Goal: Task Accomplishment & Management: Manage account settings

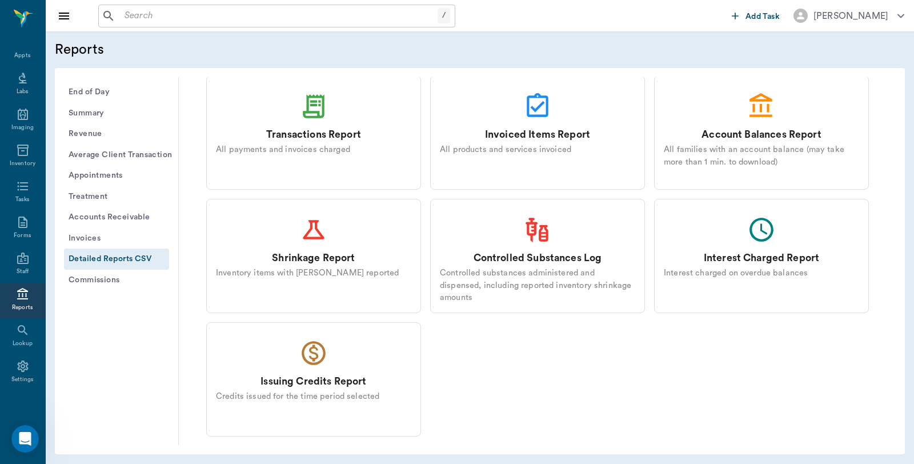
drag, startPoint x: 13, startPoint y: 49, endPoint x: 311, endPoint y: 275, distance: 374.3
click at [13, 49] on div "Appts" at bounding box center [22, 49] width 45 height 36
click at [17, 53] on div "Appts" at bounding box center [22, 55] width 16 height 9
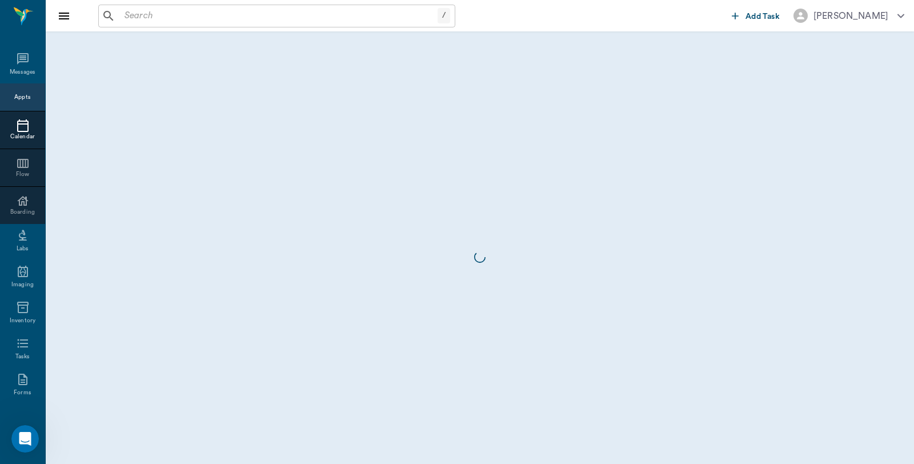
click at [17, 111] on div "Calendar" at bounding box center [22, 130] width 45 height 38
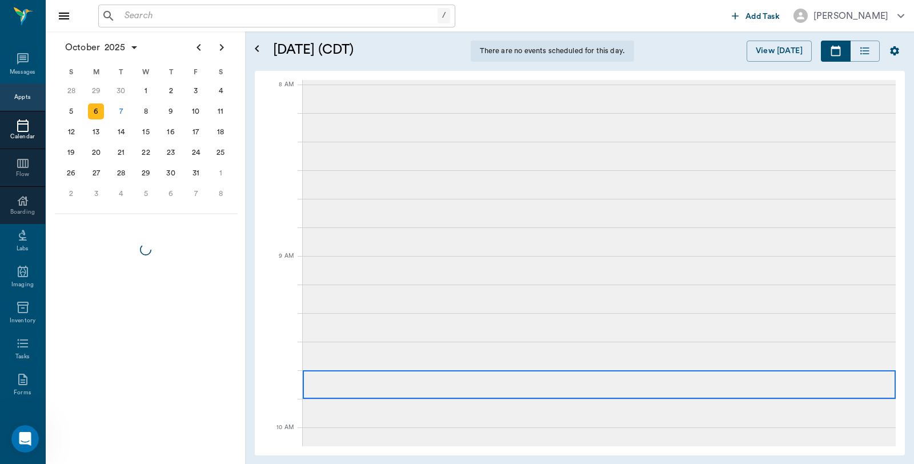
scroll to position [58, 0]
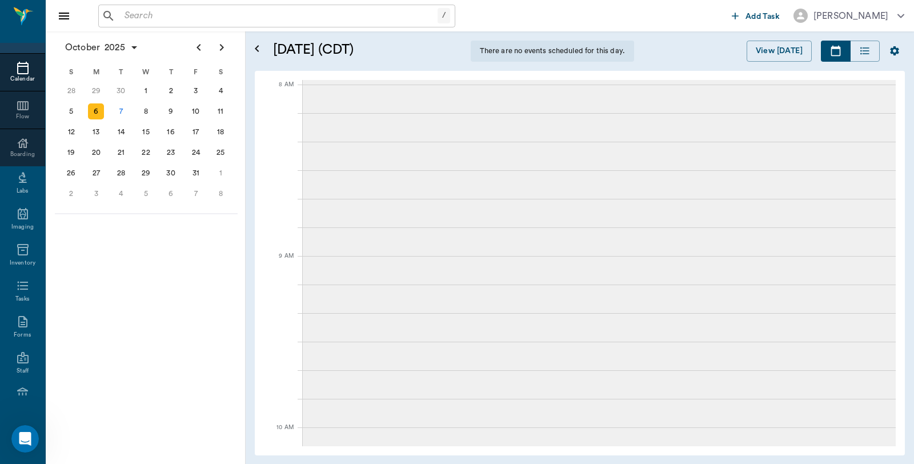
click at [122, 109] on div "7" at bounding box center [121, 111] width 16 height 16
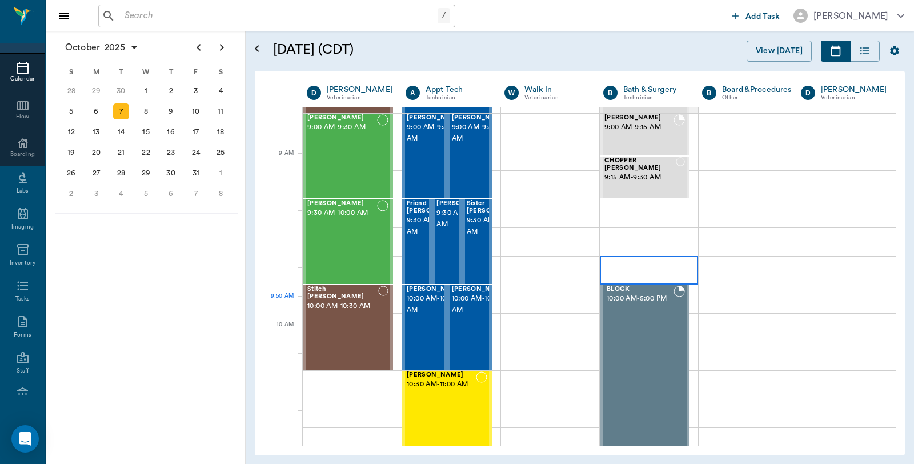
scroll to position [190, 0]
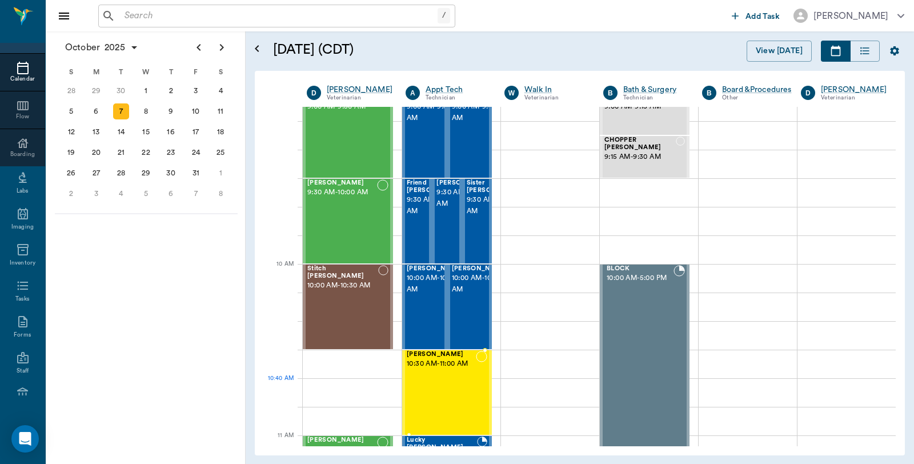
click at [476, 392] on div at bounding box center [481, 392] width 11 height 83
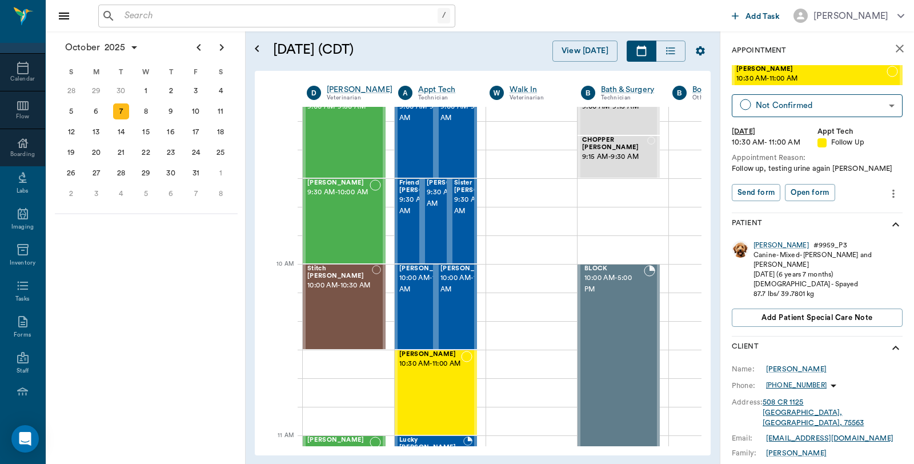
click at [893, 48] on icon "close" at bounding box center [900, 49] width 14 height 14
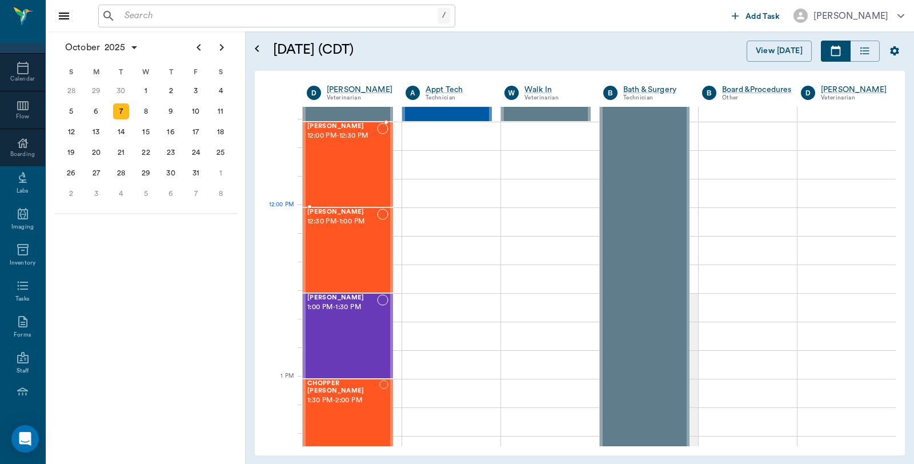
scroll to position [698, 0]
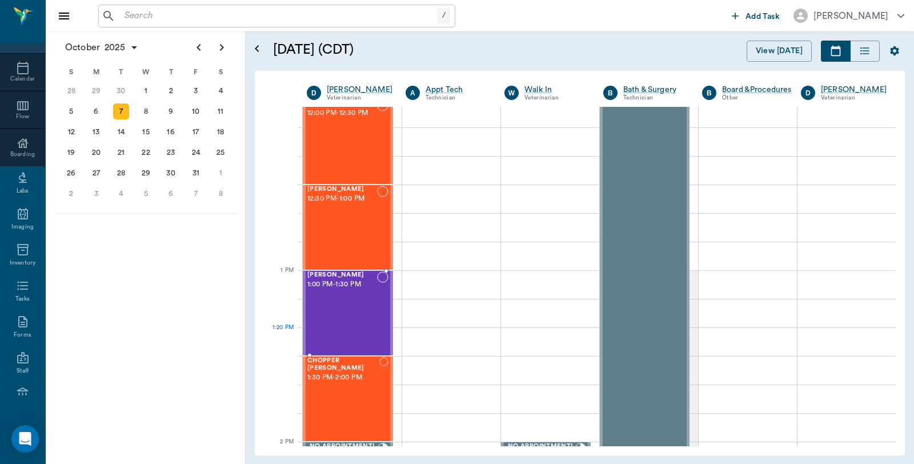
click at [350, 328] on div "Lb Vloedman 1:00 PM - 1:30 PM" at bounding box center [342, 312] width 70 height 83
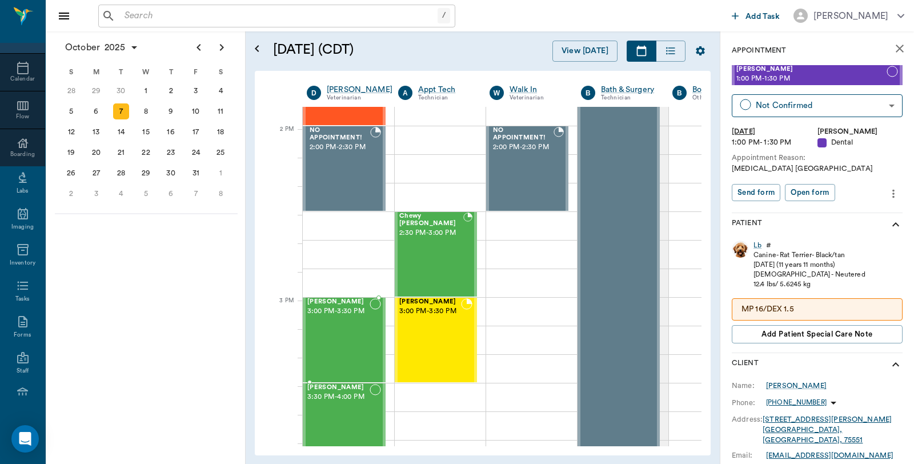
scroll to position [1015, 0]
click at [442, 233] on div "Chewy McCasland 2:30 PM - 3:00 PM" at bounding box center [431, 252] width 64 height 83
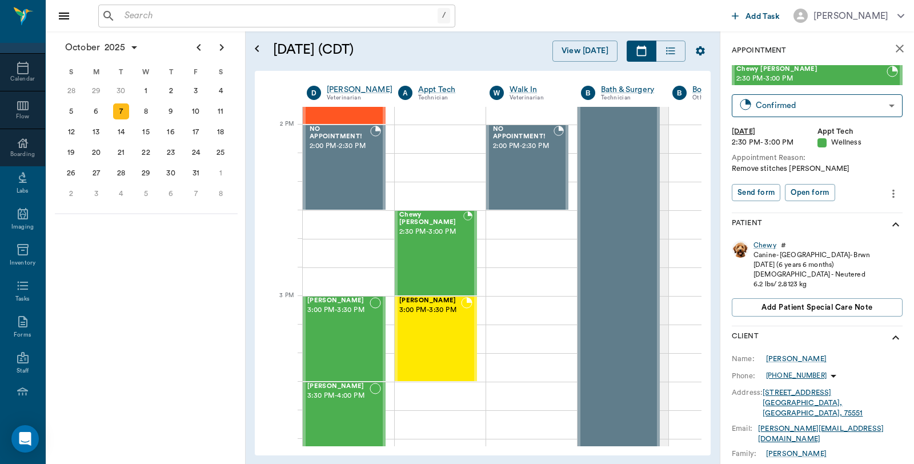
click at [887, 200] on icon "more" at bounding box center [893, 194] width 13 height 14
click at [527, 213] on div at bounding box center [457, 232] width 914 height 464
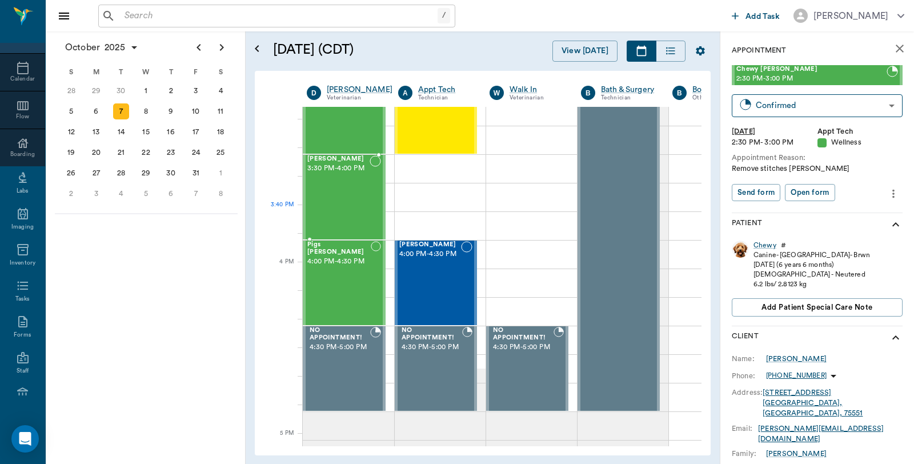
scroll to position [1269, 0]
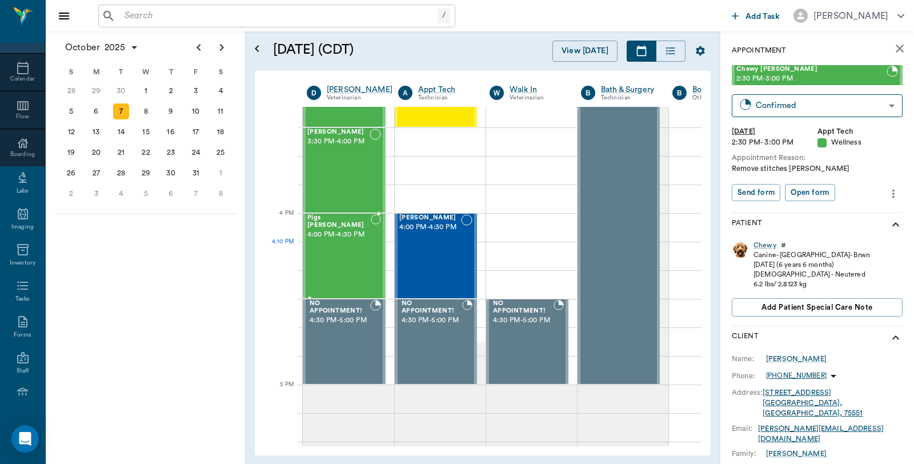
click at [323, 258] on div "Pigs Ingram 4:00 PM - 4:30 PM" at bounding box center [338, 255] width 63 height 83
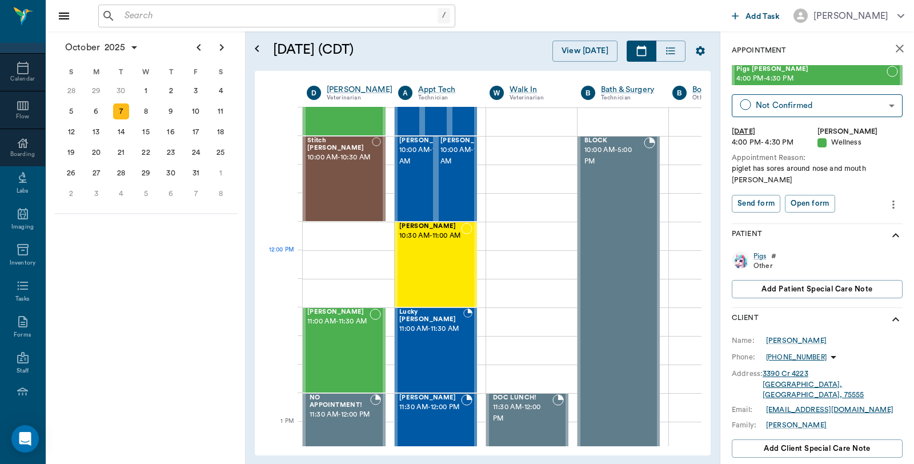
scroll to position [317, 0]
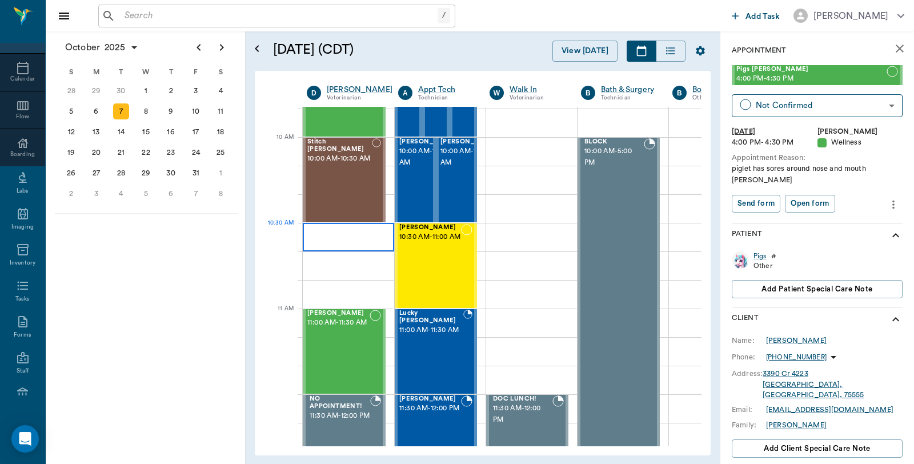
click at [385, 243] on div at bounding box center [348, 237] width 91 height 29
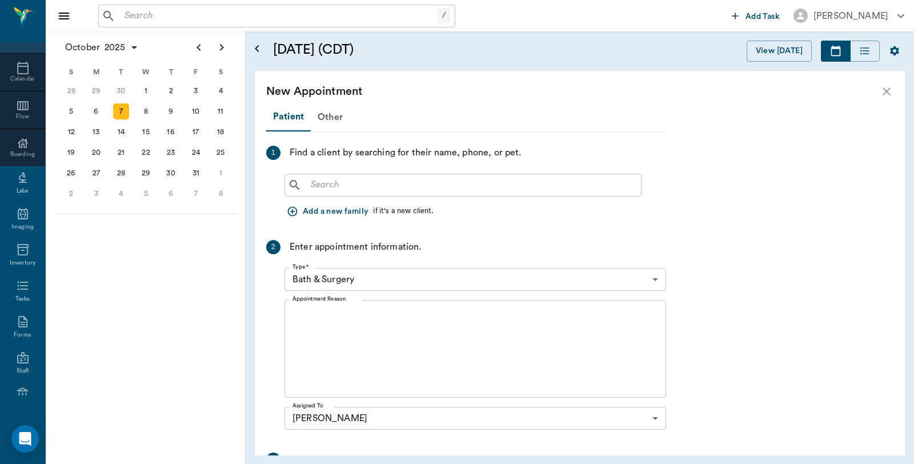
click at [388, 186] on input "text" at bounding box center [471, 185] width 330 height 16
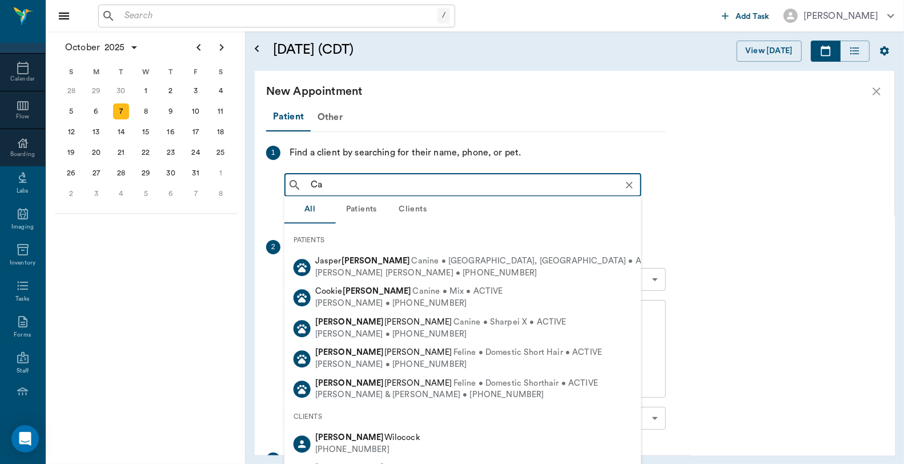
type input "C"
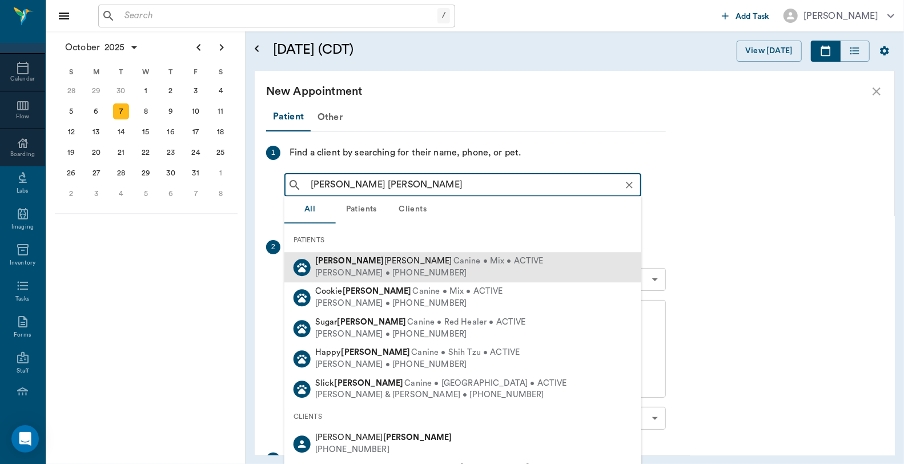
click at [375, 277] on div "Catherine O'brien • (817) 223-3959" at bounding box center [429, 273] width 229 height 12
type input "bauer obrien"
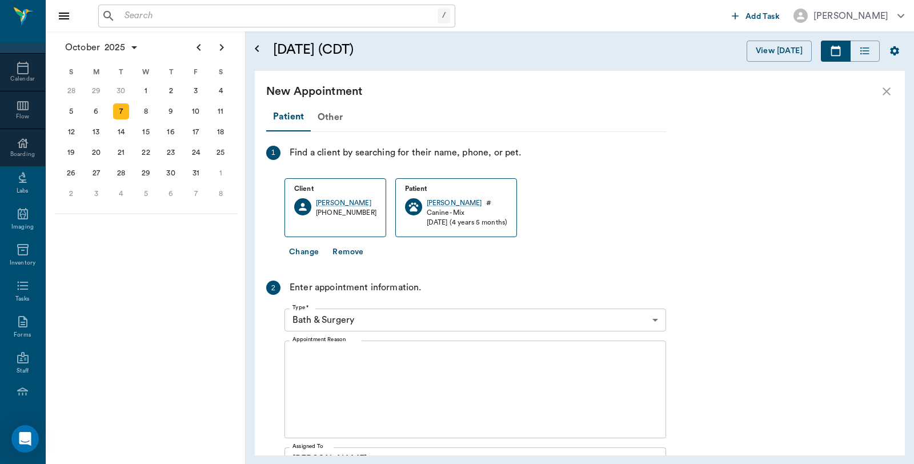
click at [368, 322] on body "/ ​ Add Task Dr. Bert Ellsworth Nectar Messages Appts Calendar Flow Boarding La…" at bounding box center [457, 232] width 914 height 464
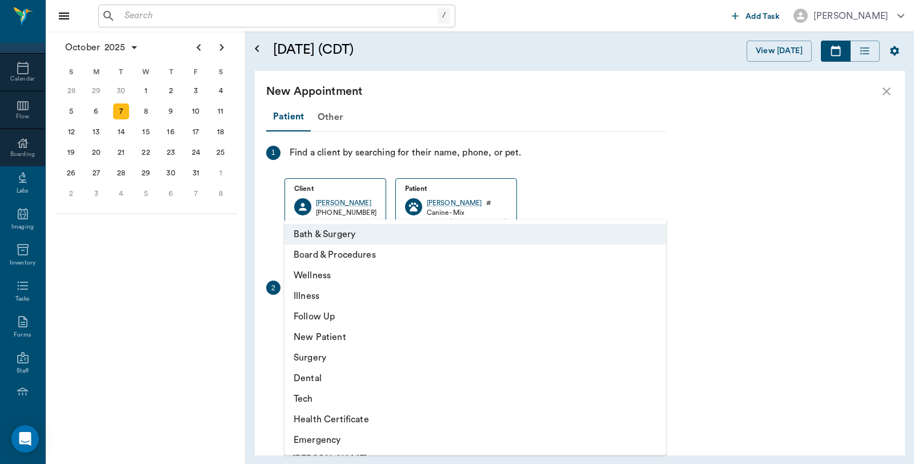
click at [326, 297] on li "Illness" at bounding box center [475, 296] width 382 height 21
type input "65d2be4f46e3a538d89b8c15"
type input "11:00 AM"
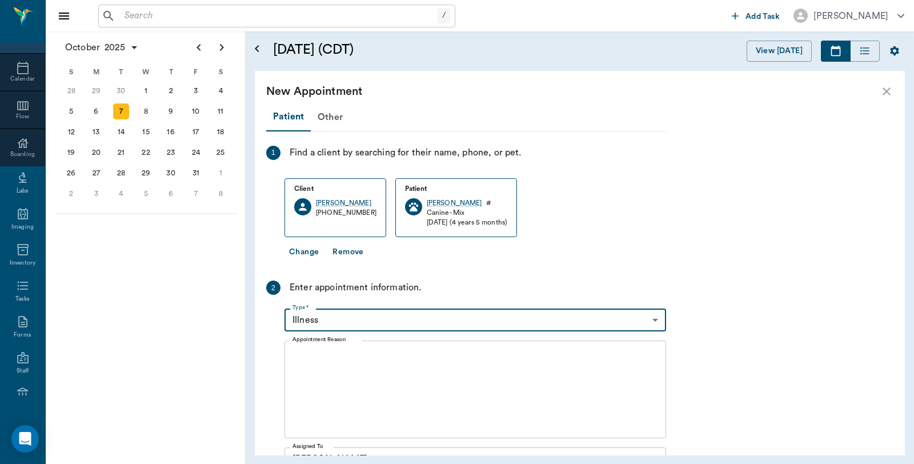
click at [372, 358] on textarea "Appointment Reason" at bounding box center [475, 389] width 366 height 79
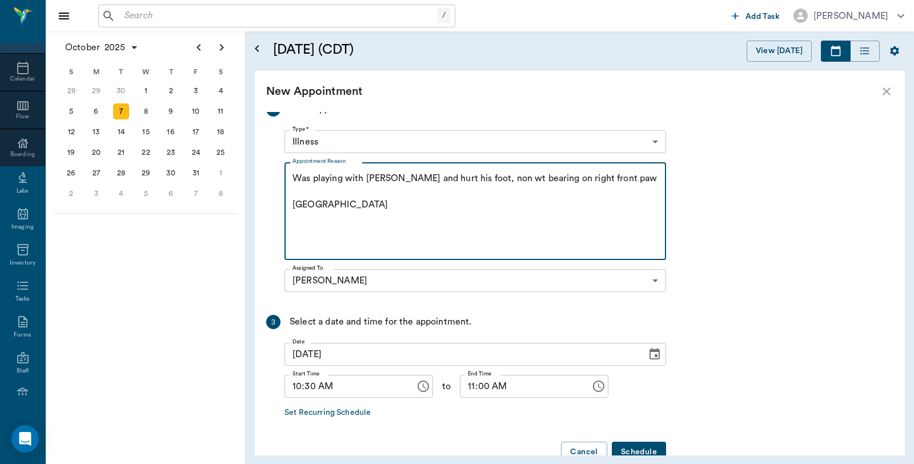
scroll to position [206, 0]
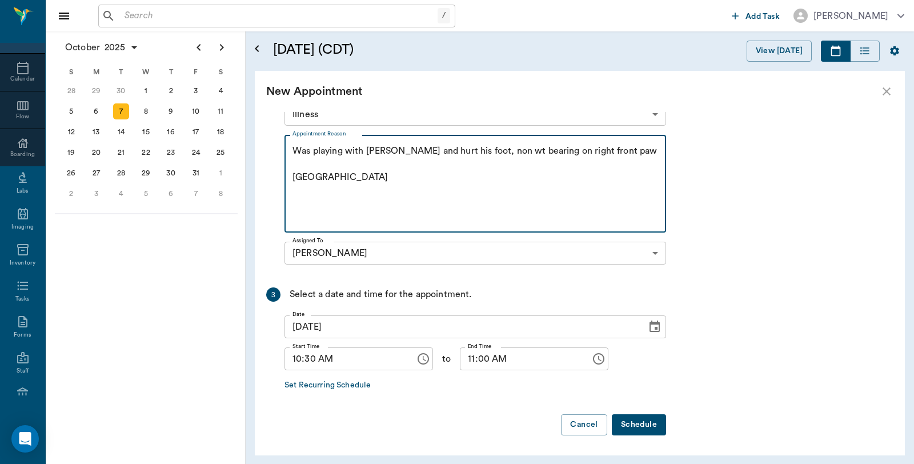
type textarea "Was playing with JP and hurt his foot, non wt bearing on right front paw Caryn"
click at [657, 425] on button "Schedule" at bounding box center [639, 424] width 54 height 21
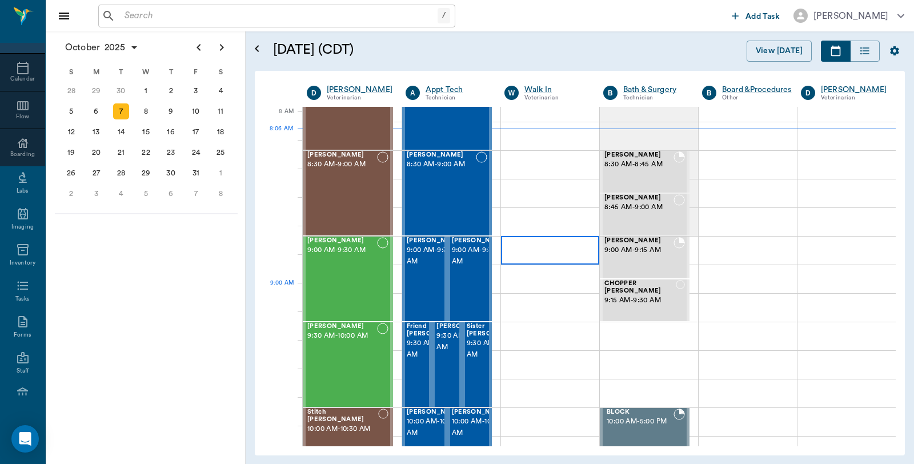
scroll to position [0, 0]
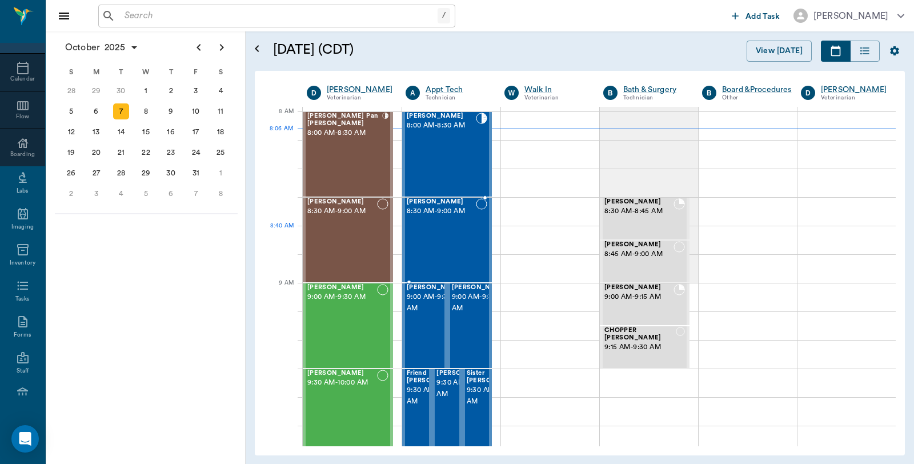
click at [454, 230] on div "Gunner McCraw 8:30 AM - 9:00 AM" at bounding box center [441, 239] width 69 height 83
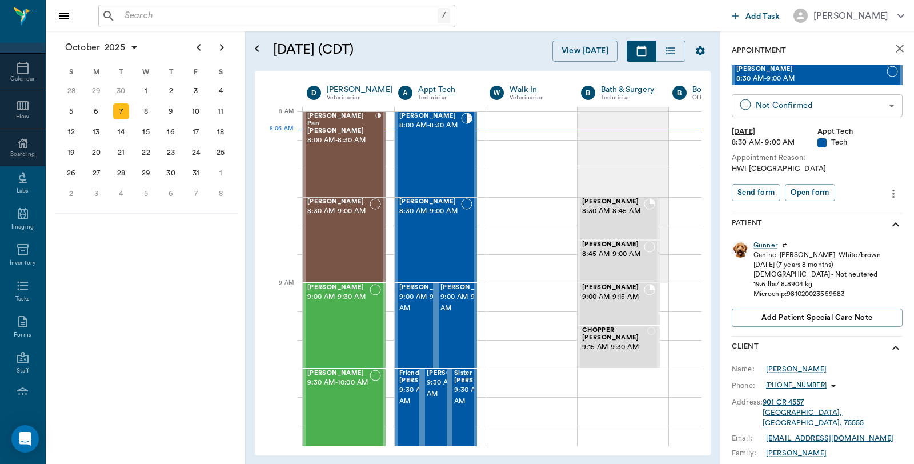
click at [791, 105] on body "/ ​ Add Task Dr. Bert Ellsworth Nectar Messages Appts Calendar Flow Boarding La…" at bounding box center [457, 232] width 914 height 464
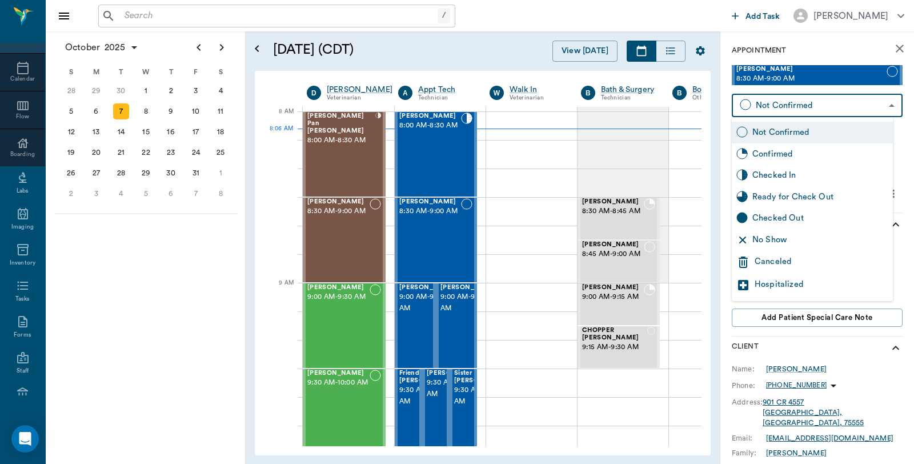
click at [774, 175] on div "Checked In" at bounding box center [820, 175] width 136 height 13
type input "CHECKED_IN"
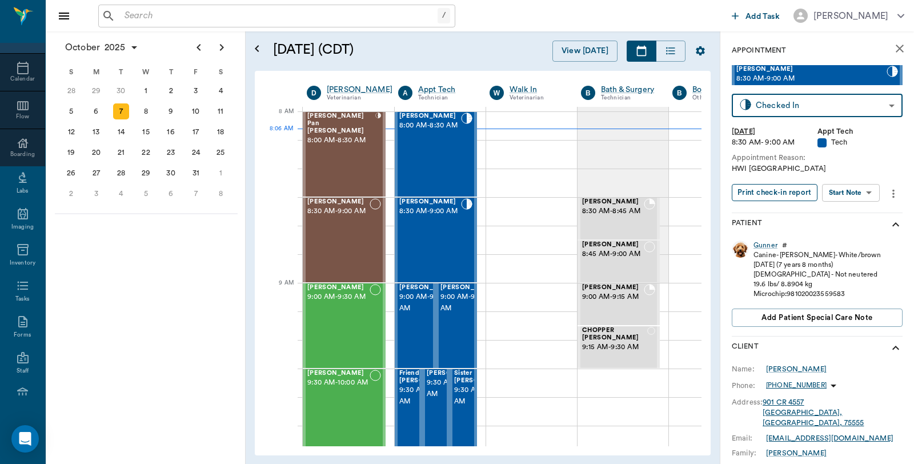
click at [771, 197] on button "Print check-in report" at bounding box center [775, 193] width 86 height 18
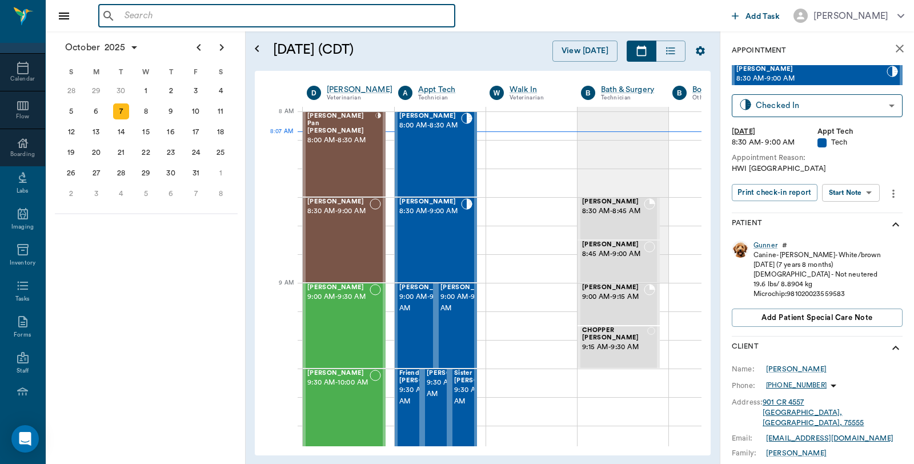
click at [284, 9] on input "text" at bounding box center [285, 16] width 330 height 16
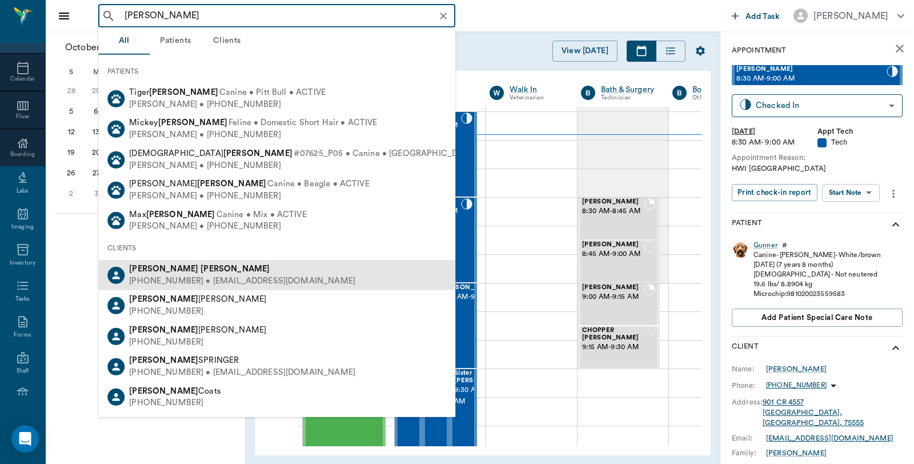
click at [136, 270] on b "Bradley" at bounding box center [163, 269] width 69 height 9
type input "bradley shepard"
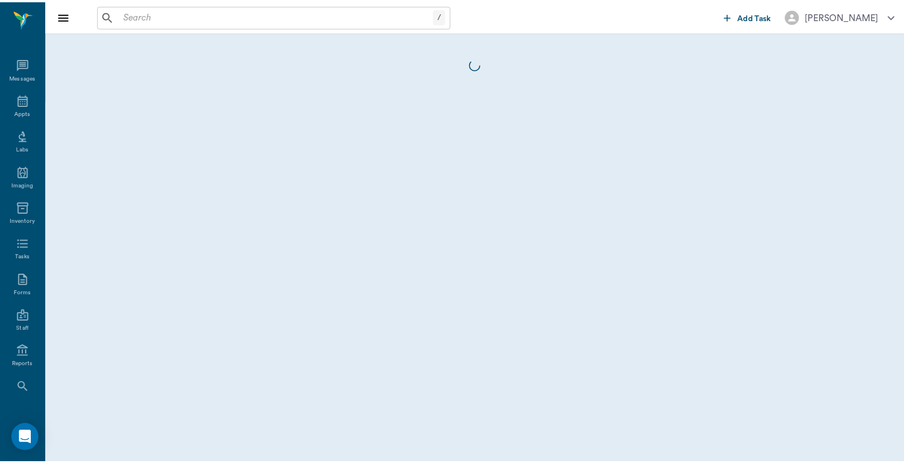
scroll to position [58, 0]
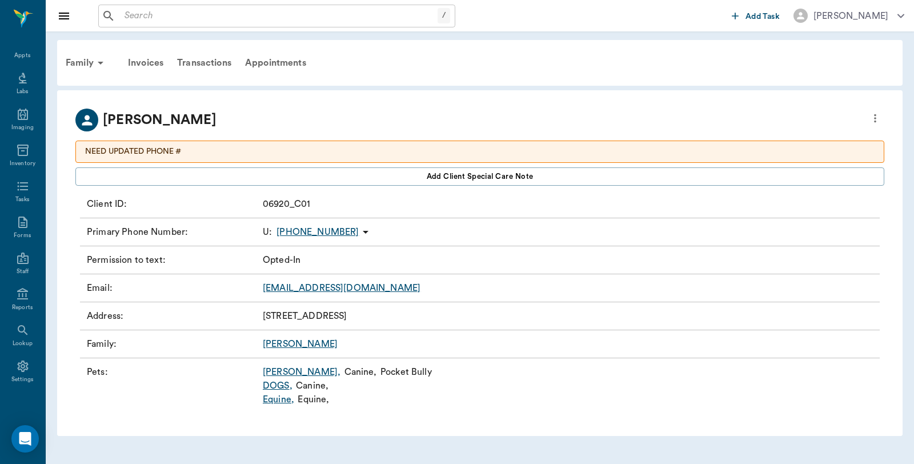
click at [282, 387] on link "DOGS ," at bounding box center [278, 386] width 30 height 14
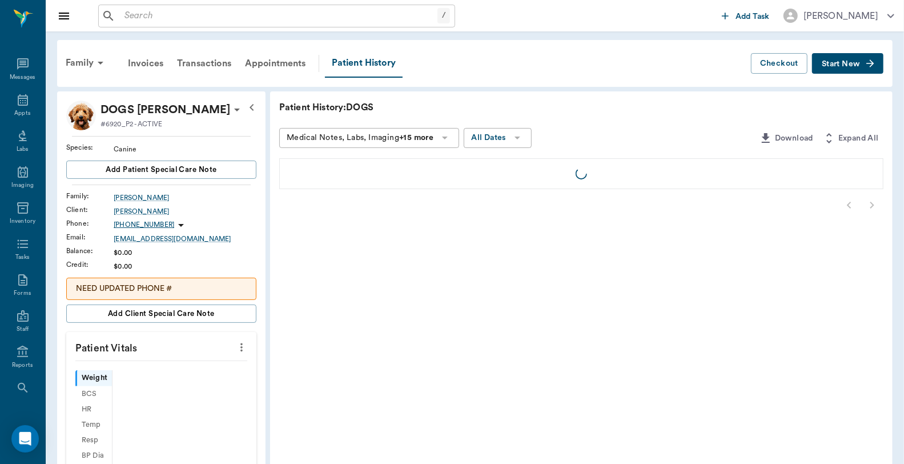
scroll to position [58, 0]
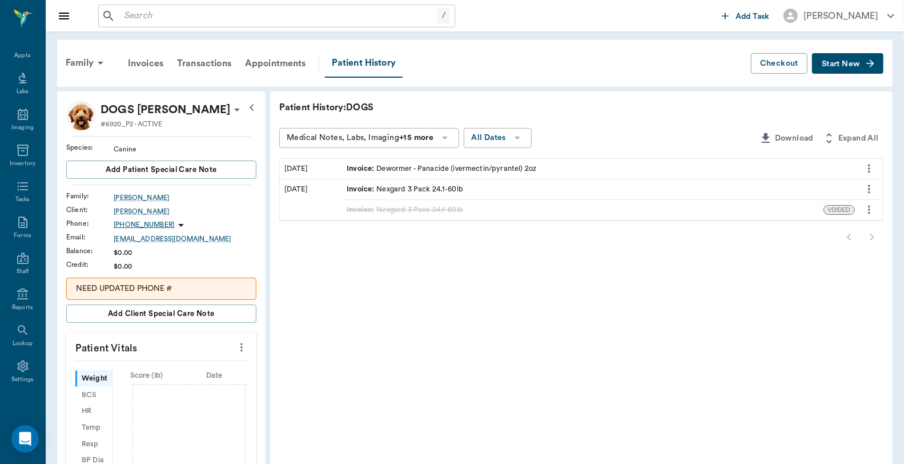
click at [826, 67] on button "Start New" at bounding box center [847, 63] width 71 height 21
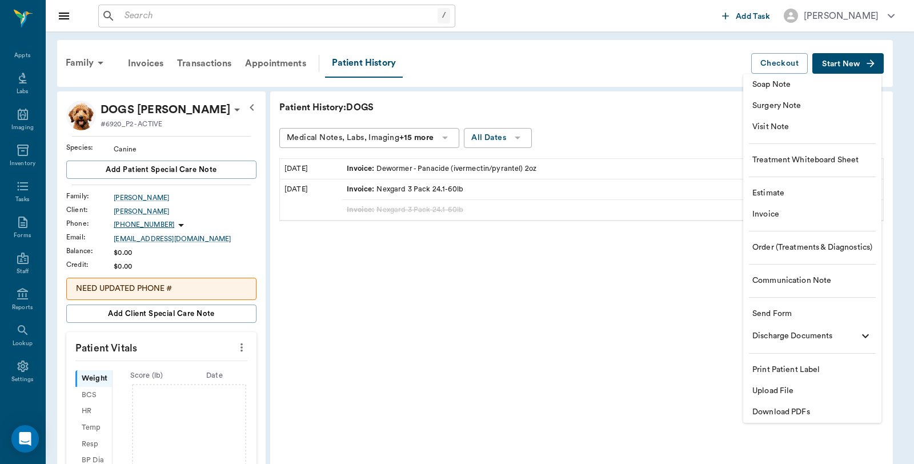
click at [775, 211] on span "Invoice" at bounding box center [812, 215] width 120 height 12
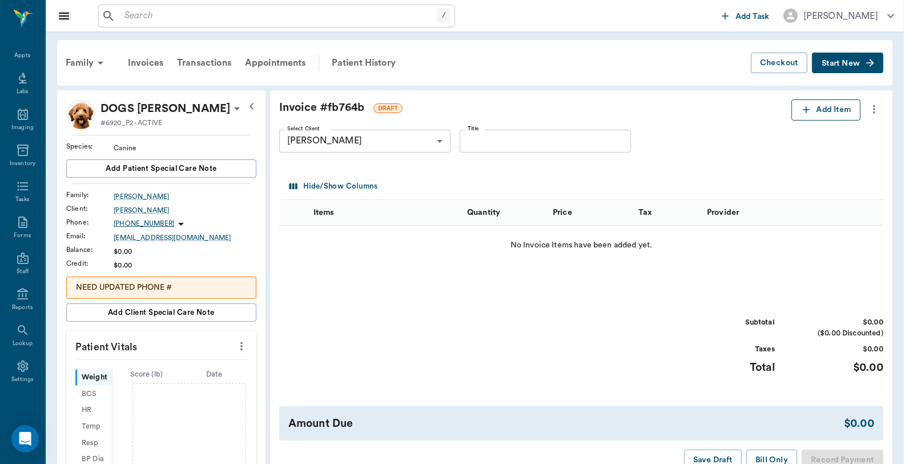
click at [828, 119] on button "Add Item" at bounding box center [826, 109] width 69 height 21
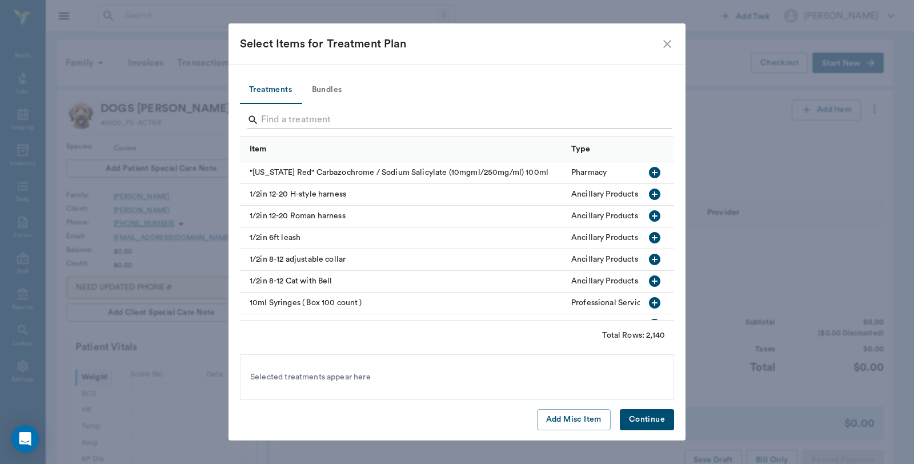
click at [318, 118] on input "Search" at bounding box center [458, 120] width 394 height 18
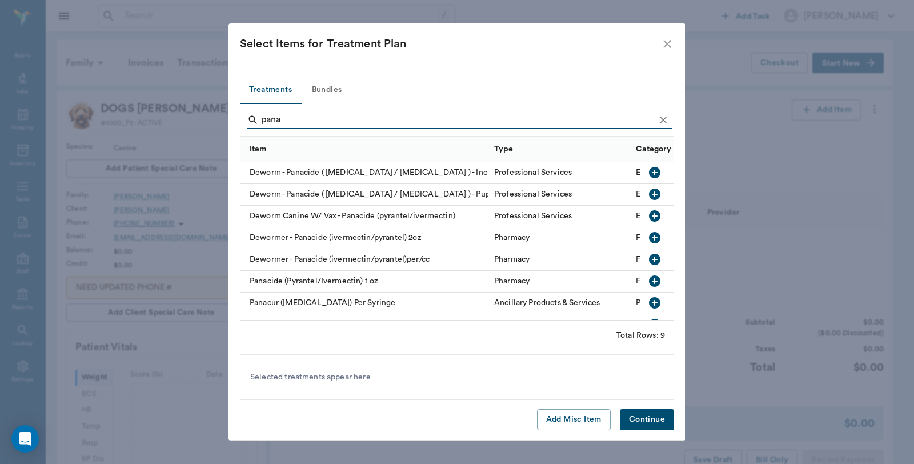
type input "pana"
click at [649, 239] on icon "button" at bounding box center [654, 237] width 11 height 11
click at [656, 415] on button "Continue" at bounding box center [647, 419] width 54 height 21
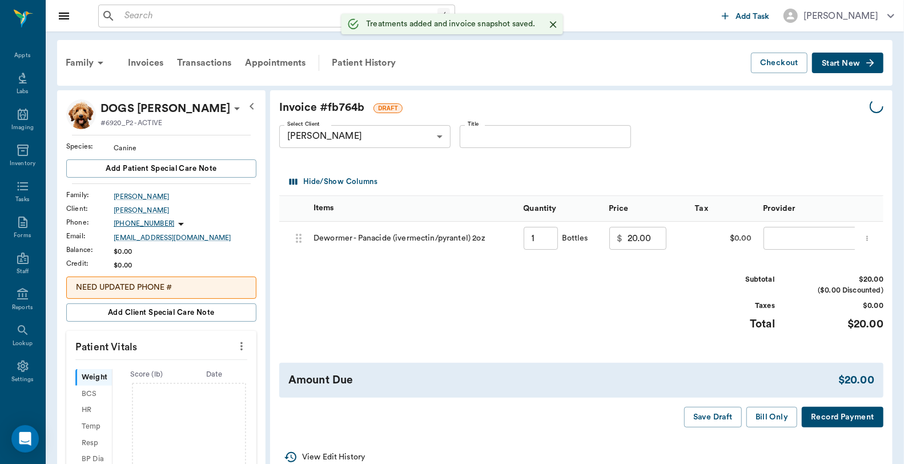
type input "1.00"
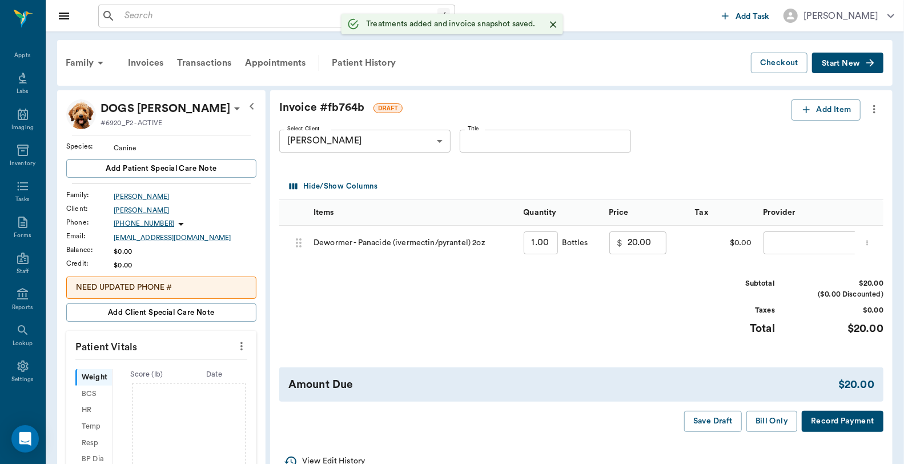
click at [783, 252] on body "/ ​ Add Task Dr. Bert Ellsworth Nectar Messages Appts Labs Imaging Inventory Ta…" at bounding box center [452, 371] width 904 height 742
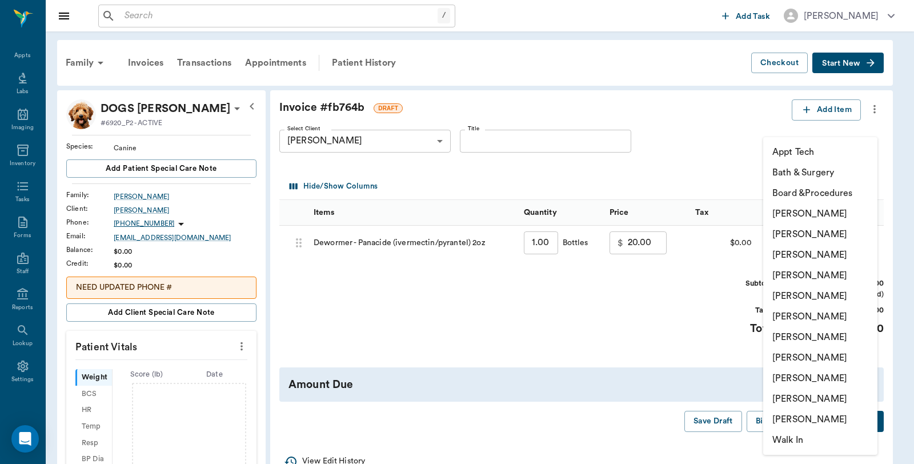
click at [815, 215] on li "Caryn Watson" at bounding box center [820, 213] width 114 height 21
type input "none-6899ea08ed37b777db10de45"
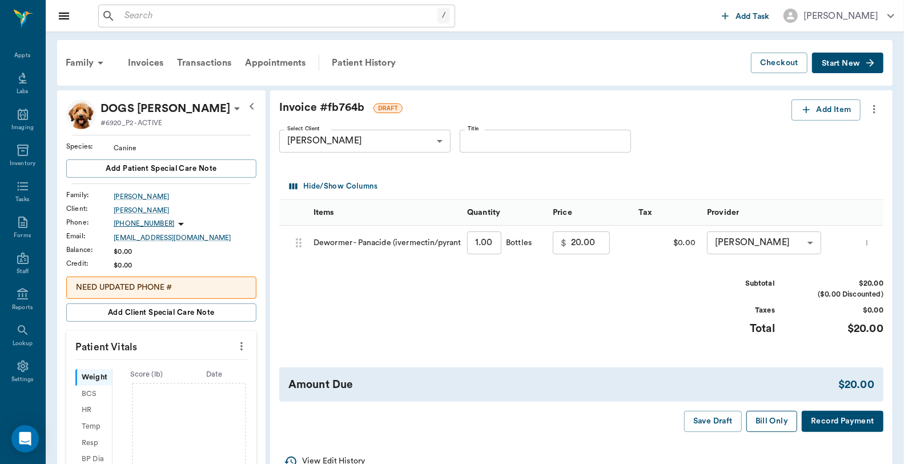
click at [774, 426] on button "Bill Only" at bounding box center [772, 421] width 51 height 21
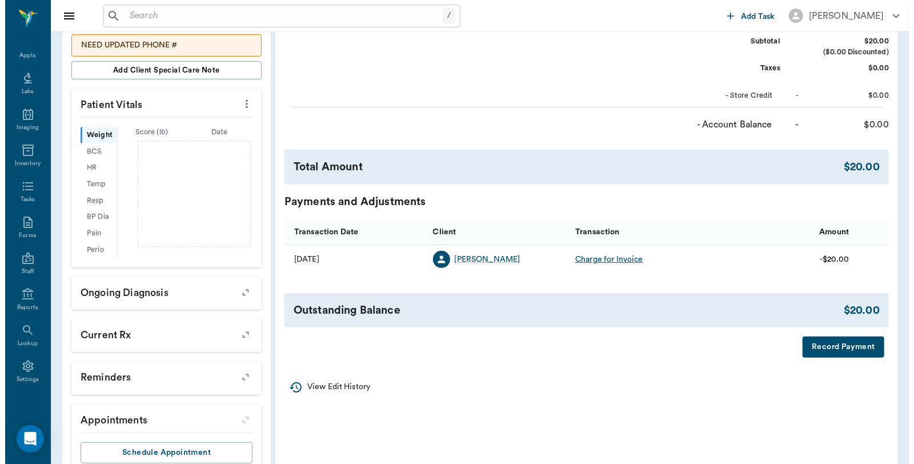
scroll to position [254, 0]
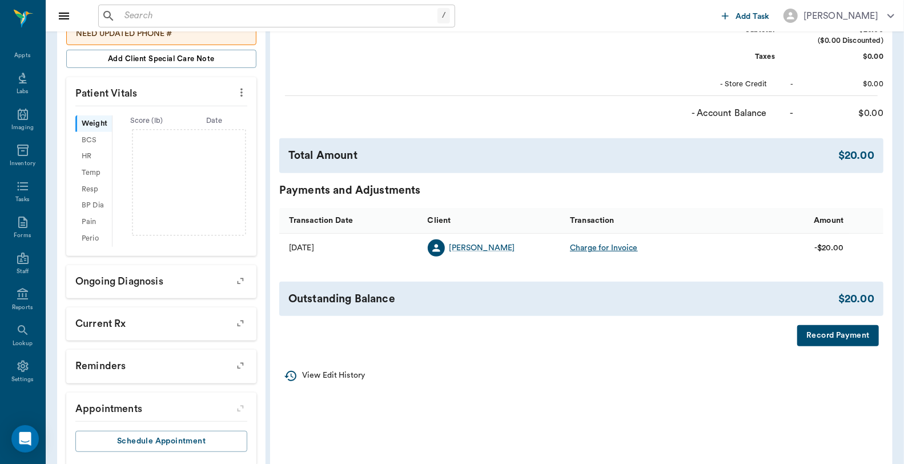
click at [841, 332] on button "Record Payment" at bounding box center [839, 335] width 82 height 21
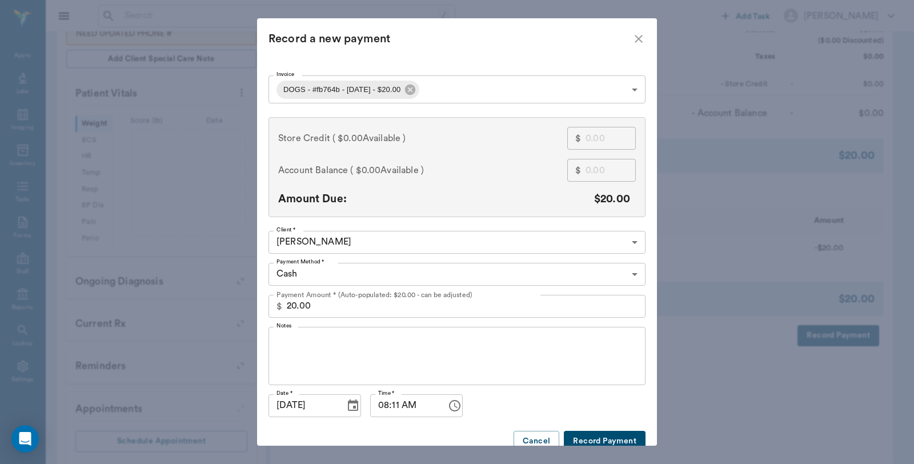
scroll to position [26, 0]
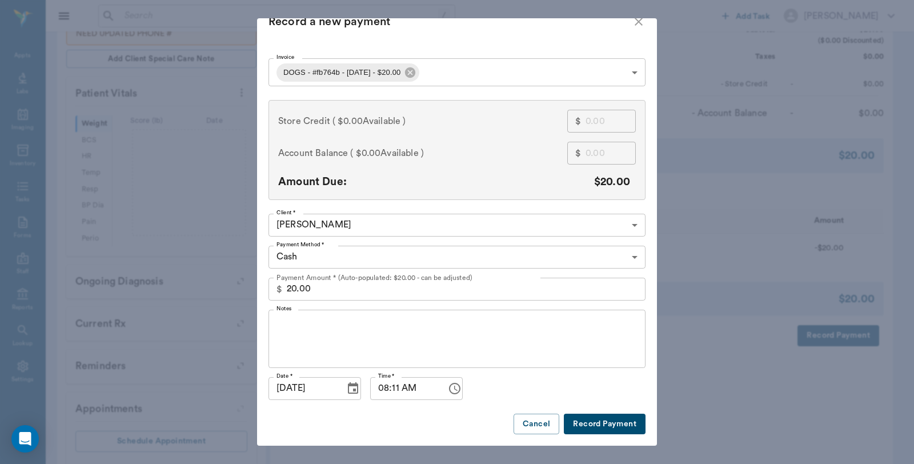
click at [612, 414] on button "Record Payment" at bounding box center [605, 424] width 82 height 21
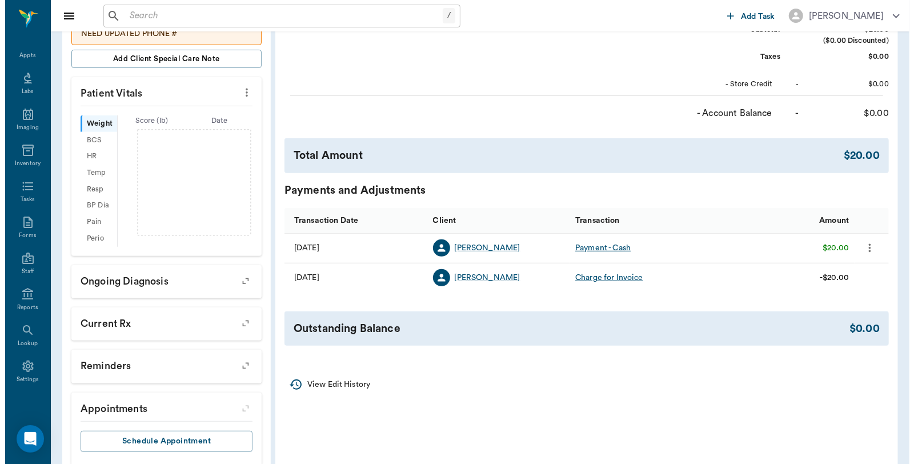
scroll to position [0, 0]
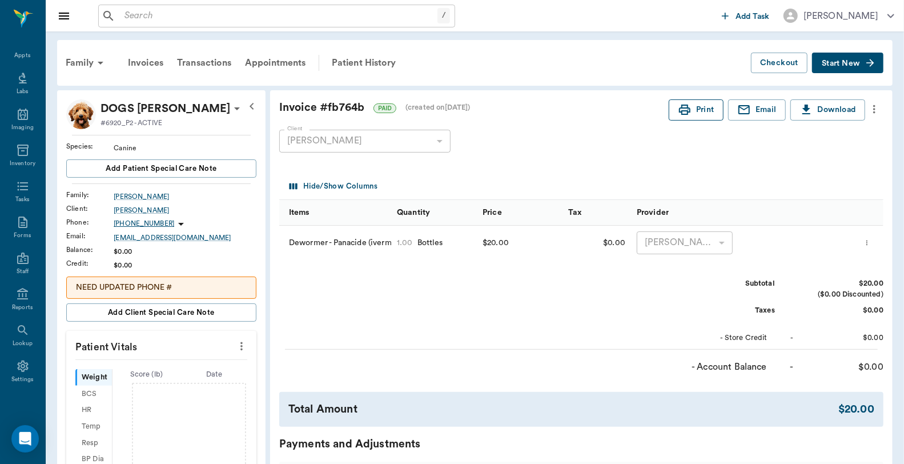
click at [690, 109] on icon "button" at bounding box center [685, 110] width 14 height 14
click at [24, 54] on div "Appts" at bounding box center [22, 55] width 16 height 9
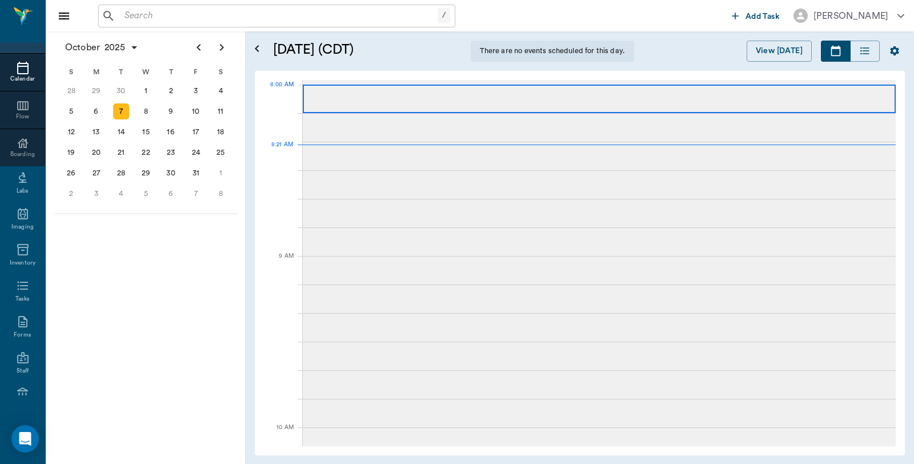
scroll to position [2, 0]
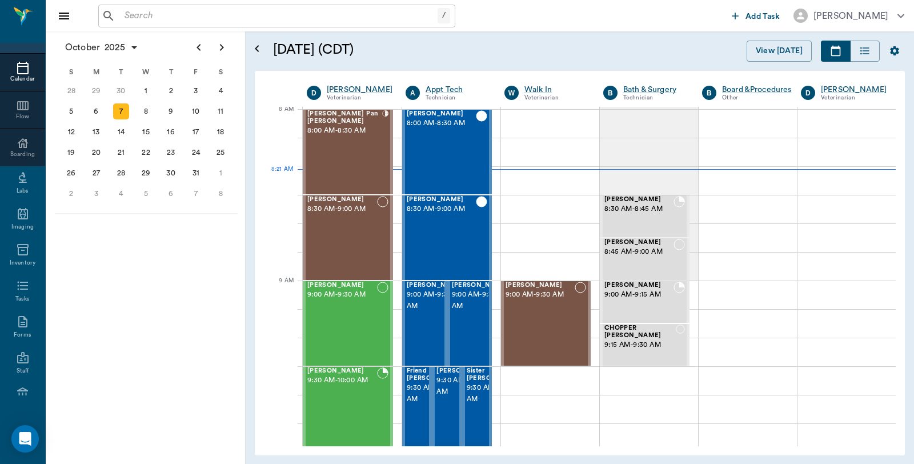
click at [276, 15] on input "text" at bounding box center [279, 16] width 318 height 16
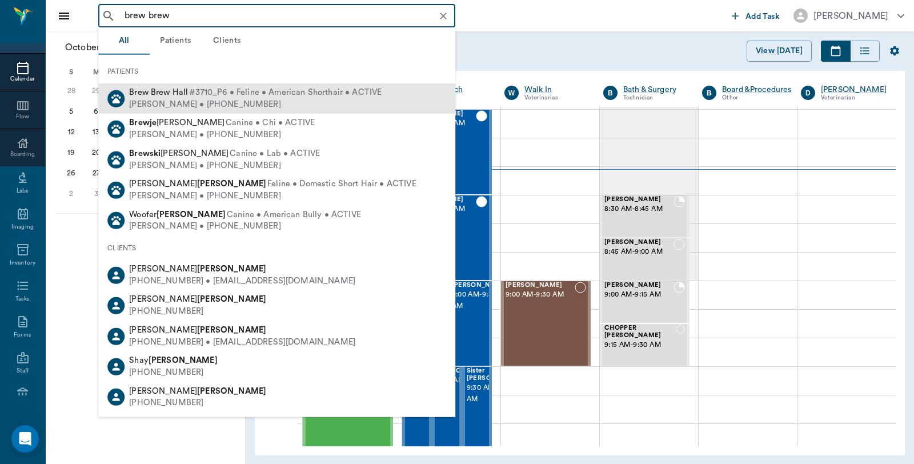
click at [241, 93] on span "#3710_P6 • Feline • American Shorthair • ACTIVE" at bounding box center [285, 93] width 193 height 12
type input "brew brew"
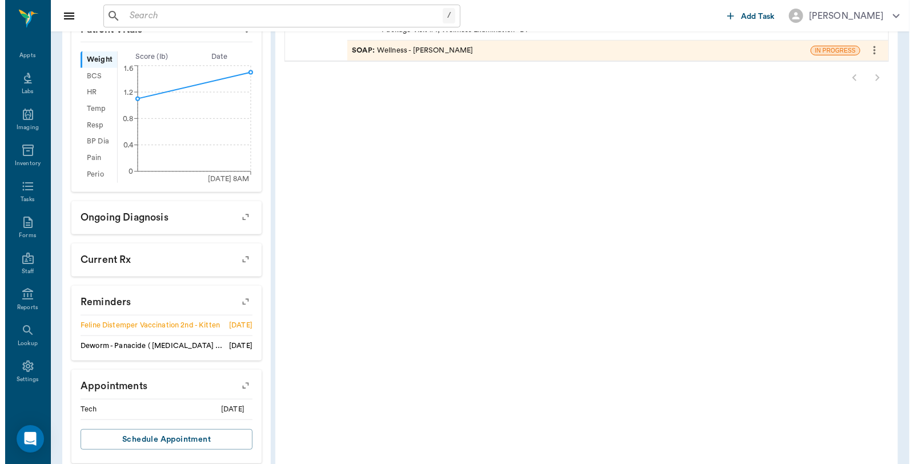
scroll to position [368, 0]
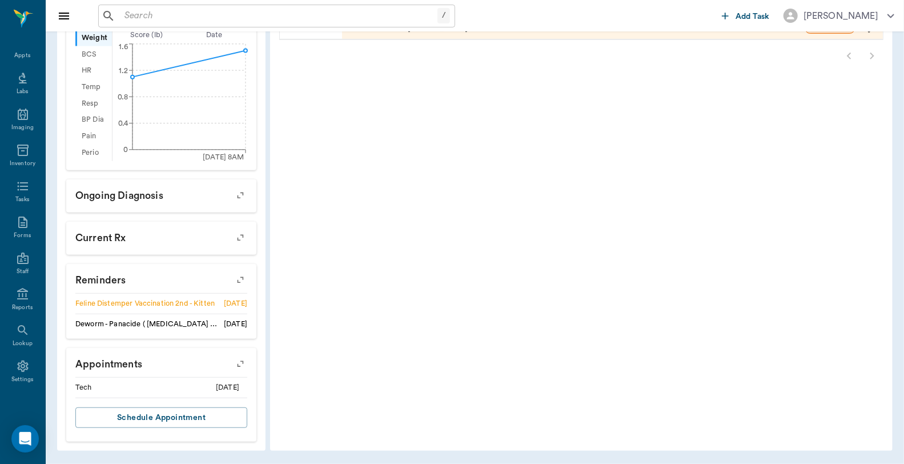
click at [244, 363] on icon "button" at bounding box center [241, 364] width 16 height 16
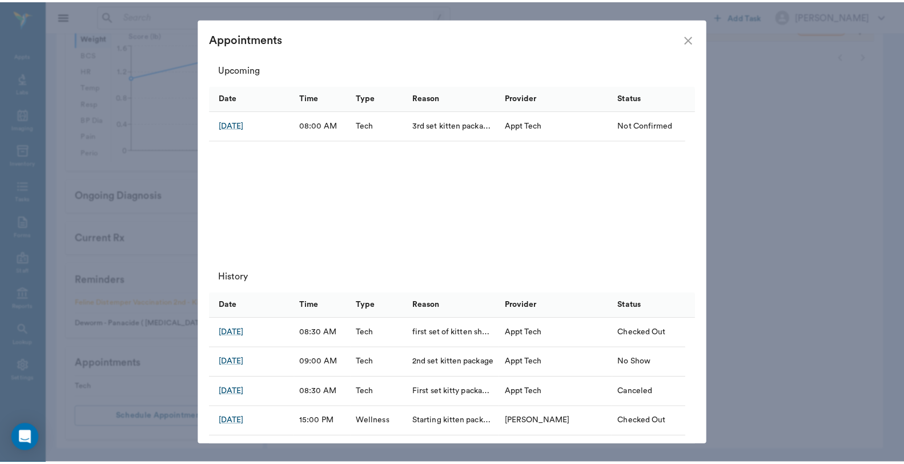
scroll to position [0, 0]
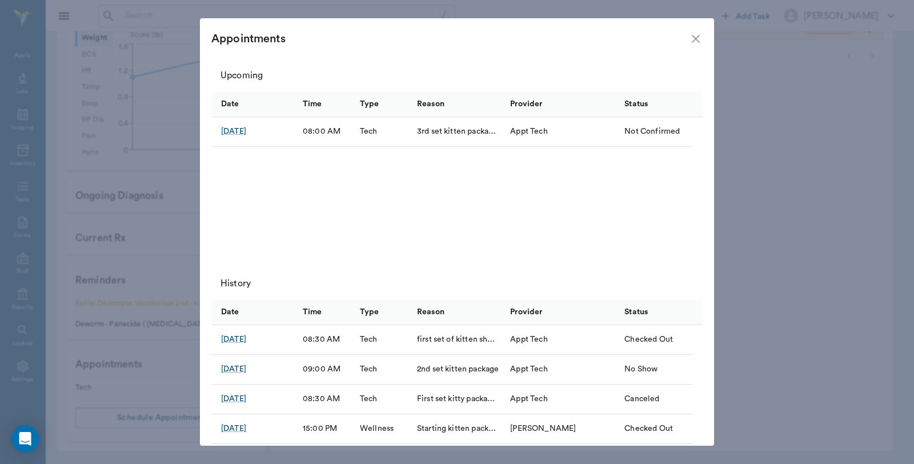
click at [699, 40] on icon "close" at bounding box center [696, 39] width 14 height 14
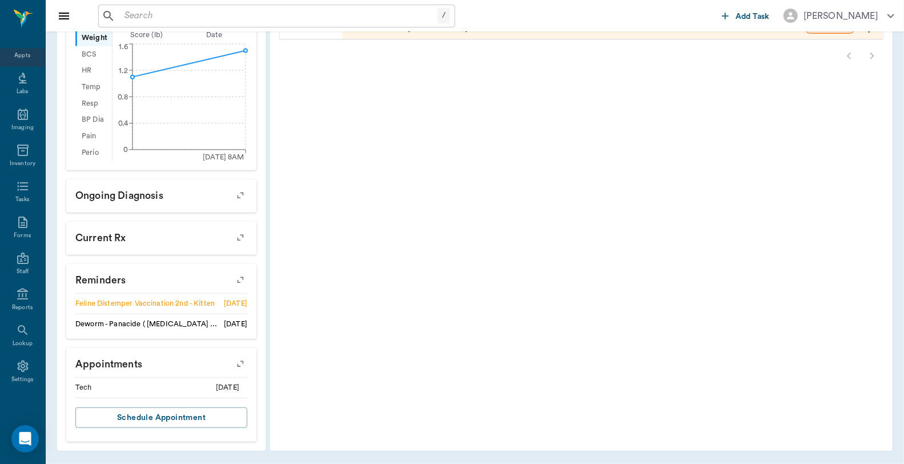
click at [14, 58] on div "Appts" at bounding box center [22, 55] width 16 height 9
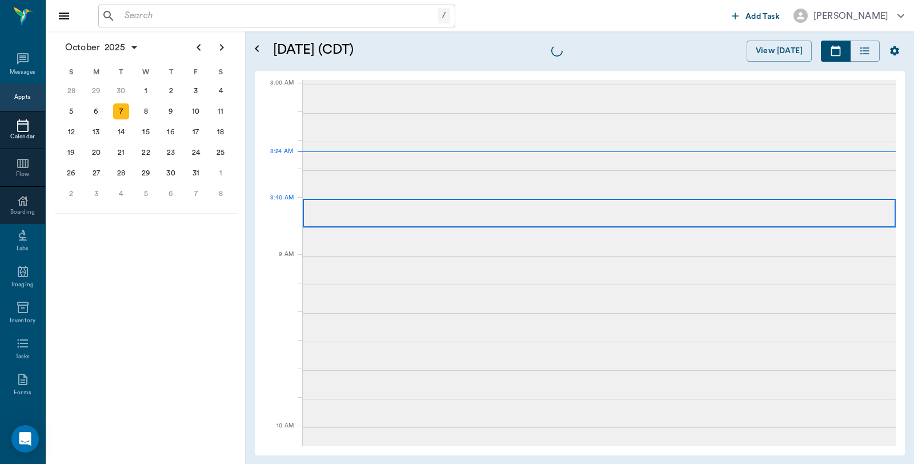
scroll to position [58, 0]
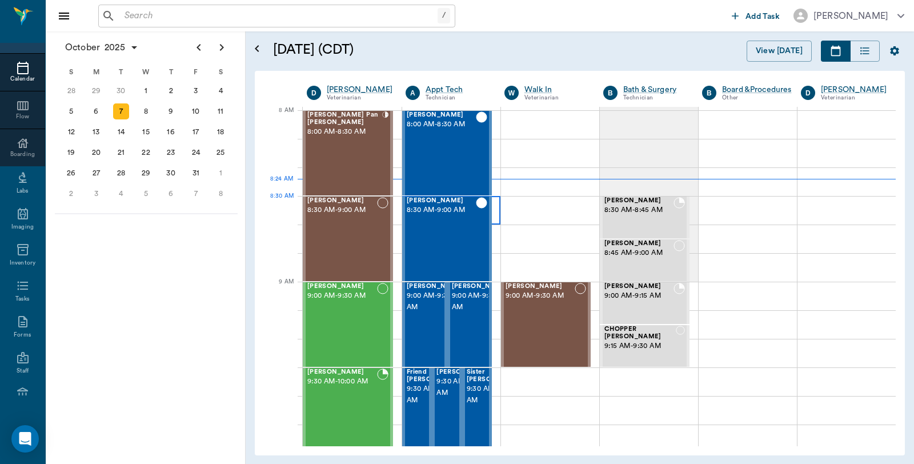
click at [495, 216] on div at bounding box center [451, 210] width 98 height 29
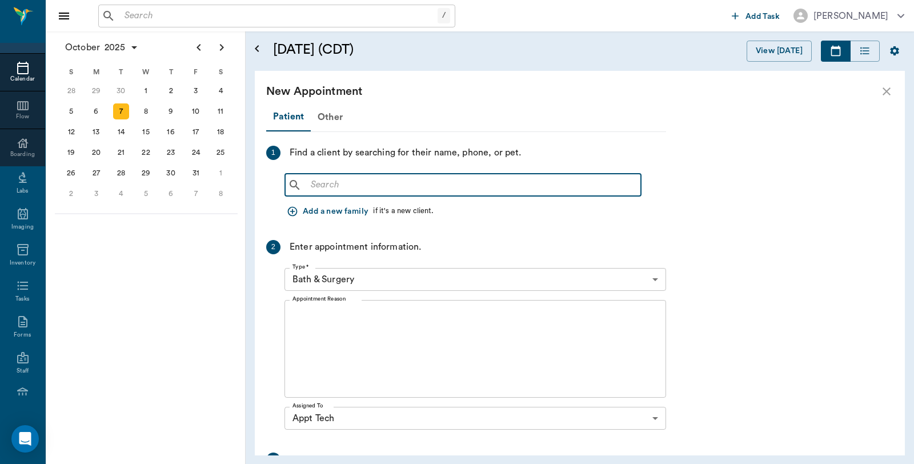
click at [429, 190] on input "text" at bounding box center [471, 185] width 330 height 16
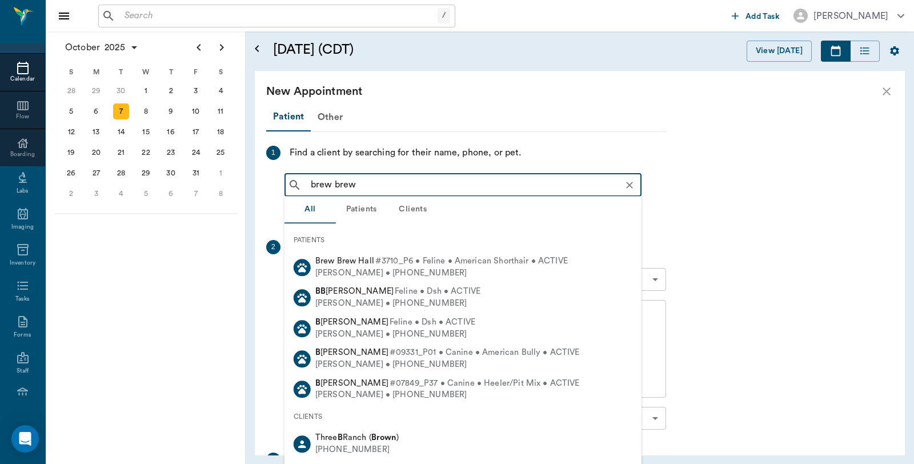
type input "brew brew"
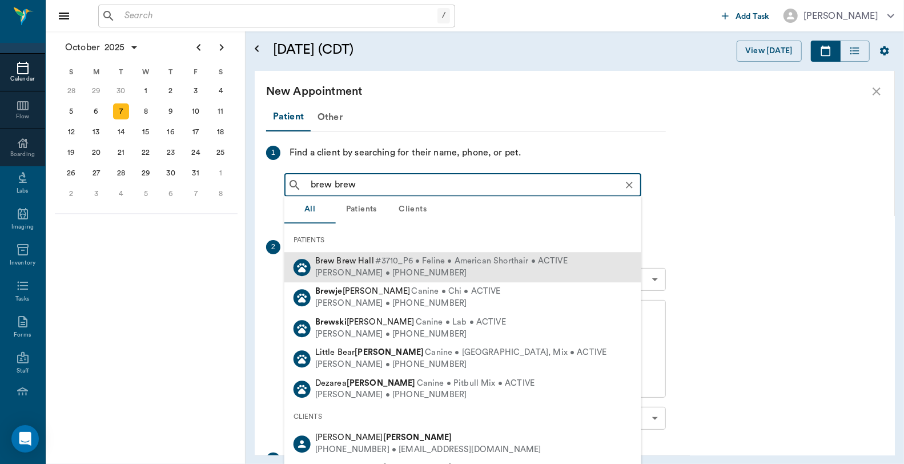
click at [360, 267] on div "Jennifer Hall • (903) 353-8590" at bounding box center [441, 273] width 253 height 12
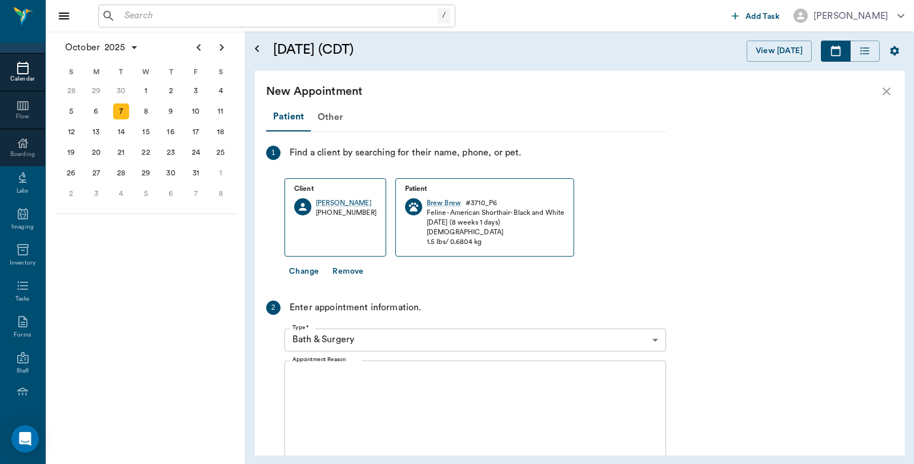
click at [370, 340] on body "/ ​ Add Task Dr. Bert Ellsworth Nectar Messages Appts Calendar Flow Boarding La…" at bounding box center [457, 232] width 914 height 464
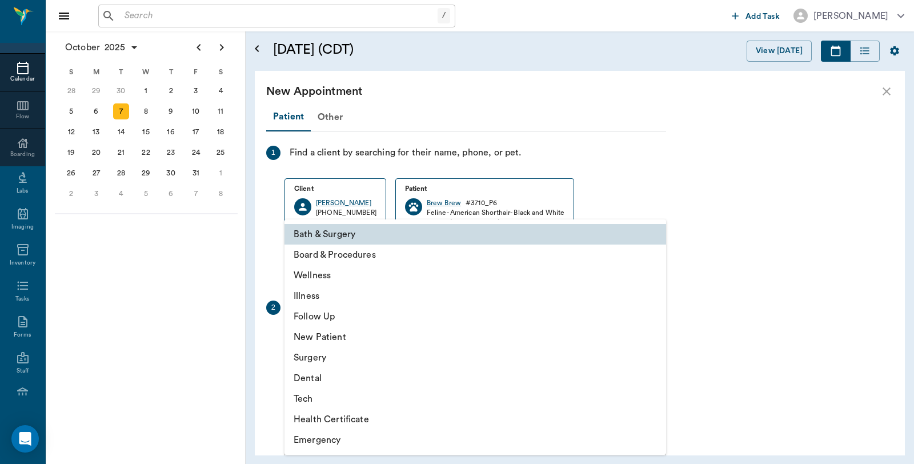
click at [308, 396] on li "Tech" at bounding box center [475, 398] width 382 height 21
type input "65d2be4f46e3a538d89b8c1a"
type input "09:00 AM"
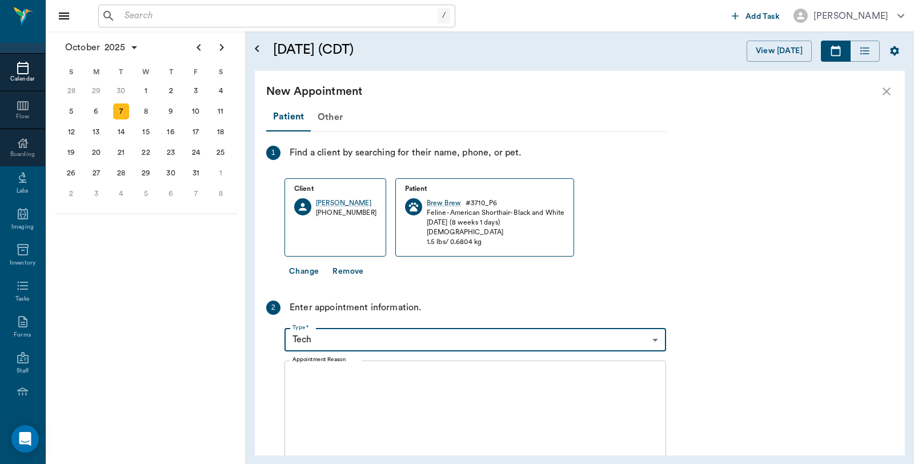
click at [356, 381] on textarea "Appointment Reason" at bounding box center [475, 409] width 366 height 79
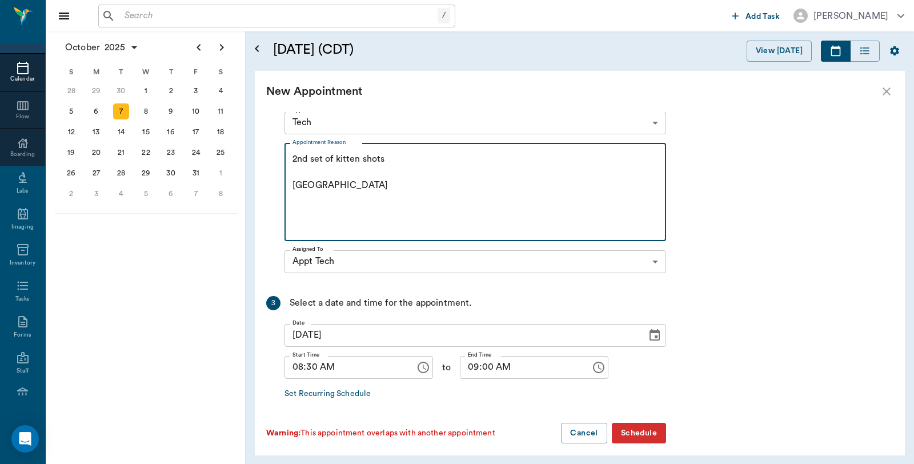
scroll to position [225, 0]
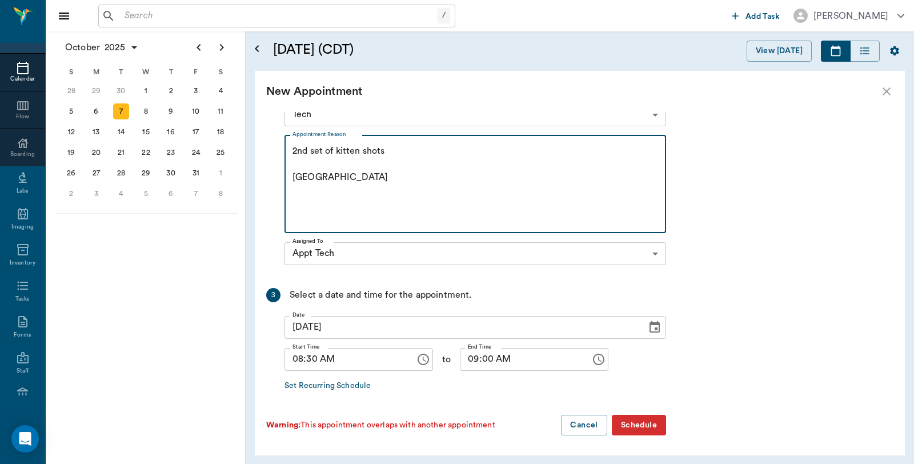
type textarea "2nd set of kitten shots [GEOGRAPHIC_DATA]"
click at [636, 423] on button "Schedule" at bounding box center [639, 425] width 54 height 21
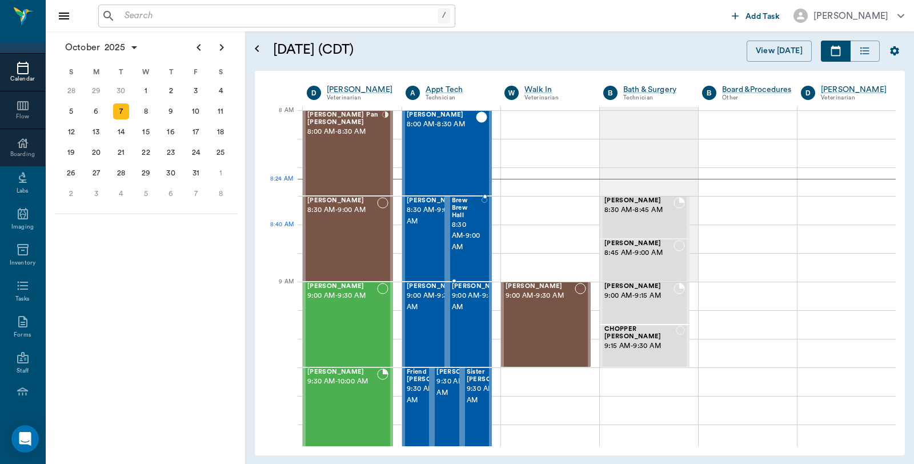
click at [469, 227] on span "8:30 AM - 9:00 AM" at bounding box center [467, 236] width 30 height 34
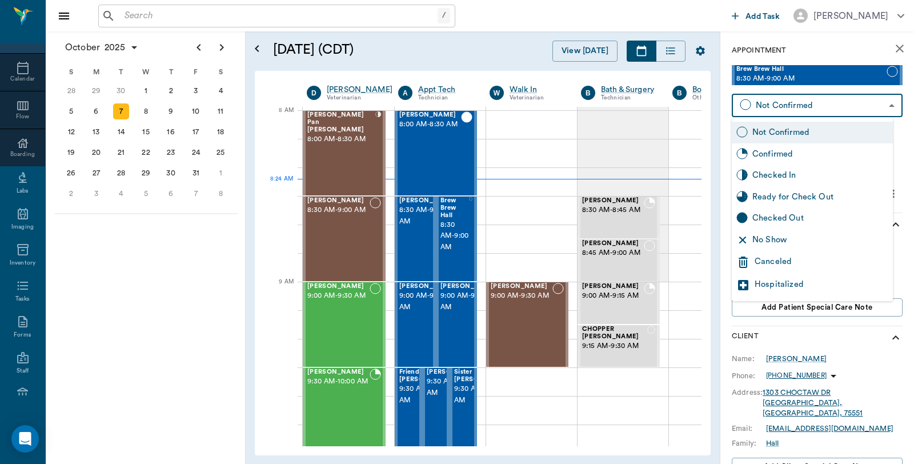
click at [849, 97] on body "/ ​ Add Task Dr. Bert Ellsworth Nectar Messages Appts Calendar Flow Boarding La…" at bounding box center [457, 232] width 914 height 464
click at [804, 170] on div "Checked In" at bounding box center [820, 175] width 136 height 13
type input "CHECKED_IN"
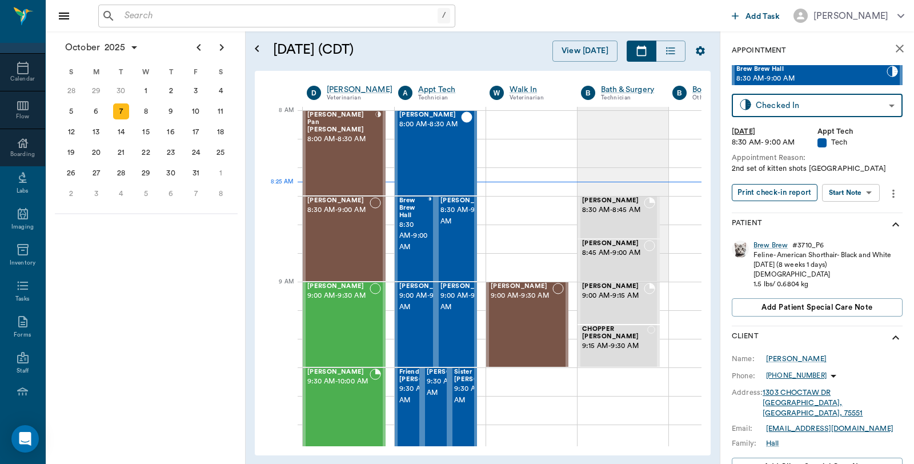
click at [806, 190] on button "Print check-in report" at bounding box center [775, 193] width 86 height 18
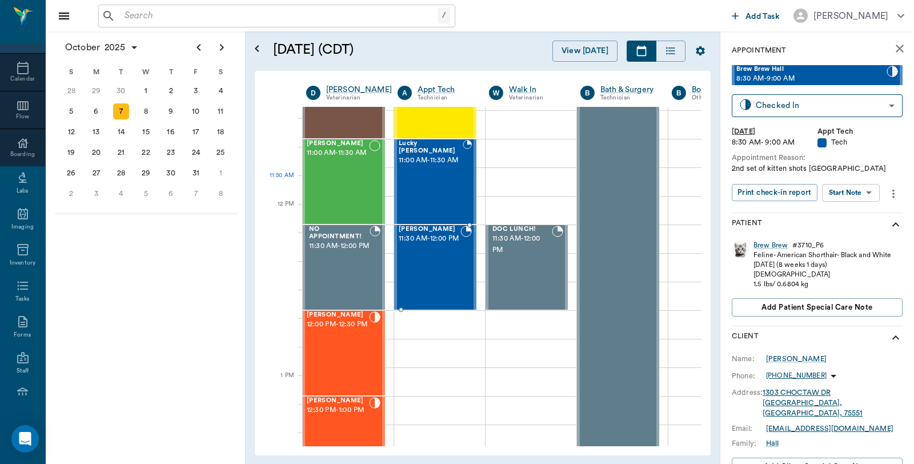
scroll to position [446, 1]
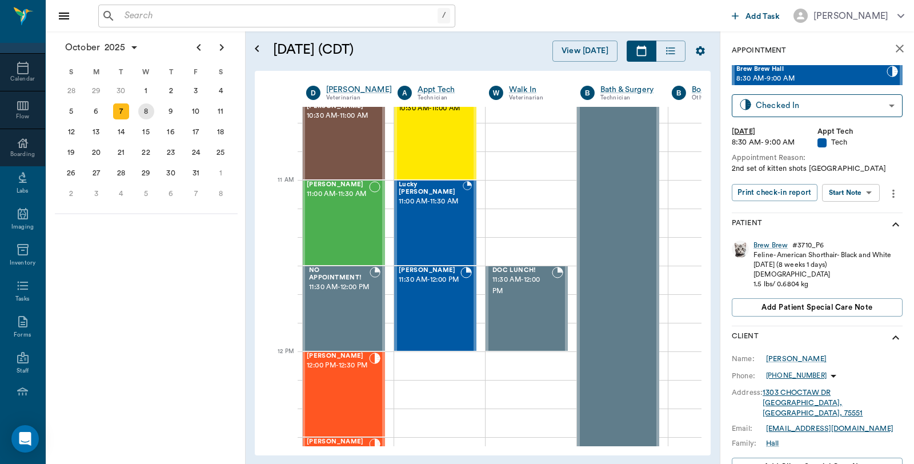
click at [143, 109] on div "8" at bounding box center [146, 111] width 16 height 16
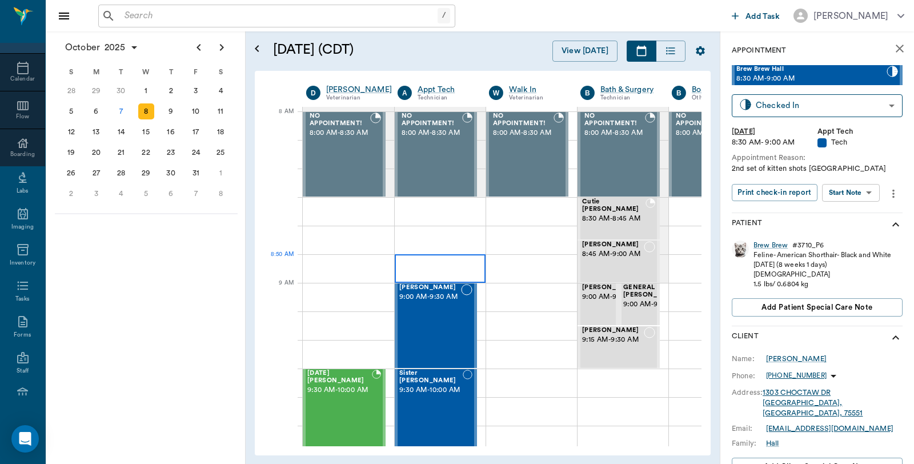
scroll to position [0, 1]
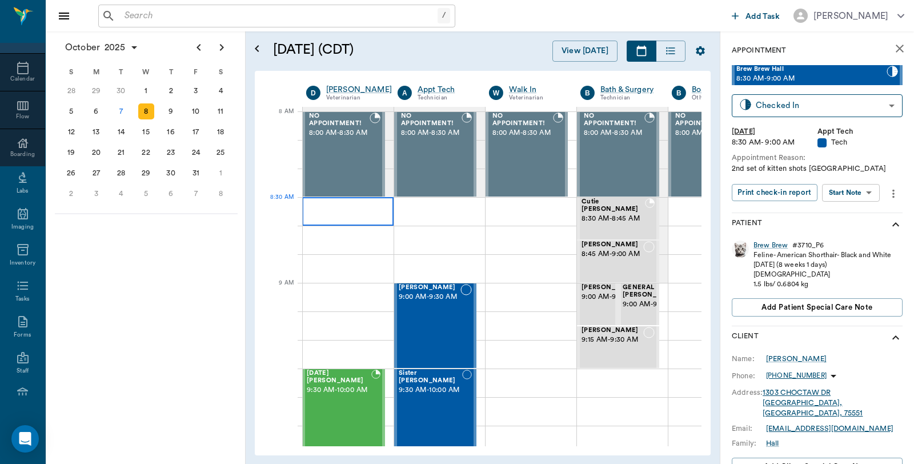
click at [355, 216] on div at bounding box center [347, 211] width 91 height 29
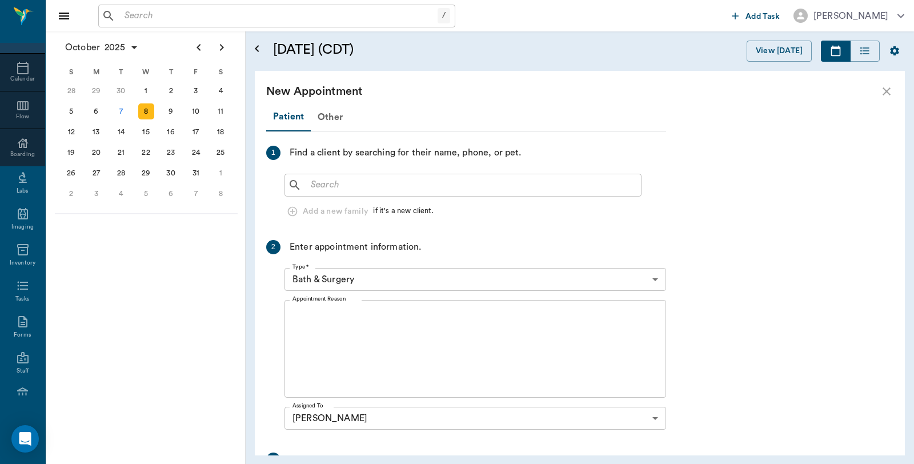
scroll to position [0, 0]
click at [895, 90] on div "New Appointment" at bounding box center [580, 91] width 650 height 41
click at [889, 90] on icon "close" at bounding box center [887, 92] width 14 height 14
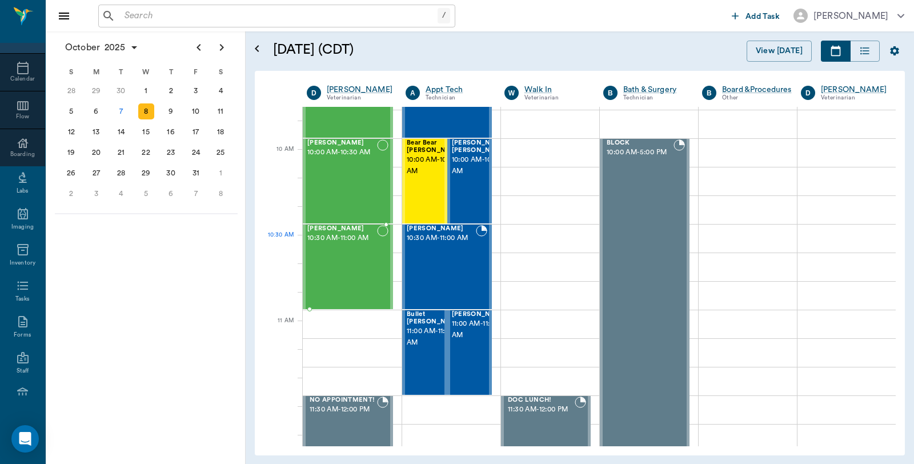
scroll to position [317, 0]
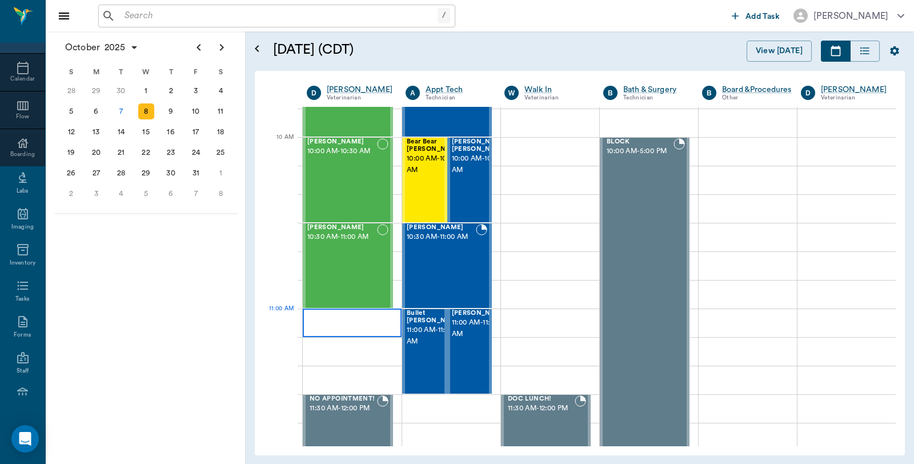
click at [337, 329] on div at bounding box center [352, 322] width 99 height 29
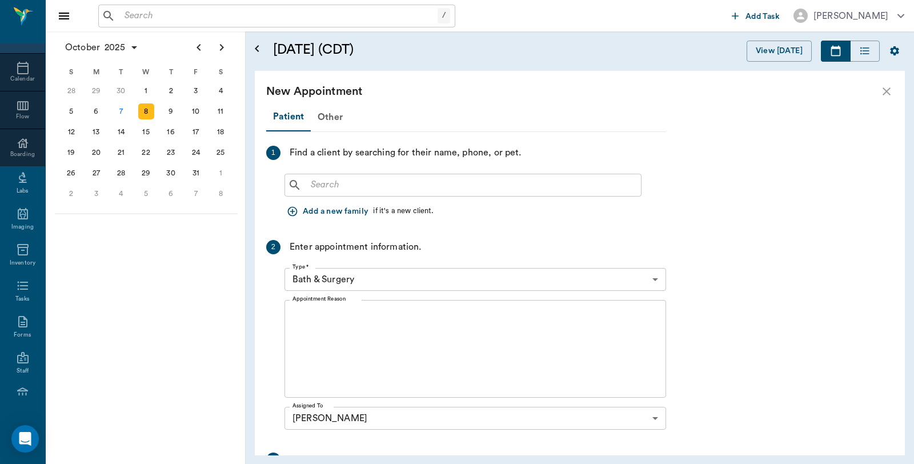
click at [350, 197] on div "​ Add a new family if it's a new client." at bounding box center [475, 195] width 382 height 53
click at [354, 186] on input "text" at bounding box center [471, 185] width 330 height 16
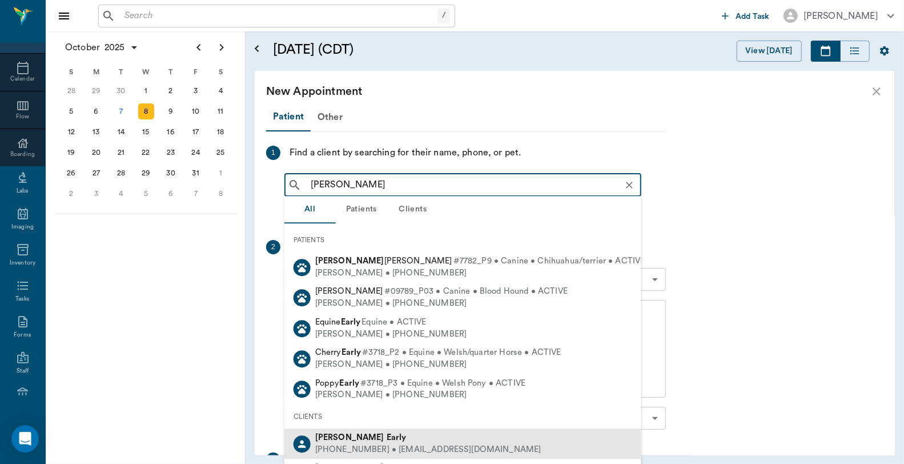
click at [366, 444] on div "(903) 631-4270 • lazyjearly@aol.com" at bounding box center [428, 450] width 226 height 12
type input "Janice Early"
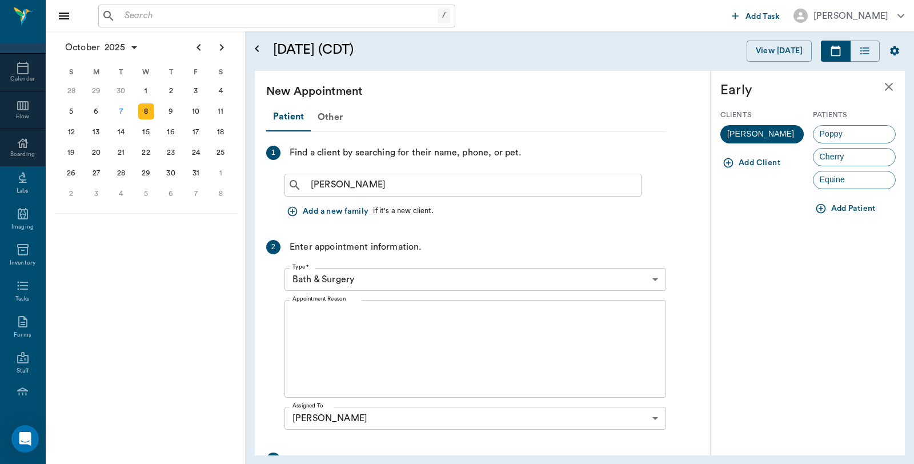
click at [851, 207] on button "Add Patient" at bounding box center [846, 208] width 67 height 21
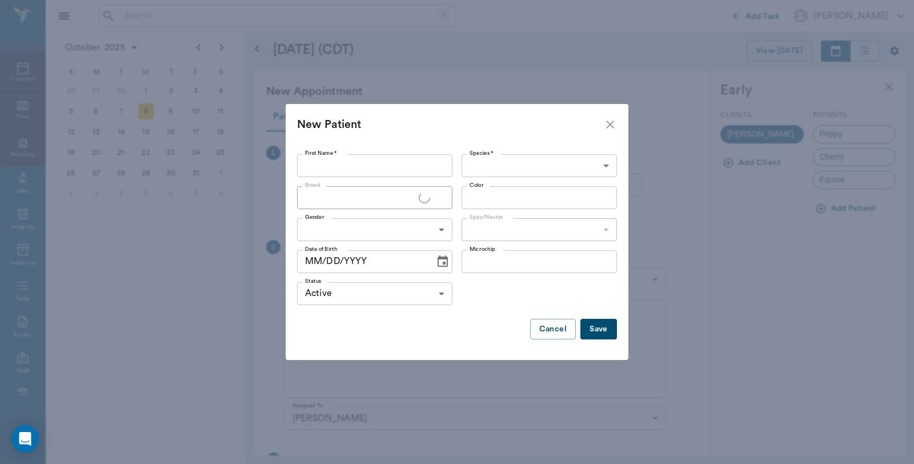
click at [380, 164] on input "First Name *" at bounding box center [374, 165] width 155 height 23
type input "Lazy J Court Jester"
click at [593, 171] on body "/ ​ Add Task Dr. Bert Ellsworth Nectar Messages Appts Calendar Flow Boarding La…" at bounding box center [457, 232] width 914 height 464
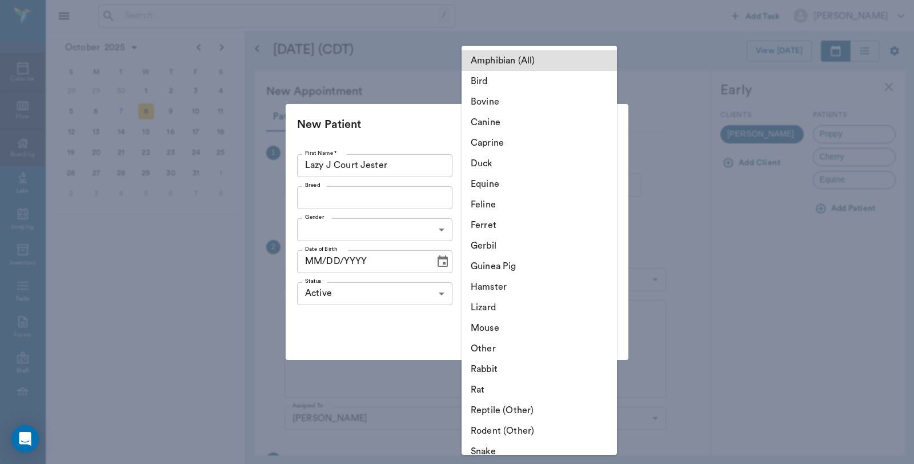
click at [523, 186] on li "Equine" at bounding box center [539, 184] width 155 height 21
type input "Equine"
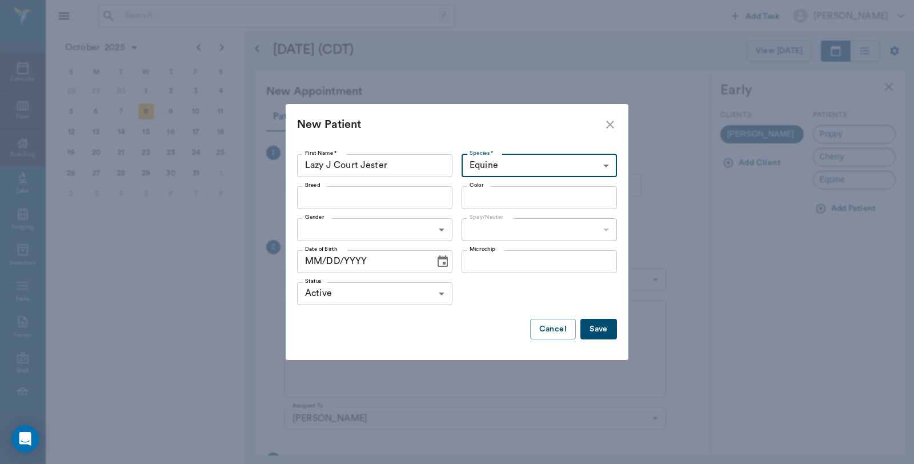
click at [398, 203] on input "Breed" at bounding box center [365, 198] width 130 height 16
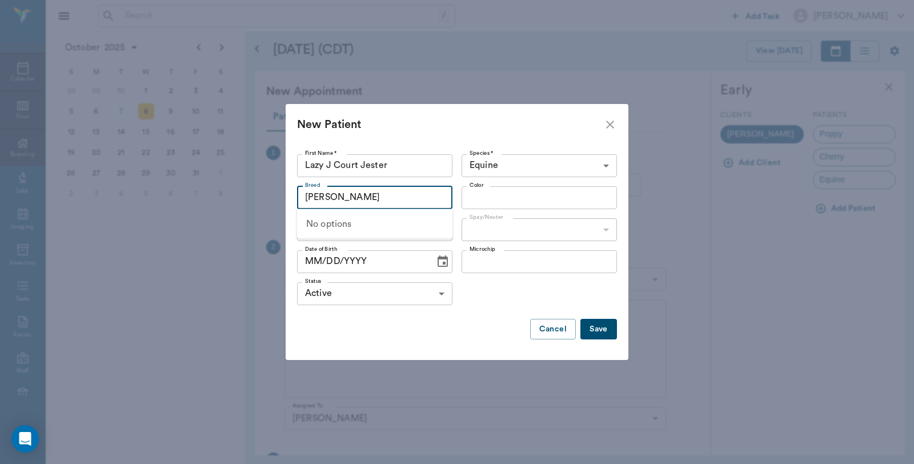
click at [385, 203] on input "Welch" at bounding box center [365, 198] width 130 height 16
click at [366, 192] on input "Welch" at bounding box center [365, 198] width 130 height 16
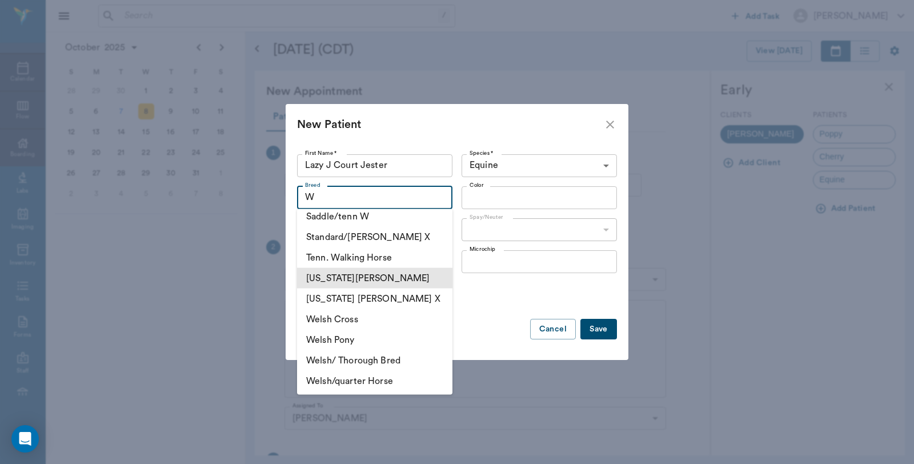
scroll to position [9, 0]
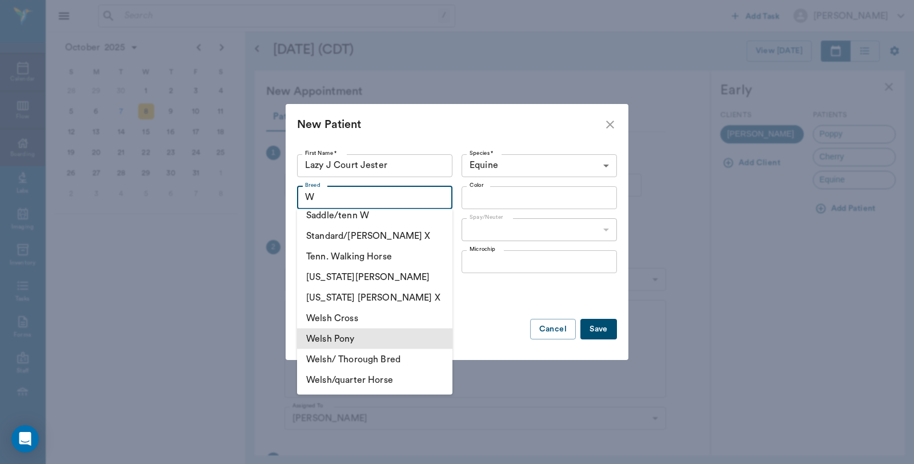
click at [391, 332] on li "Welsh Pony" at bounding box center [374, 338] width 155 height 21
type input "Welsh Pony"
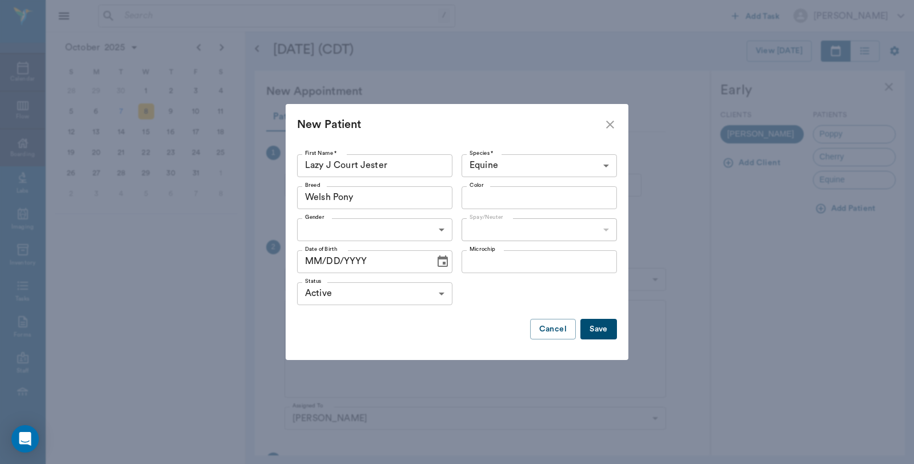
click at [489, 191] on input "Color" at bounding box center [530, 198] width 130 height 16
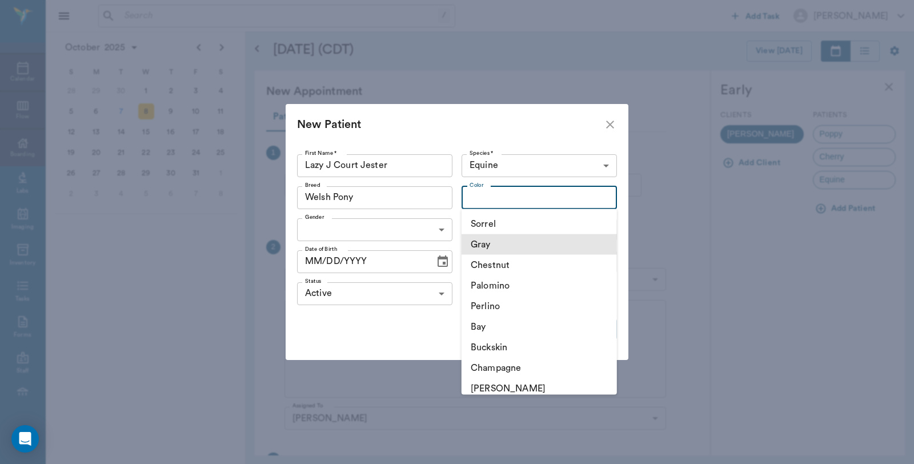
click at [489, 240] on li "Gray" at bounding box center [539, 244] width 155 height 21
type input "Gray"
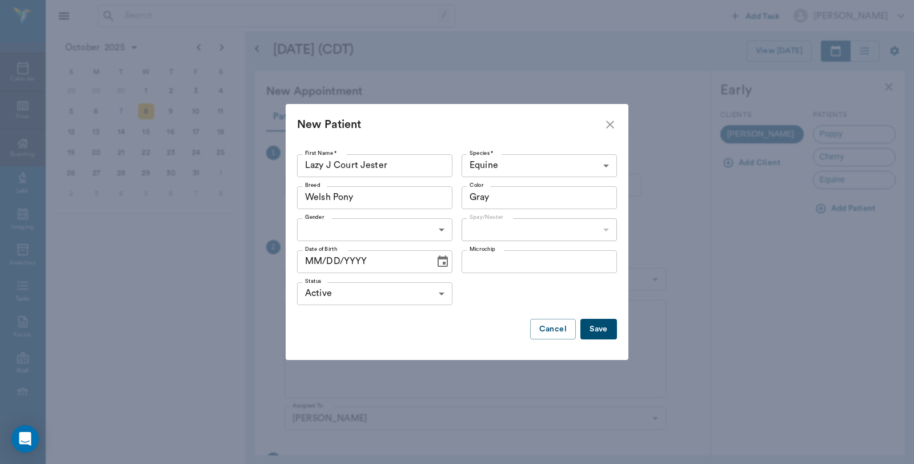
click at [424, 237] on body "/ ​ Add Task Dr. Bert Ellsworth Nectar Messages Appts Calendar Flow Boarding La…" at bounding box center [457, 232] width 914 height 464
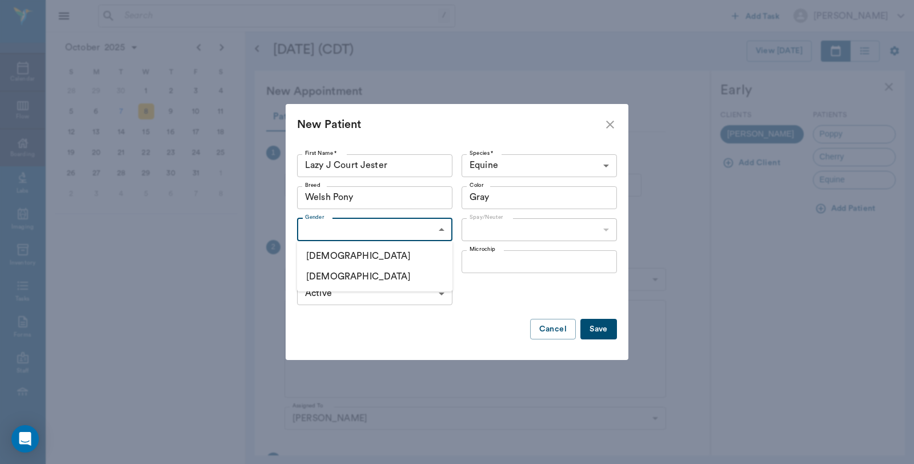
click at [324, 259] on li "[DEMOGRAPHIC_DATA]" at bounding box center [374, 256] width 155 height 21
type input "MALE"
click at [572, 225] on body "/ ​ Add Task Dr. Bert Ellsworth Nectar Messages Appts Calendar Flow Boarding La…" at bounding box center [457, 232] width 914 height 464
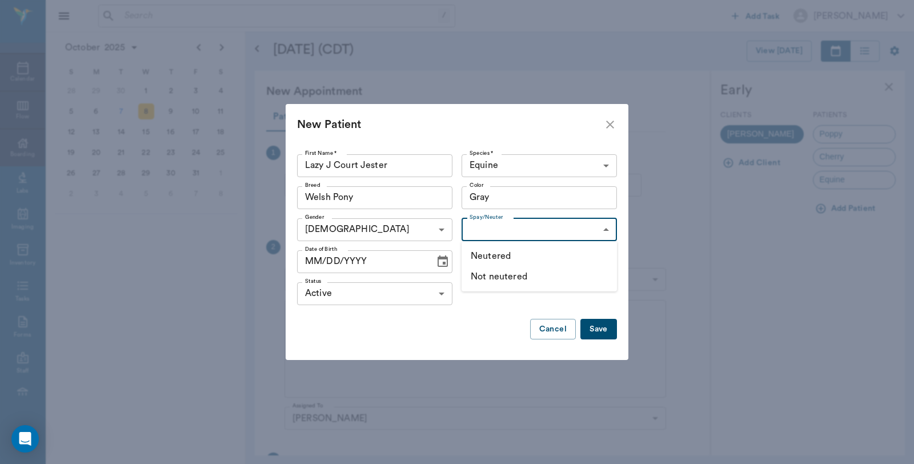
click at [539, 255] on li "Neutered" at bounding box center [539, 256] width 155 height 21
type input "true"
click at [446, 264] on icon "Choose date" at bounding box center [443, 262] width 14 height 14
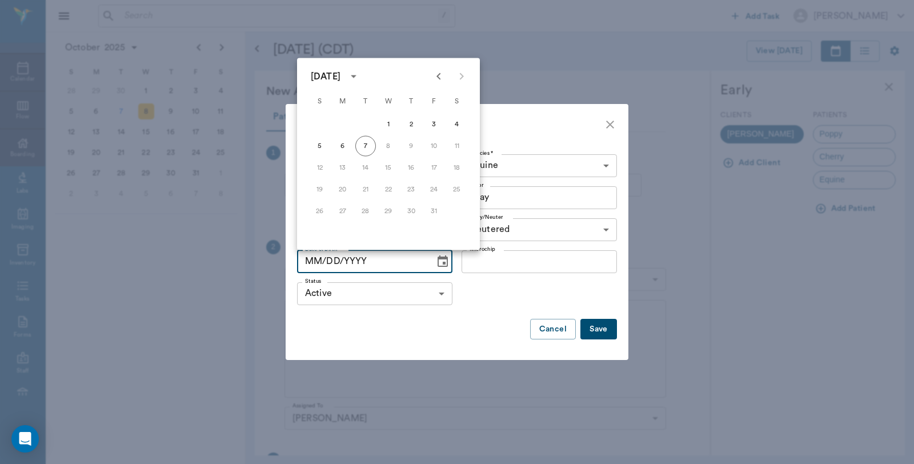
click at [340, 77] on div "October 2025" at bounding box center [326, 77] width 30 height 14
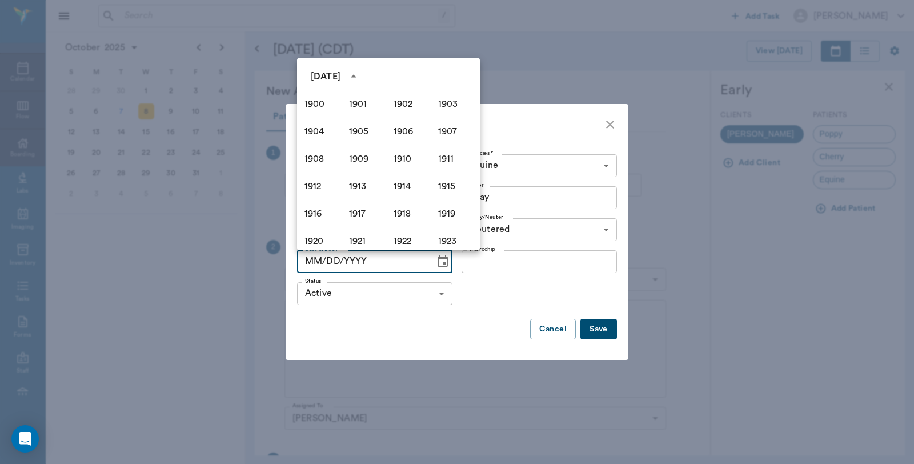
scroll to position [783, 0]
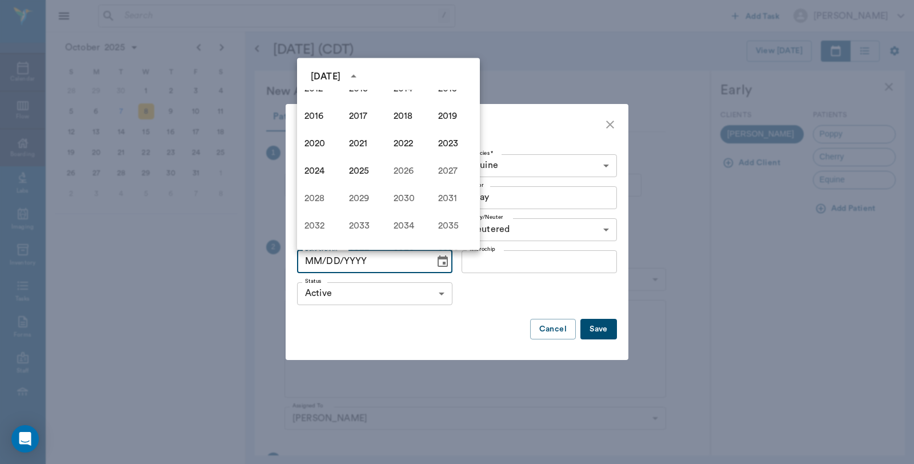
click at [299, 261] on input "MM/DD/YYYY" at bounding box center [362, 261] width 130 height 23
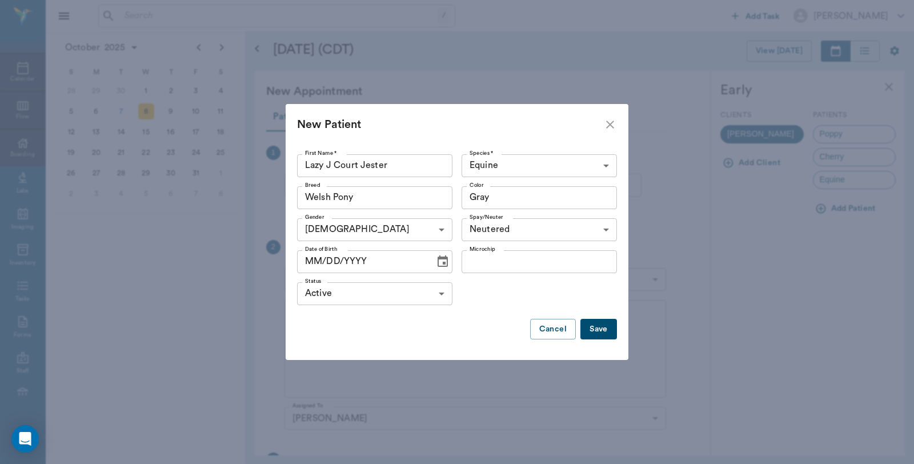
click at [307, 261] on input "MM/DD/YYYY" at bounding box center [362, 261] width 130 height 23
drag, startPoint x: 299, startPoint y: 262, endPoint x: 326, endPoint y: 258, distance: 27.7
click at [326, 258] on input "MM/DD/YYYY" at bounding box center [362, 261] width 130 height 23
type input "05/30/2017"
click at [602, 331] on button "Save" at bounding box center [598, 329] width 37 height 21
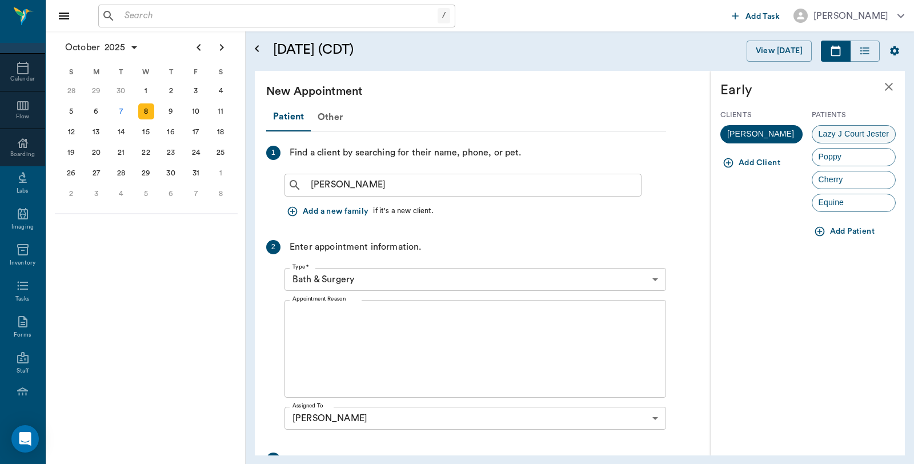
click at [858, 133] on span "Lazy J Court Jester" at bounding box center [853, 134] width 83 height 12
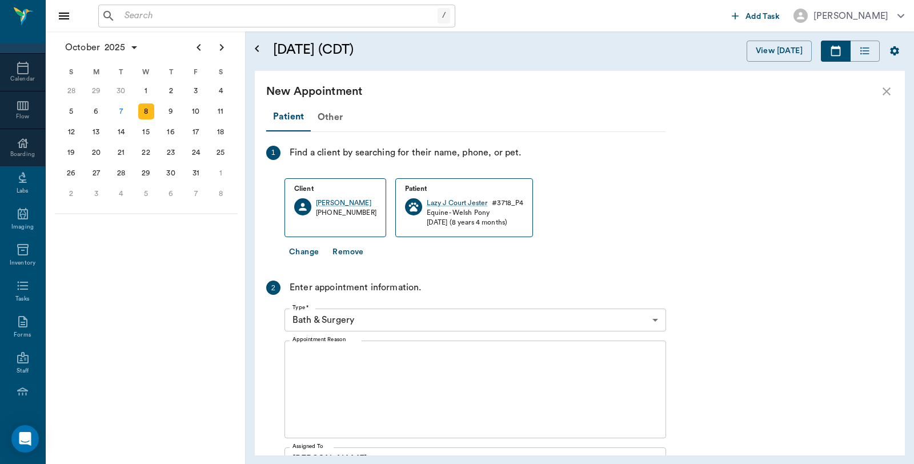
click at [369, 312] on body "/ ​ Add Task Dr. Bert Ellsworth Nectar Messages Appts Calendar Flow Boarding La…" at bounding box center [457, 232] width 914 height 464
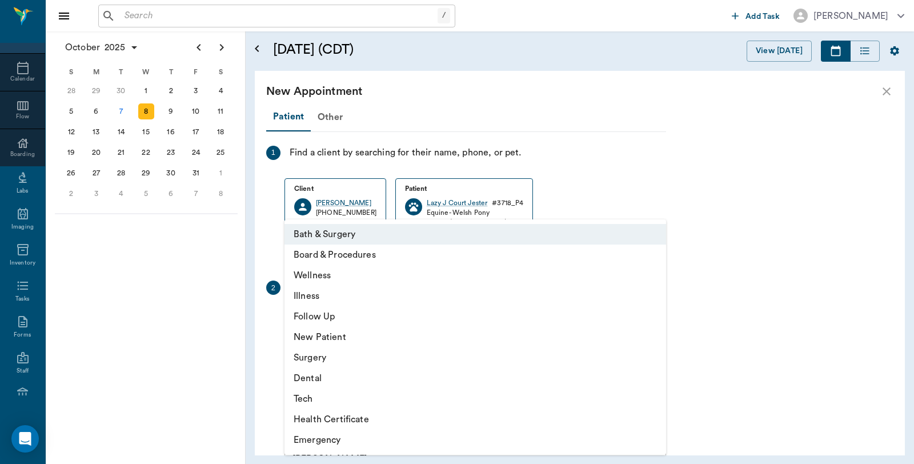
click at [328, 272] on li "Wellness" at bounding box center [475, 275] width 382 height 21
type input "65d2be4f46e3a538d89b8c14"
type input "11:30 AM"
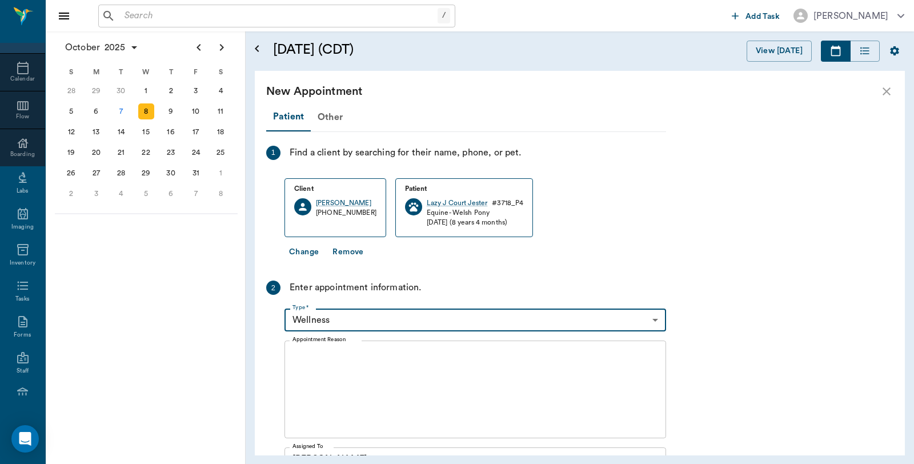
click at [318, 377] on textarea "Appointment Reason" at bounding box center [475, 389] width 366 height 79
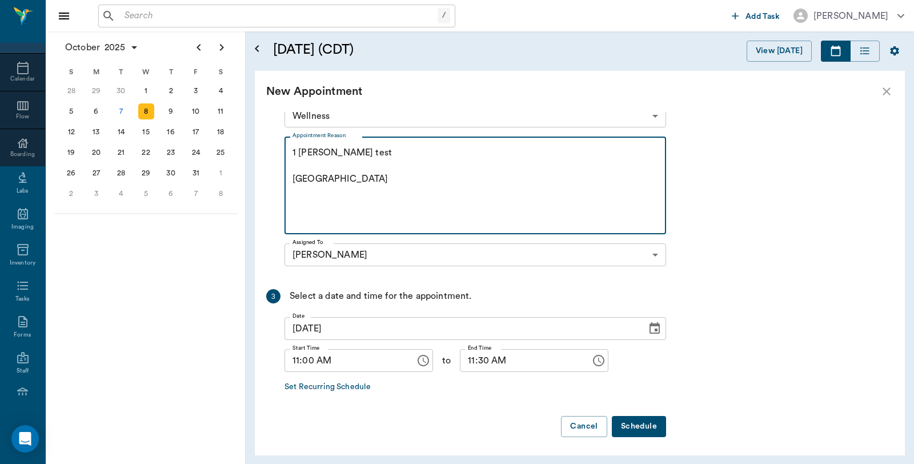
scroll to position [206, 0]
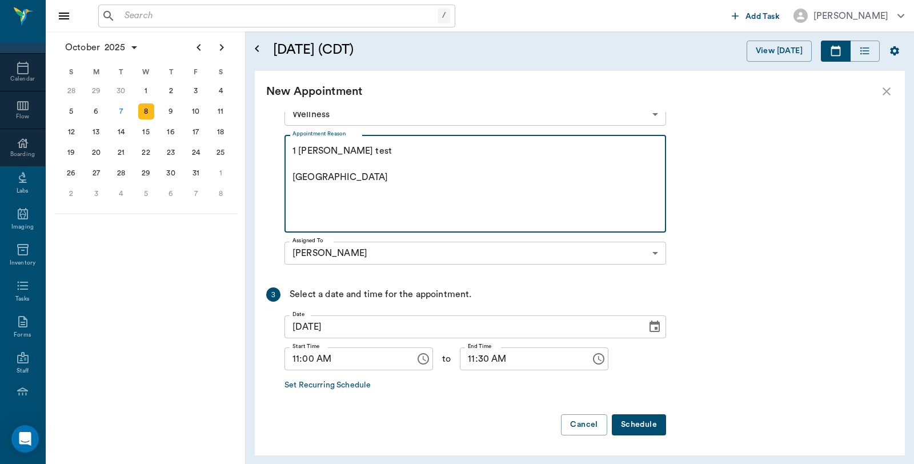
type textarea "1 coggins test Caryn"
click at [643, 428] on button "Schedule" at bounding box center [639, 424] width 54 height 21
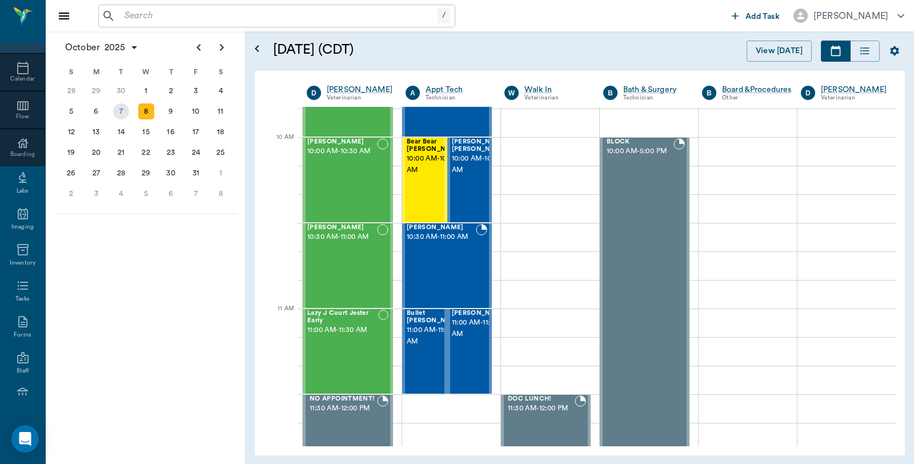
click at [113, 115] on div "7" at bounding box center [121, 111] width 25 height 21
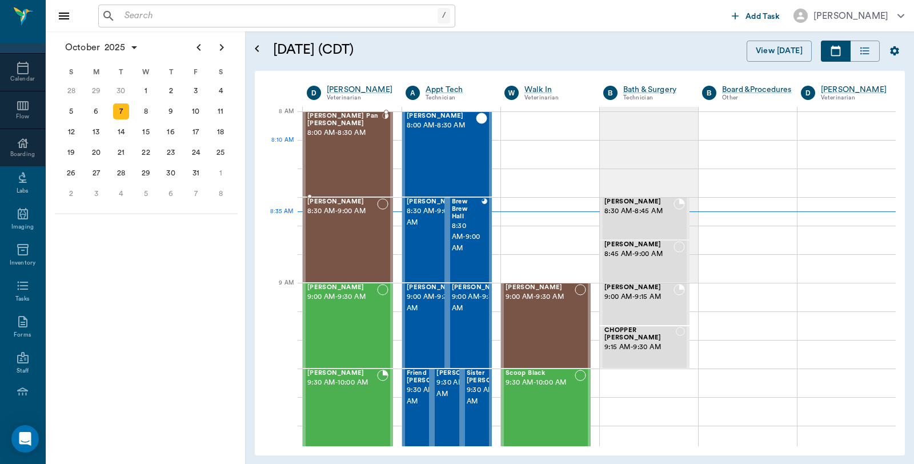
click at [371, 163] on div "Peter Pan Trotter 8:00 AM - 8:30 AM" at bounding box center [344, 154] width 75 height 83
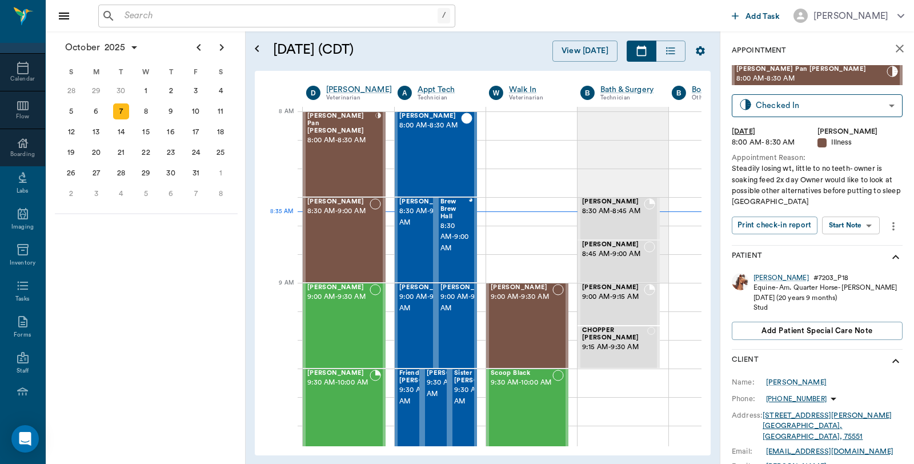
scroll to position [0, 1]
click at [350, 231] on div "[PERSON_NAME] 8:30 AM - 9:00 AM" at bounding box center [338, 239] width 62 height 83
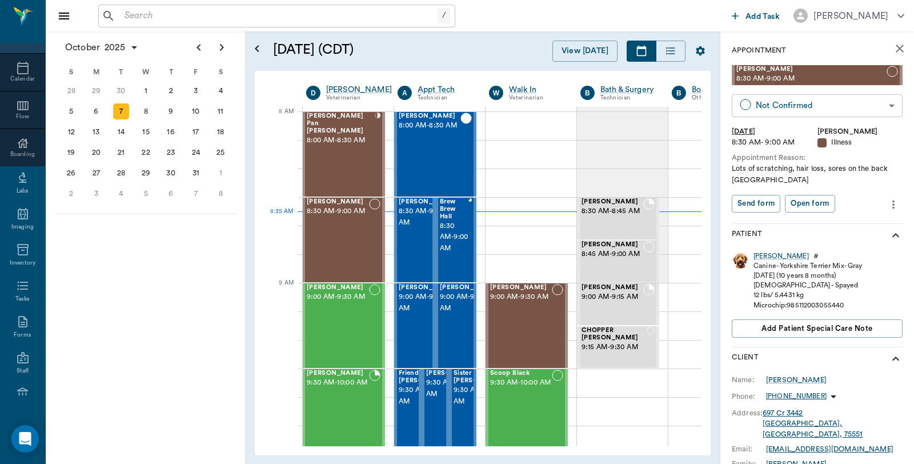
click at [780, 109] on body "/ ​ Add Task Dr. Bert Ellsworth Nectar Messages Appts Calendar Flow Boarding La…" at bounding box center [457, 232] width 914 height 464
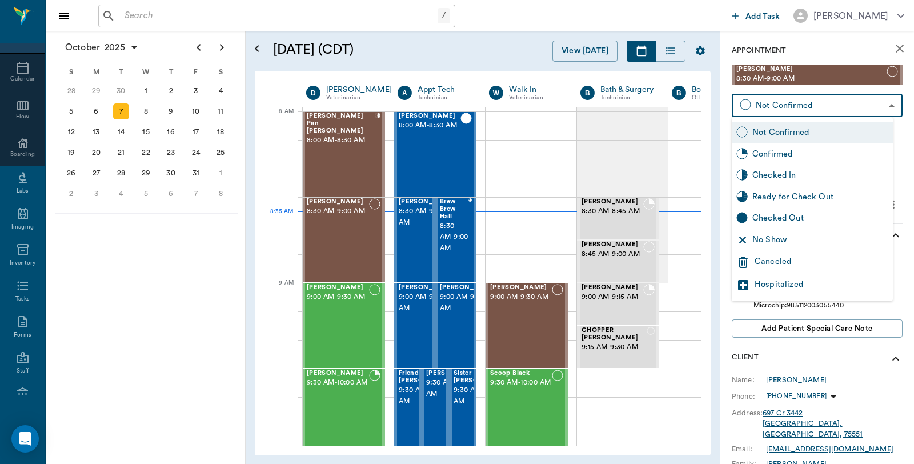
click at [764, 173] on div "Checked In" at bounding box center [820, 175] width 136 height 13
type input "CHECKED_IN"
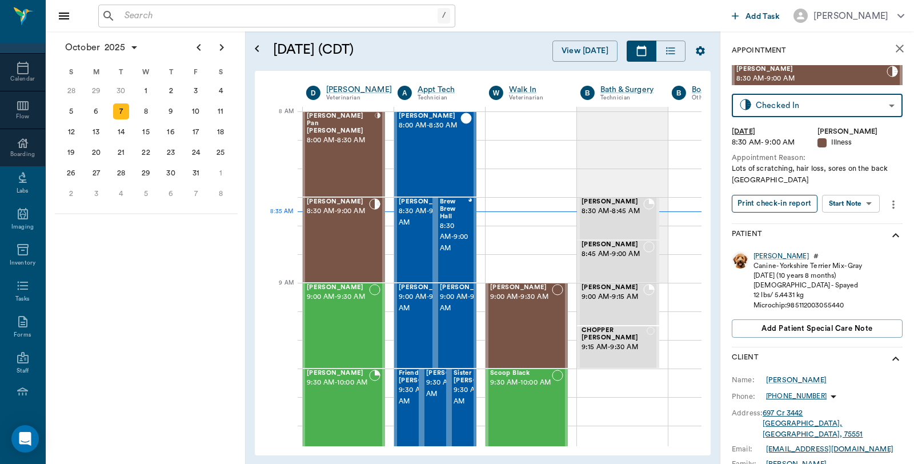
click at [774, 207] on button "Print check-in report" at bounding box center [775, 204] width 86 height 18
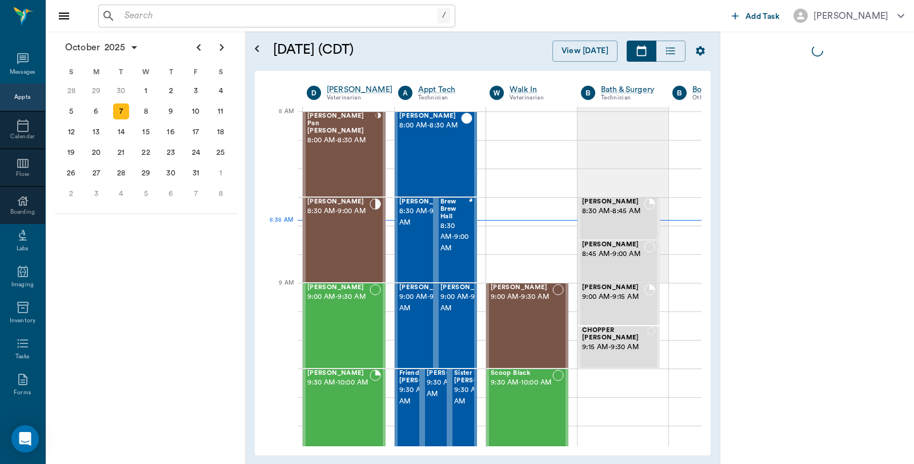
scroll to position [58, 0]
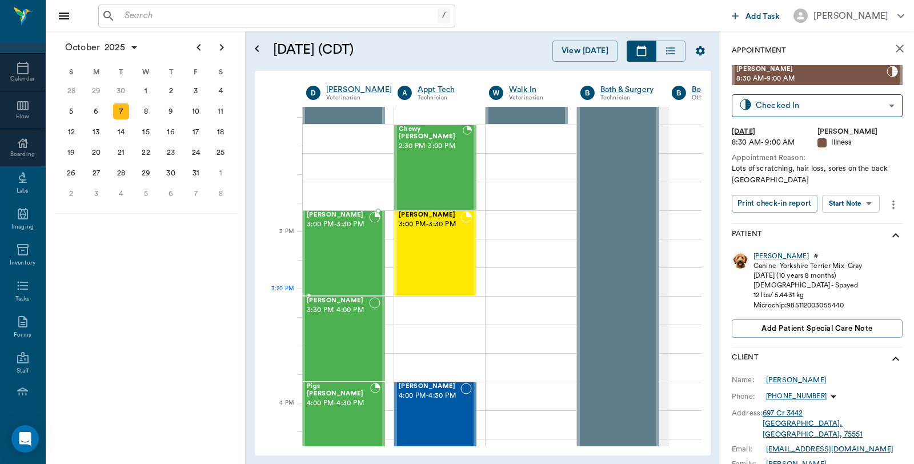
scroll to position [1079, 1]
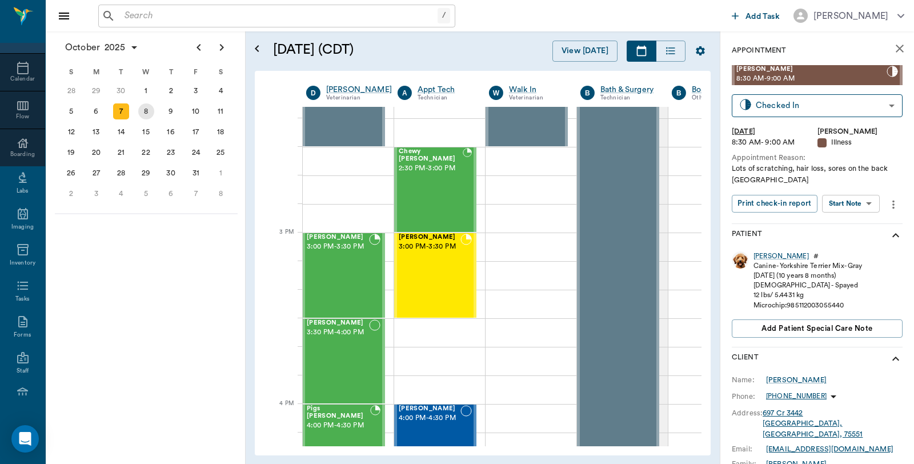
click at [149, 114] on div "8" at bounding box center [146, 111] width 16 height 16
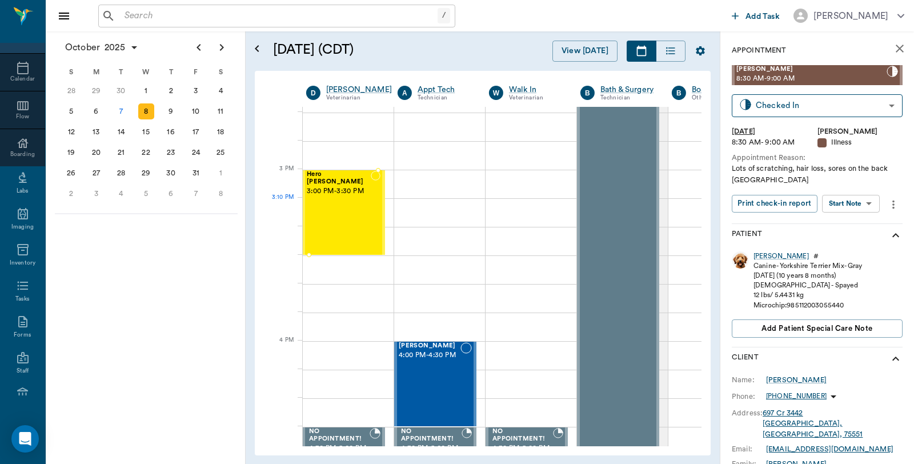
scroll to position [1143, 1]
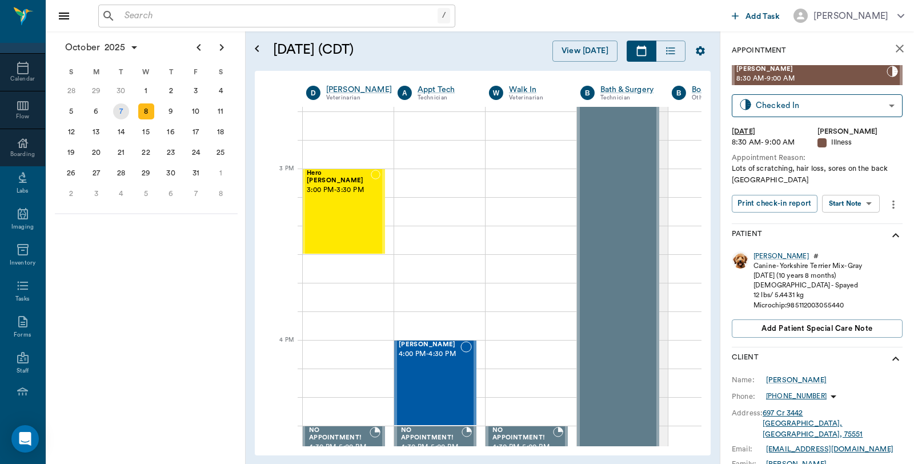
click at [122, 105] on div "7" at bounding box center [121, 111] width 16 height 16
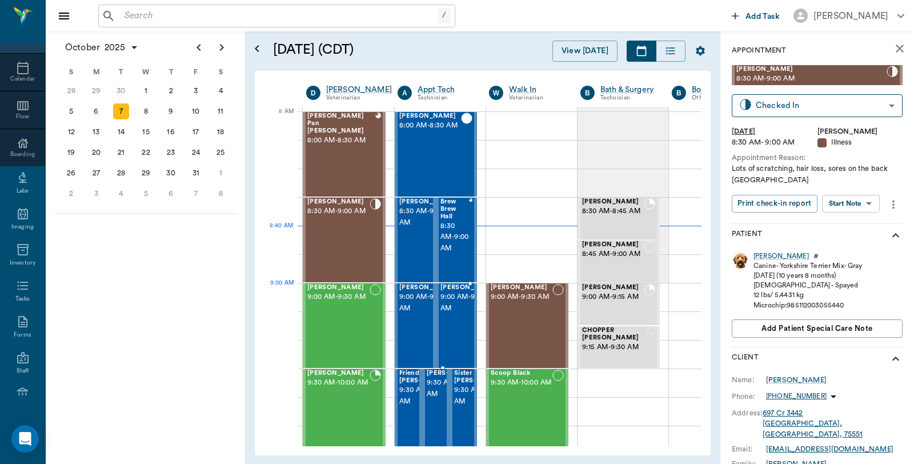
scroll to position [0, 1]
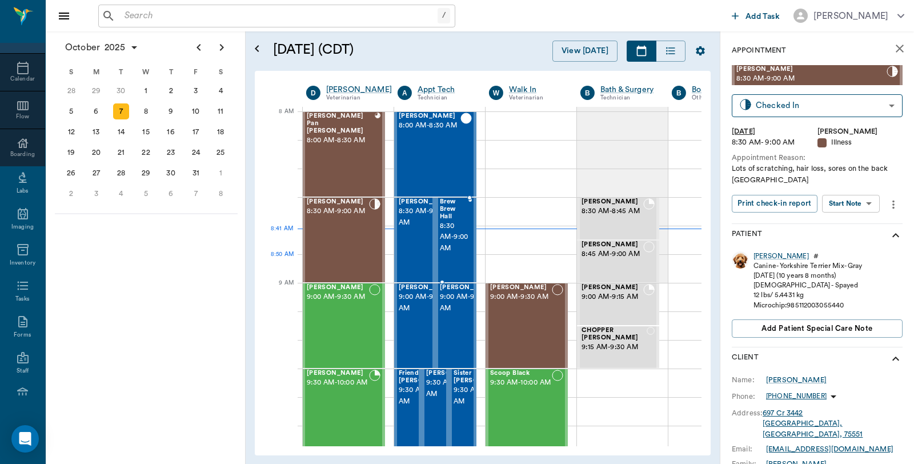
click at [454, 254] on span "8:30 AM - 9:00 AM" at bounding box center [454, 238] width 29 height 34
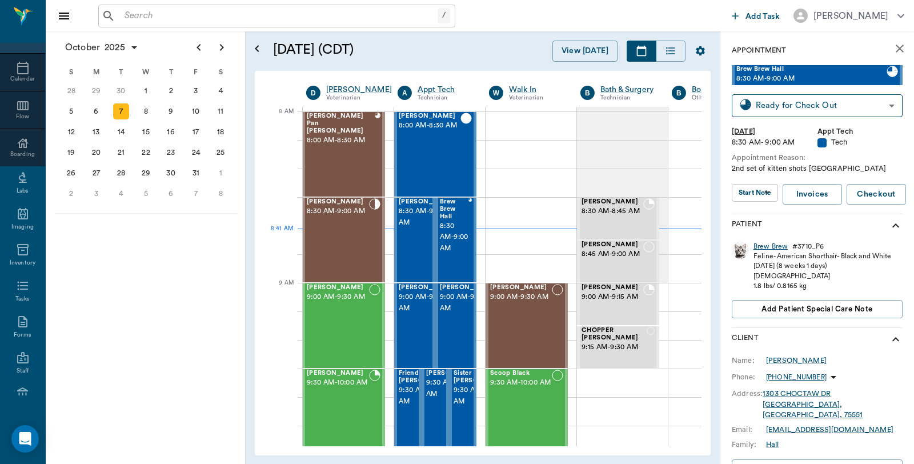
click at [763, 245] on div "Brew Brew" at bounding box center [771, 247] width 34 height 10
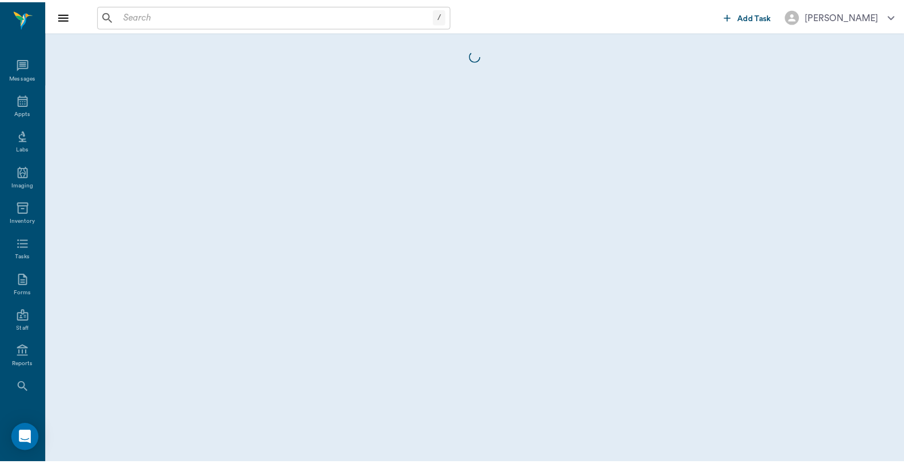
scroll to position [58, 0]
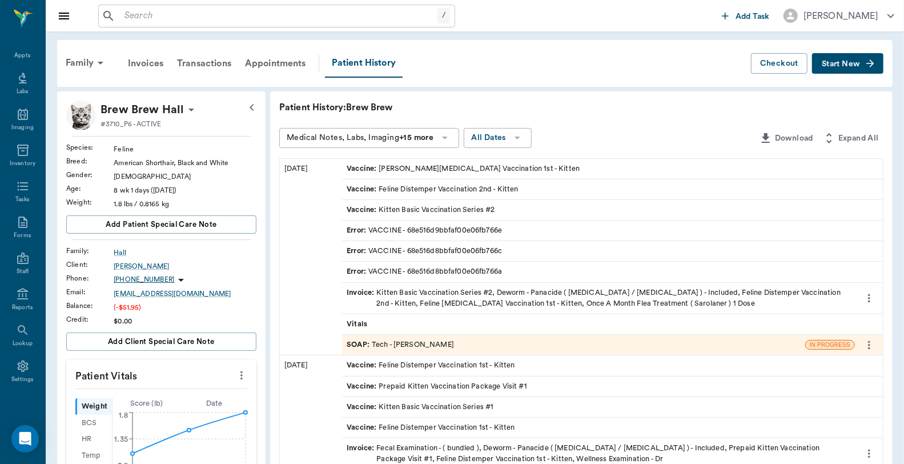
click at [513, 291] on div "Invoice : Kitten Basic Vaccination Series #2, Deworm - Panacide ( Ivermectin / …" at bounding box center [599, 298] width 504 height 22
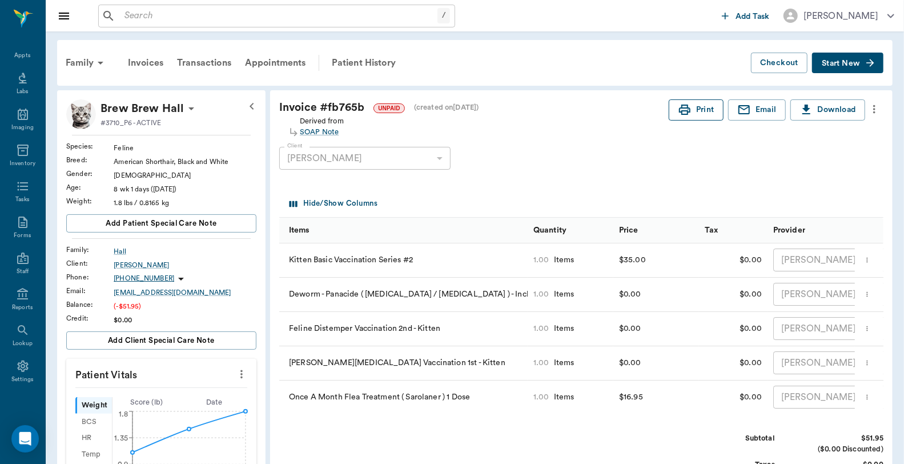
click at [709, 119] on button "Print" at bounding box center [696, 109] width 55 height 21
click at [361, 58] on div "Patient History" at bounding box center [364, 62] width 78 height 27
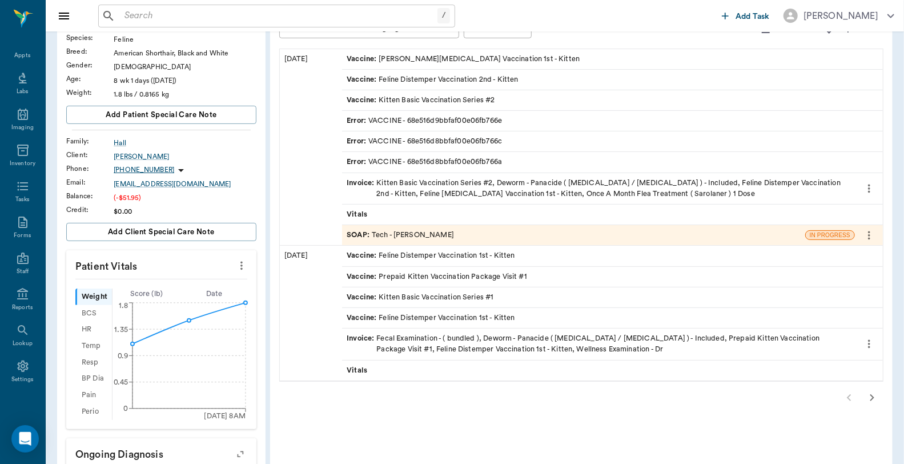
scroll to position [127, 0]
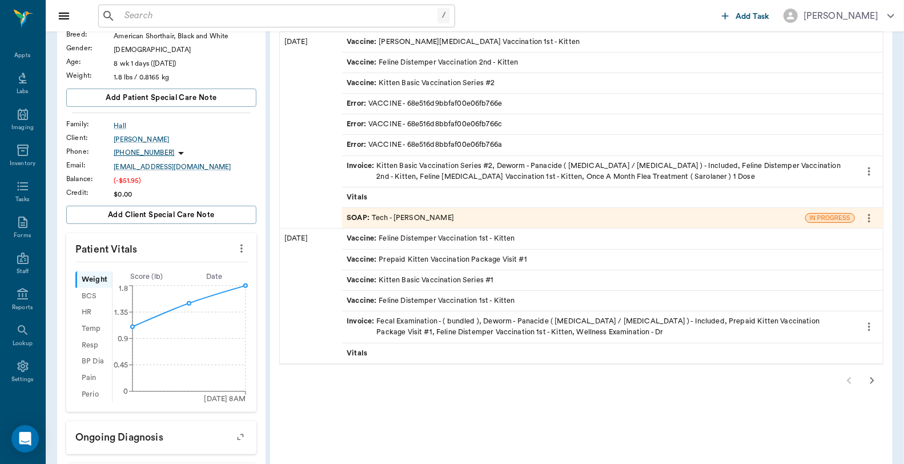
click at [506, 324] on div "Invoice : Fecal Examination - ( bundled ), Deworm - Panacide ( Ivermectin / Pyr…" at bounding box center [599, 327] width 504 height 22
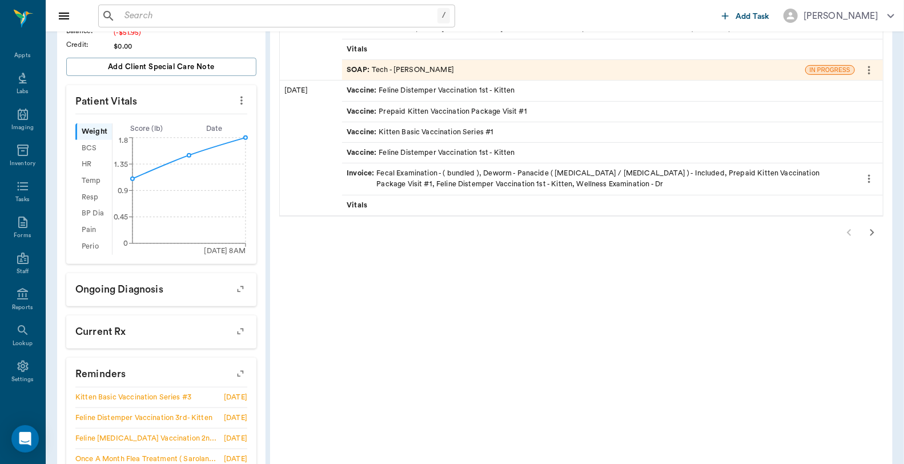
scroll to position [211, 0]
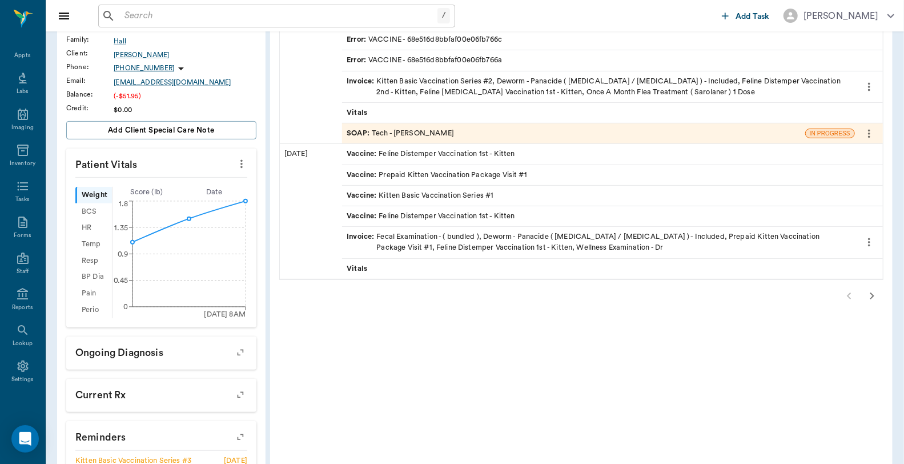
click at [869, 294] on icon "button" at bounding box center [872, 296] width 14 height 14
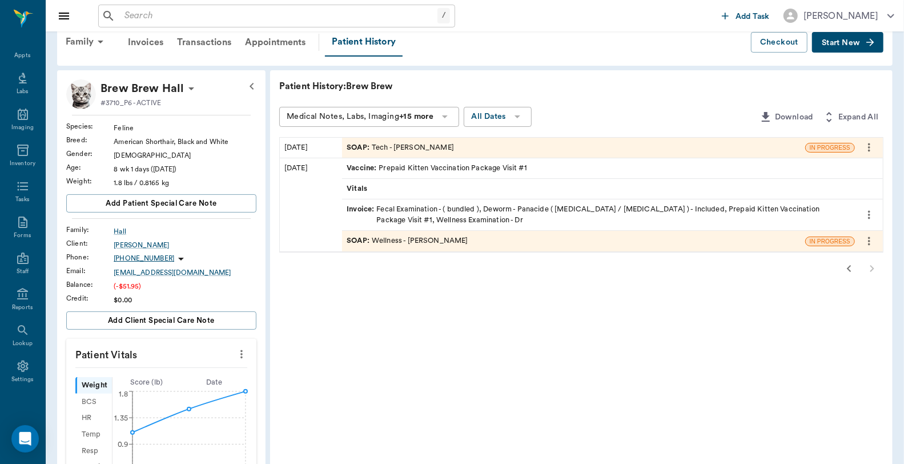
scroll to position [0, 0]
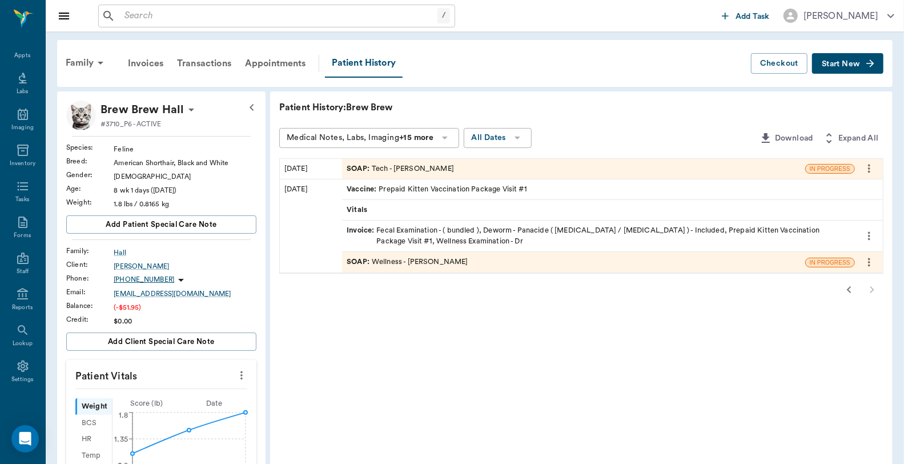
click at [503, 189] on div "Vaccine : Prepaid Kitten Vaccination Package Visit #1" at bounding box center [437, 189] width 181 height 11
click at [420, 231] on div "Invoice : Fecal Examination - ( bundled ), Deworm - Panacide ( Ivermectin / Pyr…" at bounding box center [599, 236] width 504 height 22
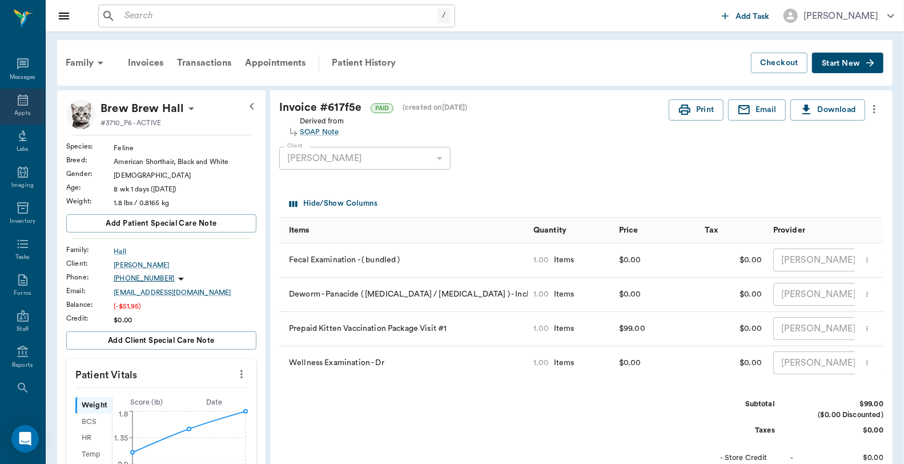
click at [23, 106] on icon at bounding box center [23, 100] width 14 height 14
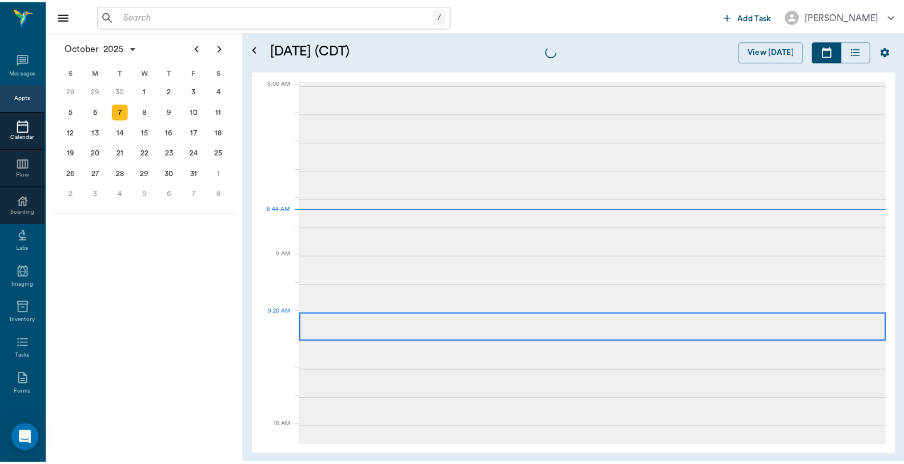
scroll to position [1, 0]
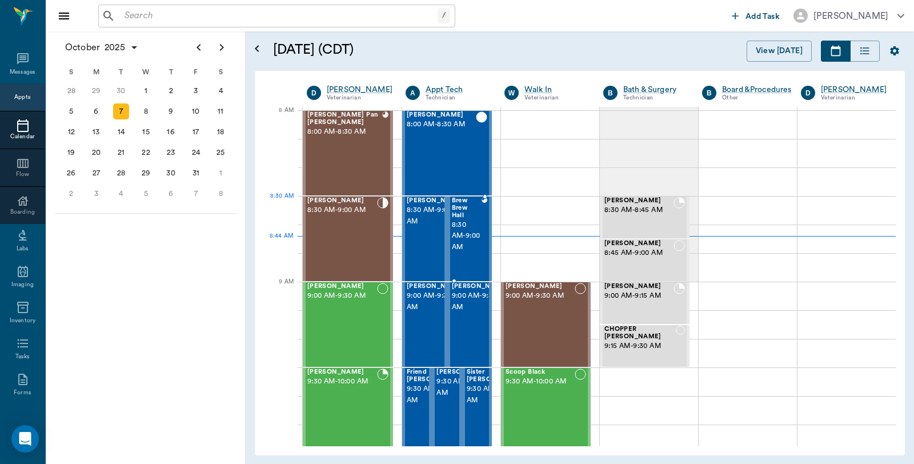
click at [468, 221] on span "8:30 AM - 9:00 AM" at bounding box center [467, 236] width 30 height 34
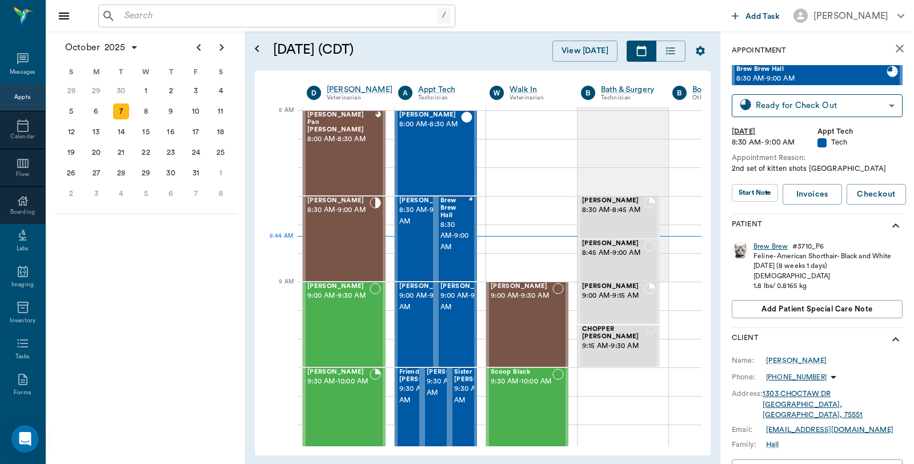
click at [784, 247] on div "Brew Brew" at bounding box center [771, 247] width 34 height 10
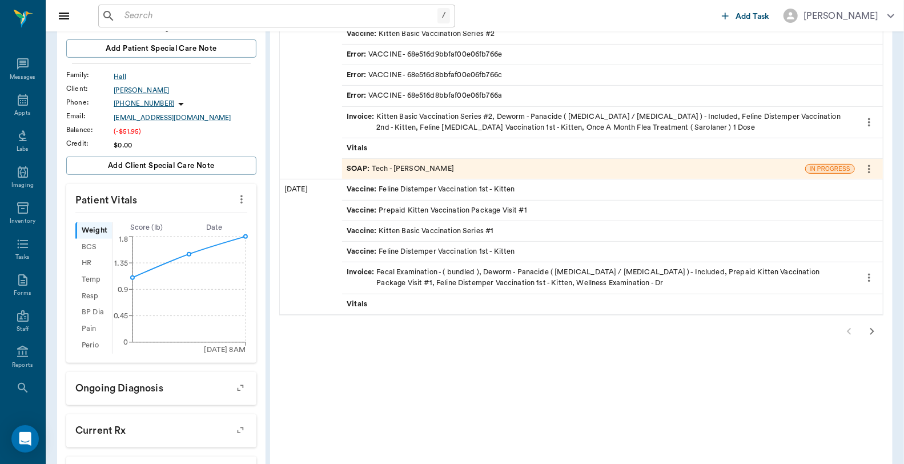
scroll to position [190, 0]
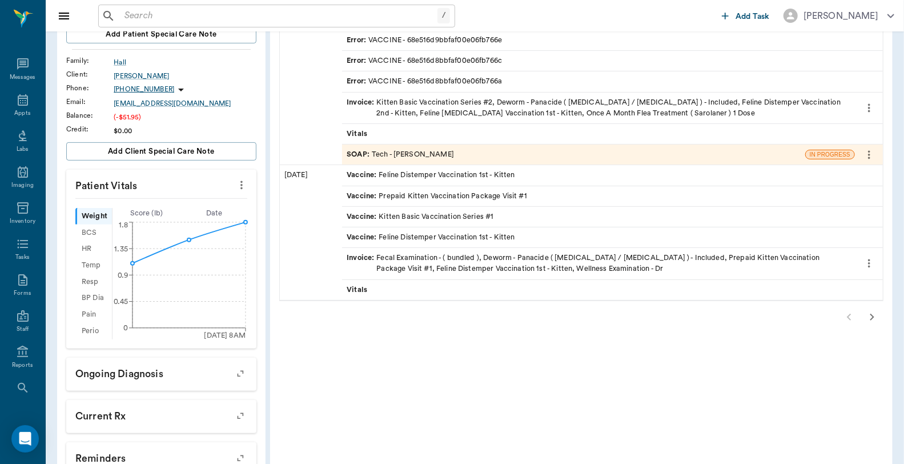
click at [877, 319] on icon "button" at bounding box center [872, 317] width 14 height 14
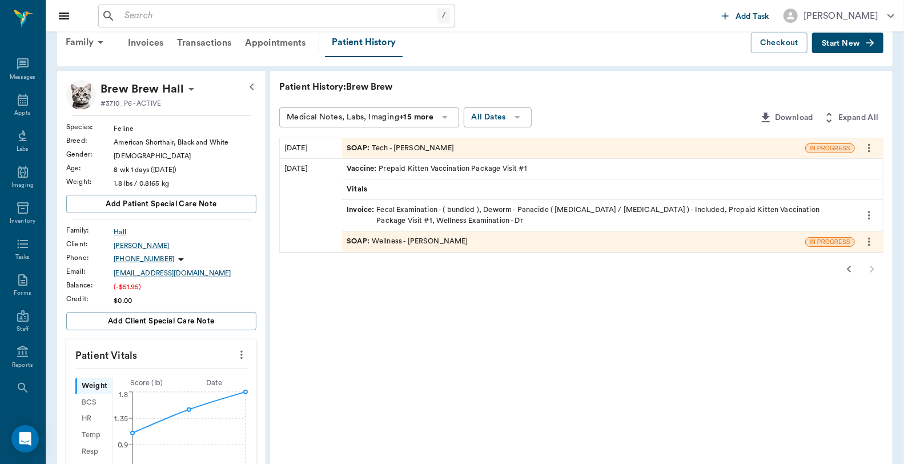
scroll to position [0, 0]
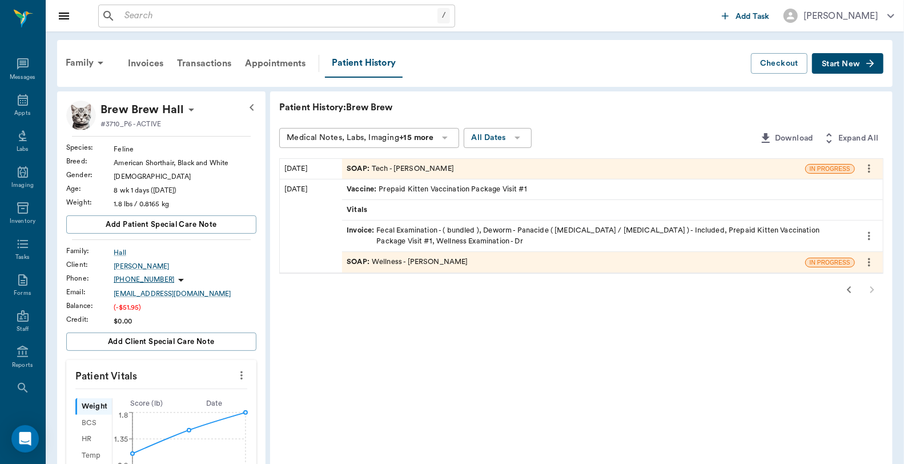
click at [850, 292] on icon "button" at bounding box center [849, 289] width 4 height 7
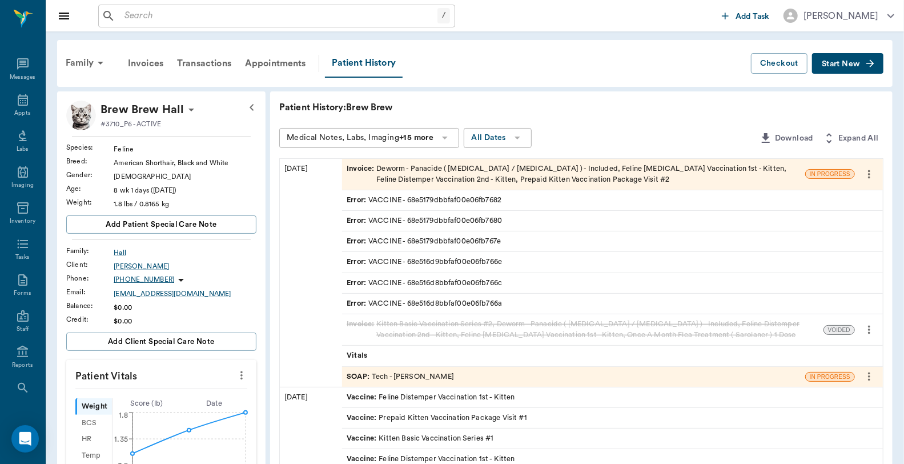
click at [453, 178] on div "Invoice : Deworm - Panacide ( [MEDICAL_DATA] / [MEDICAL_DATA] ) - Included, Fel…" at bounding box center [574, 174] width 454 height 22
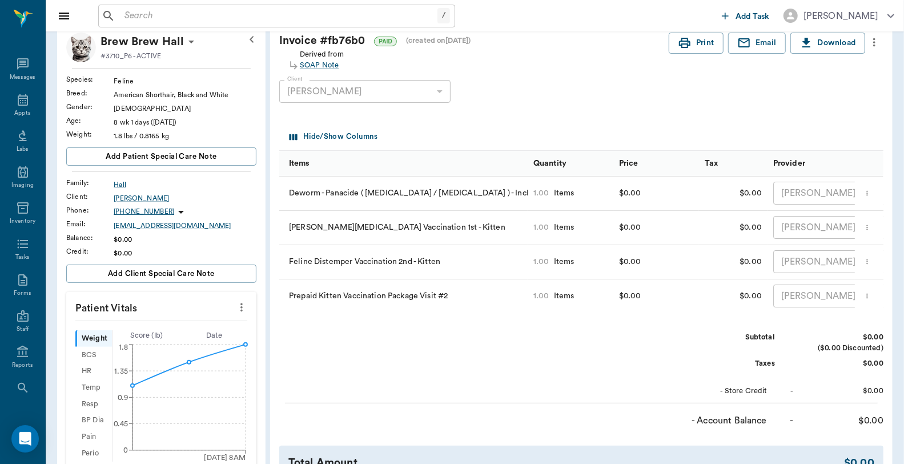
scroll to position [50, 0]
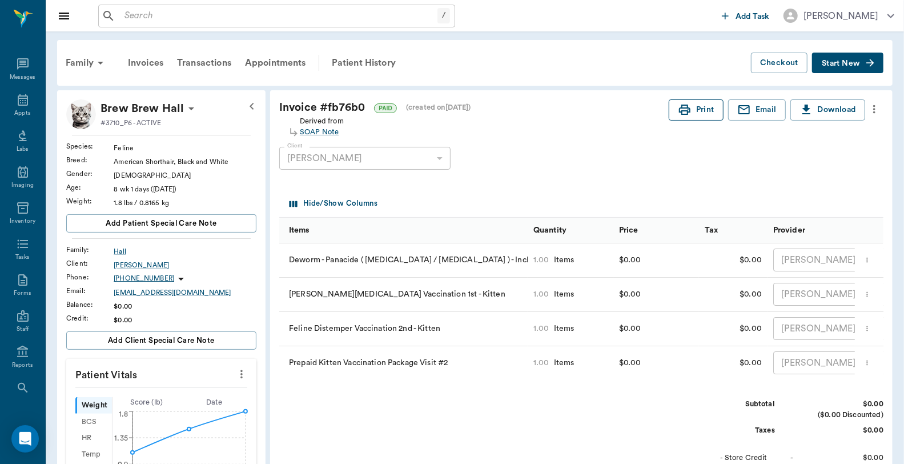
click at [700, 103] on button "Print" at bounding box center [696, 109] width 55 height 21
click at [21, 103] on icon at bounding box center [23, 100] width 14 height 14
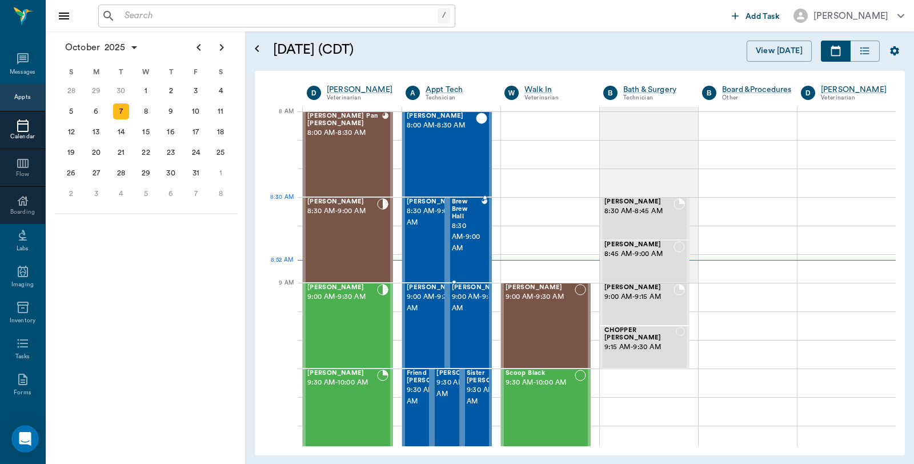
click at [482, 215] on div at bounding box center [485, 239] width 6 height 83
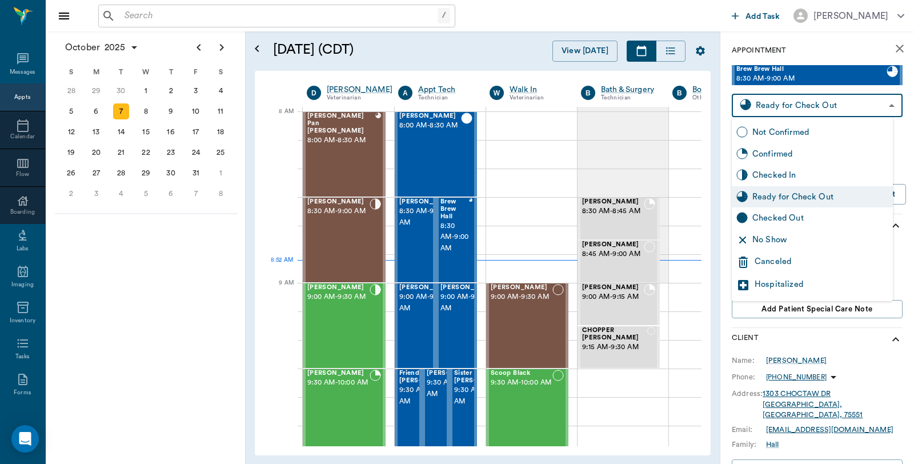
click at [806, 109] on body "/ ​ Add Task Dr. Bert Ellsworth Nectar Messages Appts Calendar Flow Boarding La…" at bounding box center [457, 232] width 914 height 464
click at [774, 215] on div "Checked Out" at bounding box center [820, 218] width 136 height 13
type input "CHECKED_OUT"
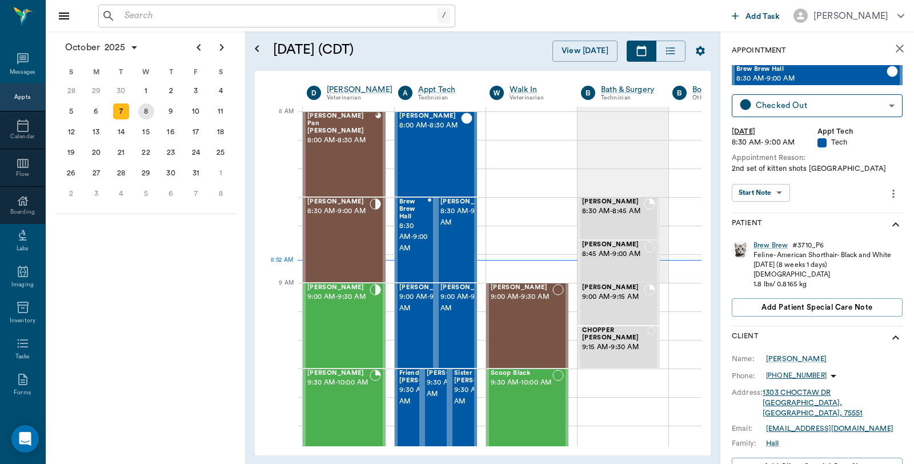
click at [150, 113] on div "8" at bounding box center [146, 111] width 16 height 16
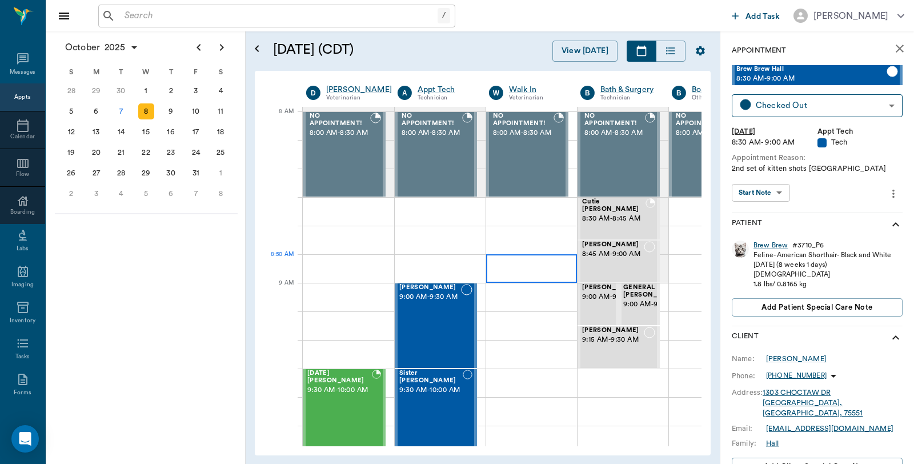
scroll to position [0, 1]
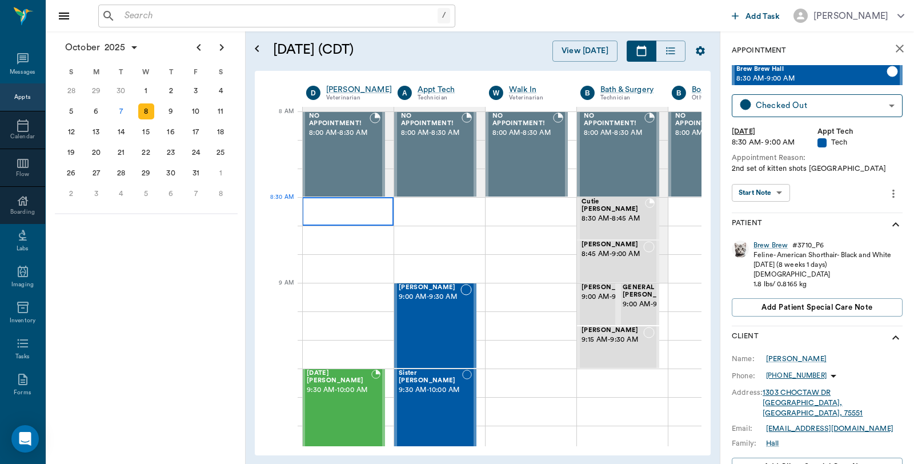
click at [358, 215] on div at bounding box center [347, 211] width 91 height 29
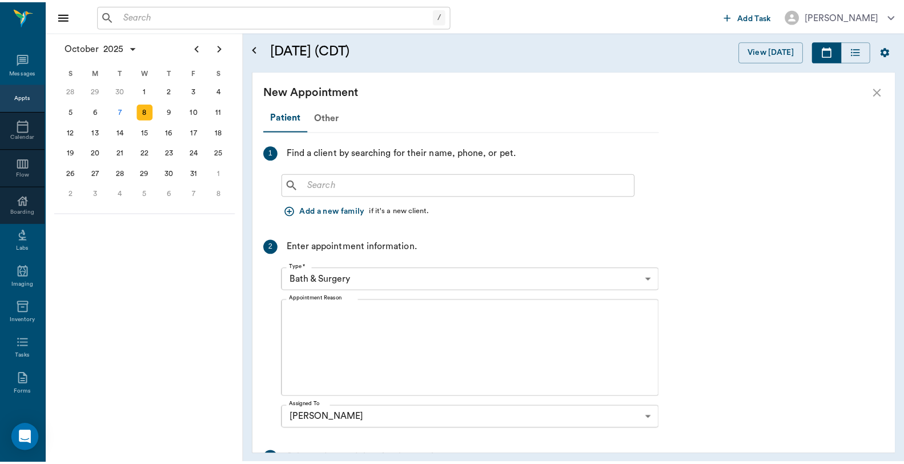
scroll to position [0, 0]
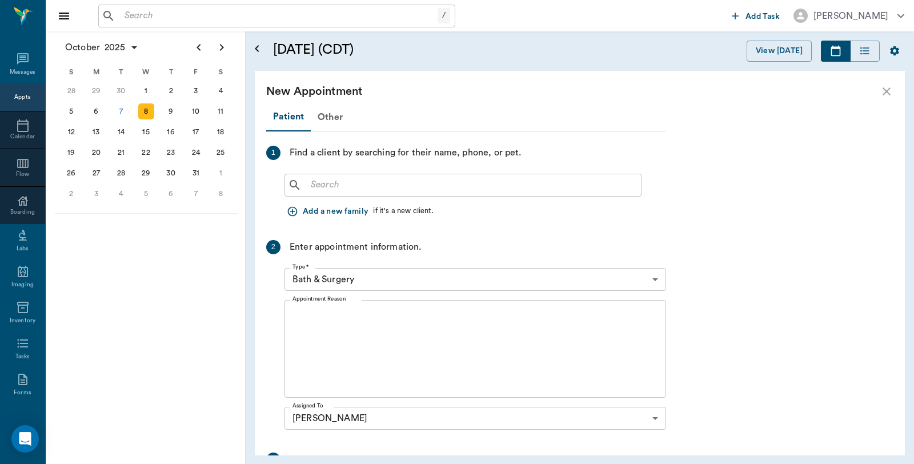
click at [356, 181] on input "text" at bounding box center [471, 185] width 330 height 16
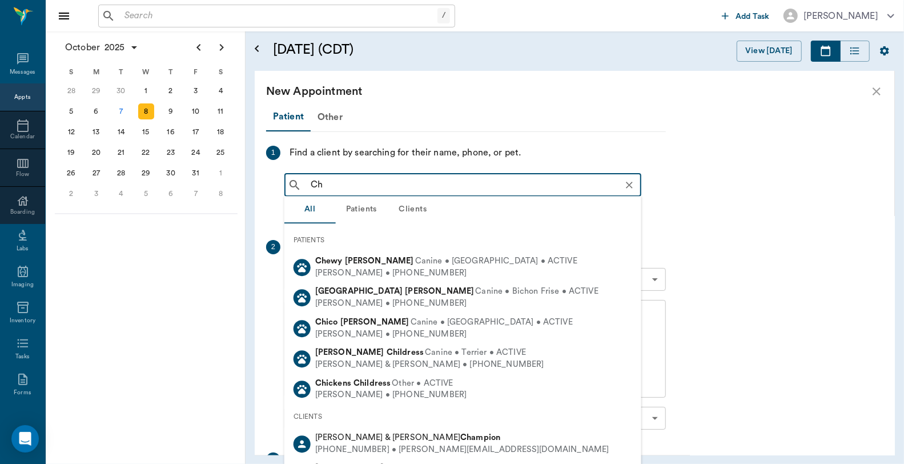
type input "C"
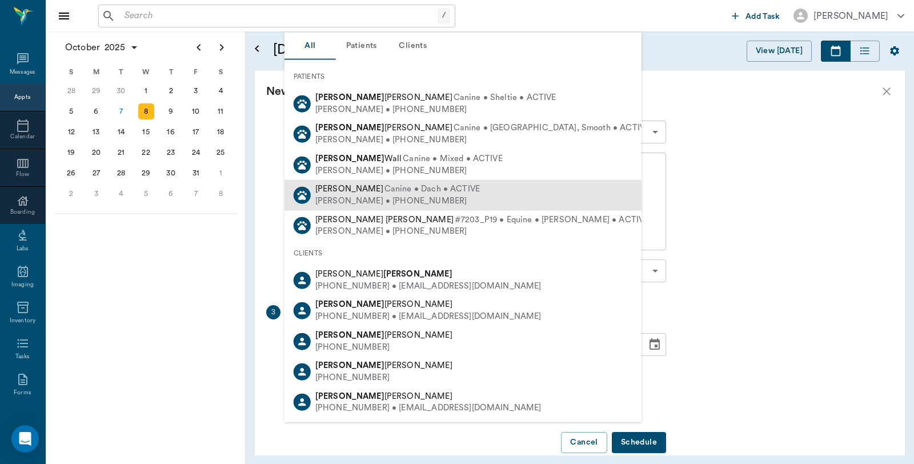
scroll to position [165, 0]
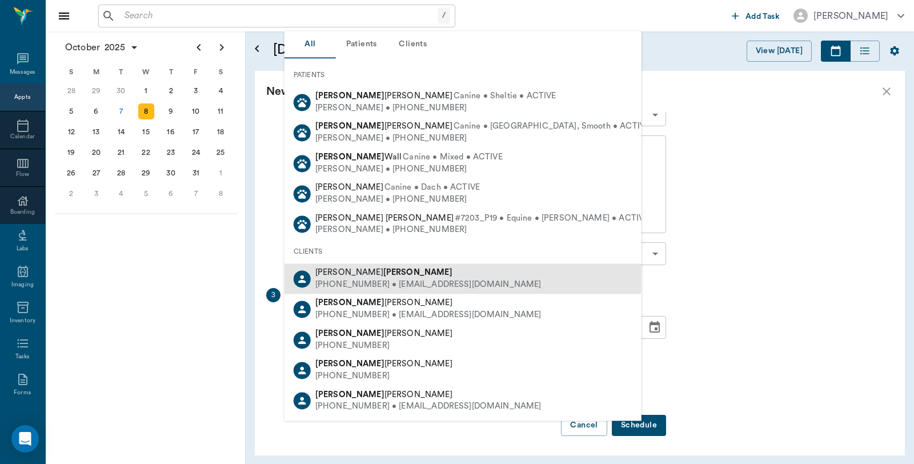
click at [358, 282] on div "(318) 489-1993 • ALLISONXXSNDFR@aol.com" at bounding box center [428, 285] width 226 height 12
type input "Chris Buhrer"
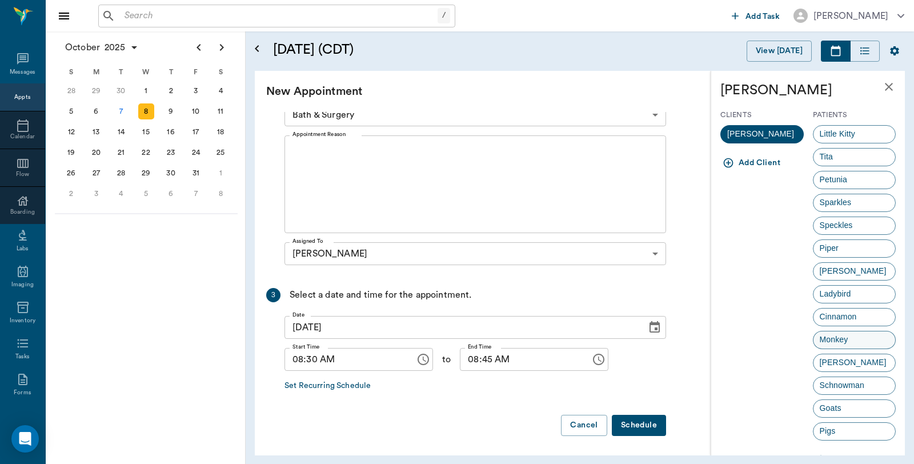
scroll to position [33, 0]
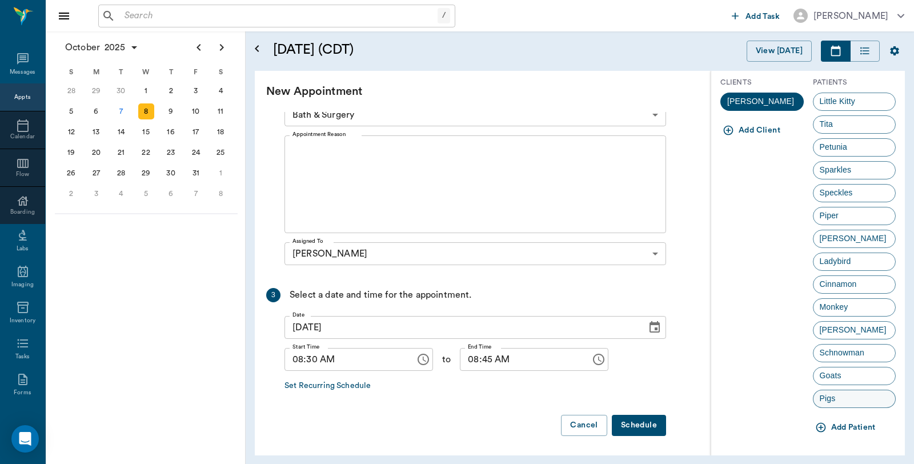
click at [842, 398] on div "Pigs" at bounding box center [854, 399] width 83 height 18
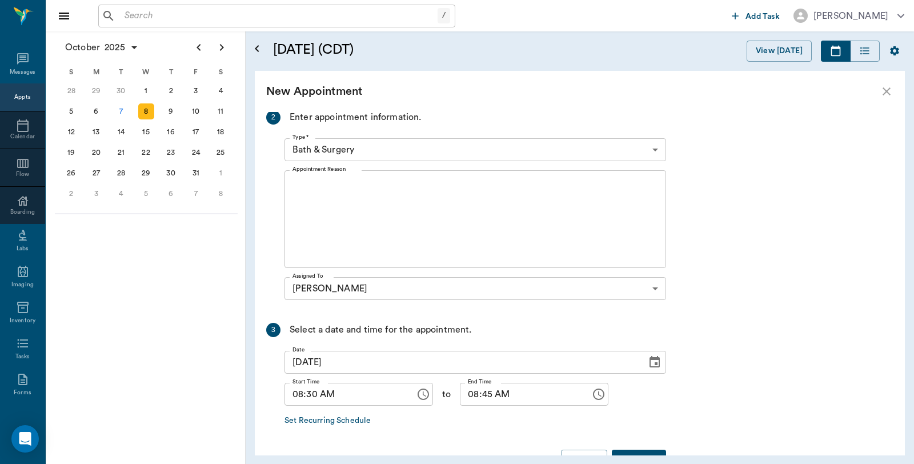
scroll to position [133, 0]
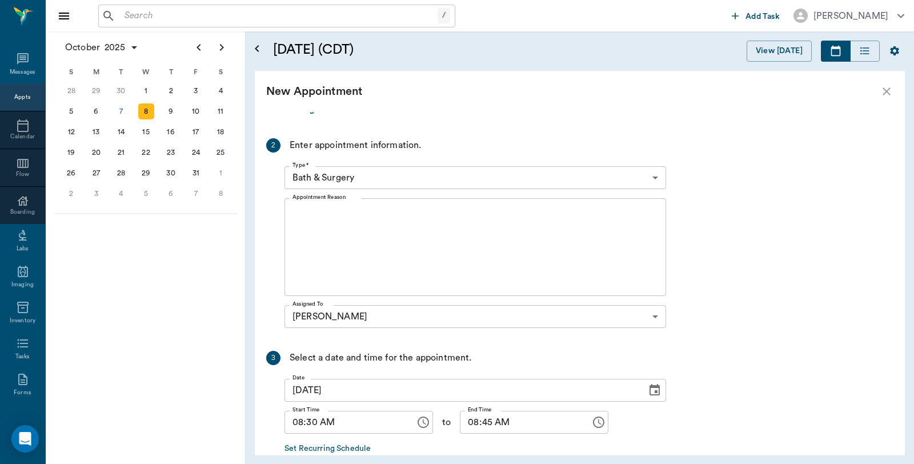
click at [380, 167] on body "/ ​ Add Task Dr. Bert Ellsworth Nectar Messages Appts Calendar Flow Boarding La…" at bounding box center [457, 232] width 914 height 464
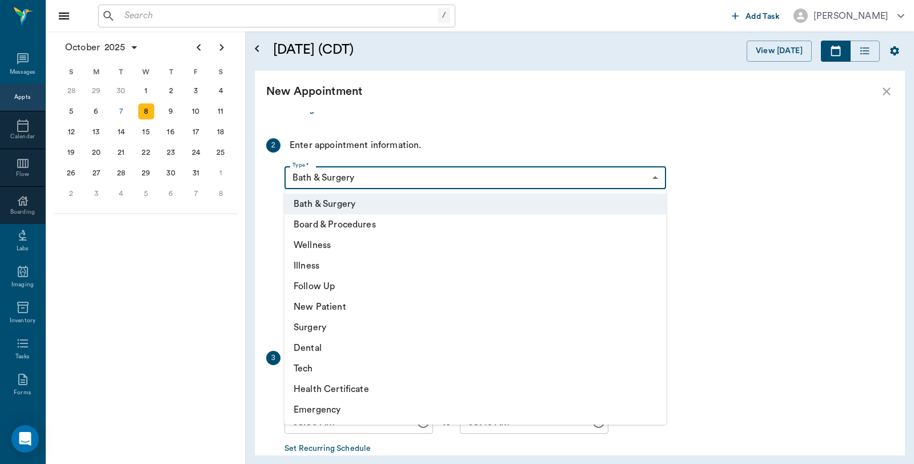
click at [328, 265] on li "Illness" at bounding box center [475, 265] width 382 height 21
type input "65d2be4f46e3a538d89b8c15"
type input "09:00 AM"
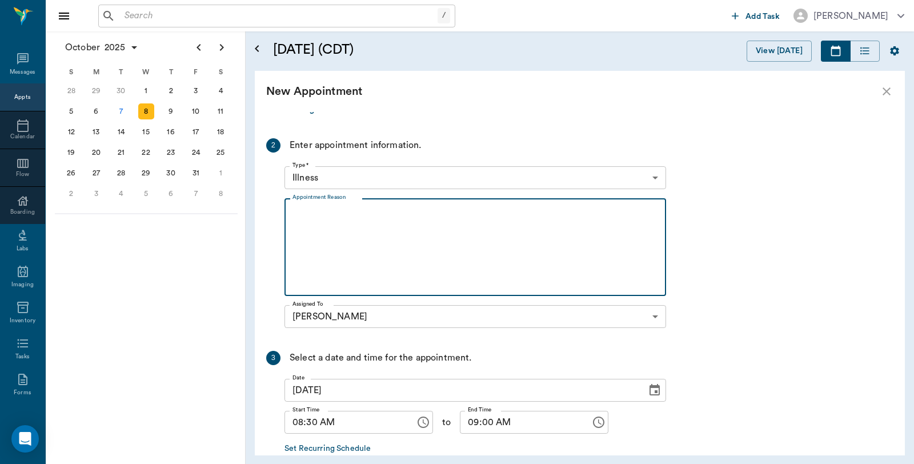
click at [350, 224] on textarea "Appointment Reason" at bounding box center [475, 247] width 366 height 79
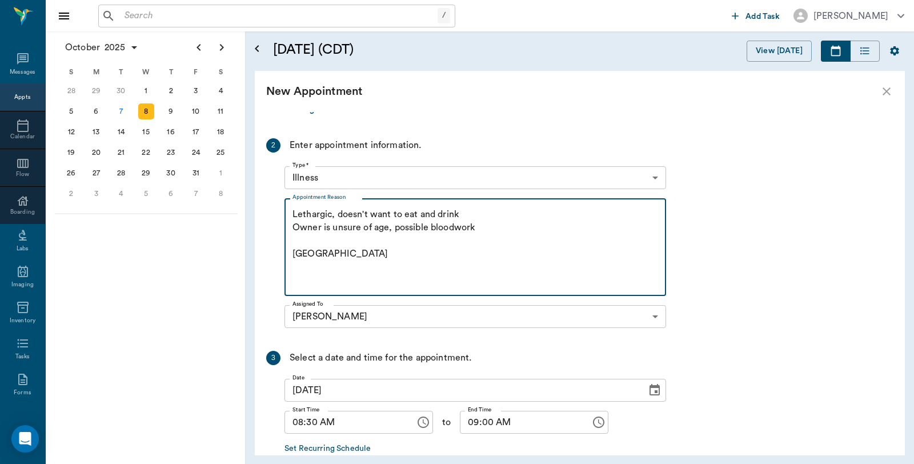
scroll to position [196, 0]
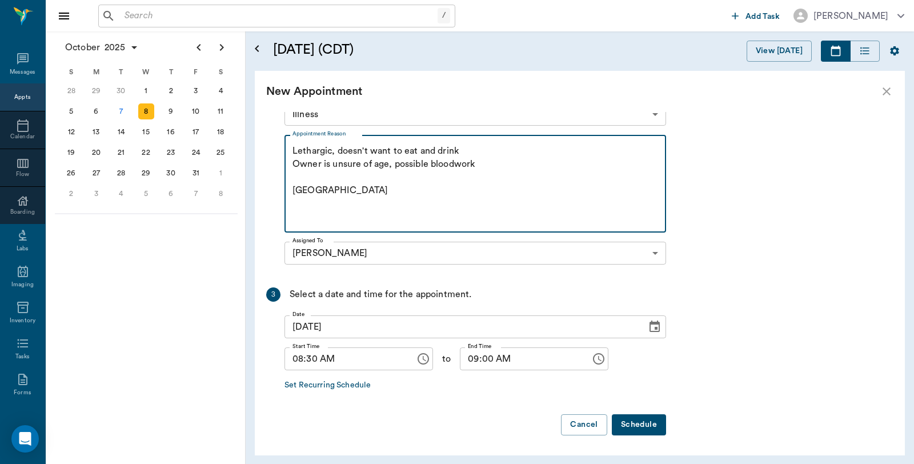
type textarea "Lethargic, doesn't want to eat and drink Owner is unsure of age, possible blood…"
click at [636, 416] on button "Schedule" at bounding box center [639, 424] width 54 height 21
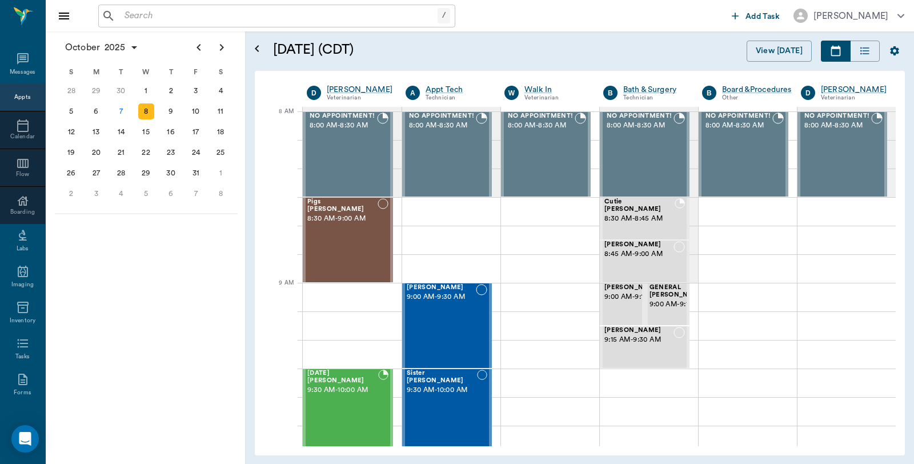
click at [203, 10] on input "text" at bounding box center [279, 16] width 318 height 16
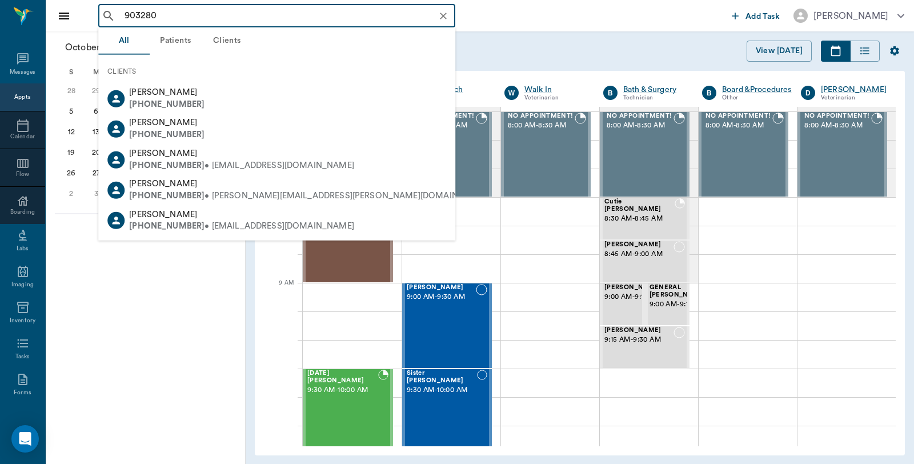
type input "903280"
click at [173, 328] on div "October 2025 S M T W T F S 31 Sep 1 2 3 4 5 6 7 8 9 10 11 12 13 14 15 16 17 18 …" at bounding box center [146, 247] width 200 height 432
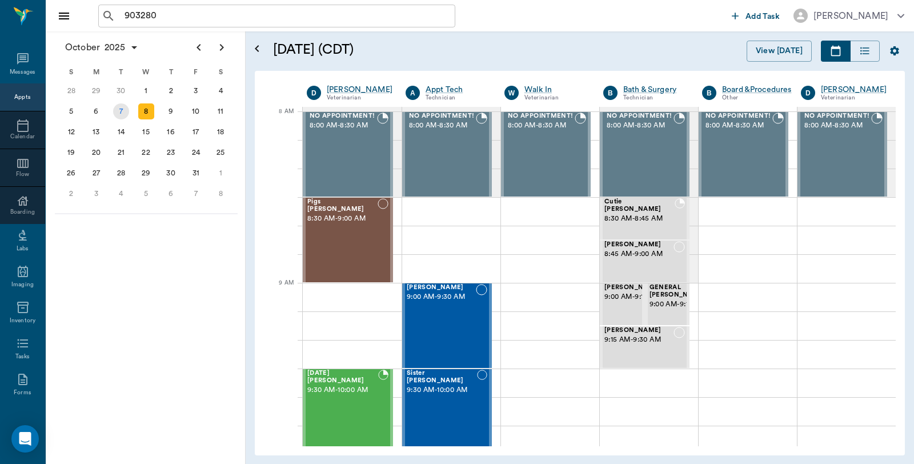
click at [123, 111] on div "7" at bounding box center [121, 111] width 16 height 16
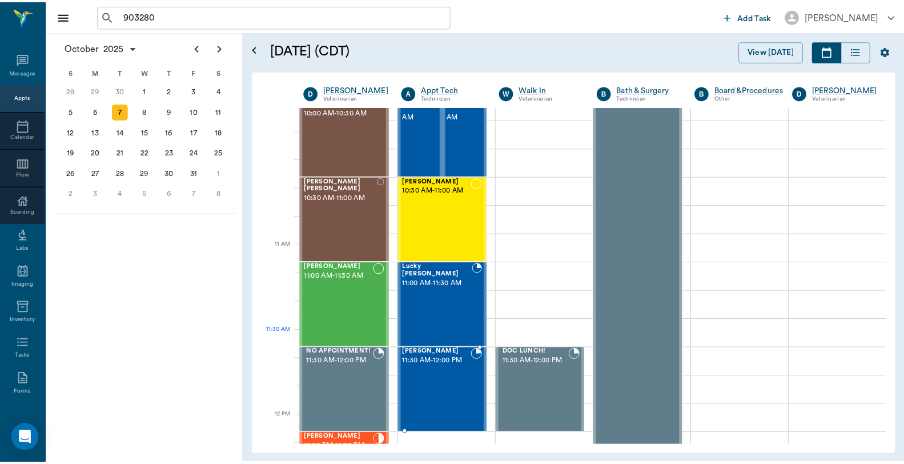
scroll to position [380, 0]
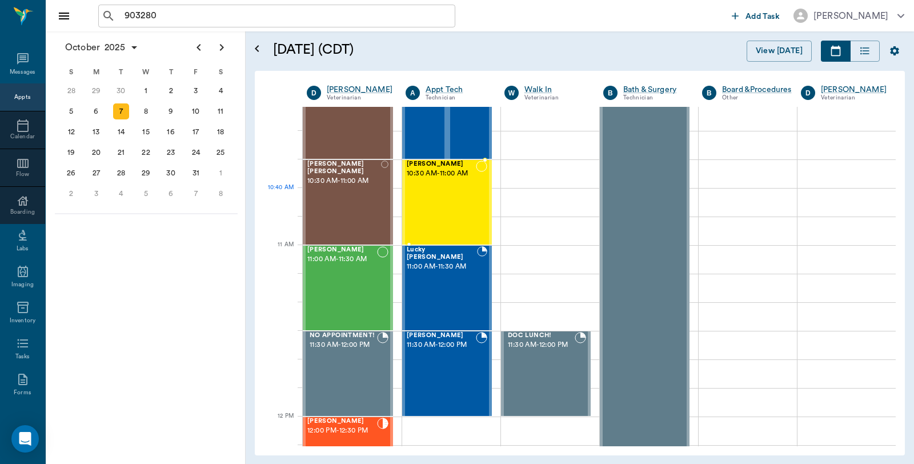
click at [442, 204] on div "Lucy Olson 10:30 AM - 11:00 AM" at bounding box center [441, 202] width 69 height 83
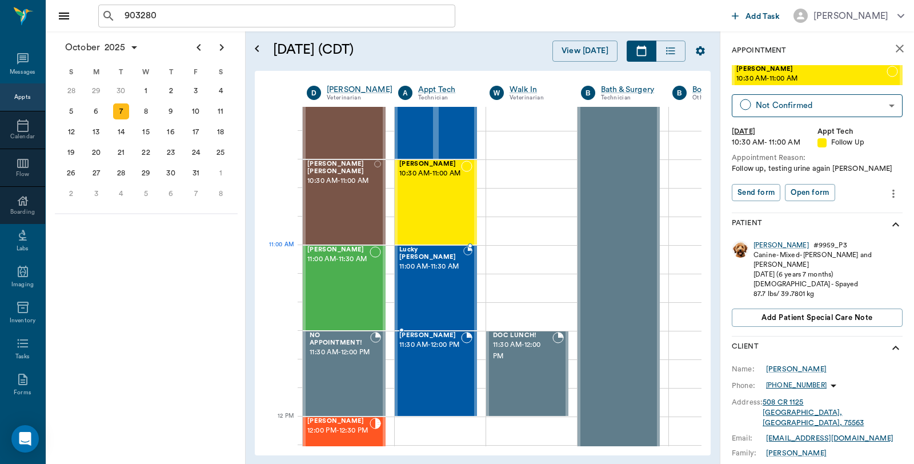
click at [449, 273] on span "11:00 AM - 11:30 AM" at bounding box center [431, 266] width 64 height 11
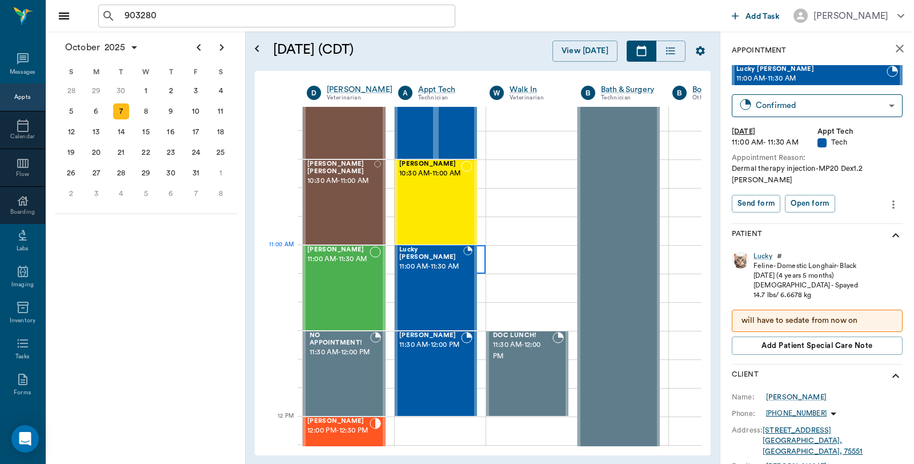
click at [482, 256] on div at bounding box center [440, 259] width 91 height 29
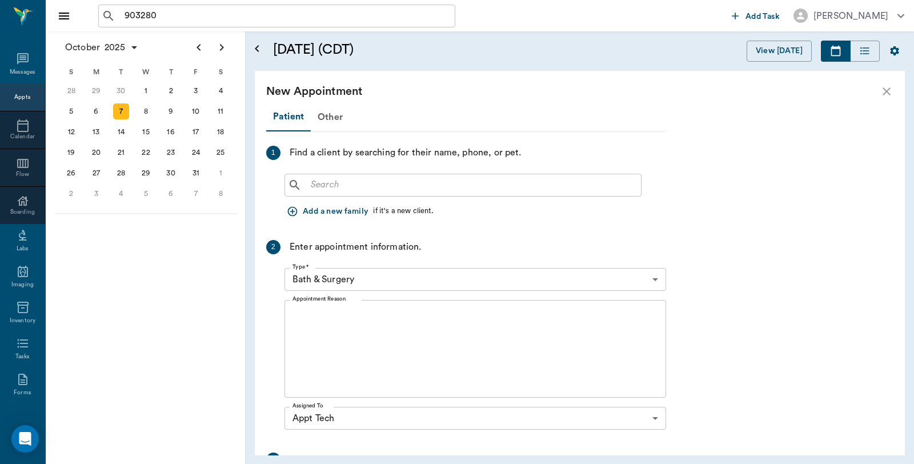
click at [474, 178] on input "text" at bounding box center [471, 185] width 330 height 16
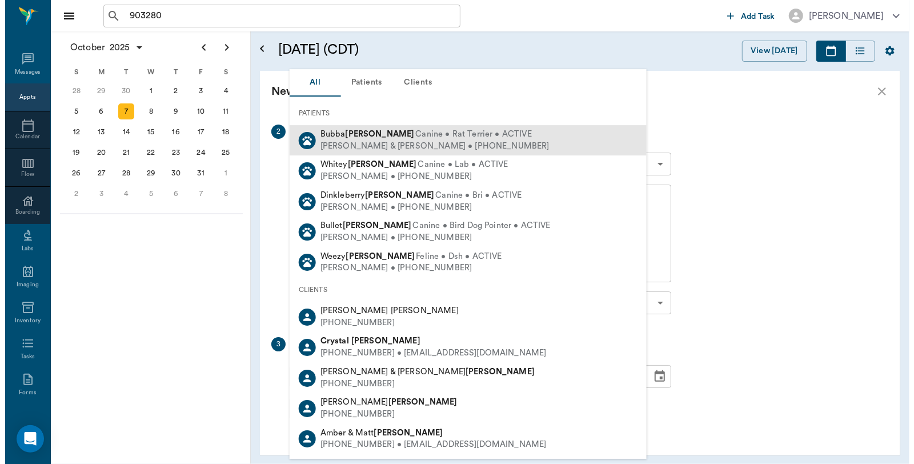
scroll to position [127, 0]
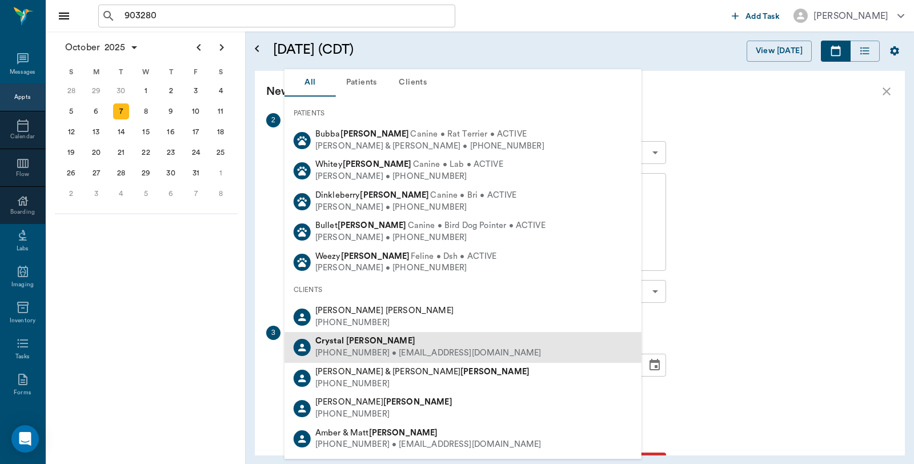
click at [333, 350] on div "(903) 280-7713 • CRYSTALPH10@gmail.com" at bounding box center [428, 353] width 226 height 12
type input "Chrystal haynes"
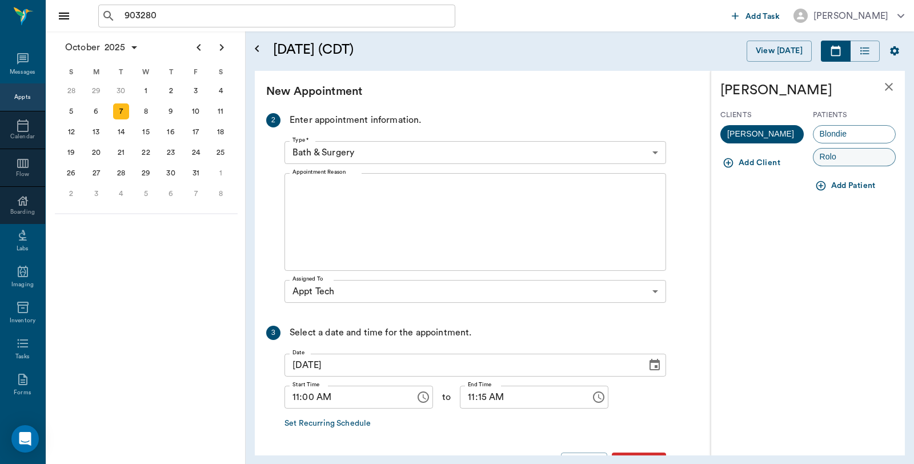
click at [846, 158] on div "Rolo" at bounding box center [854, 157] width 83 height 18
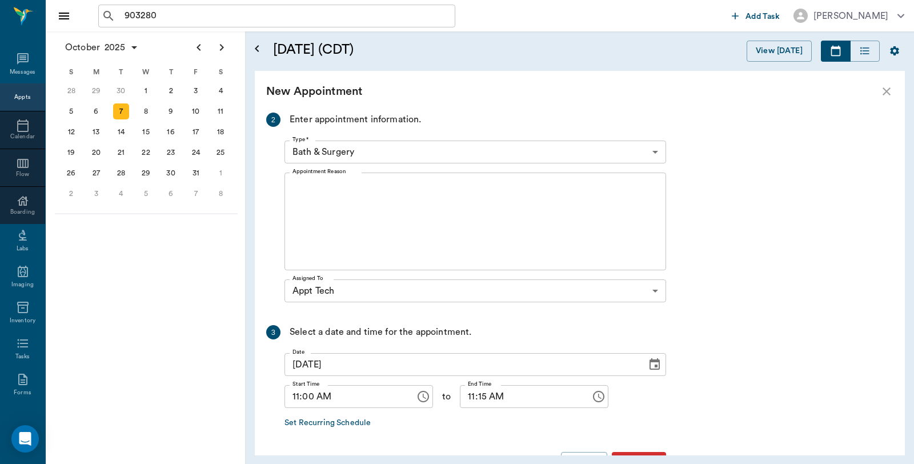
scroll to position [145, 0]
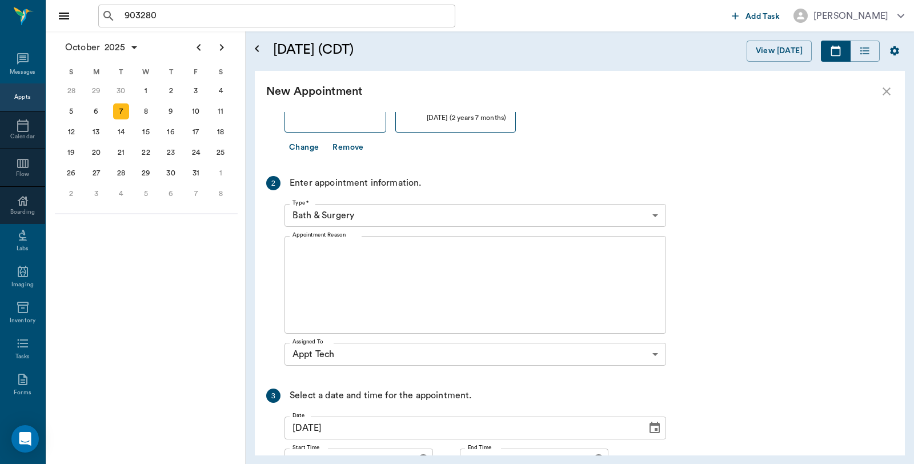
click at [383, 219] on body "903280 ​ Add Task Dr. Bert Ellsworth Nectar Messages Appts Calendar Flow Boardi…" at bounding box center [457, 232] width 914 height 464
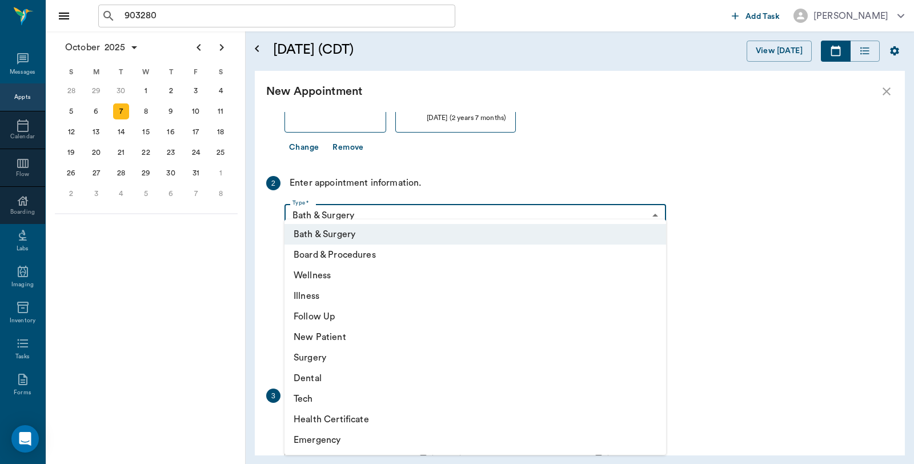
click at [304, 391] on li "Tech" at bounding box center [475, 398] width 382 height 21
type input "65d2be4f46e3a538d89b8c1a"
type input "11:30 AM"
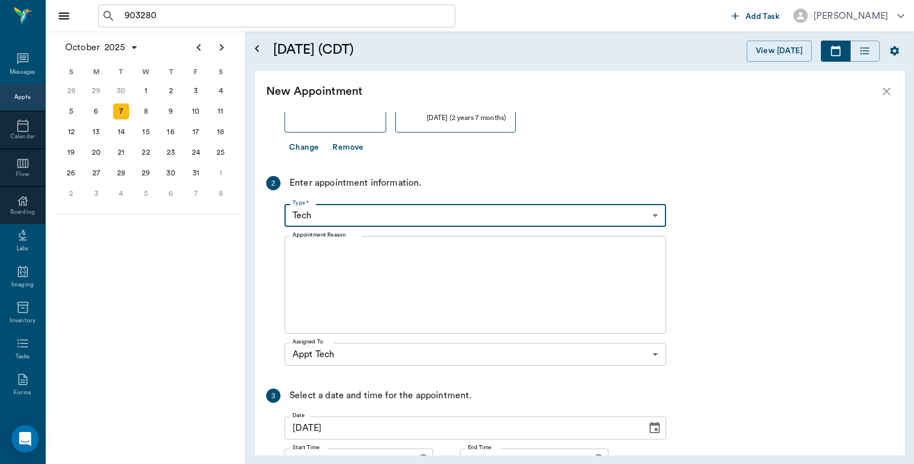
click at [342, 272] on textarea "Appointment Reason" at bounding box center [475, 285] width 366 height 79
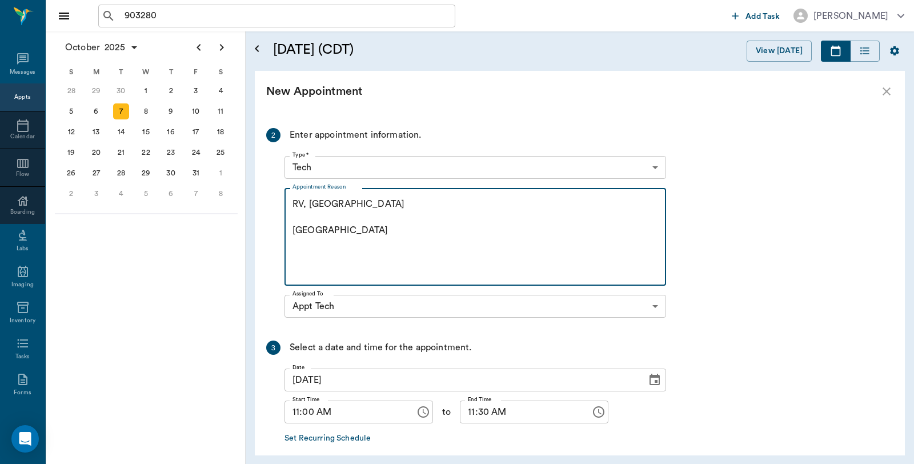
scroll to position [247, 0]
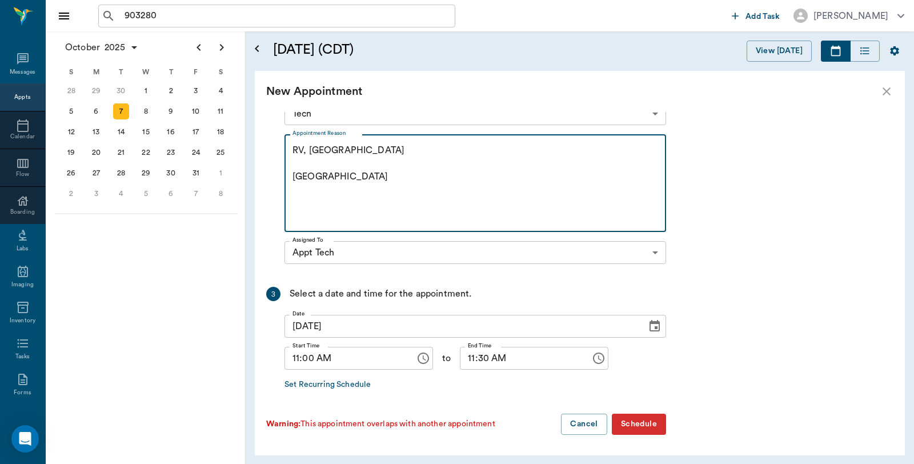
type textarea "RV, NT Caryn"
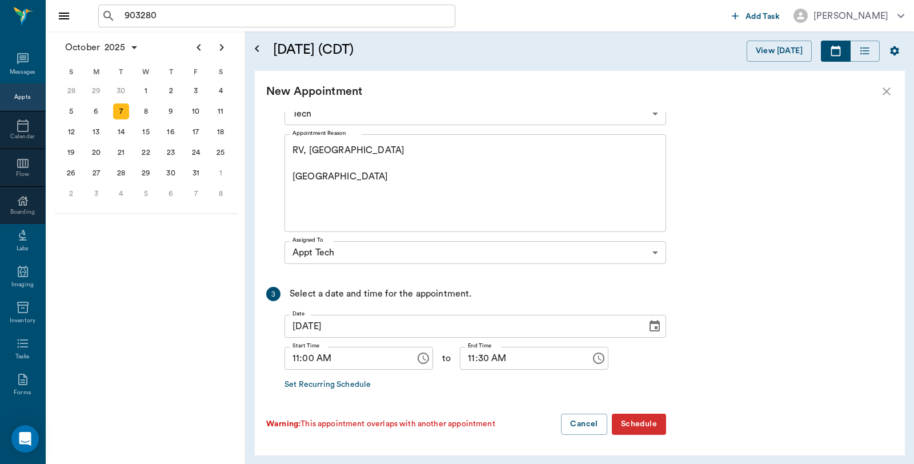
click at [633, 429] on button "Schedule" at bounding box center [639, 424] width 54 height 21
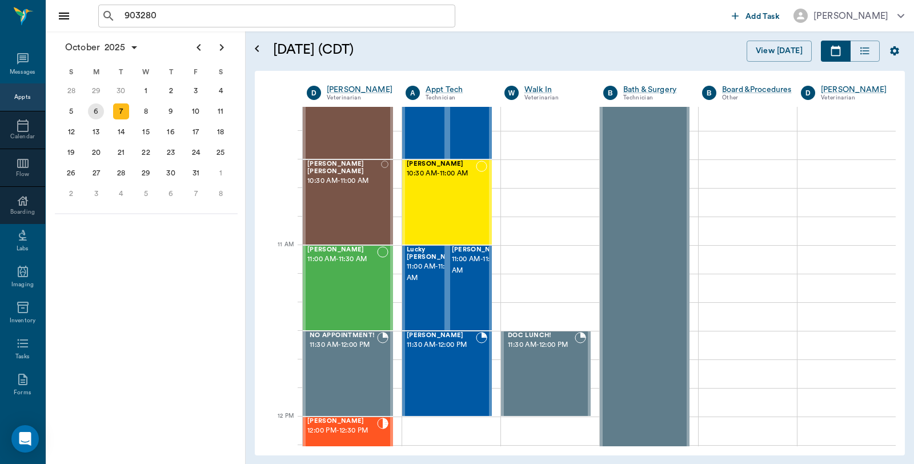
click at [98, 117] on div "6" at bounding box center [96, 111] width 16 height 16
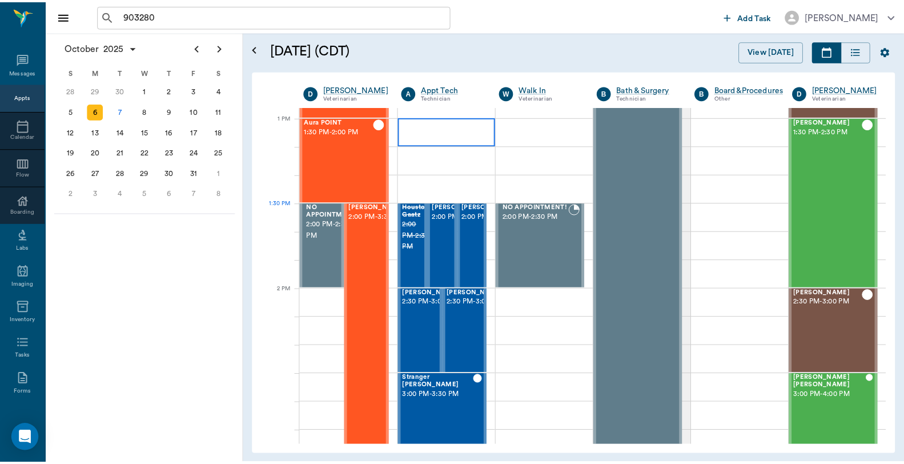
scroll to position [952, 0]
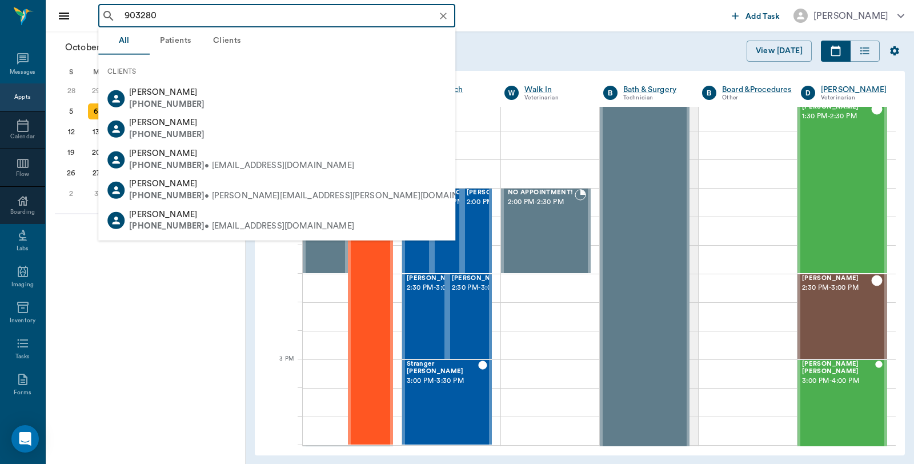
click at [179, 15] on input "903280" at bounding box center [286, 16] width 332 height 16
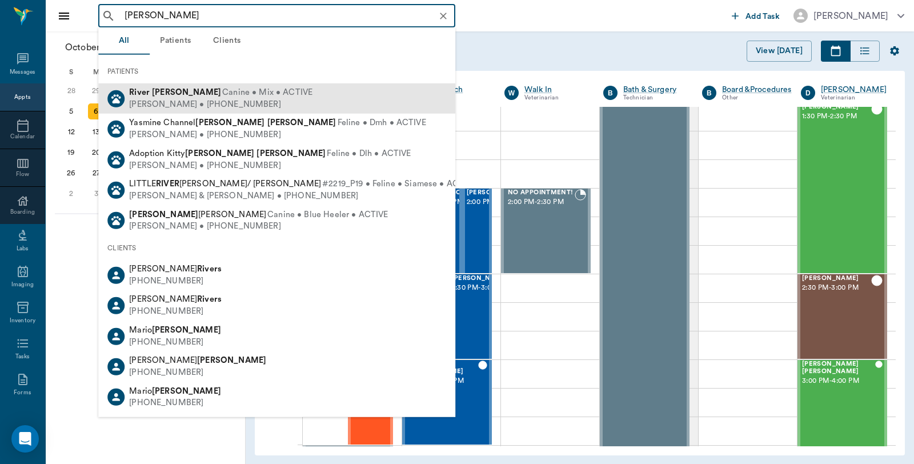
click at [170, 98] on div "Michael Smith • (713) 259-1350" at bounding box center [220, 104] width 183 height 12
type input "river smith"
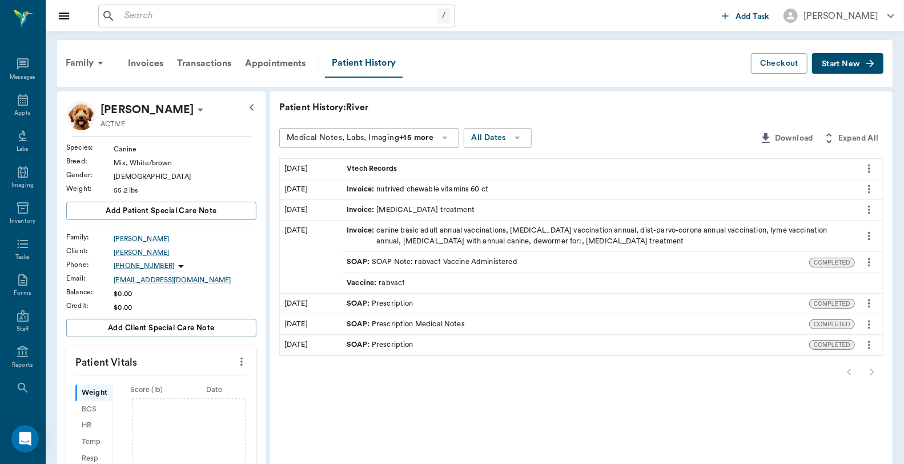
scroll to position [292, 0]
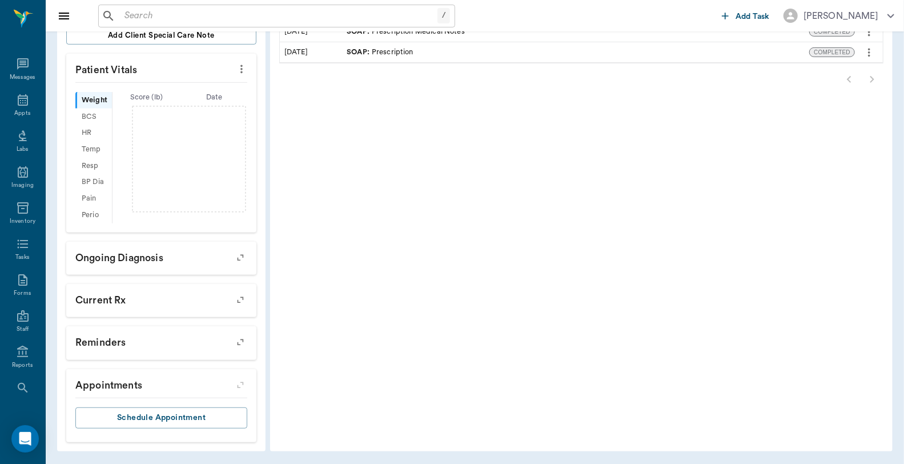
click at [144, 383] on p "Appointments" at bounding box center [161, 383] width 190 height 29
click at [238, 380] on div at bounding box center [240, 384] width 29 height 29
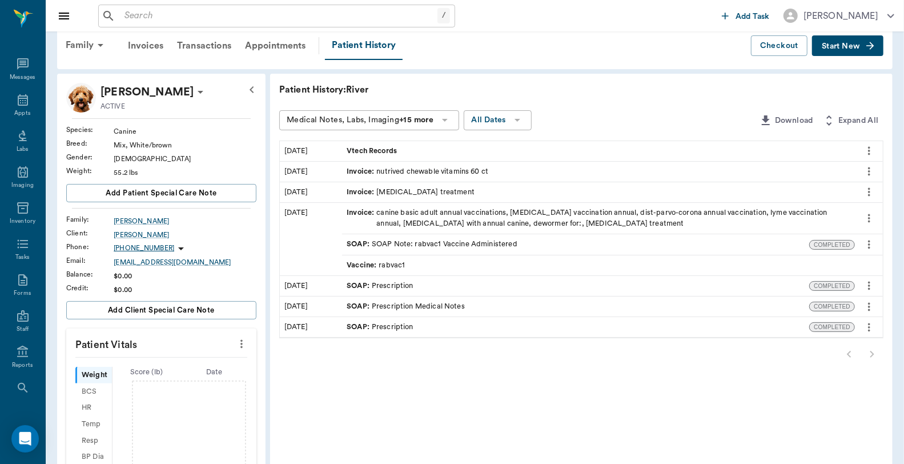
scroll to position [0, 0]
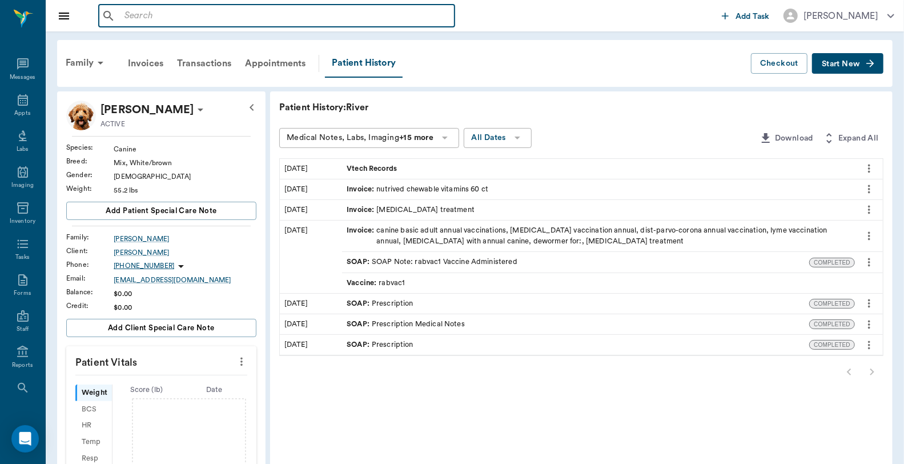
click at [130, 20] on input "text" at bounding box center [285, 16] width 330 height 16
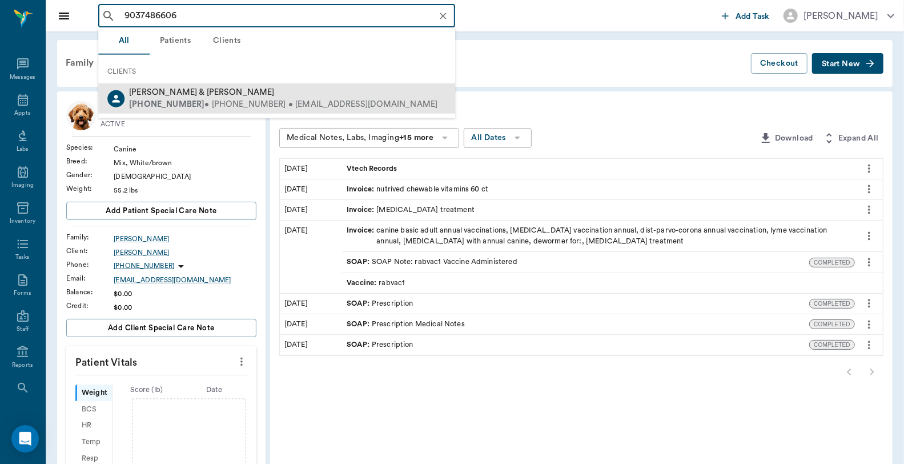
click at [182, 94] on span "Kellie & Tony Smith" at bounding box center [201, 92] width 145 height 9
type input "9037486606"
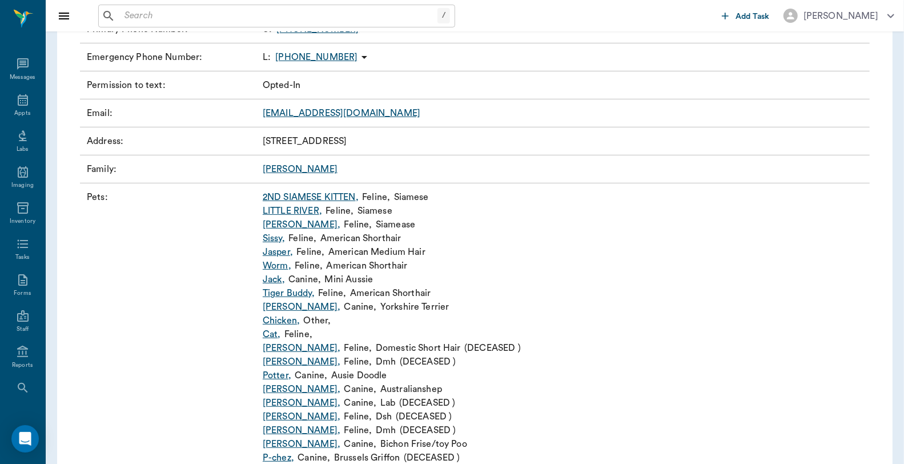
scroll to position [254, 0]
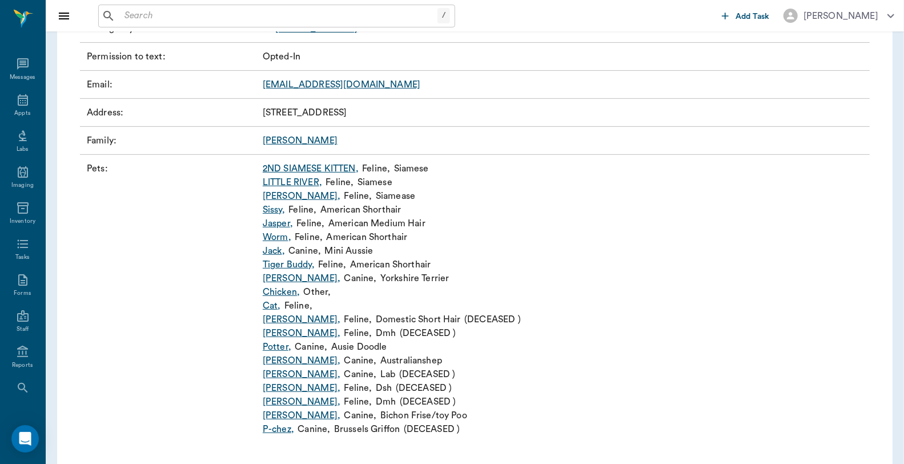
click at [306, 177] on link "LITTLE RIVER ," at bounding box center [292, 182] width 59 height 14
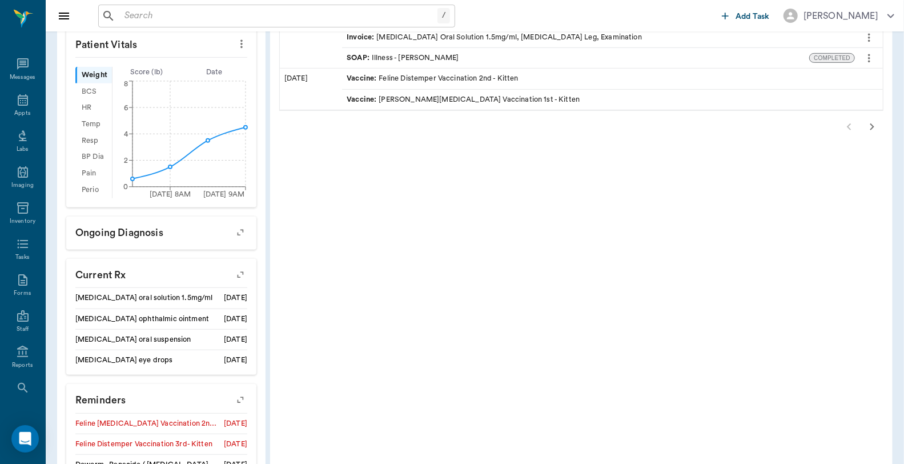
scroll to position [563, 0]
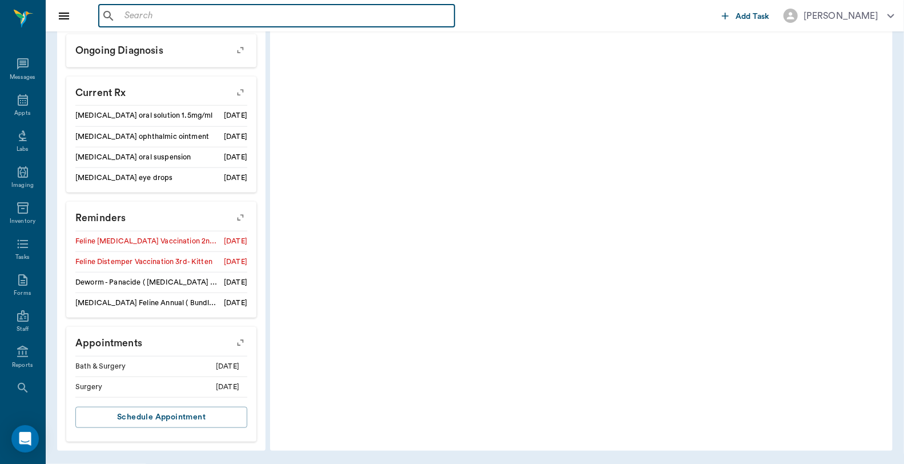
click at [183, 12] on input "text" at bounding box center [285, 16] width 330 height 16
type input "4305620500"
click at [206, 18] on input "4305620500" at bounding box center [286, 16] width 332 height 16
click at [16, 100] on icon at bounding box center [23, 100] width 14 height 14
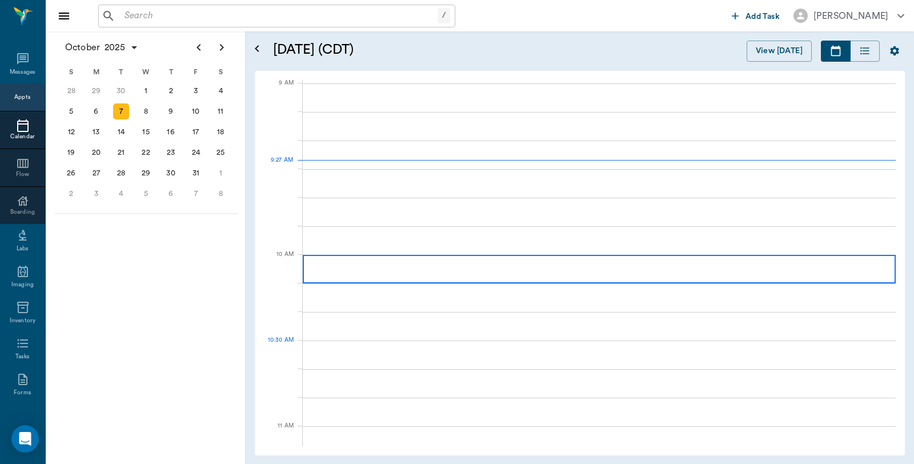
scroll to position [173, 0]
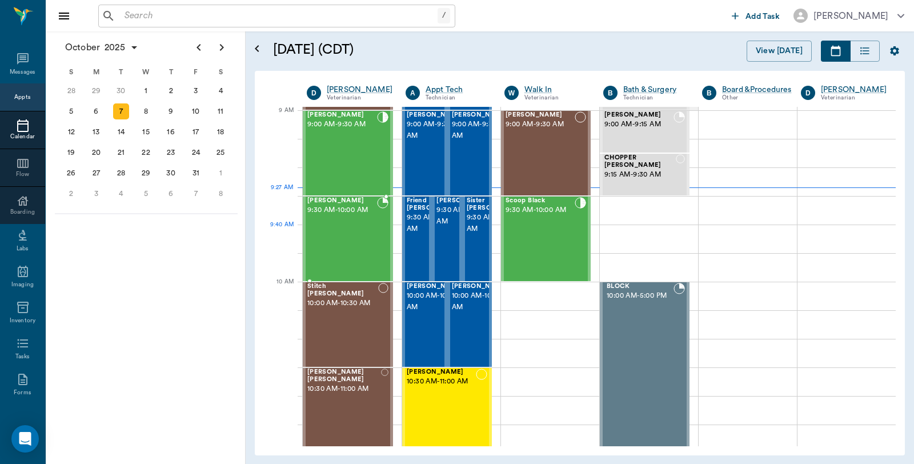
click at [350, 225] on div "Molly Tyson 9:30 AM - 10:00 AM" at bounding box center [342, 238] width 70 height 83
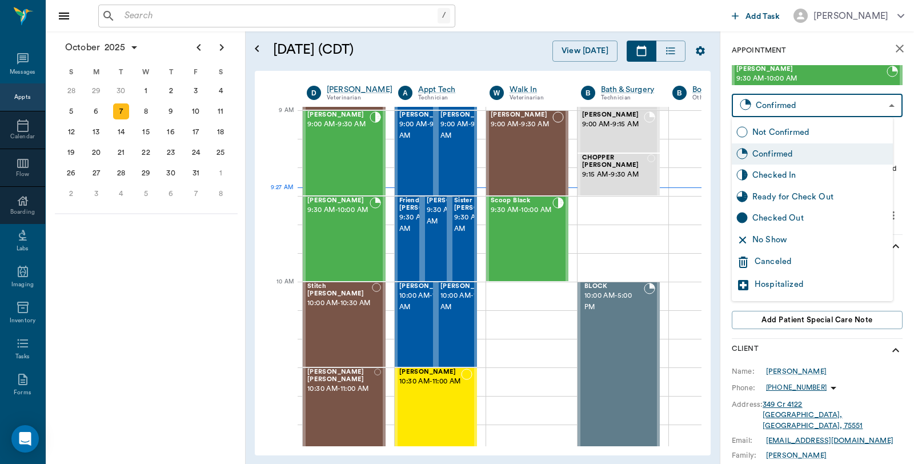
click at [826, 105] on body "/ ​ Add Task Dr. Bert Ellsworth Nectar Messages Appts Calendar Flow Boarding La…" at bounding box center [457, 232] width 914 height 464
click at [775, 175] on div "Checked In" at bounding box center [820, 175] width 136 height 13
type input "CHECKED_IN"
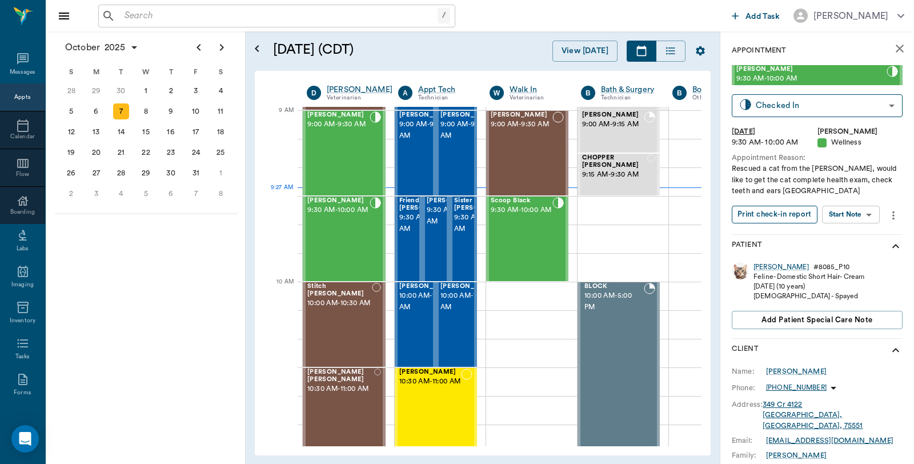
click at [780, 217] on button "Print check-in report" at bounding box center [775, 215] width 86 height 18
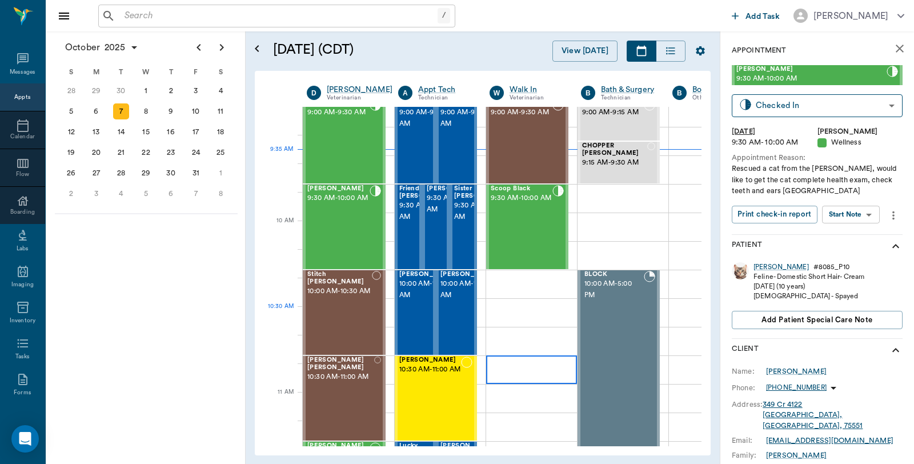
scroll to position [173, 0]
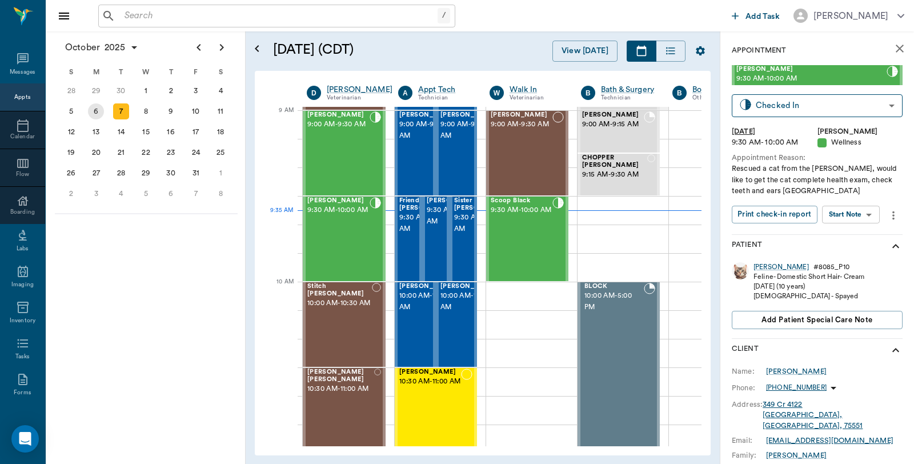
click at [95, 104] on div "6" at bounding box center [96, 111] width 16 height 16
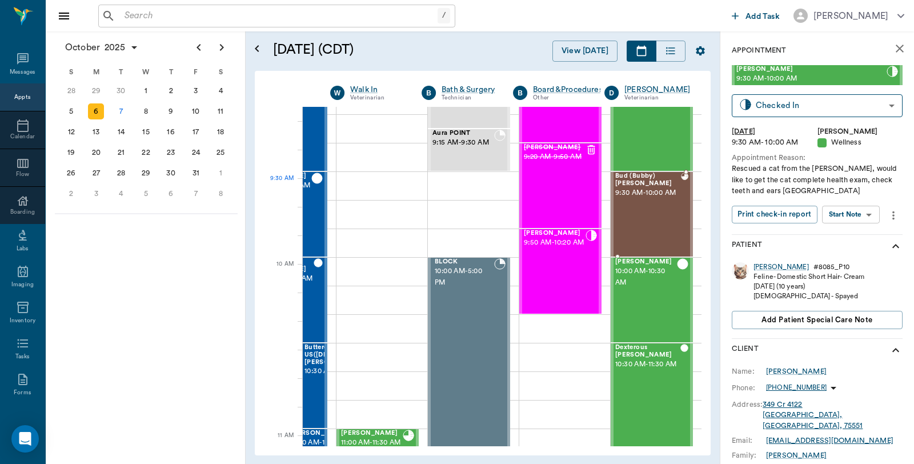
scroll to position [190, 159]
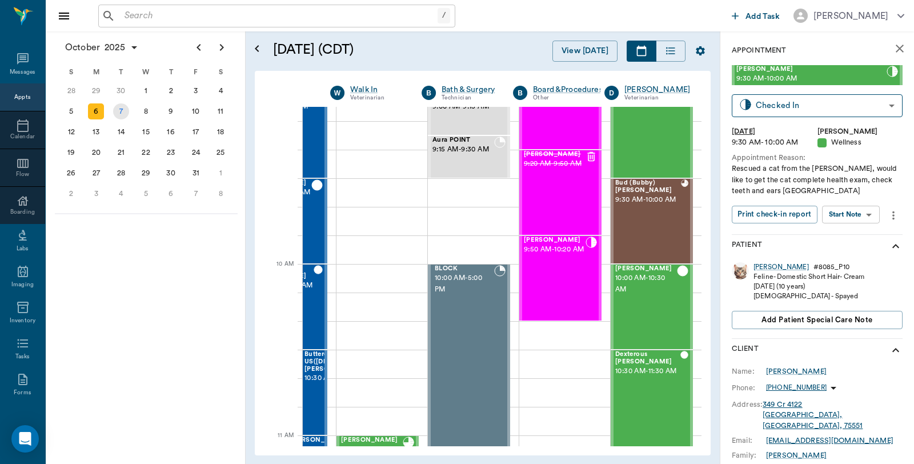
click at [121, 109] on div "7" at bounding box center [121, 111] width 16 height 16
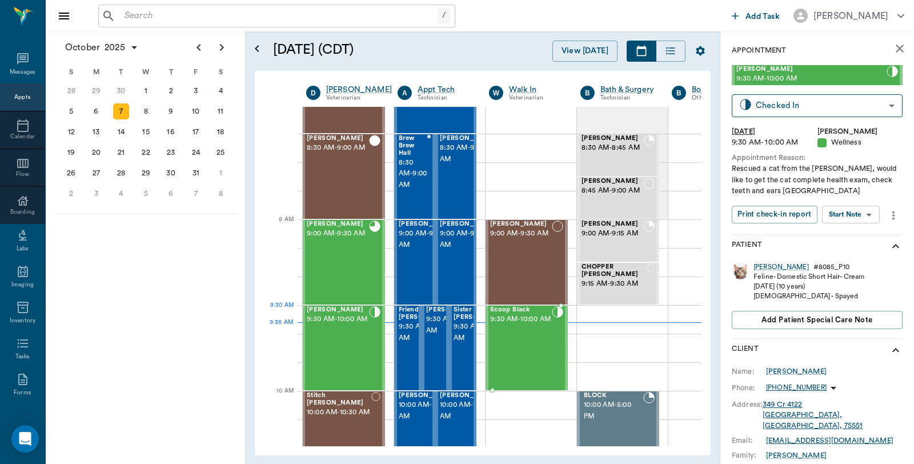
scroll to position [127, 1]
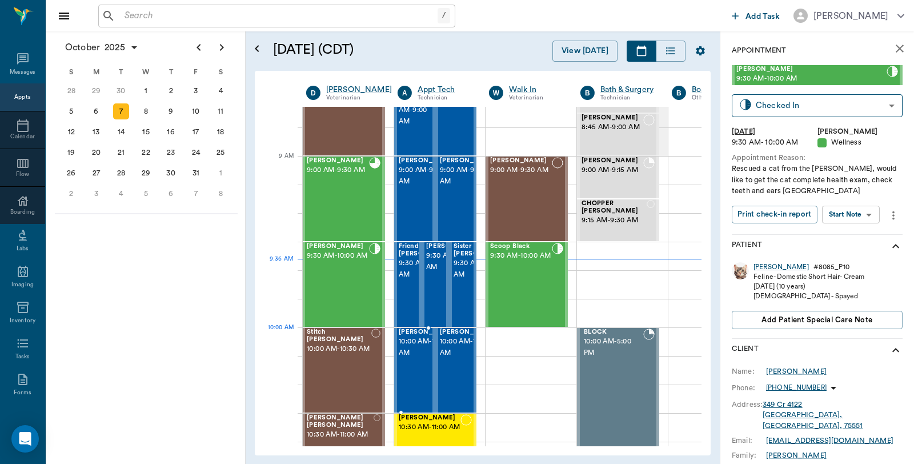
click at [409, 352] on span "10:00 AM - 10:30 AM" at bounding box center [427, 347] width 57 height 23
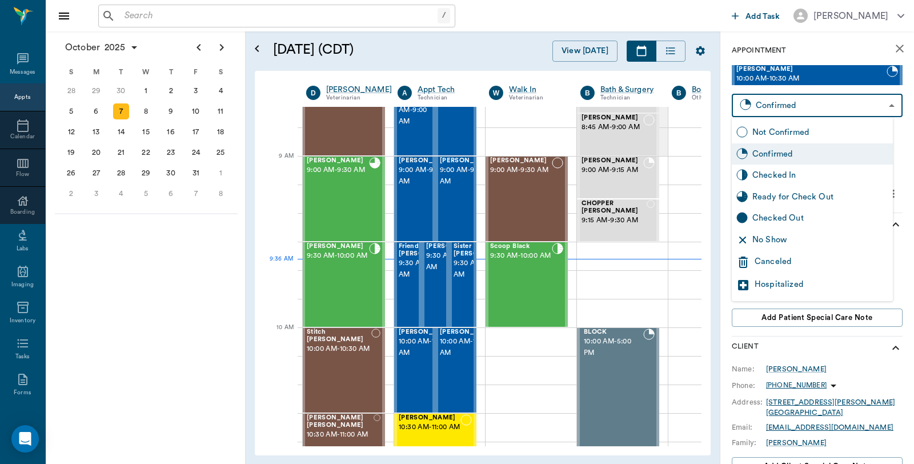
click at [791, 112] on body "/ ​ Add Task Dr. Bert Ellsworth Nectar Messages Appts Calendar Flow Boarding La…" at bounding box center [457, 232] width 914 height 464
click at [789, 167] on div "Checked In" at bounding box center [812, 176] width 161 height 22
type input "CHECKED_IN"
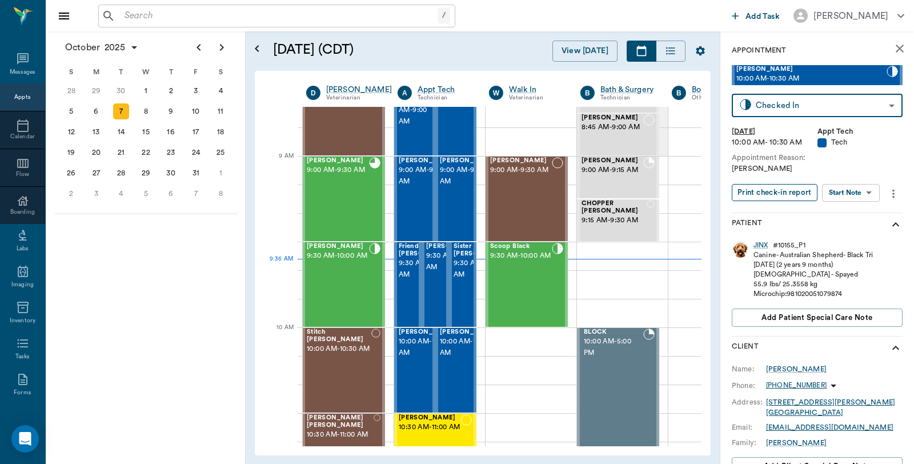
click at [768, 195] on button "Print check-in report" at bounding box center [775, 193] width 86 height 18
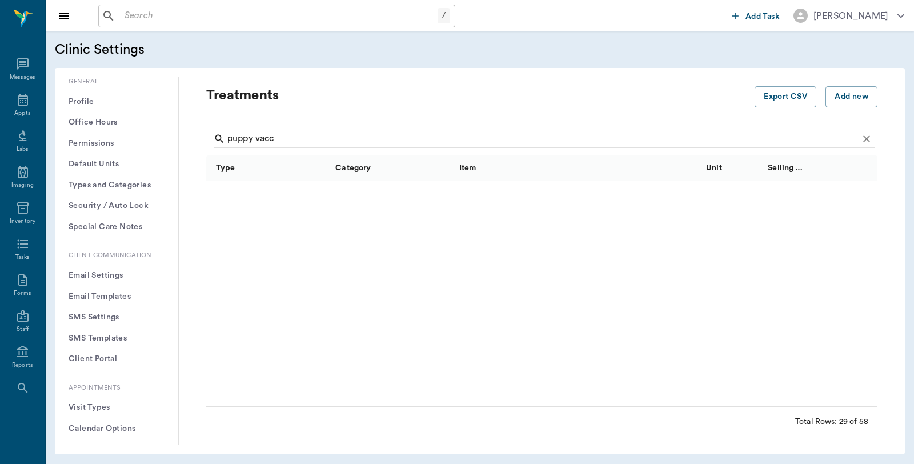
click at [19, 89] on div "Appts" at bounding box center [22, 107] width 45 height 36
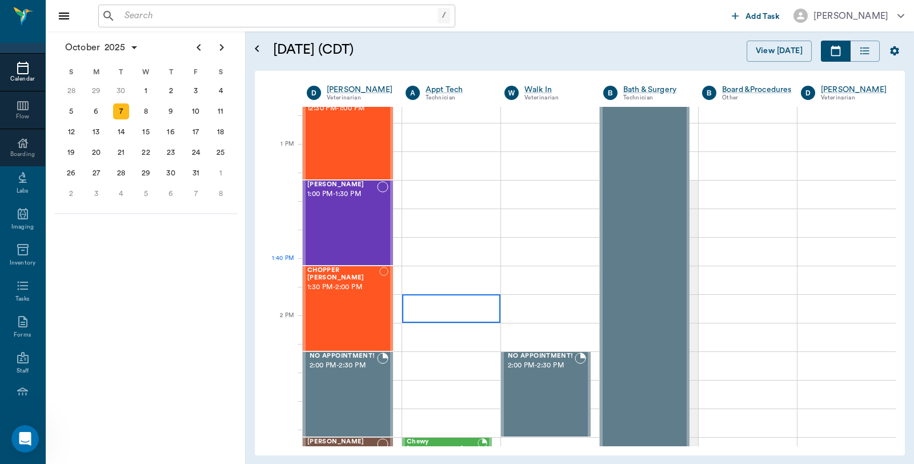
scroll to position [825, 0]
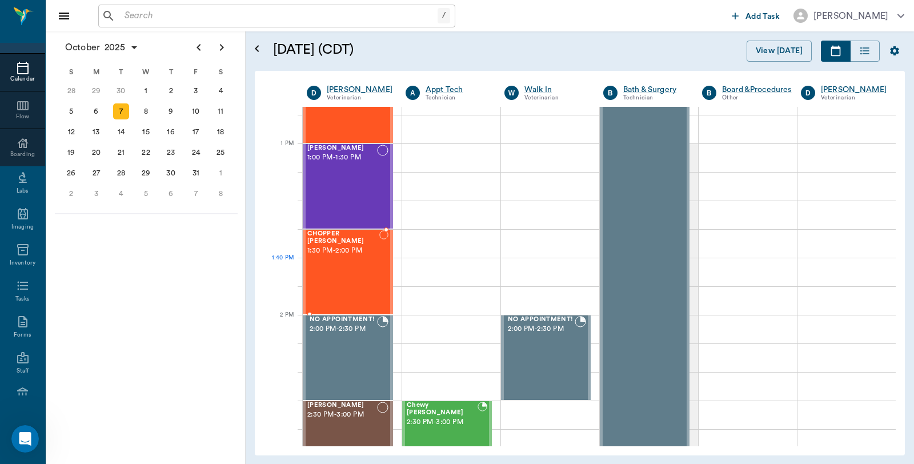
click at [333, 259] on div "CHOPPER [PERSON_NAME] 1:30 PM - 2:00 PM" at bounding box center [343, 271] width 72 height 83
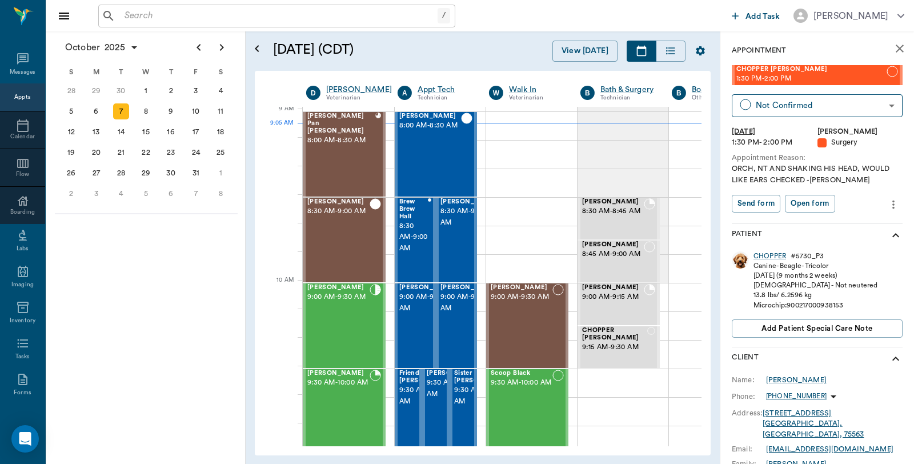
scroll to position [58, 0]
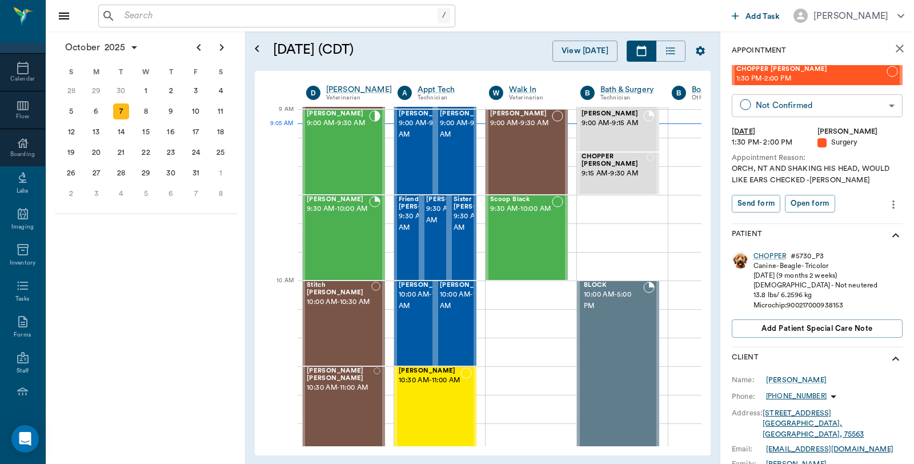
click at [831, 102] on body "/ ​ Add Task [PERSON_NAME] Nectar Messages Appts Calendar Flow Boarding Labs Im…" at bounding box center [457, 232] width 914 height 464
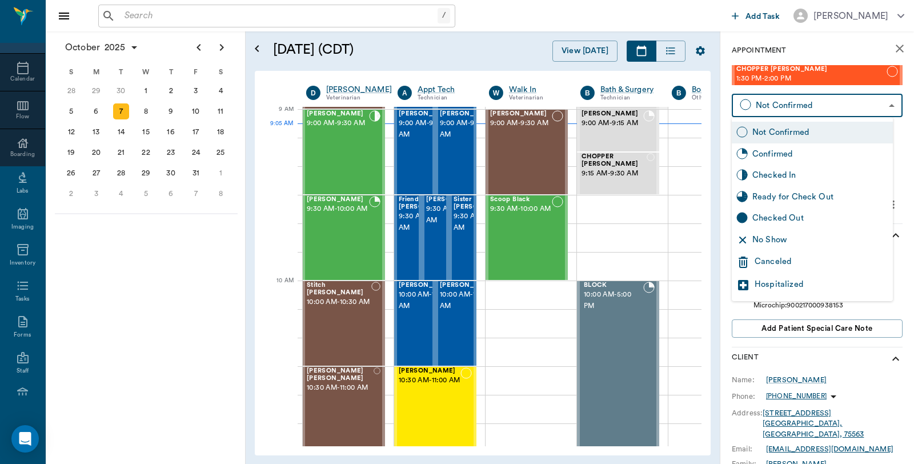
click at [792, 167] on div "Checked In" at bounding box center [812, 176] width 161 height 22
type input "CHECKED_IN"
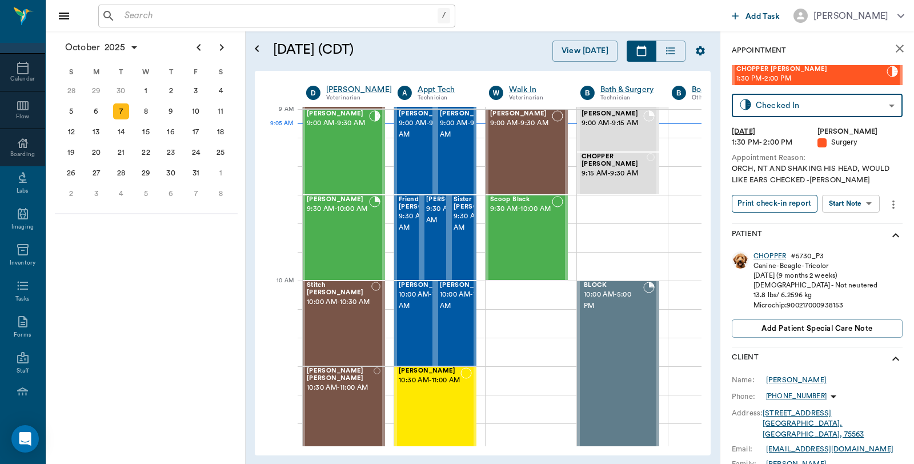
click at [779, 201] on button "Print check-in report" at bounding box center [775, 204] width 86 height 18
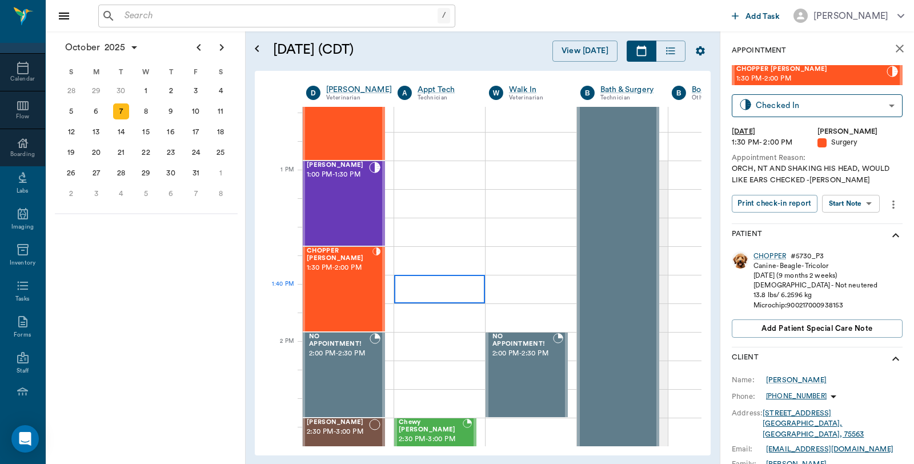
scroll to position [808, 1]
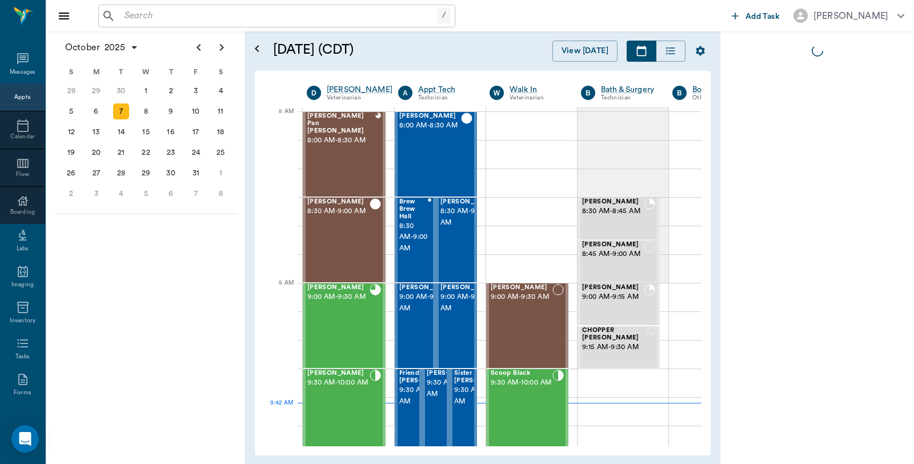
scroll to position [0, 1]
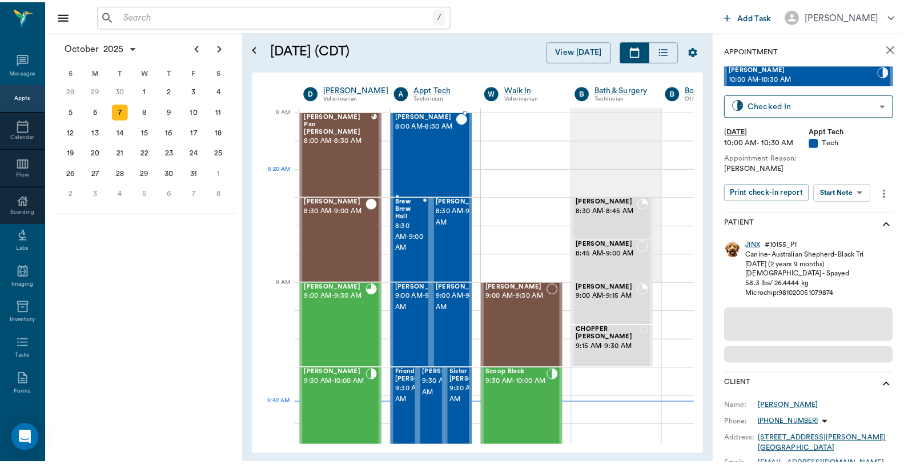
scroll to position [0, 1]
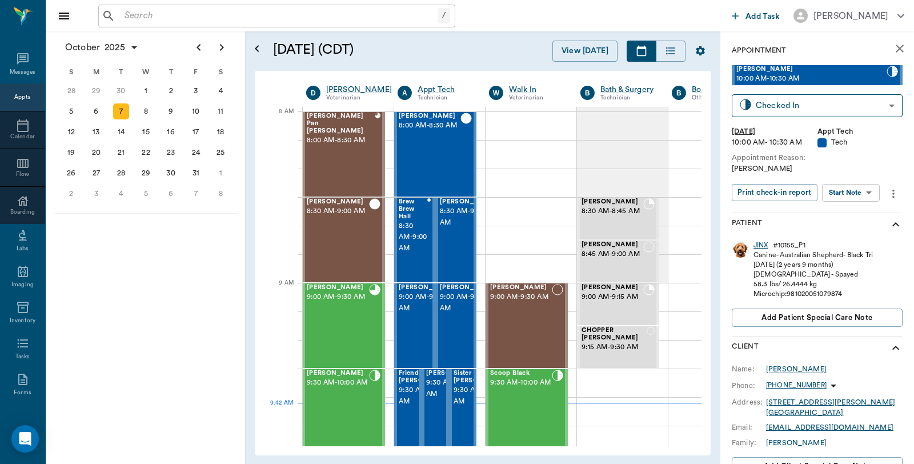
click at [761, 241] on div "JINX" at bounding box center [761, 246] width 15 height 10
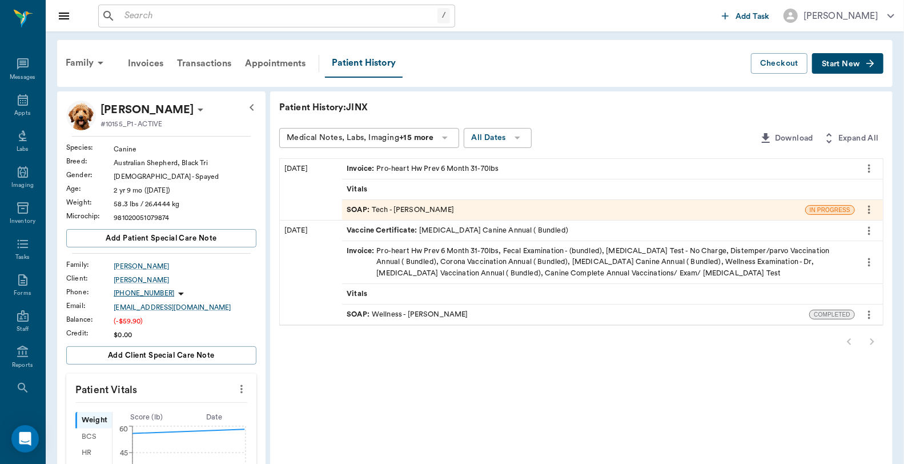
click at [476, 167] on div "Invoice : Pro-heart Hw Prev 6 Month 31-70lbs" at bounding box center [423, 168] width 152 height 11
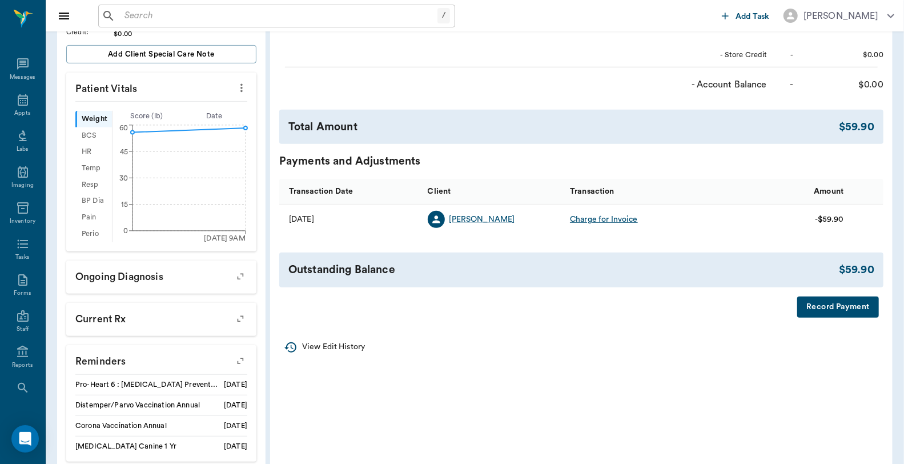
scroll to position [317, 0]
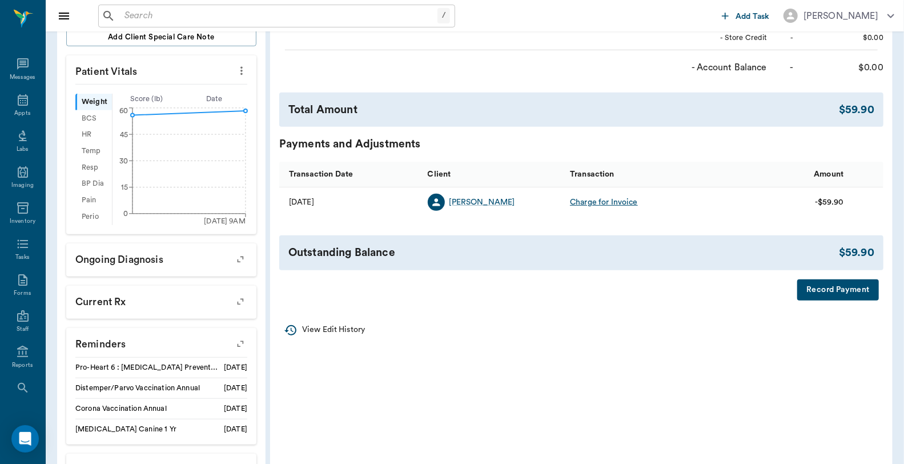
click at [806, 288] on button "Record Payment" at bounding box center [839, 289] width 82 height 21
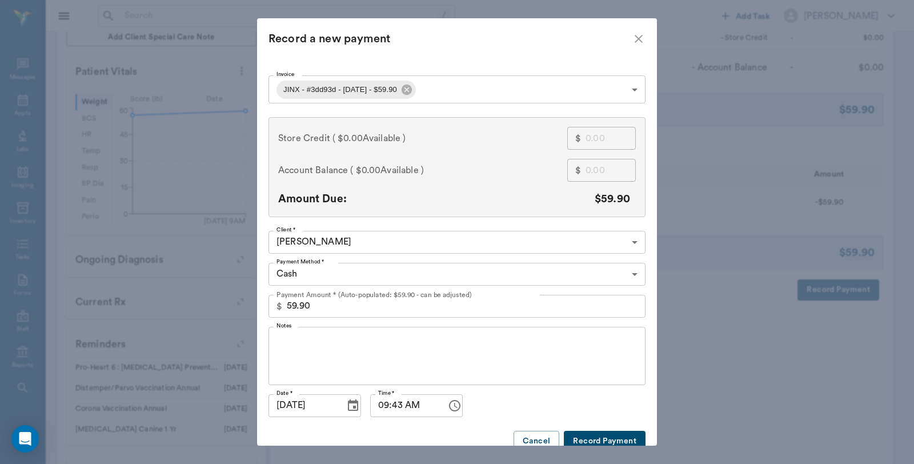
click at [364, 273] on body "/ ​ Add Task [PERSON_NAME] Nectar Messages Appts Labs Imaging Inventory Tasks F…" at bounding box center [457, 126] width 914 height 887
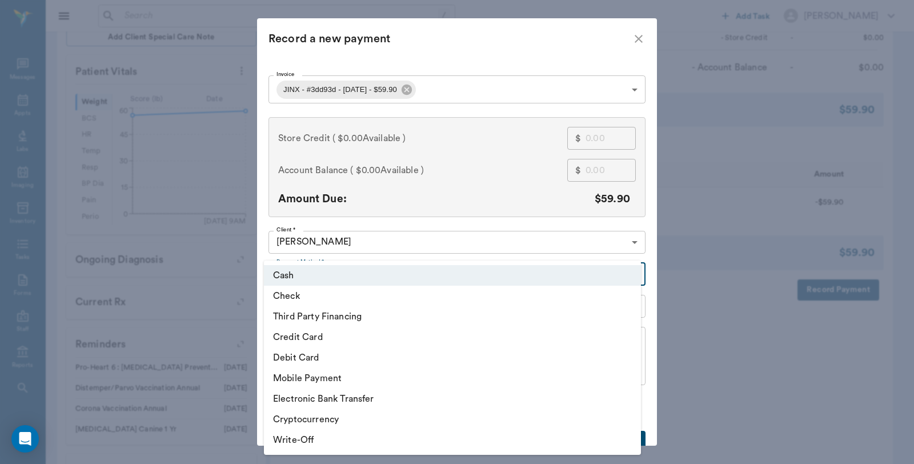
click at [309, 355] on li "Debit Card" at bounding box center [452, 357] width 377 height 21
type input "DEBIT_CARD"
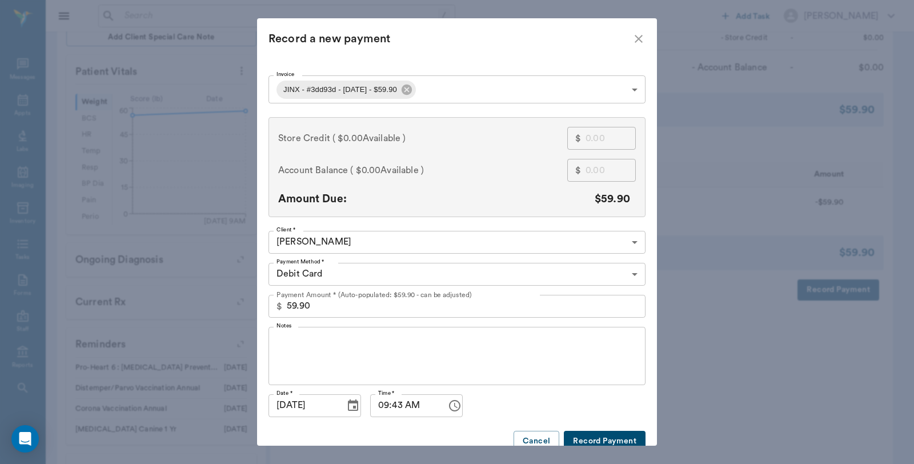
click at [603, 439] on button "Record Payment" at bounding box center [605, 441] width 82 height 21
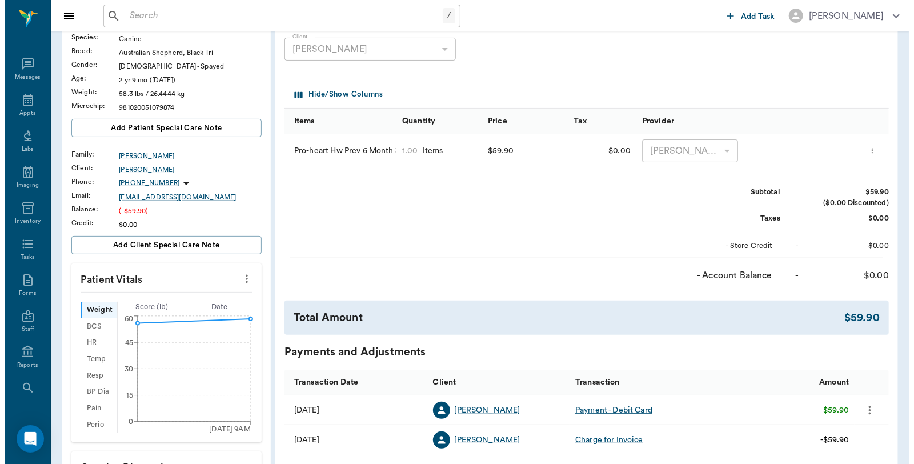
scroll to position [0, 0]
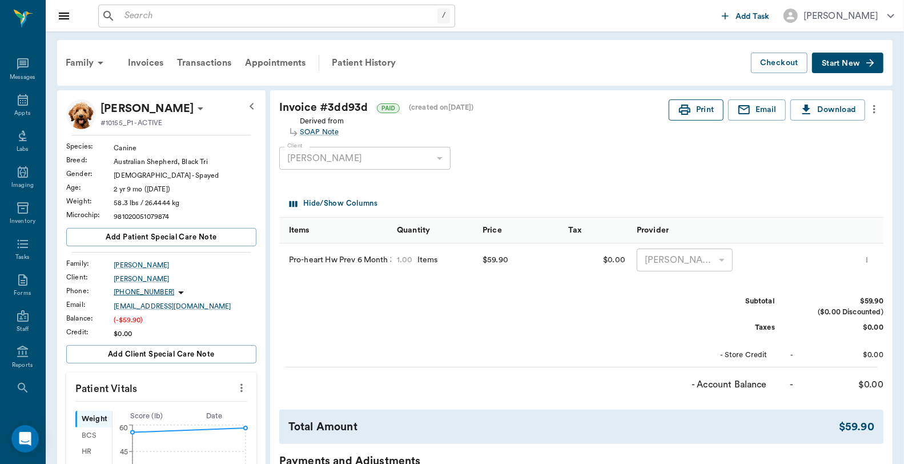
click at [710, 110] on button "Print" at bounding box center [696, 109] width 55 height 21
click at [23, 113] on div "Appts" at bounding box center [22, 113] width 16 height 9
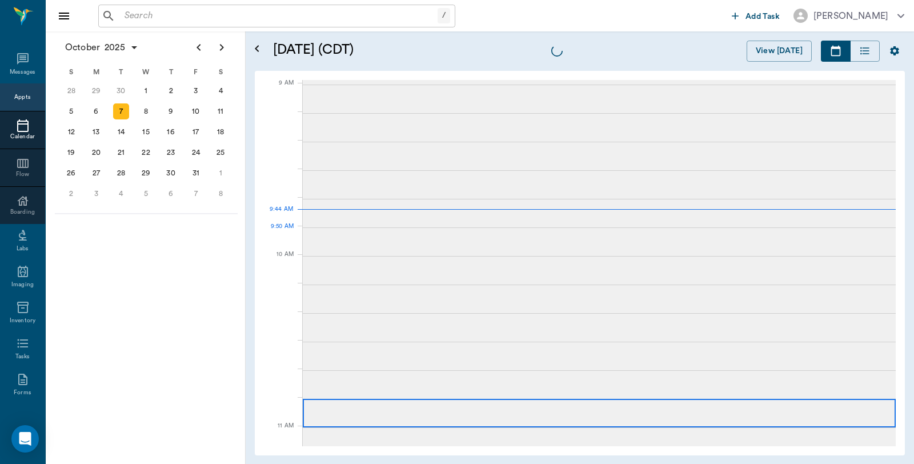
scroll to position [173, 0]
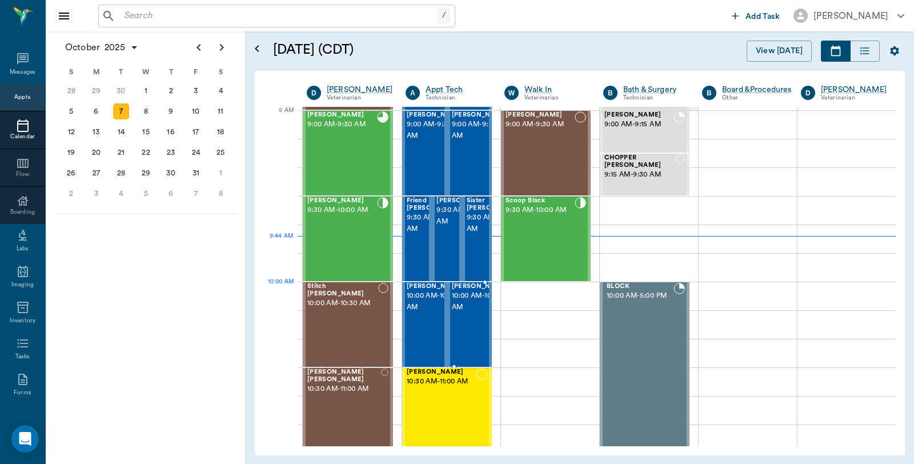
click at [476, 302] on span "10:00 AM - 10:30 AM" at bounding box center [480, 301] width 57 height 23
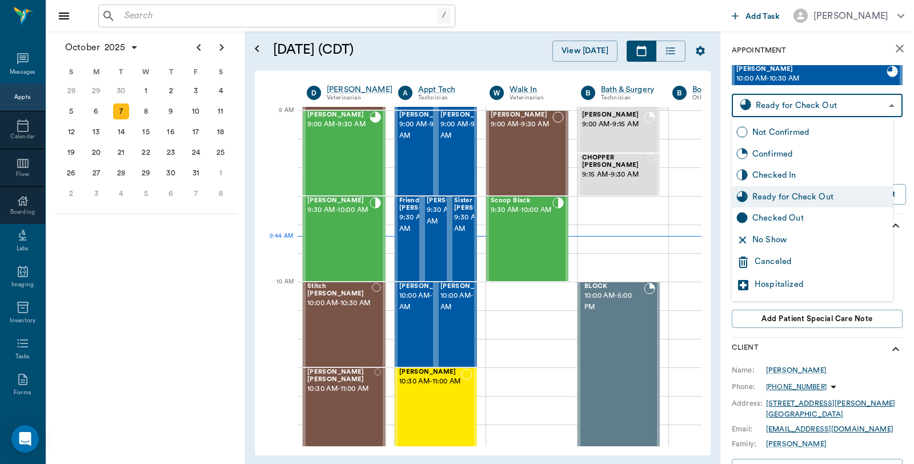
click at [763, 106] on body "/ ​ Add Task [PERSON_NAME] Nectar Messages Appts Calendar Flow Boarding Labs Im…" at bounding box center [457, 232] width 914 height 464
click at [771, 214] on div "Checked Out" at bounding box center [820, 218] width 136 height 13
type input "CHECKED_OUT"
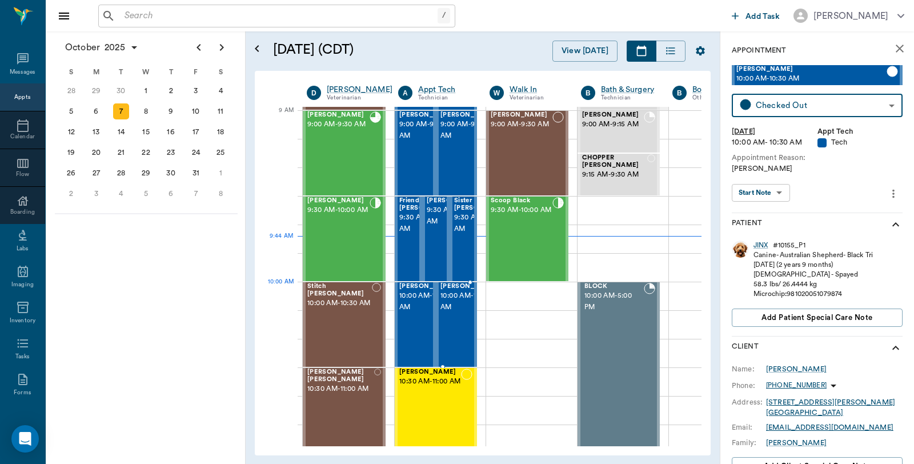
click at [454, 306] on span "10:00 AM - 10:30 AM" at bounding box center [468, 301] width 57 height 23
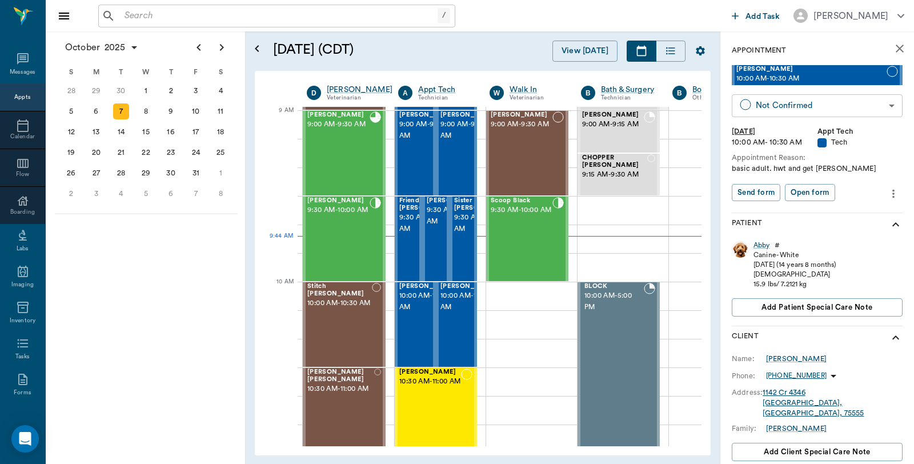
click at [790, 102] on body "/ ​ Add Task [PERSON_NAME] Nectar Messages Appts Calendar Flow Boarding Labs Im…" at bounding box center [457, 232] width 914 height 464
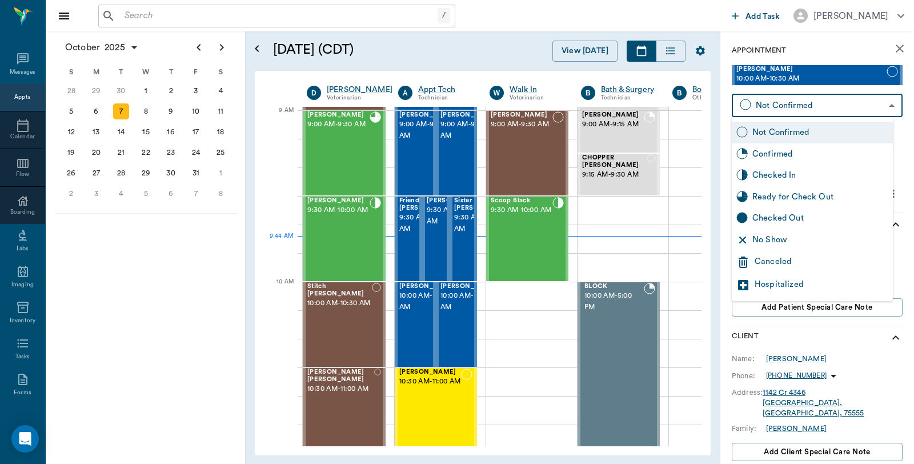
click at [784, 173] on div "Checked In" at bounding box center [820, 175] width 136 height 13
type input "CHECKED_IN"
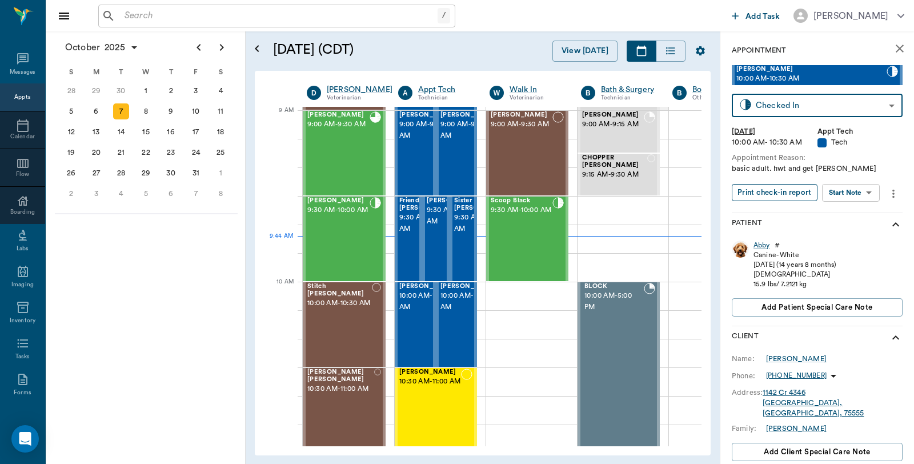
click at [774, 194] on button "Print check-in report" at bounding box center [775, 193] width 86 height 18
click at [161, 13] on input "text" at bounding box center [279, 16] width 318 height 16
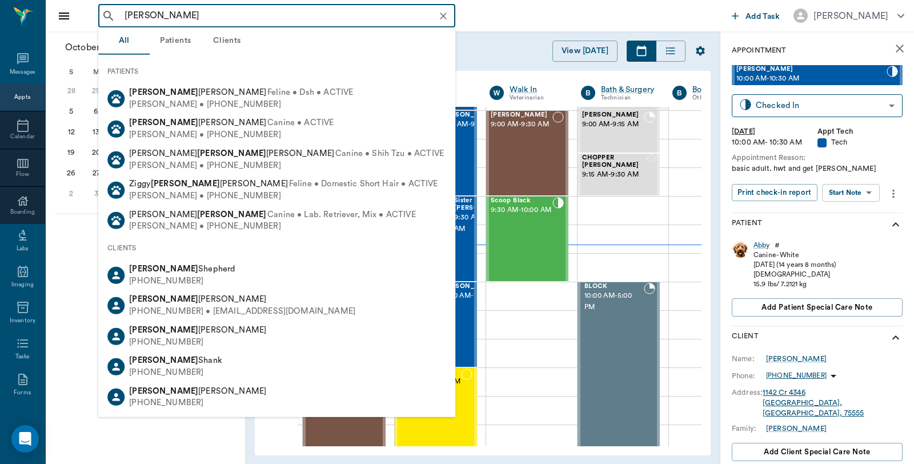
type input "[PERSON_NAME]"
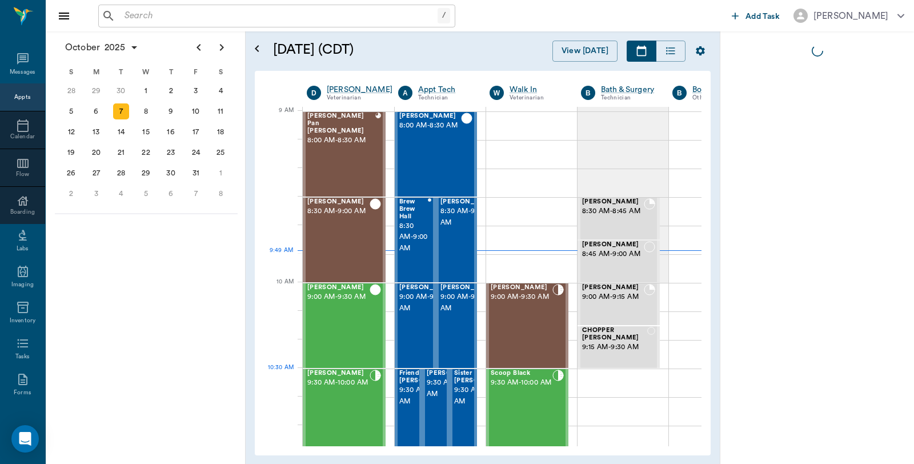
scroll to position [173, 1]
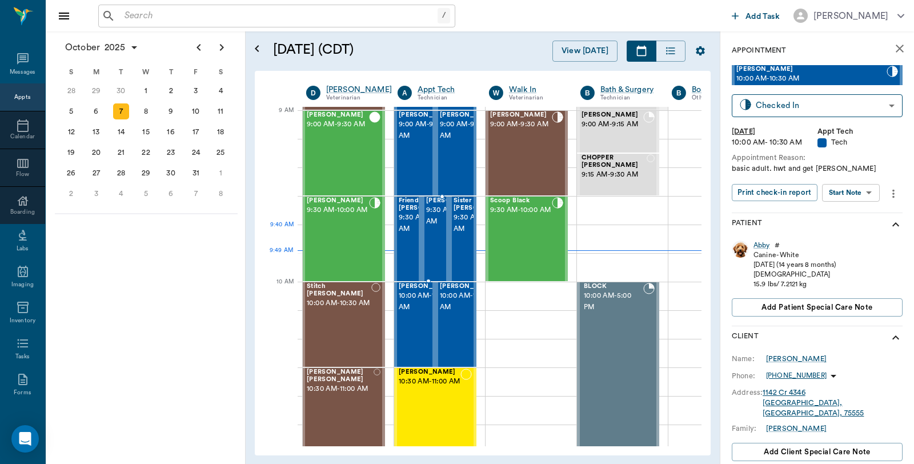
click at [436, 227] on span "9:30 AM - 10:00 AM" at bounding box center [454, 216] width 57 height 23
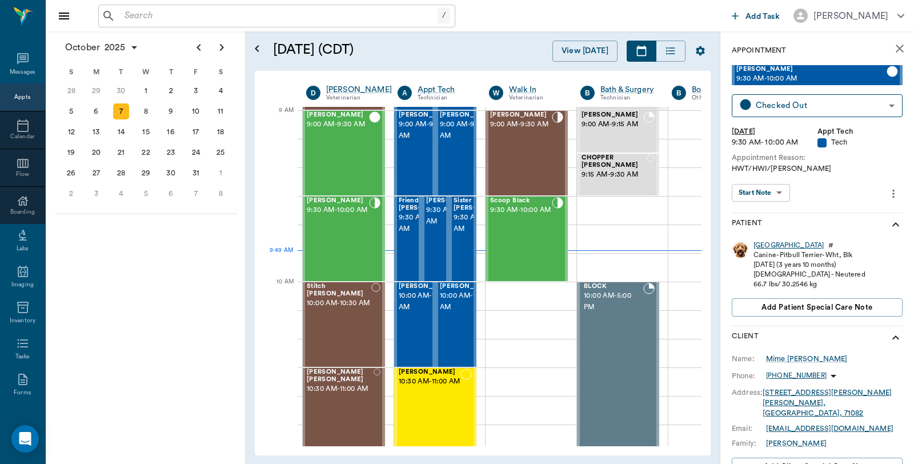
click at [767, 241] on div "Dallas" at bounding box center [789, 246] width 70 height 10
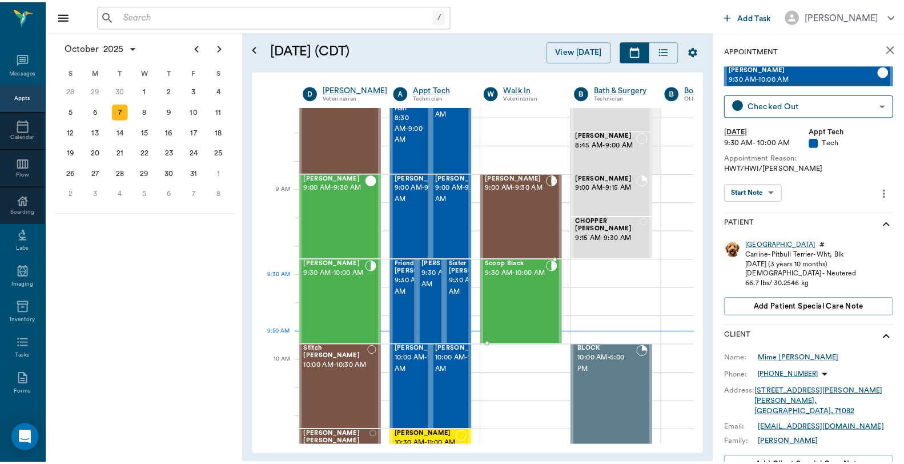
scroll to position [46, 1]
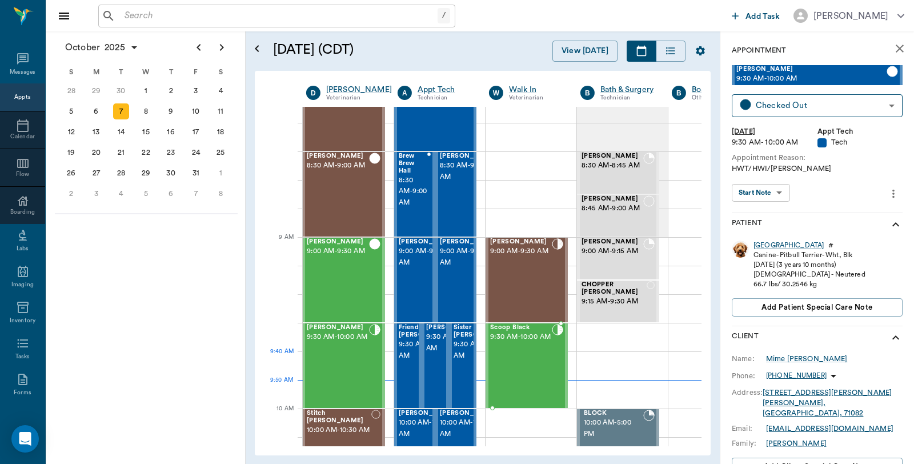
click at [524, 362] on div "Scoop Black 9:30 AM - 10:00 AM" at bounding box center [521, 365] width 62 height 83
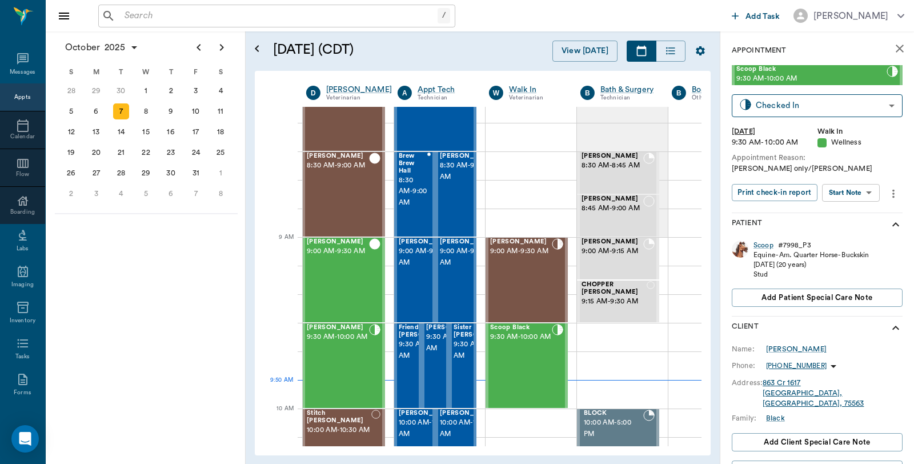
click at [764, 242] on div "Scoop" at bounding box center [764, 246] width 20 height 10
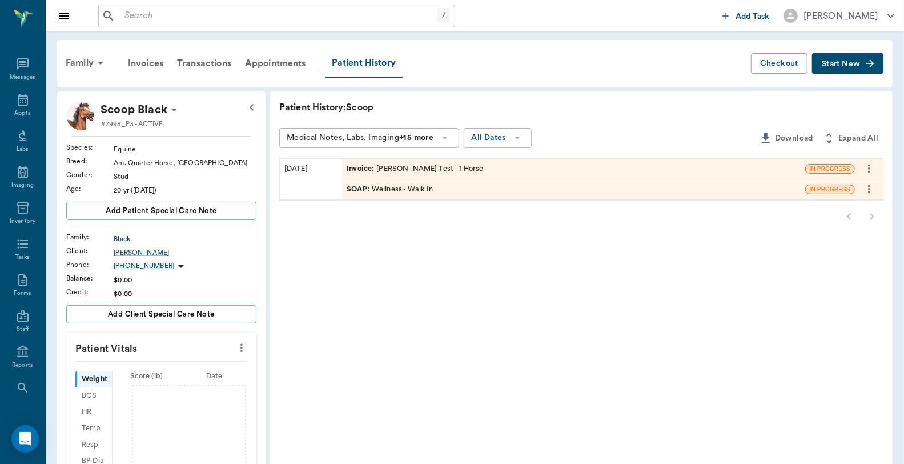
click at [446, 169] on div "Invoice : Coggin's Test - 1 Horse" at bounding box center [415, 168] width 137 height 11
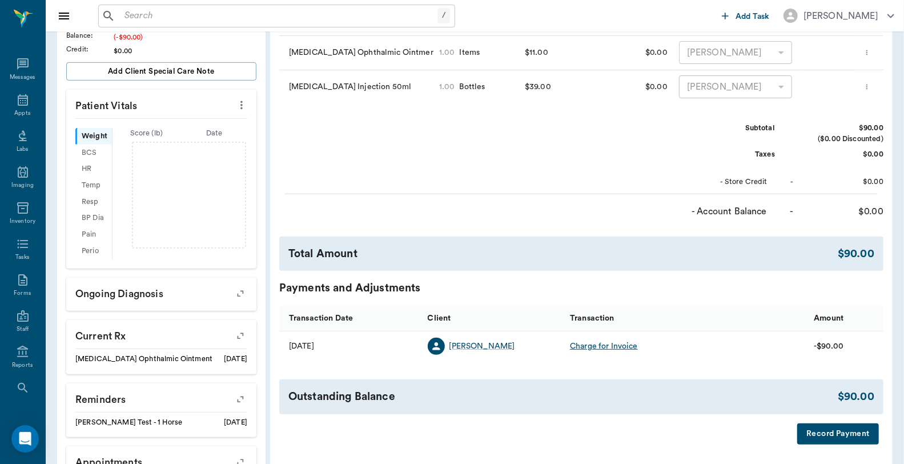
scroll to position [317, 0]
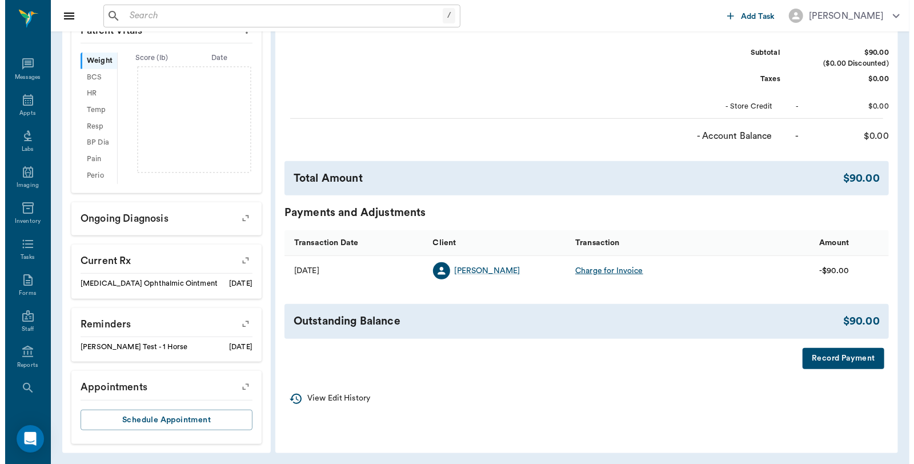
scroll to position [320, 0]
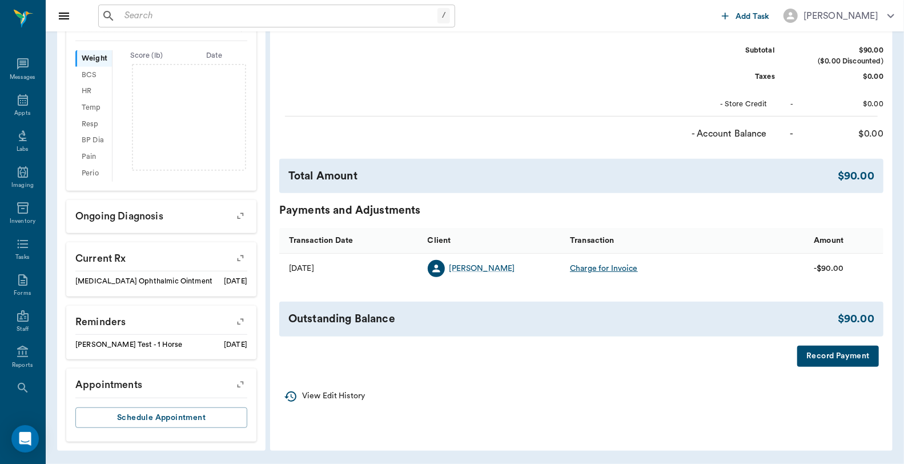
click at [840, 353] on button "Record Payment" at bounding box center [839, 356] width 82 height 21
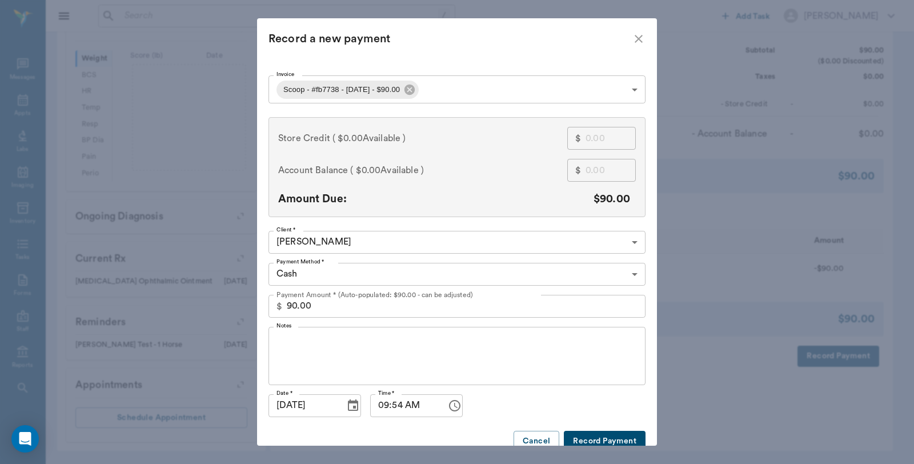
click at [364, 274] on body "/ ​ Add Task Dr. Bert Ellsworth Nectar Messages Appts Labs Imaging Inventory Ta…" at bounding box center [457, 72] width 914 height 783
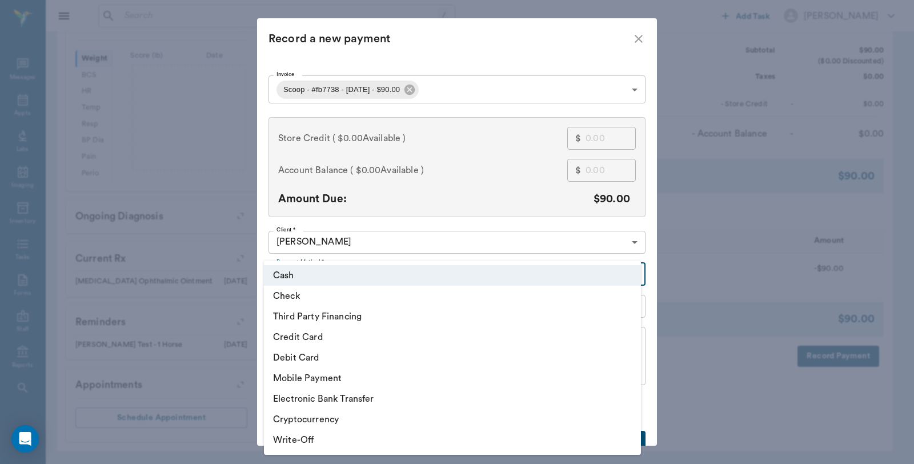
click at [308, 355] on li "Debit Card" at bounding box center [452, 357] width 377 height 21
type input "DEBIT_CARD"
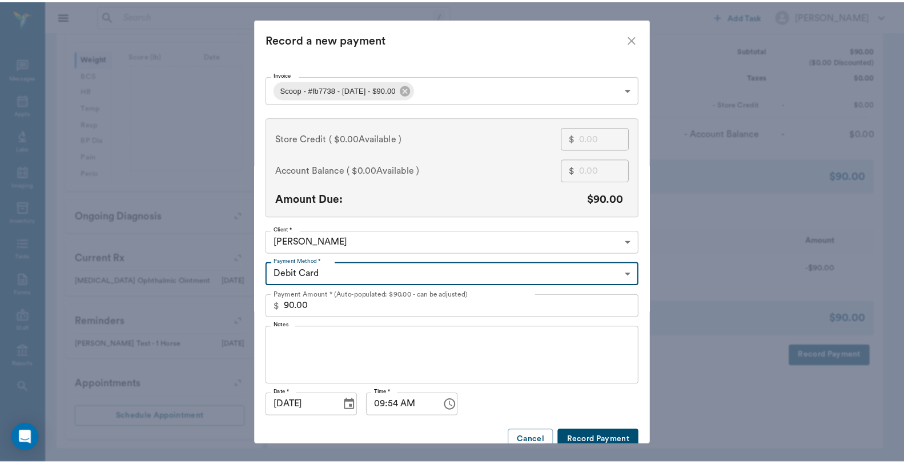
scroll to position [17, 0]
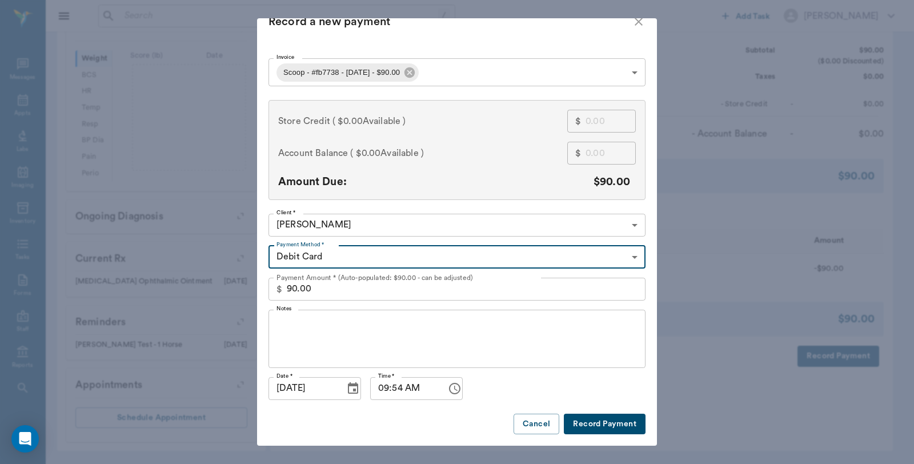
click at [614, 429] on button "Record Payment" at bounding box center [605, 424] width 82 height 21
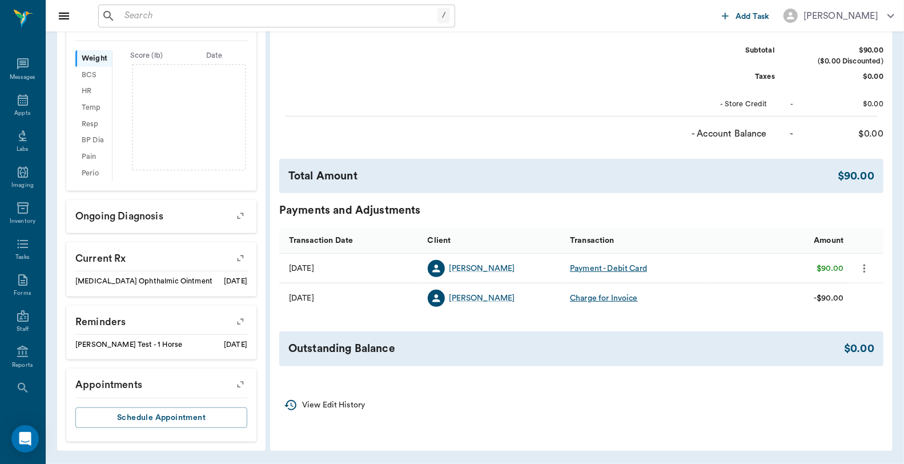
scroll to position [0, 0]
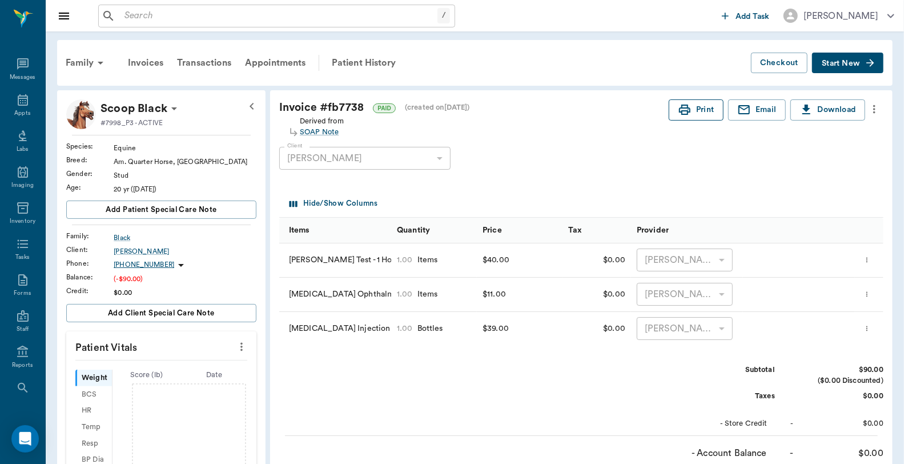
click at [701, 104] on button "Print" at bounding box center [696, 109] width 55 height 21
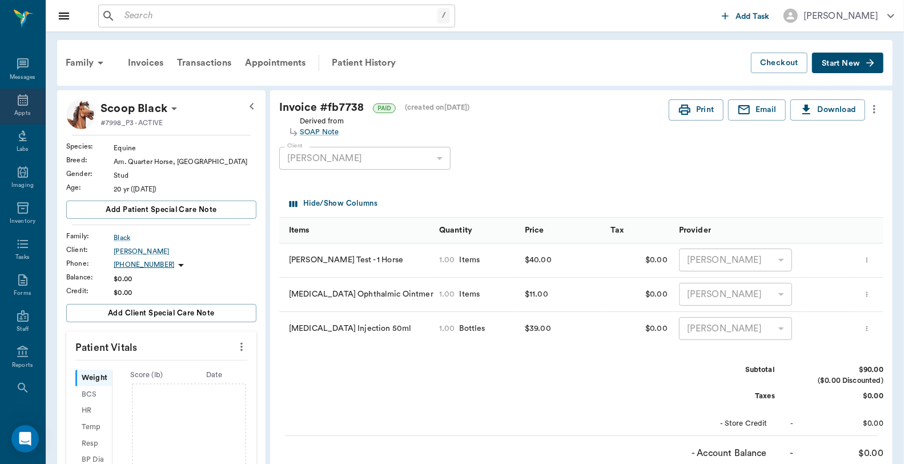
click at [10, 107] on div "Appts" at bounding box center [22, 107] width 45 height 36
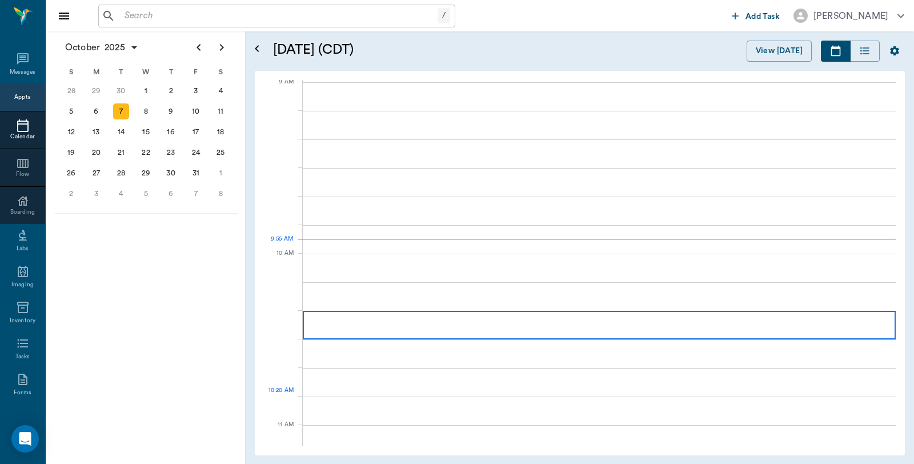
scroll to position [173, 0]
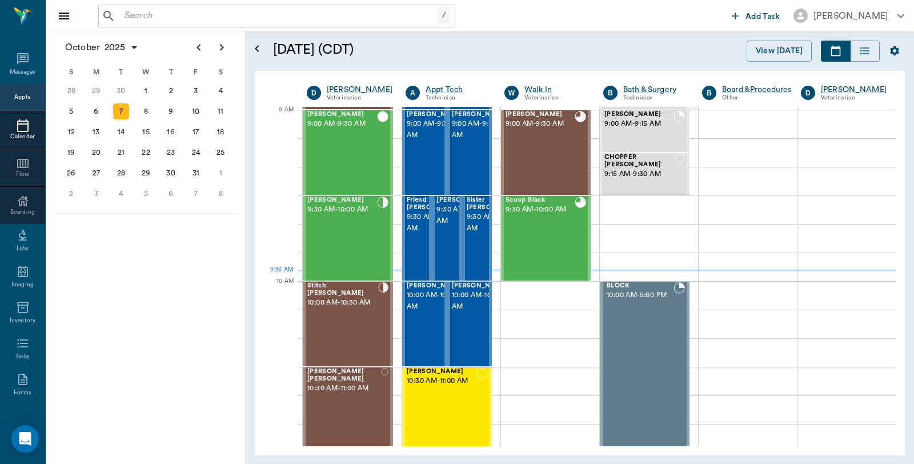
click at [167, 6] on div "/ ​" at bounding box center [276, 16] width 357 height 23
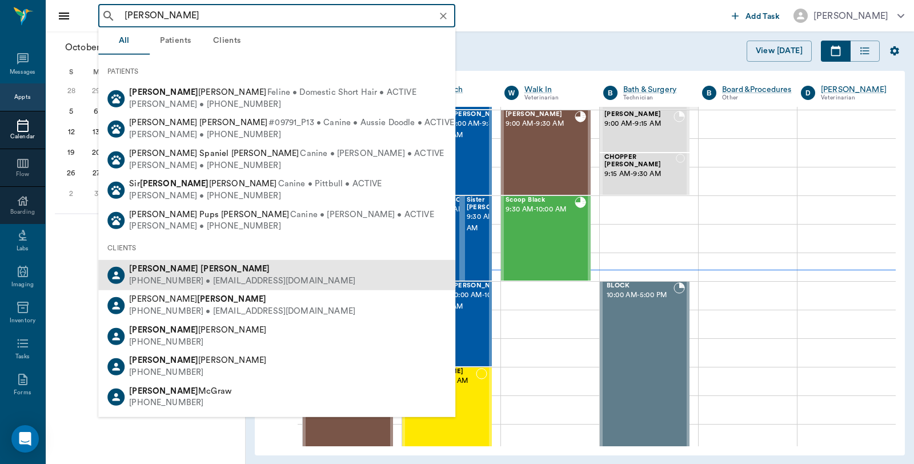
click at [191, 269] on div "[PERSON_NAME]" at bounding box center [242, 269] width 226 height 12
type input "[PERSON_NAME]"
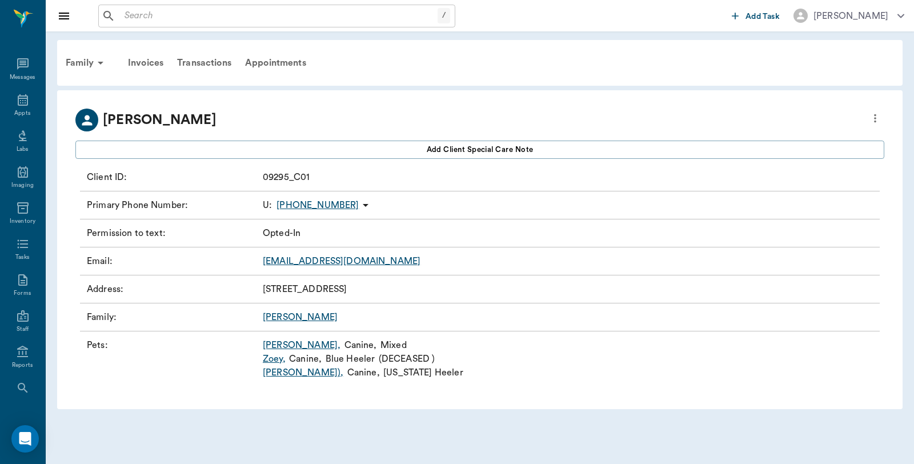
click at [289, 374] on link "[PERSON_NAME] ," at bounding box center [303, 373] width 81 height 14
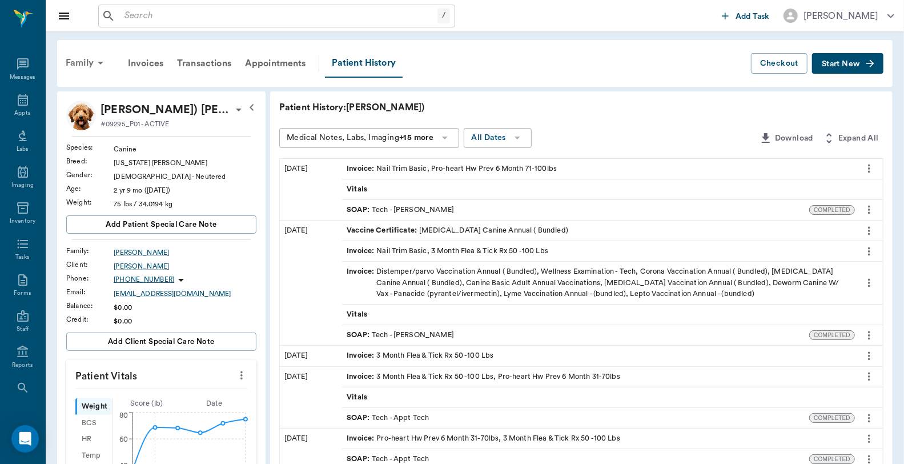
click at [77, 64] on div "Family" at bounding box center [86, 62] width 55 height 27
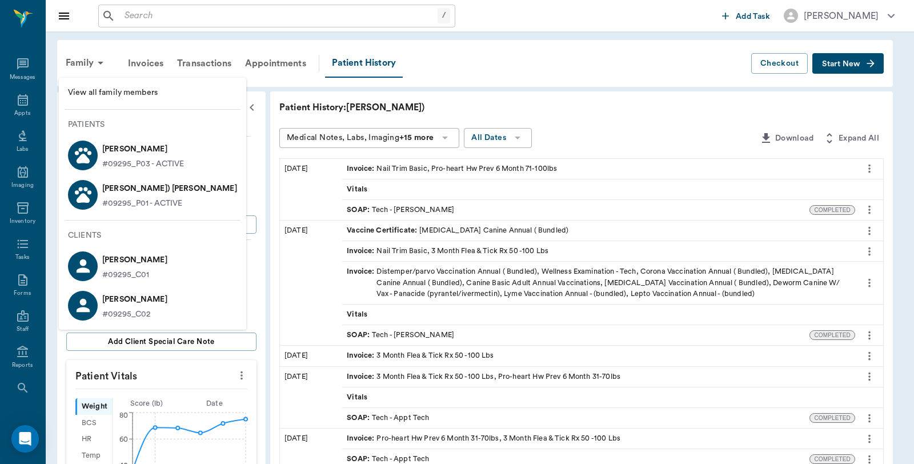
click at [95, 157] on div at bounding box center [83, 156] width 30 height 30
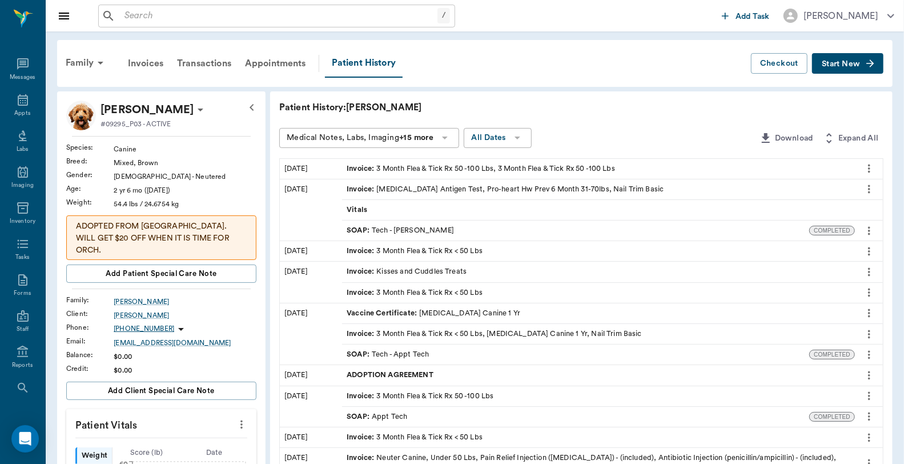
click at [826, 64] on span "Start New" at bounding box center [841, 64] width 38 height 0
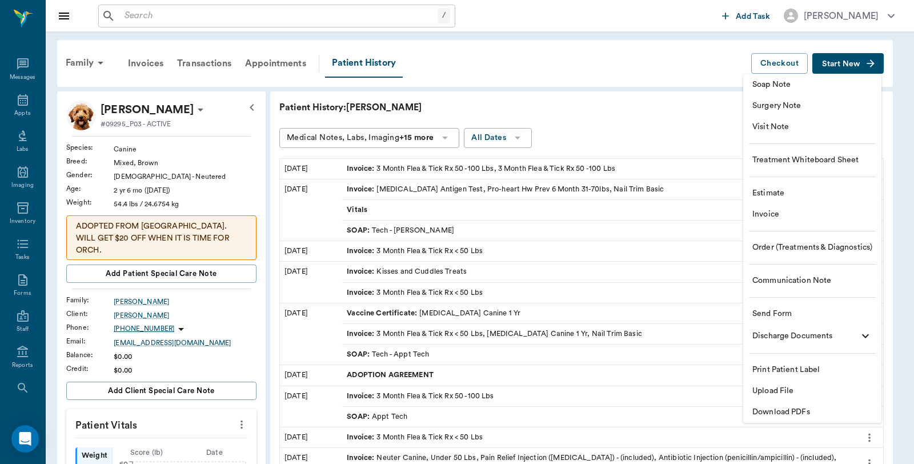
click at [772, 128] on span "Visit Note" at bounding box center [812, 127] width 120 height 12
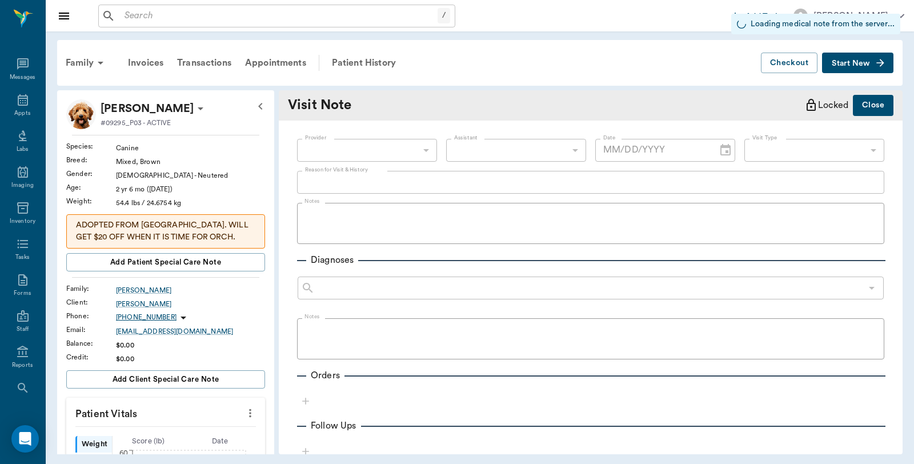
type input "[DATE]"
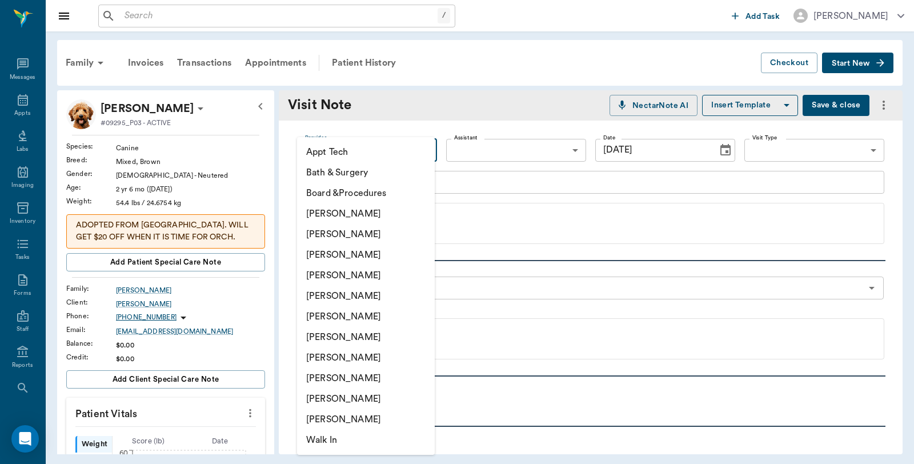
click at [354, 145] on body "/ ​ Add Task [PERSON_NAME] Nectar Messages Appts Labs Imaging Inventory Tasks F…" at bounding box center [457, 232] width 914 height 464
click at [351, 219] on li "[PERSON_NAME]" at bounding box center [366, 213] width 138 height 21
type input "6899ea08ed37b777db10de45"
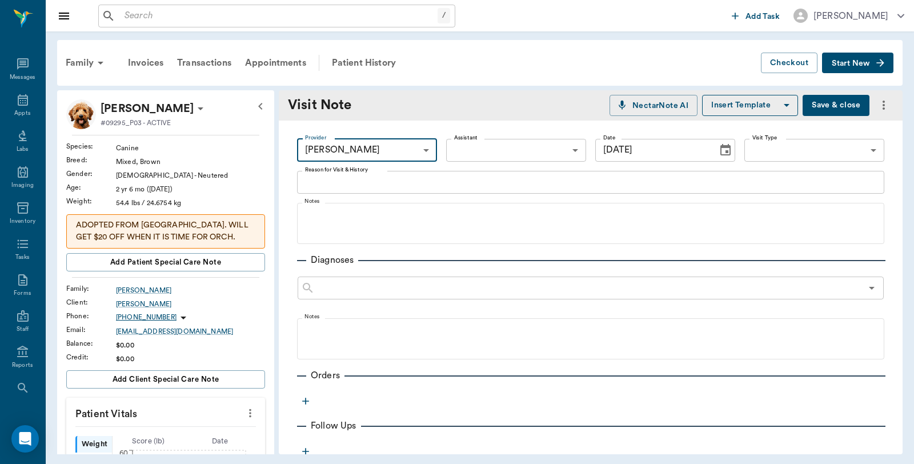
click at [339, 177] on textarea "Reason for Visit & History" at bounding box center [590, 181] width 571 height 13
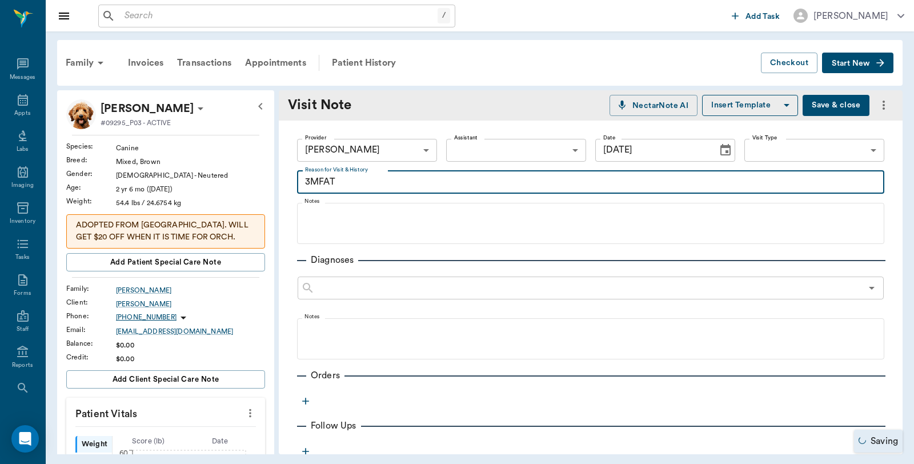
type textarea "3MFAT"
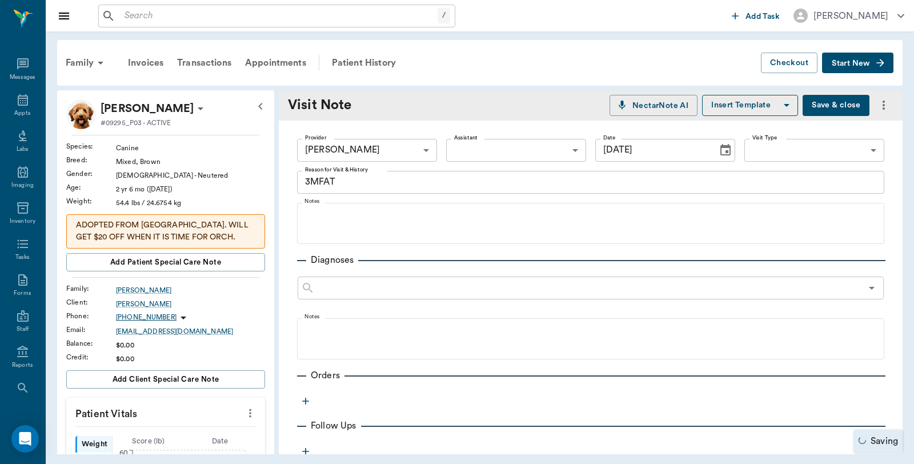
click at [309, 402] on icon "button" at bounding box center [305, 400] width 11 height 11
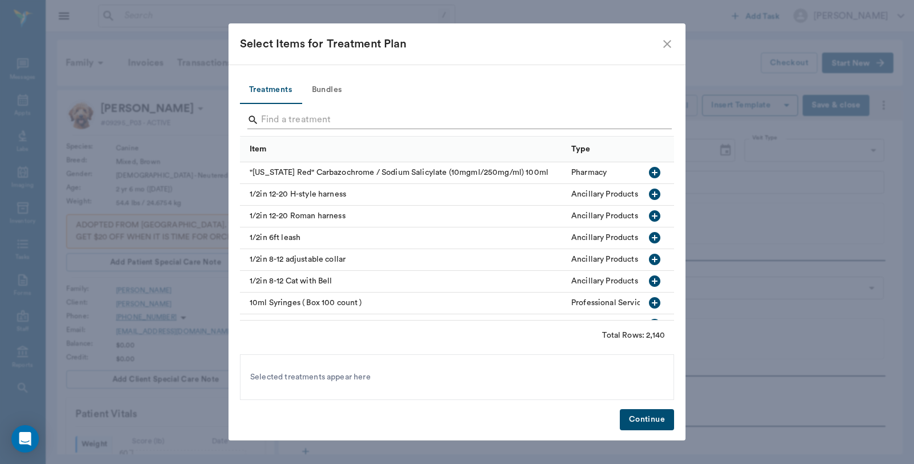
click at [345, 119] on input "Search" at bounding box center [458, 120] width 394 height 18
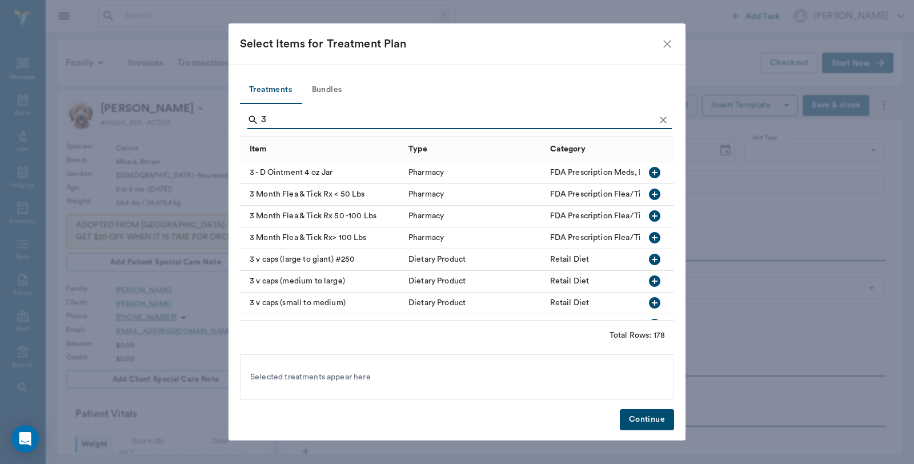
type input "3"
click at [646, 207] on button "button" at bounding box center [654, 215] width 19 height 19
click at [654, 415] on button "Continue" at bounding box center [647, 419] width 54 height 21
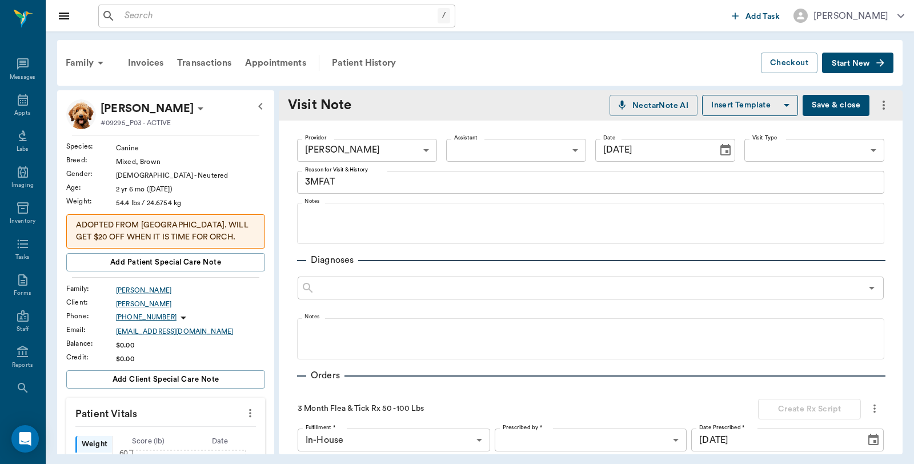
scroll to position [265, 0]
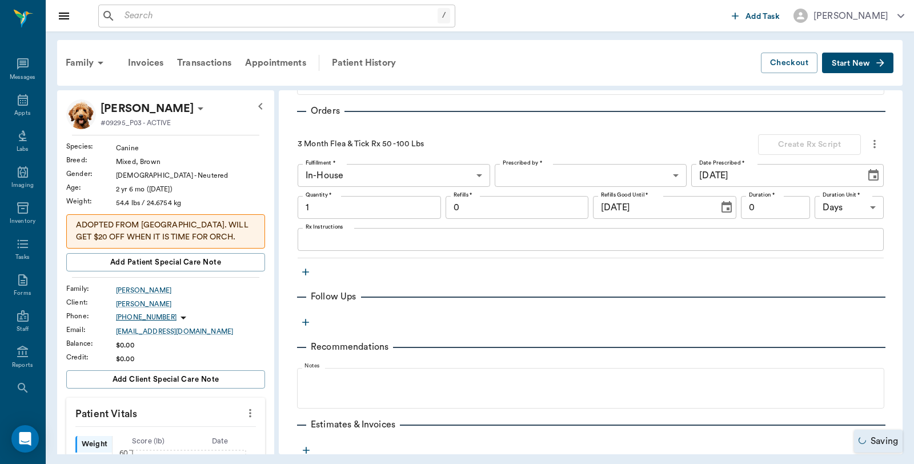
type input "1.00"
click at [431, 443] on link "Invoice # fb777b" at bounding box center [412, 447] width 66 height 14
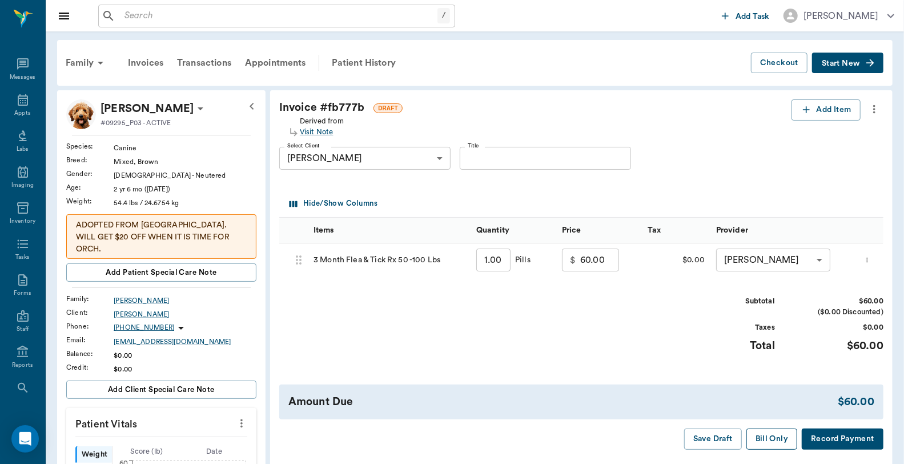
click at [777, 450] on button "Bill Only" at bounding box center [772, 438] width 51 height 21
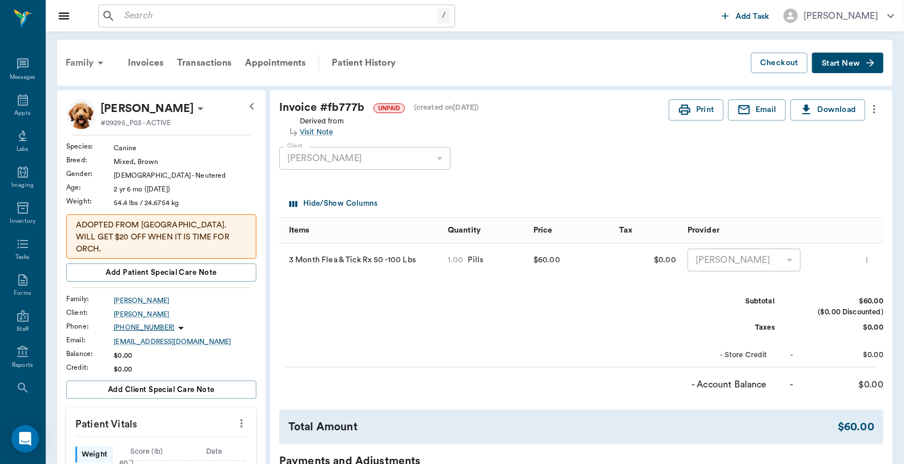
click at [74, 57] on div "Family" at bounding box center [86, 62] width 55 height 27
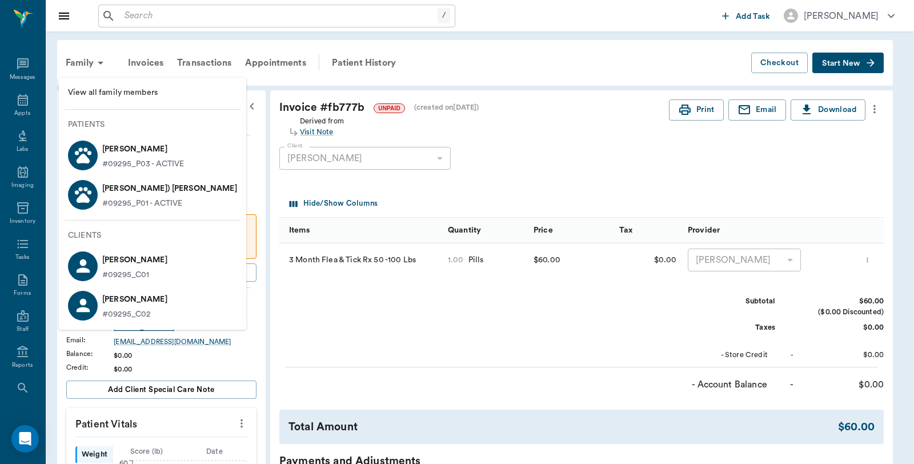
click at [101, 191] on div "Johhny Ringo ( JR) Collins #09295_P01 - ACTIVE" at bounding box center [167, 194] width 139 height 30
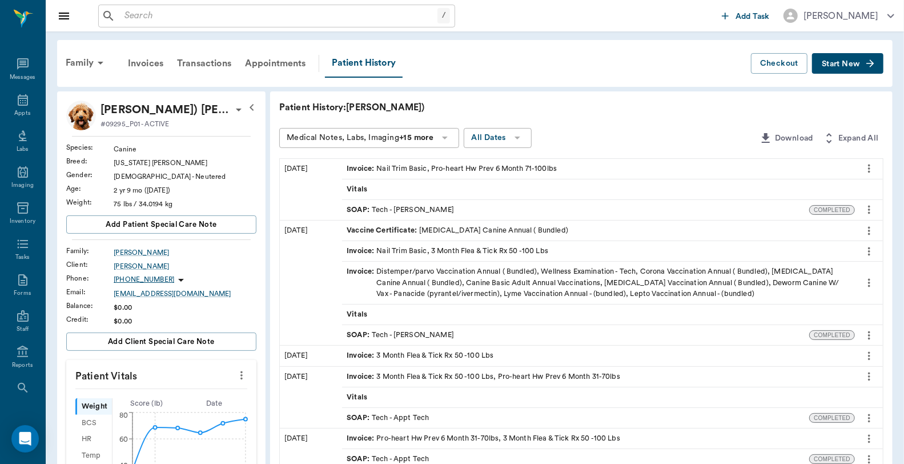
click at [827, 64] on span "Start New" at bounding box center [841, 64] width 38 height 0
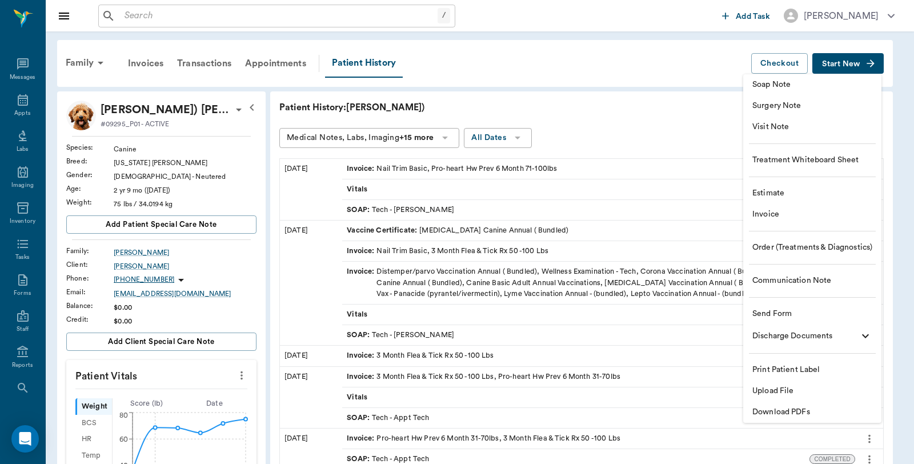
click at [782, 127] on span "Visit Note" at bounding box center [812, 127] width 120 height 12
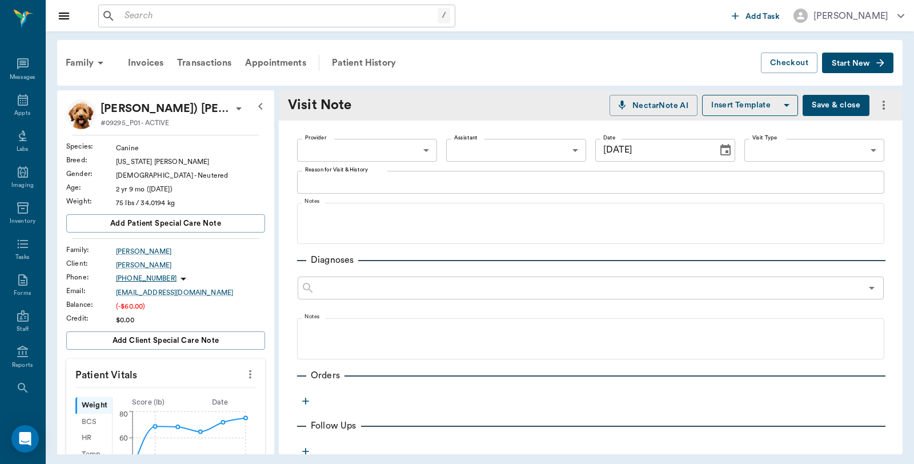
type input "10/07/2025"
click at [356, 144] on body "/ ​ Add Task Dr. Bert Ellsworth Nectar Messages Appts Labs Imaging Inventory Ta…" at bounding box center [457, 232] width 914 height 464
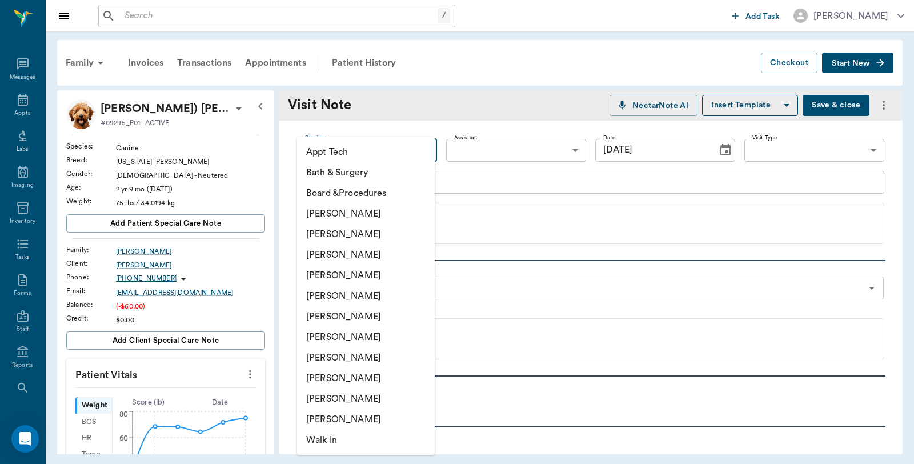
click at [348, 211] on li "Caryn Watson" at bounding box center [366, 213] width 138 height 21
type input "6899ea08ed37b777db10de45"
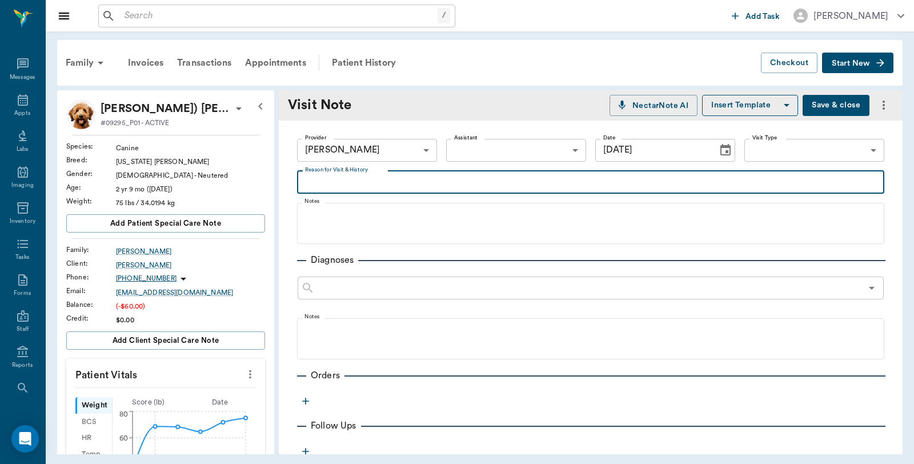
click at [358, 186] on textarea "Reason for Visit & History" at bounding box center [590, 181] width 571 height 13
click at [311, 179] on textarea "#MFAT" at bounding box center [590, 181] width 571 height 13
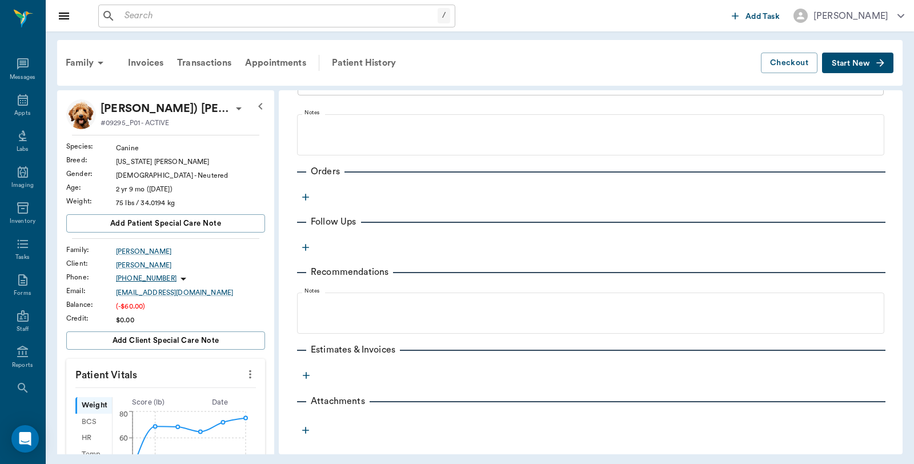
scroll to position [207, 0]
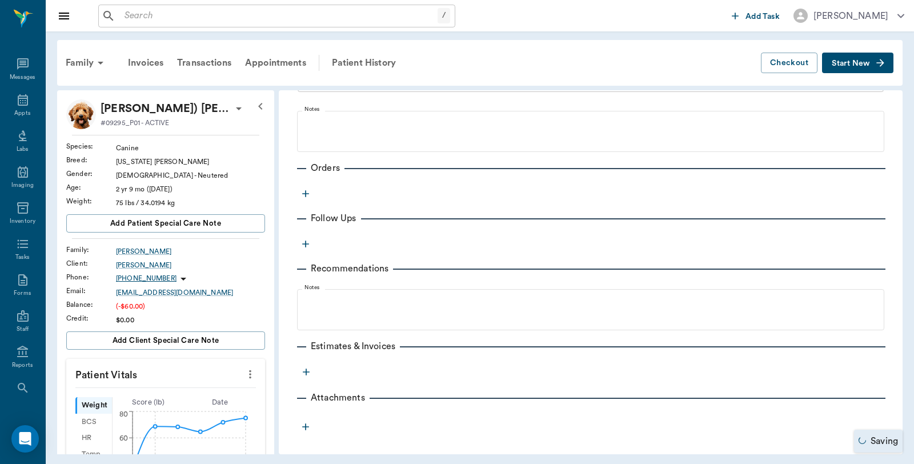
type textarea "3MFAT"
click at [300, 195] on icon "button" at bounding box center [305, 193] width 11 height 11
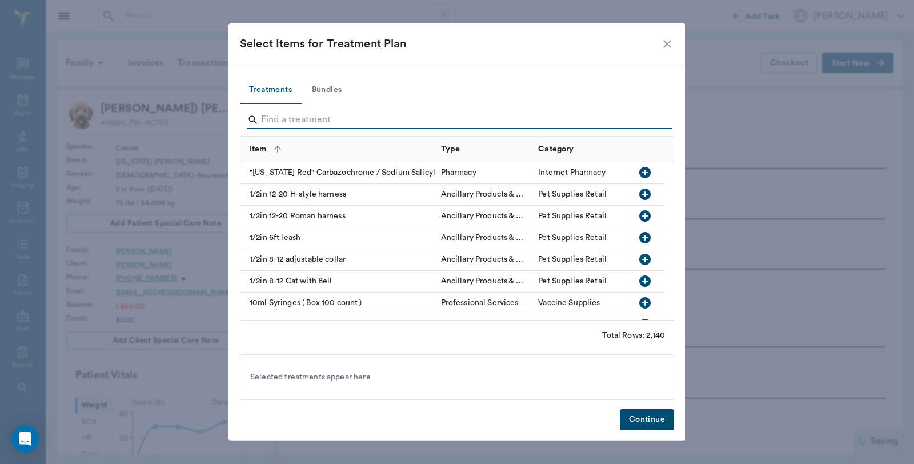
click at [348, 117] on input "Search" at bounding box center [458, 120] width 394 height 18
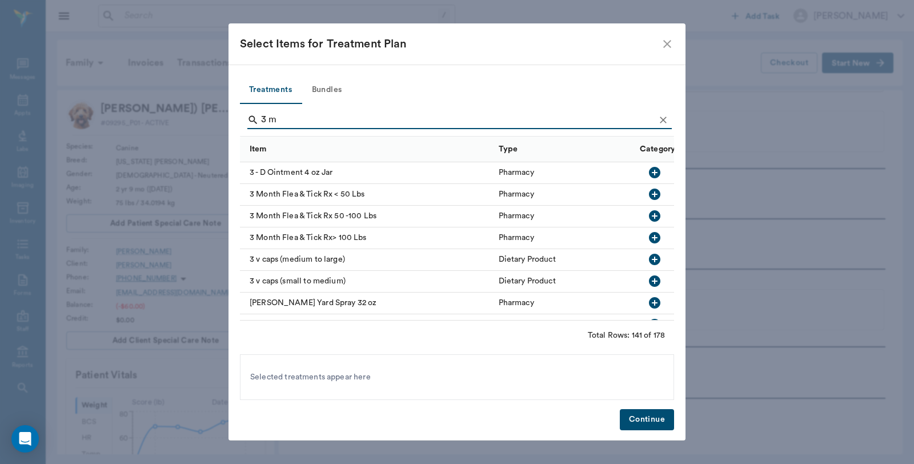
type input "3 m"
click at [649, 214] on icon "button" at bounding box center [654, 215] width 11 height 11
click at [650, 424] on button "Continue" at bounding box center [647, 419] width 54 height 21
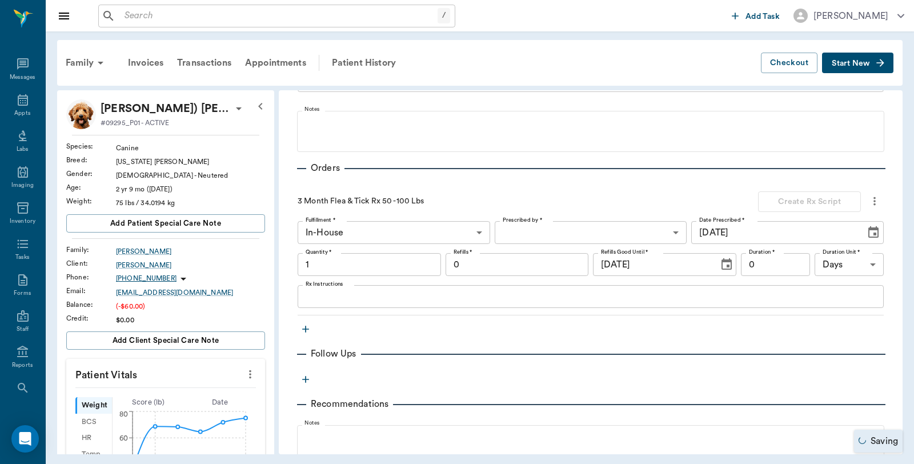
type input "1.00"
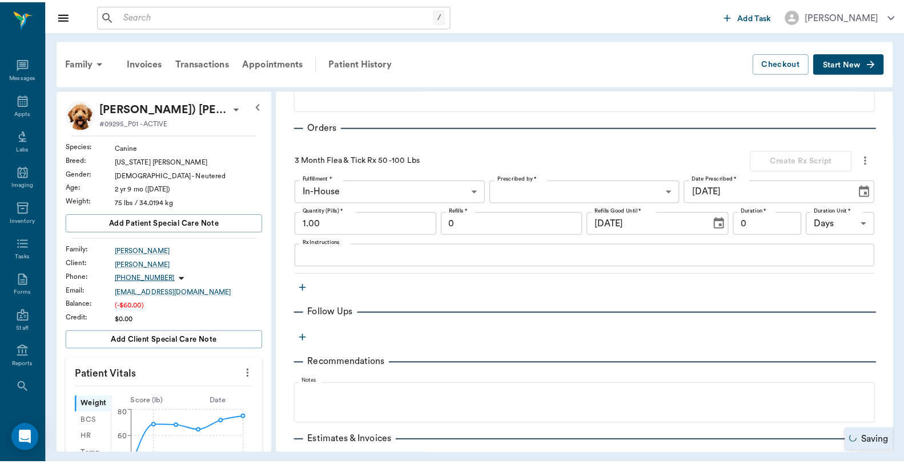
scroll to position [334, 0]
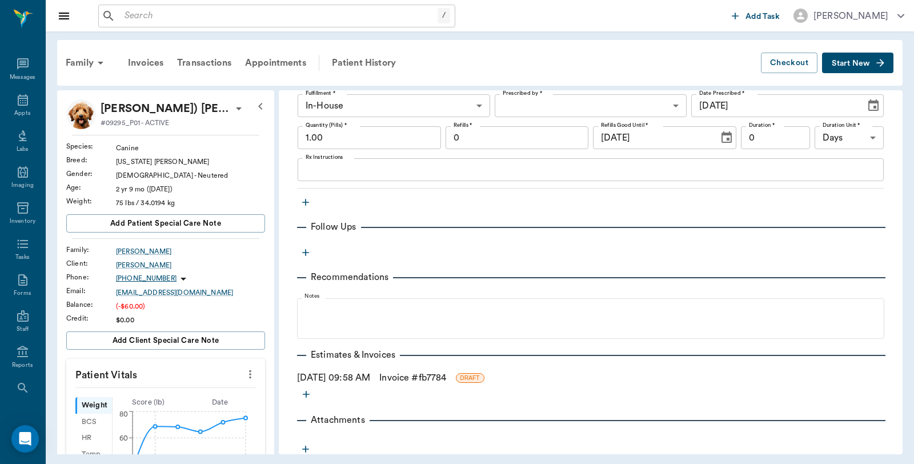
click at [381, 373] on div "10/07/2025 09:58 AM Invoice # fb7784 DRAFT" at bounding box center [590, 378] width 587 height 14
click at [441, 378] on link "Invoice # fb7784" at bounding box center [412, 378] width 67 height 14
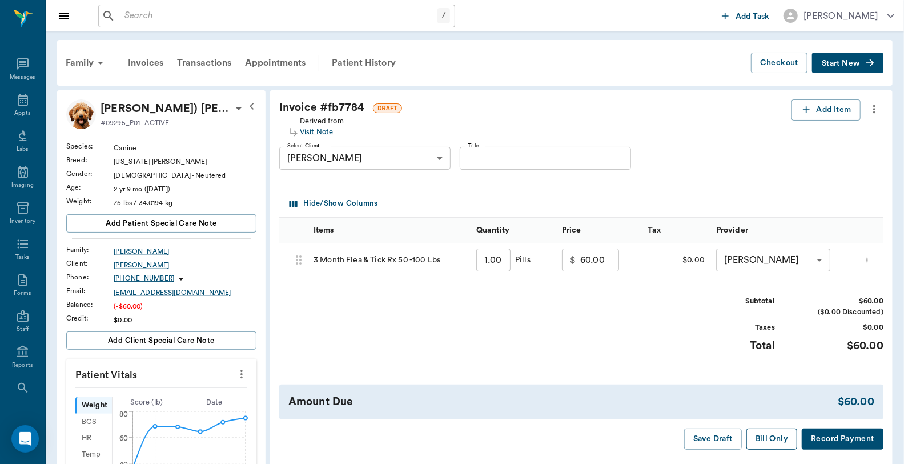
click at [784, 447] on button "Bill Only" at bounding box center [772, 438] width 51 height 21
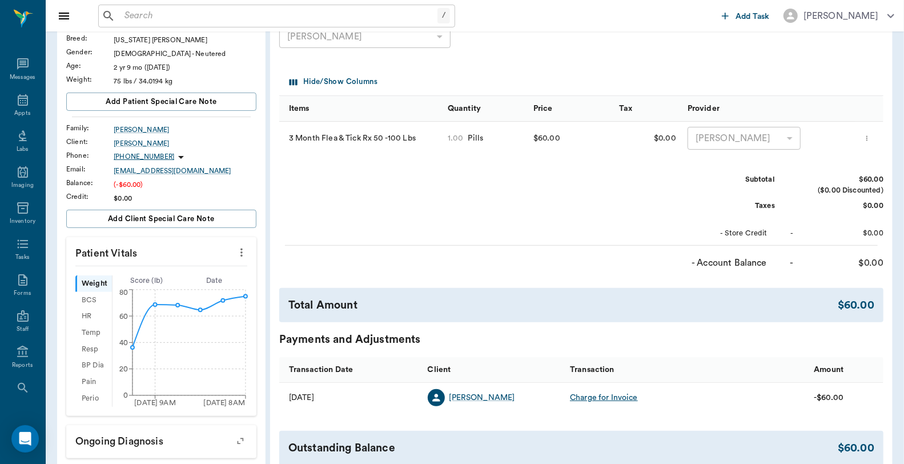
scroll to position [190, 0]
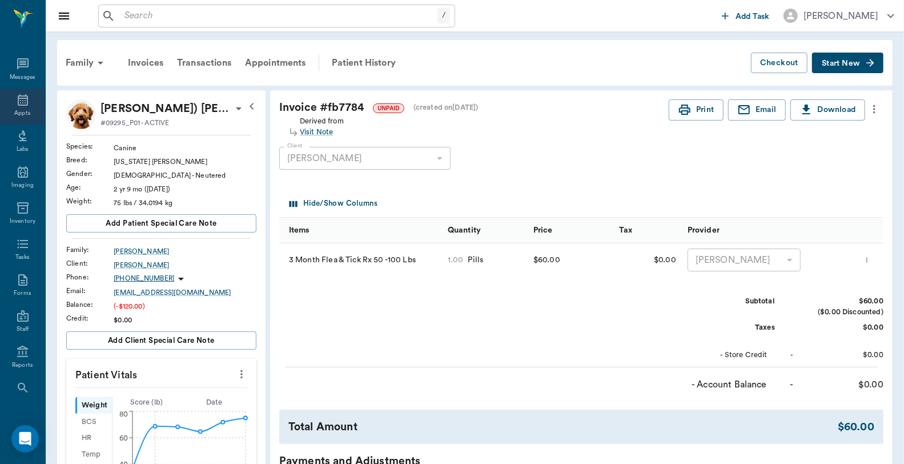
click at [18, 94] on icon at bounding box center [23, 100] width 14 height 14
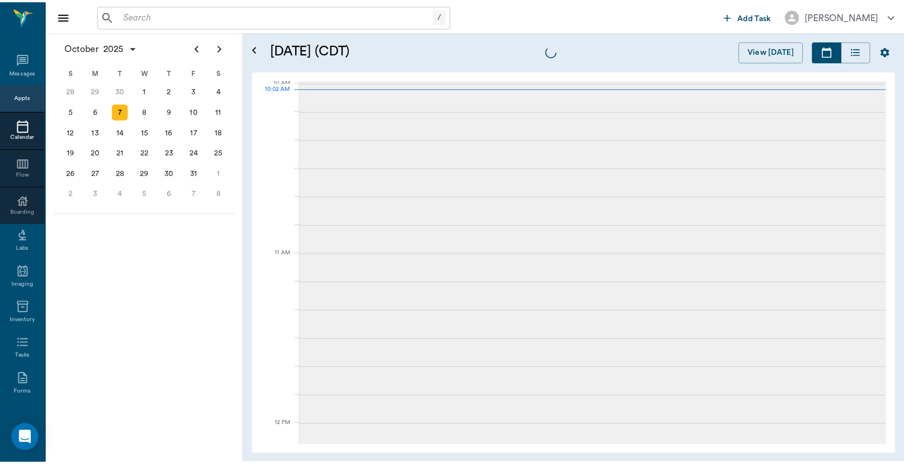
scroll to position [344, 0]
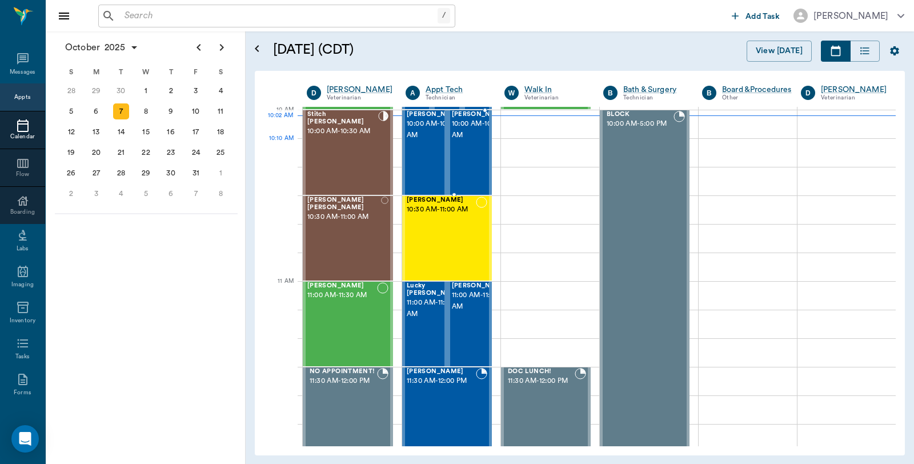
click at [468, 141] on span "10:00 AM - 10:30 AM" at bounding box center [480, 129] width 57 height 23
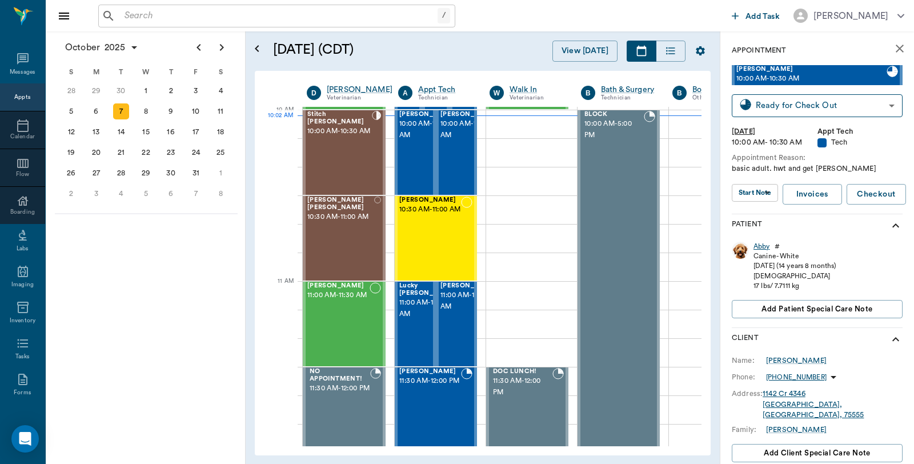
click at [759, 246] on div "Abby" at bounding box center [762, 247] width 17 height 10
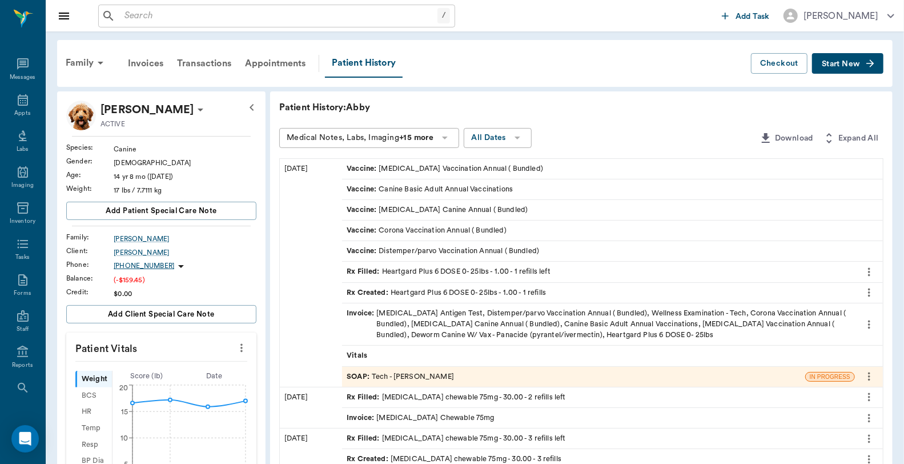
click at [568, 317] on div "Invoice : Heartworm Antigen Test, Distemper/parvo Vaccination Annual ( Bundled)…" at bounding box center [599, 324] width 504 height 33
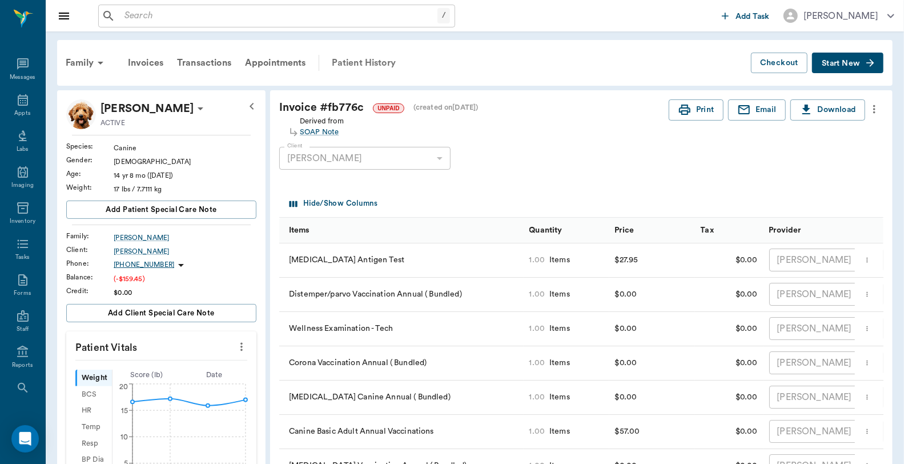
click at [367, 54] on div "Patient History" at bounding box center [364, 62] width 78 height 27
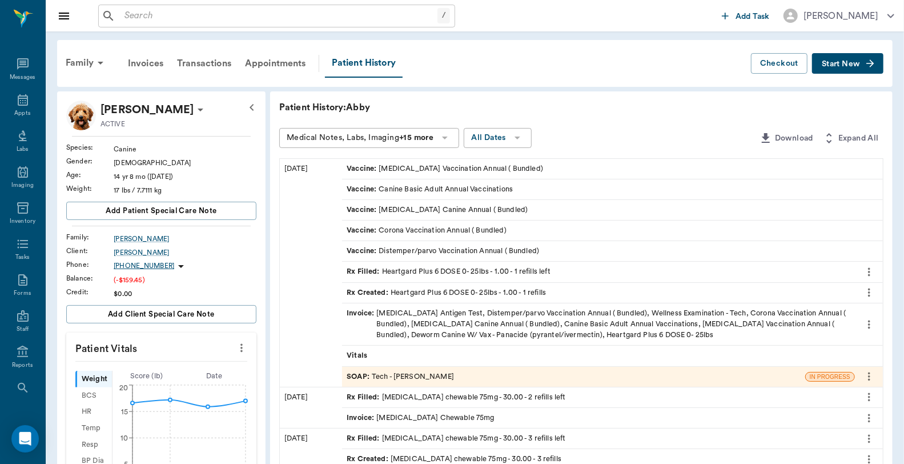
click at [439, 375] on div "SOAP : Tech - Hunter Graves" at bounding box center [400, 376] width 107 height 11
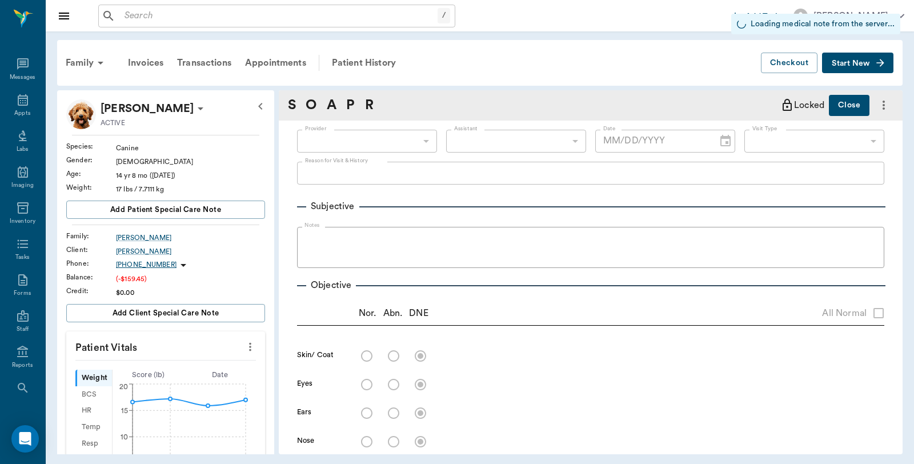
type input "682b670d8bdc6f7f8feef3db"
type input "63ec2f075fda476ae8351a4c"
type input "65d2be4f46e3a538d89b8c1a"
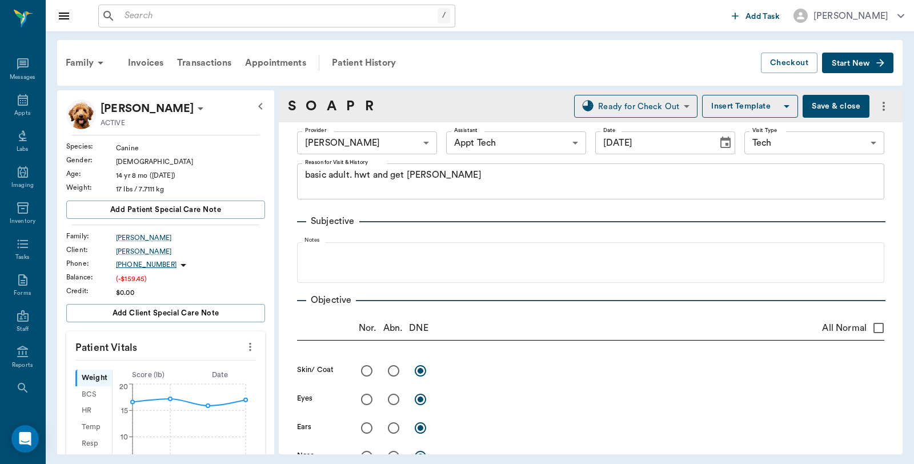
type input "[DATE]"
type textarea "basic adult. hwt and get hg -lory"
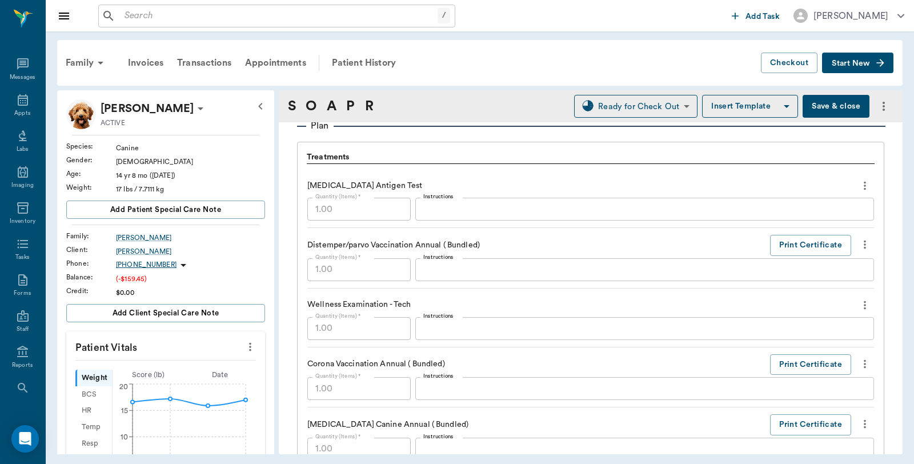
scroll to position [825, 0]
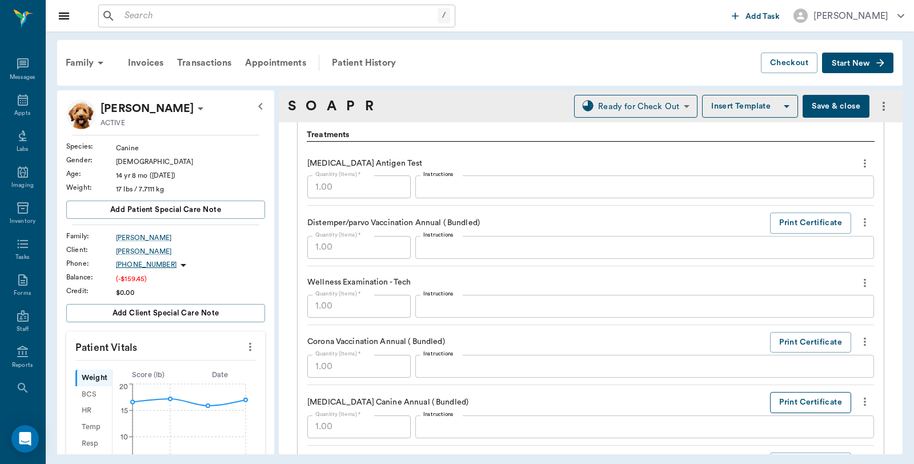
click at [812, 400] on button "Print Certificate" at bounding box center [810, 402] width 81 height 21
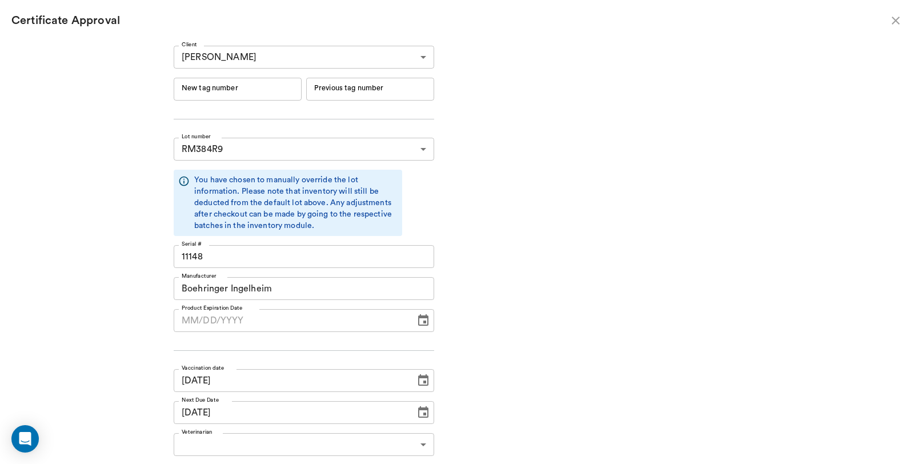
type input "06/19/2026"
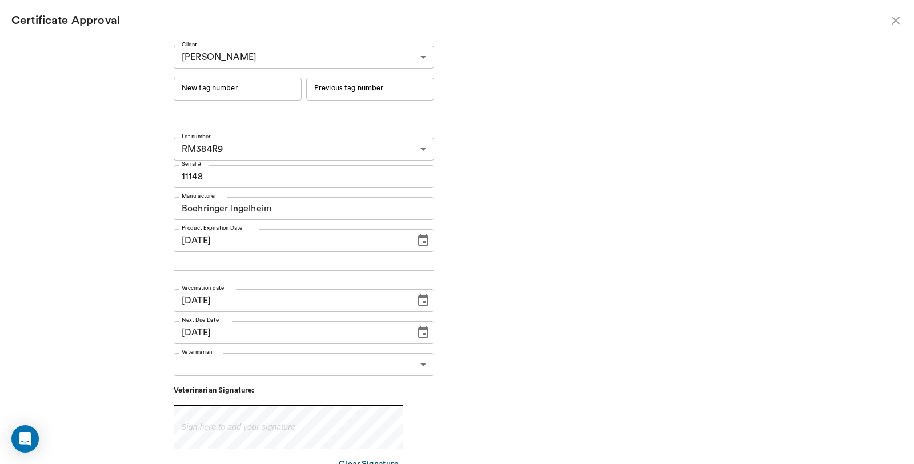
type input "10/06/2026"
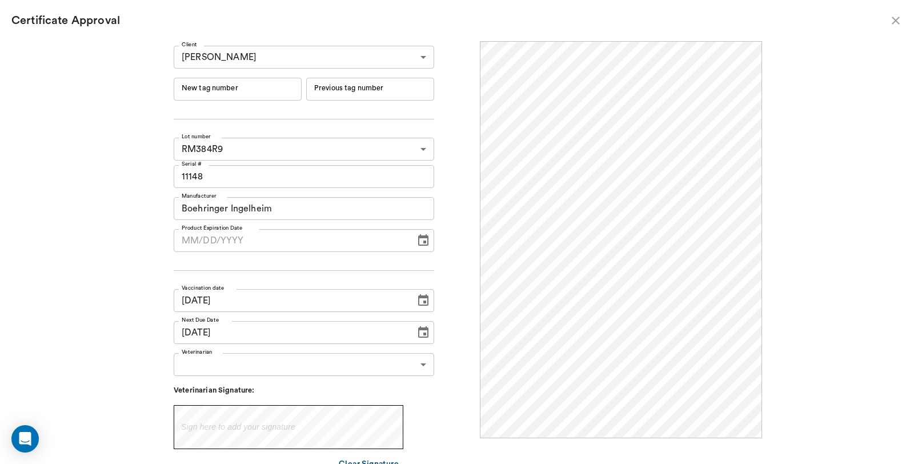
scroll to position [0, 0]
click at [270, 89] on input "New tag number" at bounding box center [238, 89] width 128 height 23
type input "254571"
click at [253, 373] on body "/ ​ Add Task Dr. Bert Ellsworth Nectar Messages Appts Labs Imaging Inventory Ta…" at bounding box center [457, 232] width 914 height 464
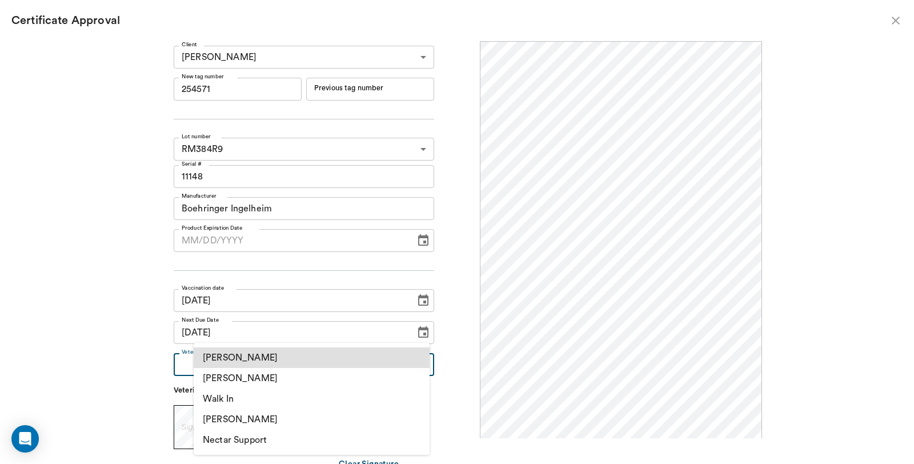
click at [260, 377] on li "[PERSON_NAME]" at bounding box center [312, 378] width 236 height 21
type input "63ec2f075fda476ae8351a4d"
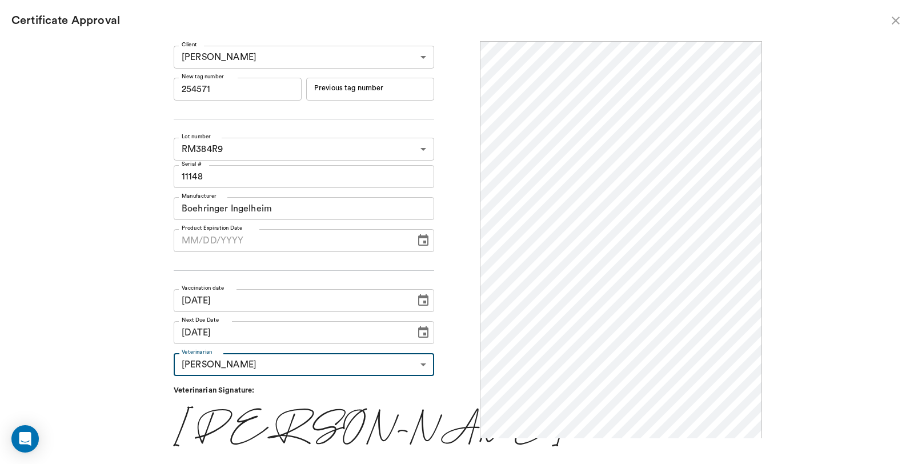
scroll to position [24, 0]
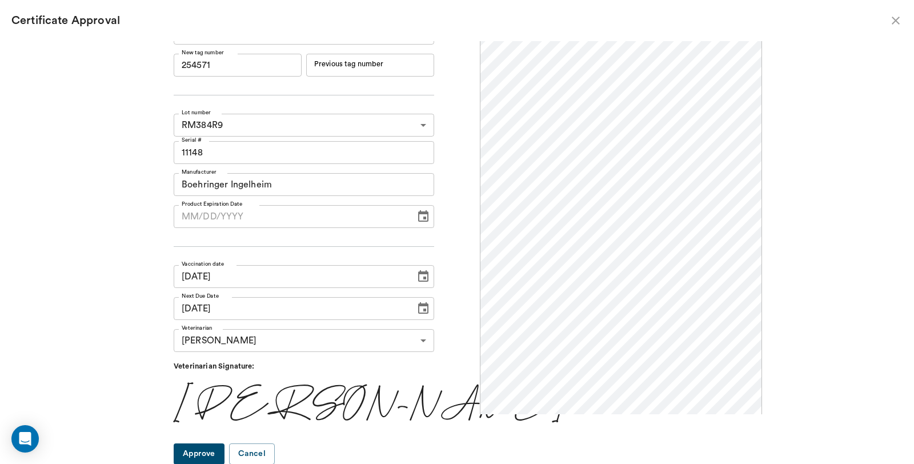
click at [208, 456] on button "Approve" at bounding box center [199, 453] width 51 height 21
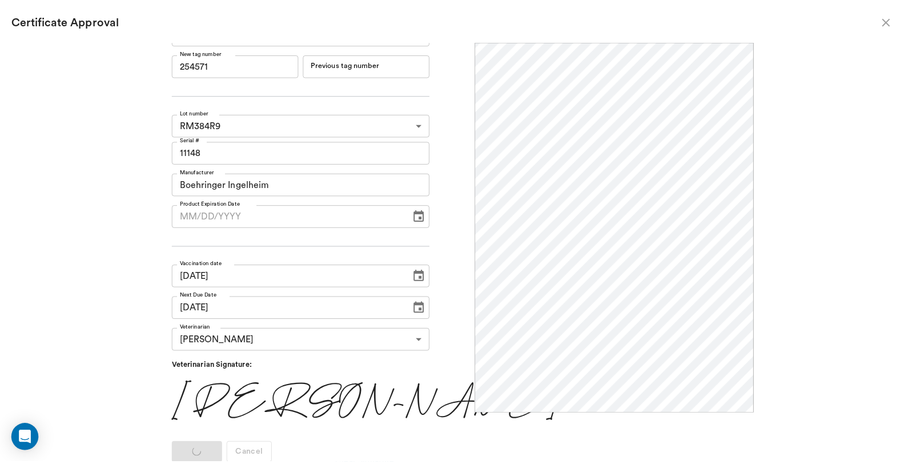
scroll to position [0, 0]
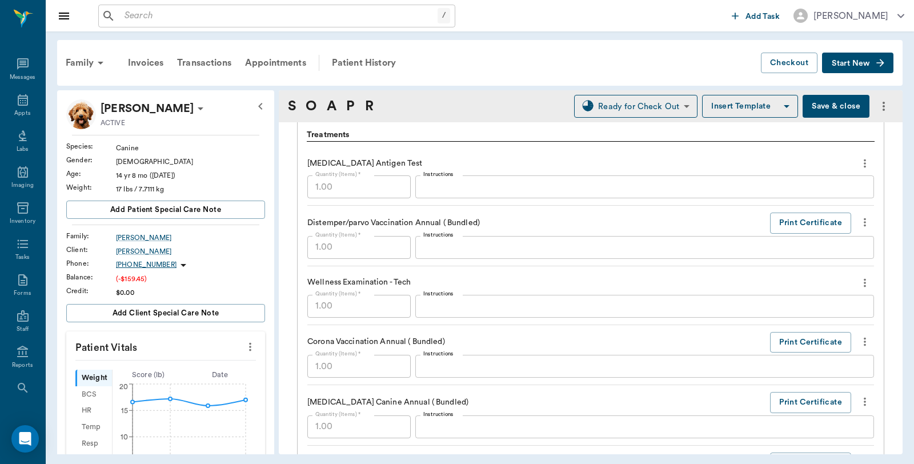
click at [839, 99] on button "Save & close" at bounding box center [836, 106] width 67 height 23
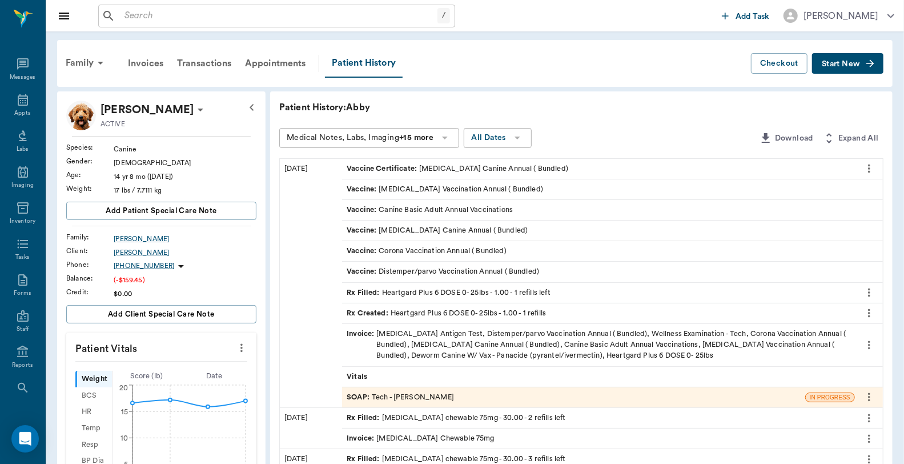
click at [442, 338] on div "Invoice : Heartworm Antigen Test, Distemper/parvo Vaccination Annual ( Bundled)…" at bounding box center [599, 344] width 504 height 33
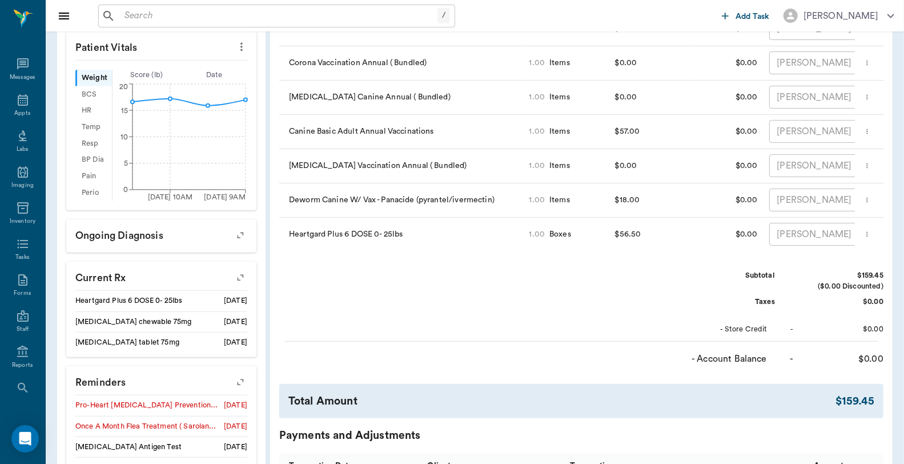
scroll to position [317, 0]
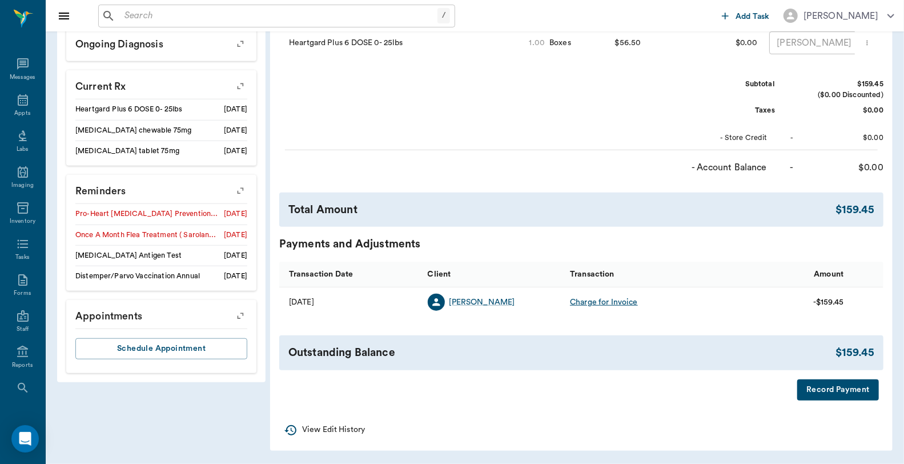
click at [832, 397] on button "Record Payment" at bounding box center [839, 389] width 82 height 21
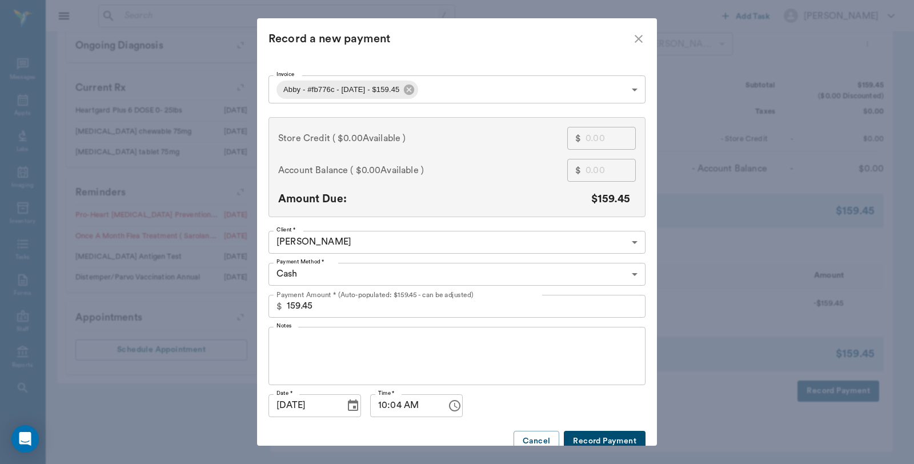
scroll to position [500, 0]
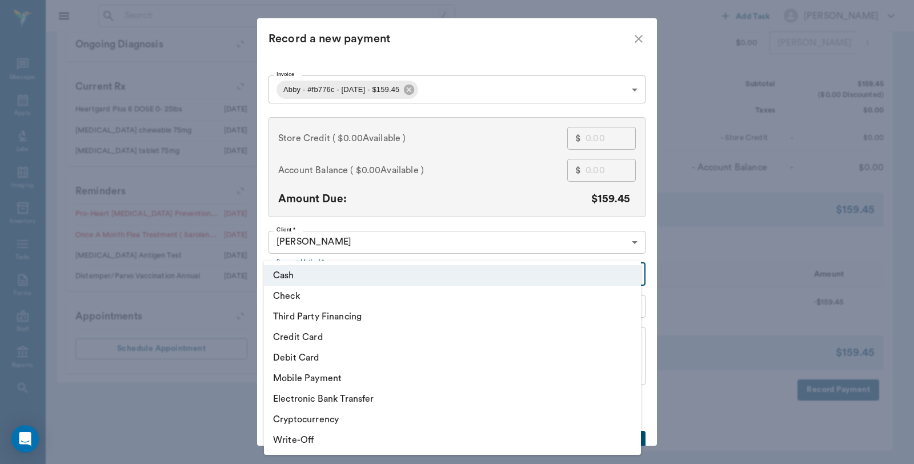
click at [348, 337] on li "Credit Card" at bounding box center [452, 337] width 377 height 21
type input "CREDIT_CARD"
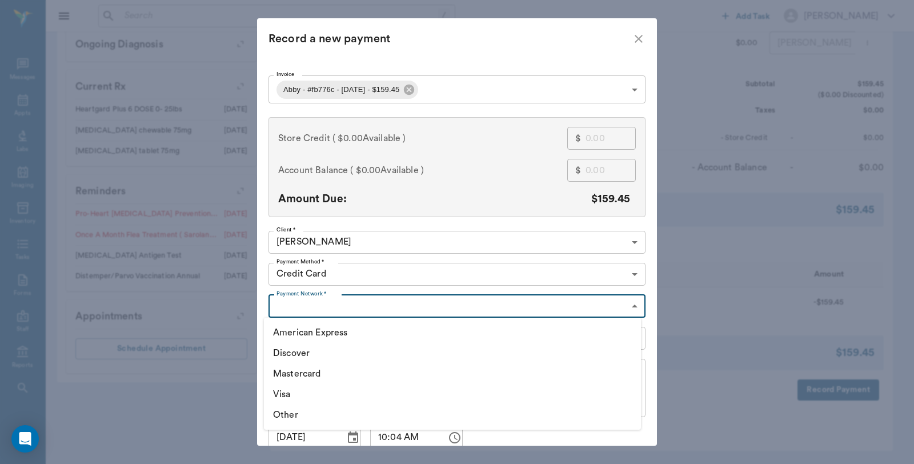
click at [302, 392] on li "Visa" at bounding box center [452, 394] width 377 height 21
type input "VISA"
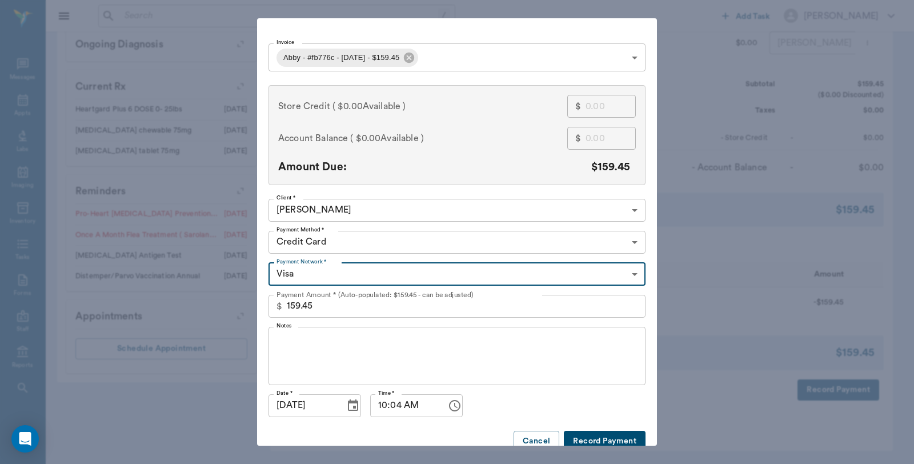
scroll to position [49, 0]
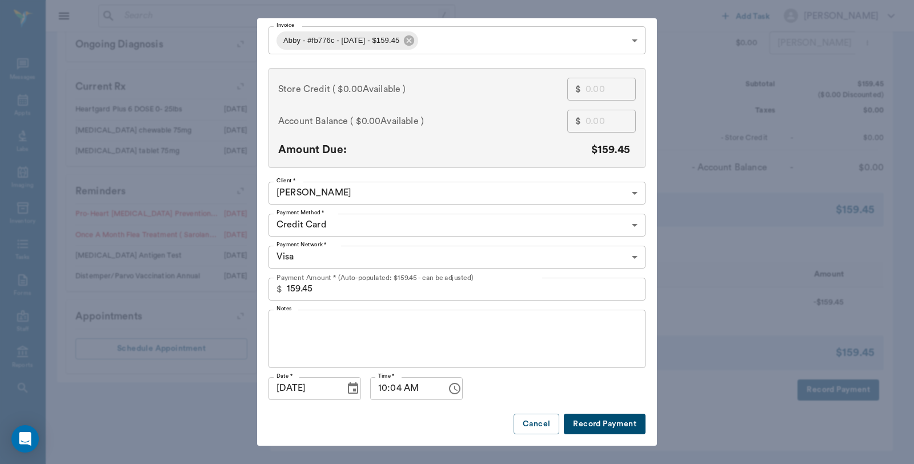
click at [584, 423] on button "Record Payment" at bounding box center [605, 424] width 82 height 21
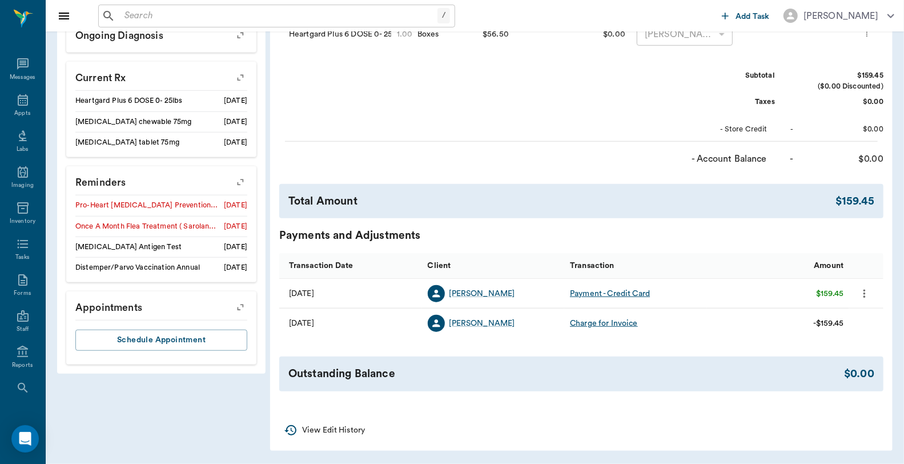
scroll to position [35, 0]
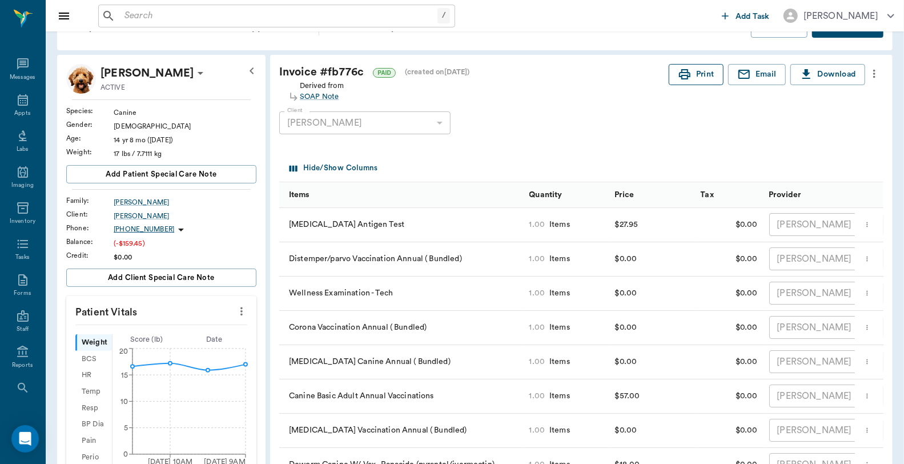
click at [674, 65] on button "Print" at bounding box center [696, 74] width 55 height 21
click at [16, 99] on icon at bounding box center [23, 100] width 14 height 14
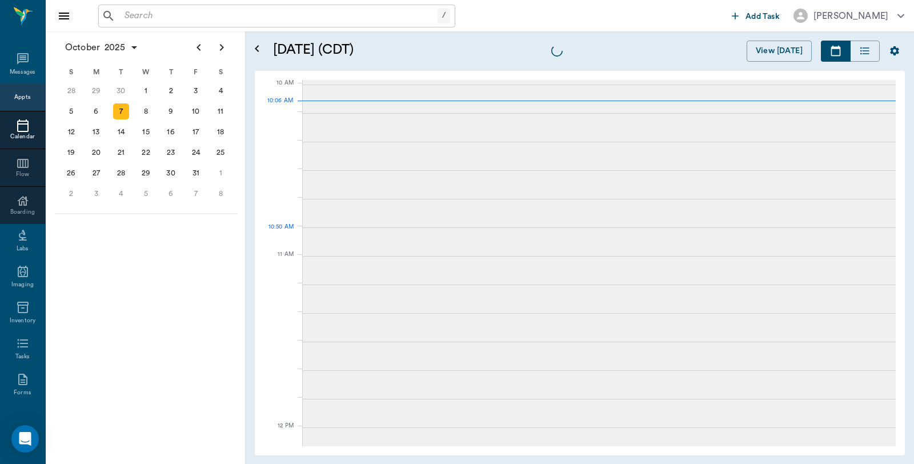
scroll to position [343, 0]
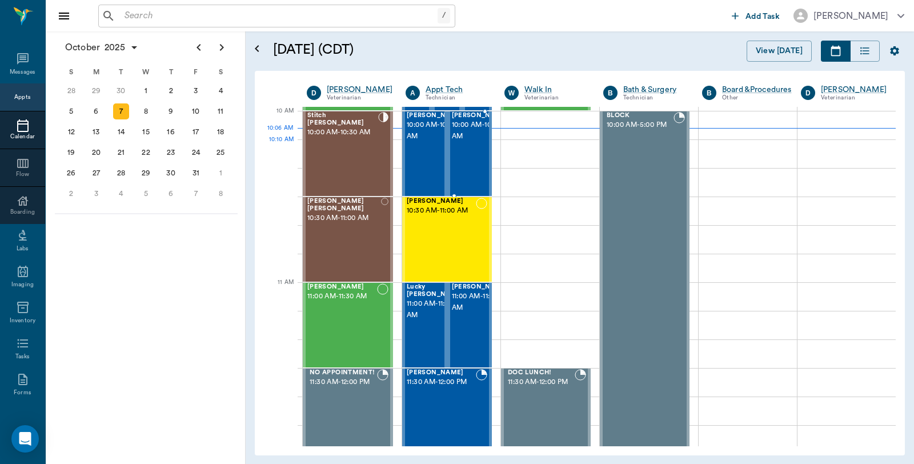
click at [469, 142] on span "10:00 AM - 10:30 AM" at bounding box center [480, 130] width 57 height 23
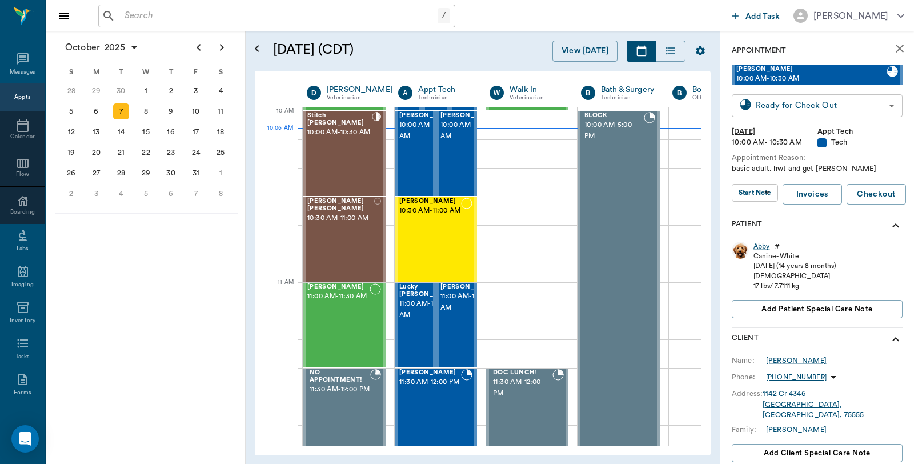
click at [854, 99] on body "/ ​ Add Task Dr. Bert Ellsworth Nectar Messages Appts Calendar Flow Boarding La…" at bounding box center [457, 232] width 914 height 464
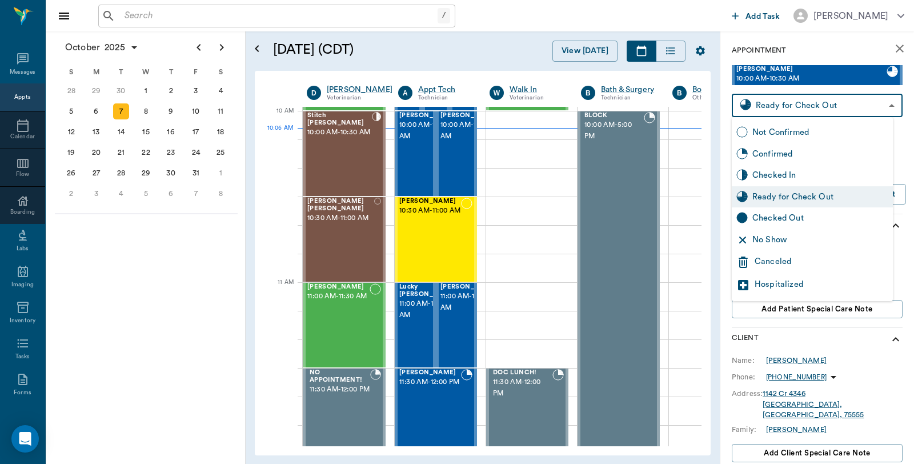
click at [816, 227] on div "Checked Out" at bounding box center [812, 218] width 161 height 22
type input "CHECKED_OUT"
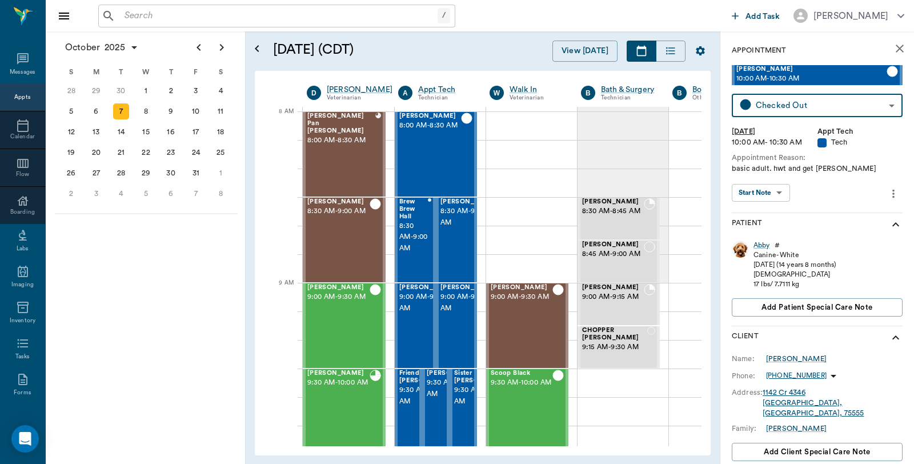
click at [149, 15] on input "text" at bounding box center [279, 16] width 318 height 16
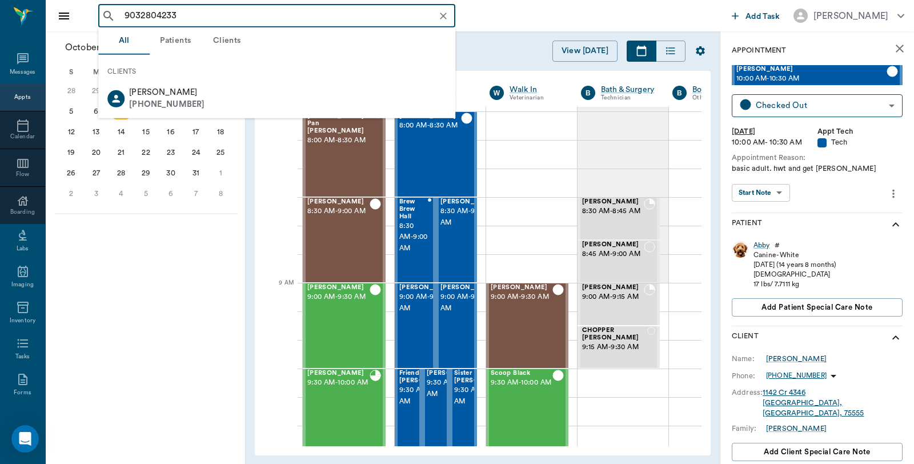
type input "9032804233"
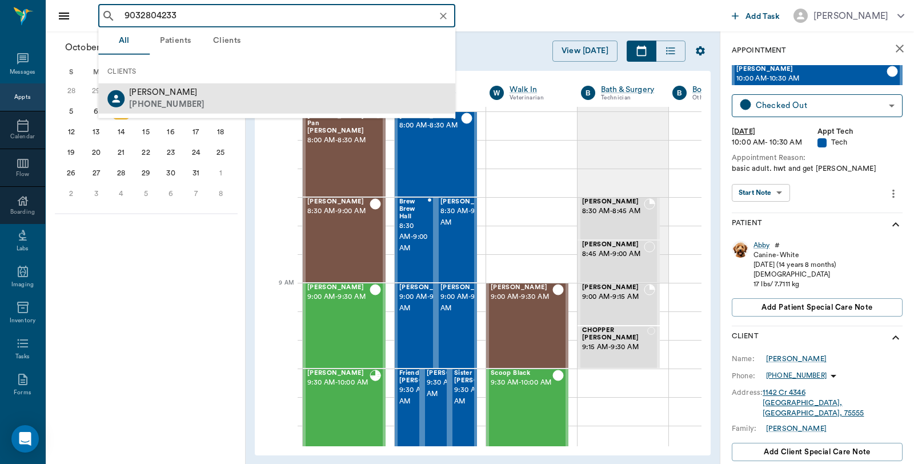
click at [194, 93] on div "Latrell King (903) 280-4233" at bounding box center [276, 98] width 357 height 30
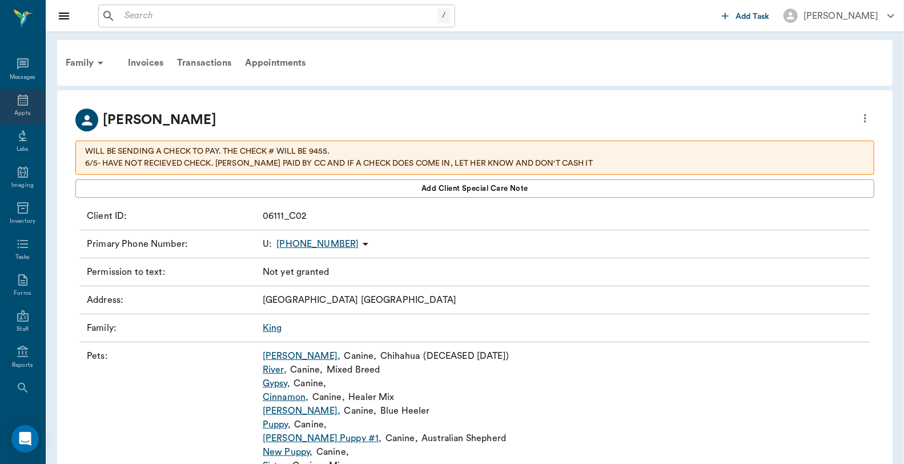
click at [18, 99] on icon at bounding box center [23, 99] width 10 height 11
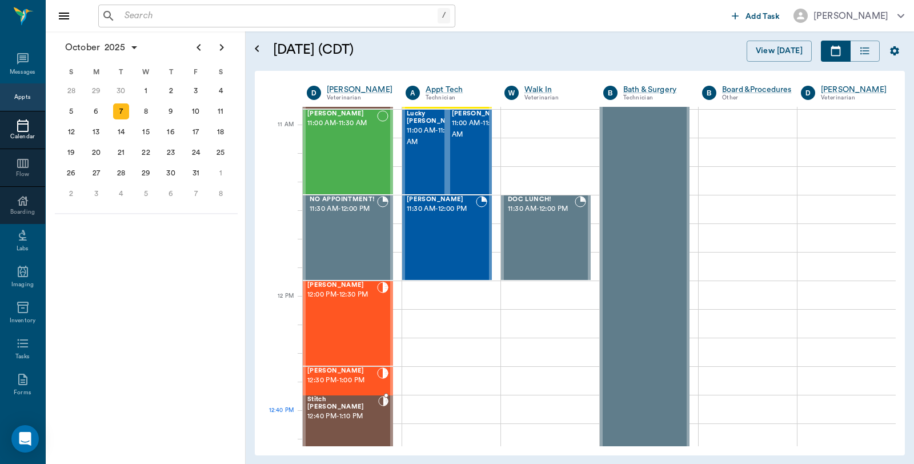
scroll to position [532, 0]
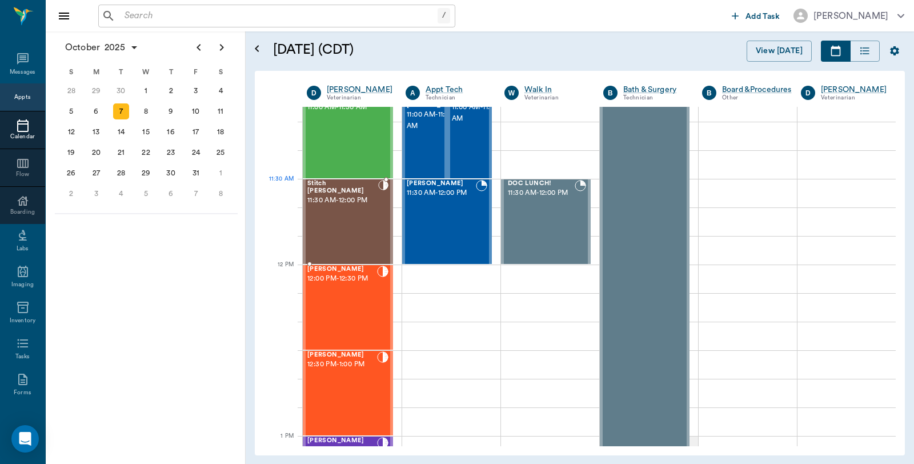
drag, startPoint x: 358, startPoint y: 136, endPoint x: 378, endPoint y: 226, distance: 92.5
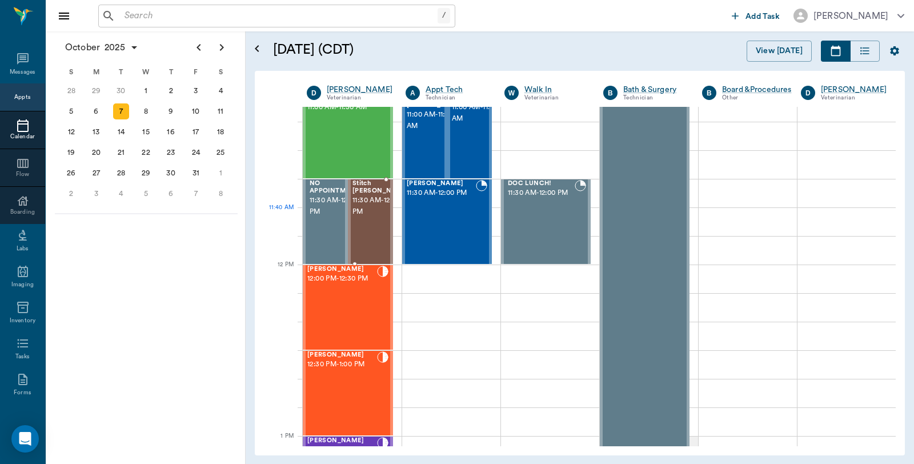
click at [372, 229] on div "Stitch Lawrence 11:30 AM - 12:00 PM" at bounding box center [380, 221] width 57 height 83
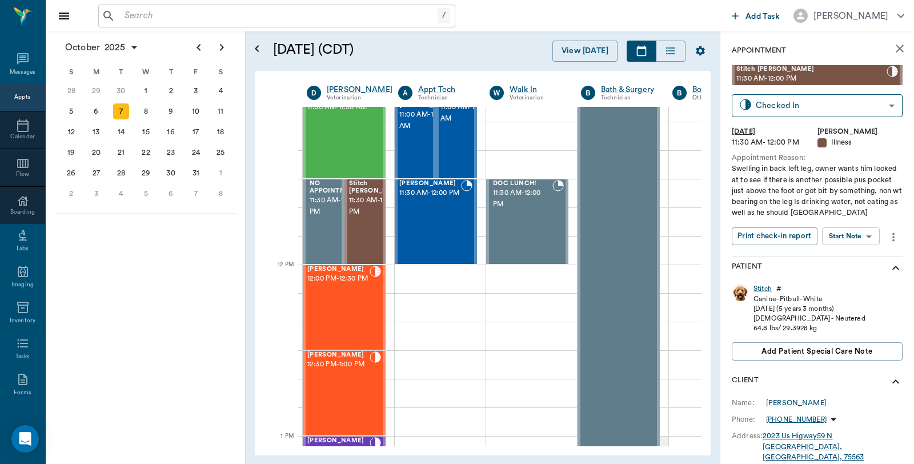
click at [889, 244] on icon "more" at bounding box center [893, 237] width 13 height 14
click at [818, 321] on span "Edit appointment" at bounding box center [843, 322] width 96 height 12
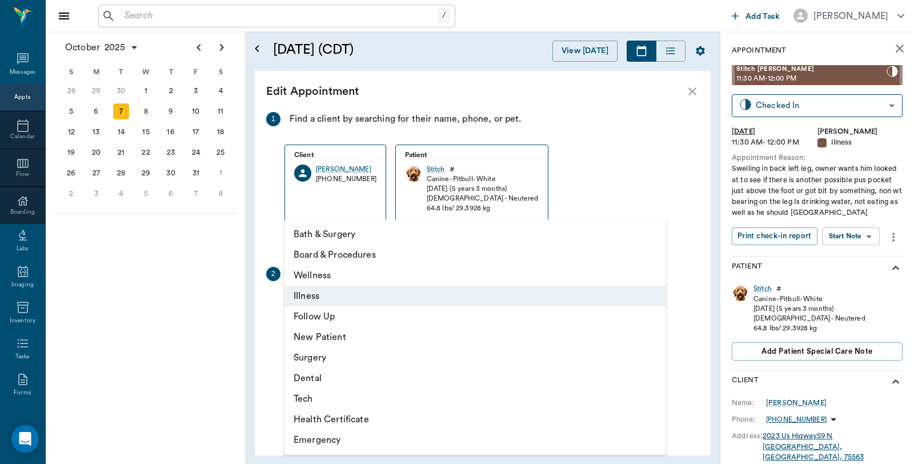
click at [346, 305] on body "/ ​ Add Task Dr. Bert Ellsworth Nectar Messages Appts Calendar Flow Boarding La…" at bounding box center [457, 232] width 914 height 464
click at [316, 361] on li "Surgery" at bounding box center [475, 357] width 382 height 21
type input "65d2be4f46e3a538d89b8c18"
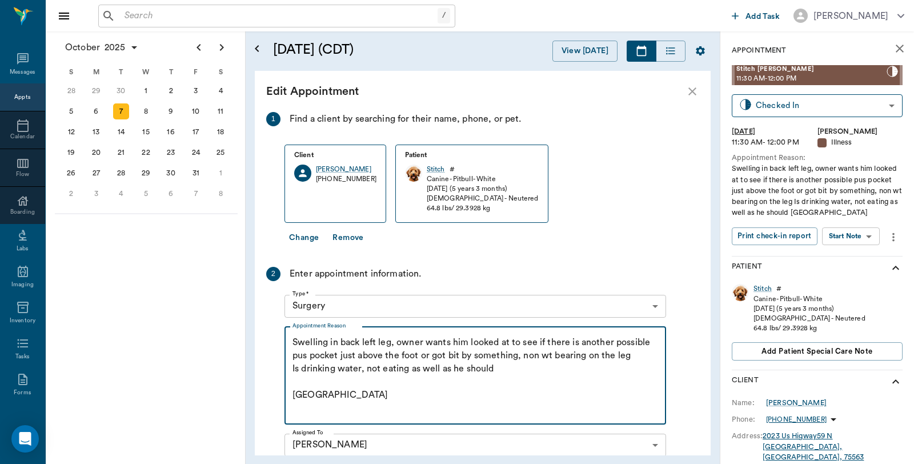
drag, startPoint x: 529, startPoint y: 378, endPoint x: 259, endPoint y: 334, distance: 273.8
click at [259, 334] on div "1 Find a client by searching for their name, phone, or pet. Client Kylee Lawren…" at bounding box center [483, 283] width 456 height 343
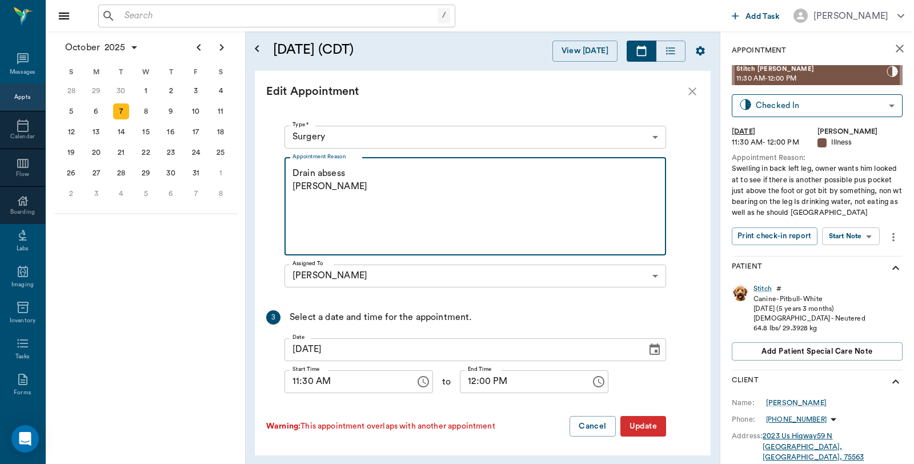
scroll to position [171, 0]
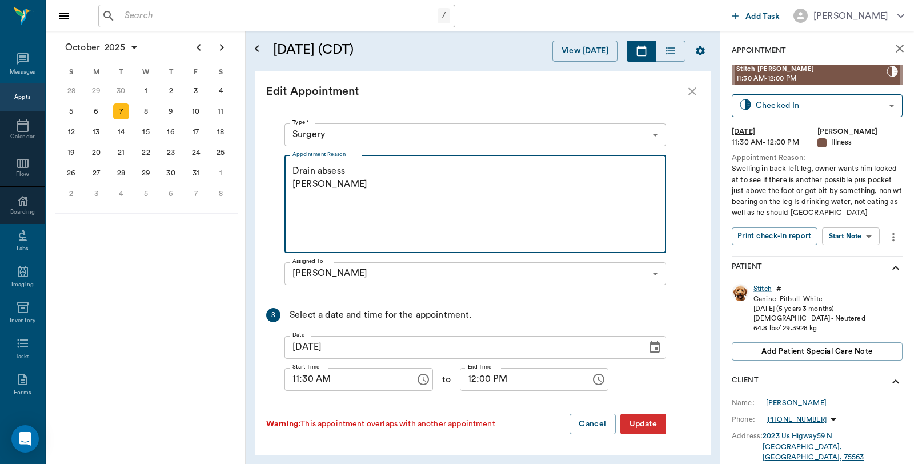
type textarea "Drain absess Caryn"
click at [644, 430] on button "Update" at bounding box center [643, 424] width 46 height 21
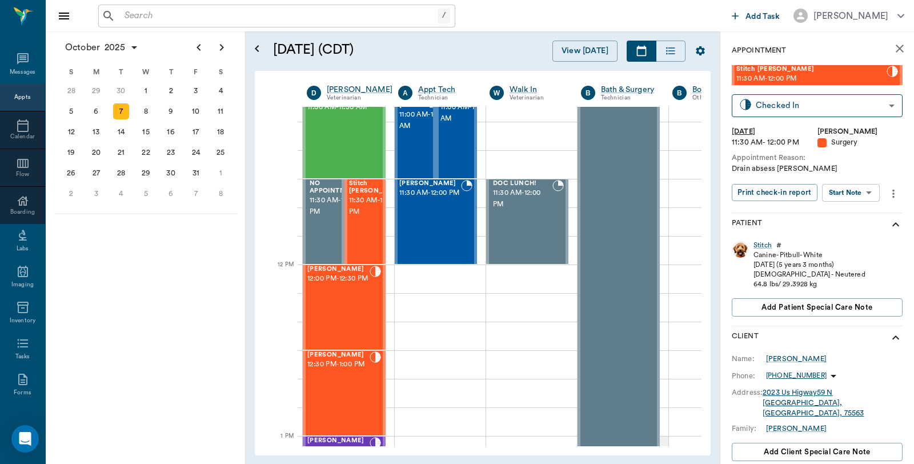
click at [892, 194] on icon "more" at bounding box center [893, 194] width 13 height 14
click at [834, 267] on span "Edit appointment" at bounding box center [843, 267] width 96 height 12
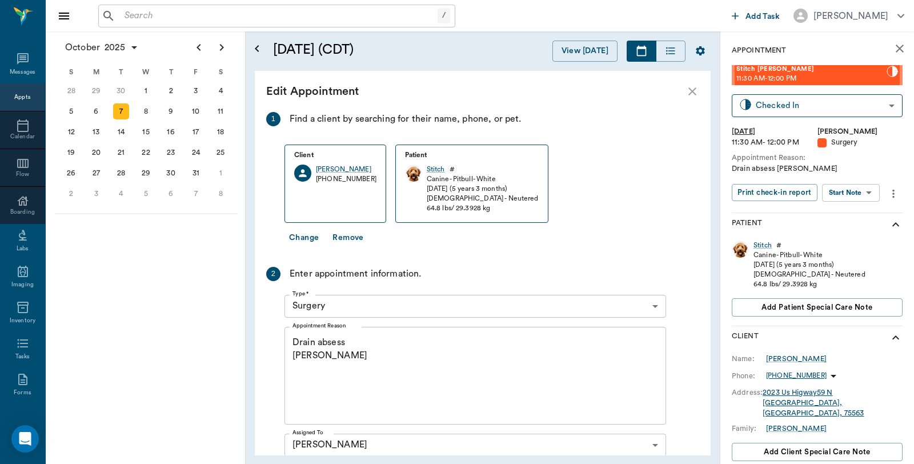
click at [350, 342] on textarea "Drain absess Caryn" at bounding box center [475, 375] width 366 height 79
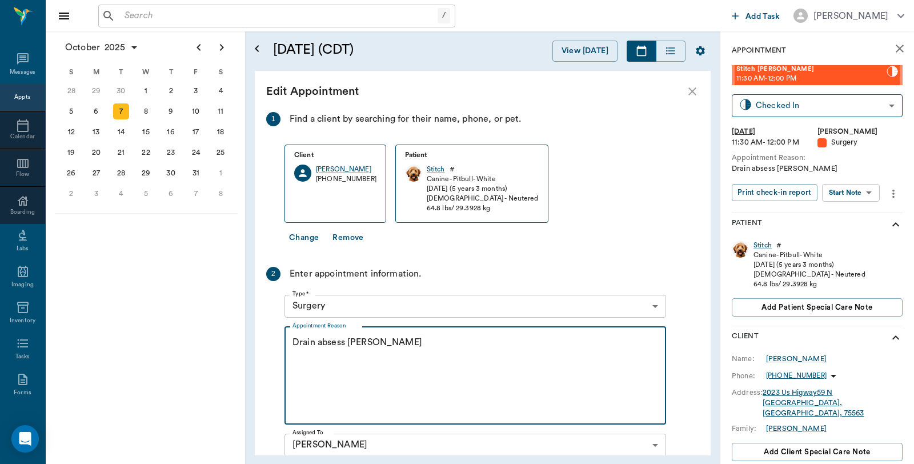
click at [347, 343] on textarea "Drain absess Rv Caryn" at bounding box center [475, 375] width 366 height 79
click at [343, 344] on textarea "Drain absess Rv Caryn" at bounding box center [475, 375] width 366 height 79
click at [346, 343] on textarea "Drain absess Rv Caryn" at bounding box center [475, 375] width 366 height 79
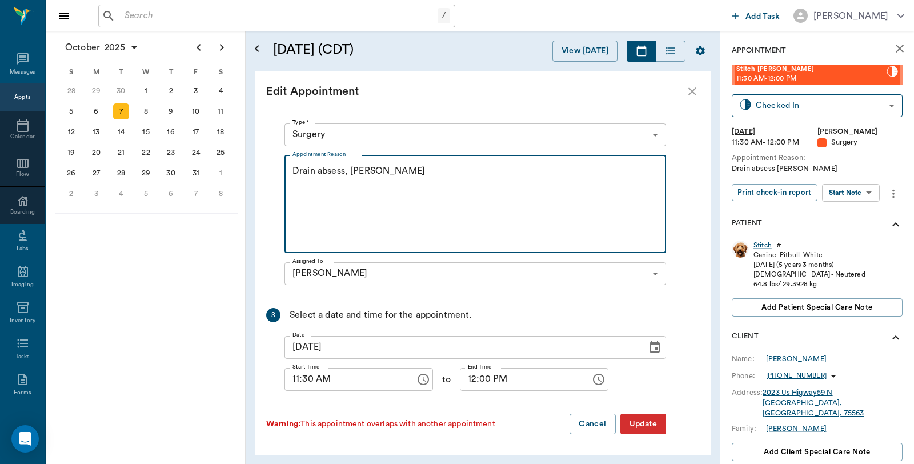
type textarea "Drain absess, Rv Caryn"
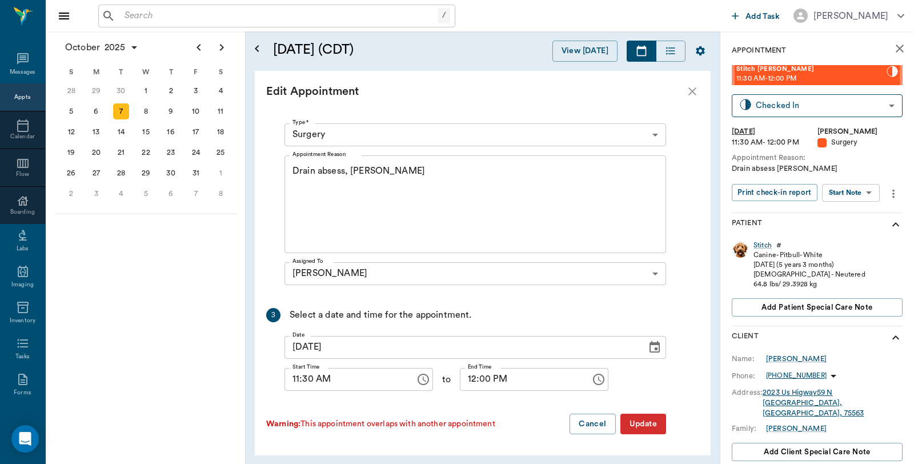
click at [654, 419] on button "Update" at bounding box center [643, 424] width 46 height 21
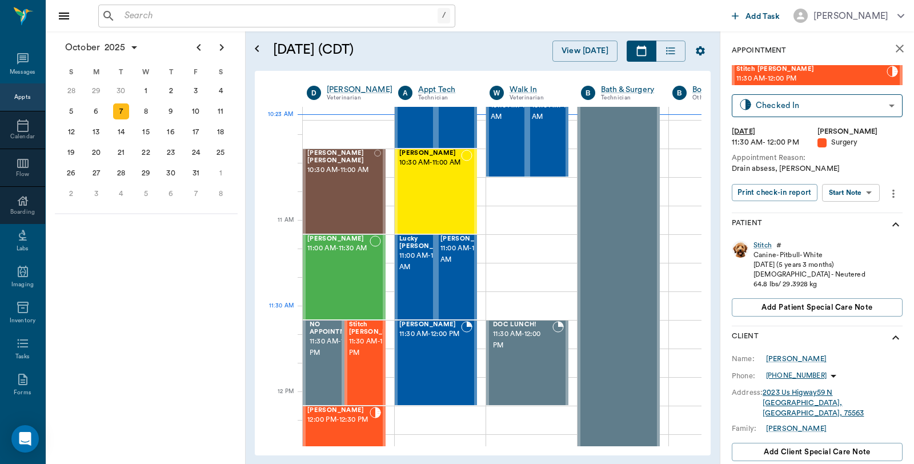
scroll to position [406, 0]
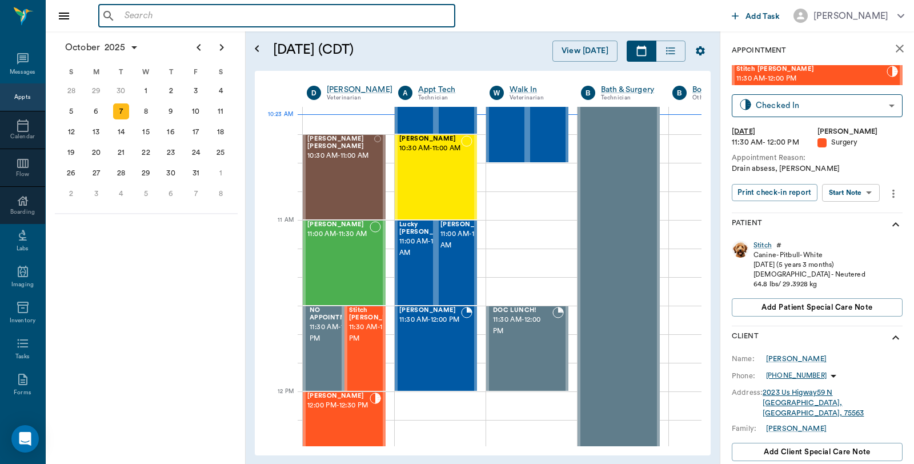
click at [191, 16] on input "text" at bounding box center [285, 16] width 330 height 16
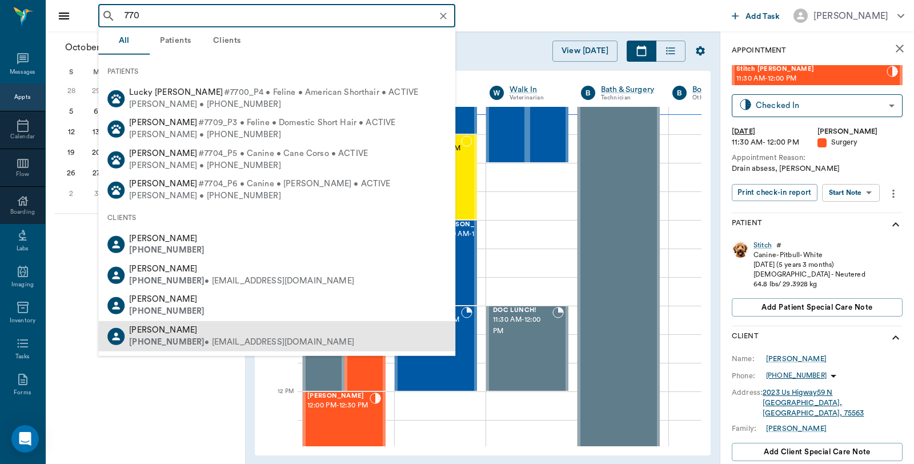
click at [186, 338] on b "(770) 842-7445" at bounding box center [166, 341] width 75 height 9
type input "770"
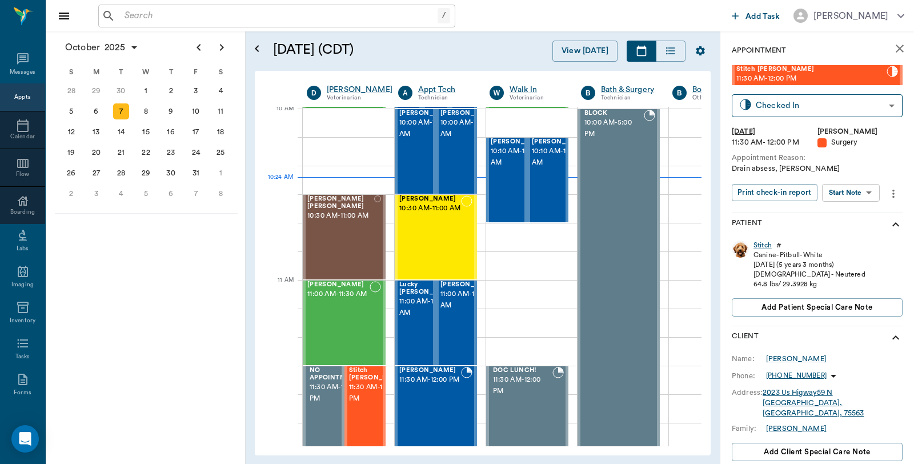
scroll to position [345, 1]
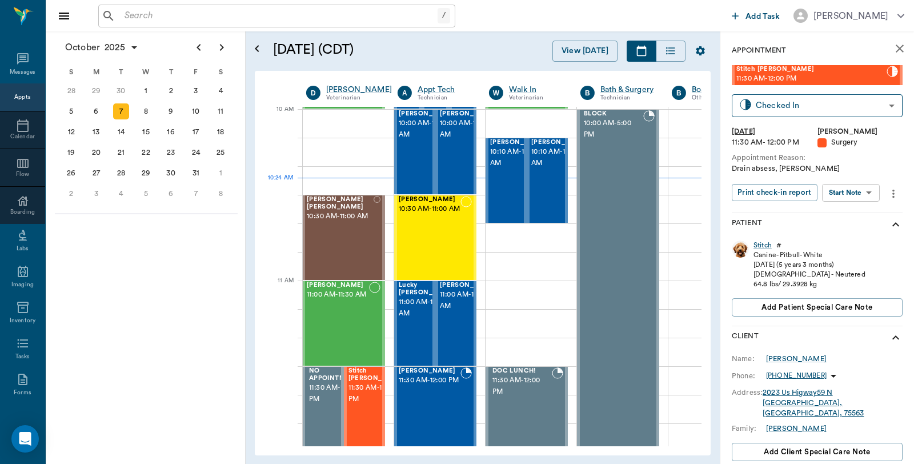
click at [893, 53] on icon "close" at bounding box center [900, 49] width 14 height 14
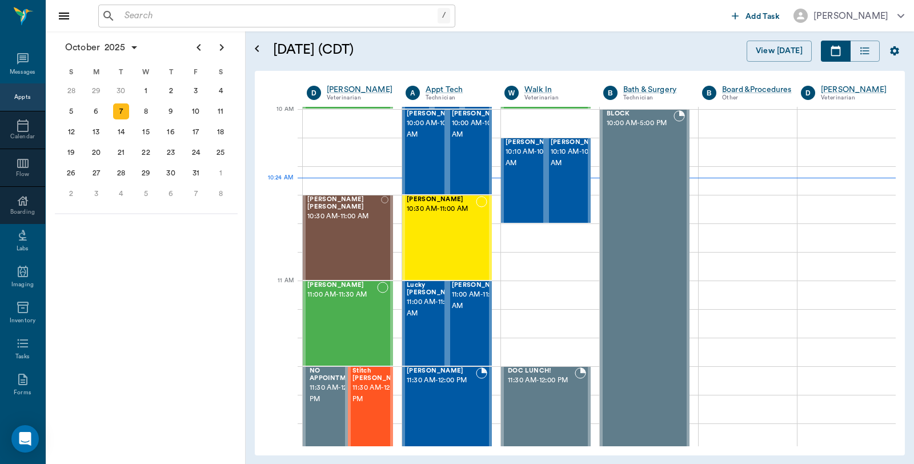
scroll to position [345, 0]
click at [351, 17] on input "text" at bounding box center [279, 16] width 318 height 16
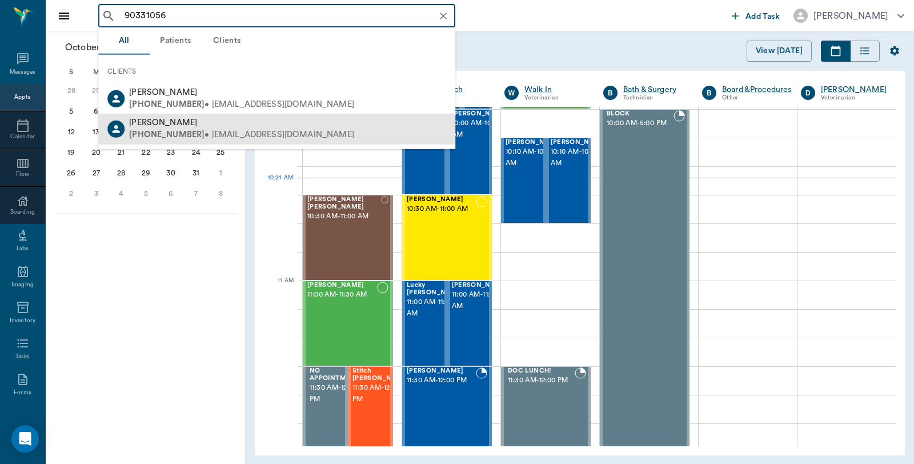
click at [225, 134] on div "(903) 310-5628 • MNETTLES1967@gmail.com" at bounding box center [241, 135] width 225 height 12
type input "90331056"
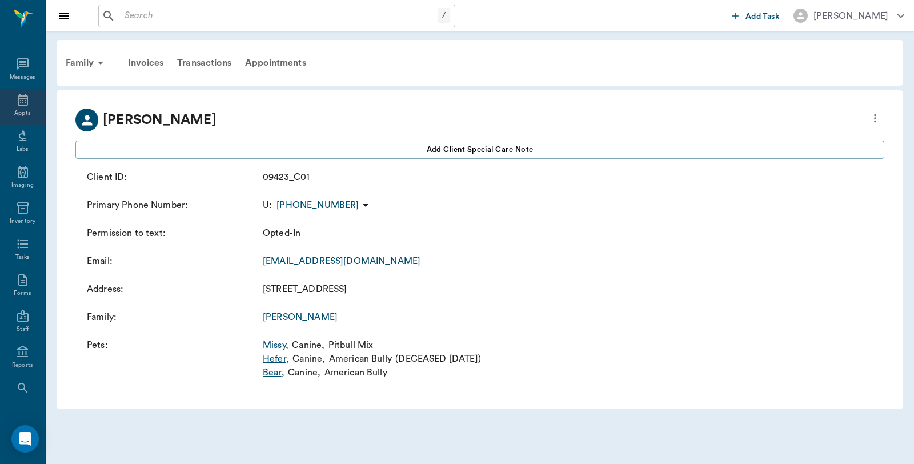
click at [9, 107] on div "Appts" at bounding box center [22, 107] width 45 height 36
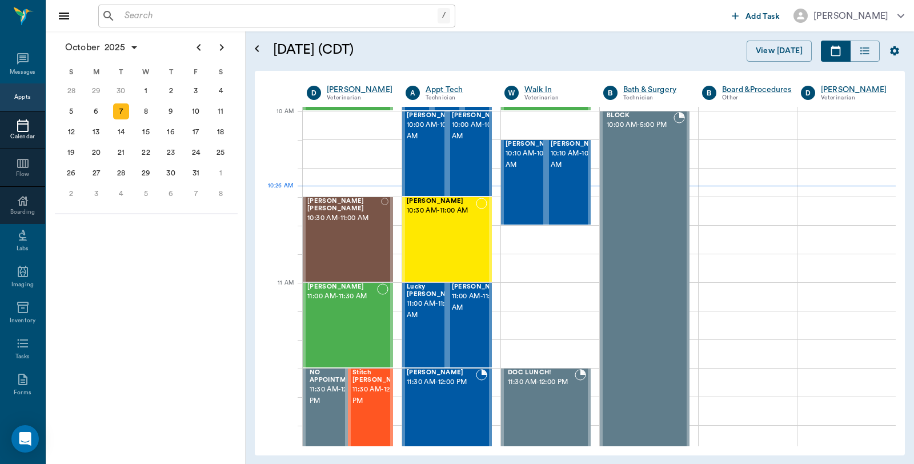
scroll to position [343, 0]
click at [151, 14] on input "text" at bounding box center [279, 16] width 318 height 16
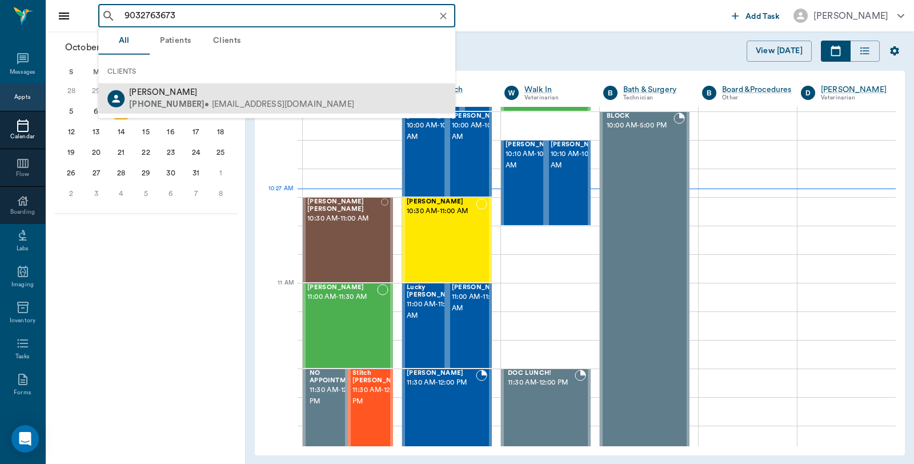
click at [210, 97] on div "[PERSON_NAME]" at bounding box center [241, 93] width 225 height 12
type input "9032763673"
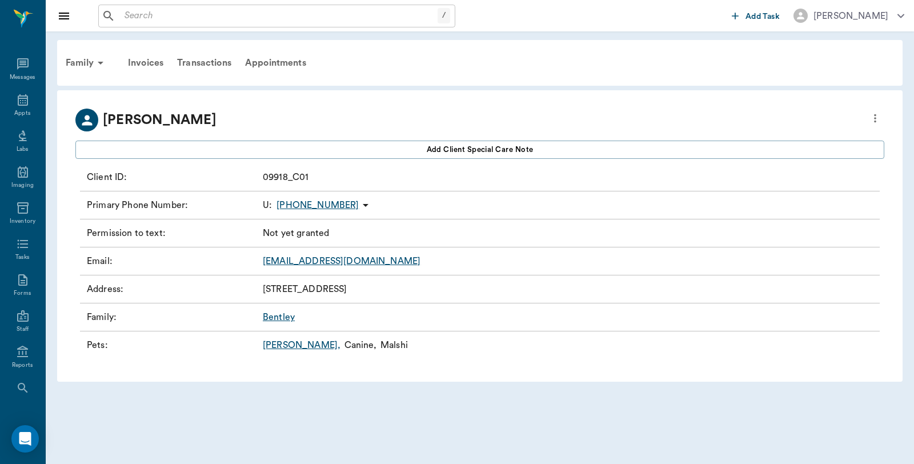
click at [271, 344] on link "Simon ," at bounding box center [302, 345] width 78 height 14
click at [18, 107] on div "Appts" at bounding box center [22, 107] width 45 height 36
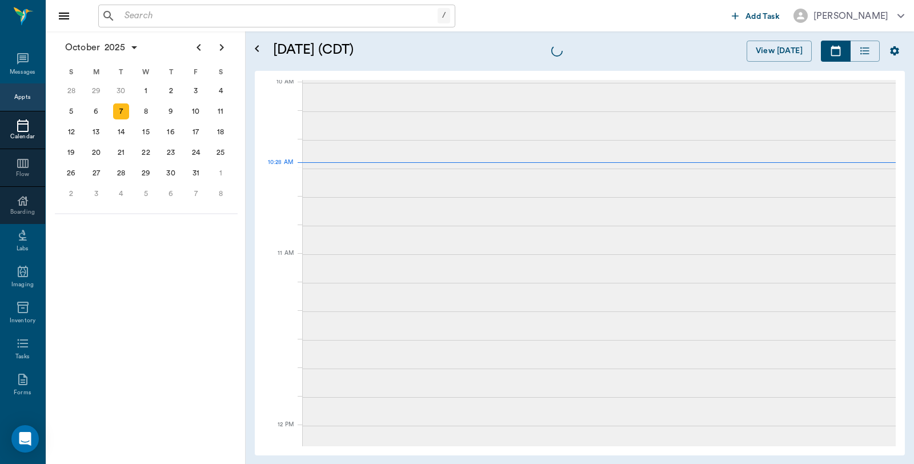
scroll to position [344, 0]
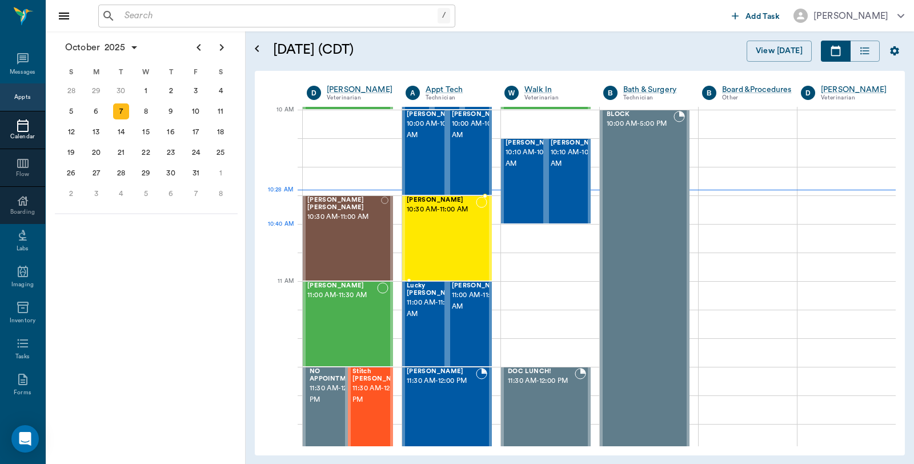
click at [432, 247] on div "Lucy Olson 10:30 AM - 11:00 AM" at bounding box center [441, 238] width 69 height 83
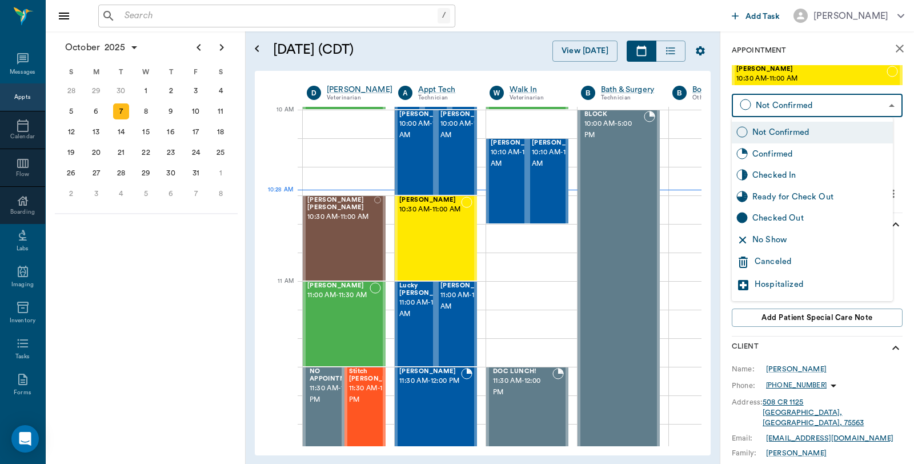
click at [796, 106] on body "/ ​ Add Task Dr. Bert Ellsworth Nectar Messages Appts Calendar Flow Boarding La…" at bounding box center [457, 232] width 914 height 464
click at [786, 180] on div "Checked In" at bounding box center [820, 175] width 136 height 13
type input "CHECKED_IN"
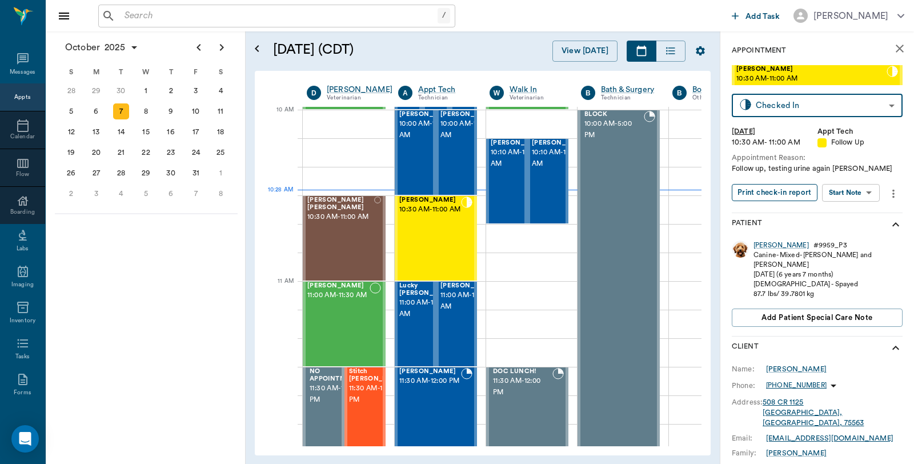
click at [786, 196] on button "Print check-in report" at bounding box center [775, 193] width 86 height 18
click at [340, 258] on div "Bauer O'brien 10:30 AM - 11:00 AM" at bounding box center [340, 238] width 67 height 83
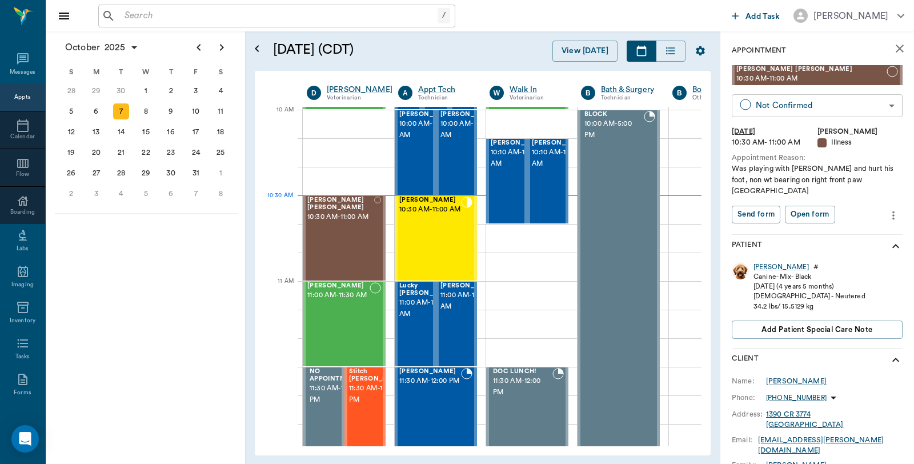
click at [771, 112] on body "/ ​ Add Task Dr. Bert Ellsworth Nectar Messages Appts Calendar Flow Boarding La…" at bounding box center [457, 232] width 914 height 464
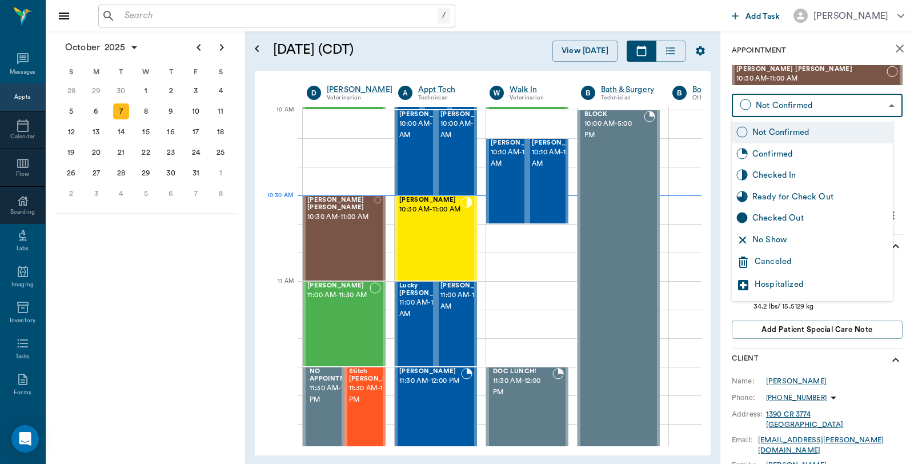
click at [790, 173] on div "Checked In" at bounding box center [820, 175] width 136 height 13
type input "CHECKED_IN"
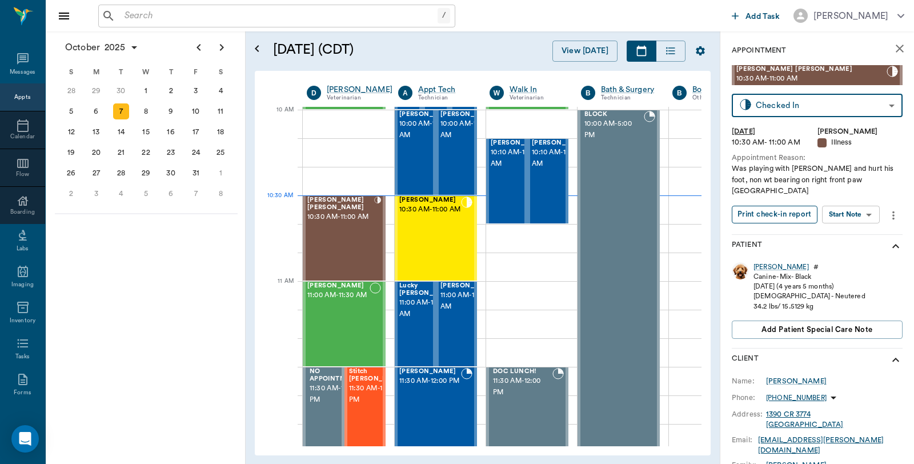
click at [778, 206] on button "Print check-in report" at bounding box center [775, 215] width 86 height 18
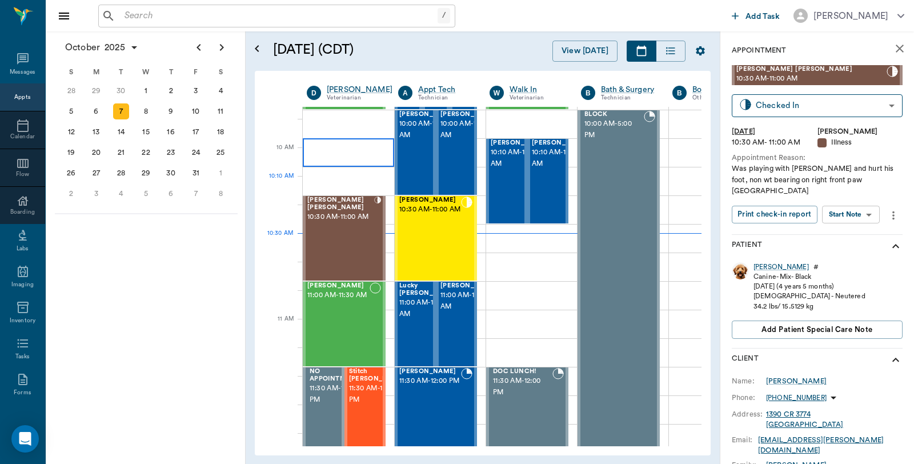
scroll to position [218, 0]
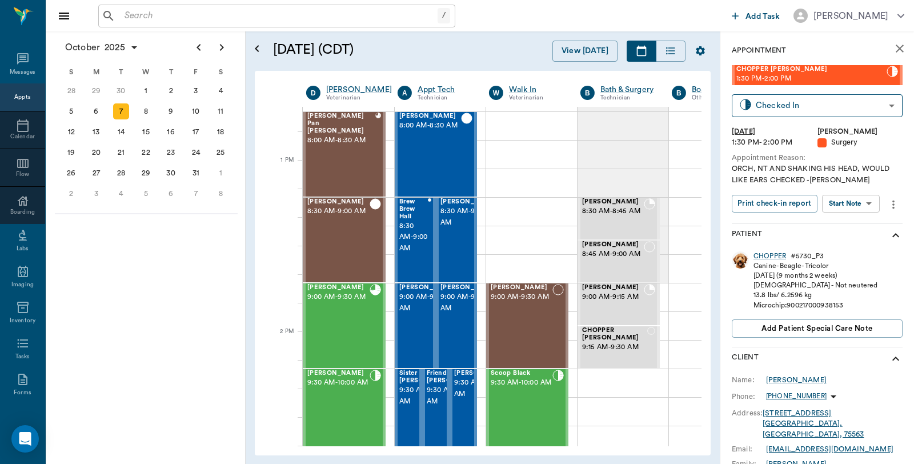
scroll to position [808, 1]
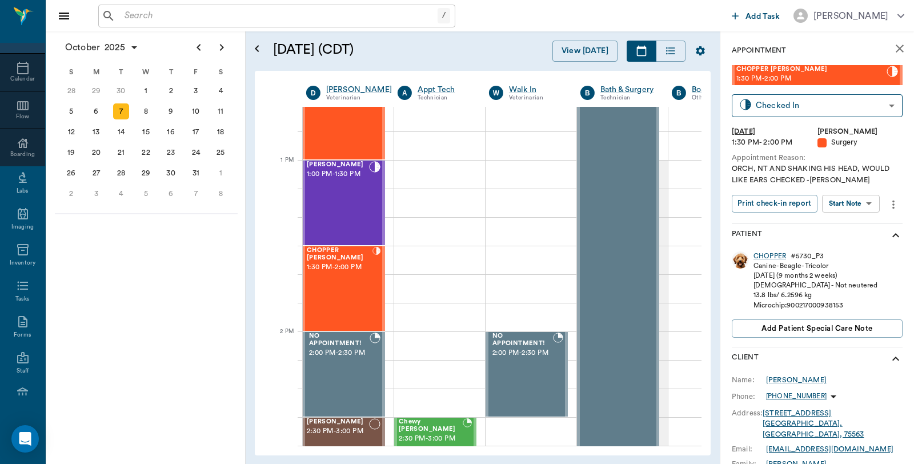
click at [246, 16] on input "text" at bounding box center [279, 16] width 318 height 16
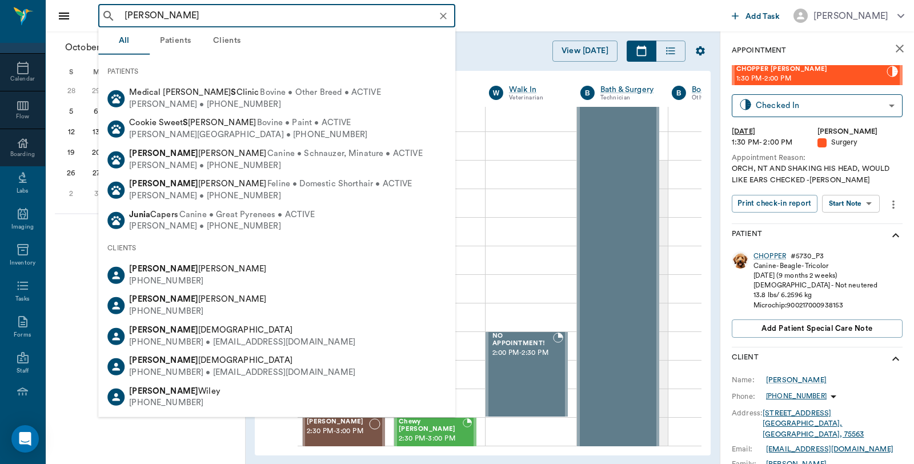
type input "[PERSON_NAME]"
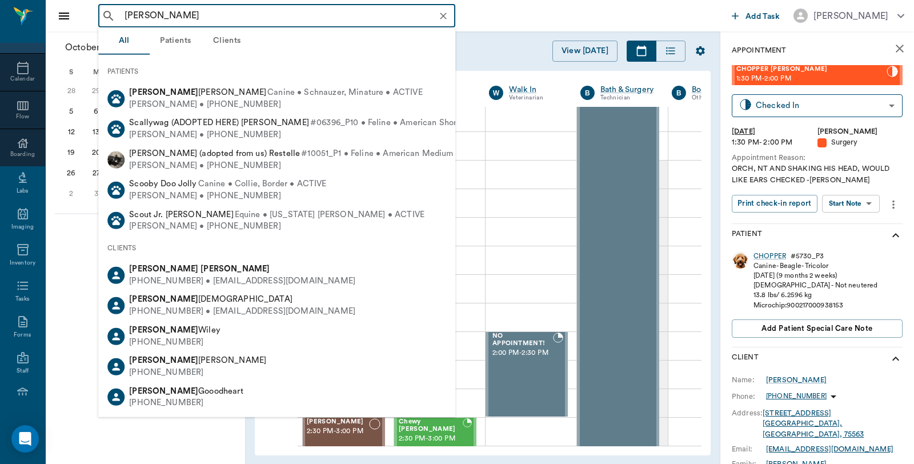
click at [440, 17] on icon "Clear" at bounding box center [443, 15] width 11 height 11
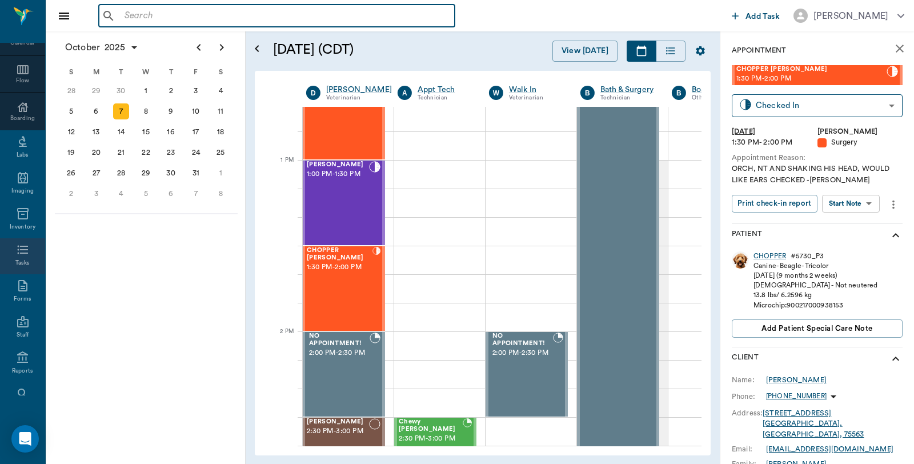
scroll to position [157, 0]
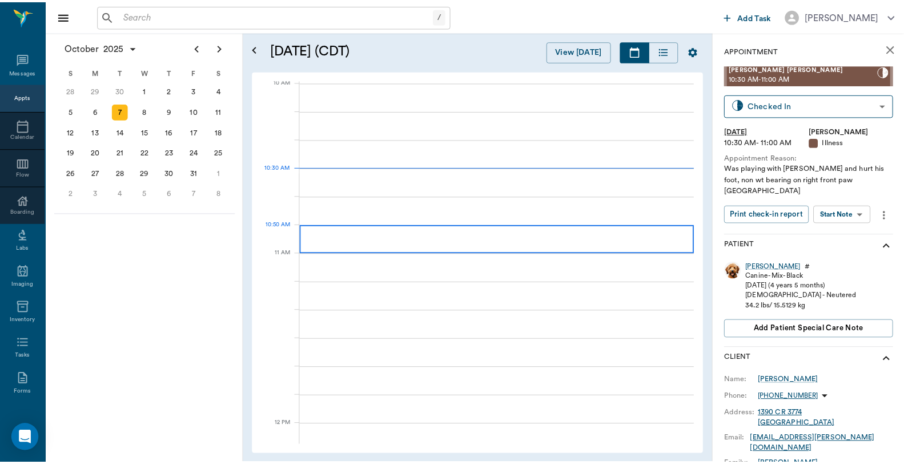
scroll to position [344, 1]
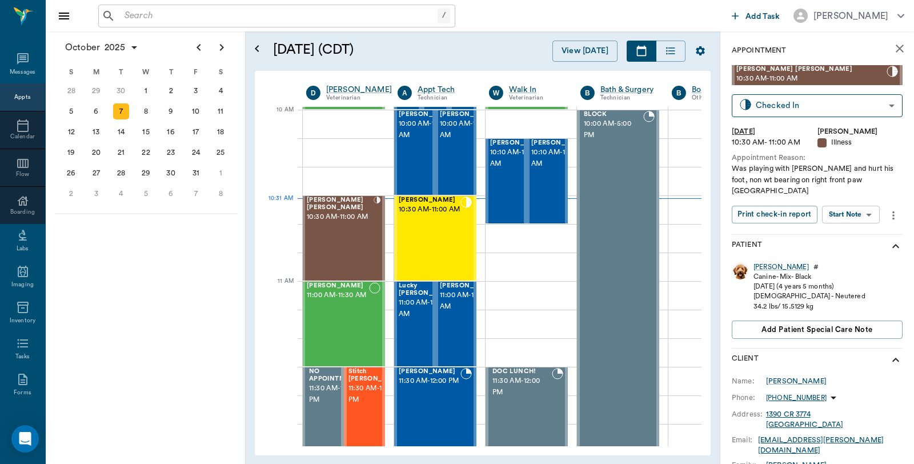
click at [157, 18] on input "text" at bounding box center [279, 16] width 318 height 16
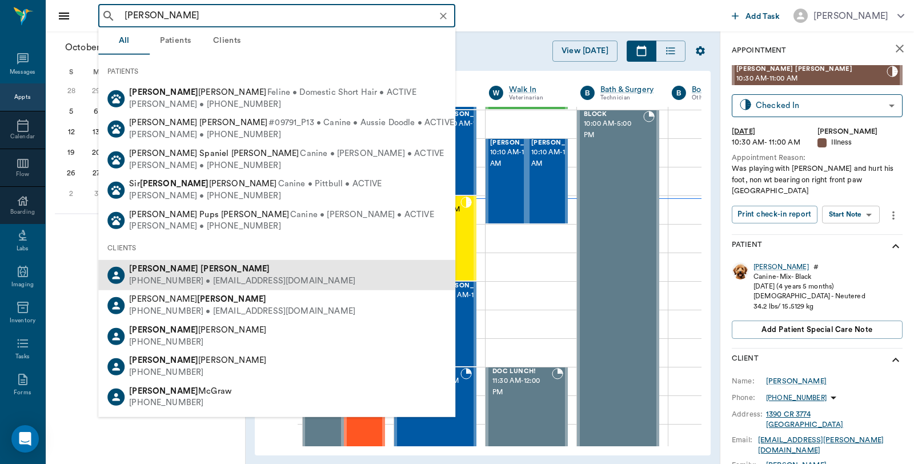
click at [202, 261] on div "Charles Collins (318) 210-2318 • WIRENUT329@gmail.com" at bounding box center [276, 275] width 357 height 30
type input "Charles Collins"
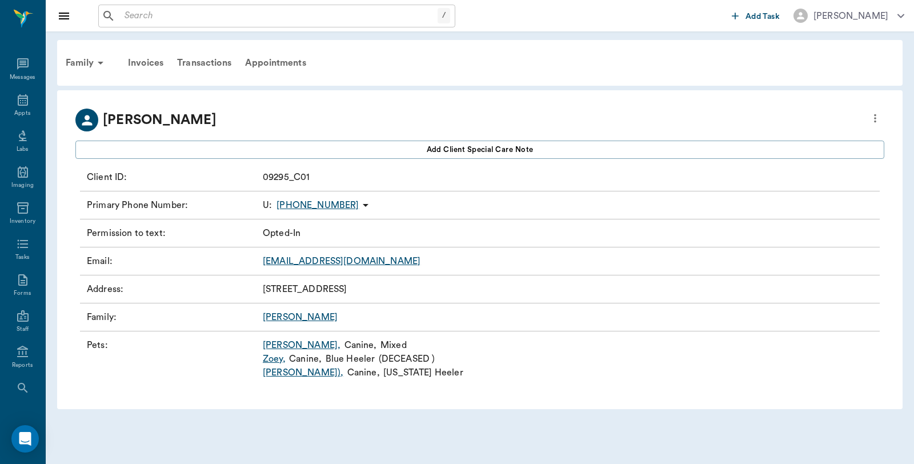
click at [292, 373] on link "Johhny Ringo ( JR) ," at bounding box center [303, 373] width 81 height 14
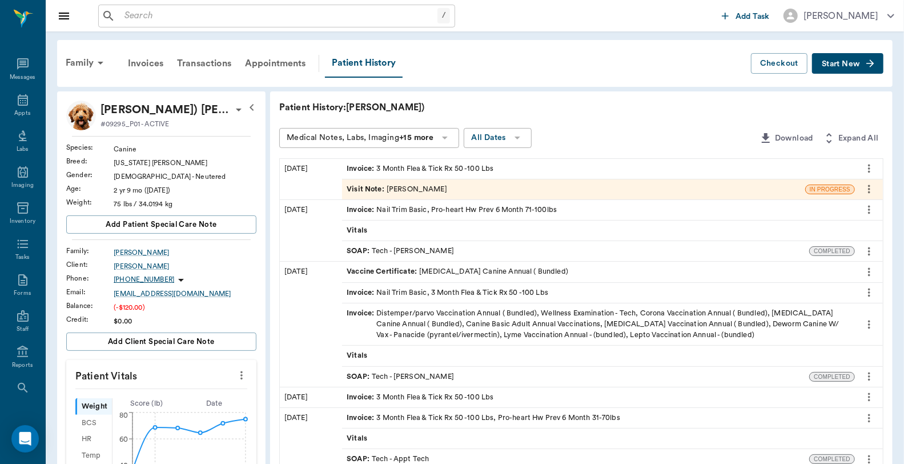
click at [426, 166] on div "Invoice : 3 Month Flea & Tick Rx 50 -100 Lbs" at bounding box center [420, 168] width 147 height 11
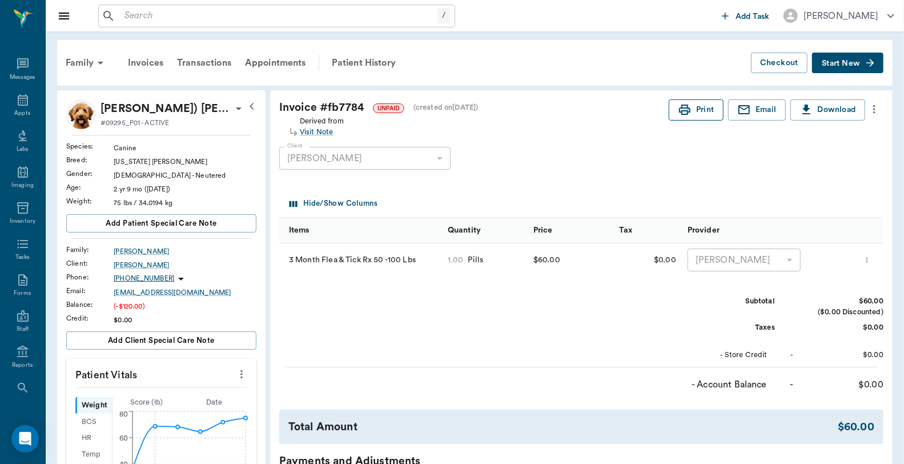
click at [678, 111] on icon "button" at bounding box center [685, 110] width 14 height 14
click at [90, 59] on div "Family" at bounding box center [86, 62] width 55 height 27
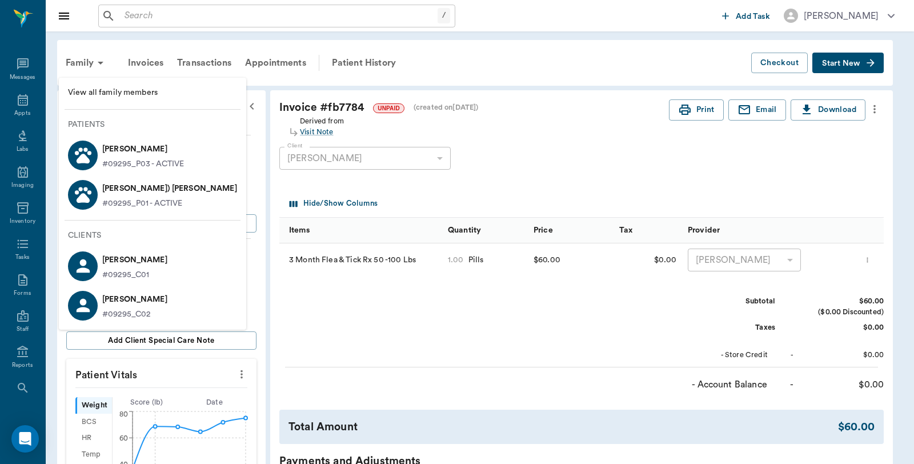
click at [87, 155] on icon at bounding box center [83, 155] width 20 height 20
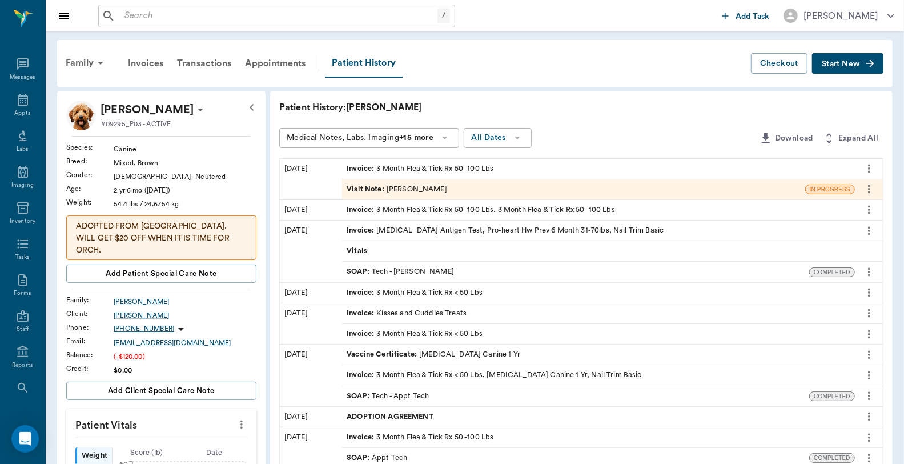
click at [456, 161] on div "Invoice : 3 Month Flea & Tick Rx 50 -100 Lbs" at bounding box center [598, 169] width 513 height 20
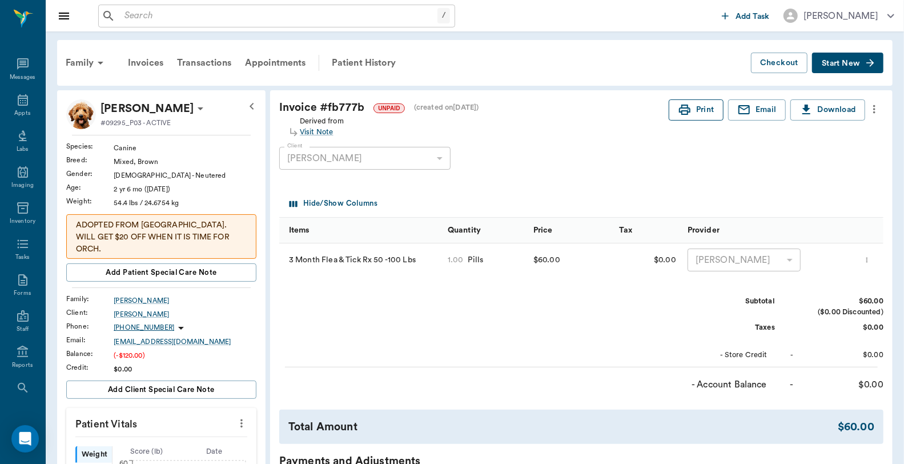
click at [691, 113] on button "Print" at bounding box center [696, 109] width 55 height 21
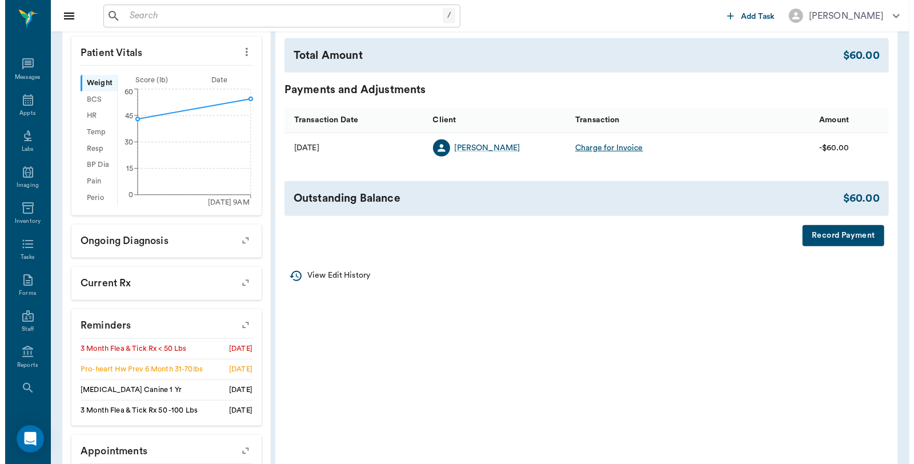
scroll to position [380, 0]
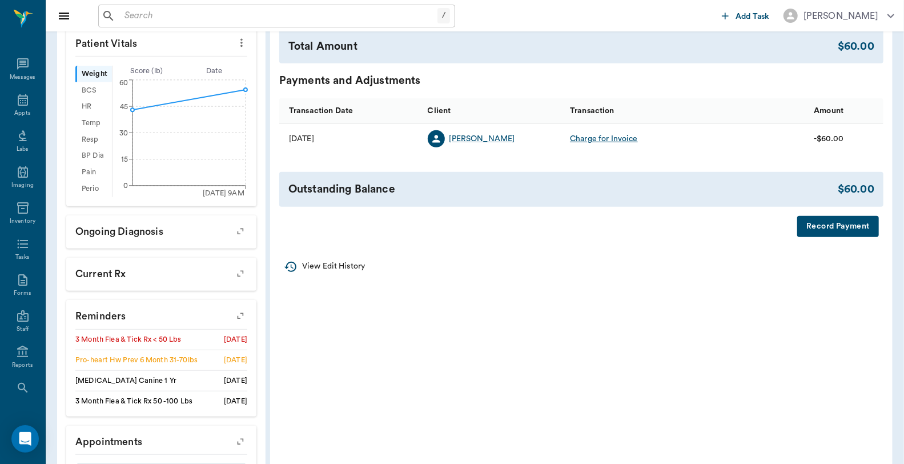
click at [836, 224] on button "Record Payment" at bounding box center [839, 226] width 82 height 21
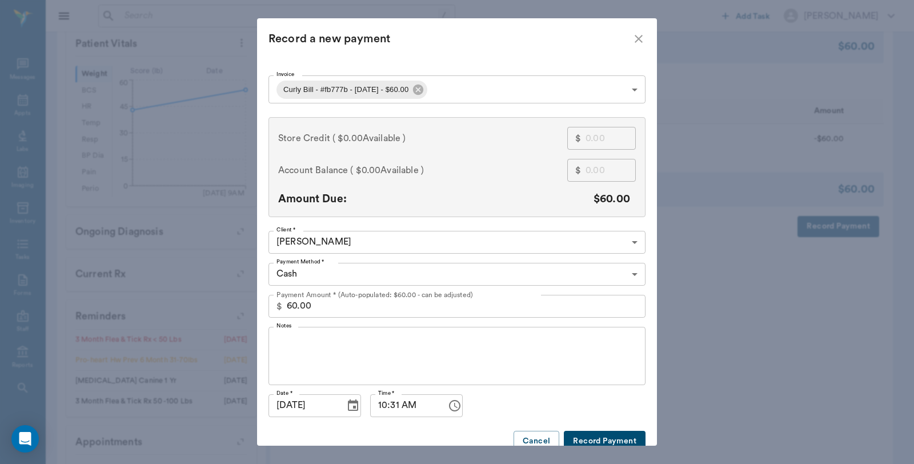
click at [454, 81] on body "/ ​ Add Task Dr. Bert Ellsworth Nectar Messages Appts Labs Imaging Inventory Ta…" at bounding box center [457, 70] width 914 height 901
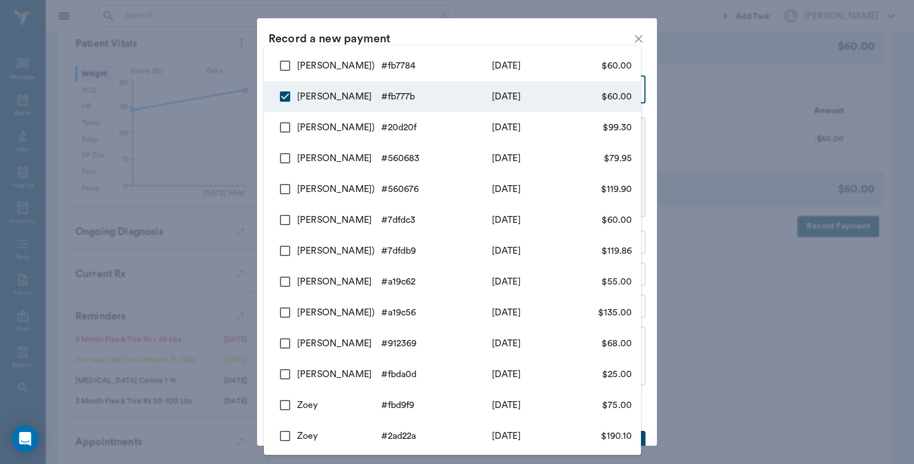
click at [284, 61] on input "checkbox" at bounding box center [285, 66] width 24 height 24
checkbox input "true"
type input "68e52a64bbfaf00e06fb777b,68e52a8ebbfaf00e06fb7784"
type input "120.00"
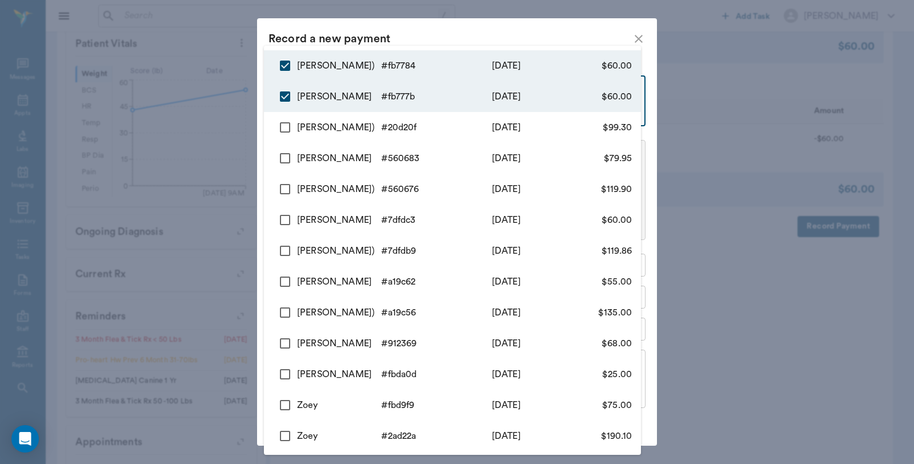
click at [431, 37] on div at bounding box center [457, 232] width 914 height 464
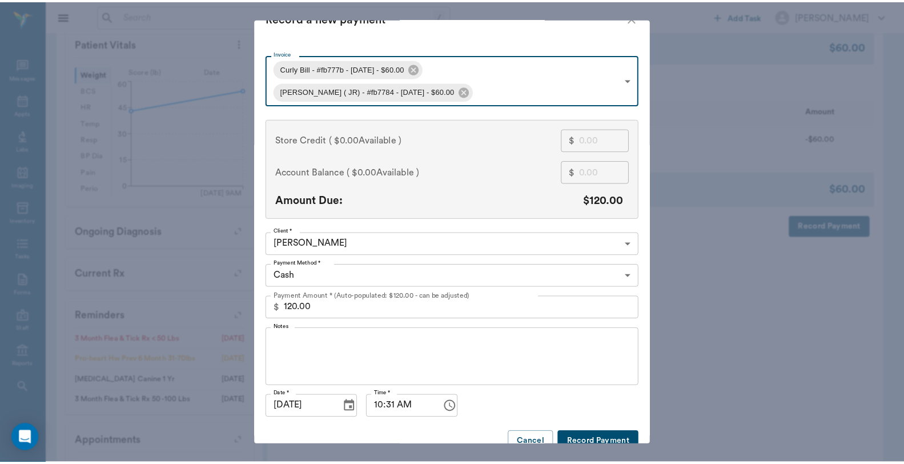
scroll to position [40, 0]
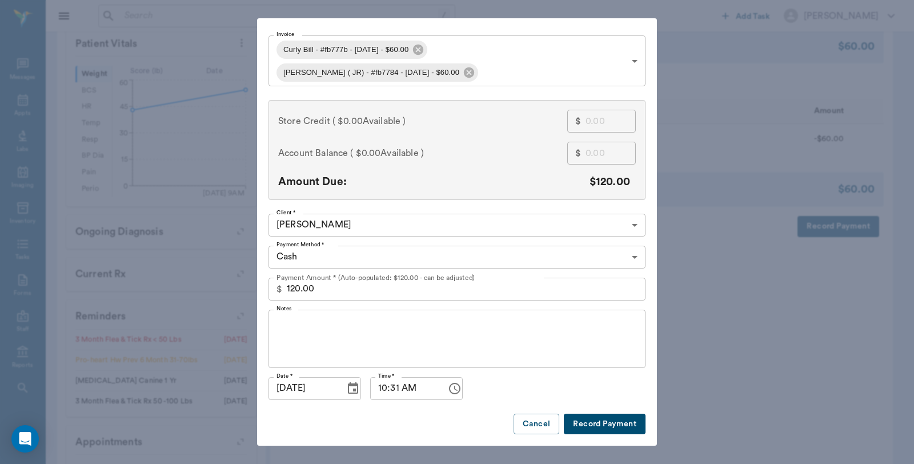
click at [590, 418] on button "Record Payment" at bounding box center [605, 424] width 82 height 21
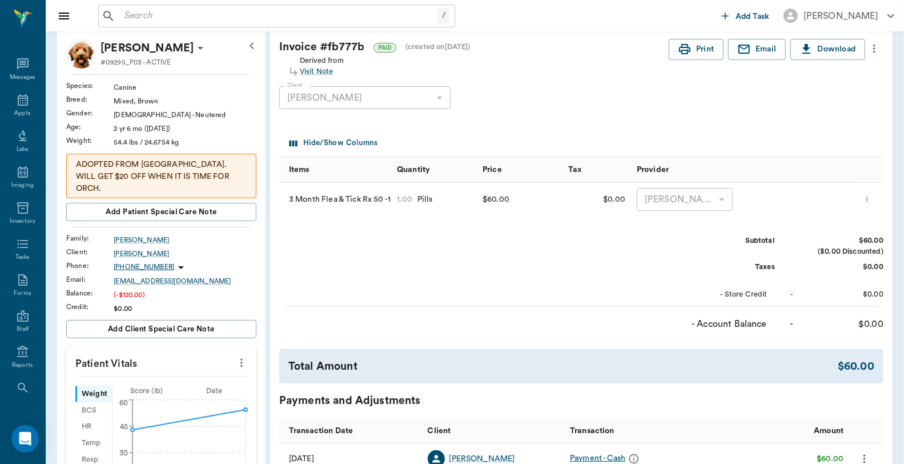
scroll to position [0, 0]
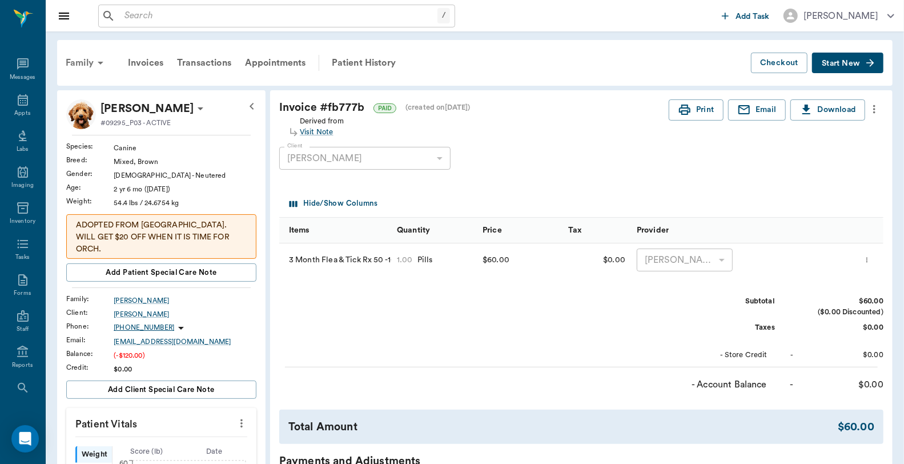
click at [93, 63] on div "Family" at bounding box center [86, 62] width 55 height 27
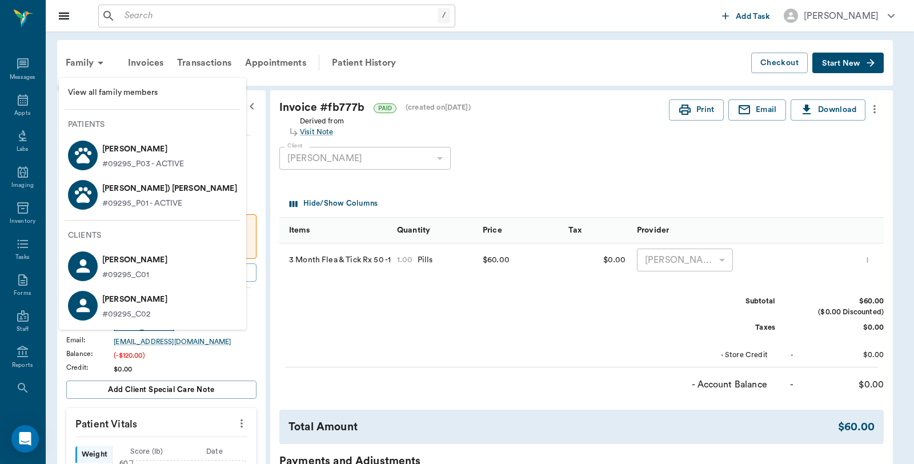
click at [103, 189] on p "Johhny Ringo ( JR) Collins" at bounding box center [169, 188] width 135 height 18
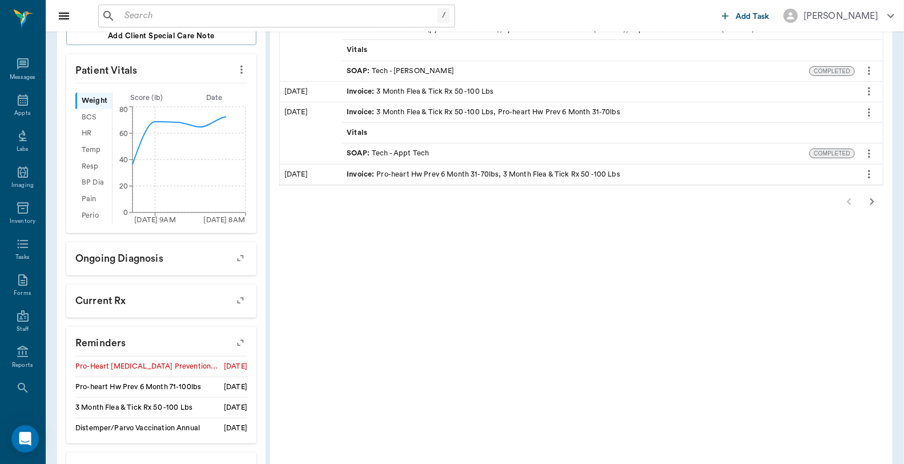
scroll to position [317, 0]
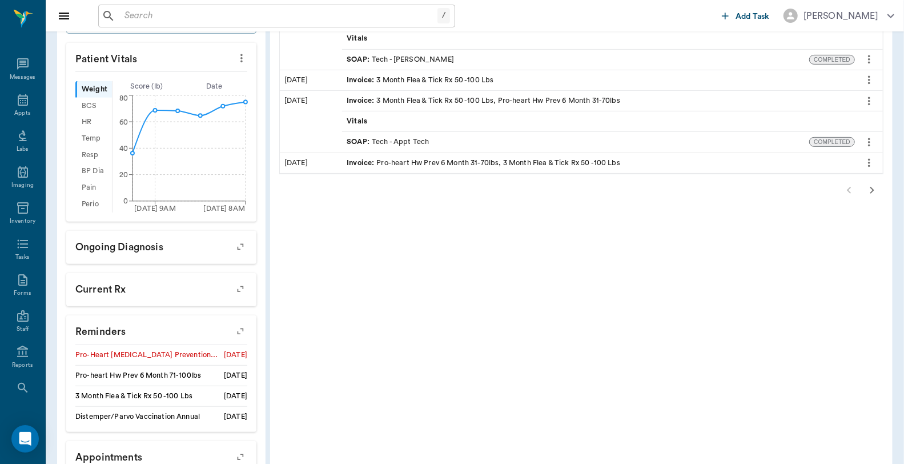
click at [243, 335] on icon "button" at bounding box center [241, 331] width 16 height 16
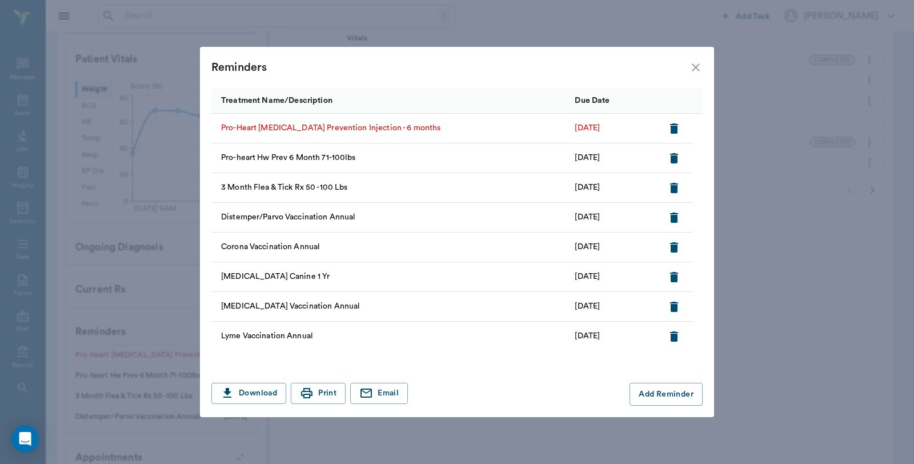
click at [671, 124] on icon "button" at bounding box center [674, 128] width 8 height 10
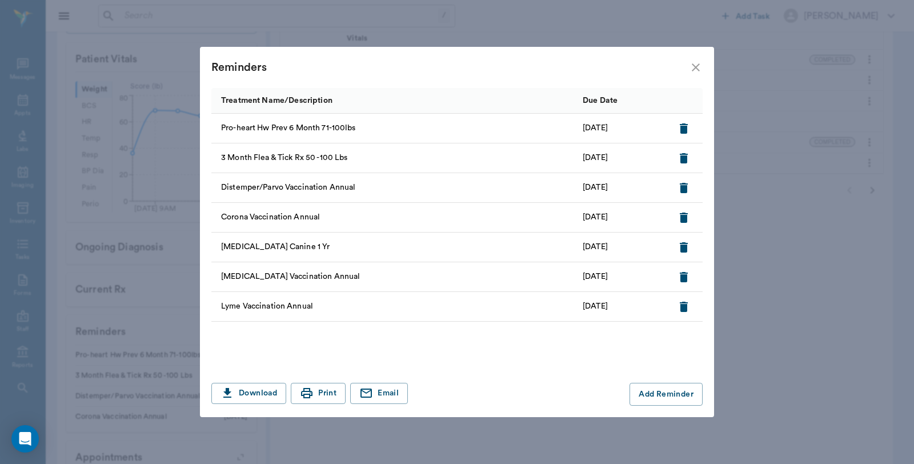
click at [699, 71] on icon "close" at bounding box center [696, 68] width 14 height 14
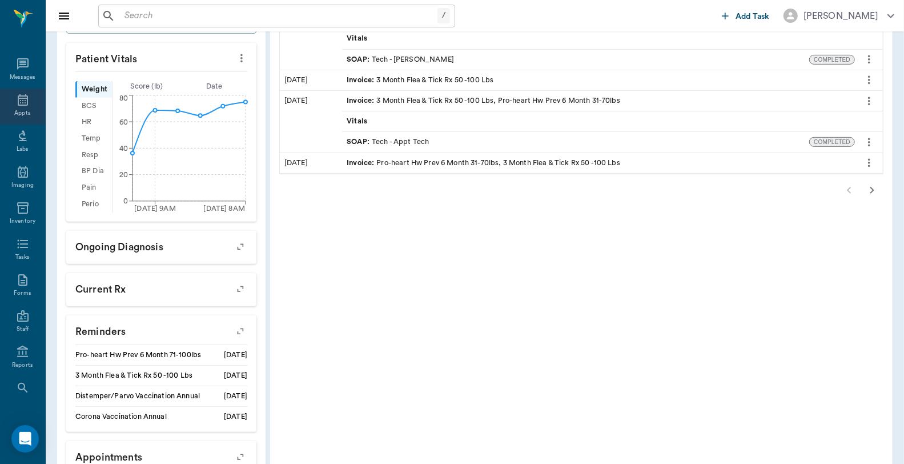
click at [25, 101] on div "Appts" at bounding box center [22, 107] width 45 height 36
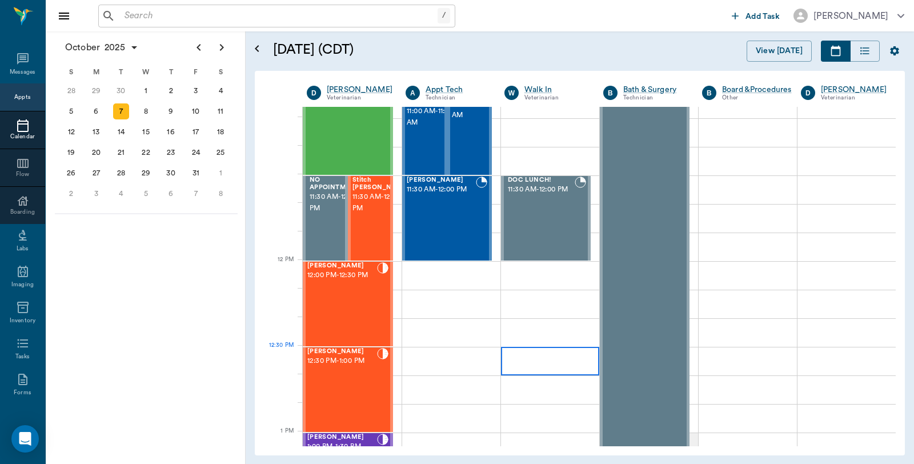
scroll to position [600, 0]
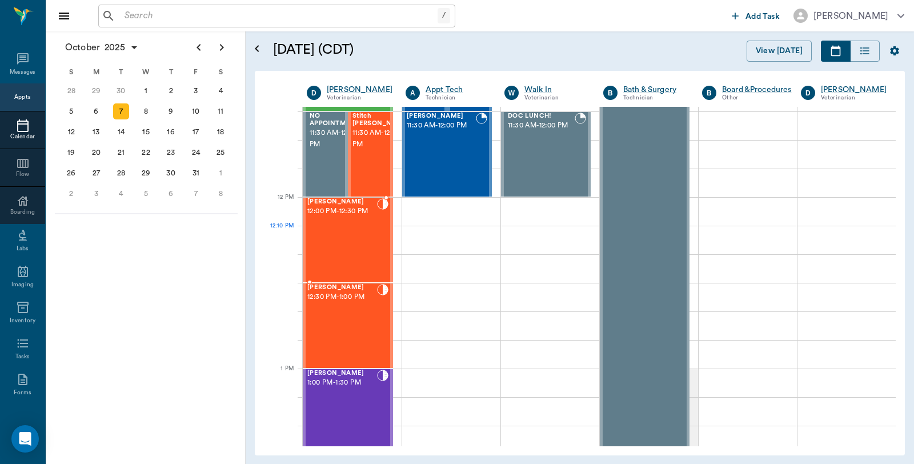
click at [338, 233] on div "Sundae White 12:00 PM - 12:30 PM" at bounding box center [342, 239] width 70 height 83
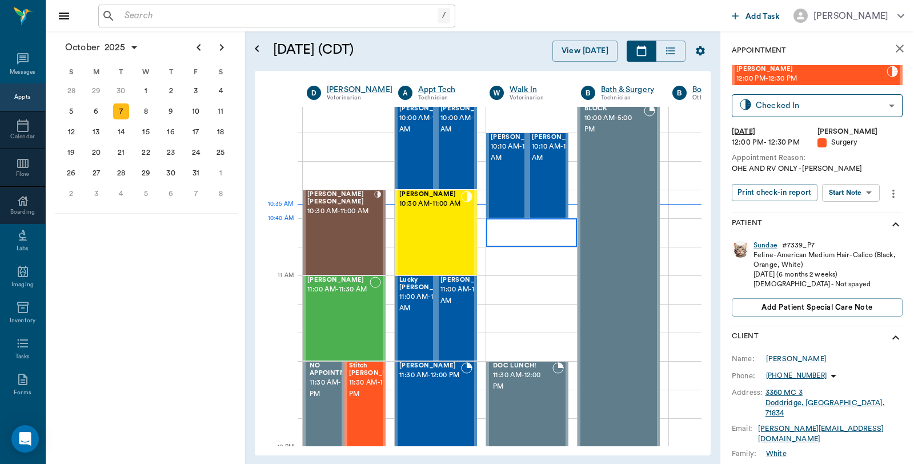
scroll to position [346, 0]
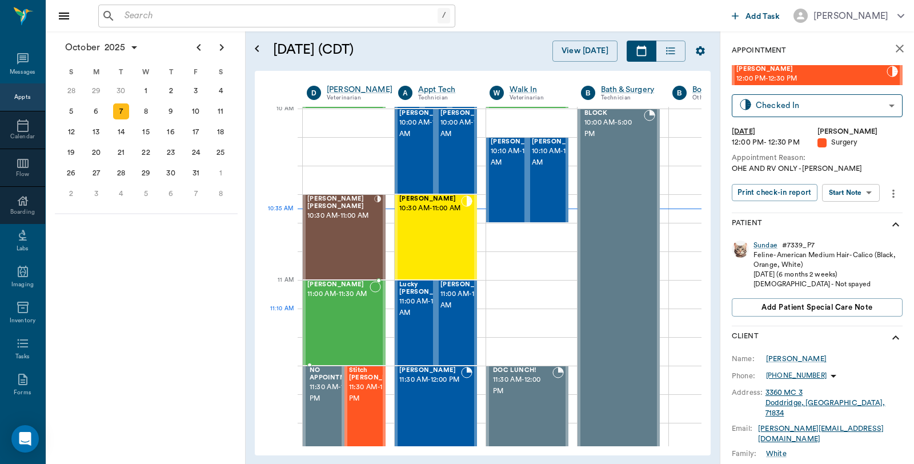
click at [359, 312] on div "Cici Earnest 11:00 AM - 11:30 AM" at bounding box center [338, 322] width 62 height 83
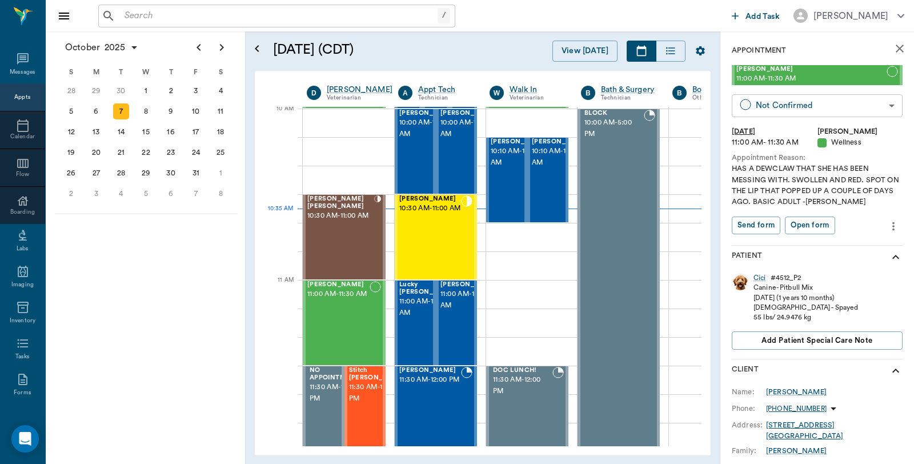
click at [787, 112] on body "/ ​ Add Task Dr. Bert Ellsworth Nectar Messages Appts Calendar Flow Boarding La…" at bounding box center [457, 232] width 914 height 464
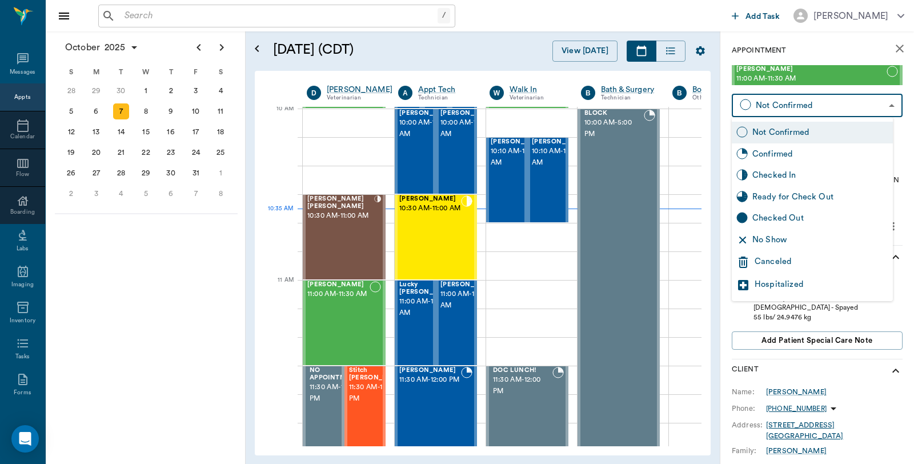
click at [782, 169] on div "Checked In" at bounding box center [820, 175] width 136 height 13
type input "CHECKED_IN"
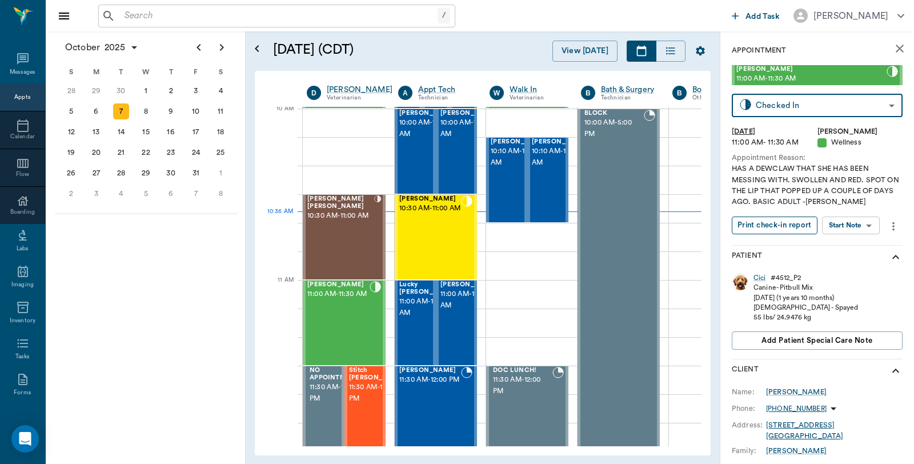
click at [791, 224] on button "Print check-in report" at bounding box center [775, 226] width 86 height 18
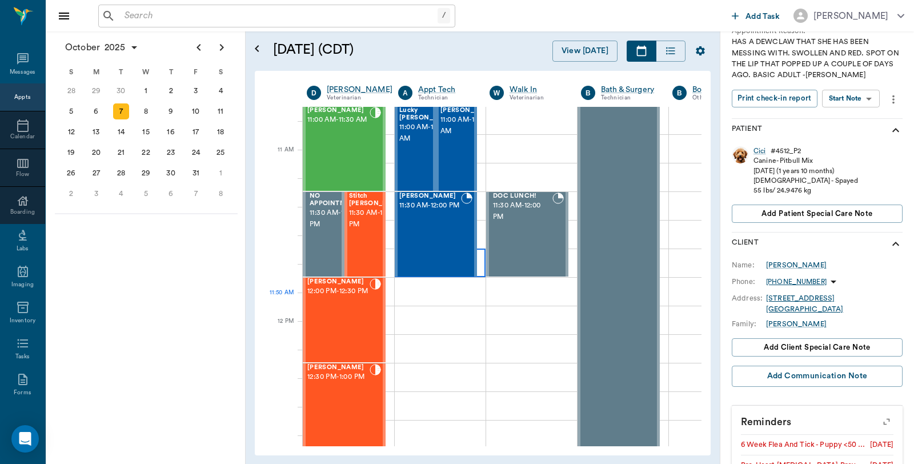
scroll to position [536, 0]
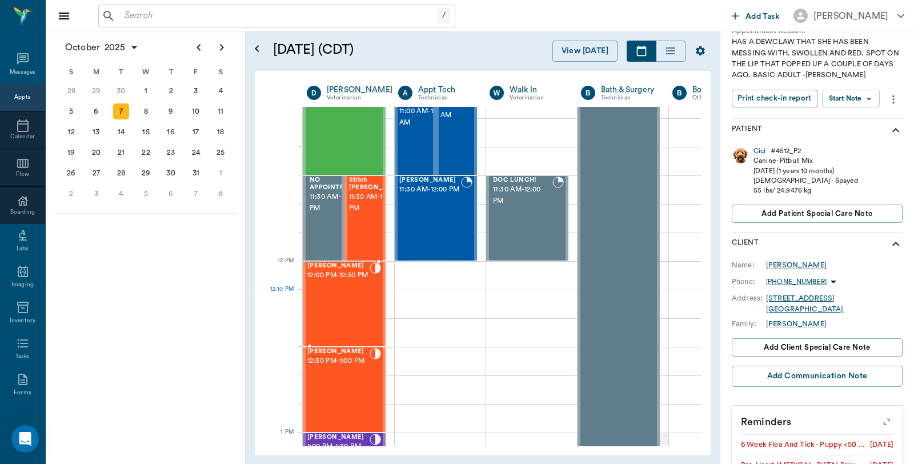
drag, startPoint x: 370, startPoint y: 291, endPoint x: 375, endPoint y: 304, distance: 13.6
click at [370, 291] on div at bounding box center [375, 303] width 11 height 83
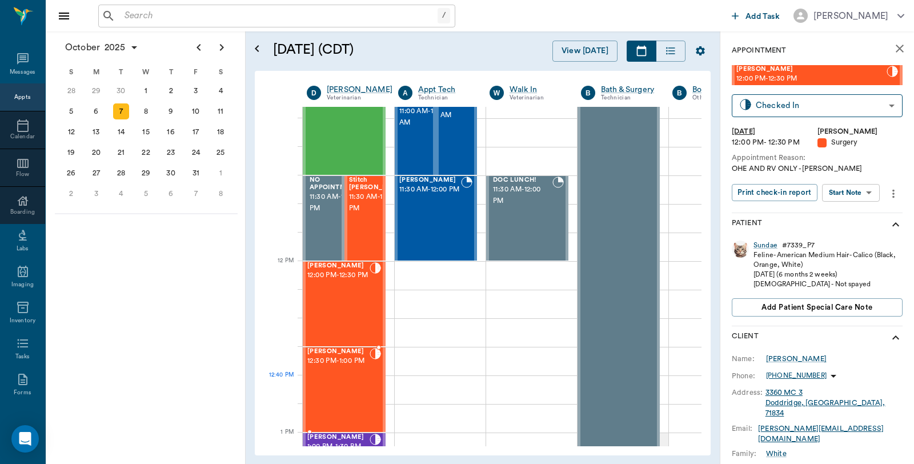
click at [368, 380] on div "ANGEL Walthall 12:30 PM - 1:00 PM" at bounding box center [338, 389] width 62 height 83
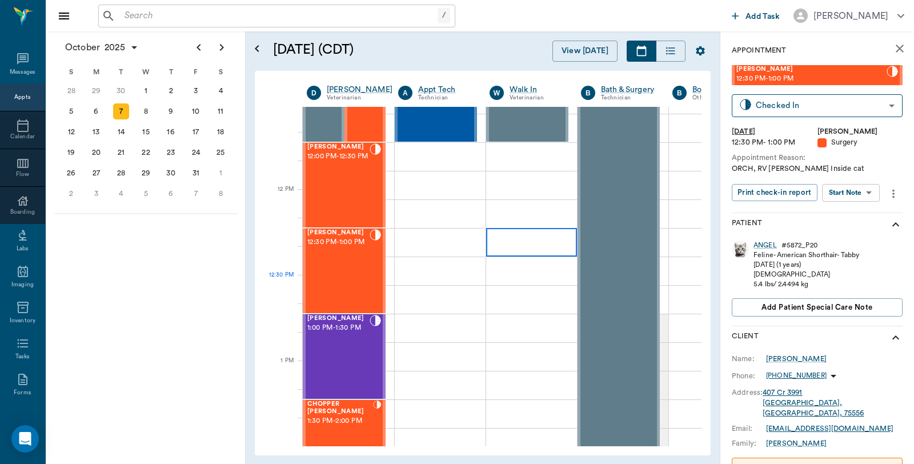
scroll to position [727, 0]
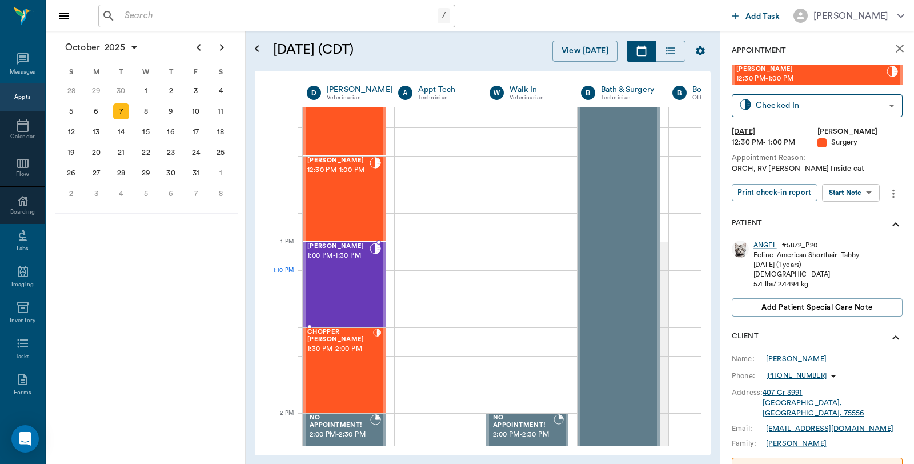
click at [339, 272] on div "Lb Vloedman 1:00 PM - 1:30 PM" at bounding box center [338, 284] width 62 height 83
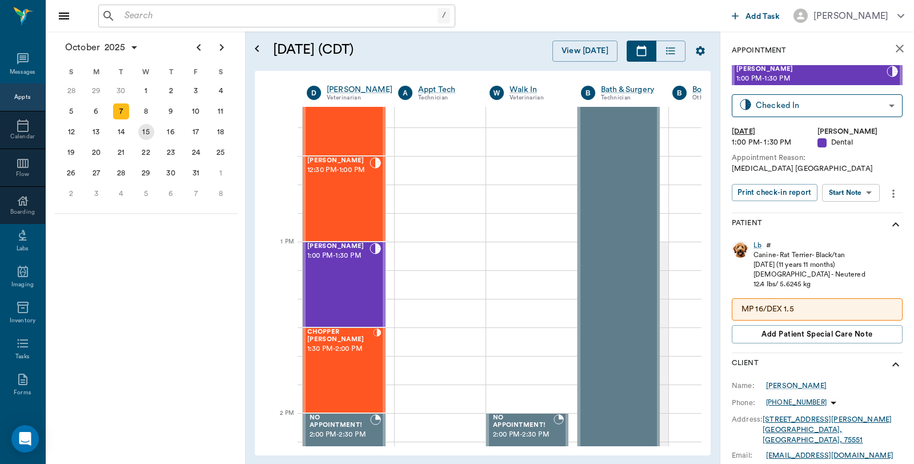
click at [146, 127] on div "15" at bounding box center [146, 132] width 16 height 16
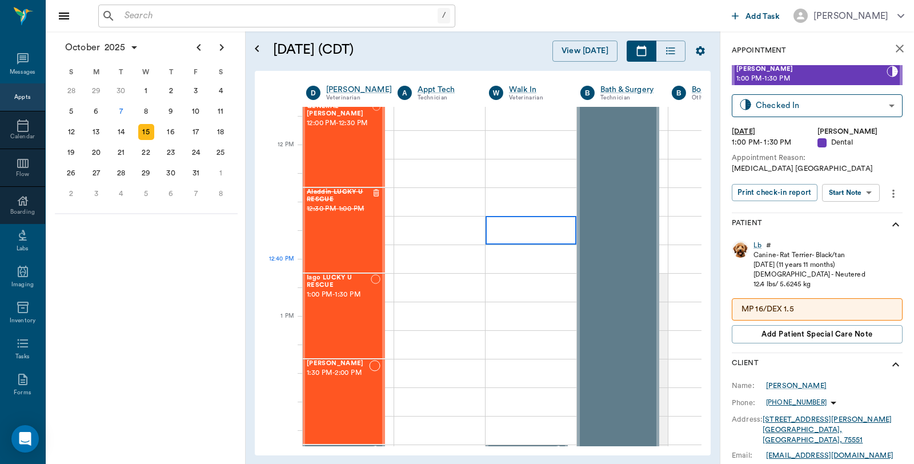
scroll to position [698, 1]
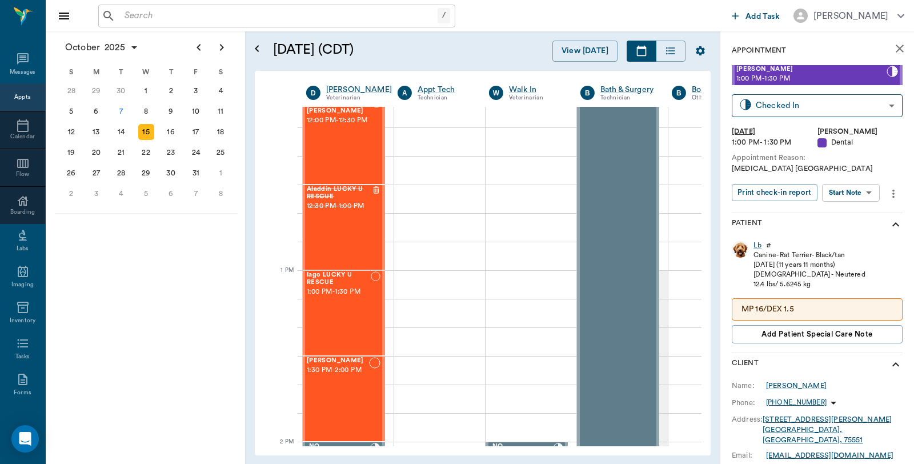
click at [896, 51] on icon "close" at bounding box center [900, 49] width 8 height 8
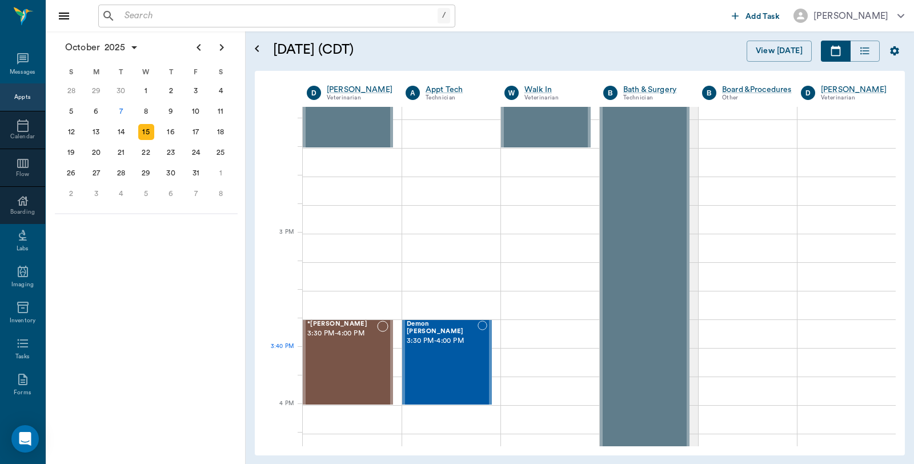
scroll to position [1079, 0]
click at [116, 111] on div "7" at bounding box center [121, 111] width 16 height 16
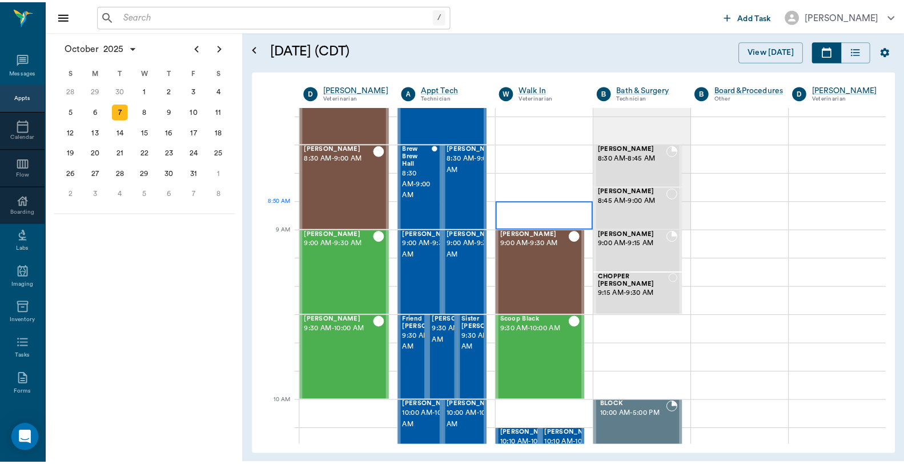
scroll to position [254, 0]
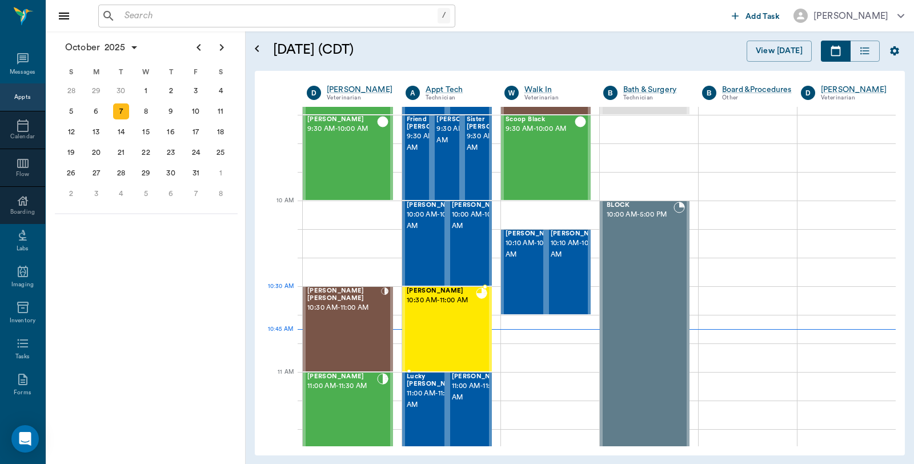
click at [438, 311] on div "Lucy Olson 10:30 AM - 11:00 AM" at bounding box center [441, 328] width 69 height 83
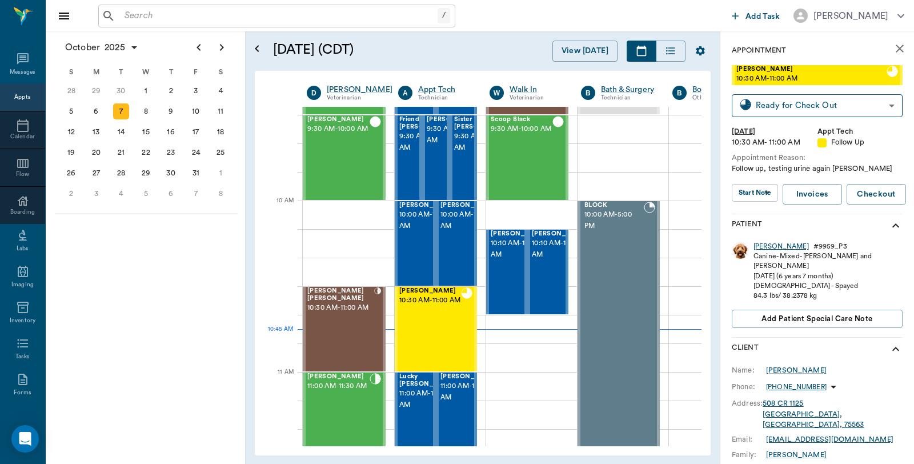
click at [754, 247] on div "Lucy" at bounding box center [781, 247] width 55 height 10
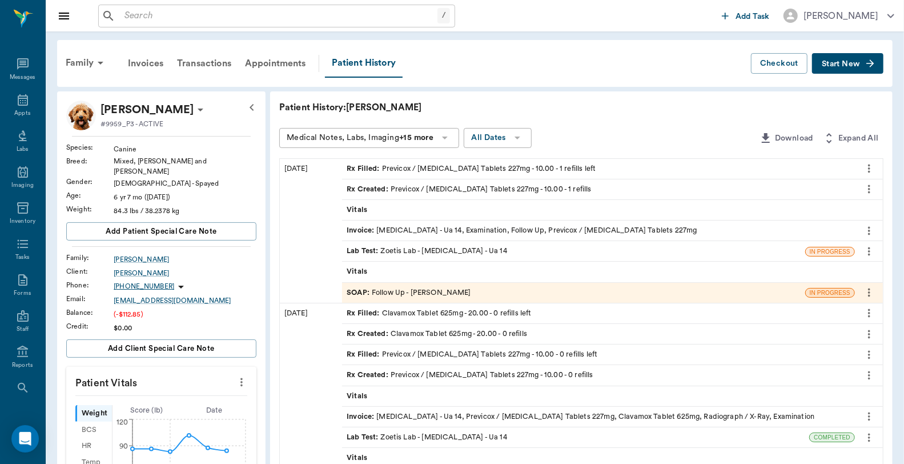
click at [466, 229] on div "Invoice : Urinalysis - Ua 14, Examination, Follow Up, Previcox / Firocoxib Tabl…" at bounding box center [522, 230] width 350 height 11
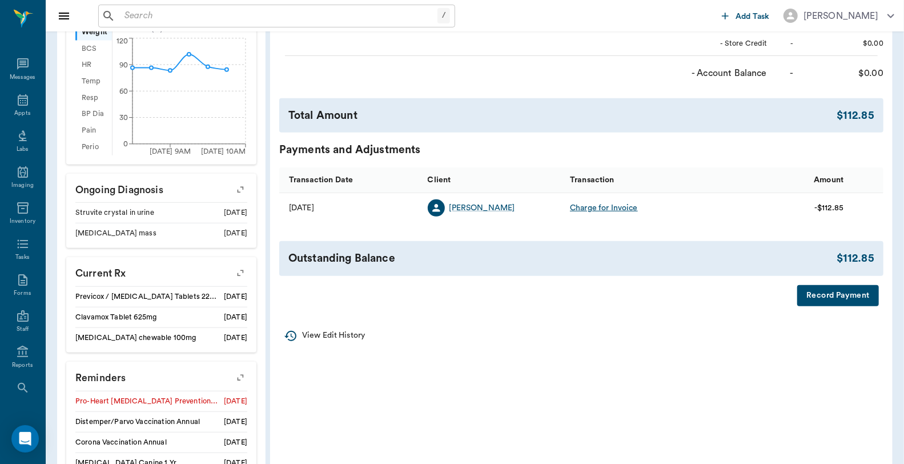
scroll to position [380, 0]
click at [812, 303] on button "Record Payment" at bounding box center [839, 294] width 82 height 21
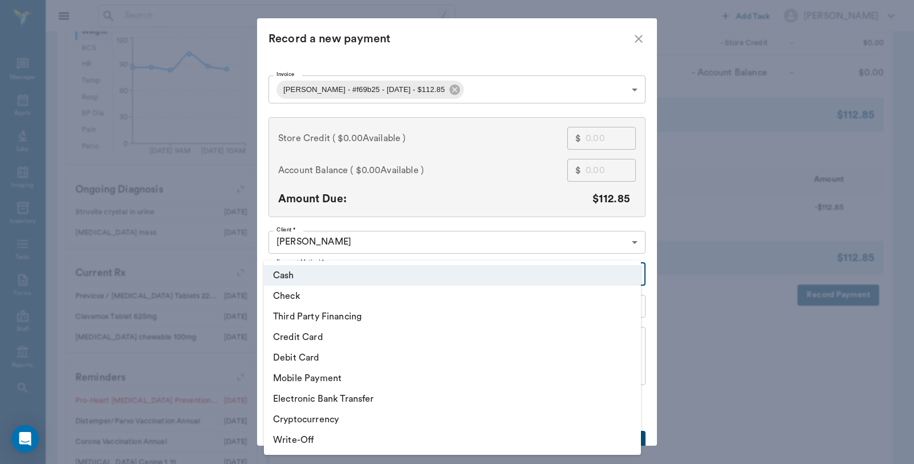
click at [347, 269] on body "/ ​ Add Task [PERSON_NAME] Nectar Messages Appts Labs Imaging Inventory Tasks F…" at bounding box center [457, 101] width 914 height 962
click at [326, 357] on li "Debit Card" at bounding box center [452, 357] width 377 height 21
type input "DEBIT_CARD"
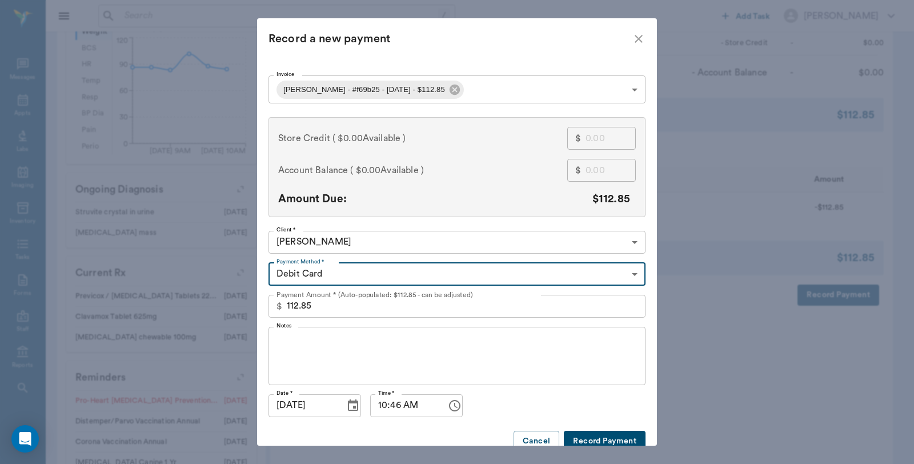
click at [584, 435] on button "Record Payment" at bounding box center [605, 441] width 82 height 21
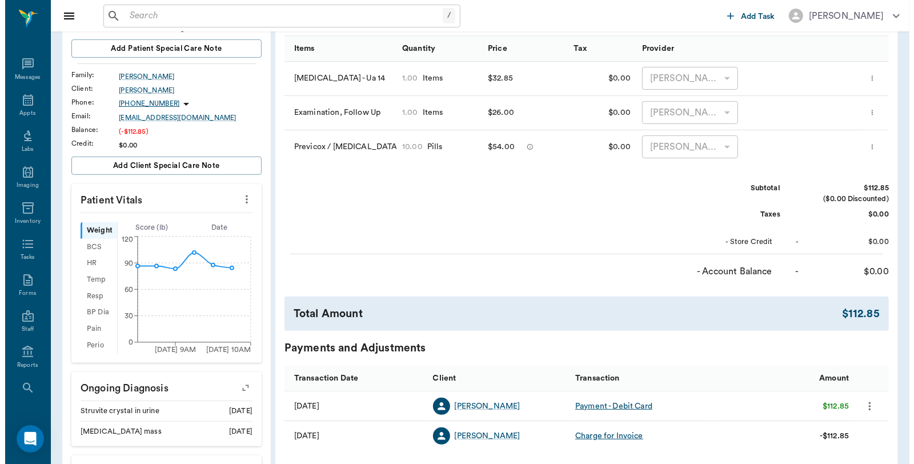
scroll to position [0, 0]
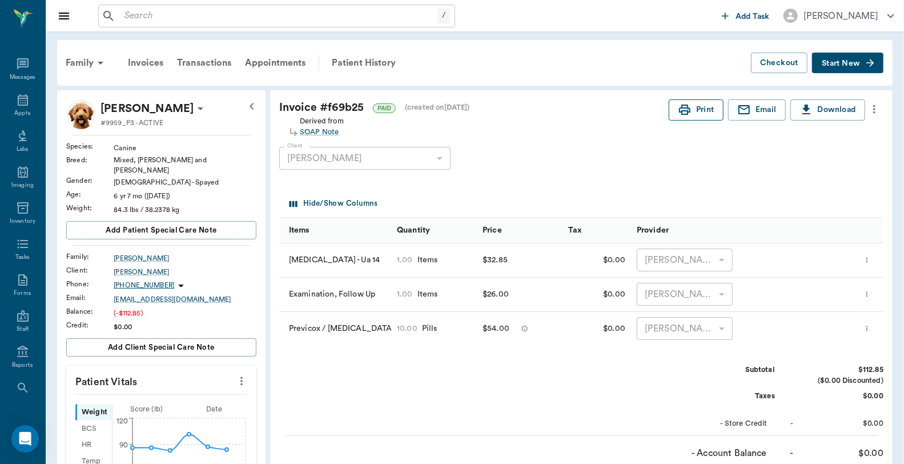
click at [683, 115] on icon "button" at bounding box center [685, 110] width 14 height 14
click at [16, 101] on icon at bounding box center [23, 100] width 14 height 14
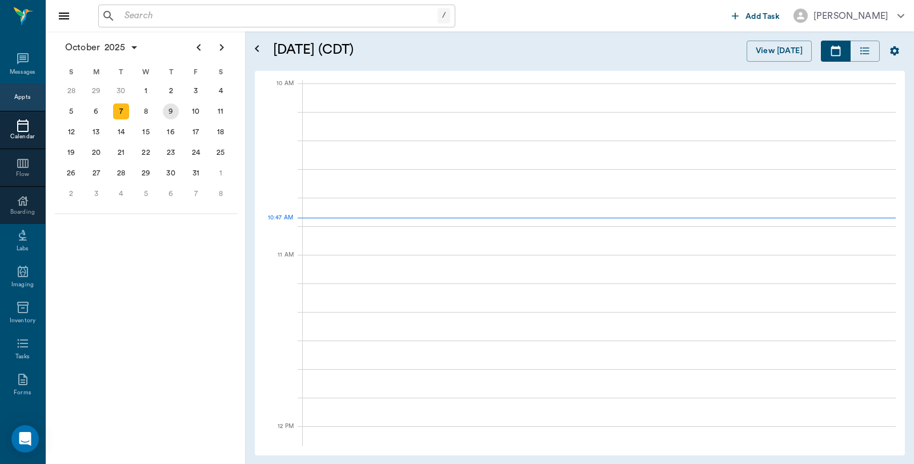
scroll to position [343, 0]
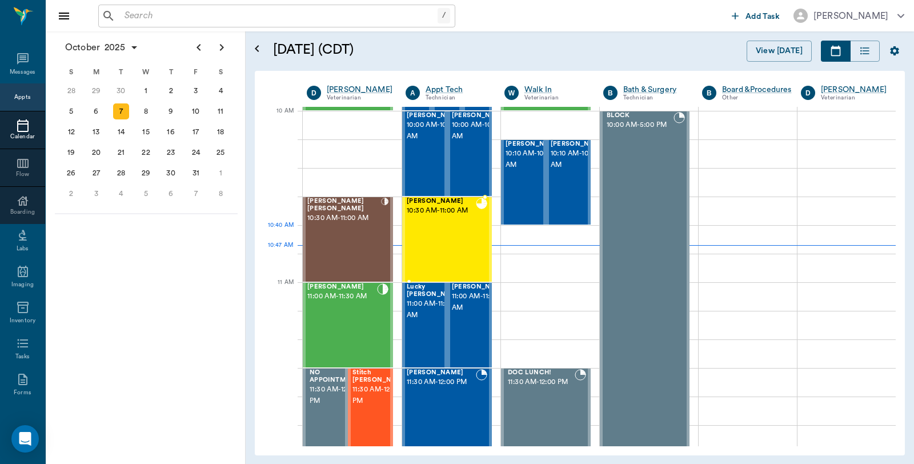
click at [459, 234] on div "[PERSON_NAME] 10:30 AM - 11:00 AM" at bounding box center [441, 239] width 69 height 83
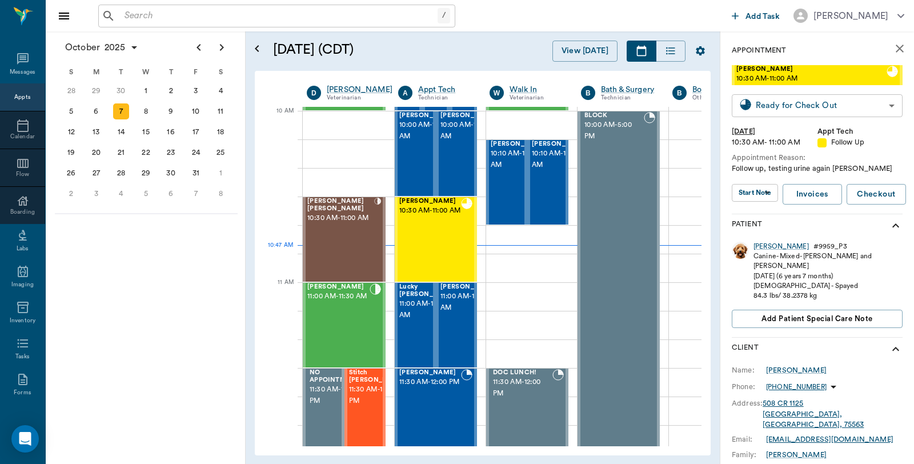
click at [834, 109] on body "/ ​ Add Task [PERSON_NAME] Nectar Messages Appts Calendar Flow Boarding Labs Im…" at bounding box center [457, 232] width 914 height 464
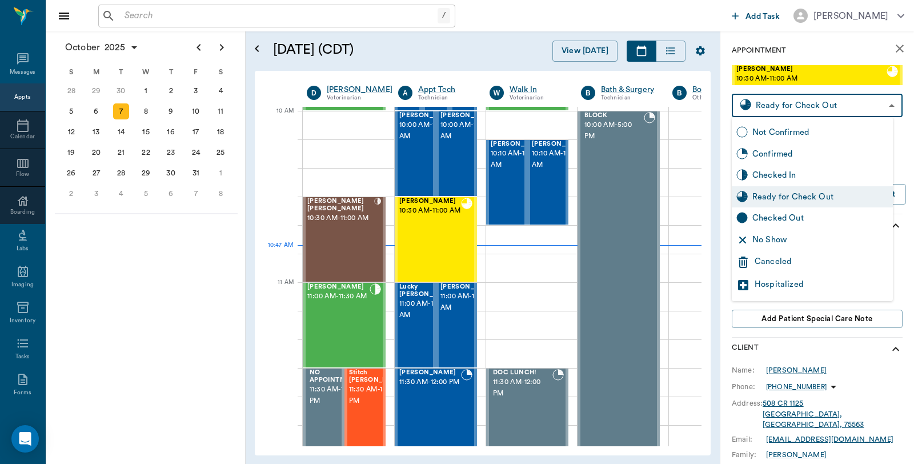
click at [793, 221] on div "Checked Out" at bounding box center [820, 218] width 136 height 13
type input "CHECKED_OUT"
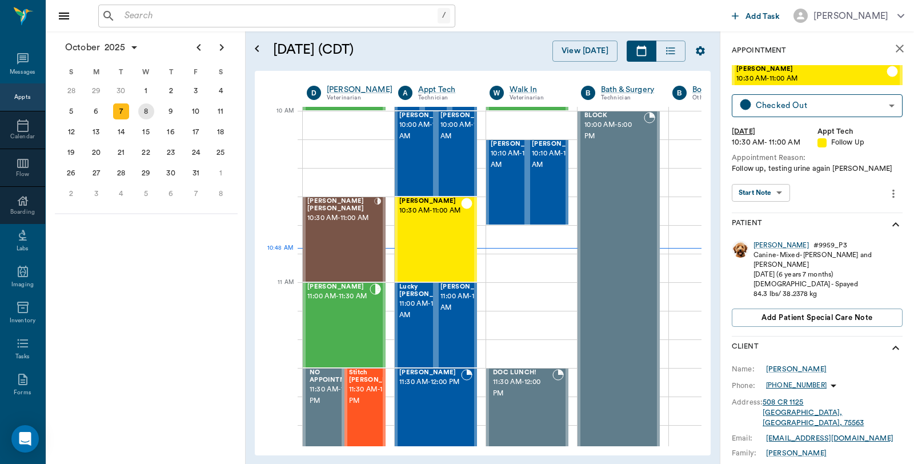
click at [143, 109] on div "8" at bounding box center [146, 111] width 16 height 16
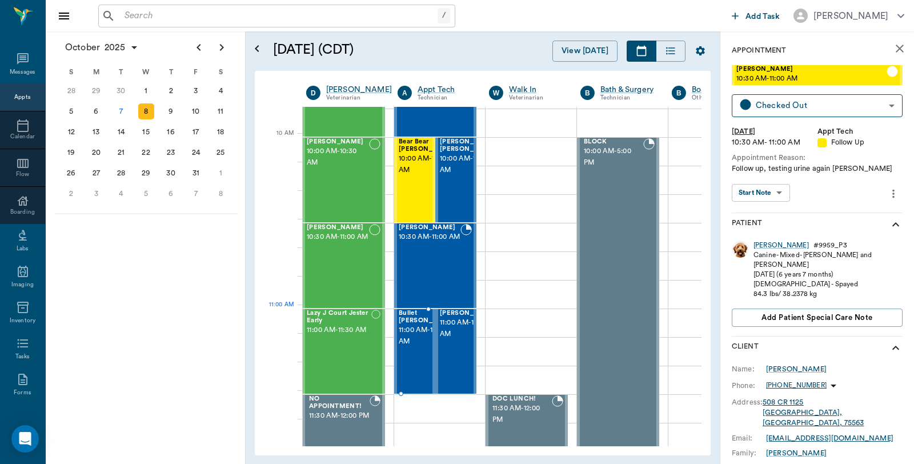
scroll to position [380, 1]
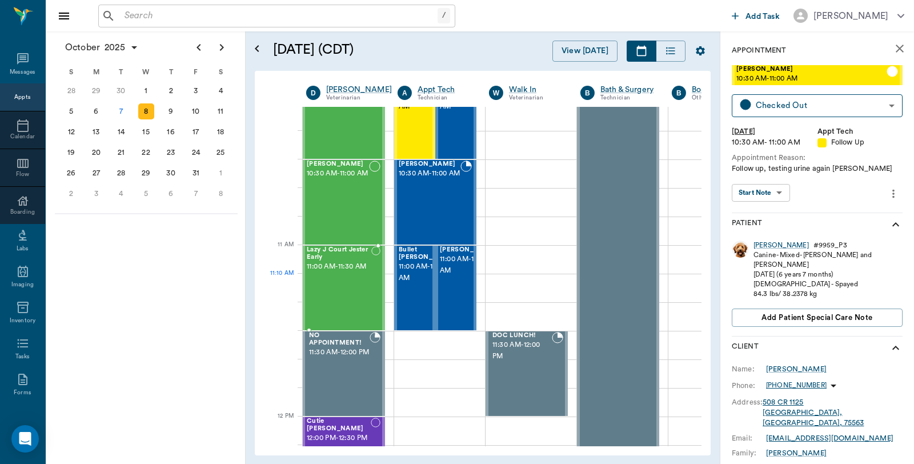
click at [343, 273] on span "11:00 AM - 11:30 AM" at bounding box center [339, 266] width 65 height 11
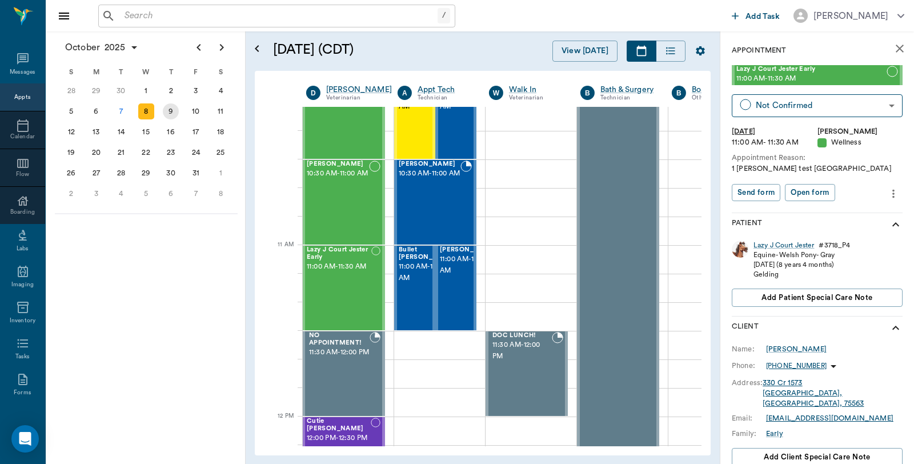
click at [169, 109] on div "9" at bounding box center [171, 111] width 16 height 16
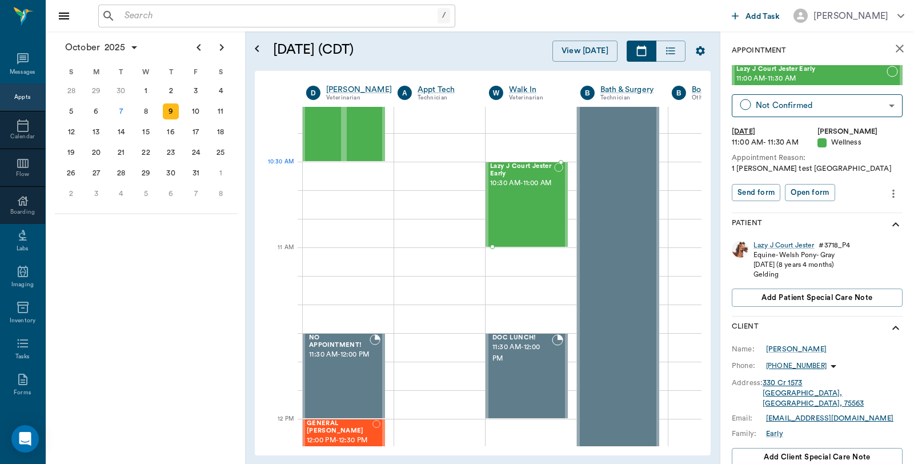
scroll to position [378, 0]
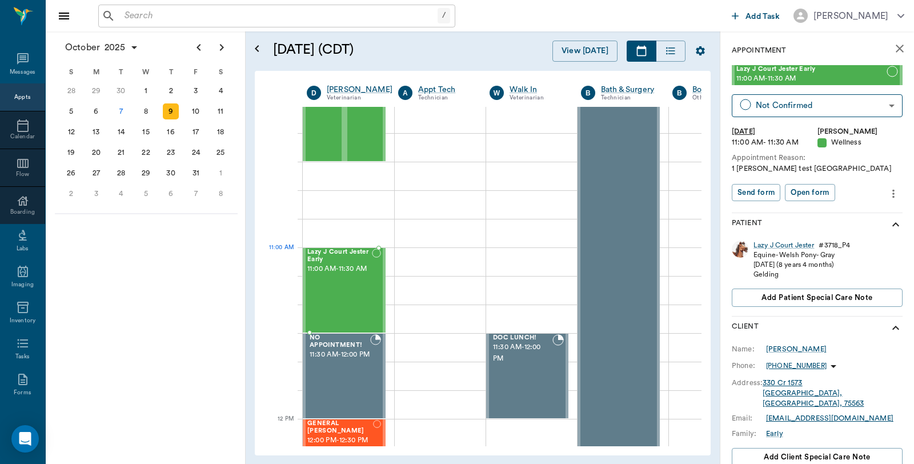
drag, startPoint x: 779, startPoint y: 81, endPoint x: 311, endPoint y: 258, distance: 500.3
click at [115, 116] on div "7" at bounding box center [121, 111] width 25 height 21
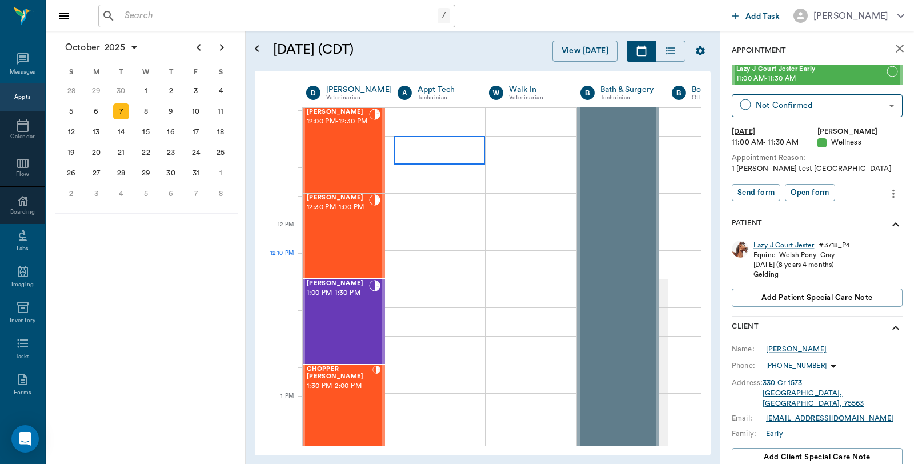
scroll to position [825, 1]
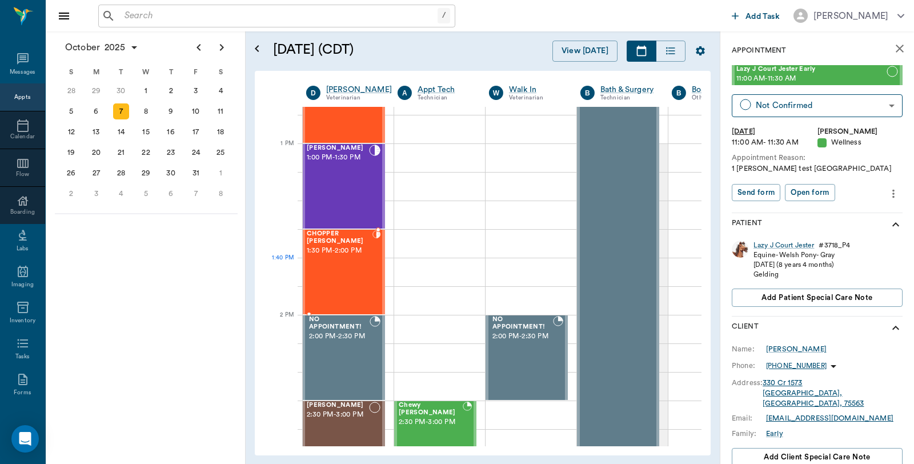
click at [346, 269] on div "CHOPPER Cabaniss 1:30 PM - 2:00 PM" at bounding box center [340, 271] width 66 height 83
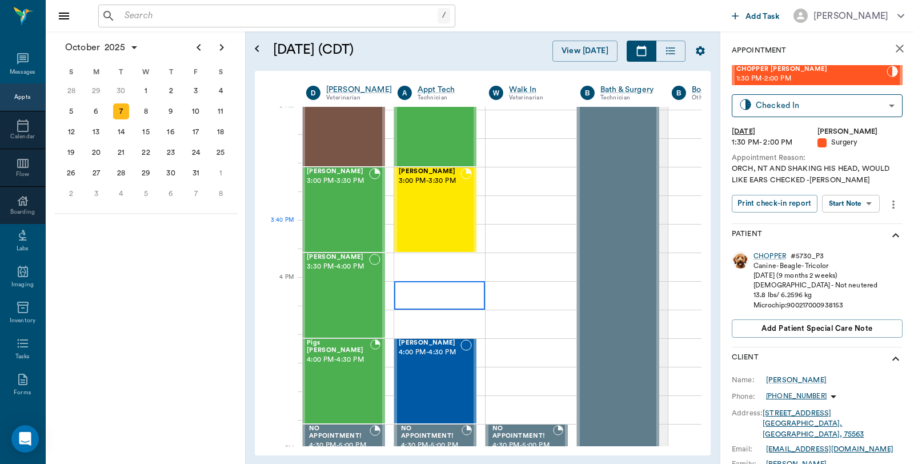
scroll to position [1206, 1]
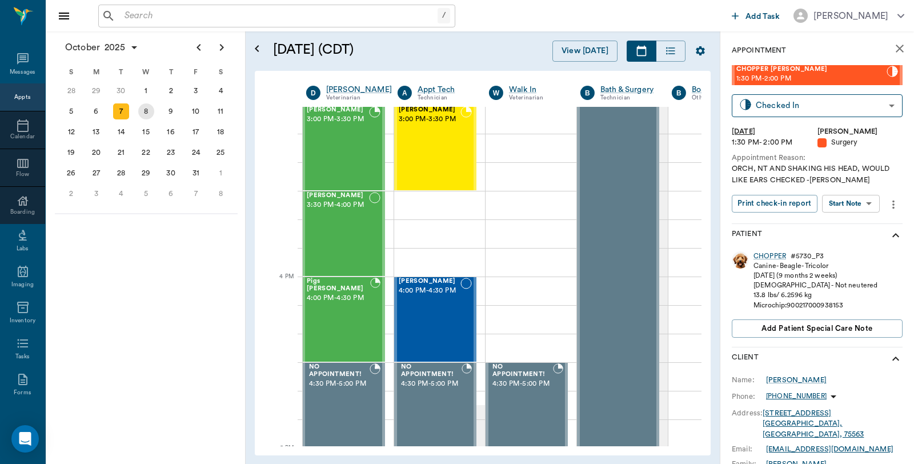
click at [143, 110] on div "8" at bounding box center [146, 111] width 16 height 16
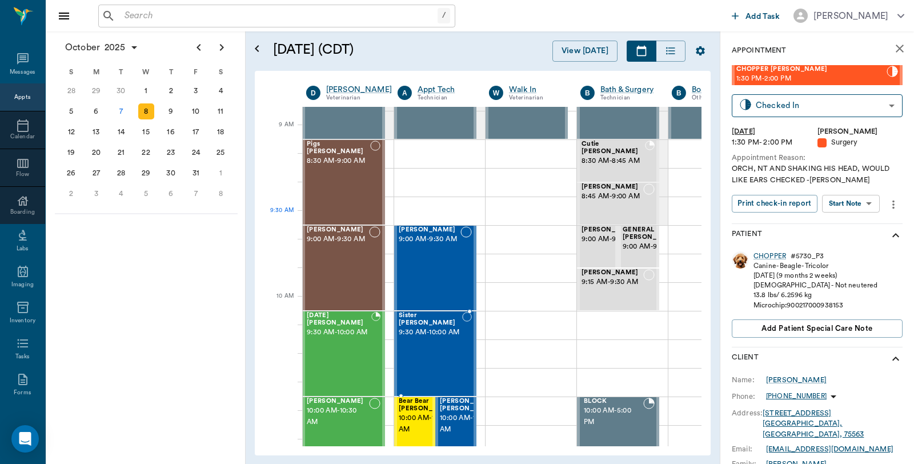
scroll to position [0, 1]
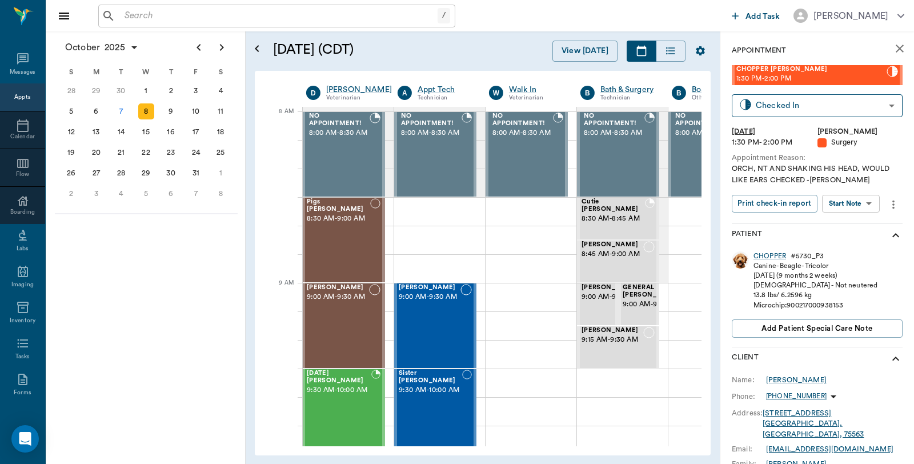
click at [145, 104] on div "8" at bounding box center [146, 111] width 16 height 16
click at [435, 213] on div at bounding box center [439, 211] width 91 height 29
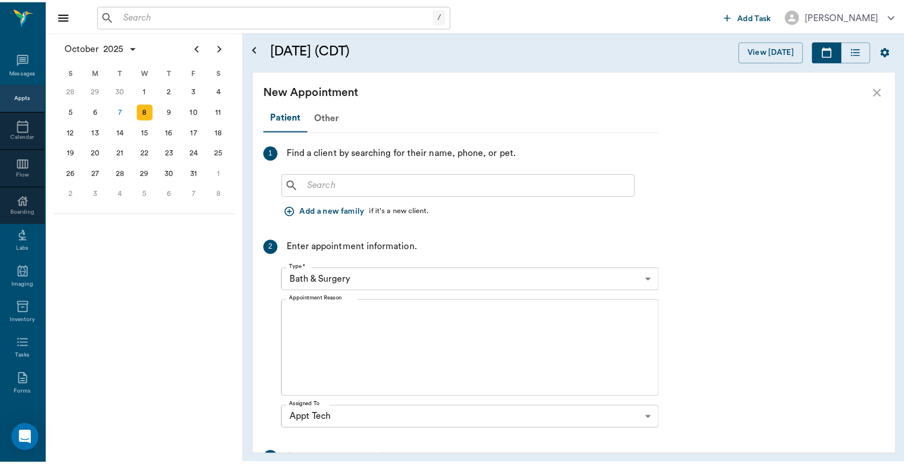
scroll to position [0, 0]
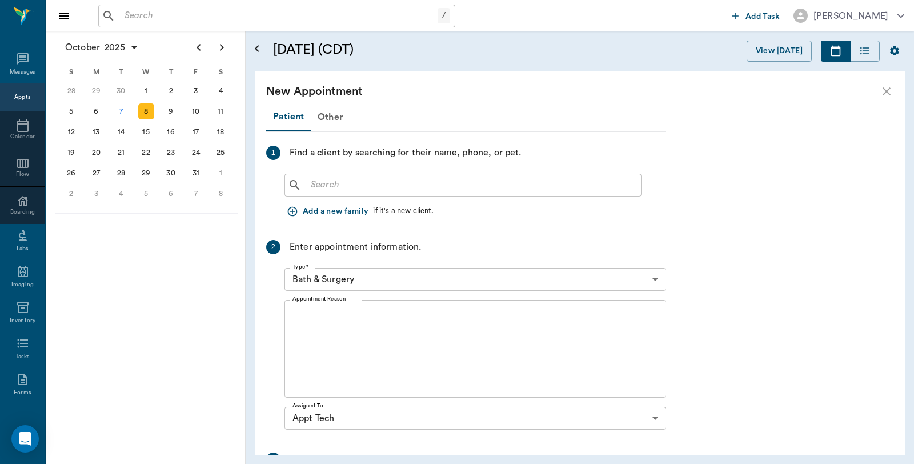
click at [453, 177] on input "text" at bounding box center [471, 185] width 330 height 16
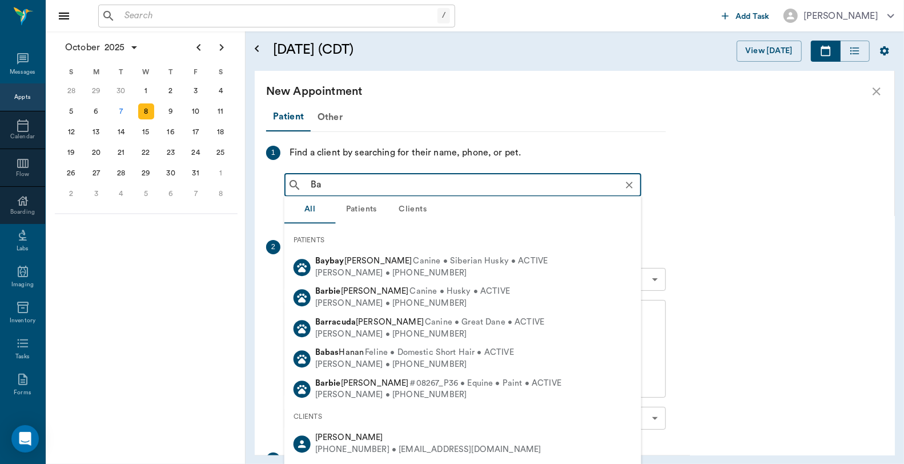
type input "B"
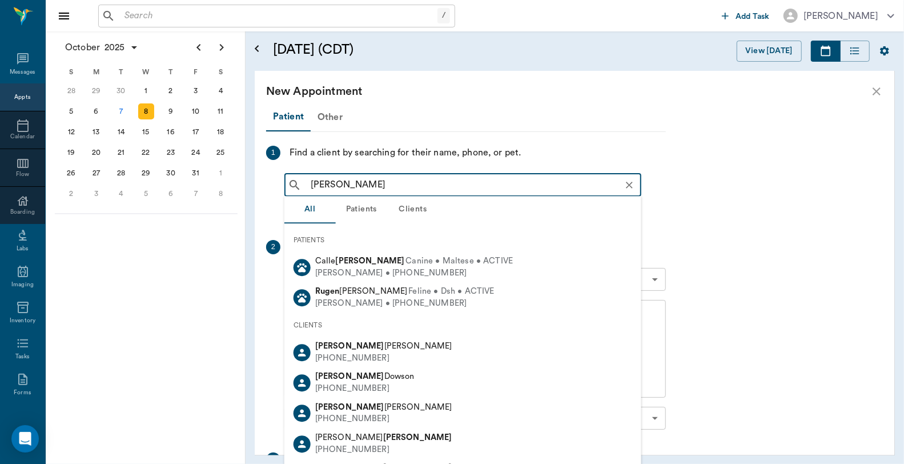
drag, startPoint x: 337, startPoint y: 118, endPoint x: 315, endPoint y: 114, distance: 22.0
click at [315, 114] on div "Patient Other 1 Find a client by searching for their name, phone, or pet. Ruben…" at bounding box center [466, 356] width 400 height 507
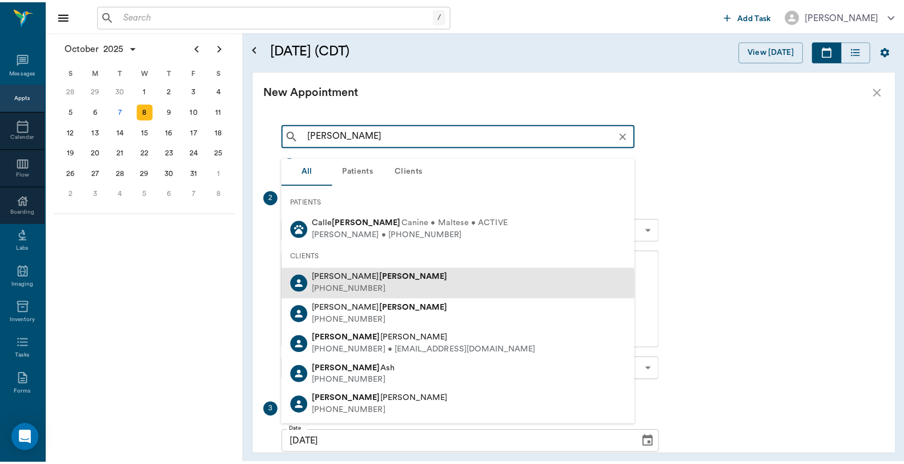
scroll to position [38, 0]
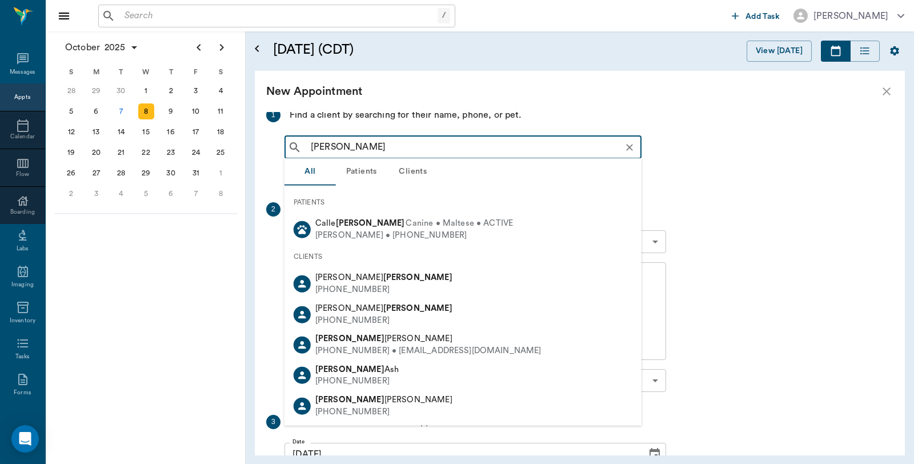
drag, startPoint x: 403, startPoint y: 143, endPoint x: 344, endPoint y: 147, distance: 58.4
click at [344, 147] on input "Barbara nugent" at bounding box center [472, 147] width 332 height 16
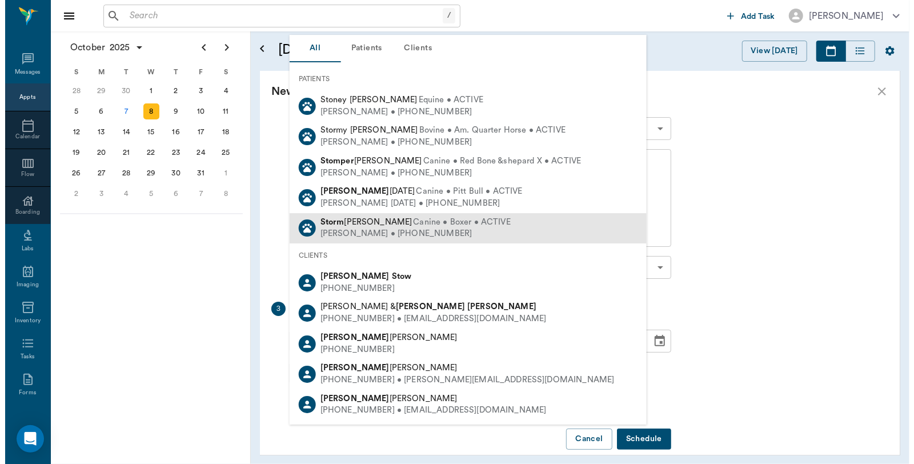
scroll to position [165, 0]
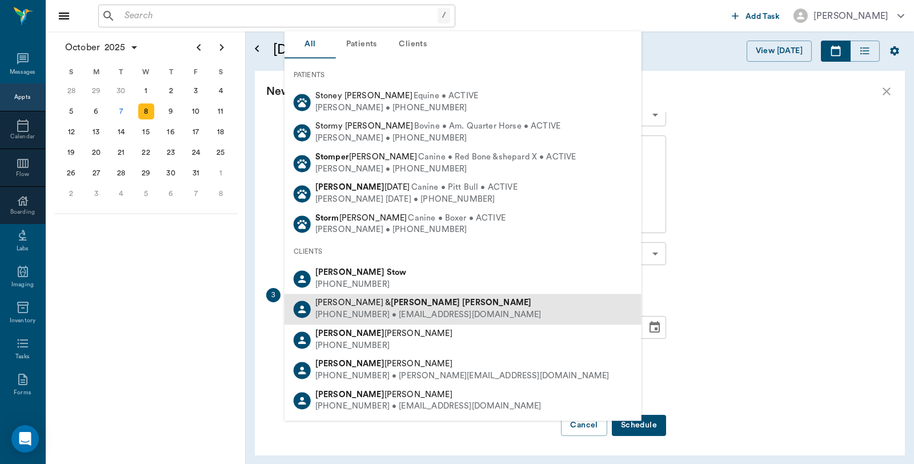
click at [351, 310] on div "(903) 305-9920 • BARBARASTOKES033@gmail.com" at bounding box center [428, 316] width 226 height 12
type input "Barbara sto"
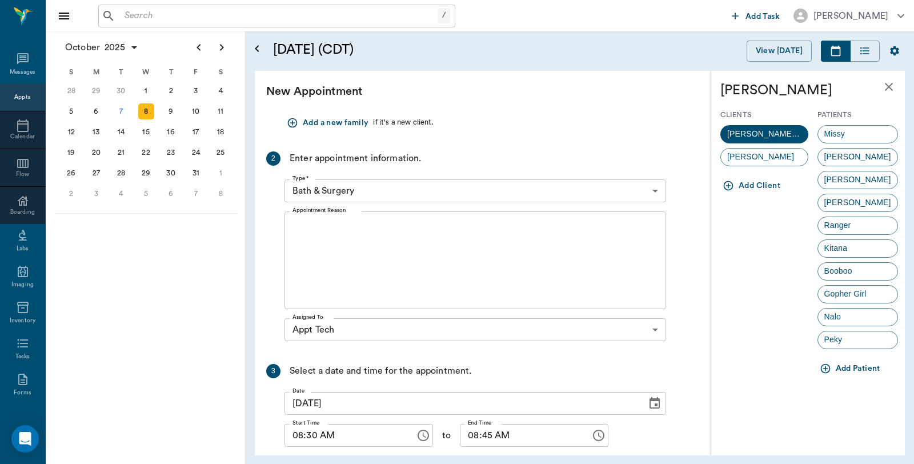
scroll to position [0, 0]
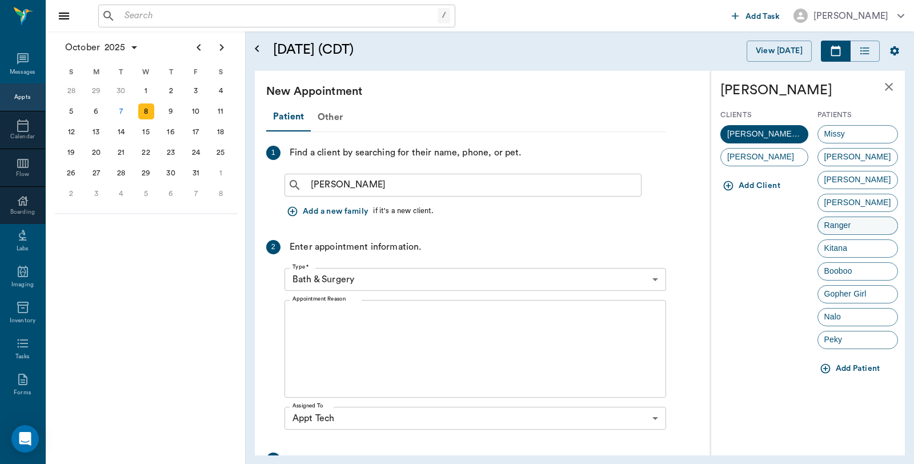
click at [856, 230] on div "Ranger" at bounding box center [858, 226] width 81 height 18
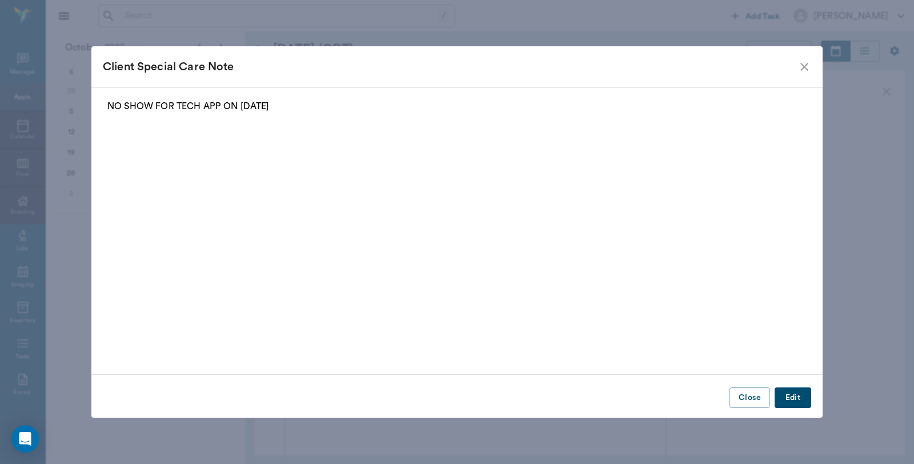
click at [806, 64] on icon "close" at bounding box center [805, 67] width 14 height 14
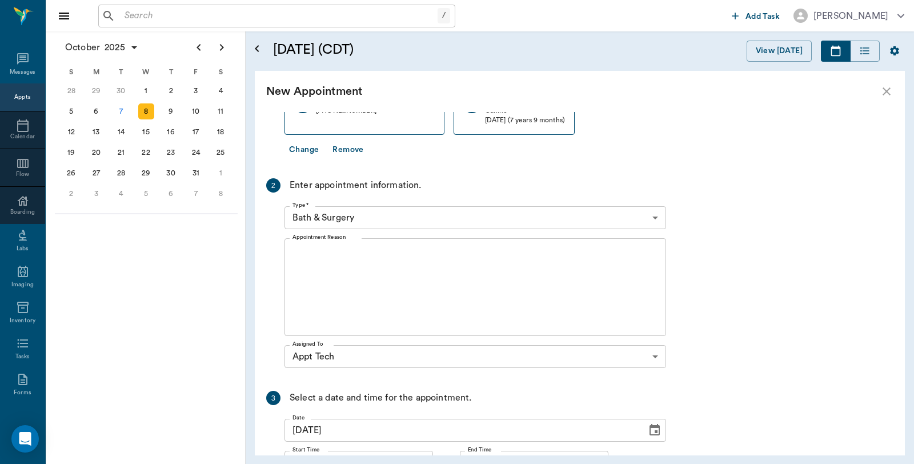
scroll to position [190, 0]
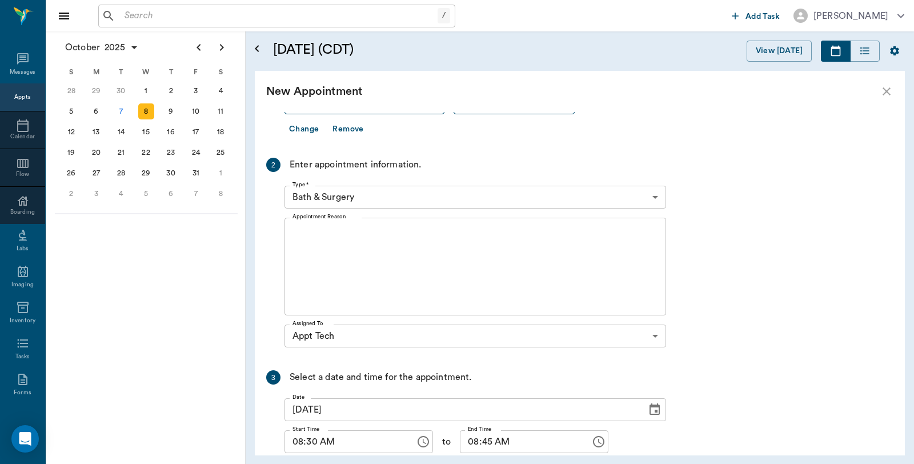
click at [392, 197] on body "/ ​ Add Task Dr. Bert Ellsworth Nectar Messages Appts Calendar Flow Boarding La…" at bounding box center [457, 232] width 914 height 464
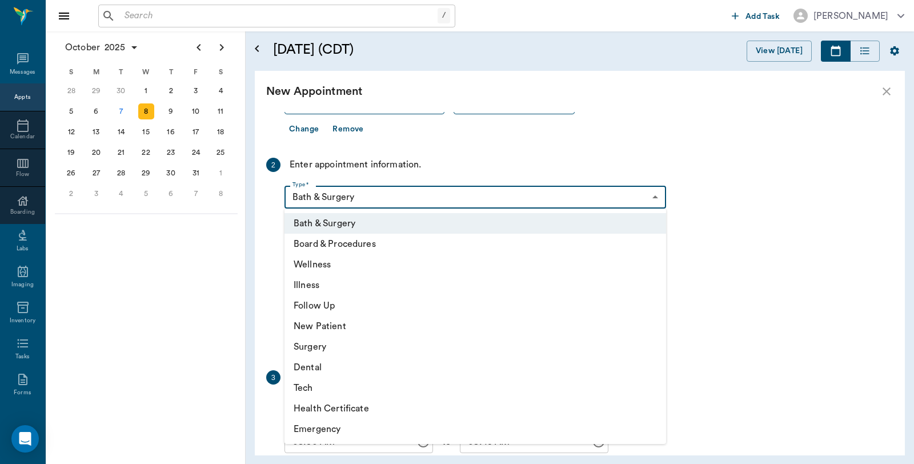
click at [316, 393] on li "Tech" at bounding box center [475, 388] width 382 height 21
type input "65d2be4f46e3a538d89b8c1a"
type input "09:00 AM"
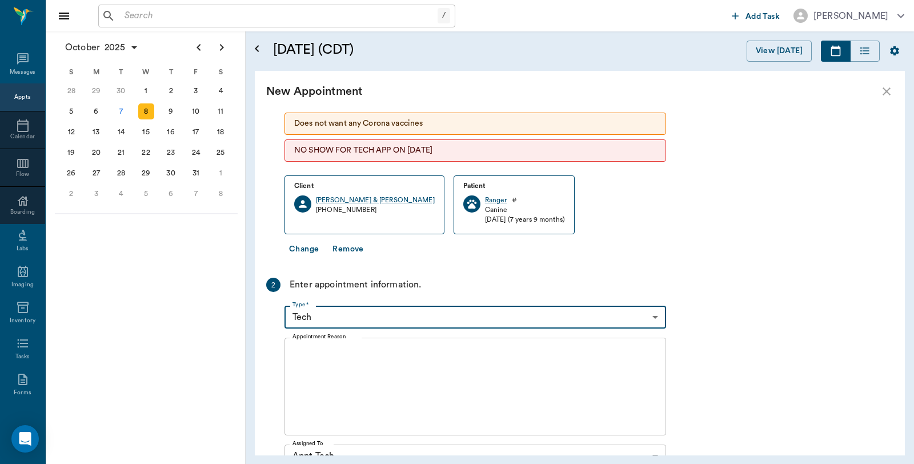
scroll to position [63, 0]
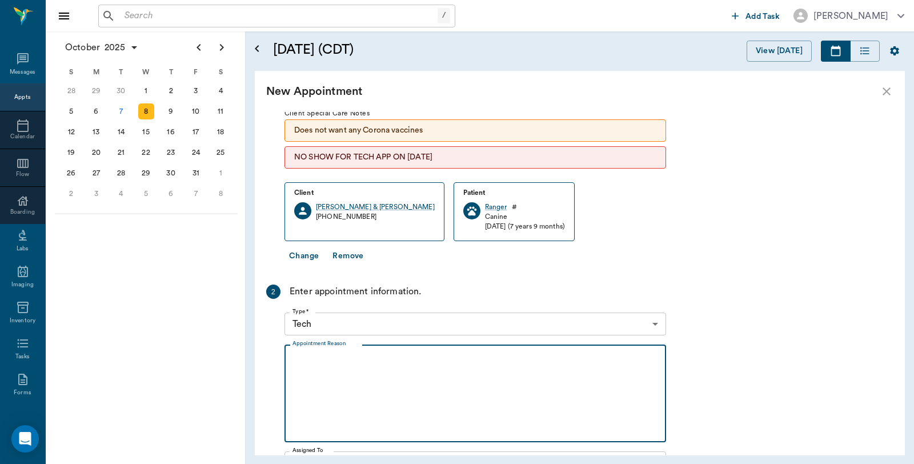
click at [423, 364] on textarea "Appointment Reason" at bounding box center [475, 393] width 366 height 79
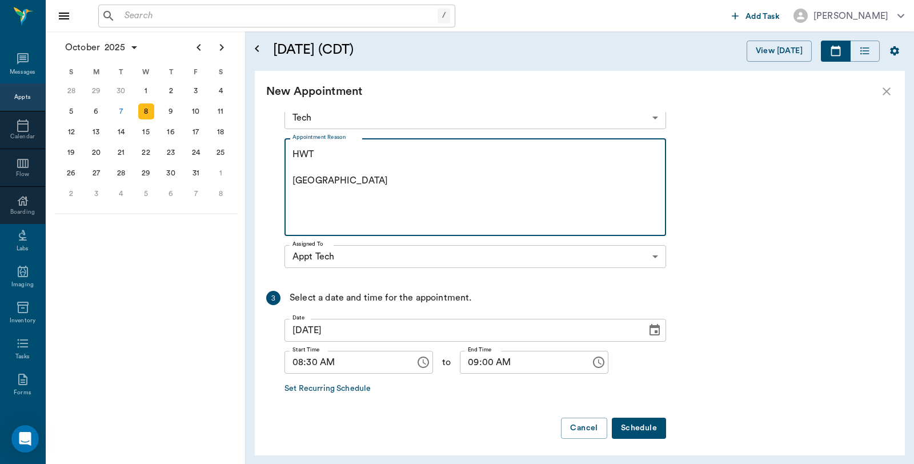
scroll to position [273, 0]
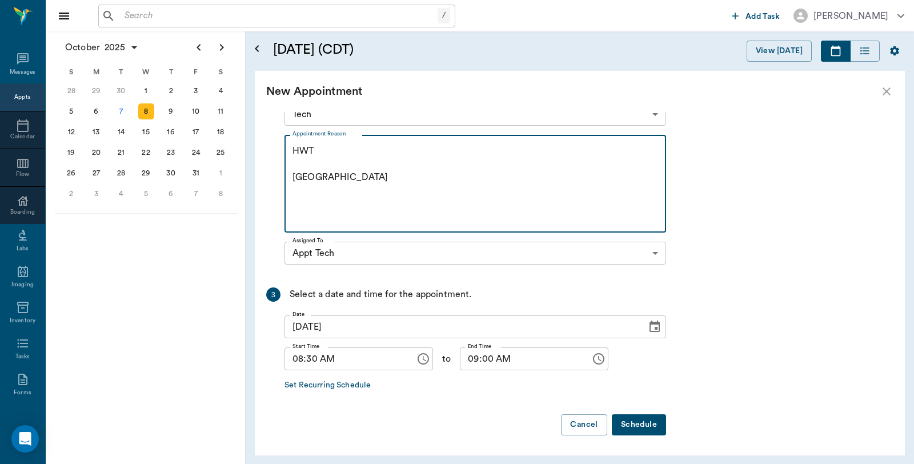
type textarea "HWT Caryn"
click at [637, 422] on button "Schedule" at bounding box center [639, 424] width 54 height 21
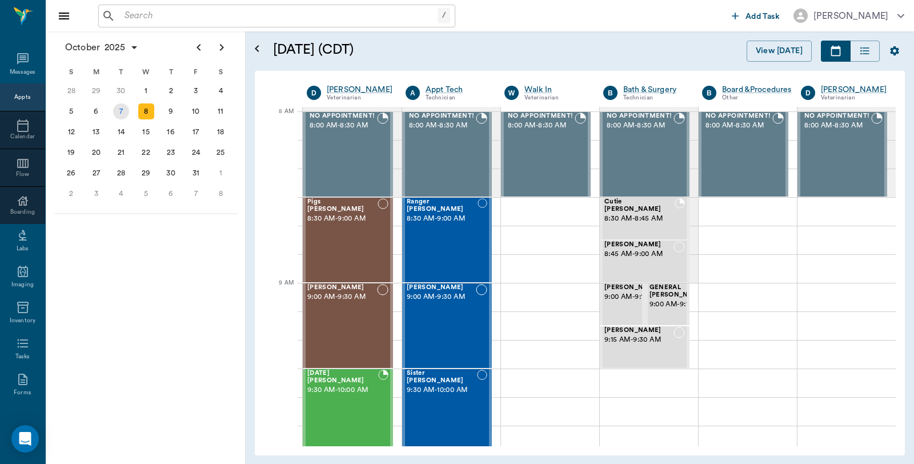
click at [116, 109] on div "7" at bounding box center [121, 111] width 16 height 16
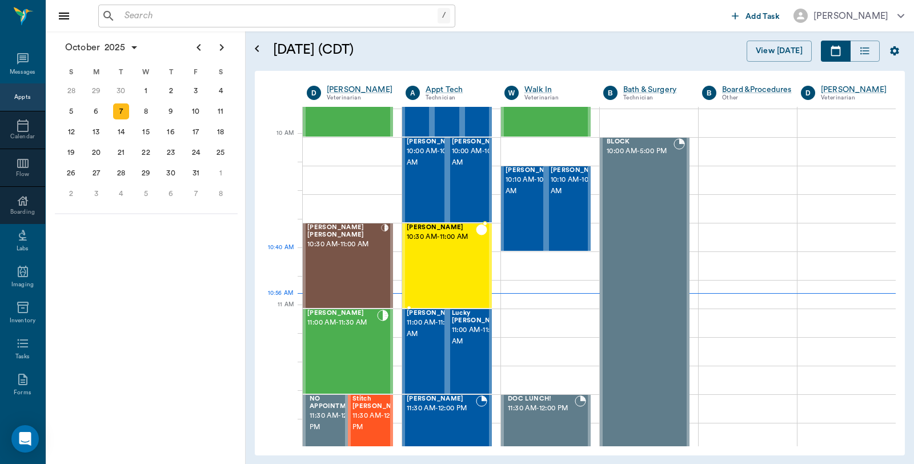
scroll to position [380, 0]
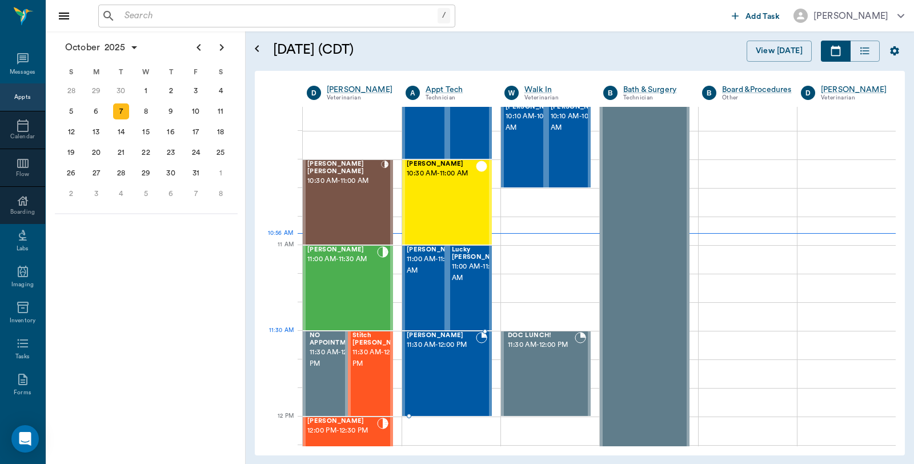
click at [442, 359] on div "Sam Chambers 11:30 AM - 12:00 PM" at bounding box center [441, 373] width 69 height 83
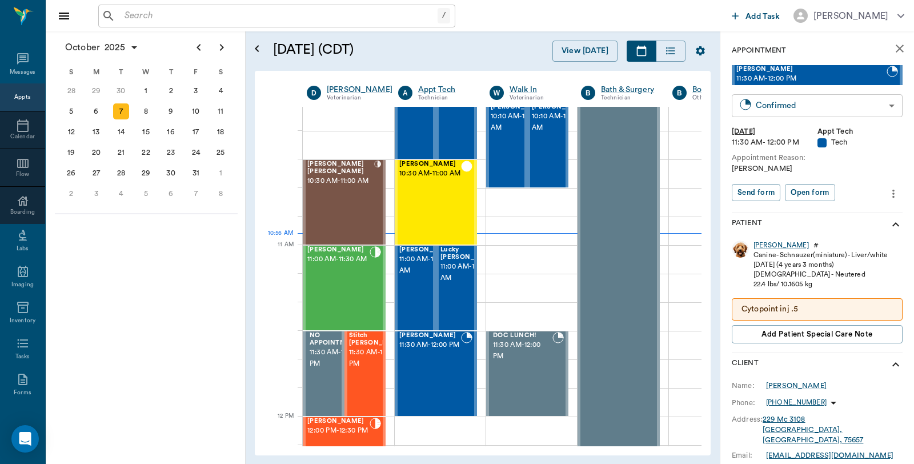
click at [818, 101] on body "/ ​ Add Task Dr. Bert Ellsworth Nectar Messages Appts Calendar Flow Boarding La…" at bounding box center [457, 232] width 914 height 464
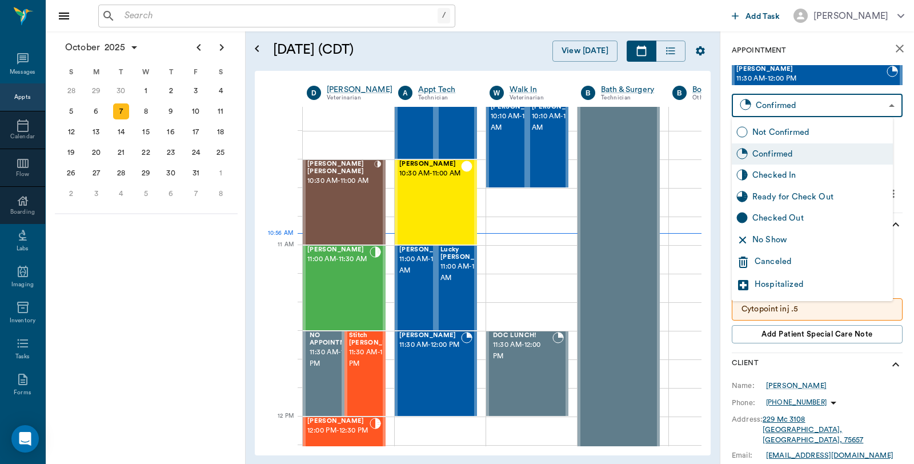
click at [792, 173] on div "Checked In" at bounding box center [820, 175] width 136 height 13
type input "CHECKED_IN"
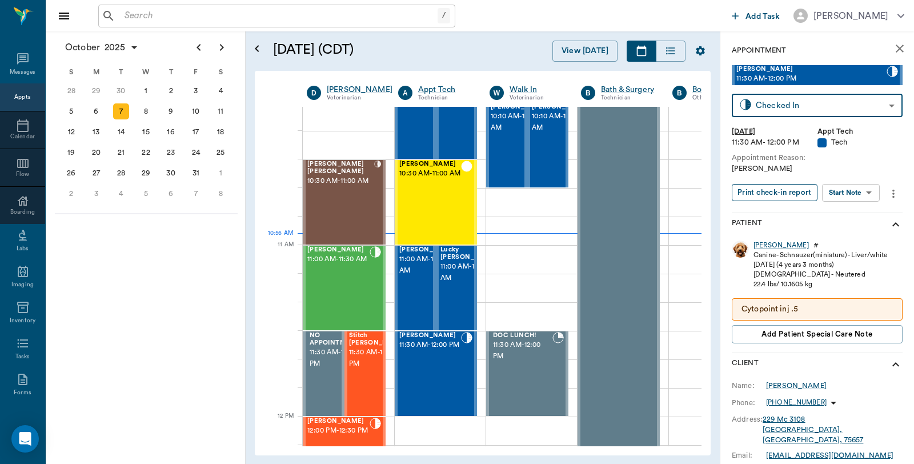
click at [787, 193] on button "Print check-in report" at bounding box center [775, 193] width 86 height 18
click at [374, 198] on div at bounding box center [377, 202] width 7 height 83
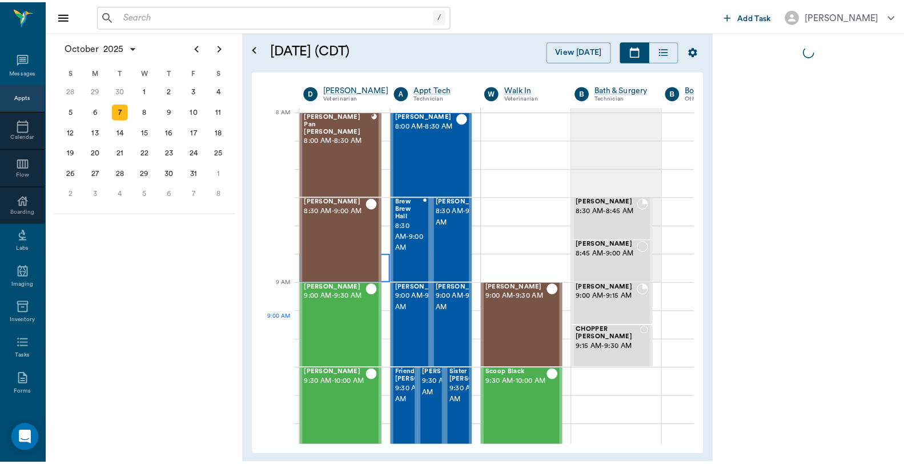
scroll to position [0, 1]
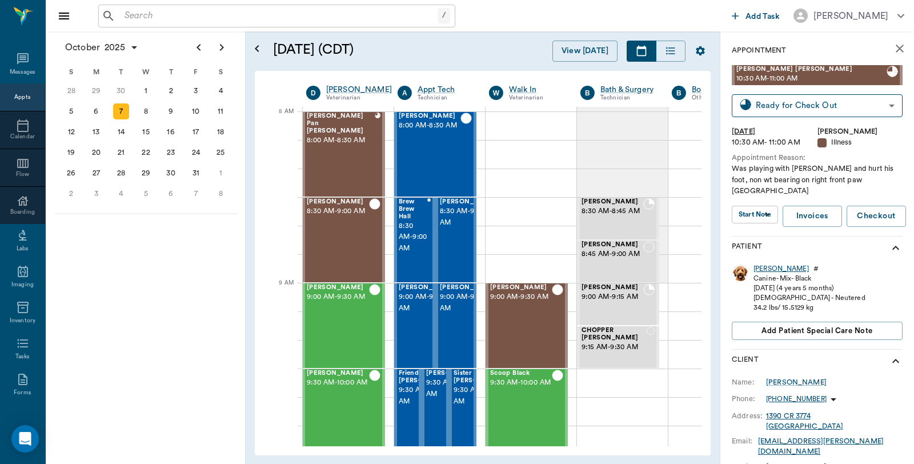
click at [764, 264] on div "[PERSON_NAME]" at bounding box center [781, 269] width 55 height 10
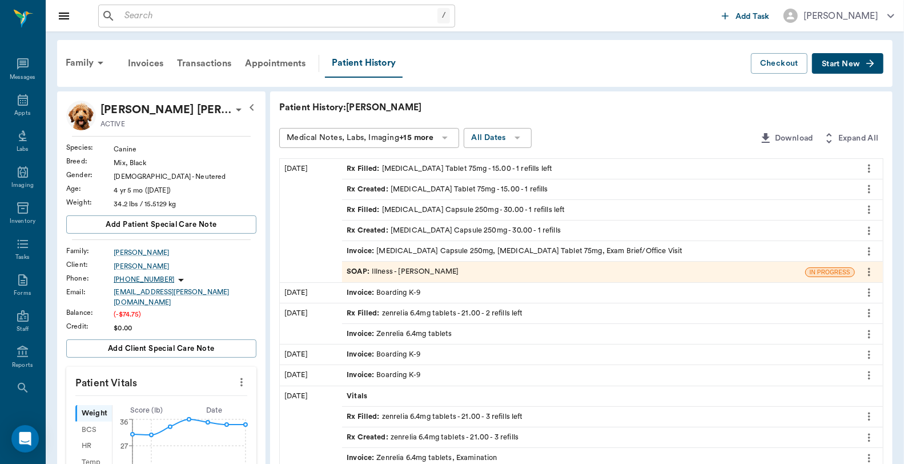
click at [549, 249] on div "Invoice : Cephalexin Capsule 250mg, Carprofen Tablet 75mg, Exam Brief/Office Vi…" at bounding box center [515, 251] width 336 height 11
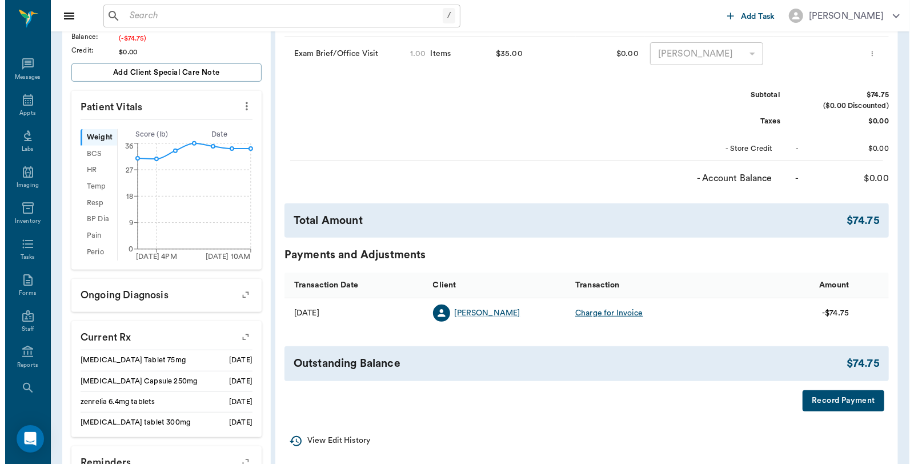
scroll to position [317, 0]
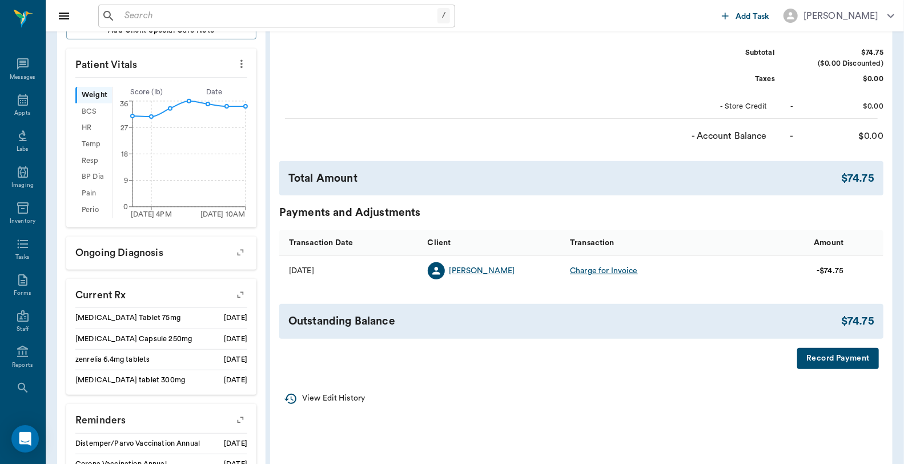
click at [812, 360] on button "Record Payment" at bounding box center [839, 358] width 82 height 21
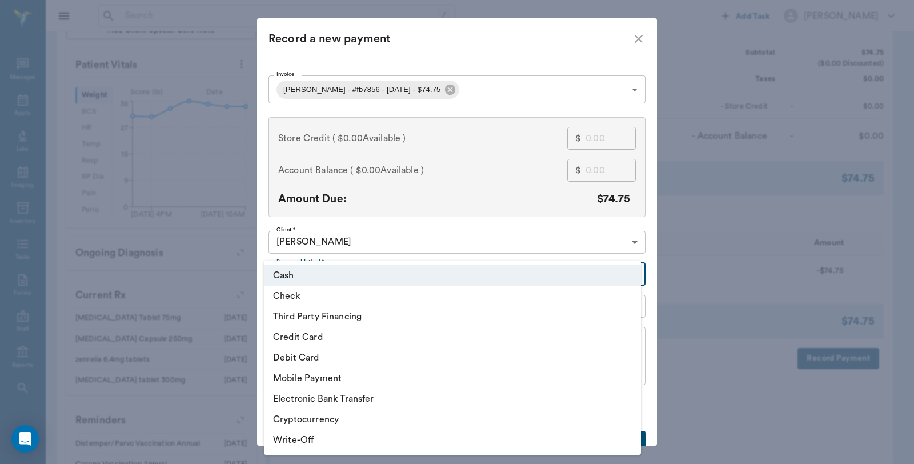
click at [339, 270] on body "/ ​ Add Task Dr. Bert Ellsworth Nectar Messages Appts Labs Imaging Inventory Ta…" at bounding box center [457, 174] width 914 height 983
click at [302, 356] on li "Debit Card" at bounding box center [452, 357] width 377 height 21
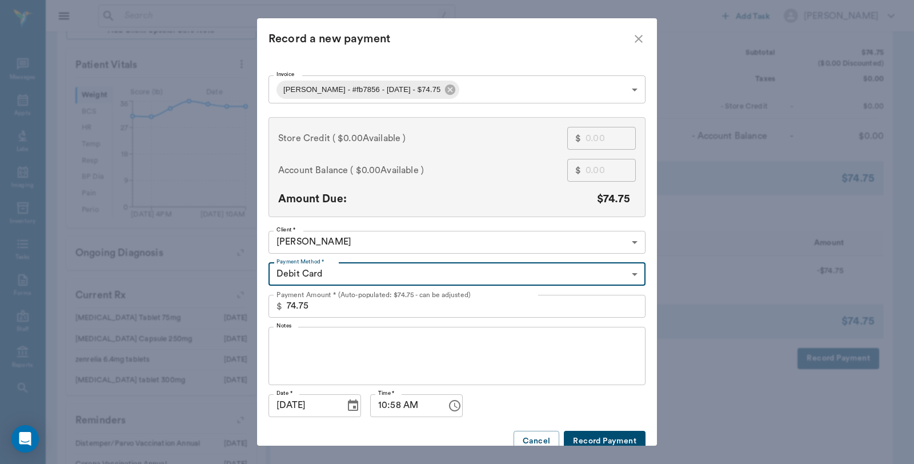
click at [328, 276] on body "/ ​ Add Task Dr. Bert Ellsworth Nectar Messages Appts Labs Imaging Inventory Ta…" at bounding box center [457, 174] width 914 height 983
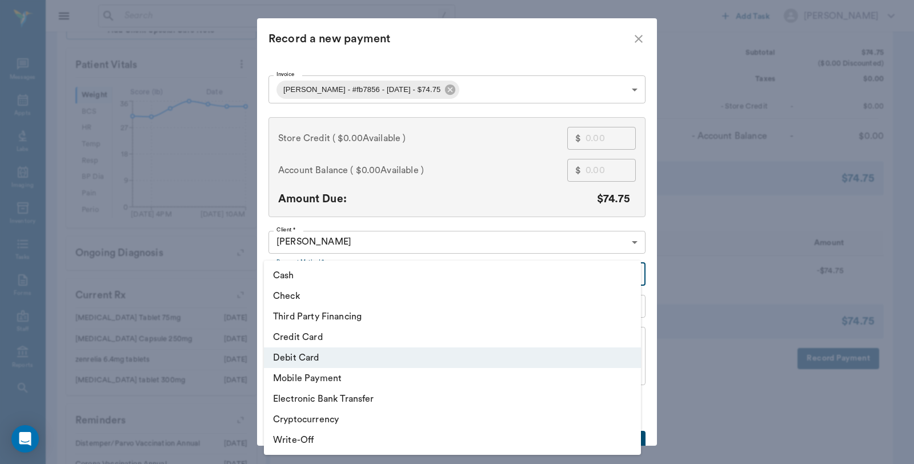
click at [320, 334] on li "Credit Card" at bounding box center [452, 337] width 377 height 21
type input "CREDIT_CARD"
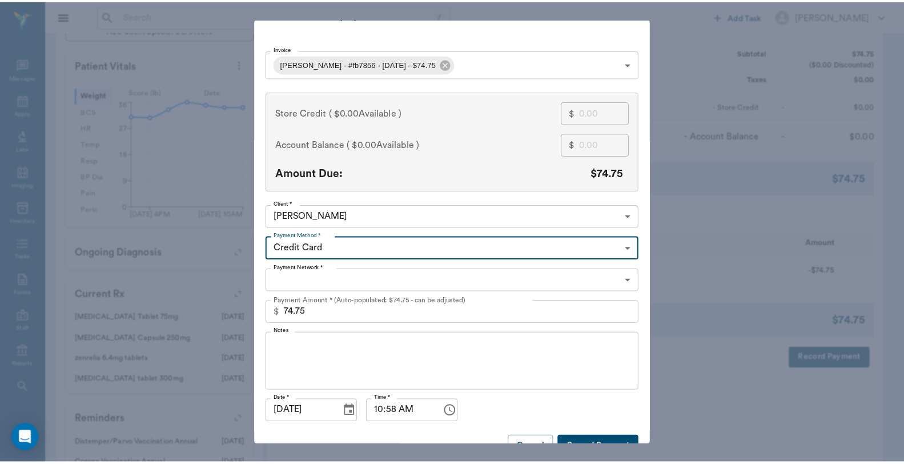
scroll to position [49, 0]
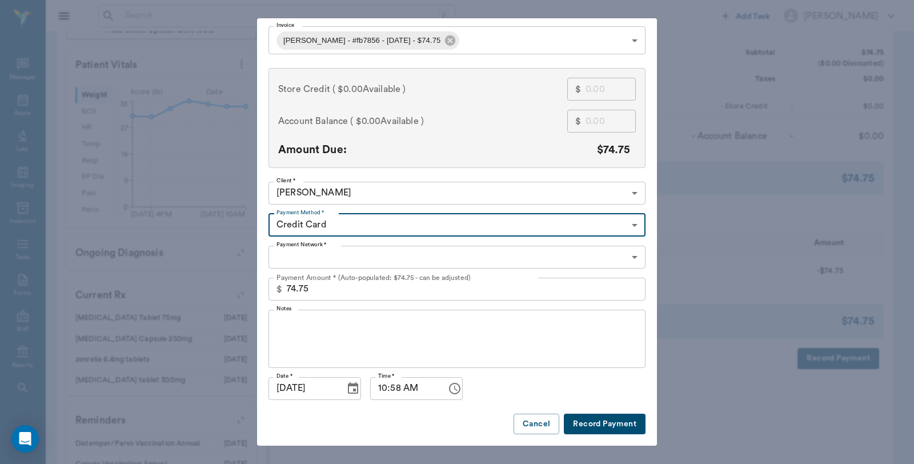
click at [340, 263] on body "/ ​ Add Task Dr. Bert Ellsworth Nectar Messages Appts Labs Imaging Inventory Ta…" at bounding box center [457, 174] width 914 height 983
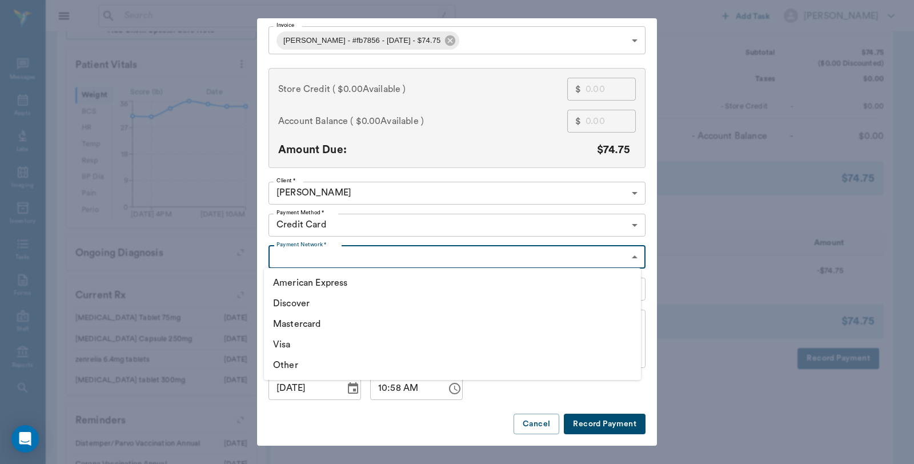
click at [306, 343] on li "Visa" at bounding box center [452, 344] width 377 height 21
type input "VISA"
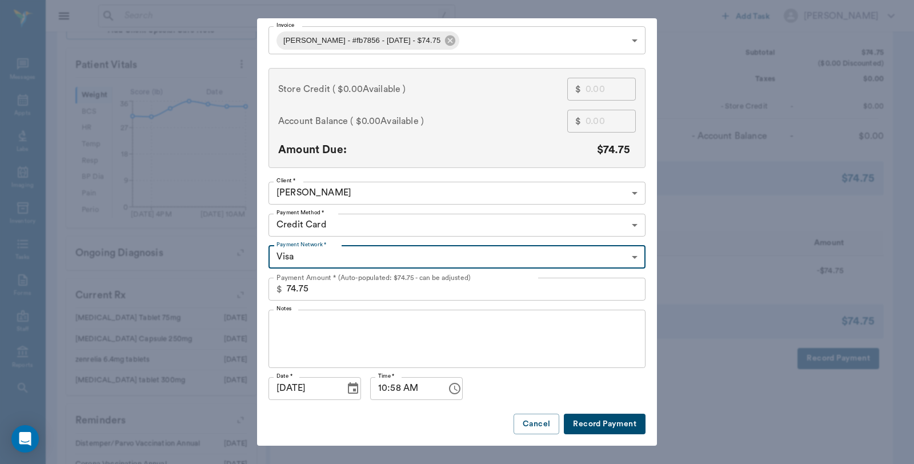
click at [624, 423] on button "Record Payment" at bounding box center [605, 424] width 82 height 21
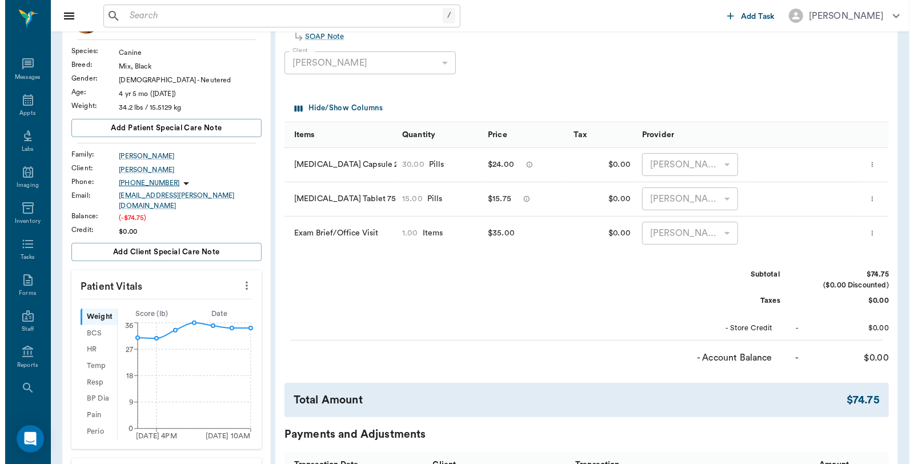
scroll to position [0, 0]
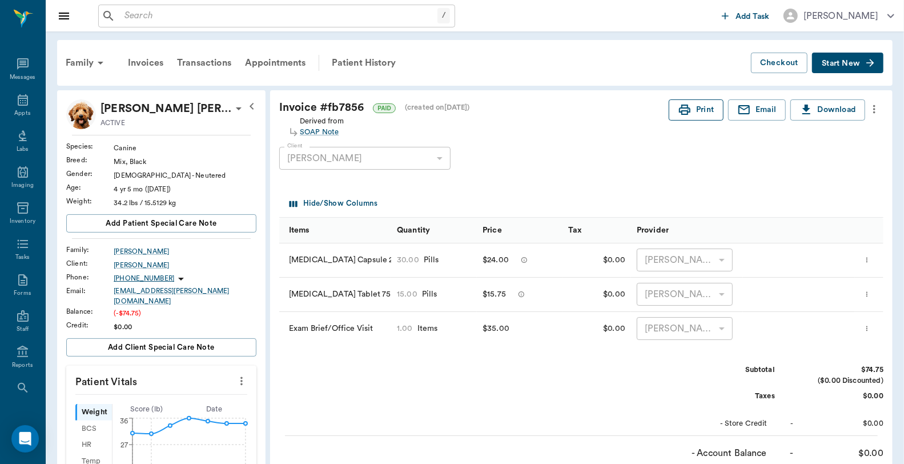
click at [711, 109] on button "Print" at bounding box center [696, 109] width 55 height 21
click at [10, 87] on div "Messages" at bounding box center [22, 71] width 45 height 36
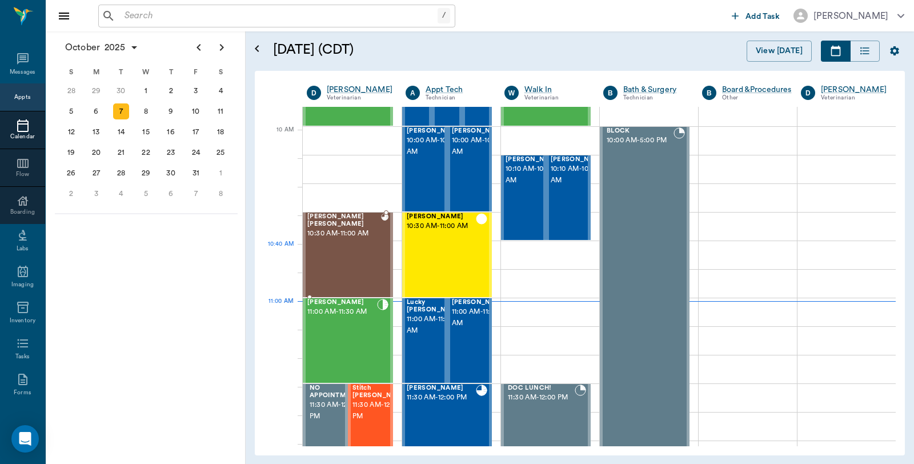
scroll to position [323, 0]
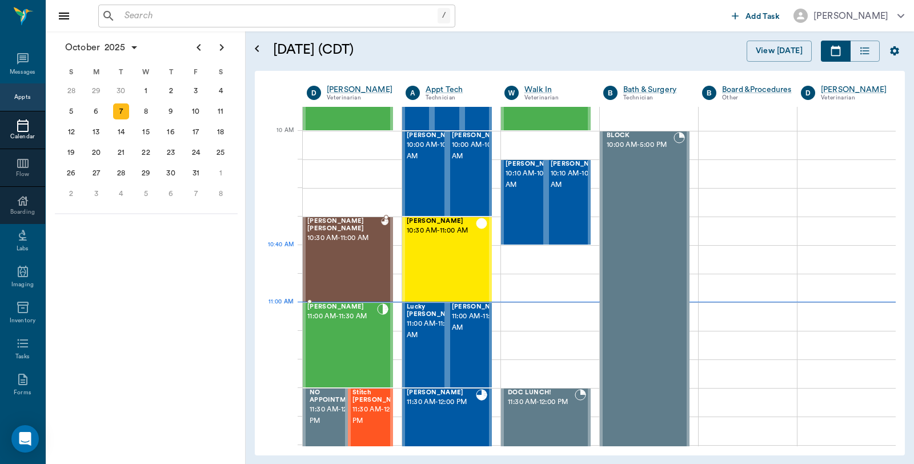
click at [345, 256] on div "Bauer O'brien 10:30 AM - 11:00 AM" at bounding box center [344, 259] width 74 height 83
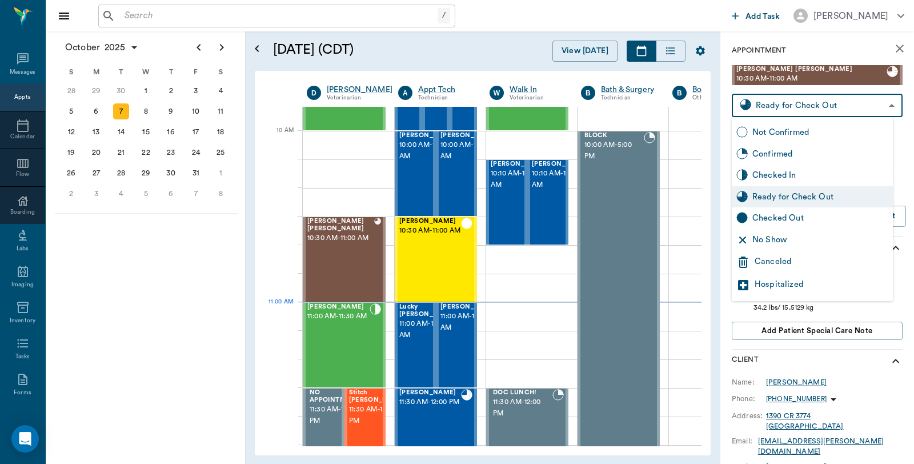
click at [842, 107] on body "/ ​ Add Task Dr. Bert Ellsworth Nectar Messages Appts Calendar Flow Boarding La…" at bounding box center [457, 232] width 914 height 464
click at [793, 218] on div "Checked Out" at bounding box center [820, 218] width 136 height 13
type input "CHECKED_OUT"
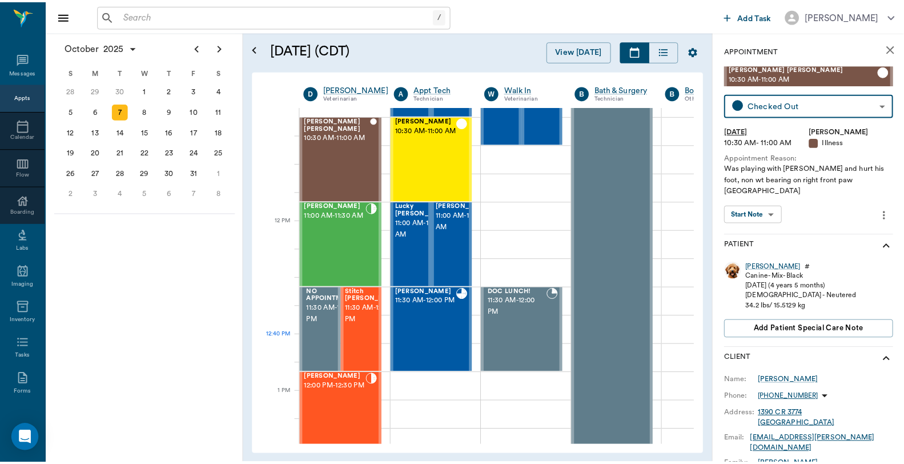
scroll to position [578, 0]
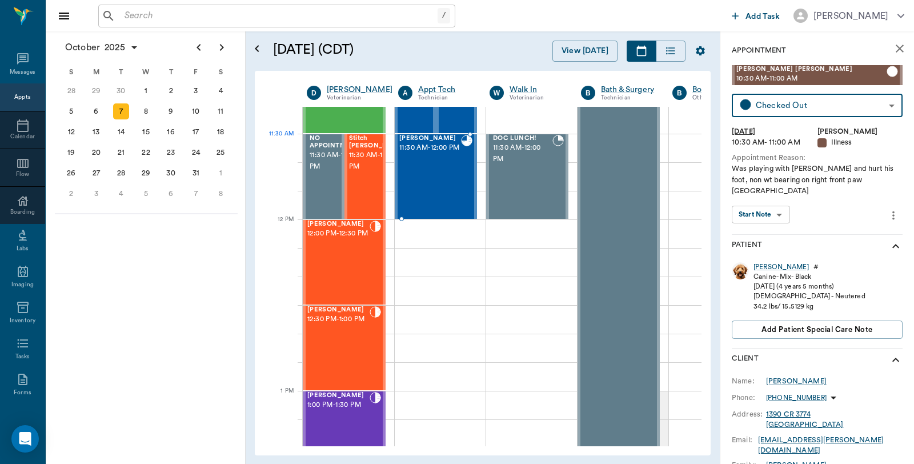
click at [441, 153] on span "11:30 AM - 12:00 PM" at bounding box center [430, 147] width 62 height 11
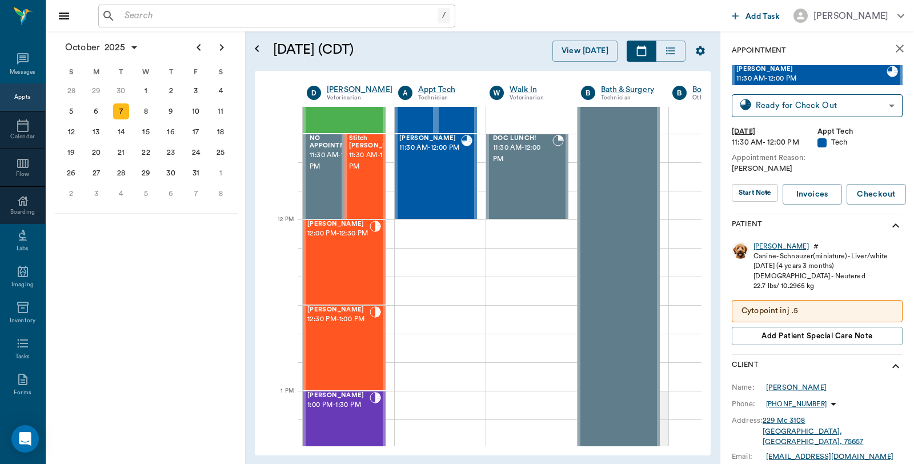
click at [756, 246] on div "Sam" at bounding box center [781, 247] width 55 height 10
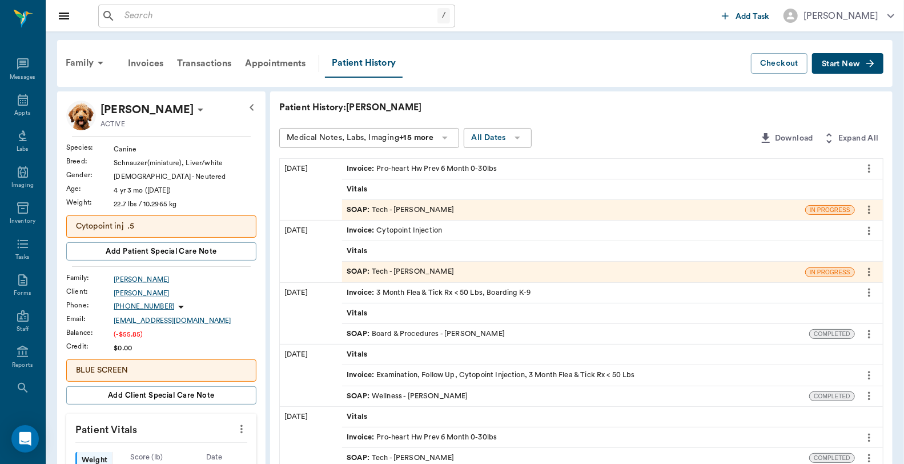
click at [435, 167] on div "Invoice : Pro-heart Hw Prev 6 Month 0-30lbs" at bounding box center [422, 168] width 150 height 11
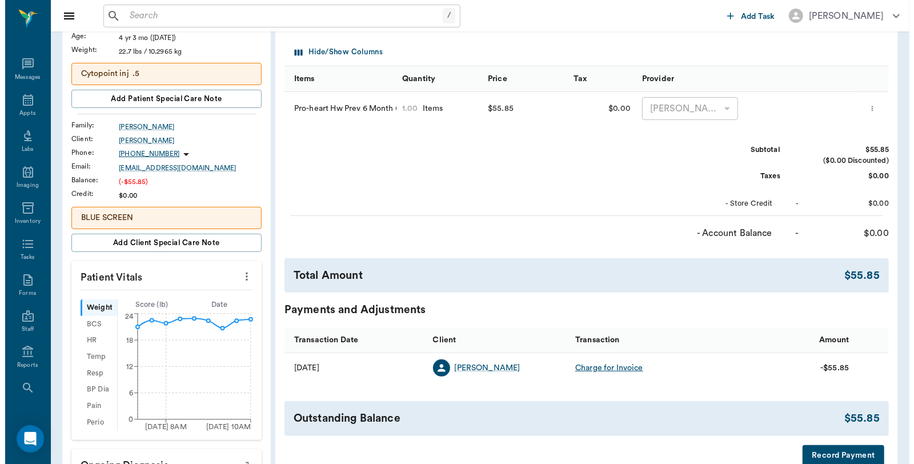
scroll to position [254, 0]
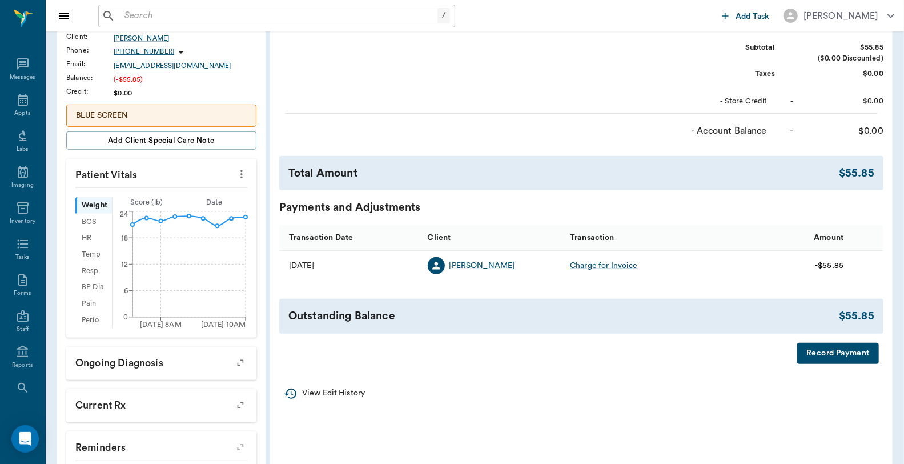
click at [819, 353] on button "Record Payment" at bounding box center [839, 353] width 82 height 21
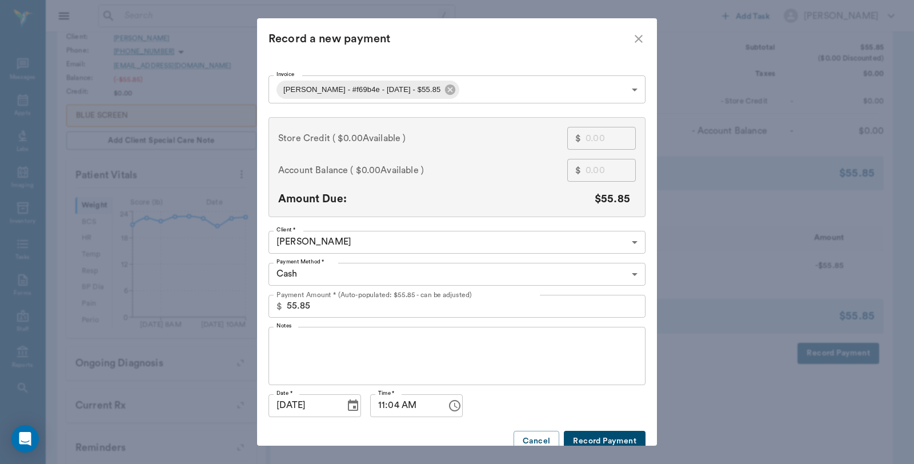
click at [384, 269] on body "/ ​ Add Task Dr. Bert Ellsworth Nectar Messages Appts Labs Imaging Inventory Ta…" at bounding box center [457, 209] width 914 height 927
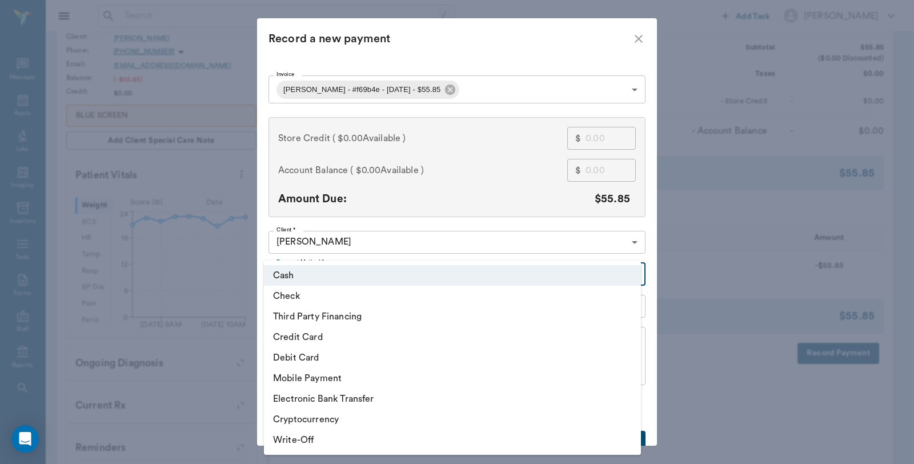
click at [323, 353] on li "Debit Card" at bounding box center [452, 357] width 377 height 21
type input "DEBIT_CARD"
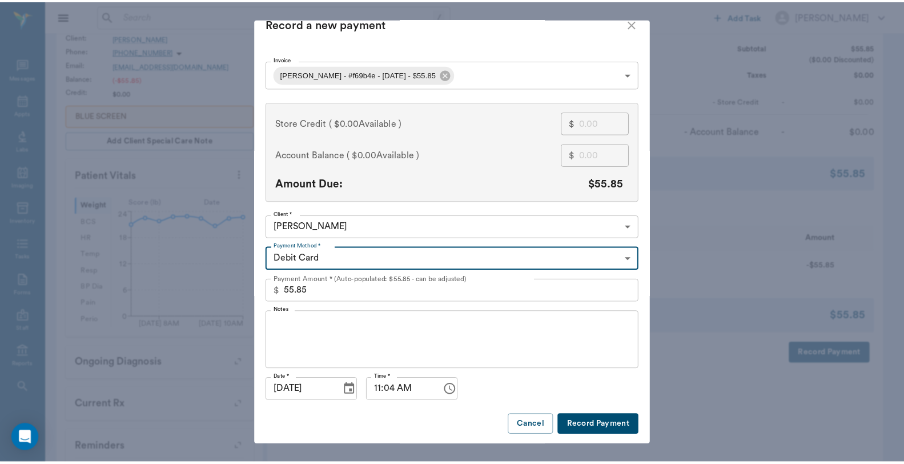
scroll to position [17, 0]
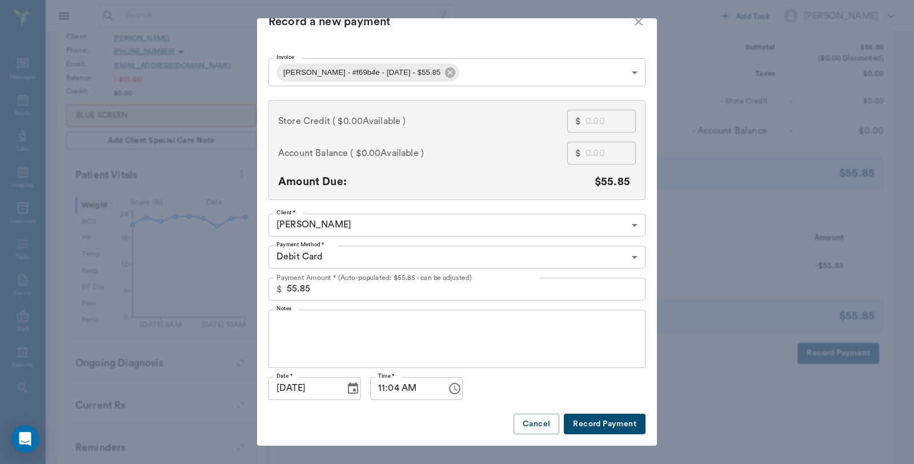
click at [607, 425] on button "Record Payment" at bounding box center [605, 424] width 82 height 21
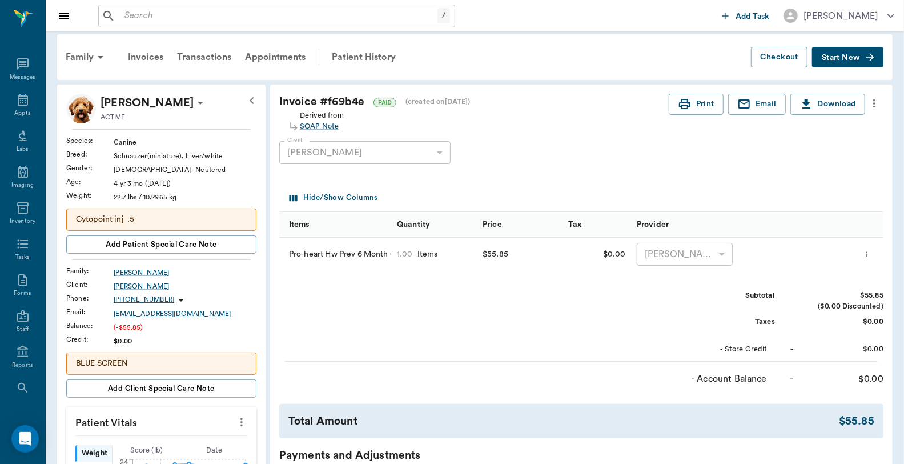
scroll to position [0, 0]
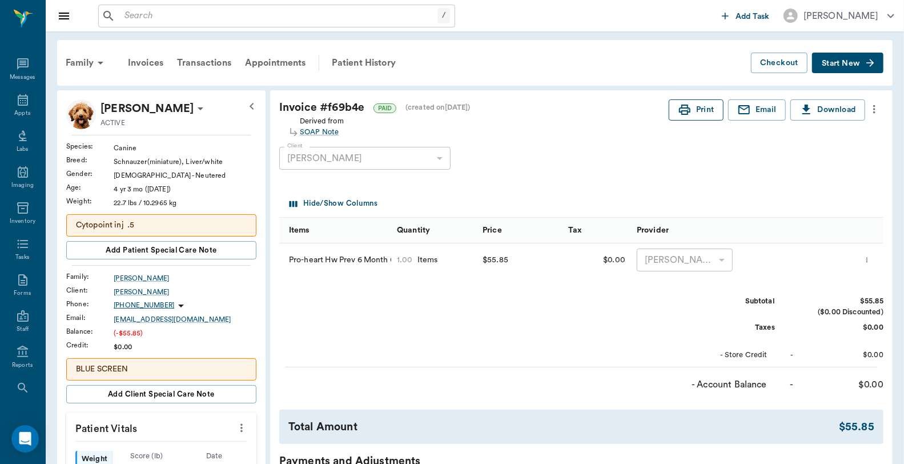
click at [702, 116] on button "Print" at bounding box center [696, 109] width 55 height 21
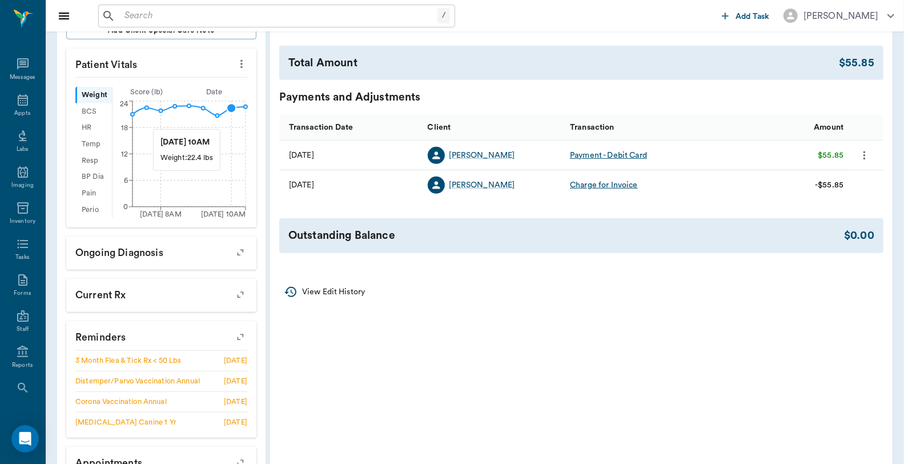
scroll to position [444, 0]
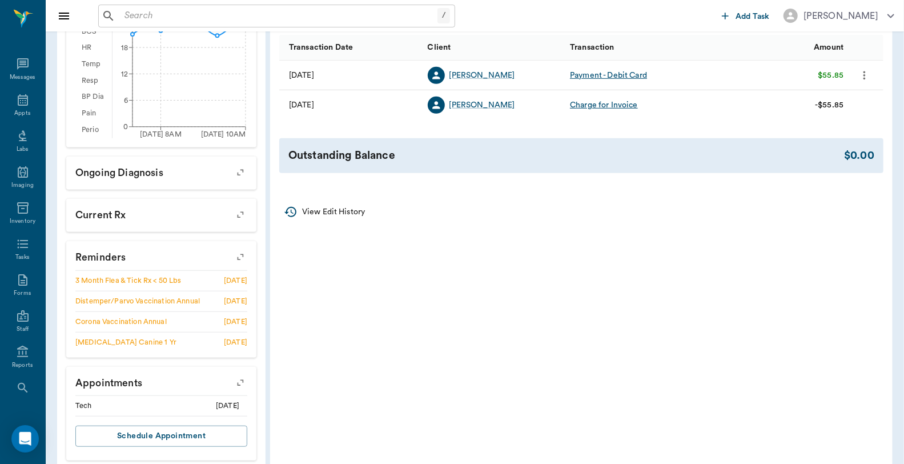
click at [241, 259] on icon "button" at bounding box center [240, 257] width 9 height 9
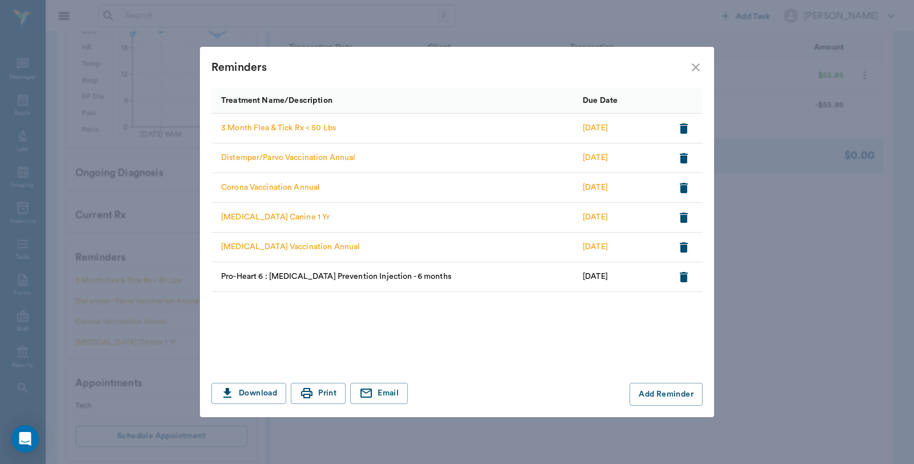
click at [698, 66] on icon "close" at bounding box center [696, 68] width 14 height 14
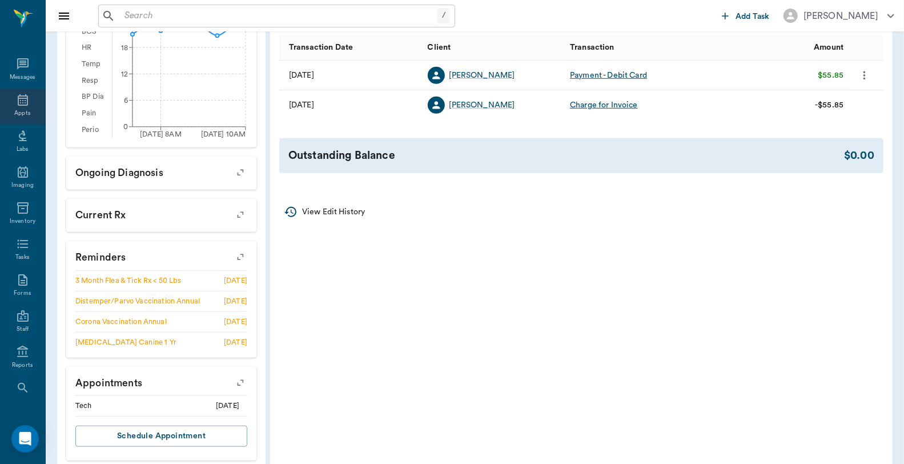
click at [16, 103] on icon at bounding box center [23, 100] width 14 height 14
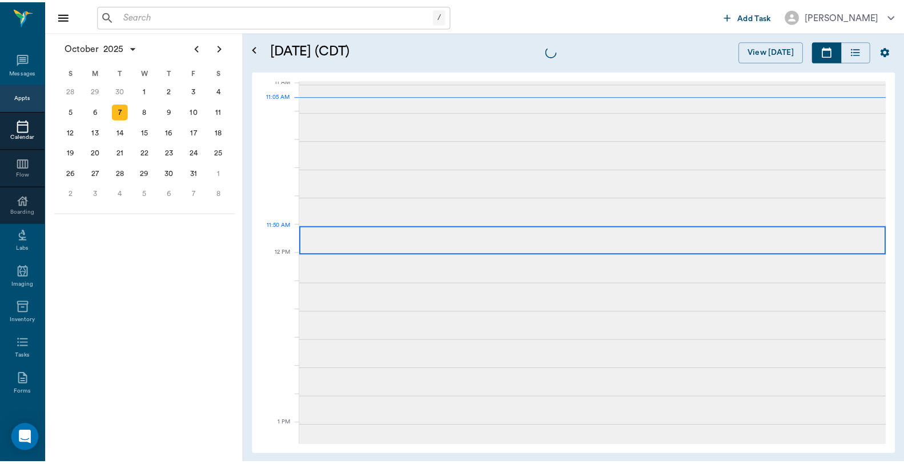
scroll to position [516, 0]
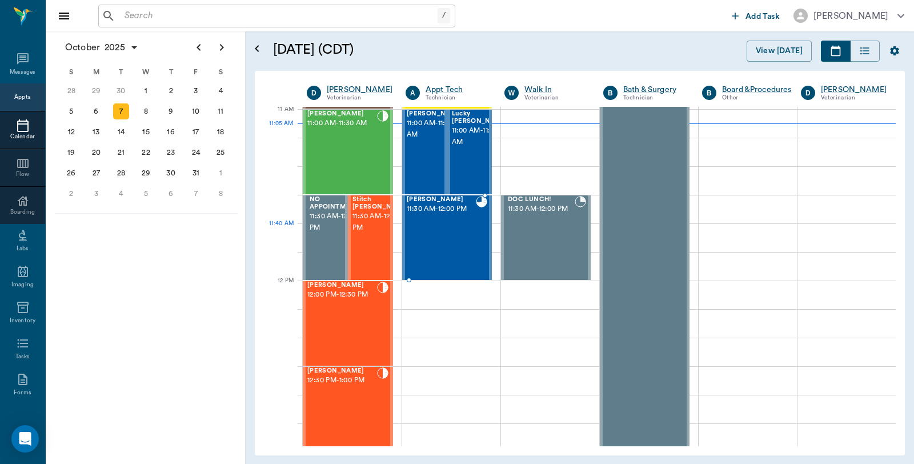
click at [451, 227] on div "Sam Chambers 11:30 AM - 12:00 PM" at bounding box center [441, 237] width 69 height 83
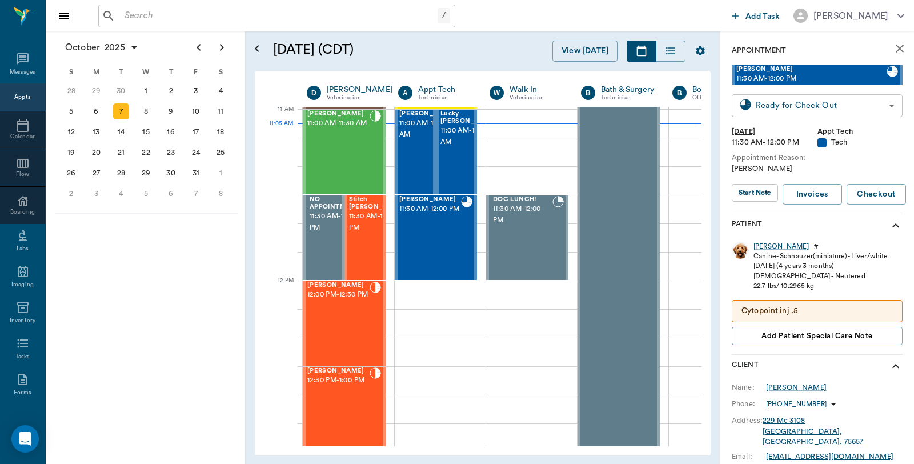
click at [820, 109] on body "/ ​ Add Task Dr. Bert Ellsworth Nectar Messages Appts Calendar Flow Boarding La…" at bounding box center [457, 232] width 914 height 464
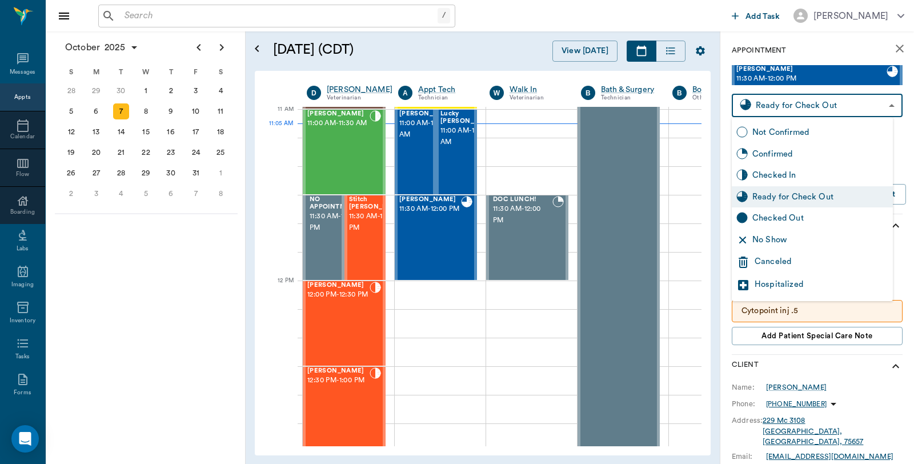
click at [782, 216] on div "Checked Out" at bounding box center [820, 218] width 136 height 13
type input "CHECKED_OUT"
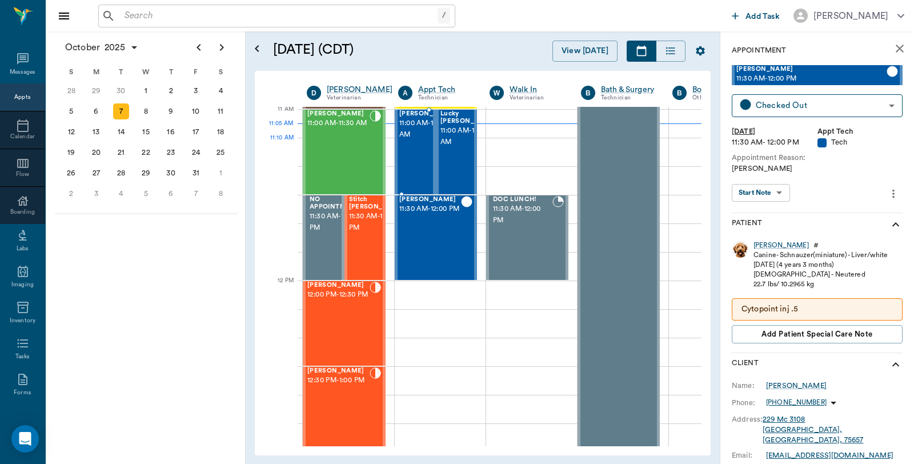
click at [417, 141] on span "11:00 AM - 11:30 AM" at bounding box center [427, 129] width 57 height 23
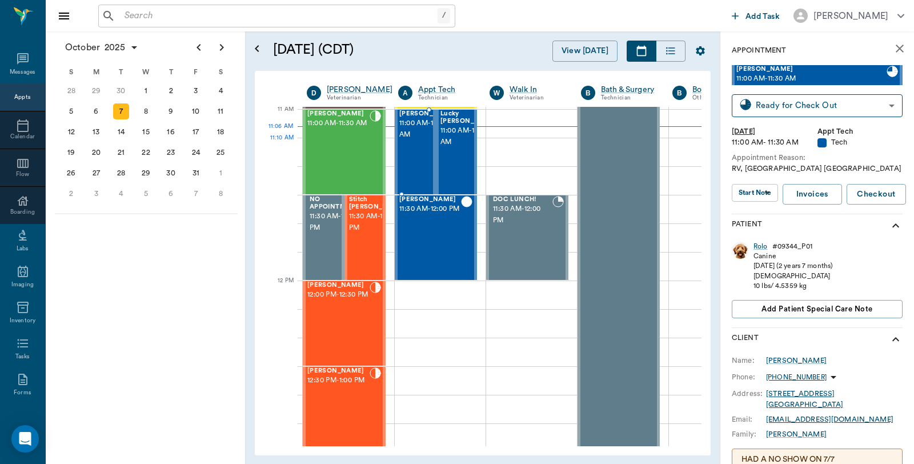
click at [423, 141] on span "11:00 AM - 11:30 AM" at bounding box center [427, 129] width 57 height 23
click at [762, 247] on div "Rolo" at bounding box center [761, 247] width 14 height 10
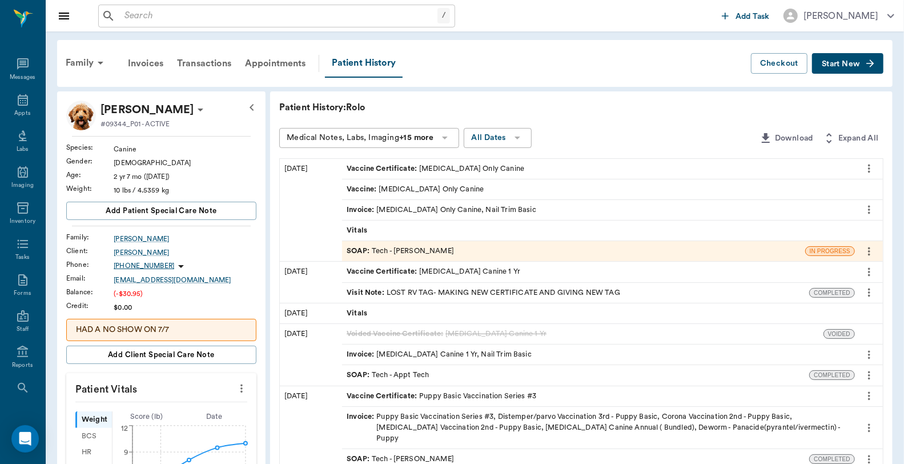
click at [441, 213] on div "Invoice : Rabies Vaccination Only Canine, Nail Trim Basic" at bounding box center [442, 210] width 190 height 11
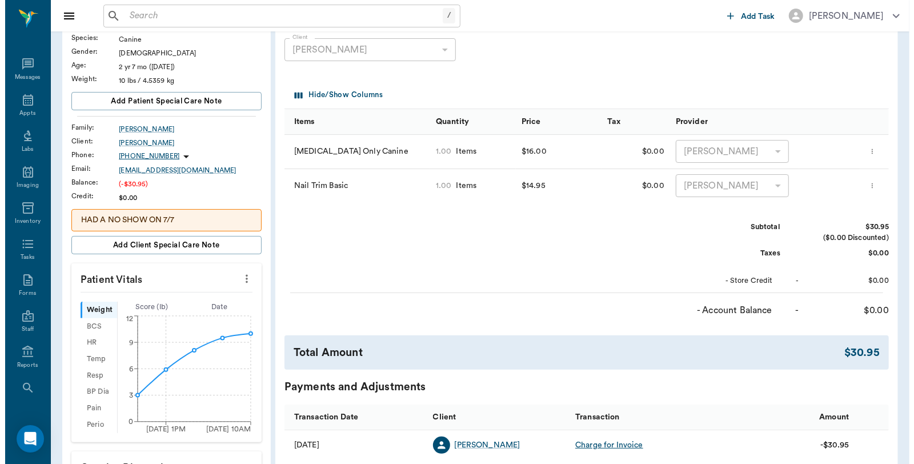
scroll to position [190, 0]
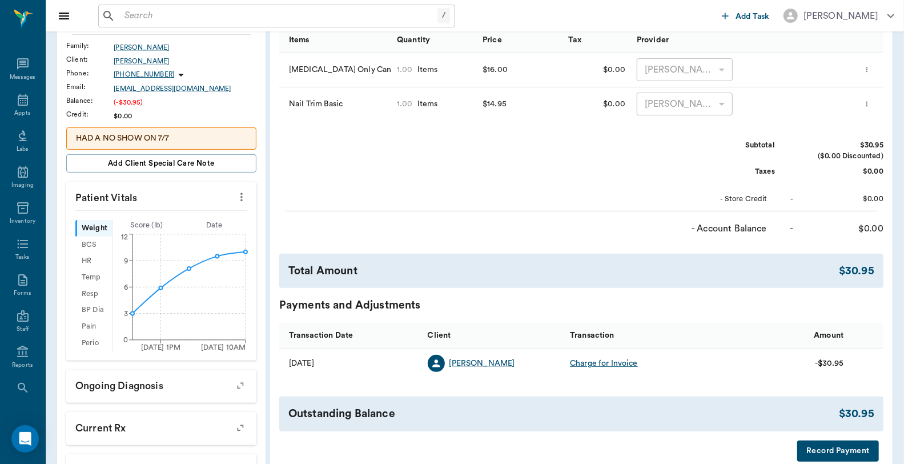
click at [848, 442] on button "Record Payment" at bounding box center [839, 450] width 82 height 21
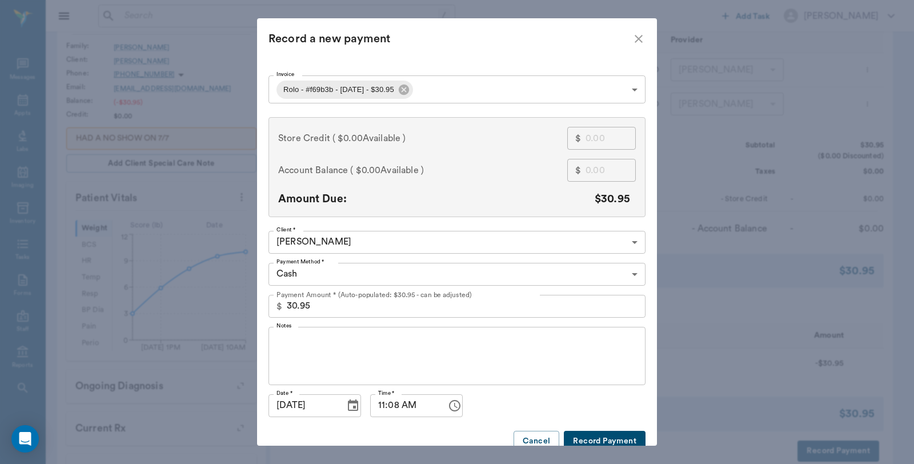
click at [330, 306] on input "30.95" at bounding box center [466, 306] width 359 height 23
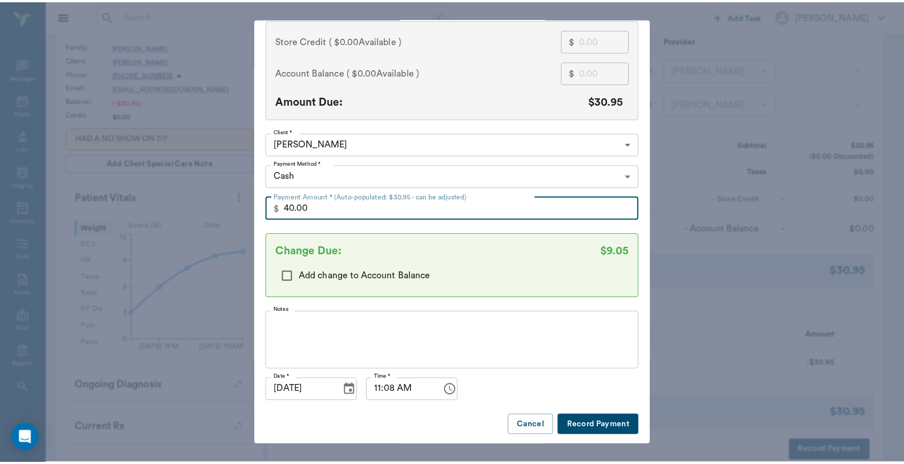
scroll to position [100, 0]
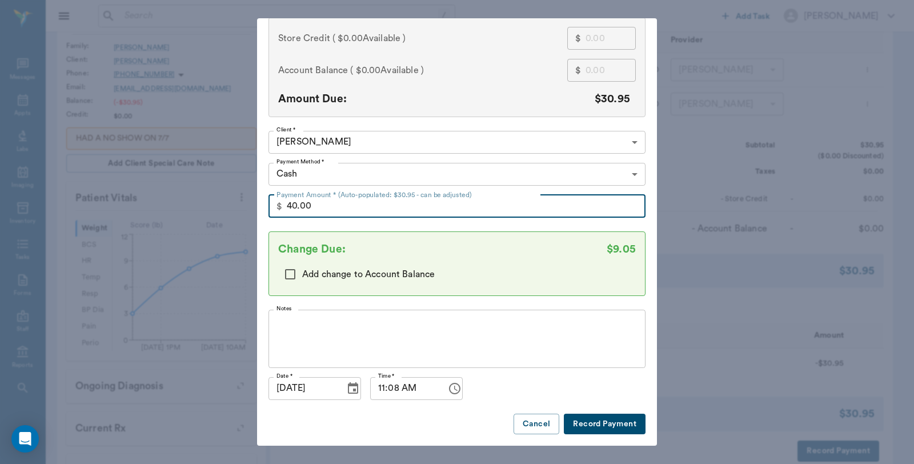
type input "40.00"
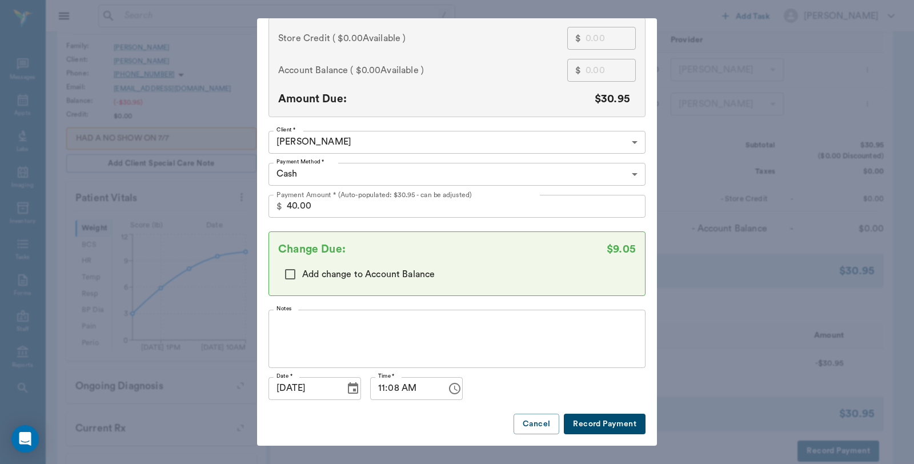
click at [609, 415] on button "Record Payment" at bounding box center [605, 424] width 82 height 21
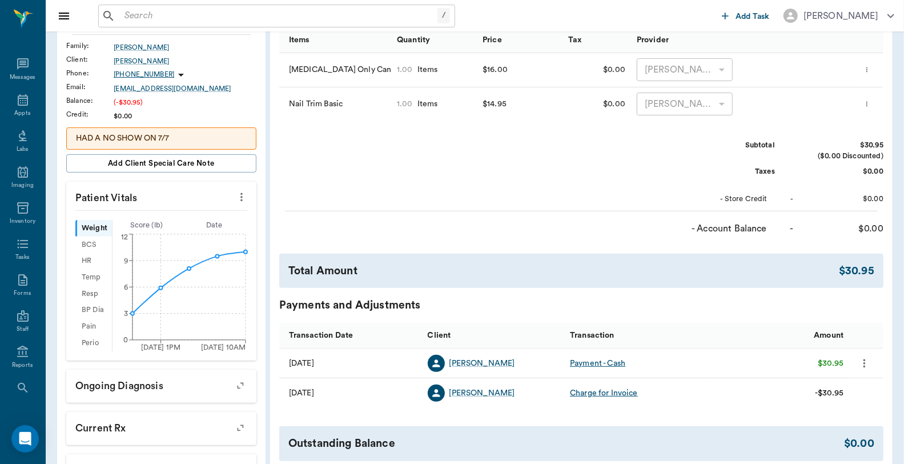
scroll to position [0, 0]
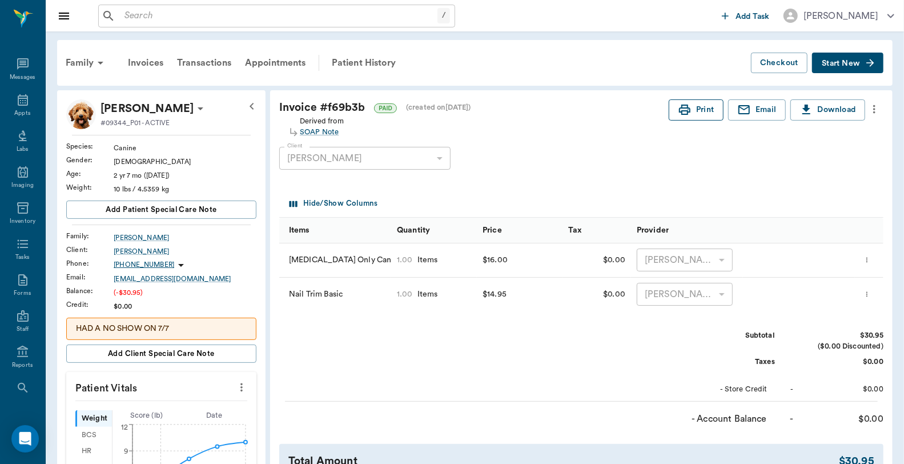
click at [691, 111] on button "Print" at bounding box center [696, 109] width 55 height 21
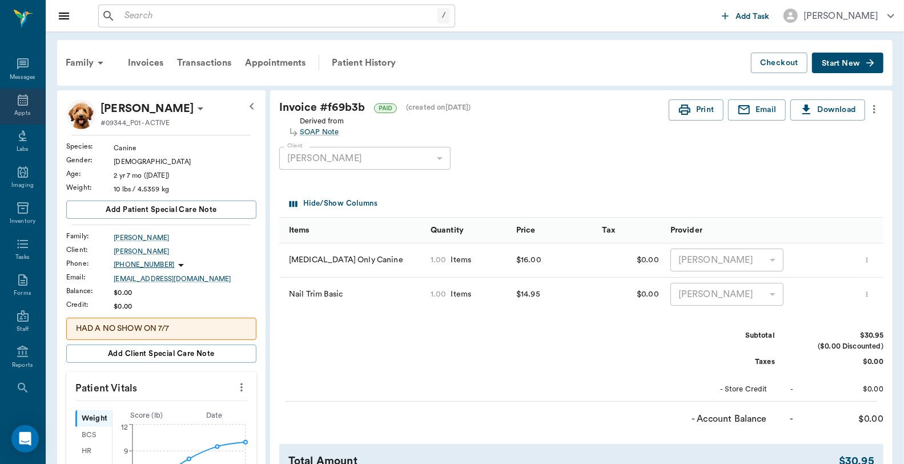
click at [20, 112] on div "Appts" at bounding box center [22, 113] width 16 height 9
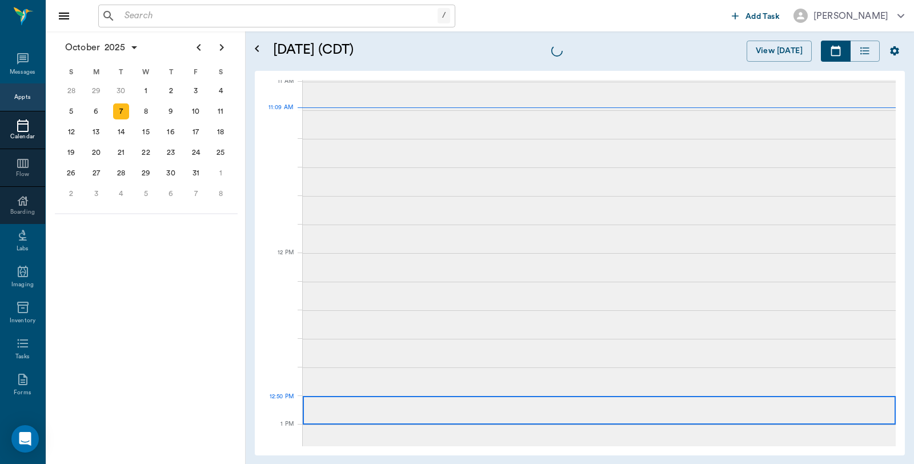
scroll to position [516, 0]
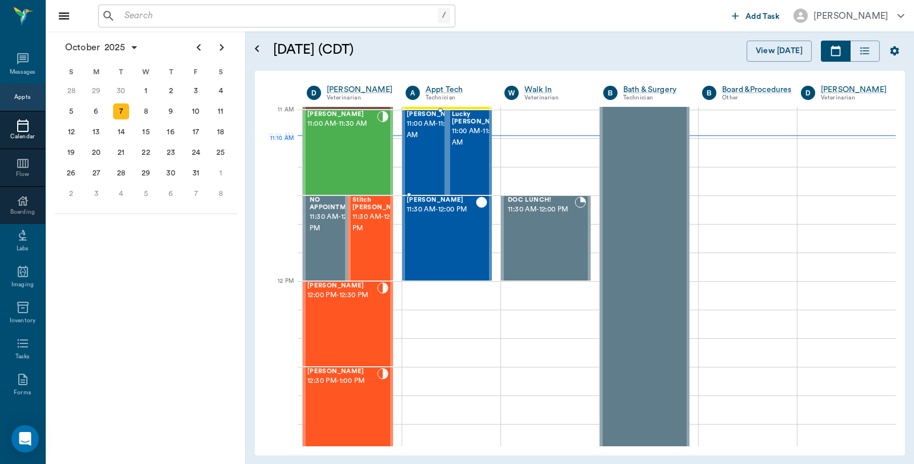
click at [419, 139] on span "11:00 AM - 11:30 AM" at bounding box center [435, 129] width 57 height 23
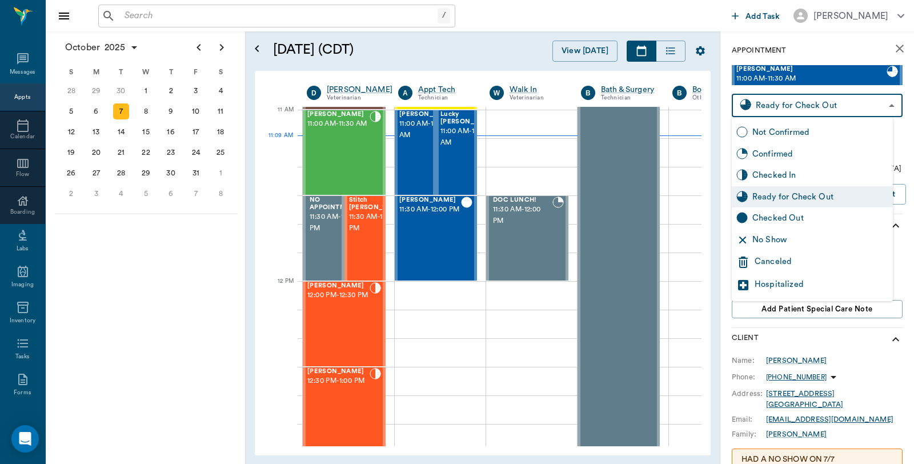
click at [790, 101] on body "/ ​ Add Task [PERSON_NAME] Nectar Messages Appts Calendar Flow Boarding Labs Im…" at bounding box center [457, 232] width 914 height 464
click at [798, 222] on div "Checked Out" at bounding box center [820, 218] width 136 height 13
type input "CHECKED_OUT"
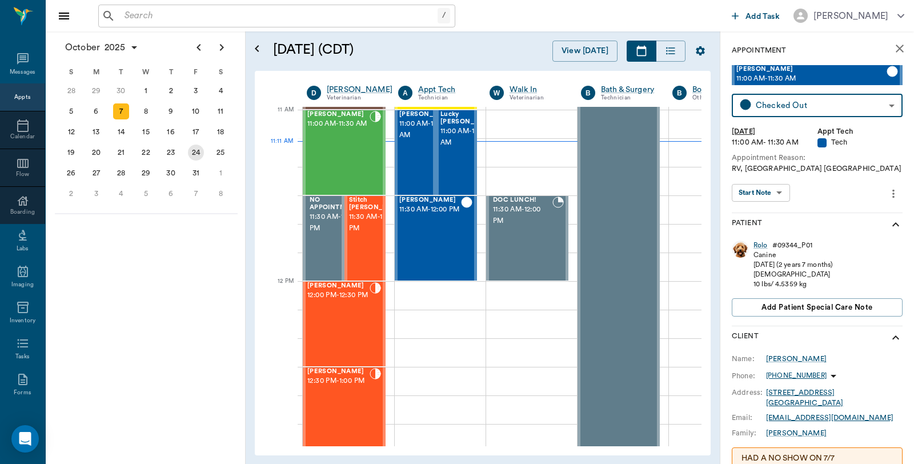
click at [193, 145] on div "24" at bounding box center [196, 153] width 16 height 16
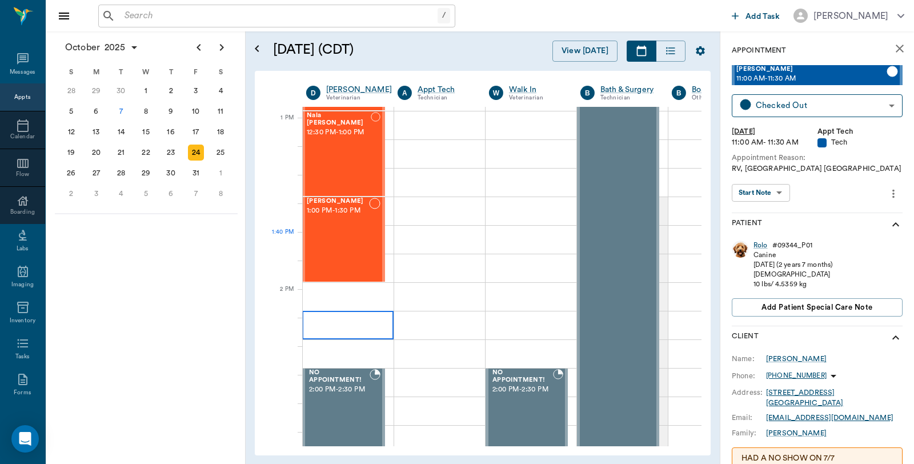
scroll to position [762, 1]
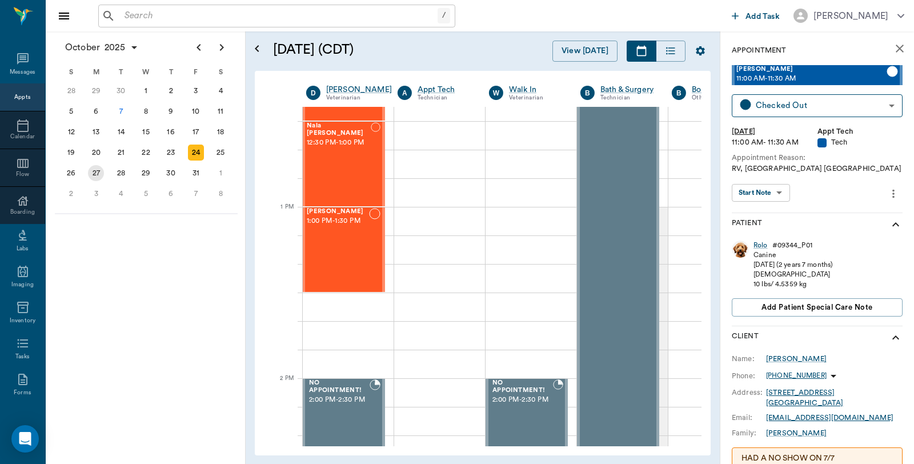
click at [100, 173] on div "27" at bounding box center [96, 173] width 16 height 16
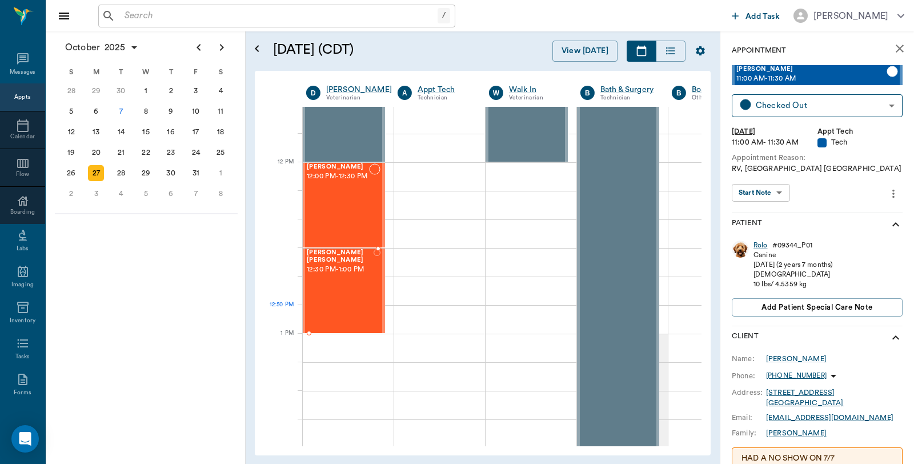
scroll to position [698, 1]
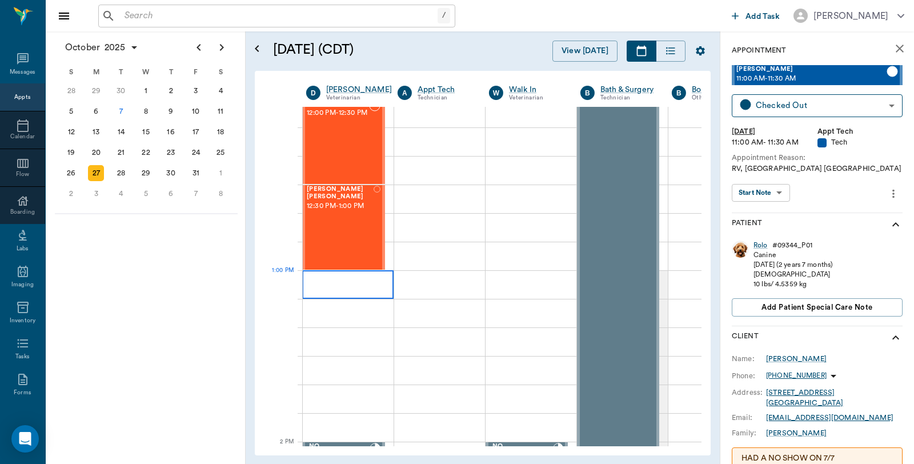
click at [346, 283] on div at bounding box center [347, 284] width 91 height 29
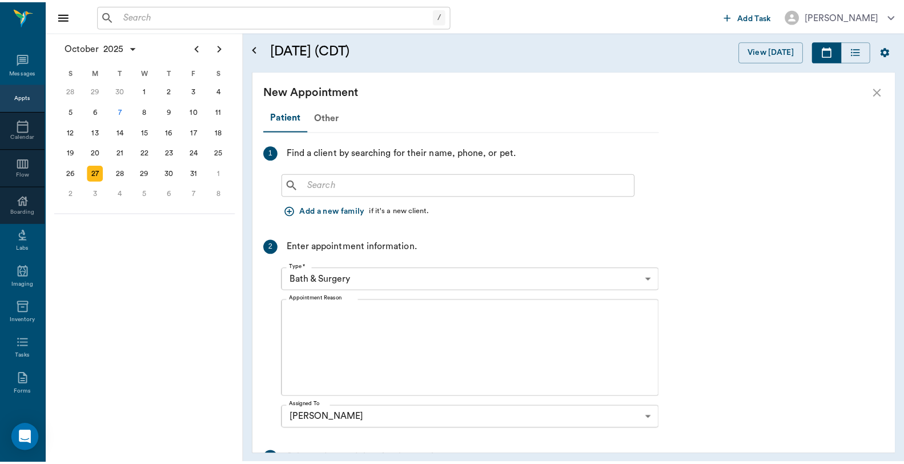
scroll to position [698, 0]
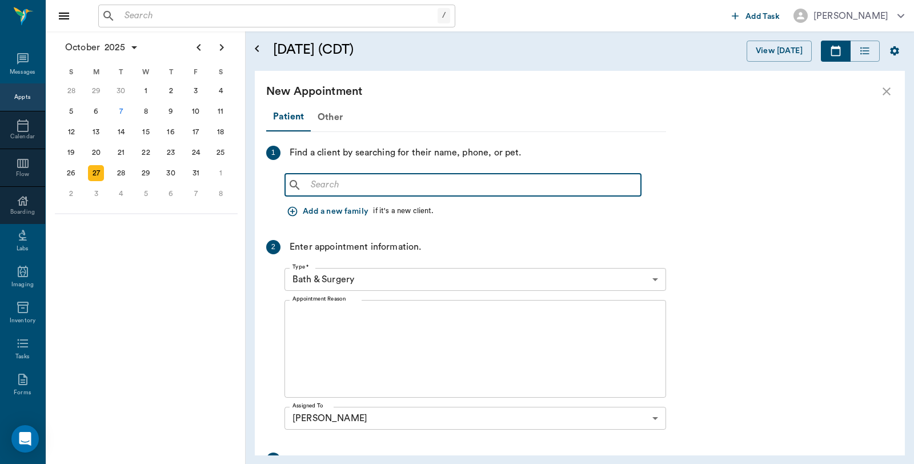
click at [407, 186] on input "text" at bounding box center [471, 185] width 330 height 16
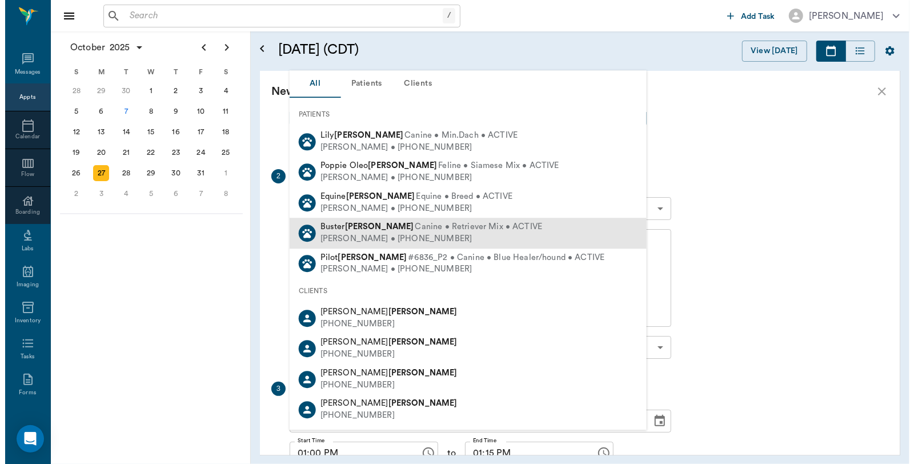
scroll to position [127, 0]
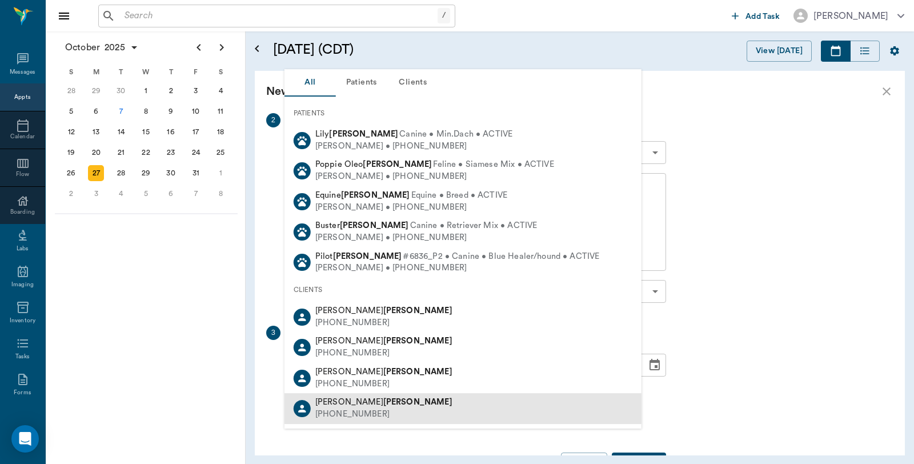
click at [383, 403] on b "[PERSON_NAME]" at bounding box center [417, 402] width 69 height 9
type input "[PERSON_NAME]"
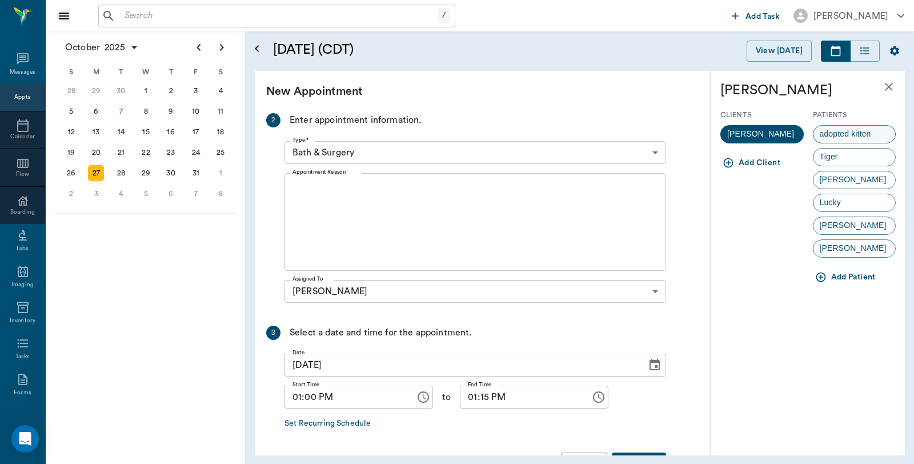
click at [861, 134] on span "adopted kitten" at bounding box center [846, 134] width 64 height 12
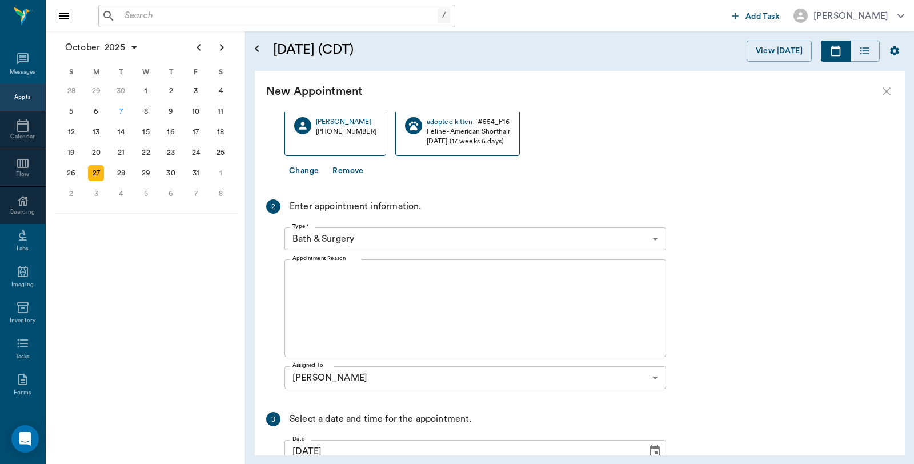
scroll to position [30, 0]
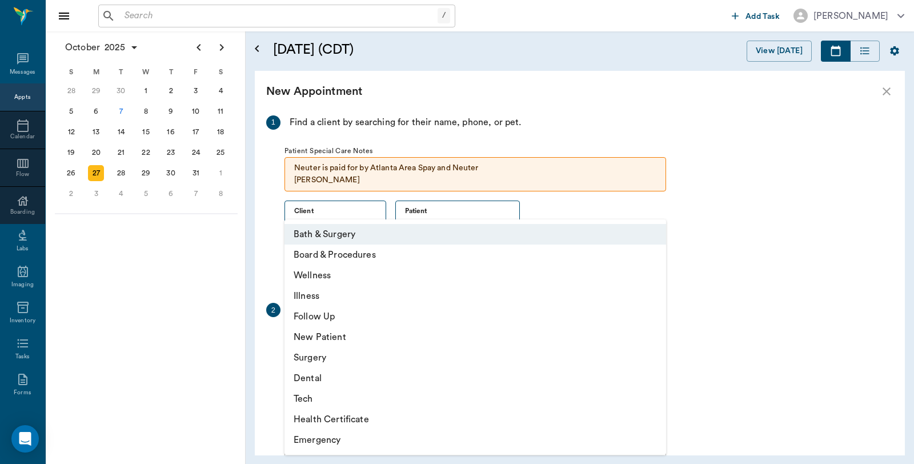
click at [381, 340] on body "/ ​ Add Task [PERSON_NAME] Nectar Messages Appts Calendar Flow Boarding Labs Im…" at bounding box center [457, 232] width 914 height 464
click at [326, 361] on li "Surgery" at bounding box center [475, 357] width 382 height 21
type input "65d2be4f46e3a538d89b8c18"
type input "01:30 PM"
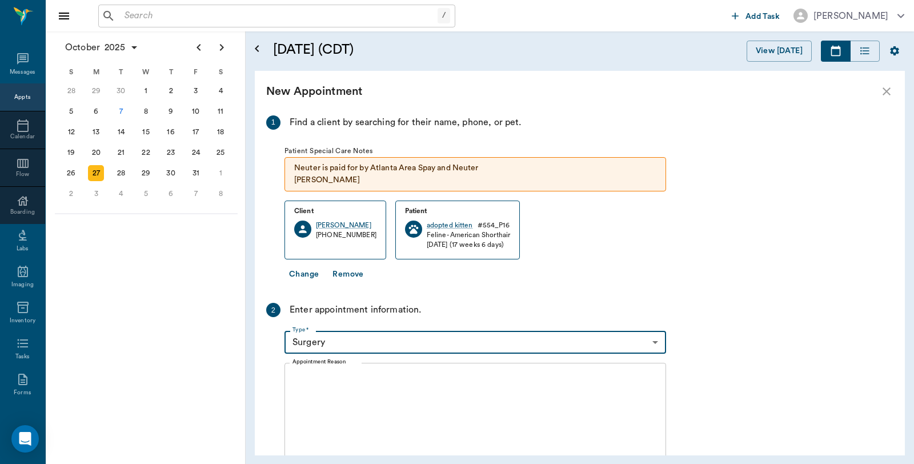
click at [311, 275] on button "Change" at bounding box center [303, 274] width 39 height 21
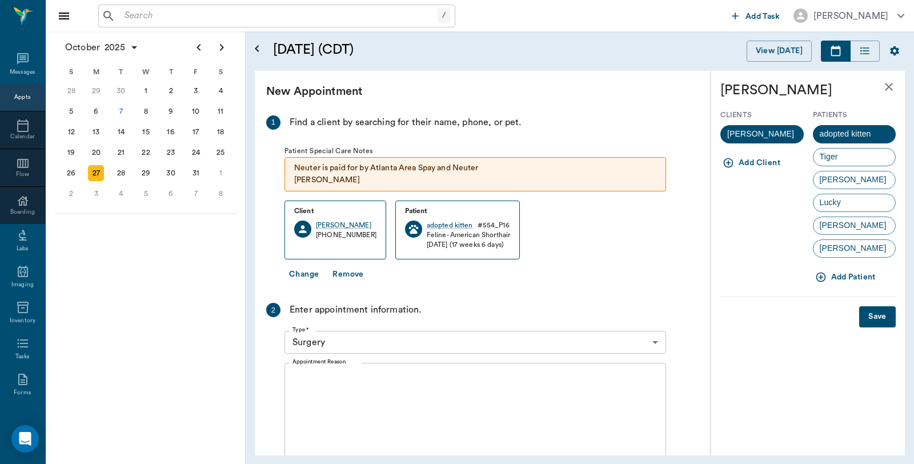
click at [318, 383] on textarea "Appointment Reason" at bounding box center [475, 411] width 366 height 79
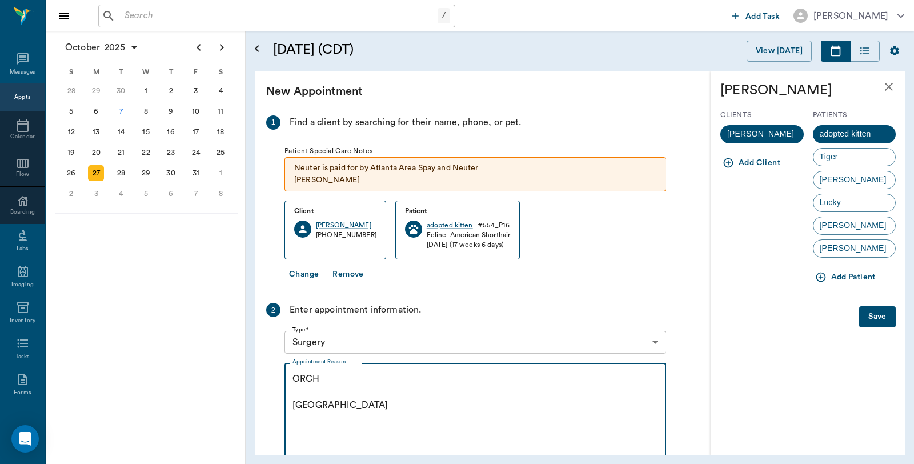
type textarea "ORCH Caryn"
click at [881, 315] on button "Save" at bounding box center [877, 316] width 37 height 21
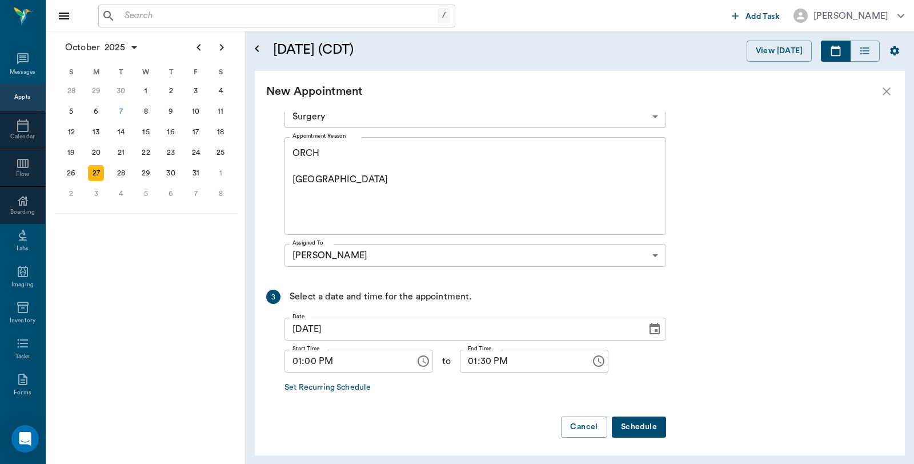
scroll to position [258, 0]
click at [636, 421] on button "Schedule" at bounding box center [639, 424] width 54 height 21
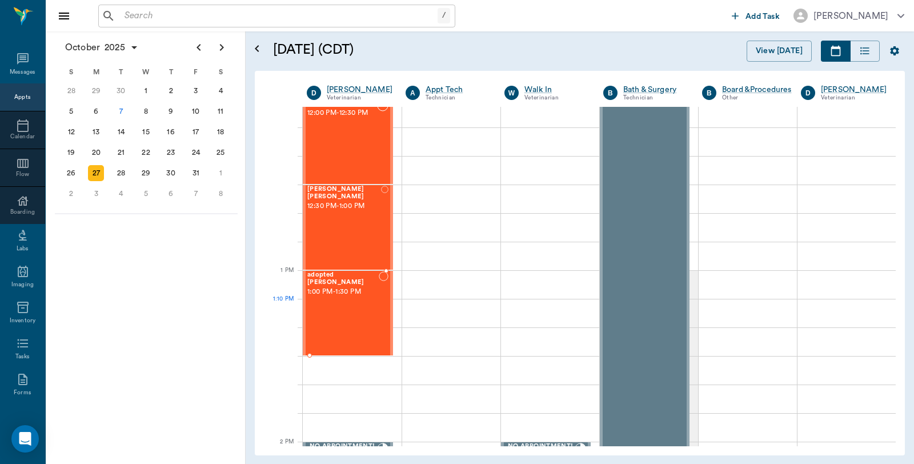
click at [336, 305] on div "adopted kitten Morphew 1:00 PM - 1:30 PM" at bounding box center [342, 312] width 71 height 83
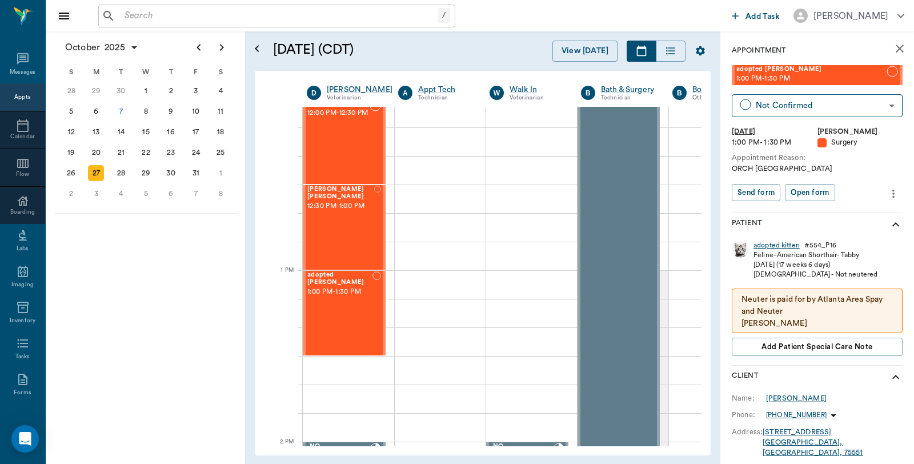
click at [780, 246] on div "adopted kitten" at bounding box center [777, 246] width 46 height 10
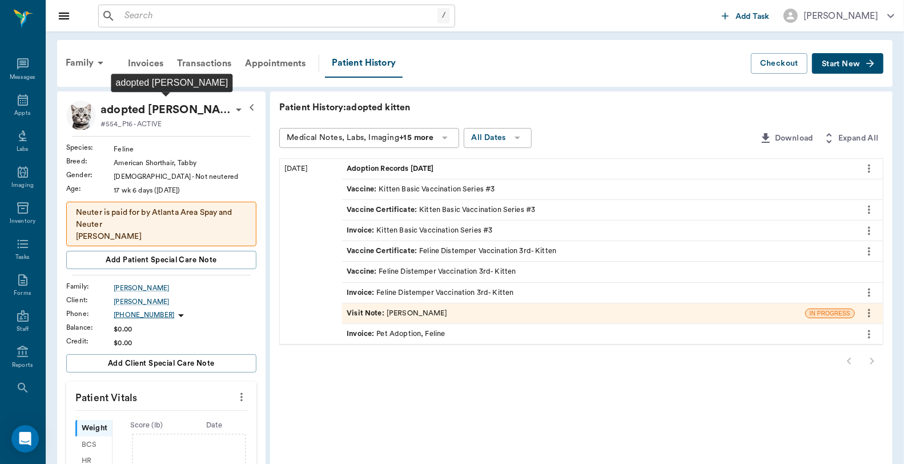
click at [160, 106] on p "adopted kitten Morphew" at bounding box center [166, 110] width 131 height 18
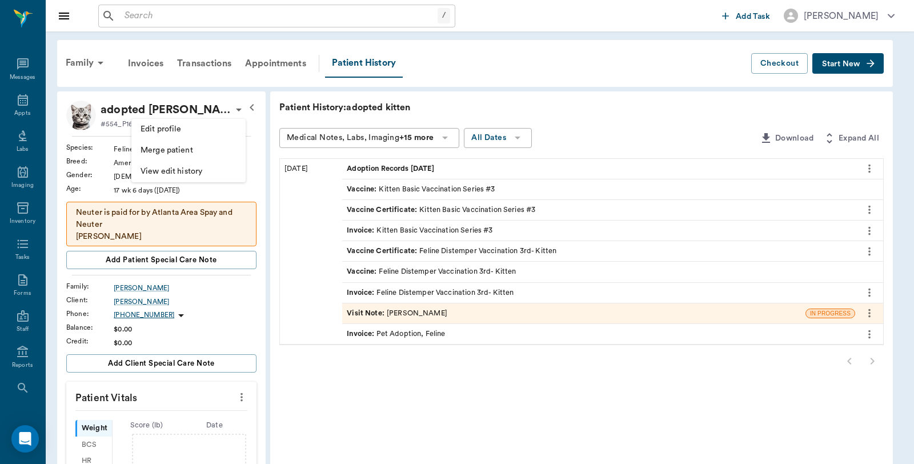
click at [158, 127] on span "Edit profile" at bounding box center [189, 129] width 96 height 12
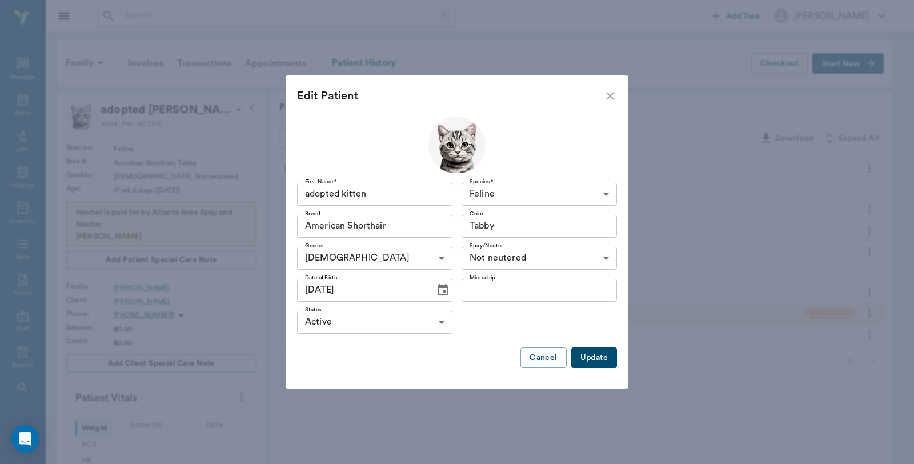
click at [304, 191] on input "adopted kitten" at bounding box center [374, 194] width 155 height 23
type input "Leo-adopted kitten"
click at [589, 355] on button "Update" at bounding box center [594, 357] width 46 height 21
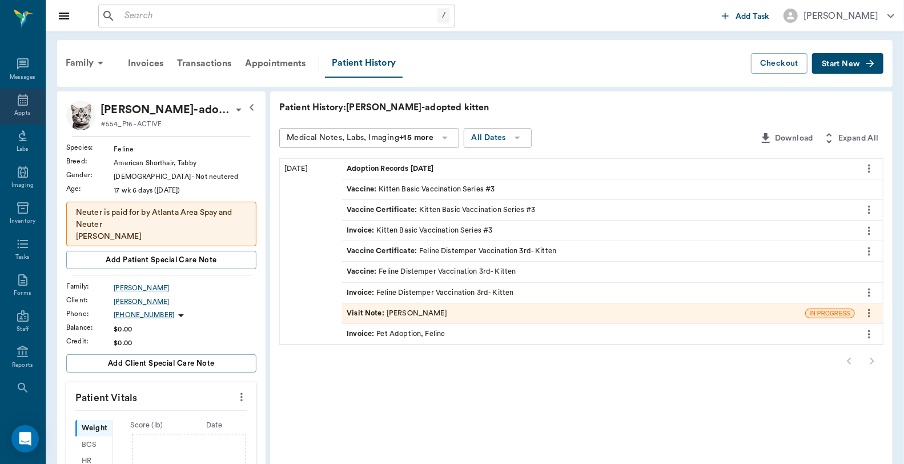
click at [10, 98] on div "Appts" at bounding box center [22, 107] width 45 height 36
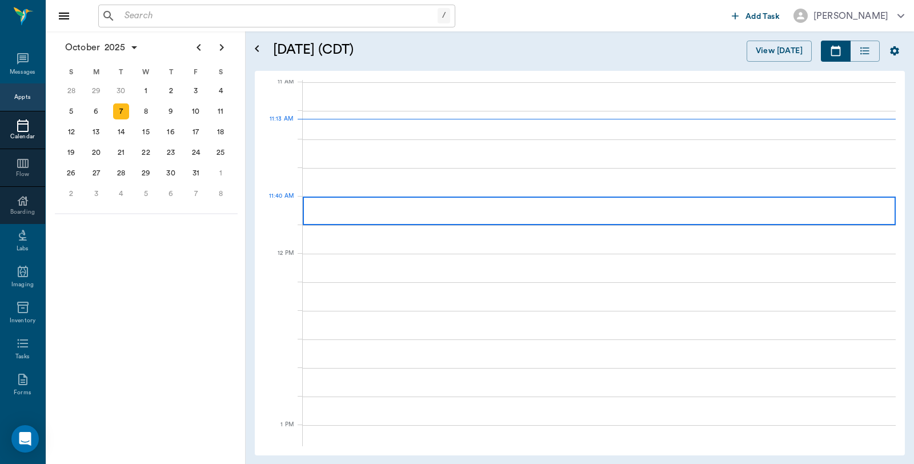
scroll to position [516, 0]
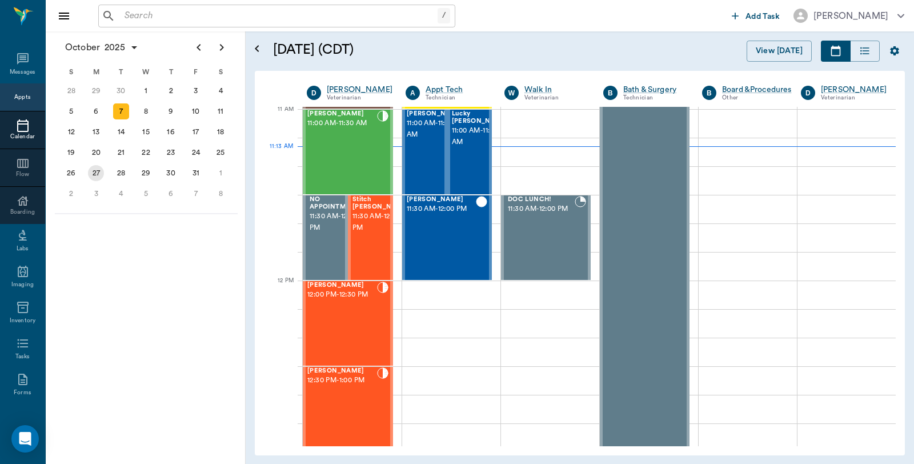
click at [97, 167] on div "27" at bounding box center [96, 173] width 16 height 16
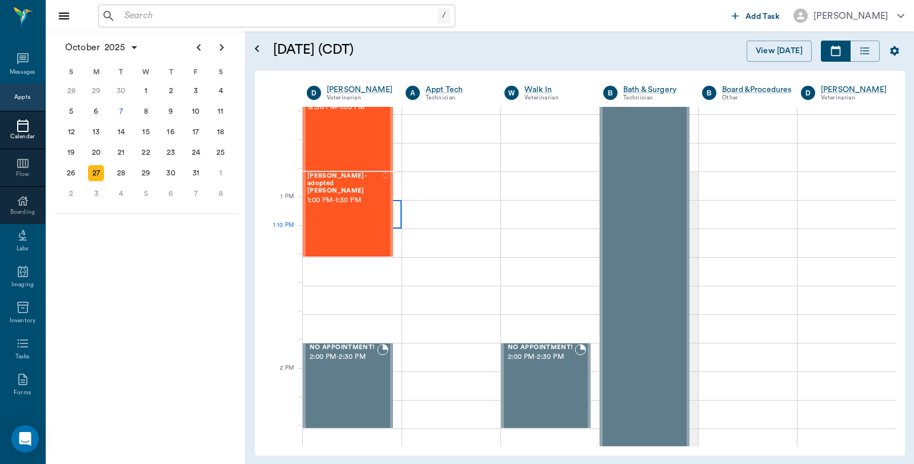
scroll to position [762, 0]
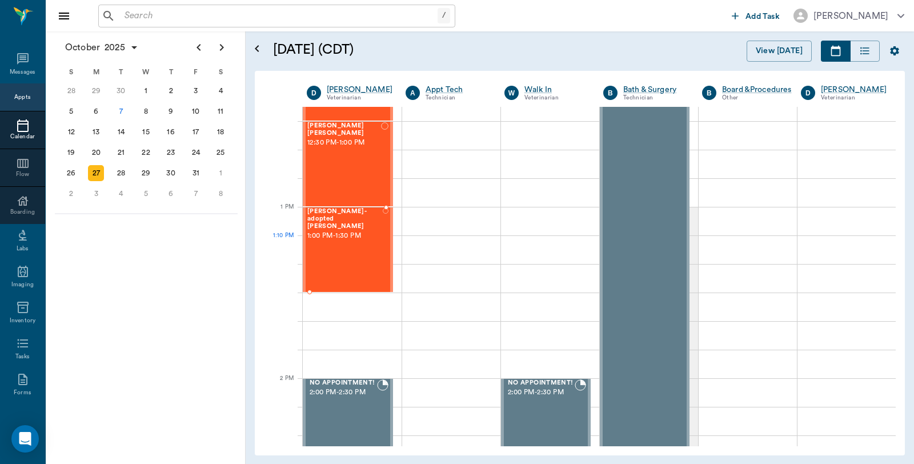
click at [331, 246] on div "Leo-adopted kitten Morphew 1:00 PM - 1:30 PM" at bounding box center [344, 249] width 75 height 83
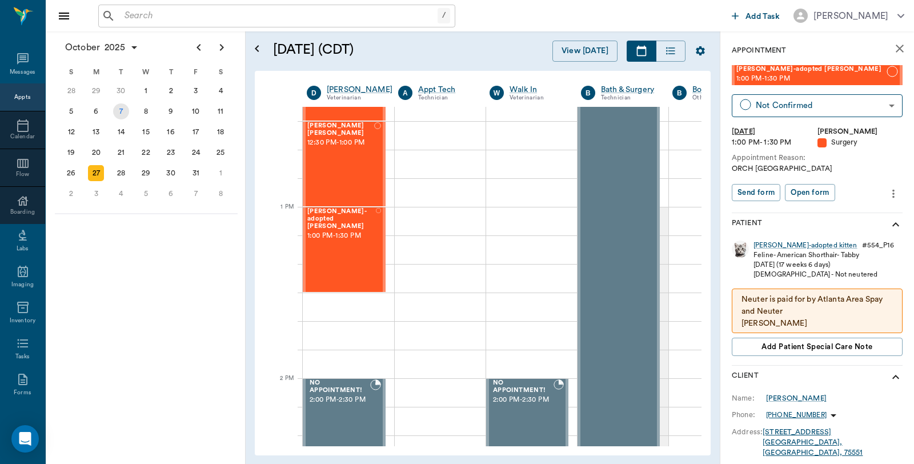
click at [121, 109] on div "7" at bounding box center [121, 111] width 16 height 16
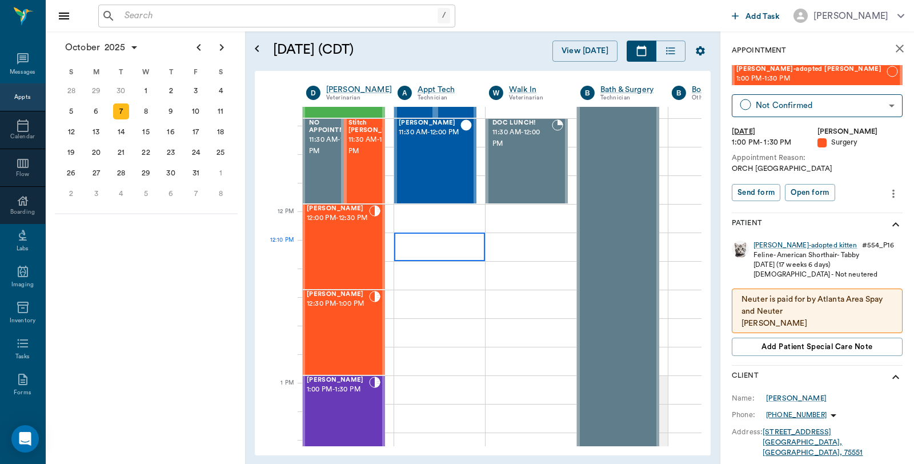
scroll to position [571, 1]
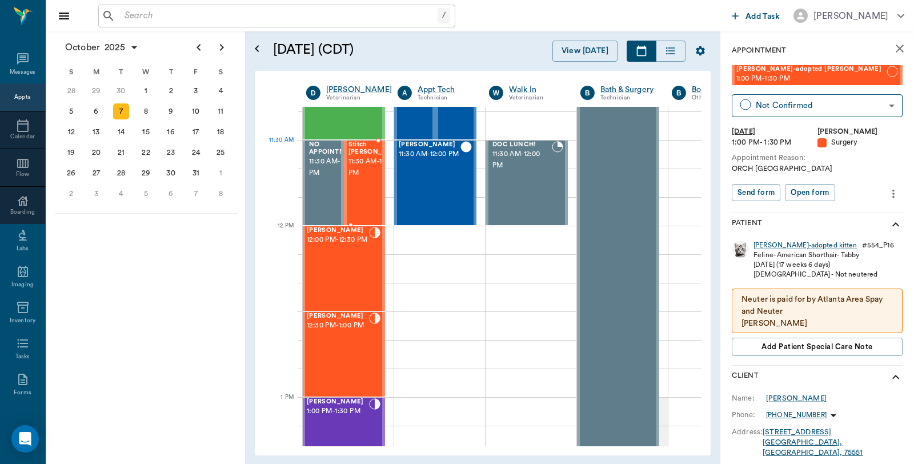
click at [372, 147] on span "Stitch [PERSON_NAME]" at bounding box center [376, 148] width 57 height 15
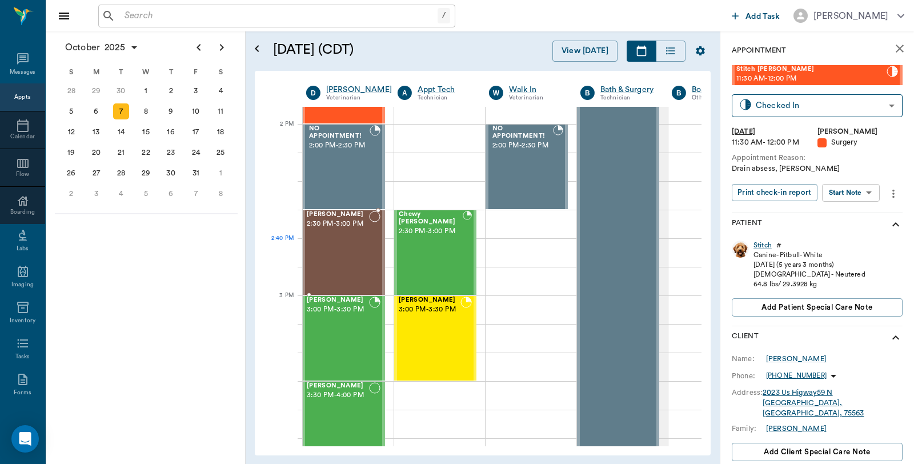
scroll to position [1015, 1]
click at [147, 118] on div "8" at bounding box center [146, 111] width 25 height 21
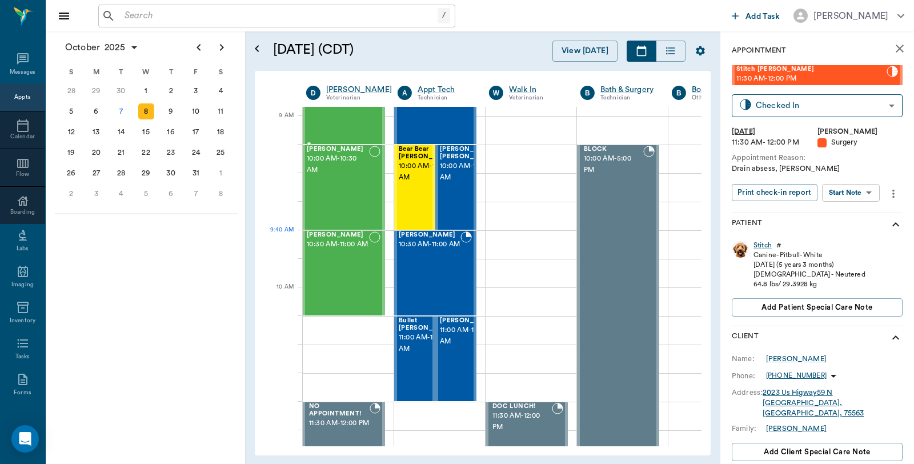
scroll to position [317, 1]
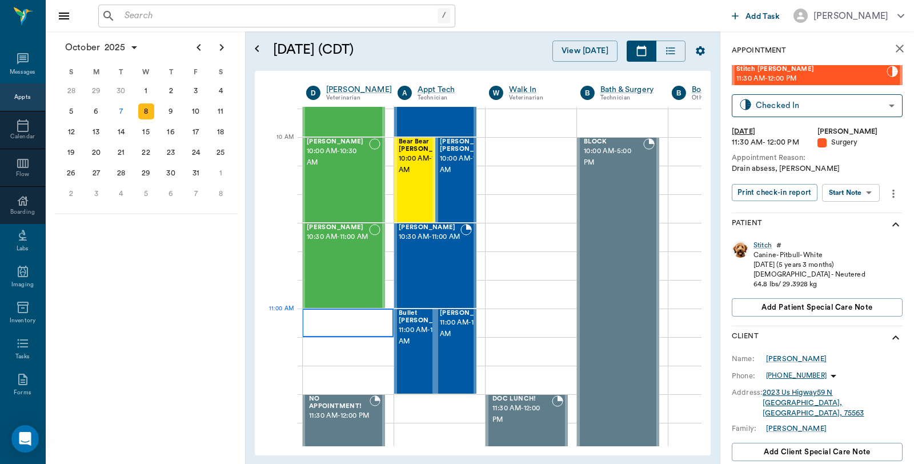
click at [349, 318] on div at bounding box center [347, 322] width 91 height 29
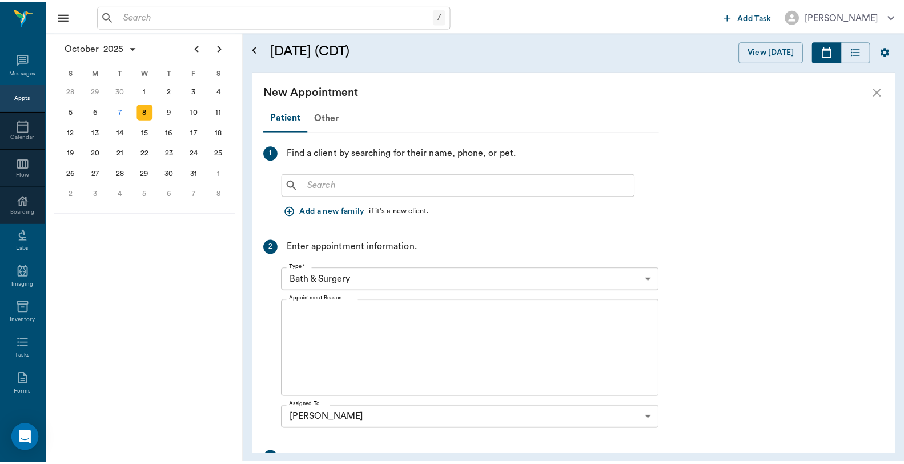
scroll to position [317, 0]
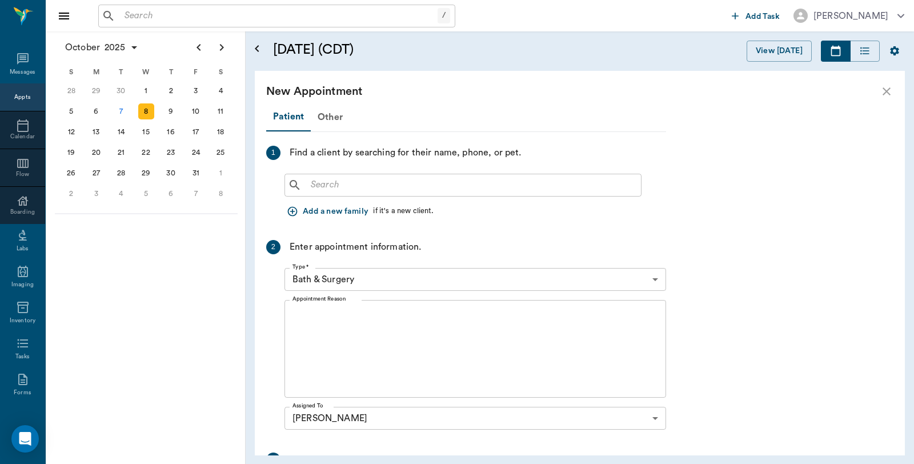
click at [375, 195] on div "​" at bounding box center [462, 185] width 357 height 23
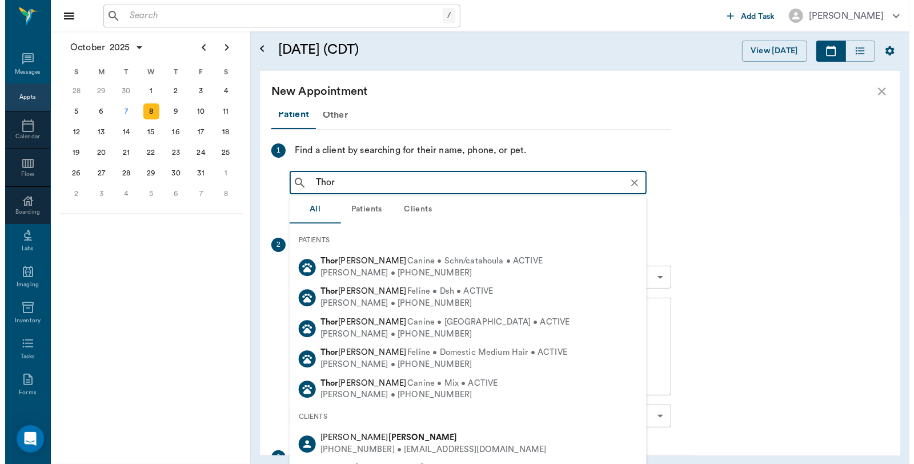
scroll to position [0, 0]
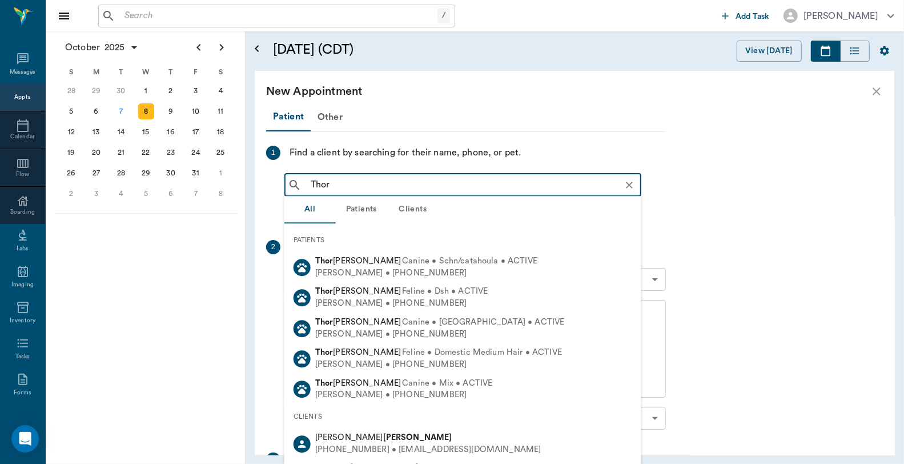
click at [347, 183] on input "Thor" at bounding box center [472, 185] width 332 height 16
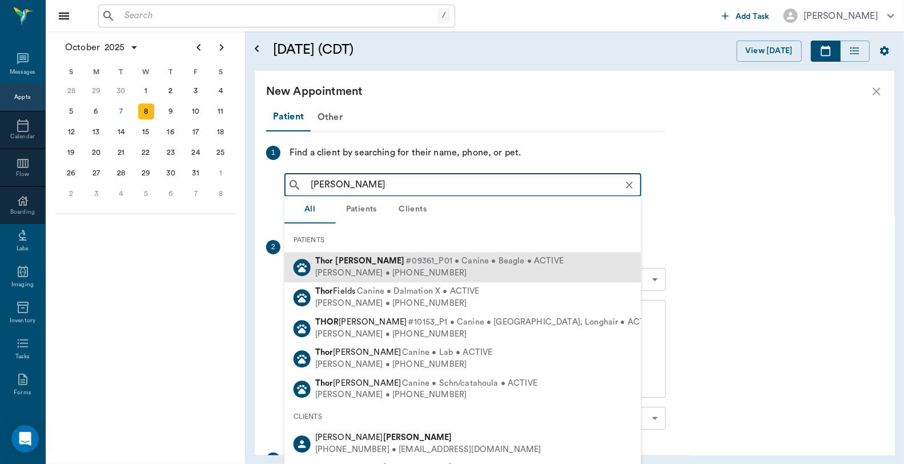
click at [372, 263] on b "Hollinshead" at bounding box center [370, 261] width 69 height 9
type input "Thor Hollen"
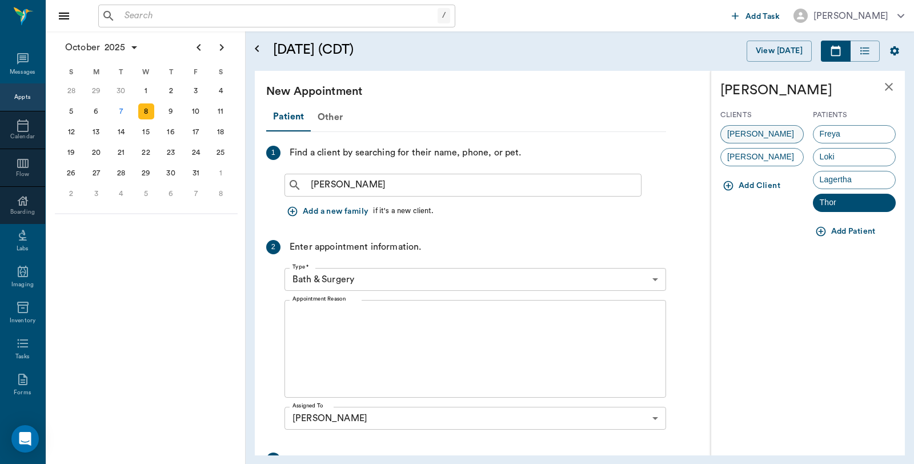
click at [751, 133] on span "Bailey Hollinshead" at bounding box center [760, 134] width 79 height 12
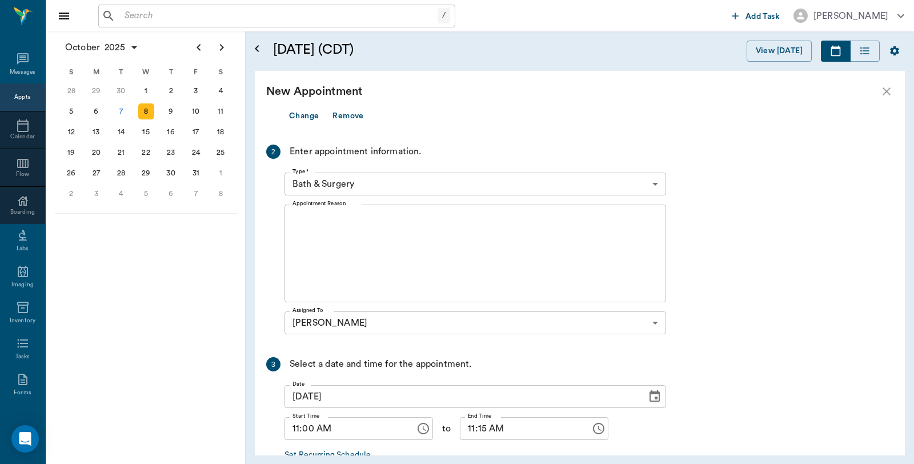
scroll to position [190, 0]
click at [380, 183] on body "/ ​ Add Task Dr. Bert Ellsworth Nectar Messages Appts Calendar Flow Boarding La…" at bounding box center [457, 232] width 914 height 464
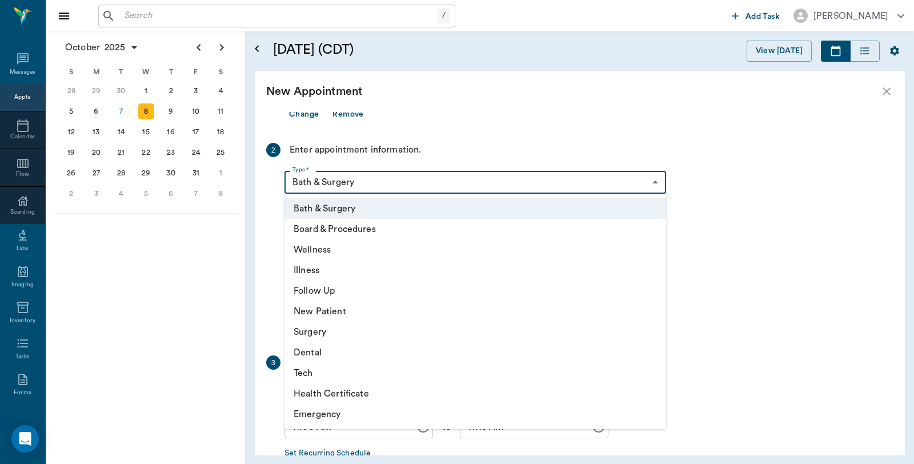
click at [323, 274] on li "Illness" at bounding box center [475, 270] width 382 height 21
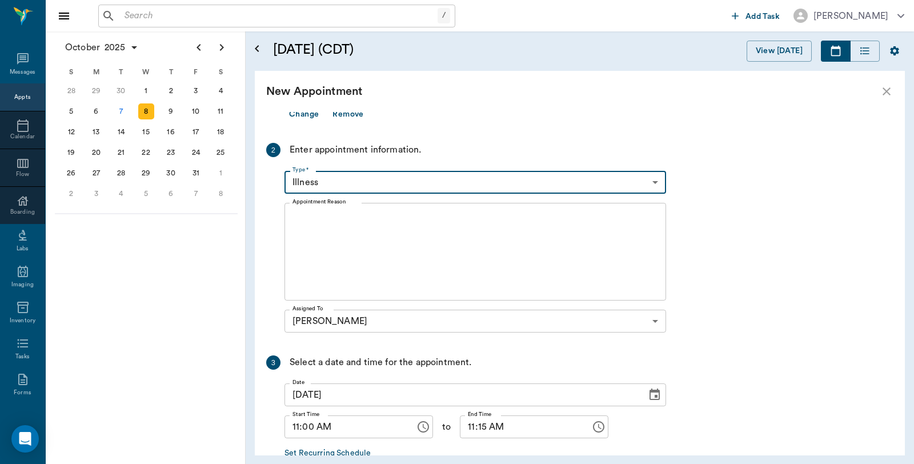
type input "65d2be4f46e3a538d89b8c15"
type input "11:30 AM"
click at [347, 226] on textarea "Appointment Reason" at bounding box center [475, 252] width 366 height 79
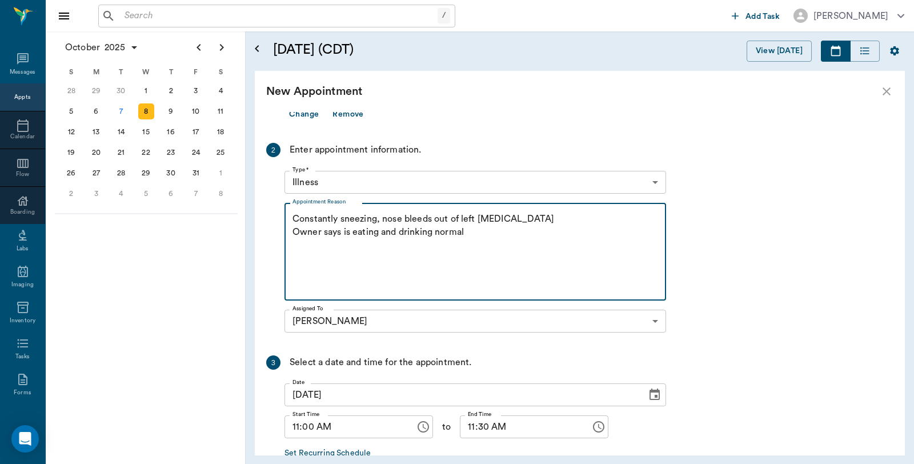
click at [510, 218] on textarea "Constantly sneezing, nose bleeds out of left nostril Owner says is eating and d…" at bounding box center [475, 252] width 366 height 79
click at [480, 240] on textarea "Constantly sneezing, nose bleeds out of left nostril Owner says is eating and d…" at bounding box center [475, 252] width 366 height 79
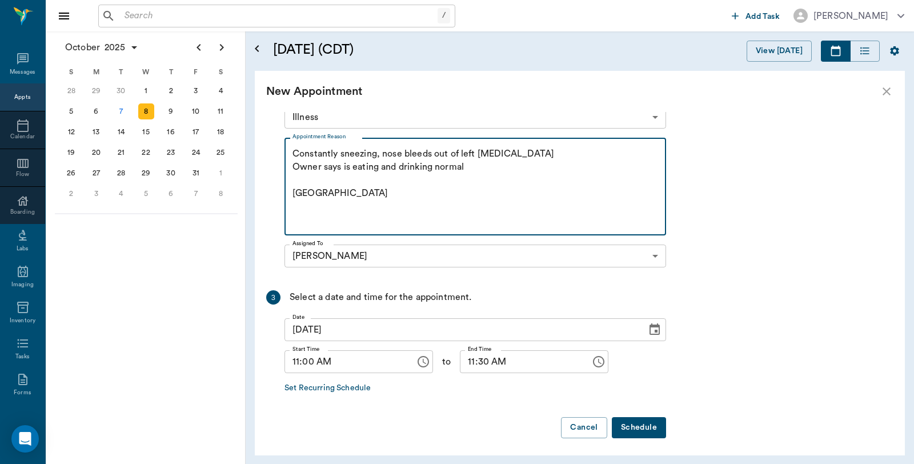
scroll to position [258, 0]
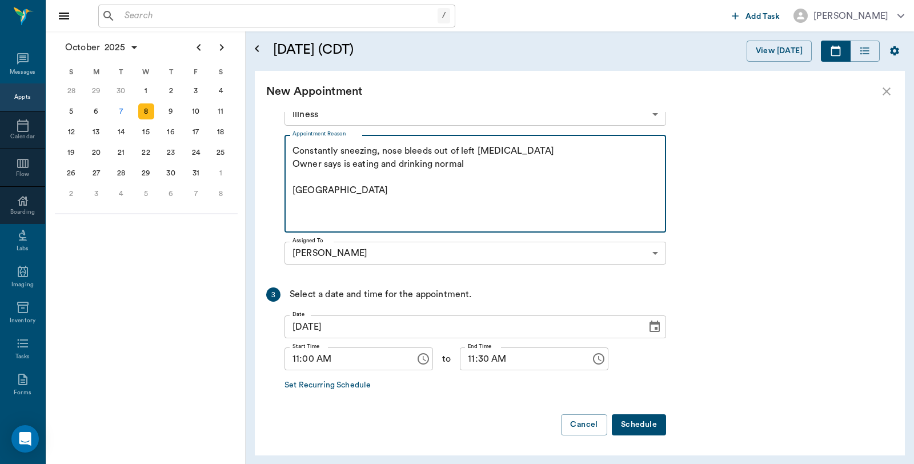
type textarea "Constantly sneezing, nose bleeds out of left nostril Owner says is eating and d…"
click at [656, 424] on button "Schedule" at bounding box center [639, 424] width 54 height 21
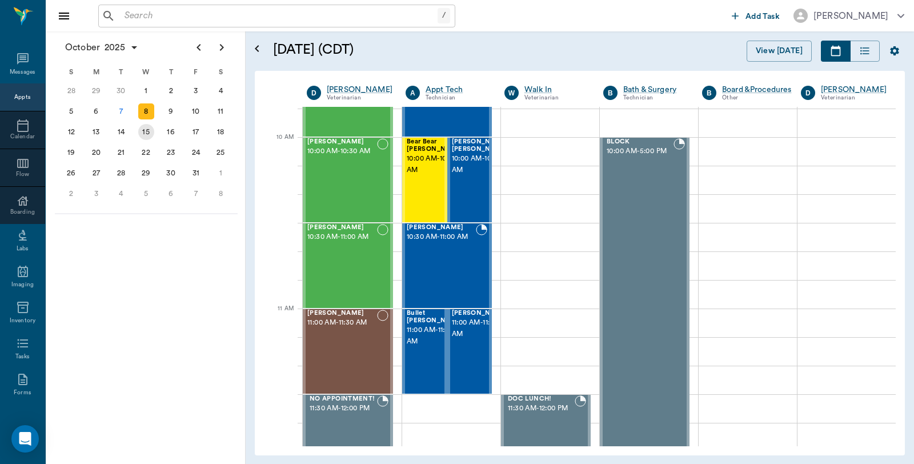
click at [146, 130] on div "15" at bounding box center [146, 132] width 16 height 16
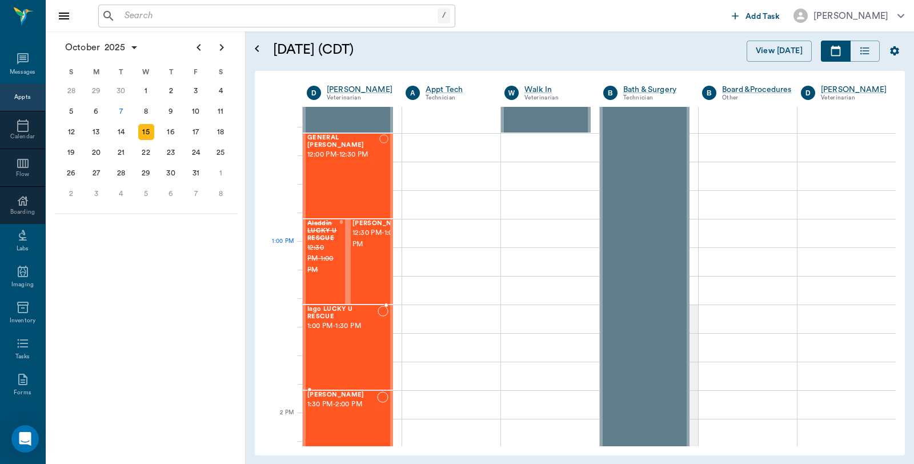
scroll to position [635, 0]
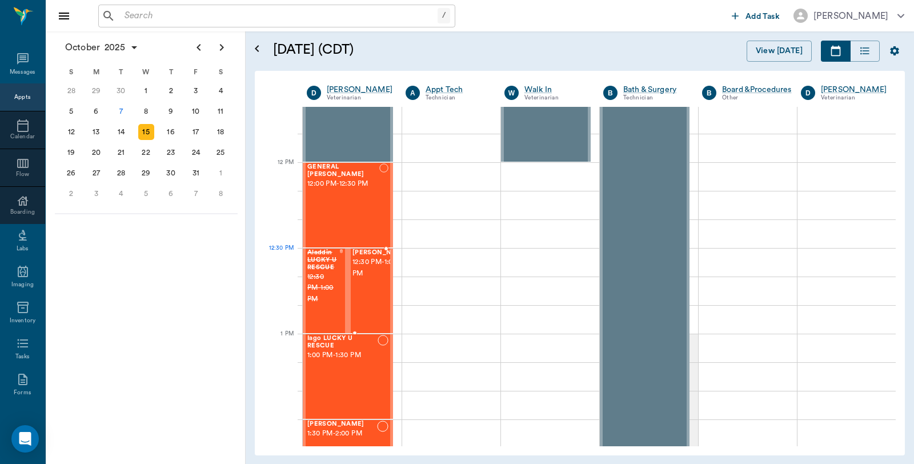
click at [372, 256] on span "Smokey Scott" at bounding box center [380, 252] width 57 height 7
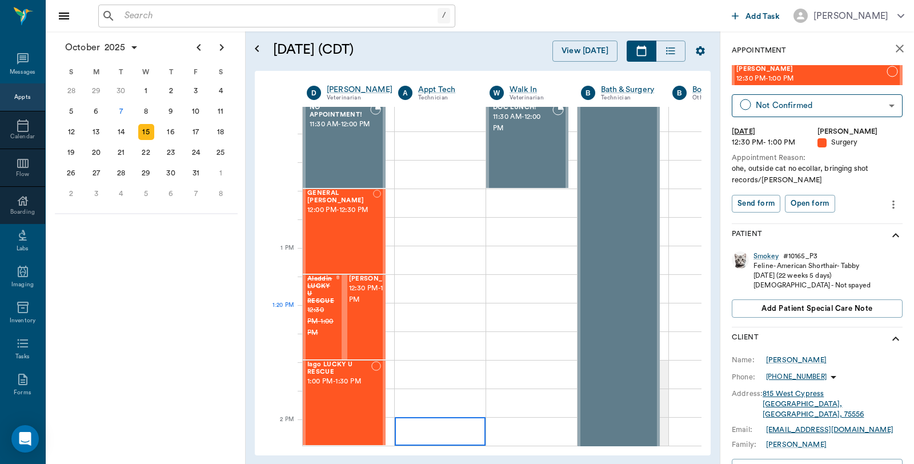
scroll to position [762, 0]
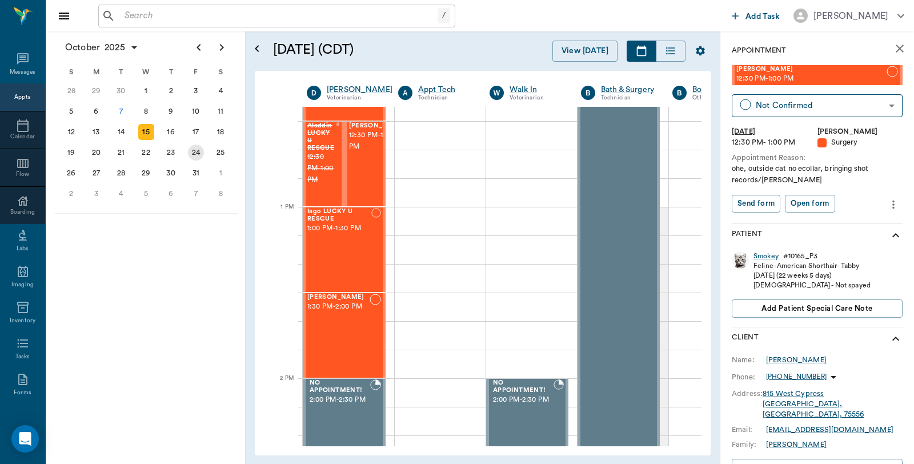
click at [194, 153] on div "24" at bounding box center [196, 153] width 16 height 16
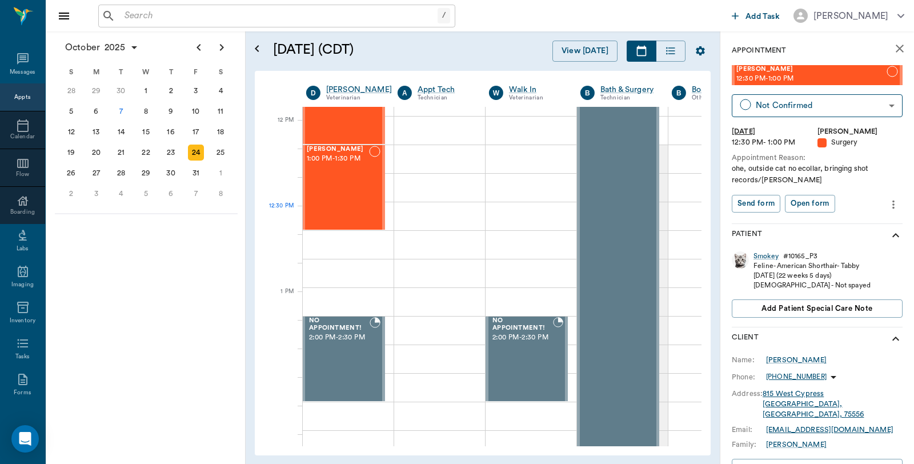
scroll to position [825, 1]
click at [173, 132] on div "16" at bounding box center [171, 132] width 16 height 16
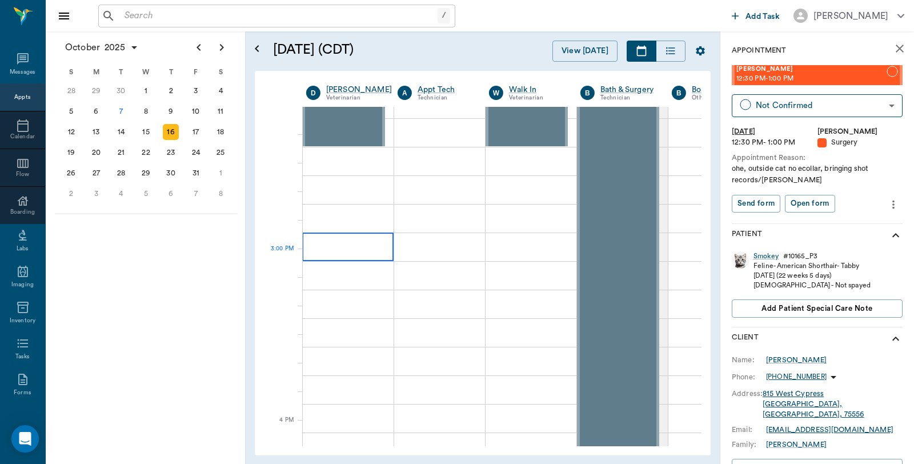
scroll to position [825, 1]
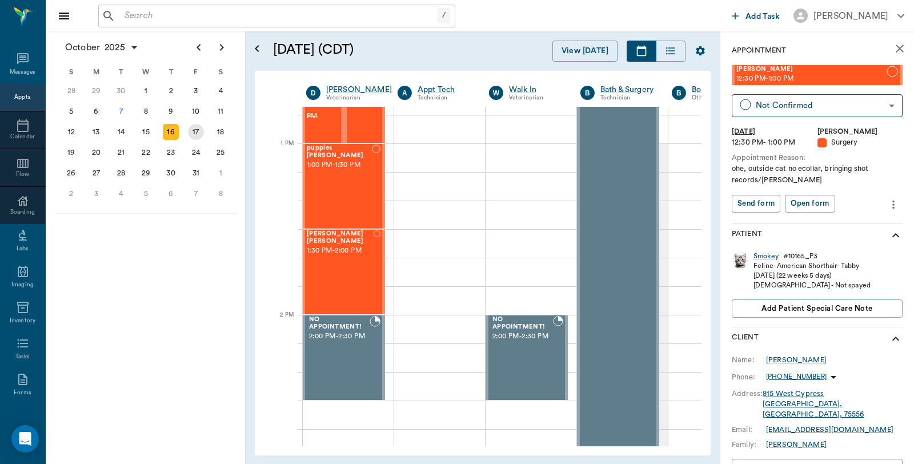
click at [196, 128] on div "17" at bounding box center [196, 132] width 16 height 16
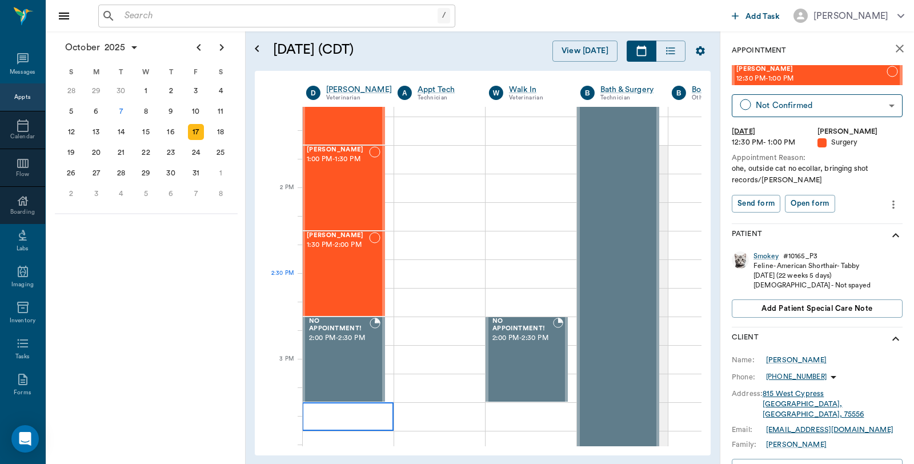
scroll to position [952, 1]
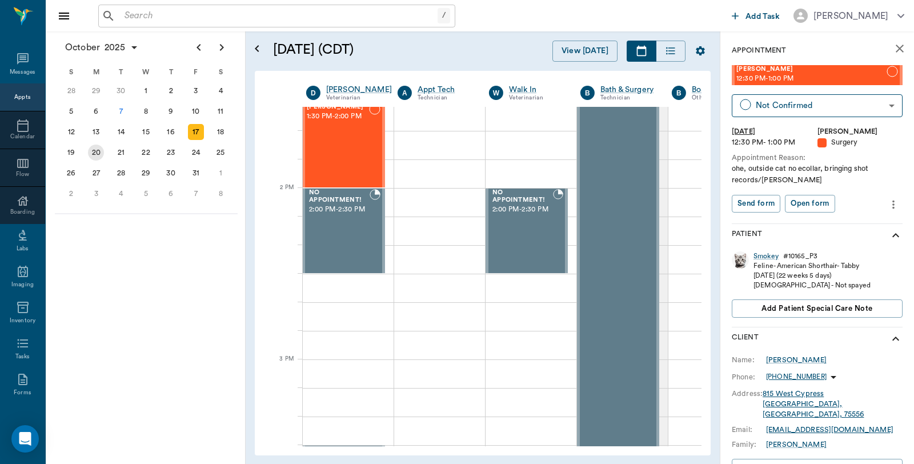
click at [92, 149] on div "20" at bounding box center [96, 153] width 16 height 16
click at [121, 151] on div "21" at bounding box center [121, 153] width 16 height 16
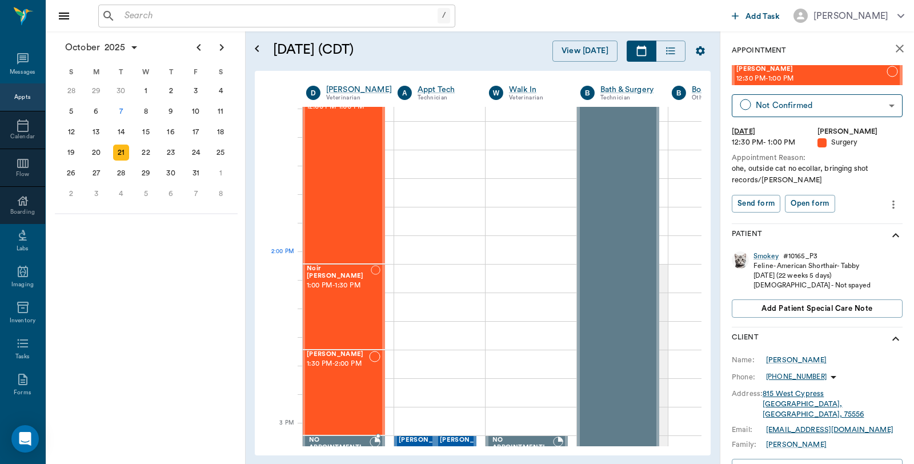
scroll to position [888, 1]
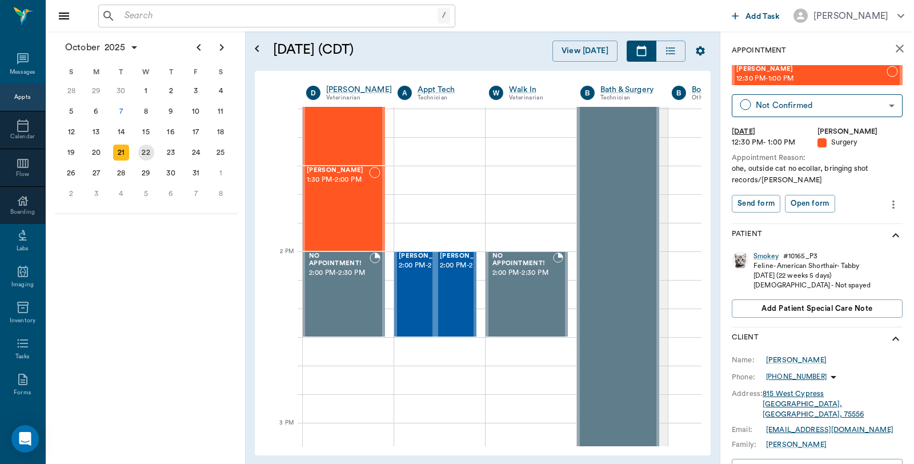
click at [149, 150] on div "22" at bounding box center [146, 153] width 16 height 16
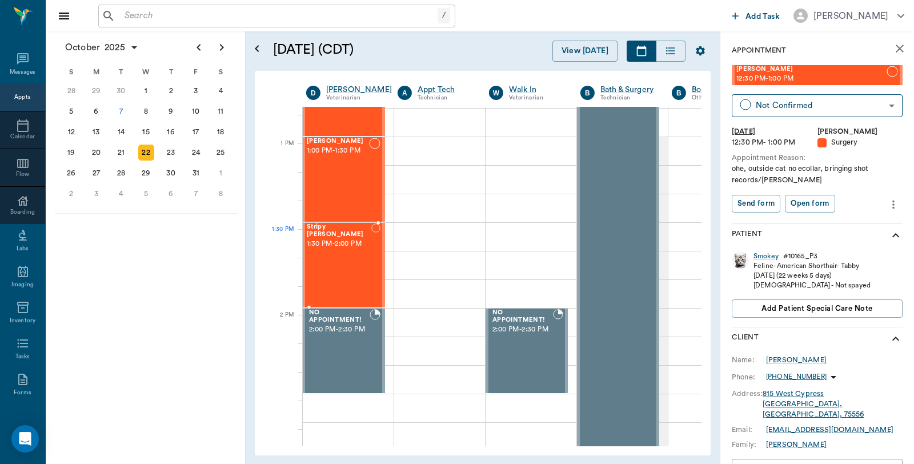
scroll to position [825, 1]
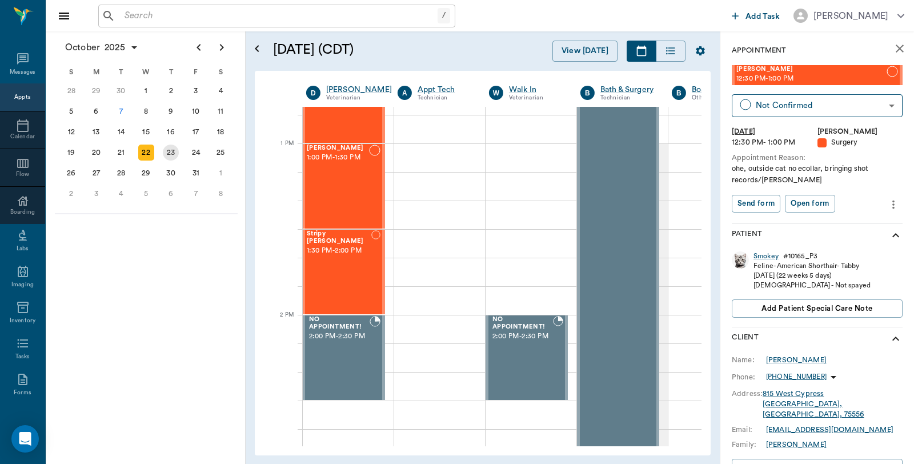
click at [175, 150] on div "23" at bounding box center [171, 153] width 16 height 16
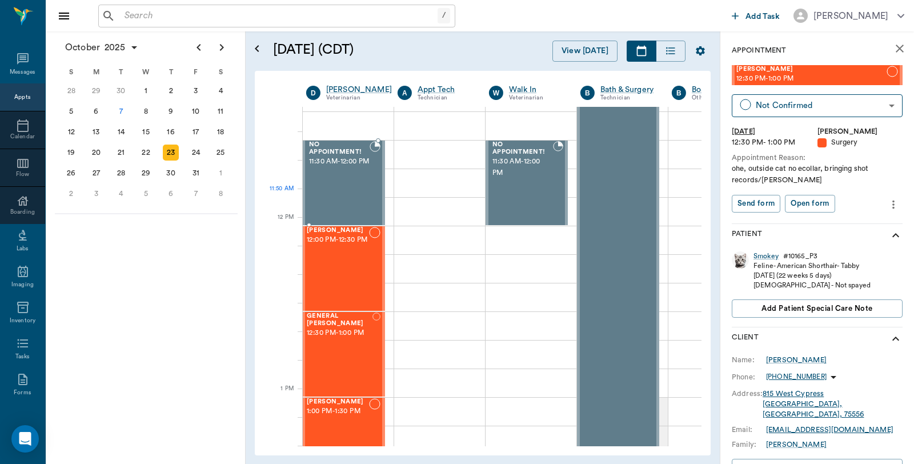
scroll to position [888, 1]
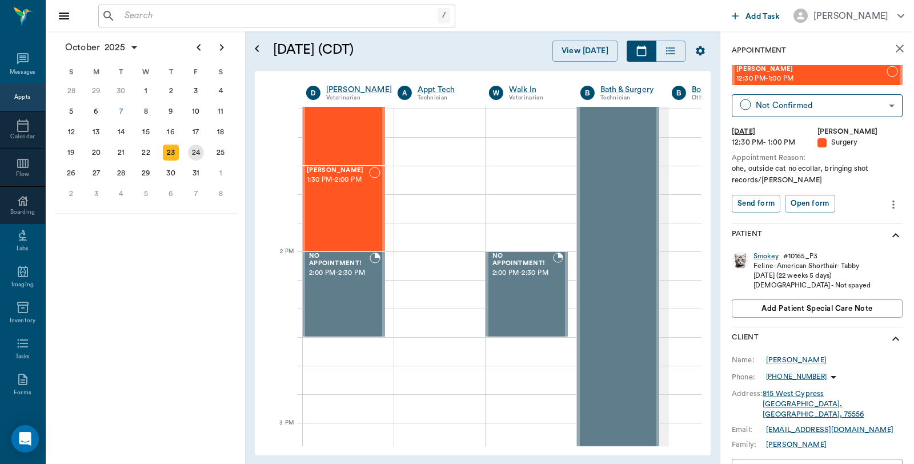
click at [196, 149] on div "24" at bounding box center [196, 153] width 16 height 16
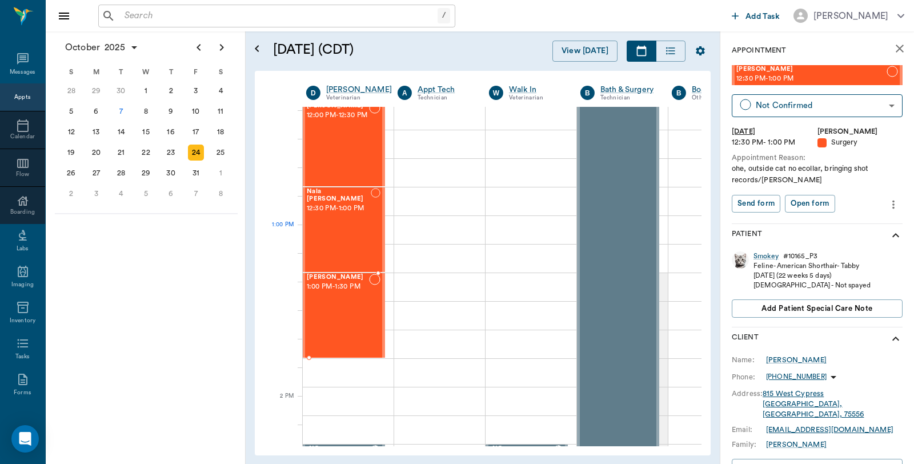
scroll to position [825, 1]
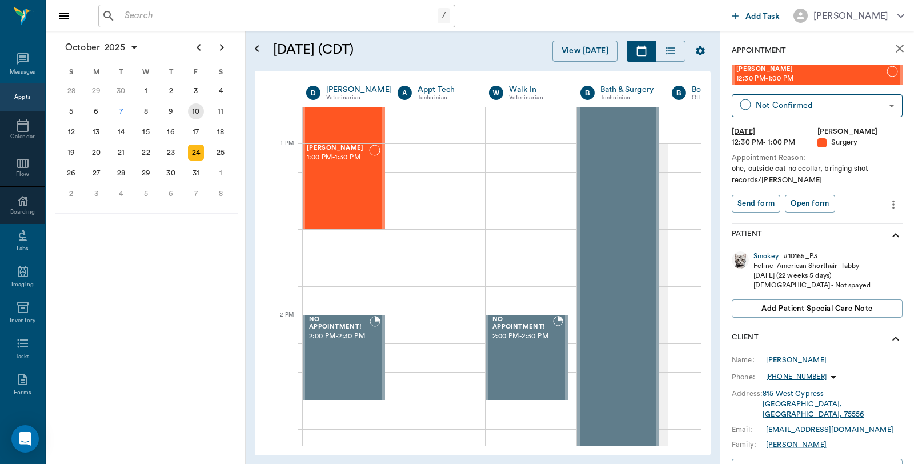
click at [196, 111] on div "10" at bounding box center [196, 111] width 16 height 16
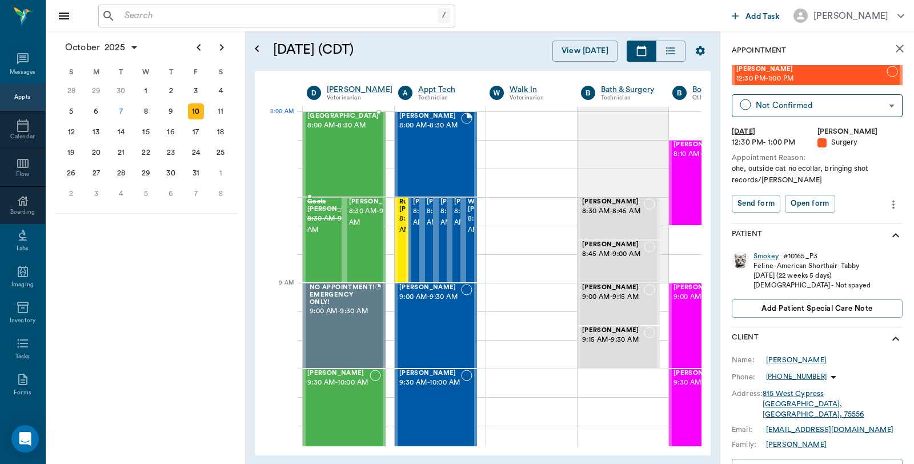
scroll to position [0, 1]
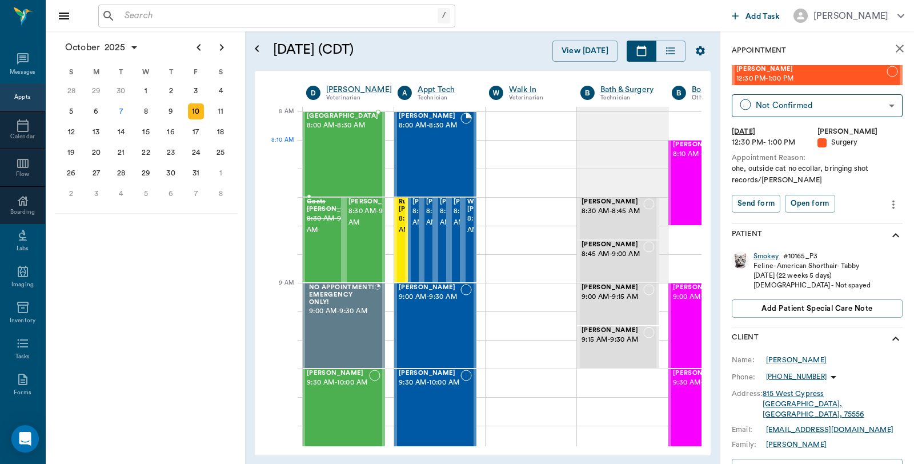
click at [351, 146] on div "Lovey Street 8:00 AM - 8:30 AM" at bounding box center [342, 154] width 71 height 83
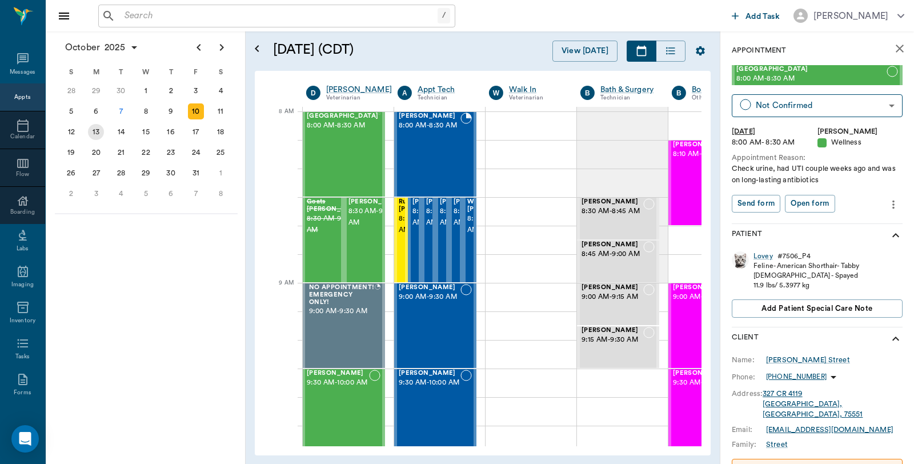
click at [100, 132] on div "13" at bounding box center [96, 132] width 16 height 16
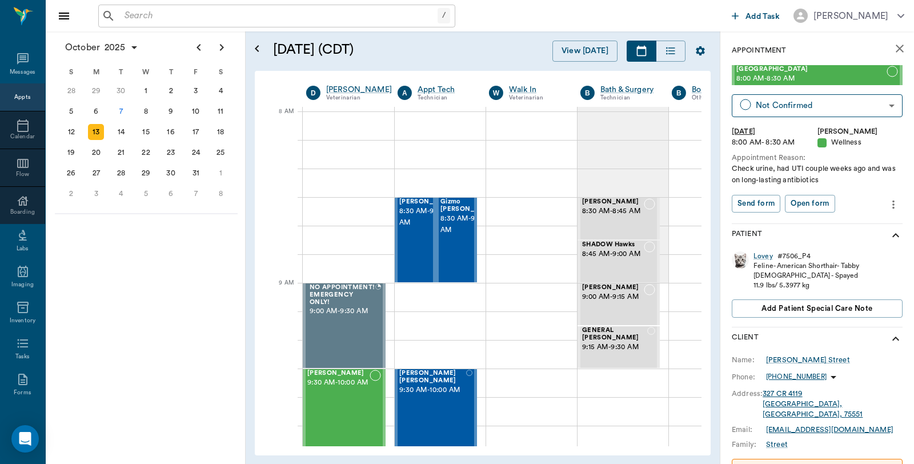
scroll to position [0, 1]
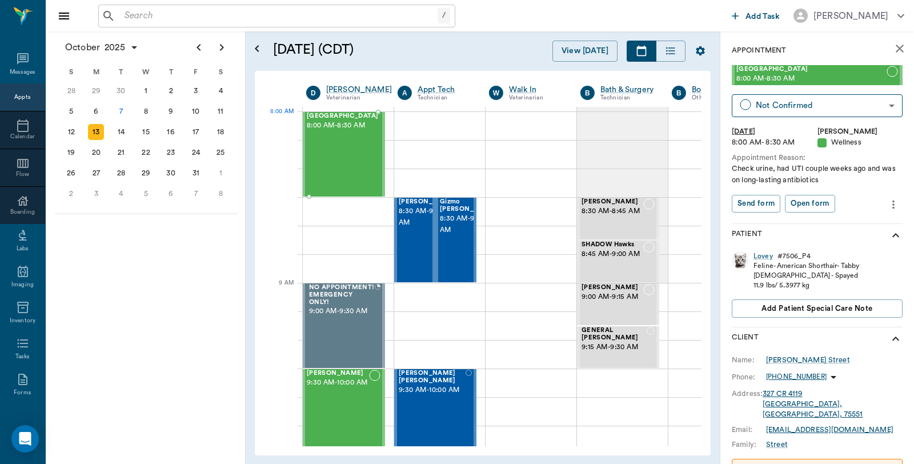
drag, startPoint x: 806, startPoint y: 75, endPoint x: 367, endPoint y: 119, distance: 440.9
click at [121, 109] on div "7" at bounding box center [121, 111] width 16 height 16
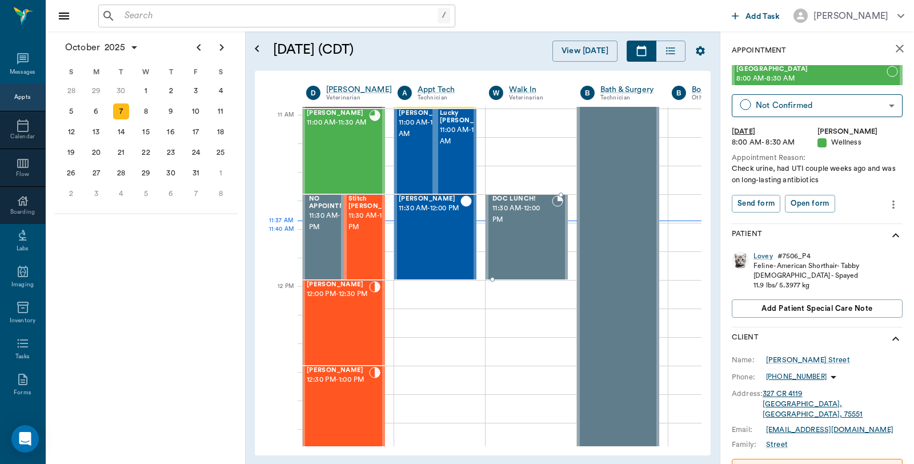
scroll to position [507, 1]
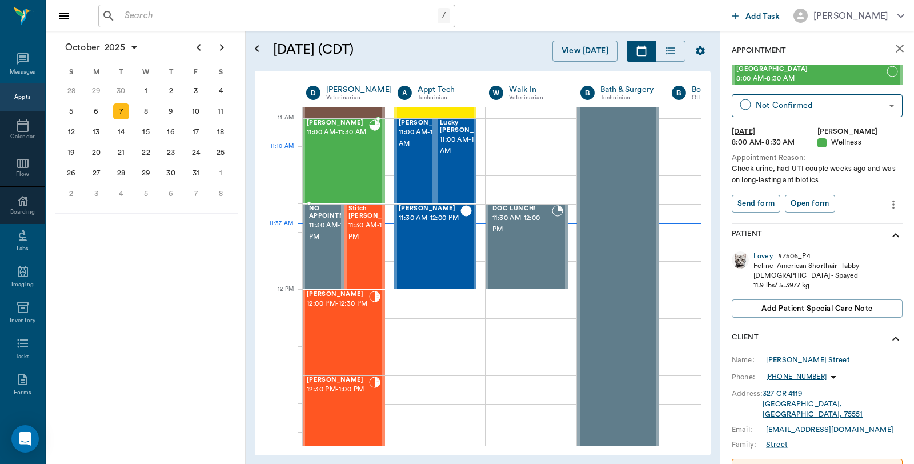
click at [361, 164] on div "Cici Earnest 11:00 AM - 11:30 AM" at bounding box center [338, 160] width 62 height 83
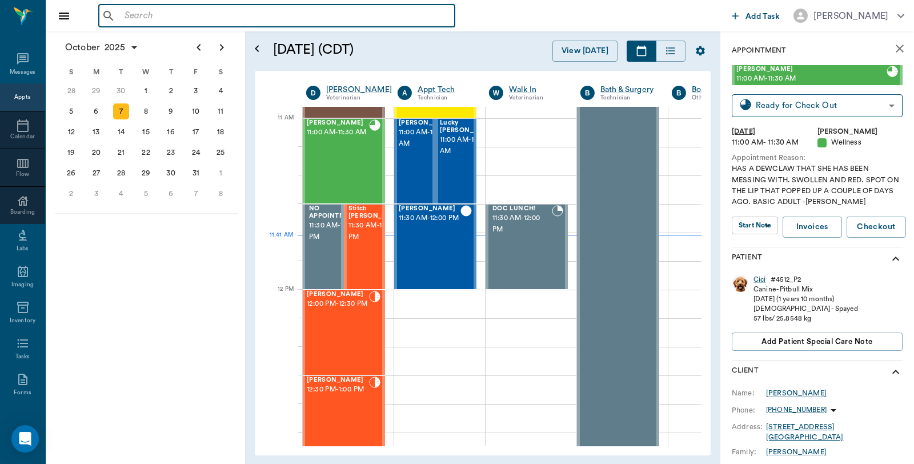
click at [141, 18] on input "text" at bounding box center [285, 16] width 330 height 16
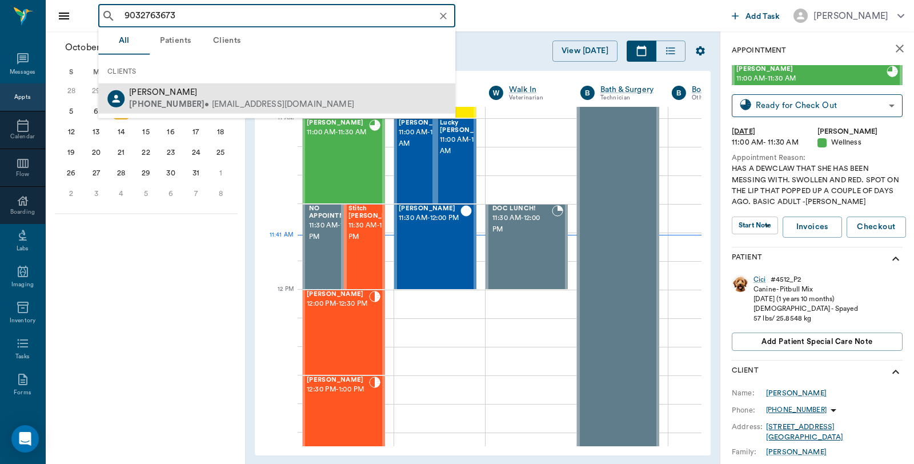
click at [173, 109] on div "(903) 276-3673 • lbentley60tx@yahoo.com" at bounding box center [241, 104] width 225 height 12
type input "9032763673"
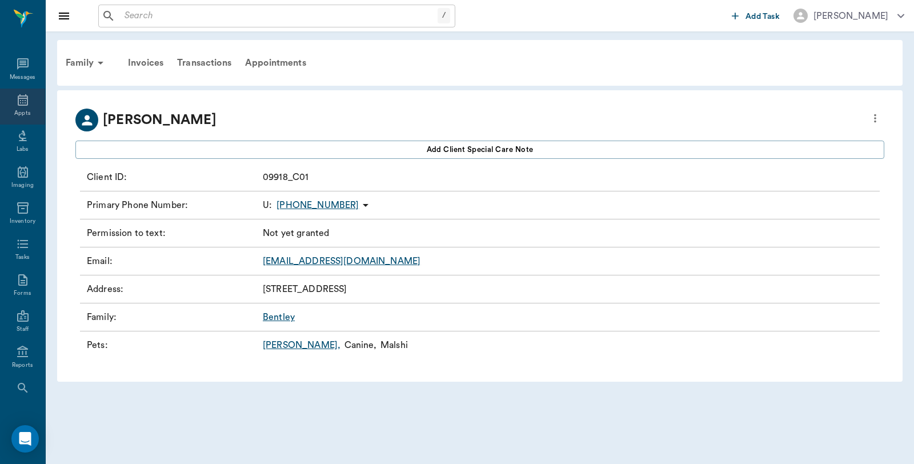
click at [10, 99] on div "Appts" at bounding box center [22, 107] width 45 height 36
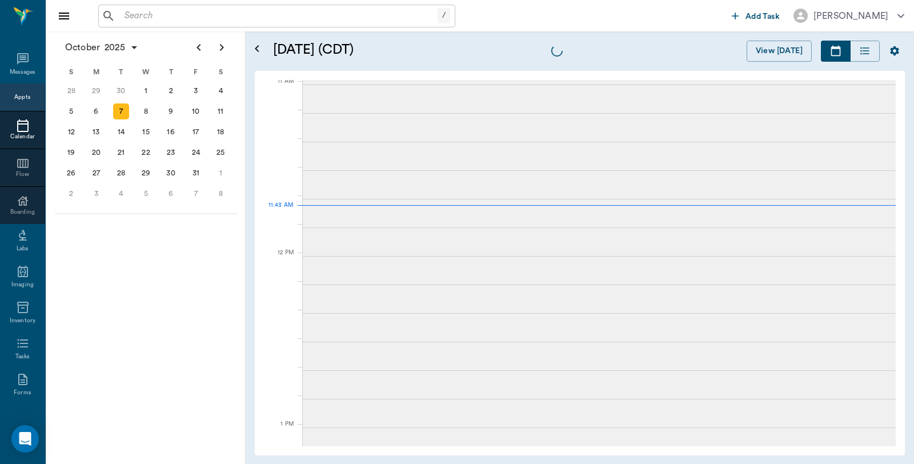
scroll to position [517, 0]
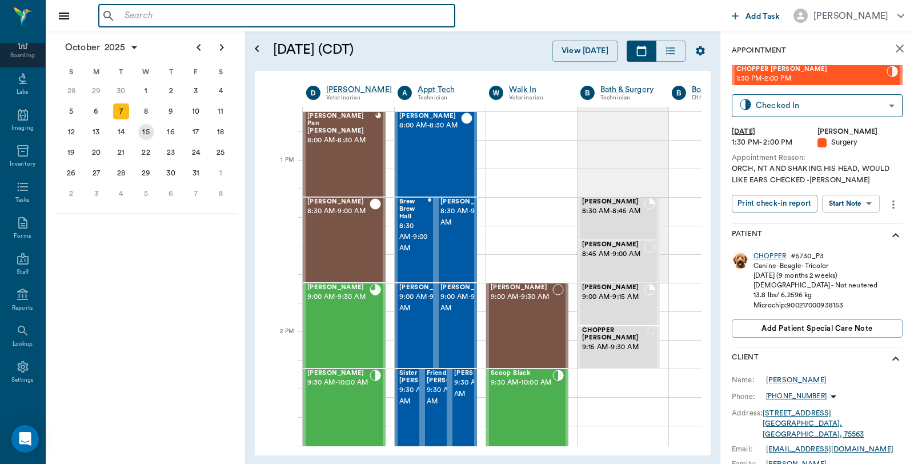
scroll to position [808, 1]
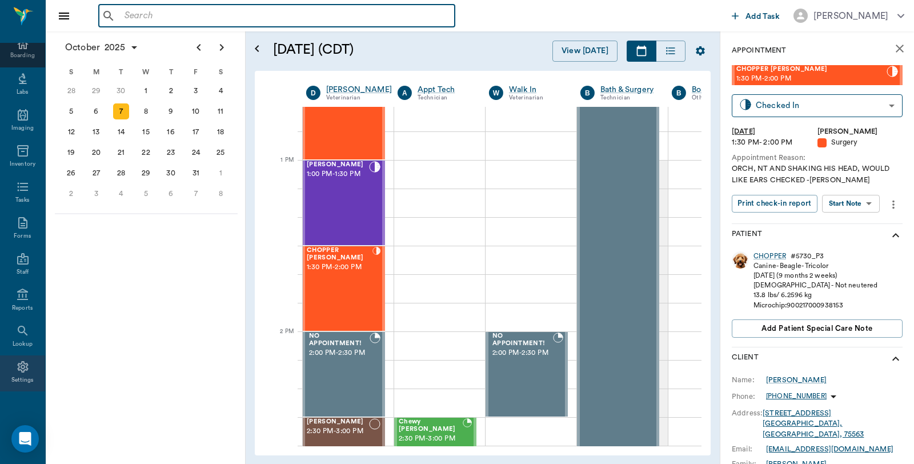
click at [22, 372] on icon at bounding box center [23, 367] width 14 height 14
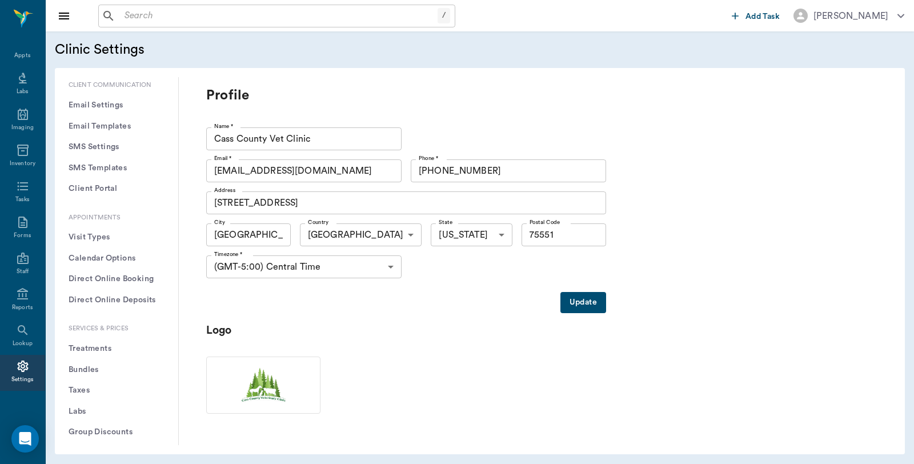
scroll to position [190, 0]
drag, startPoint x: 107, startPoint y: 321, endPoint x: 117, endPoint y: 315, distance: 11.6
click at [107, 322] on button "Treatments" at bounding box center [116, 328] width 105 height 21
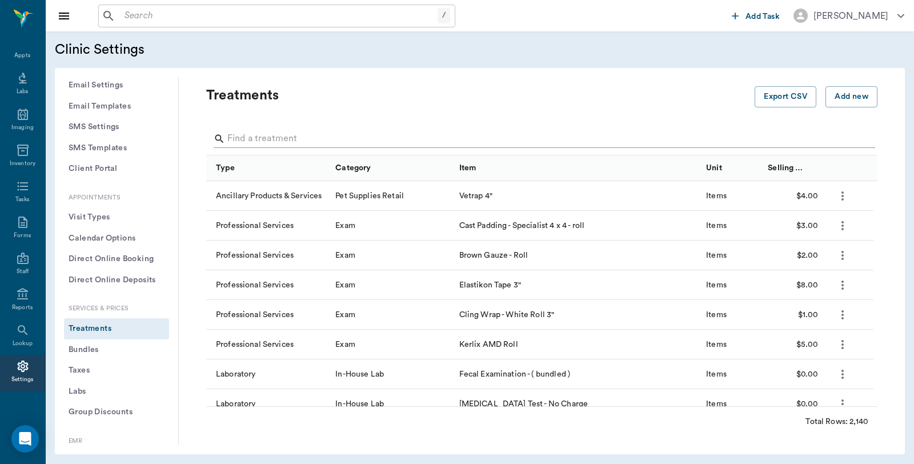
click at [323, 132] on input "Search" at bounding box center [542, 139] width 631 height 18
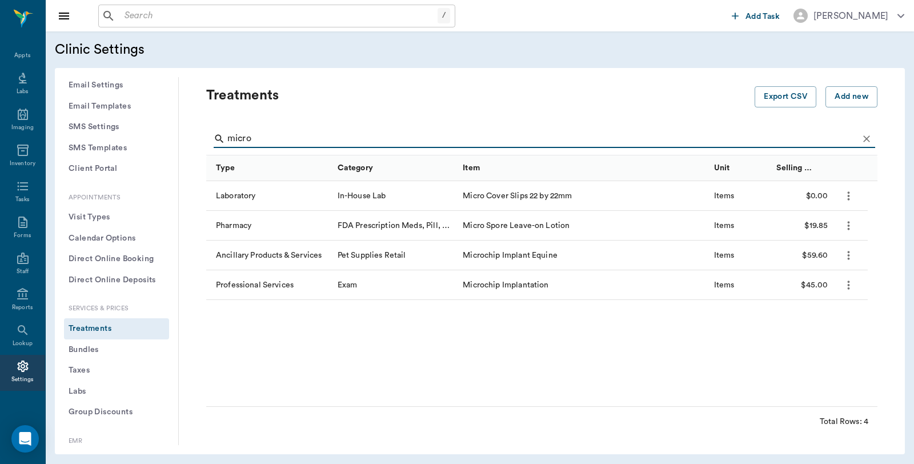
type input "micro"
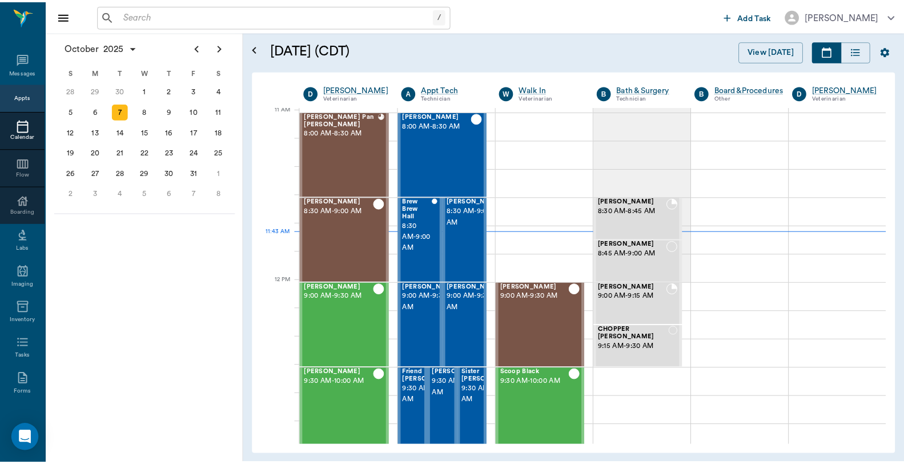
scroll to position [517, 0]
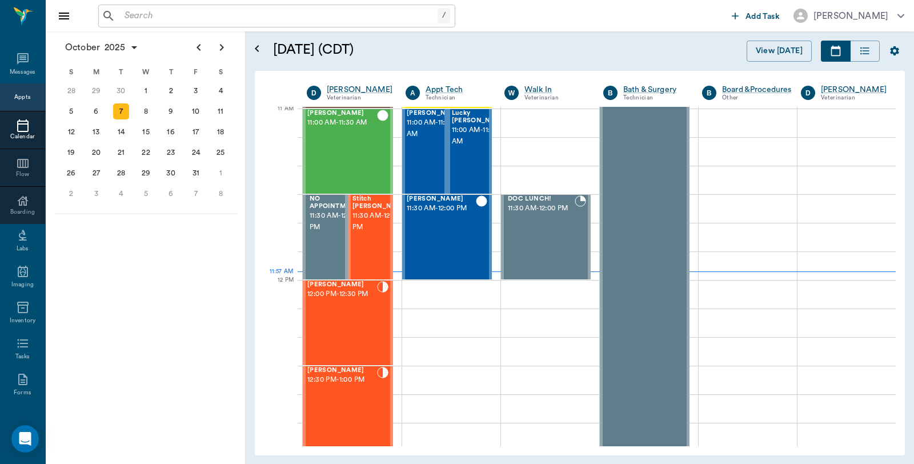
click at [193, 17] on input "text" at bounding box center [279, 16] width 318 height 16
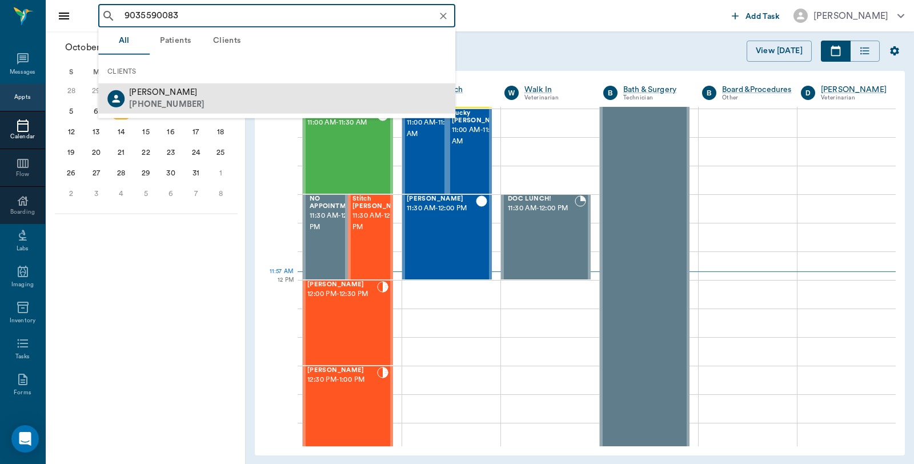
click at [174, 101] on b "[PHONE_NUMBER]" at bounding box center [166, 103] width 75 height 9
type input "9035590083"
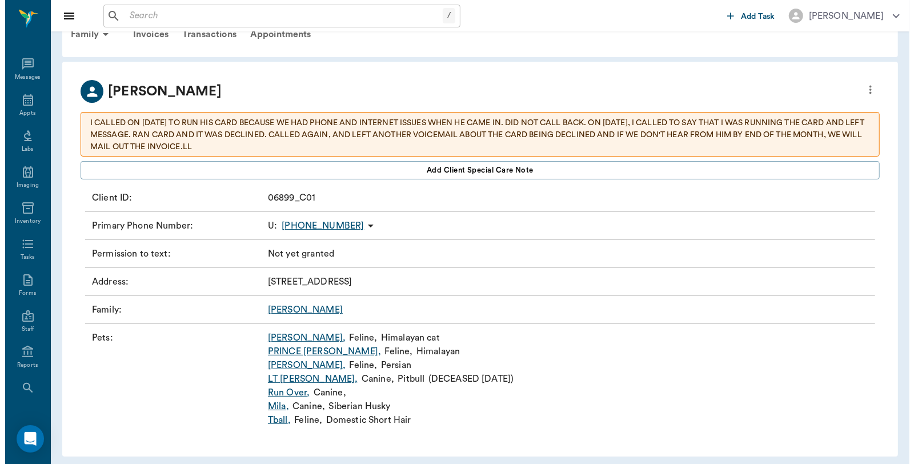
scroll to position [35, 0]
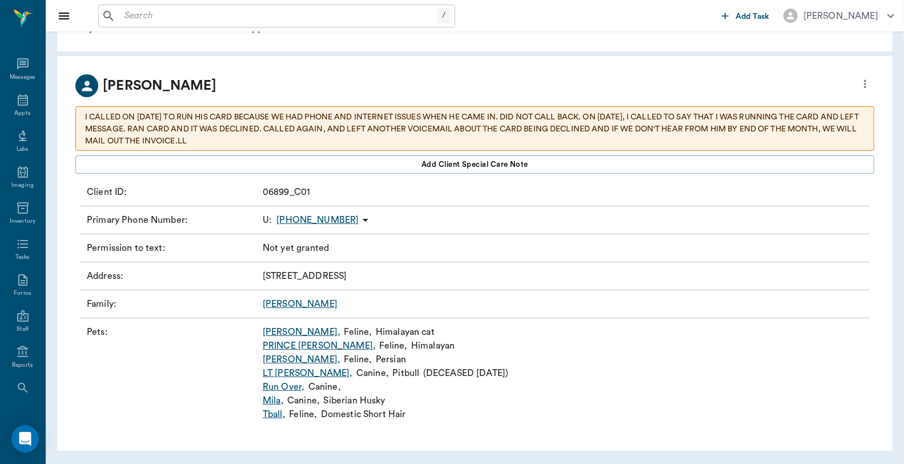
click at [865, 81] on icon "more" at bounding box center [865, 84] width 13 height 14
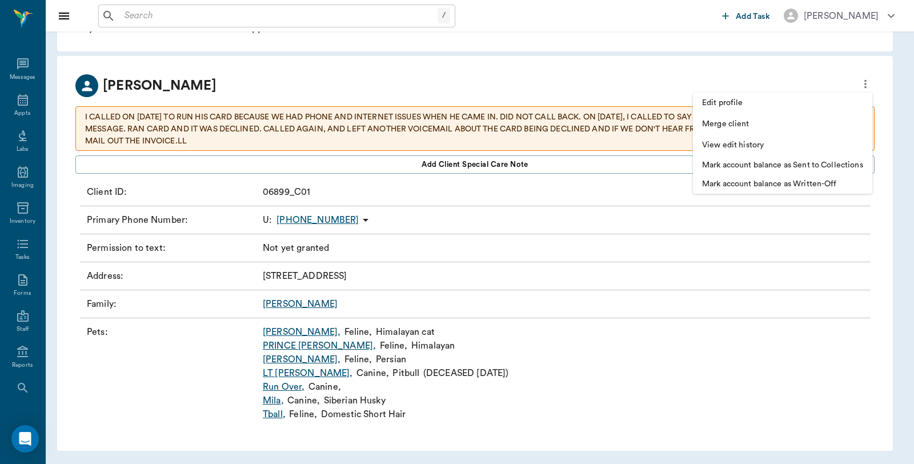
click at [746, 99] on span "Edit profile" at bounding box center [782, 103] width 161 height 12
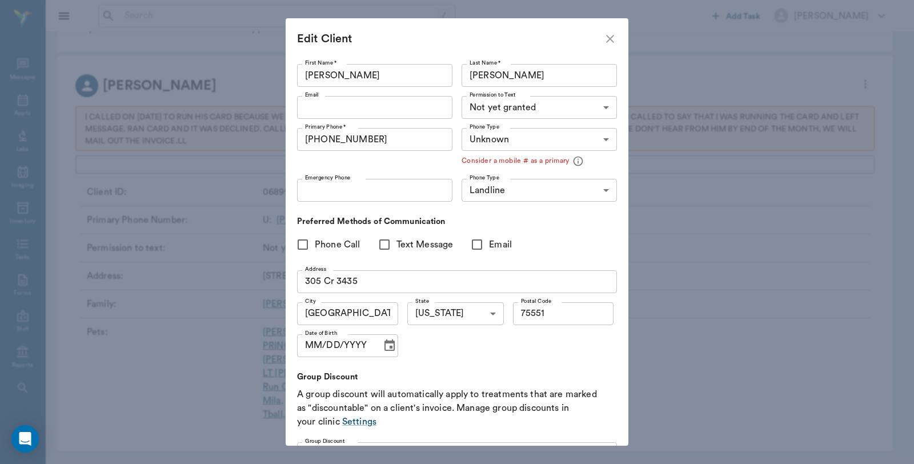
click at [378, 107] on input "Email" at bounding box center [374, 107] width 155 height 23
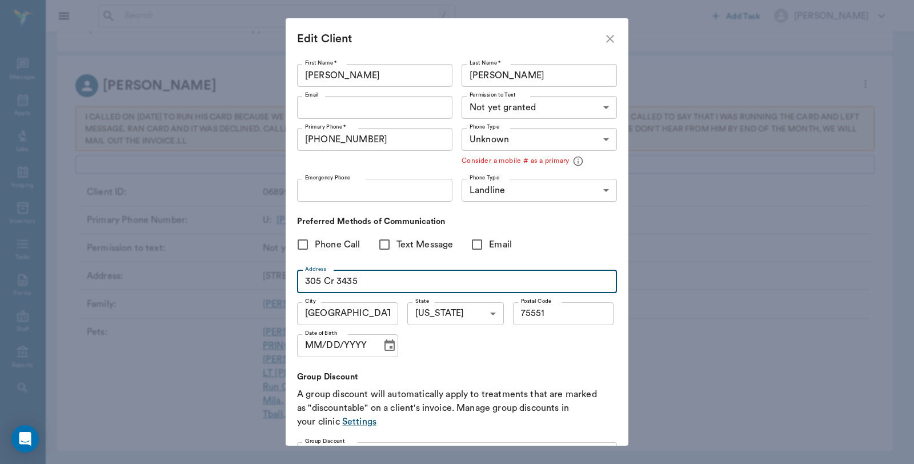
drag, startPoint x: 360, startPoint y: 276, endPoint x: 293, endPoint y: 276, distance: 67.4
click at [293, 276] on div "First Name * [PERSON_NAME] First Name * Last Name * [PERSON_NAME] Last Name * E…" at bounding box center [457, 252] width 343 height 386
type input "[STREET_ADDRESS]"
click at [343, 312] on input "[GEOGRAPHIC_DATA]" at bounding box center [347, 313] width 101 height 23
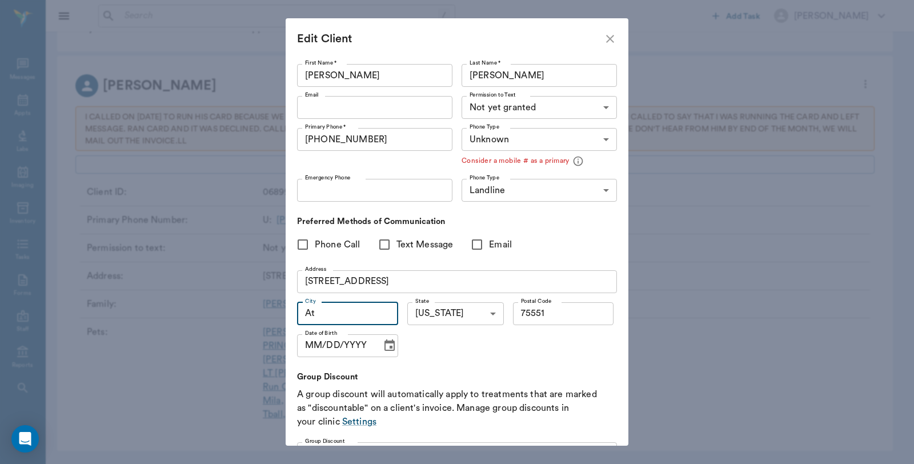
type input "A"
type input "[GEOGRAPHIC_DATA]"
drag, startPoint x: 558, startPoint y: 316, endPoint x: 515, endPoint y: 315, distance: 42.9
click at [515, 315] on input "75551" at bounding box center [563, 313] width 101 height 23
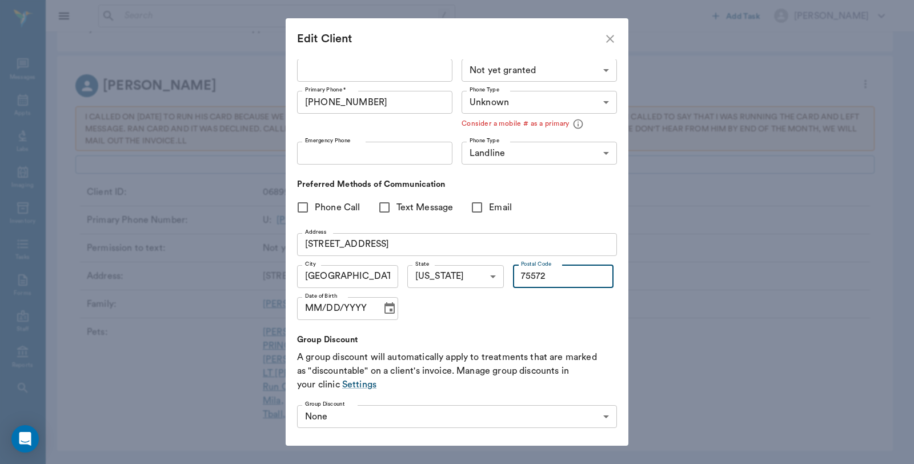
scroll to position [78, 0]
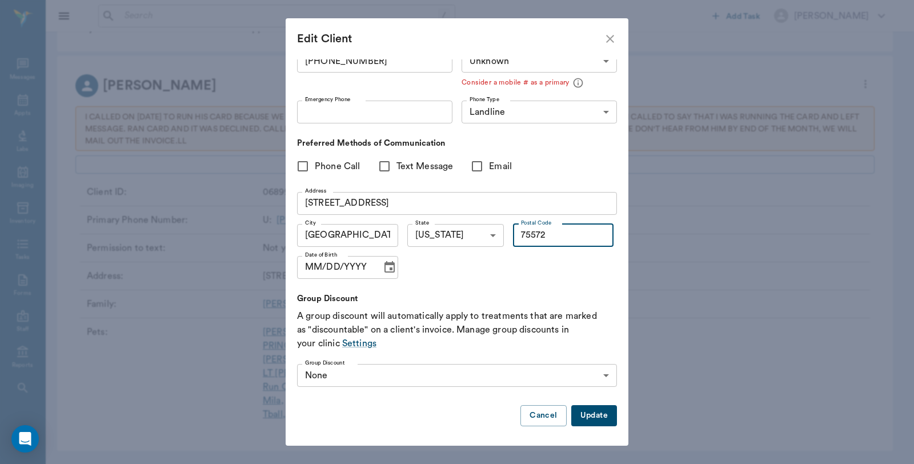
type input "75572"
click at [592, 419] on button "Update" at bounding box center [594, 415] width 46 height 21
type input "MOBILE"
type input "UNKNOWN"
type input "75572"
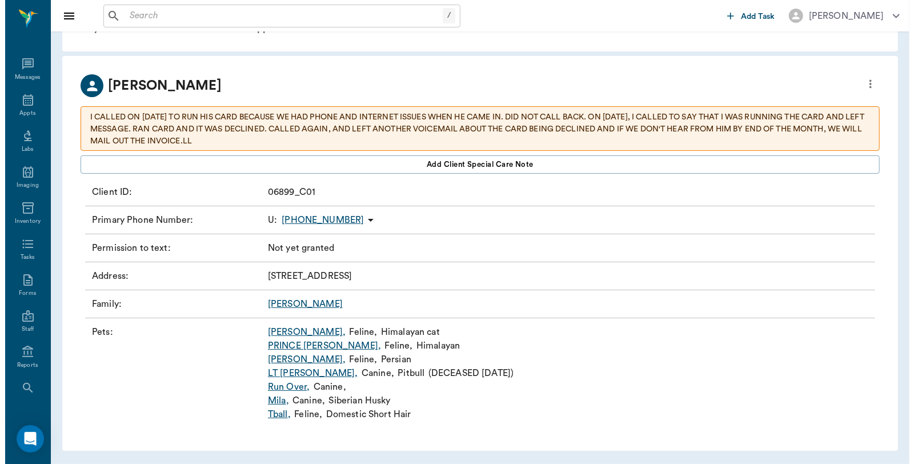
scroll to position [0, 0]
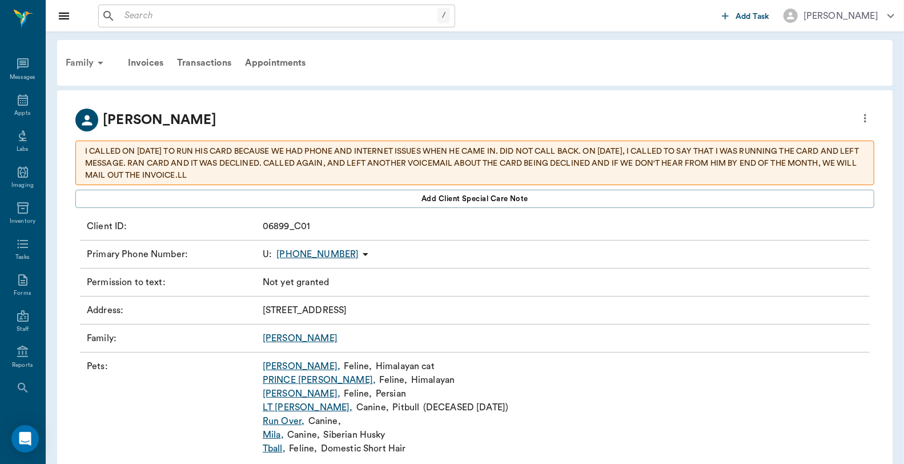
click at [77, 63] on div "Family" at bounding box center [86, 62] width 55 height 27
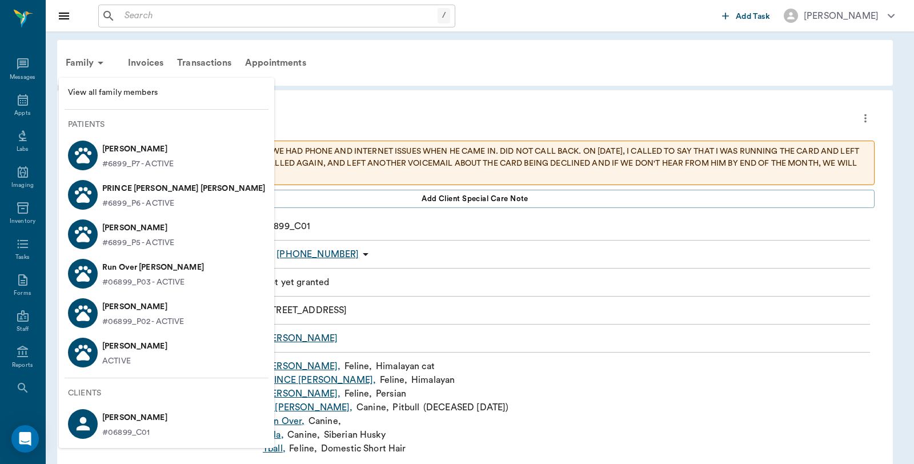
click at [103, 87] on span "View all family members" at bounding box center [166, 93] width 197 height 12
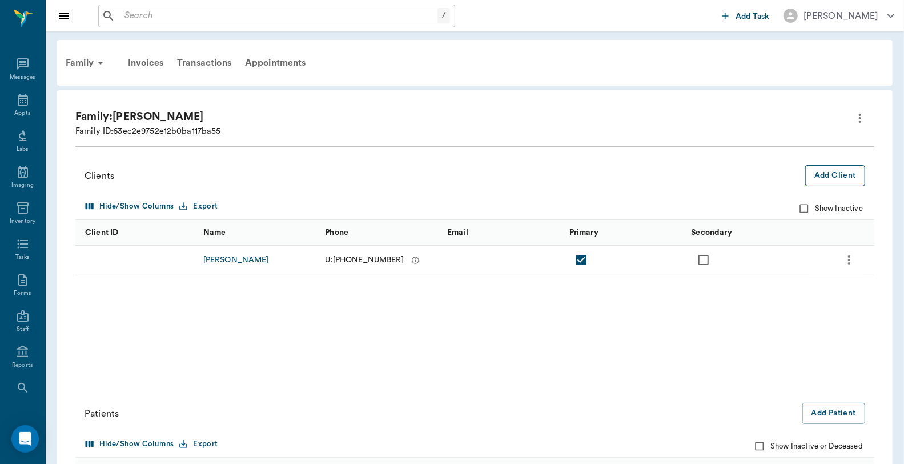
click at [844, 180] on button "Add Client" at bounding box center [836, 175] width 60 height 21
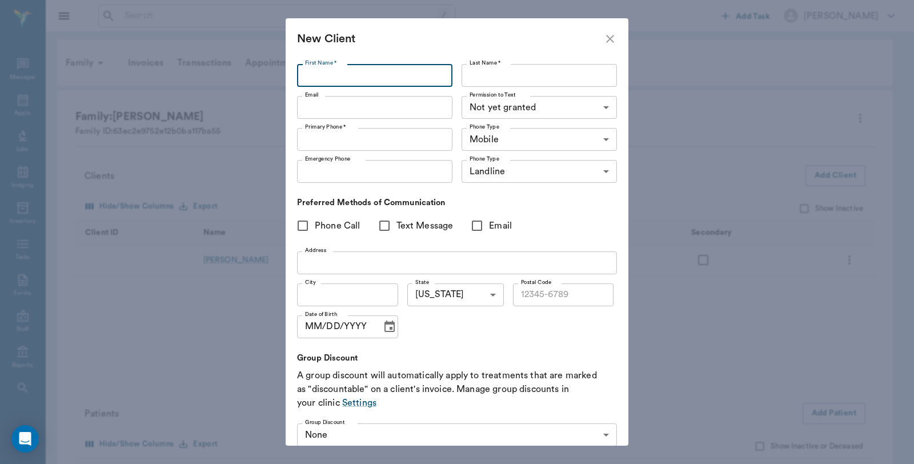
click at [400, 77] on input "First Name *" at bounding box center [374, 75] width 155 height 23
type input "[PERSON_NAME]"
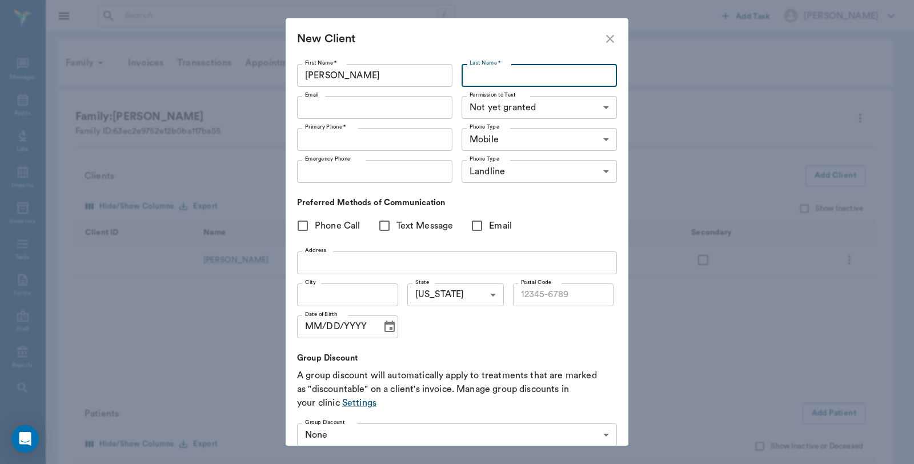
click at [489, 71] on input "Last Name *" at bounding box center [539, 75] width 155 height 23
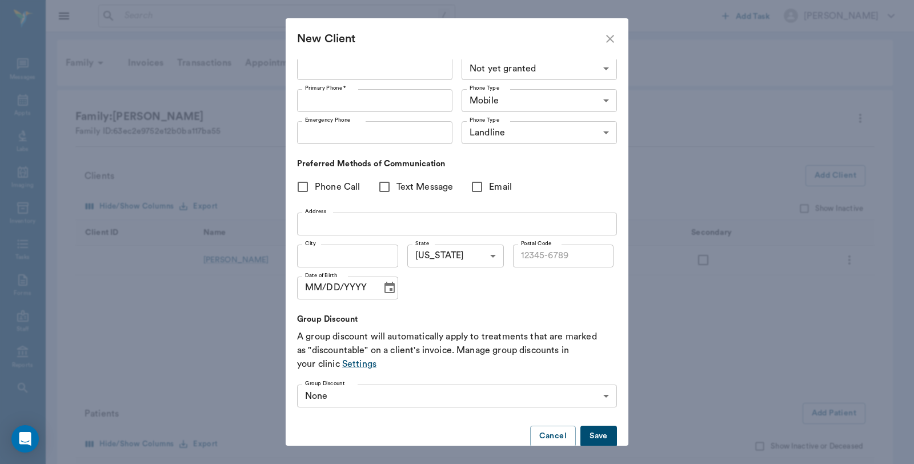
scroll to position [59, 0]
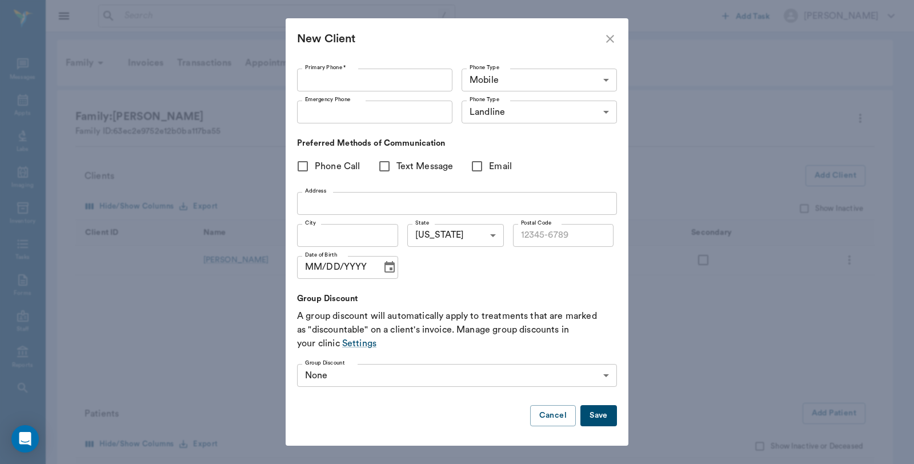
type input "[PERSON_NAME]"
click at [587, 418] on button "Save" at bounding box center [598, 415] width 37 height 21
click at [386, 78] on input "Primary Phone *" at bounding box center [374, 80] width 155 height 23
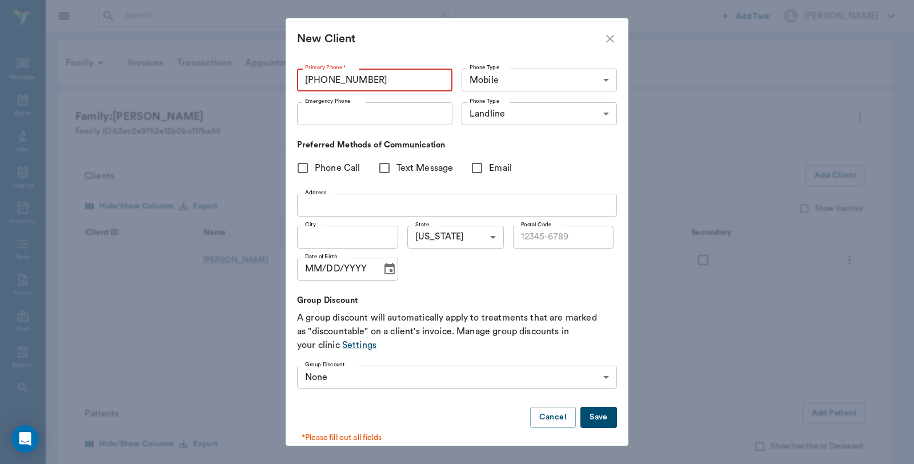
type input "[PHONE_NUMBER]"
click at [600, 423] on button "Save" at bounding box center [598, 417] width 37 height 21
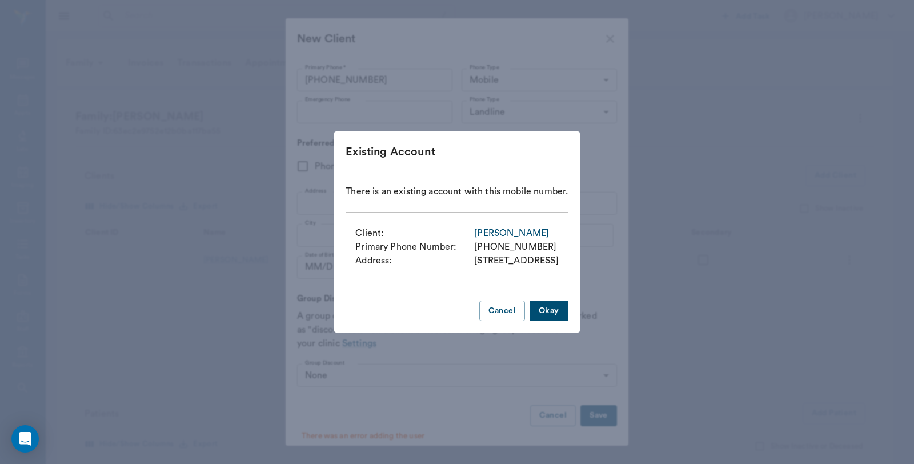
click at [568, 303] on button "Okay" at bounding box center [549, 310] width 39 height 21
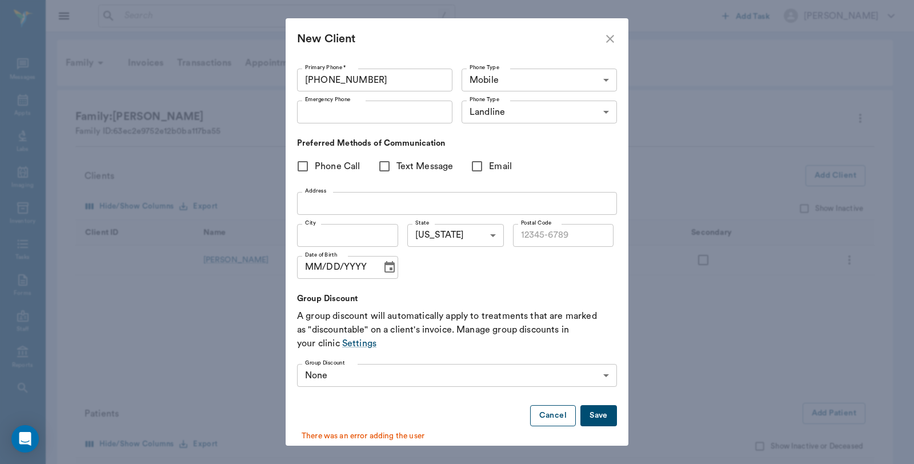
click at [534, 415] on button "Cancel" at bounding box center [553, 415] width 46 height 21
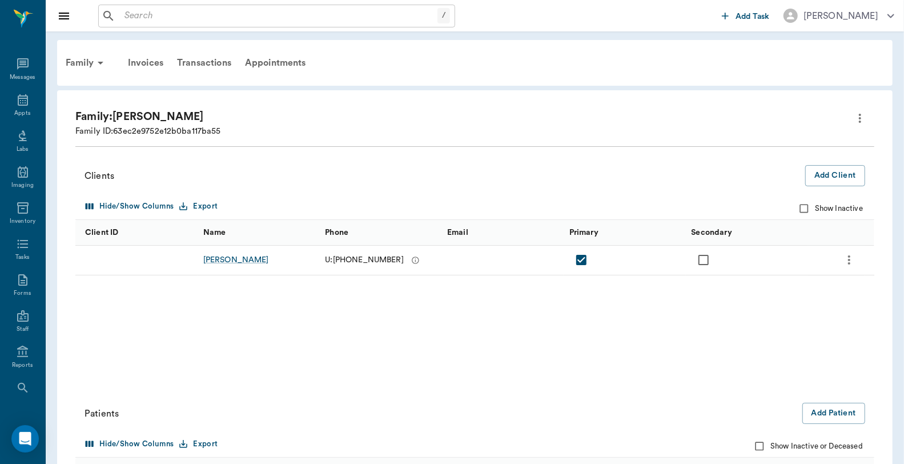
click at [145, 16] on input "text" at bounding box center [279, 16] width 318 height 16
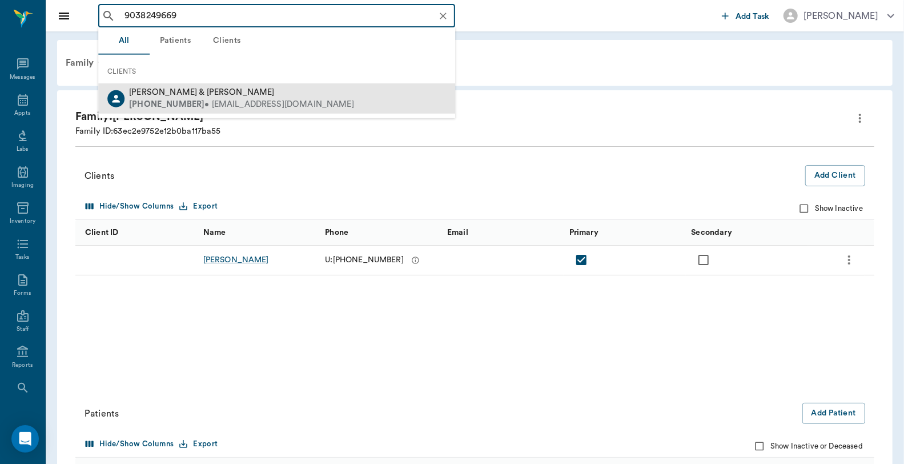
click at [231, 110] on div "(903) 824-9669 • ASHLEYDAWN0508@gmail.com" at bounding box center [241, 104] width 225 height 12
type input "9038249669"
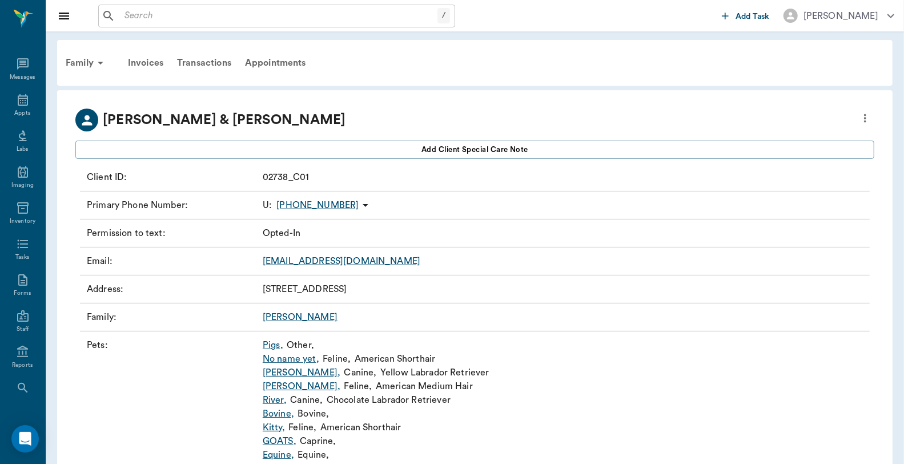
click at [164, 21] on input "text" at bounding box center [279, 16] width 318 height 16
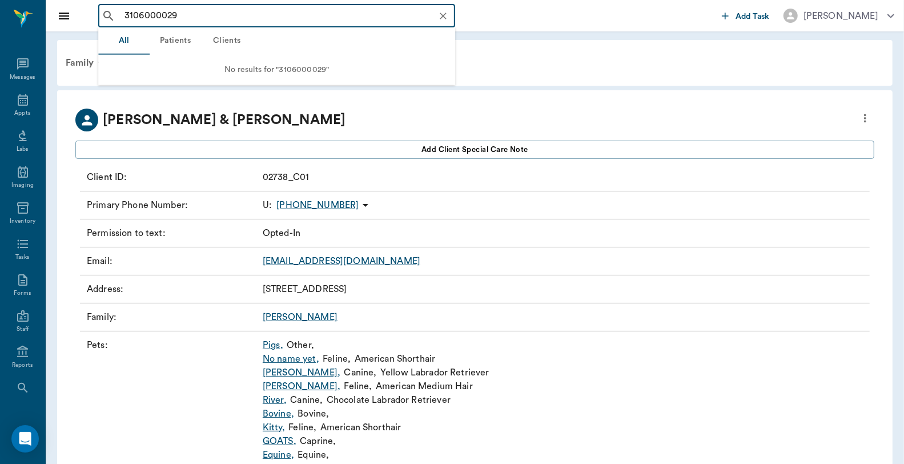
type input "3106000029"
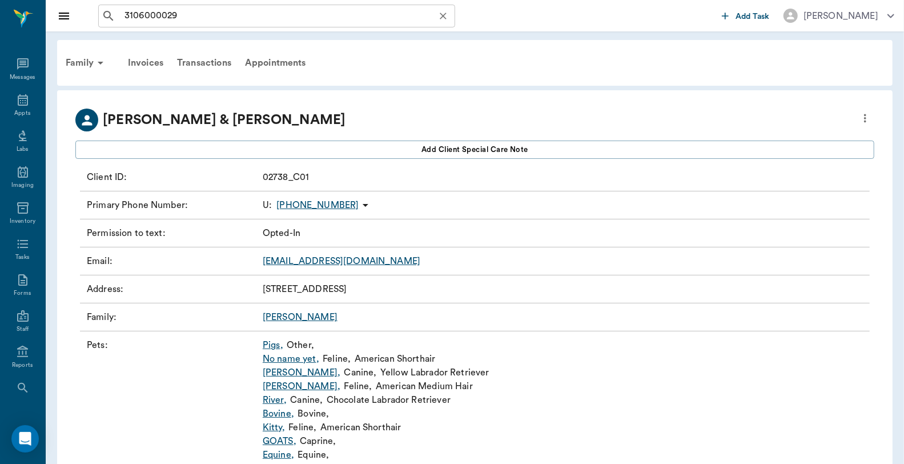
click at [185, 17] on input "3106000029" at bounding box center [286, 16] width 332 height 16
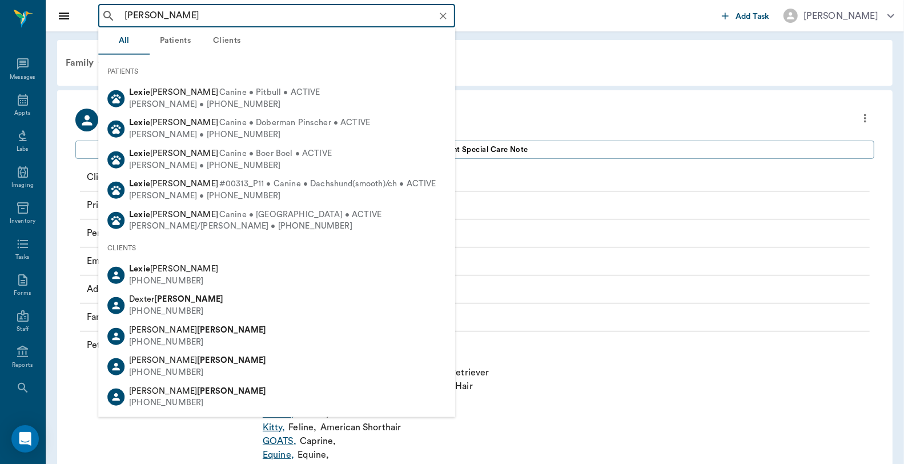
drag, startPoint x: 185, startPoint y: 17, endPoint x: 117, endPoint y: 7, distance: 68.2
click at [117, 7] on div "lexie Powell ​" at bounding box center [276, 16] width 357 height 23
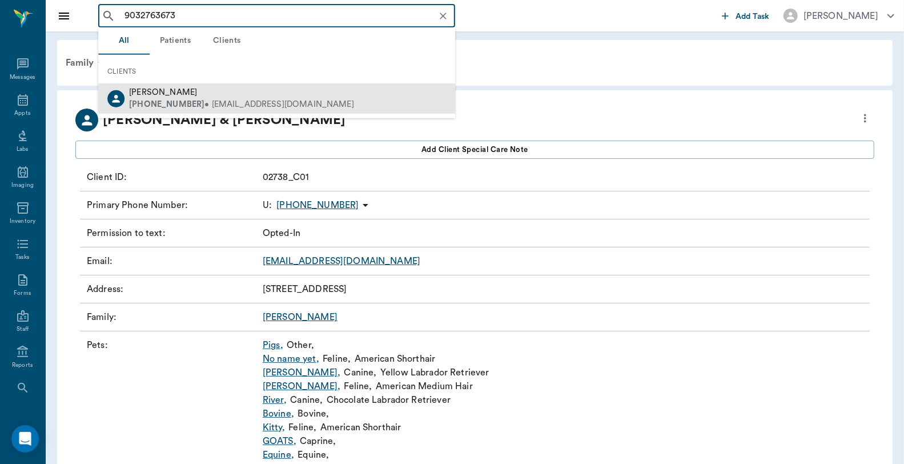
click at [150, 97] on div "Lyla Bentley" at bounding box center [241, 93] width 225 height 12
type input "9032763673"
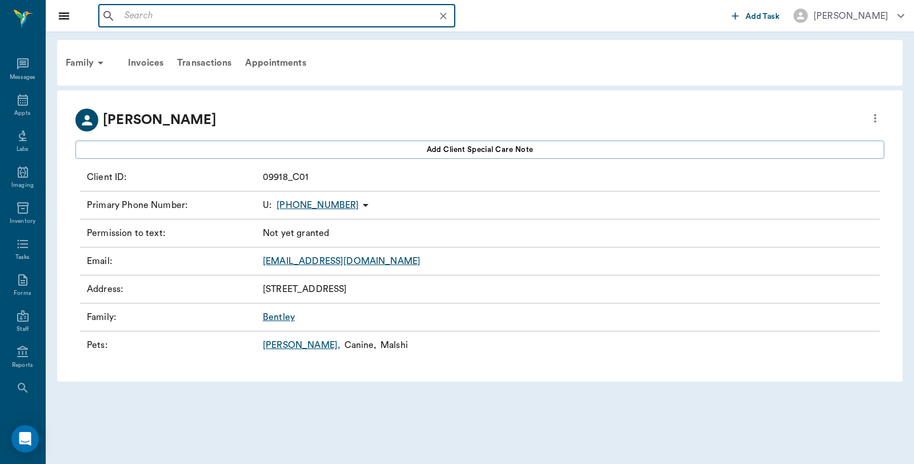
click at [178, 14] on input "text" at bounding box center [286, 16] width 332 height 16
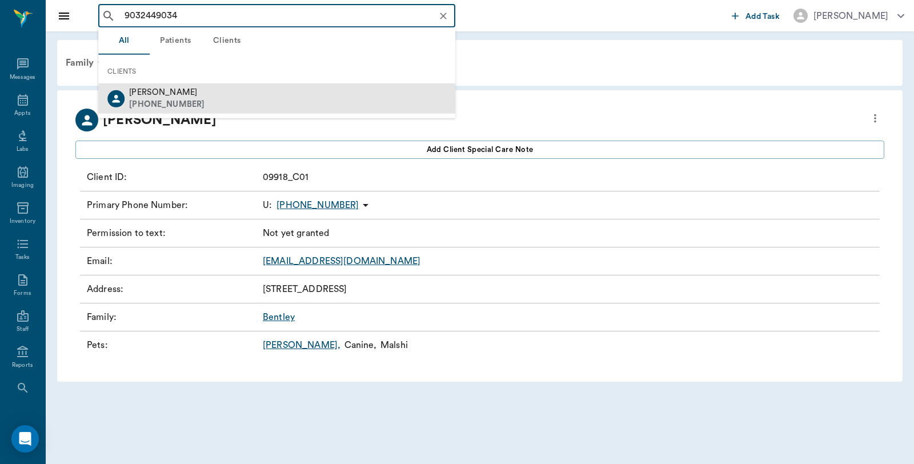
click at [213, 107] on div "Carrie Moro (903) 244-9034" at bounding box center [276, 98] width 357 height 30
type input "9032449034"
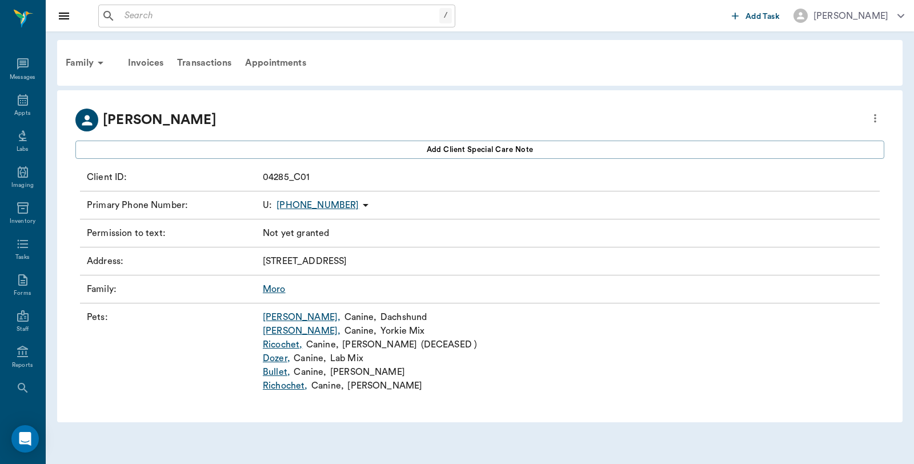
click at [874, 119] on icon "more" at bounding box center [875, 118] width 13 height 14
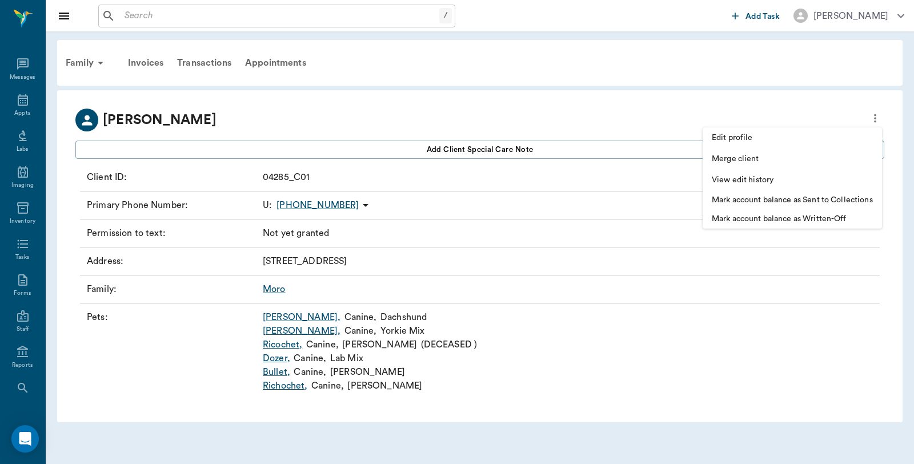
click at [751, 133] on span "Edit profile" at bounding box center [792, 138] width 161 height 12
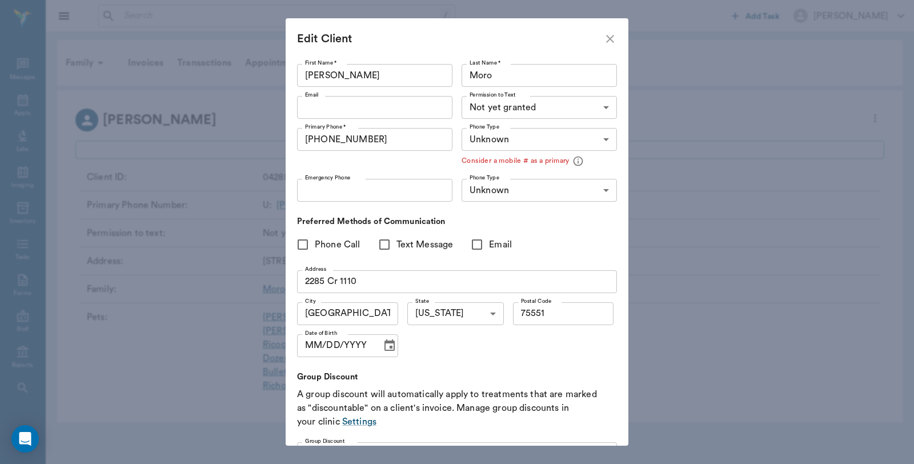
click at [540, 109] on body "/ ​ Add Task Dr. Bert Ellsworth Nectar Messages Appts Labs Imaging Inventory Ta…" at bounding box center [457, 232] width 914 height 464
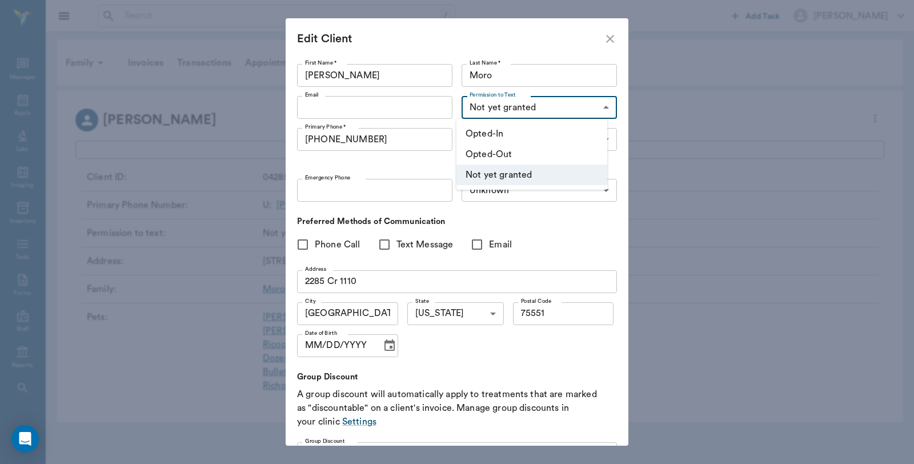
click at [505, 142] on li "Opted-In" at bounding box center [531, 133] width 151 height 21
type input "OPT_IN"
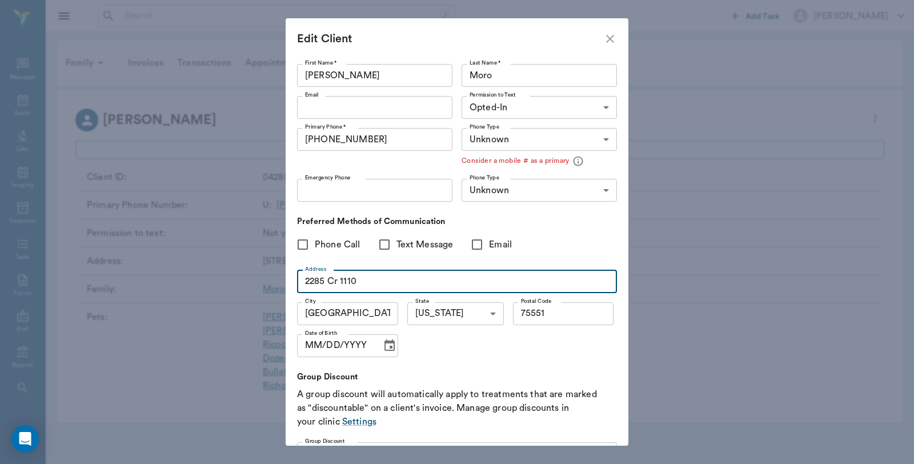
click at [375, 277] on input "2285 Cr 1110" at bounding box center [457, 281] width 320 height 23
type input "2"
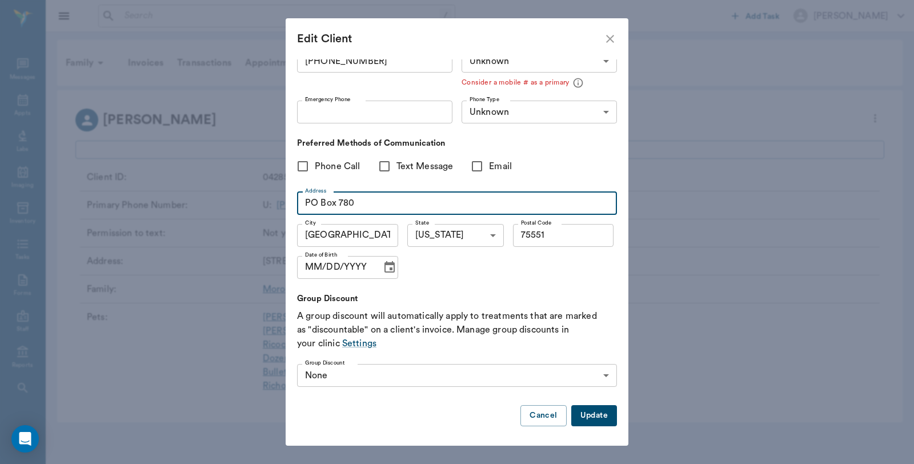
type input "PO Box 780"
click at [578, 414] on button "Update" at bounding box center [594, 415] width 46 height 21
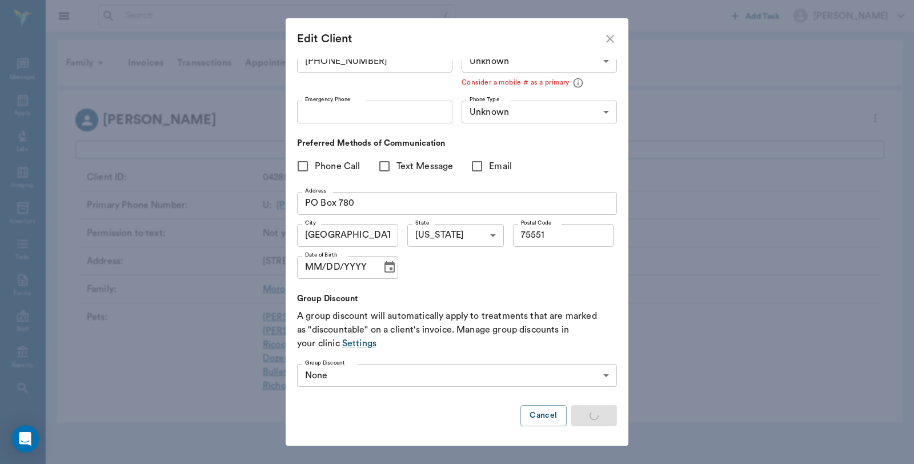
type input "UNKNOWN"
type input "MOBILE"
type input "LANDLINE"
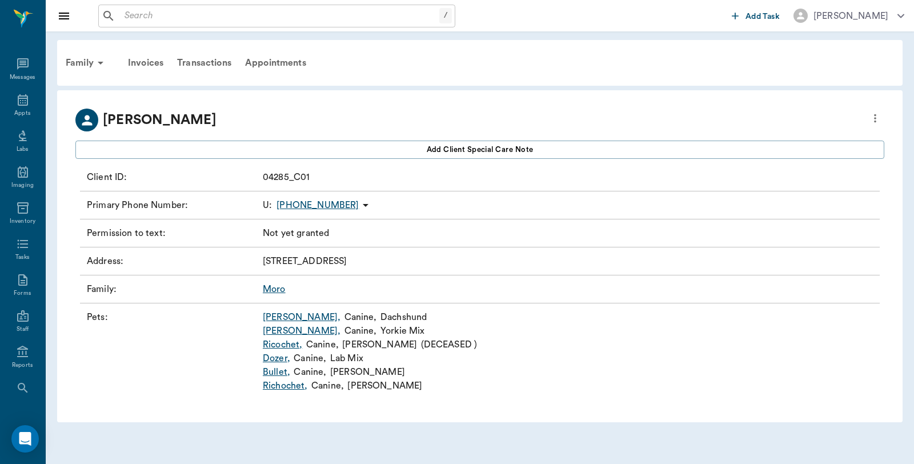
scroll to position [59, 0]
type input "OPT_IN"
type input "UNKNOWN"
type input "75551"
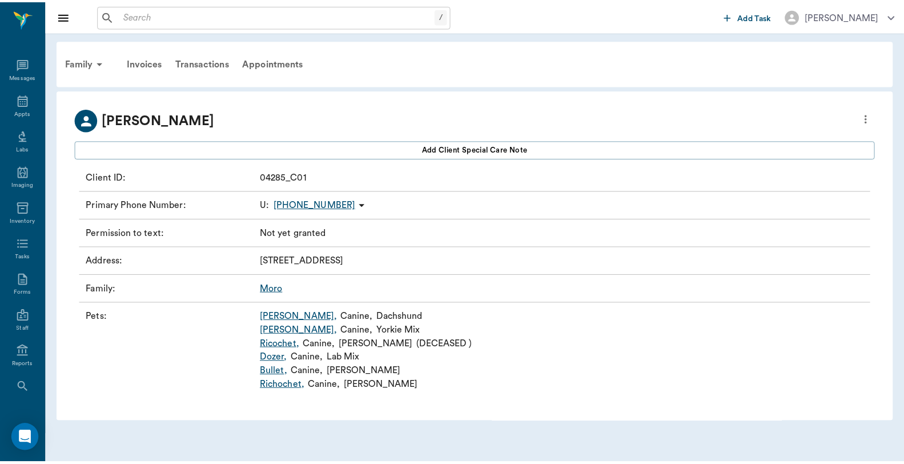
scroll to position [0, 0]
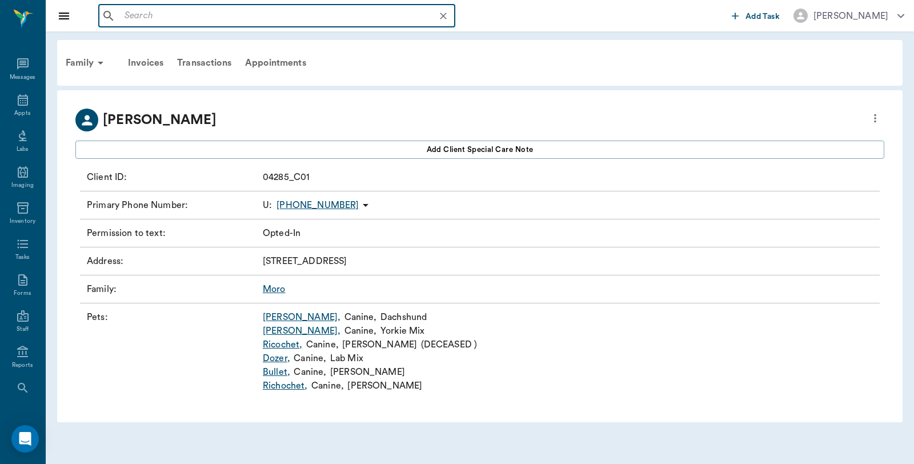
click at [156, 8] on input "text" at bounding box center [286, 16] width 332 height 16
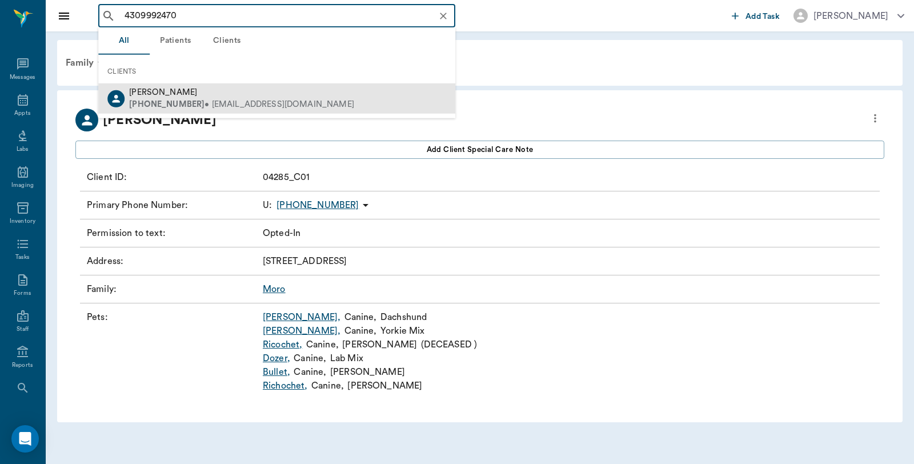
click at [173, 95] on span "Kristen Aprile" at bounding box center [163, 92] width 68 height 9
type input "4309992470"
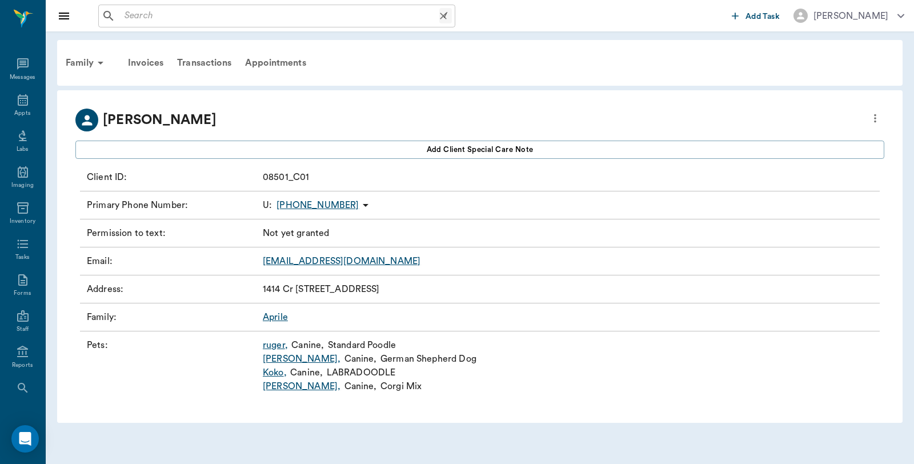
click at [155, 14] on input "text" at bounding box center [279, 16] width 319 height 16
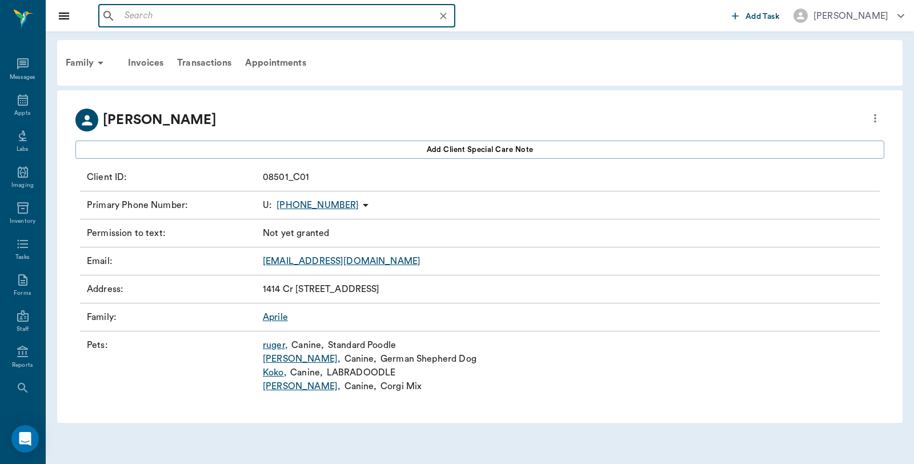
click at [173, 20] on input "text" at bounding box center [286, 16] width 332 height 16
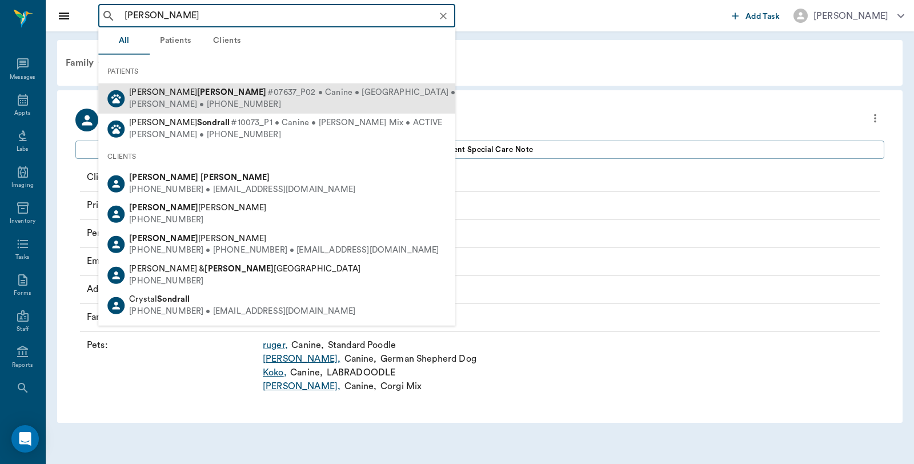
click at [153, 95] on span "Spencer Butera" at bounding box center [197, 92] width 137 height 9
type input "[PERSON_NAME]"
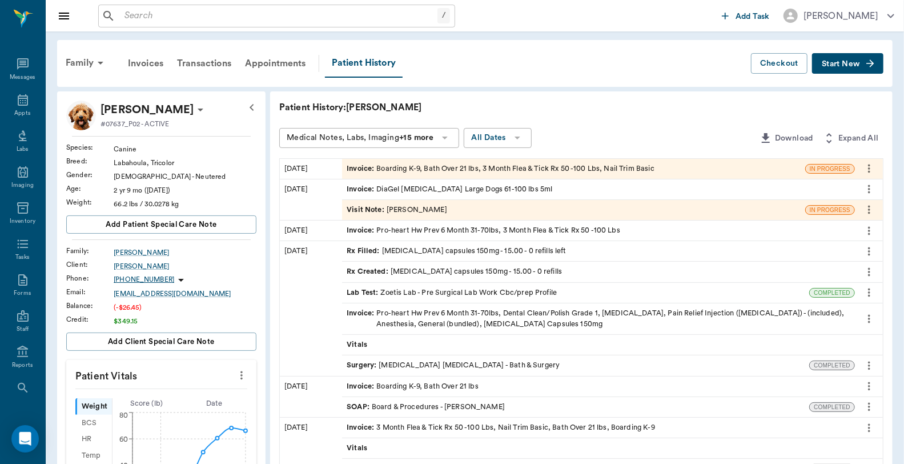
click at [447, 168] on div "Invoice : Boarding K-9, Bath Over 21 lbs, 3 Month Flea & Tick Rx 50 -100 Lbs, N…" at bounding box center [501, 168] width 308 height 11
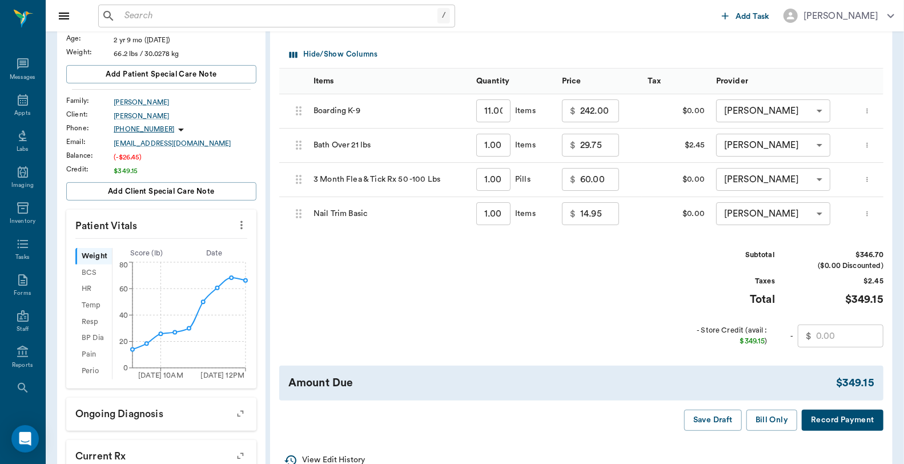
scroll to position [127, 0]
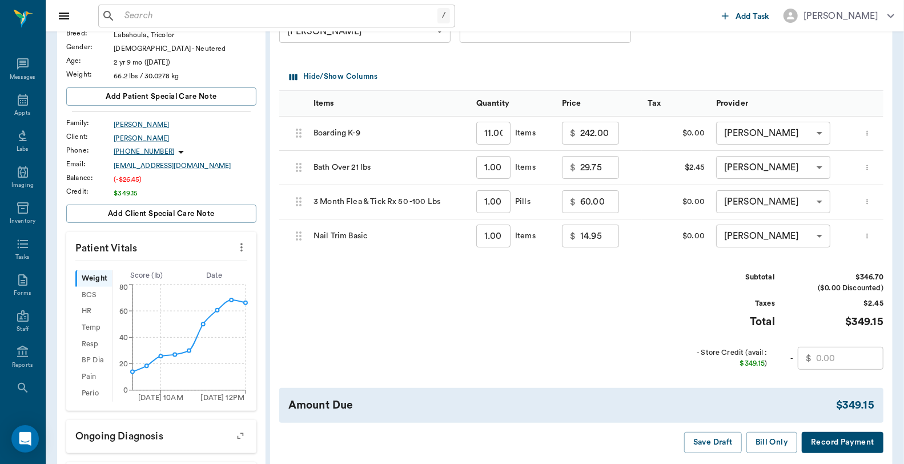
click at [860, 368] on input "text" at bounding box center [849, 358] width 67 height 23
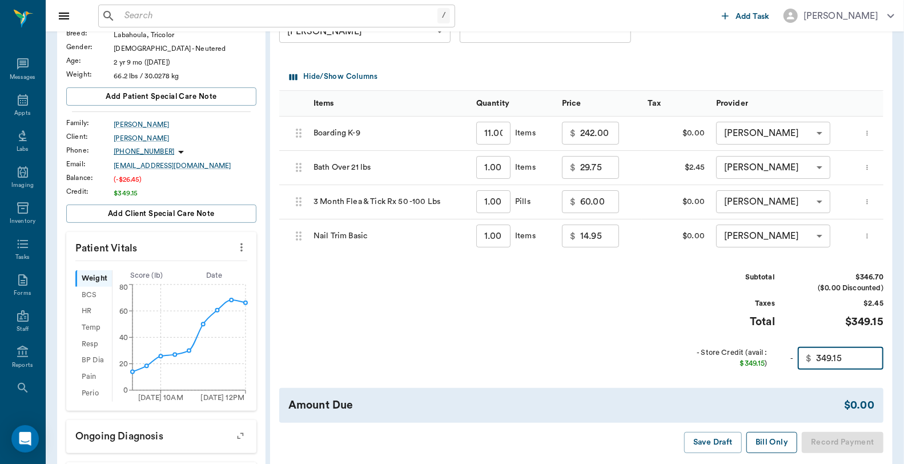
type input "349.15"
click at [777, 453] on button "Bill Only" at bounding box center [772, 442] width 51 height 21
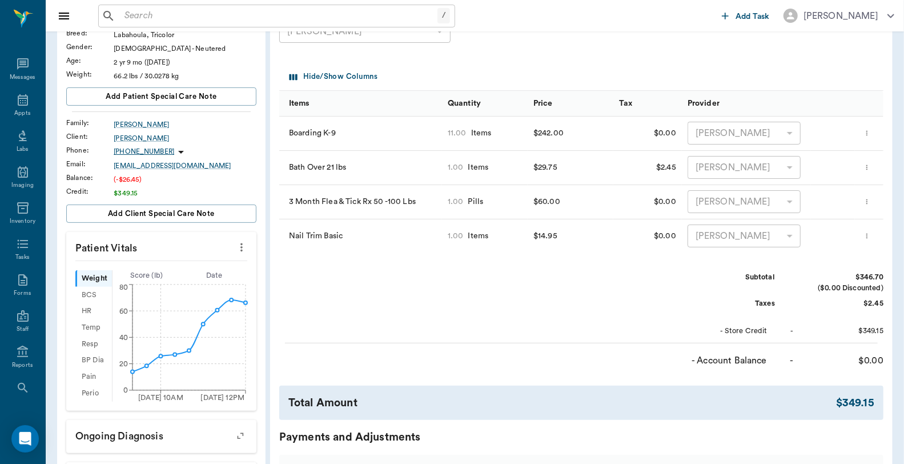
scroll to position [0, 0]
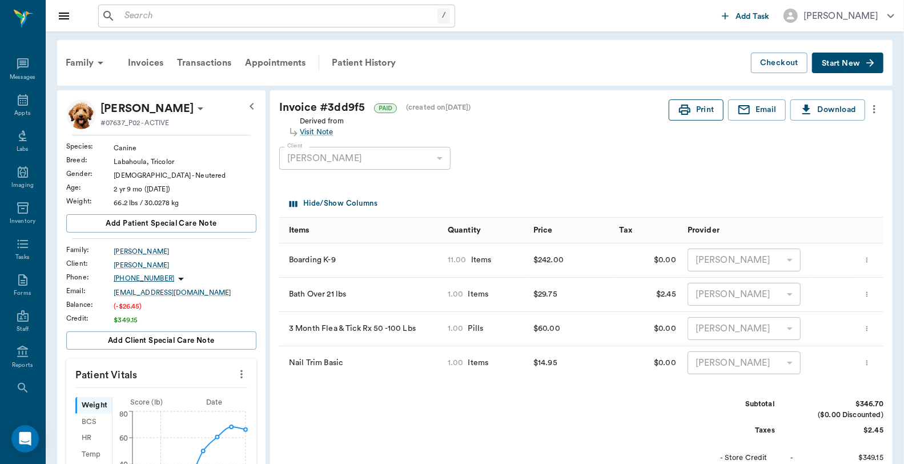
click at [693, 105] on button "Print" at bounding box center [696, 109] width 55 height 21
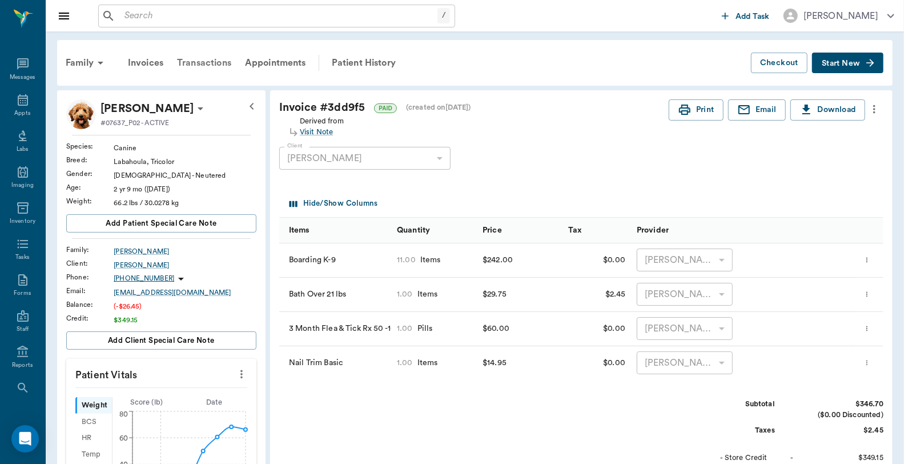
click at [200, 54] on div "Transactions" at bounding box center [204, 62] width 68 height 27
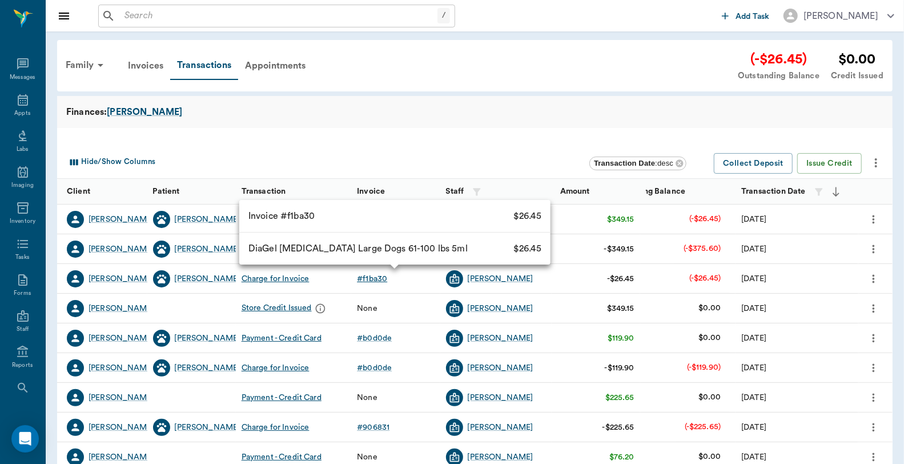
click at [364, 278] on div "# f1ba30" at bounding box center [372, 278] width 30 height 11
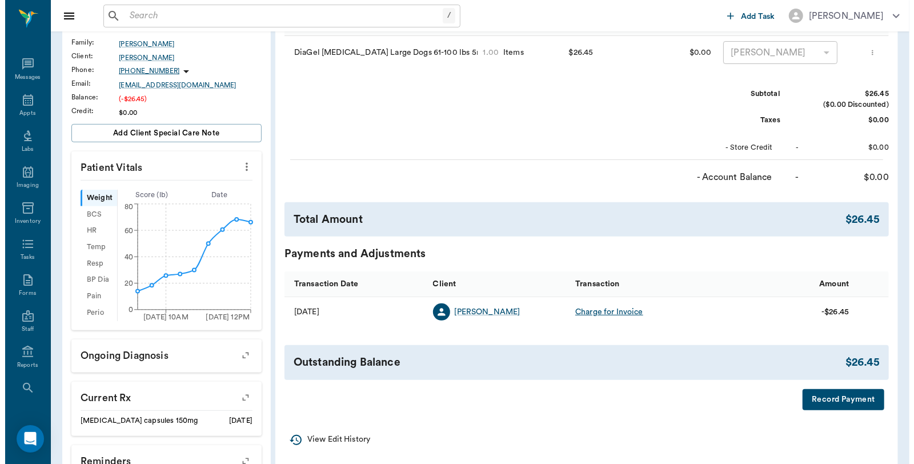
scroll to position [254, 0]
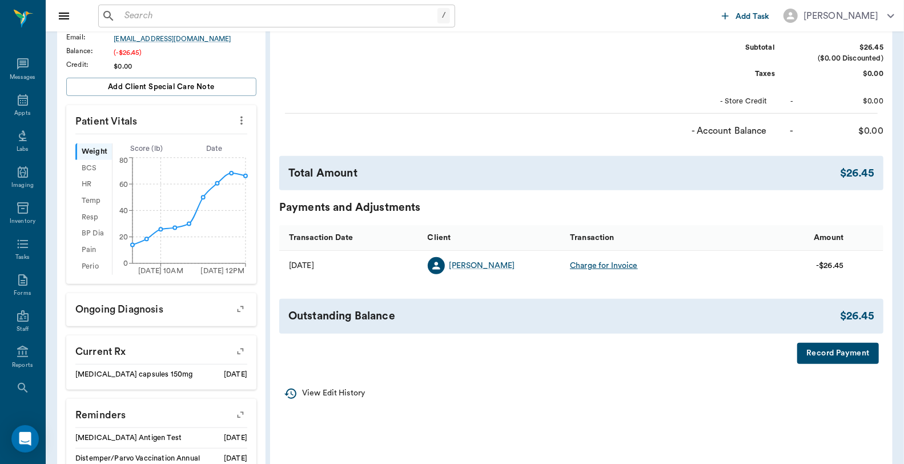
click at [812, 364] on button "Record Payment" at bounding box center [839, 353] width 82 height 21
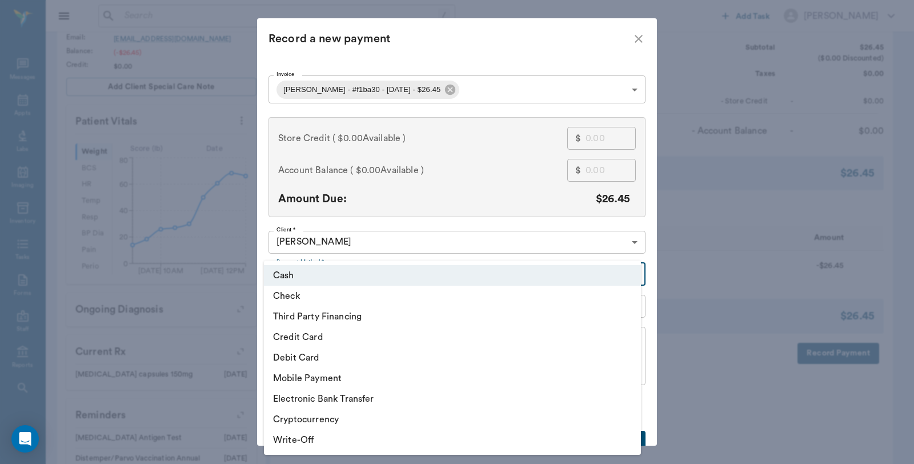
click at [378, 279] on body "/ ​ Add Task Dr. Bert Ellsworth Nectar Messages Appts Labs Imaging Inventory Ta…" at bounding box center [457, 182] width 914 height 873
click at [322, 335] on li "Credit Card" at bounding box center [452, 337] width 377 height 21
type input "CREDIT_CARD"
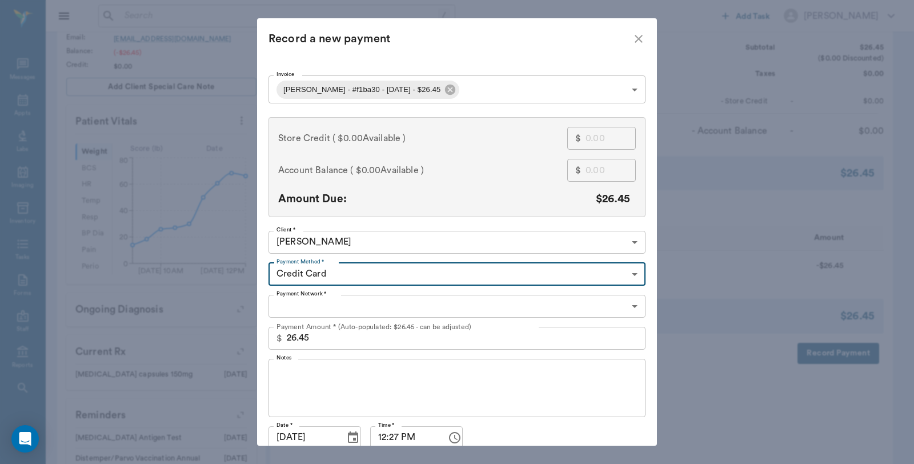
click at [334, 305] on body "/ ​ Add Task Dr. Bert Ellsworth Nectar Messages Appts Labs Imaging Inventory Ta…" at bounding box center [457, 182] width 914 height 873
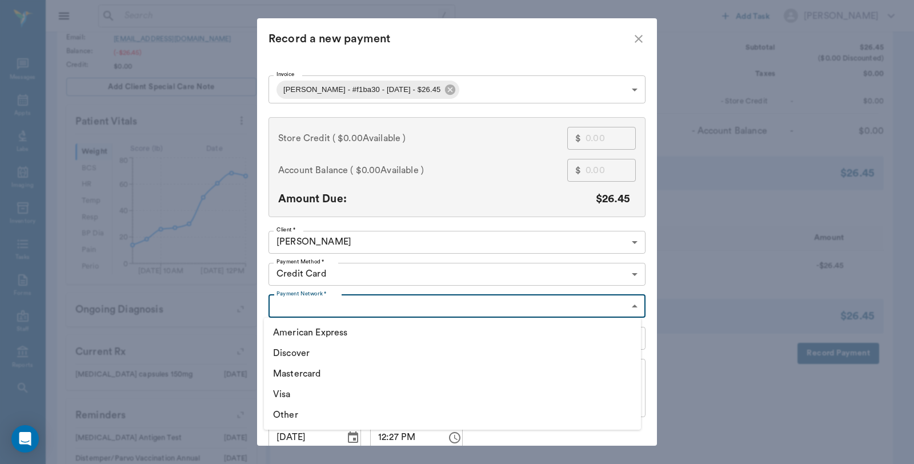
click at [323, 331] on li "American Express" at bounding box center [452, 332] width 377 height 21
type input "AMERICAN_EXPRESS"
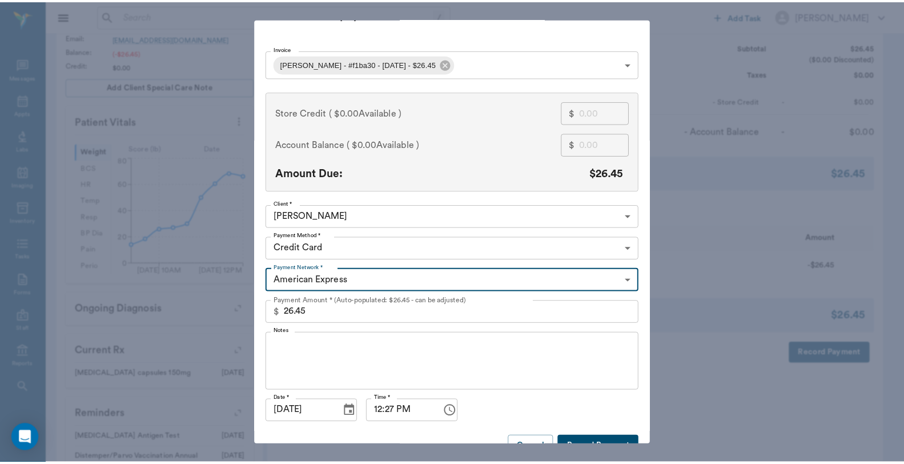
scroll to position [49, 0]
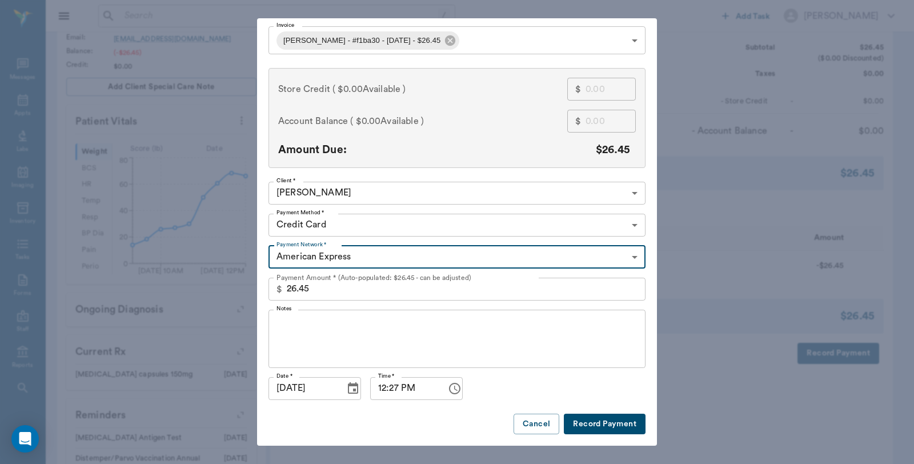
click at [574, 419] on button "Record Payment" at bounding box center [605, 424] width 82 height 21
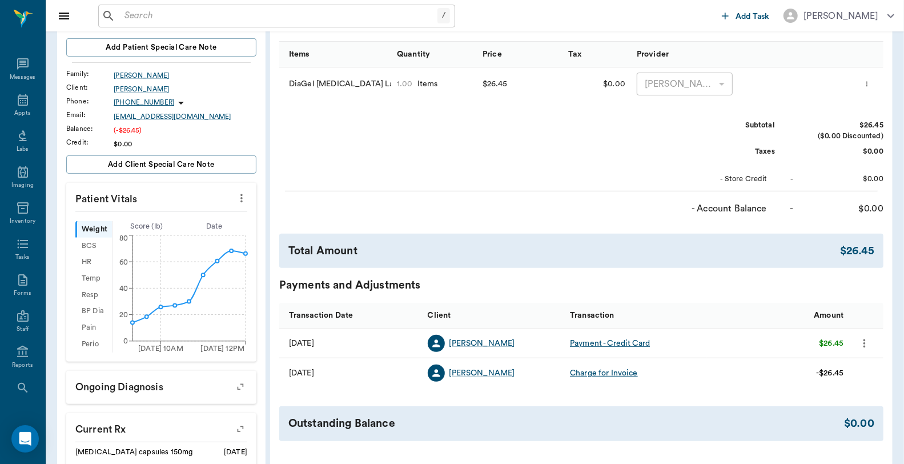
scroll to position [0, 0]
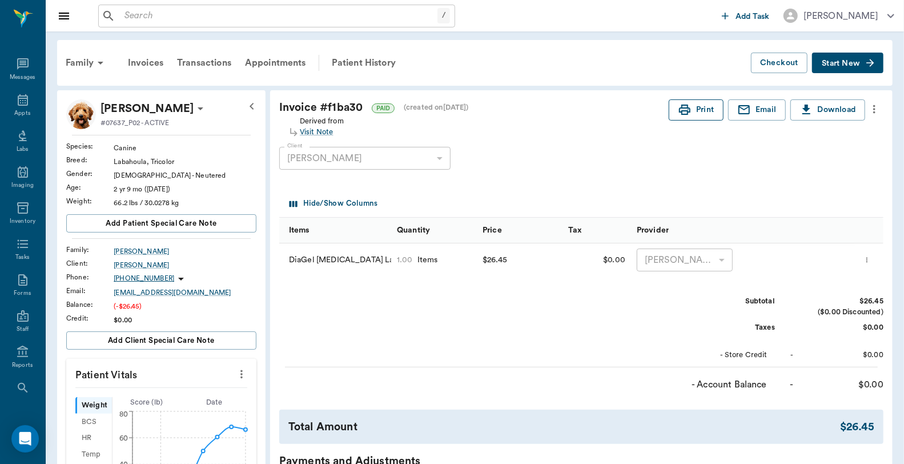
click at [688, 118] on button "Print" at bounding box center [696, 109] width 55 height 21
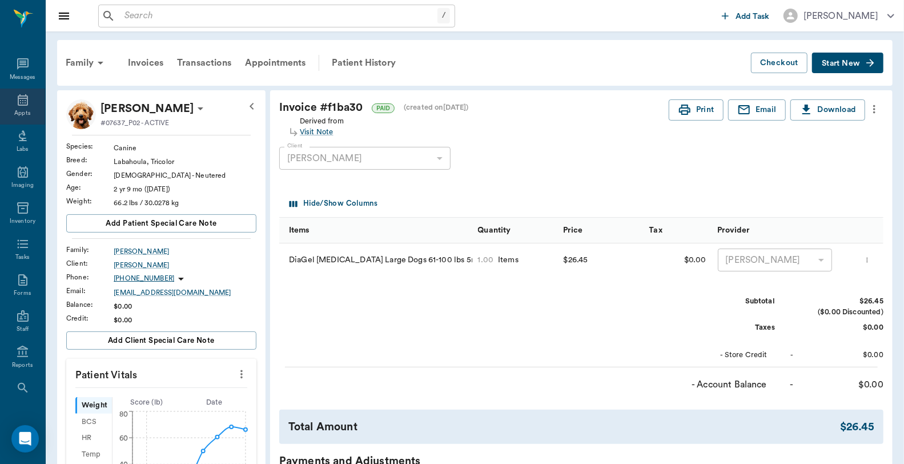
click at [23, 109] on div "Appts" at bounding box center [22, 113] width 16 height 9
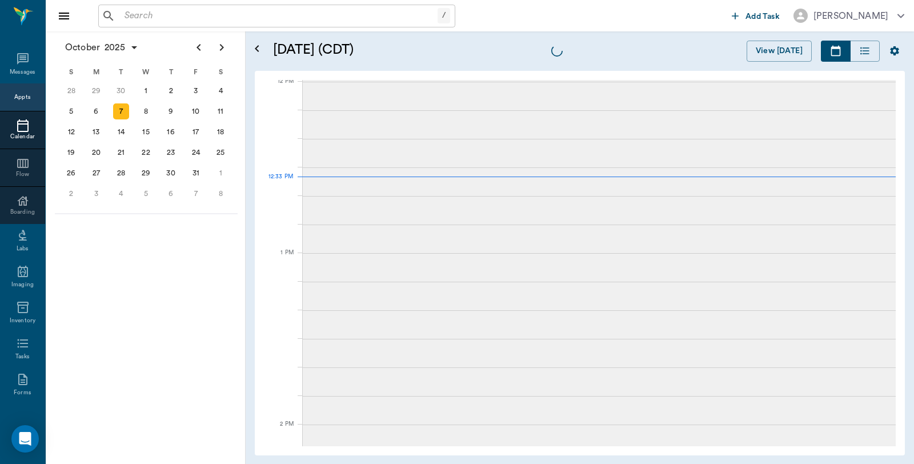
scroll to position [687, 0]
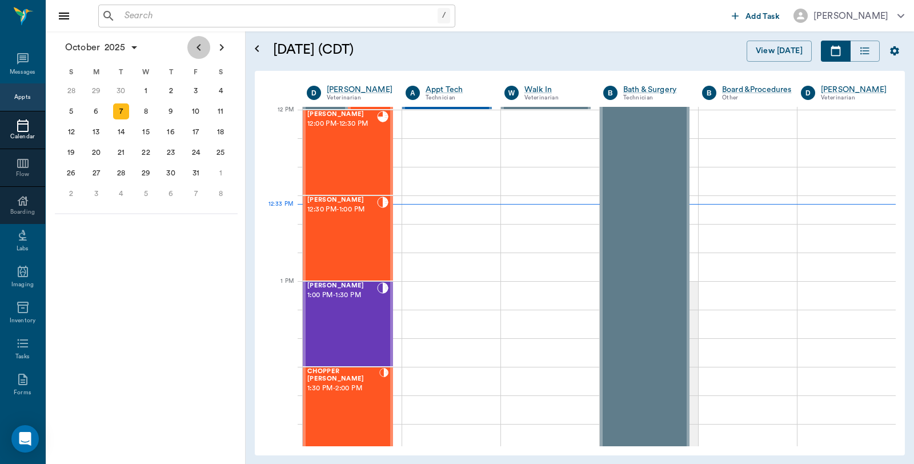
click at [195, 50] on icon "Previous page" at bounding box center [199, 48] width 14 height 14
click at [201, 149] on div "26" at bounding box center [196, 153] width 16 height 16
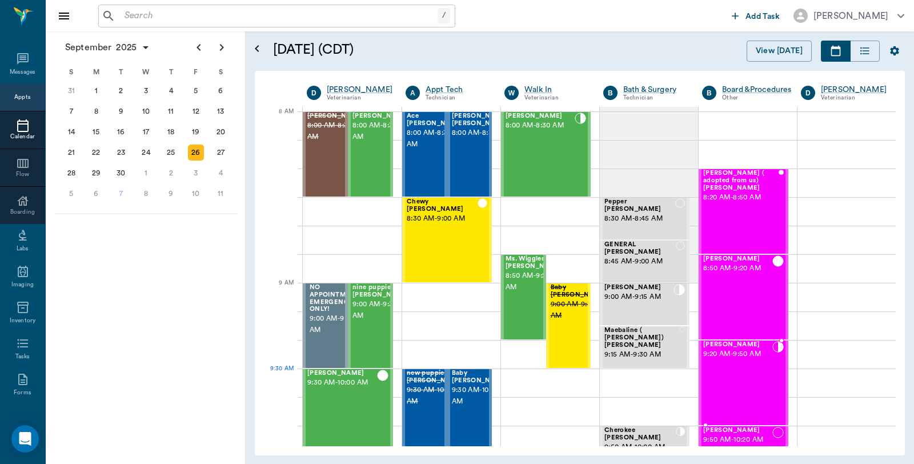
click at [727, 386] on div "[PERSON_NAME] 9:20 AM - 9:50 AM" at bounding box center [737, 382] width 69 height 83
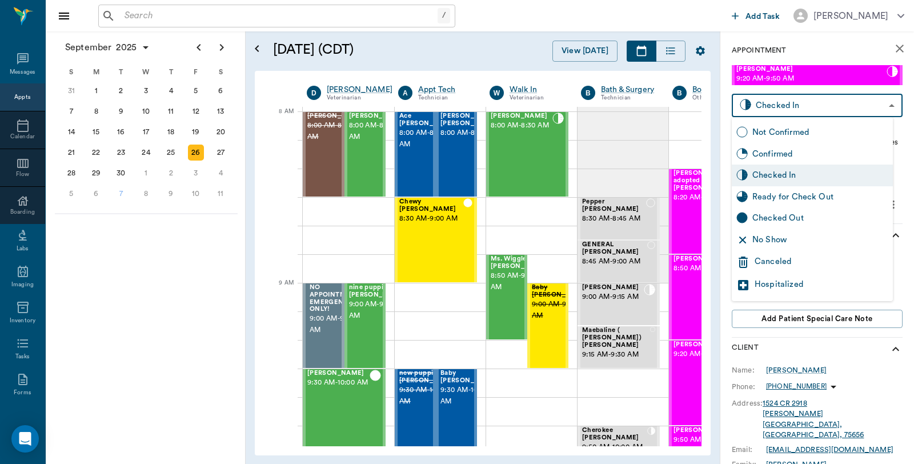
click at [850, 99] on body "/ ​ Add Task [PERSON_NAME] Nectar Messages Appts Calendar Flow Boarding Labs Im…" at bounding box center [457, 232] width 914 height 464
click at [821, 214] on div "Checked Out" at bounding box center [820, 218] width 136 height 13
type input "CHECKED_OUT"
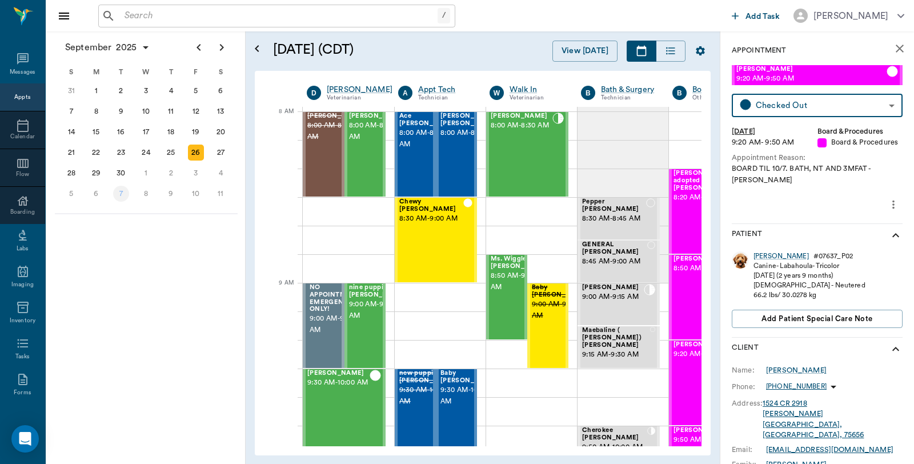
click at [122, 187] on div "7" at bounding box center [121, 194] width 16 height 16
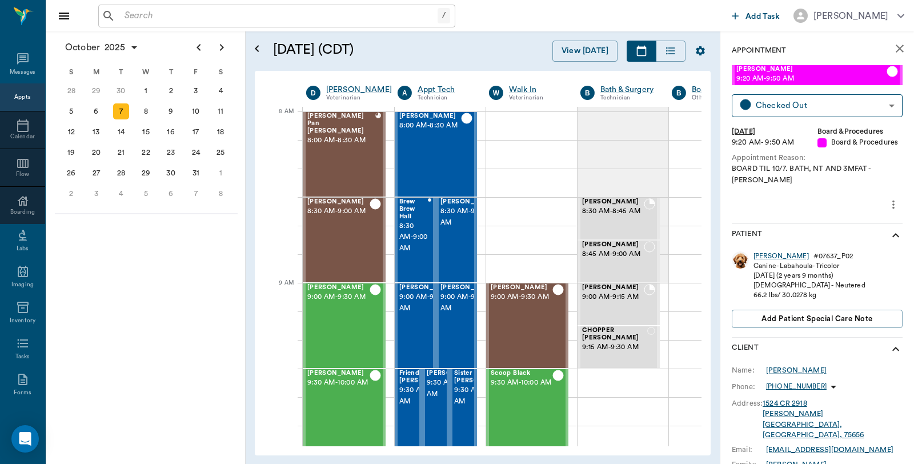
scroll to position [0, 1]
click at [287, 27] on div "/ ​ Add Task [PERSON_NAME]" at bounding box center [480, 15] width 868 height 31
click at [287, 14] on input "text" at bounding box center [279, 16] width 318 height 16
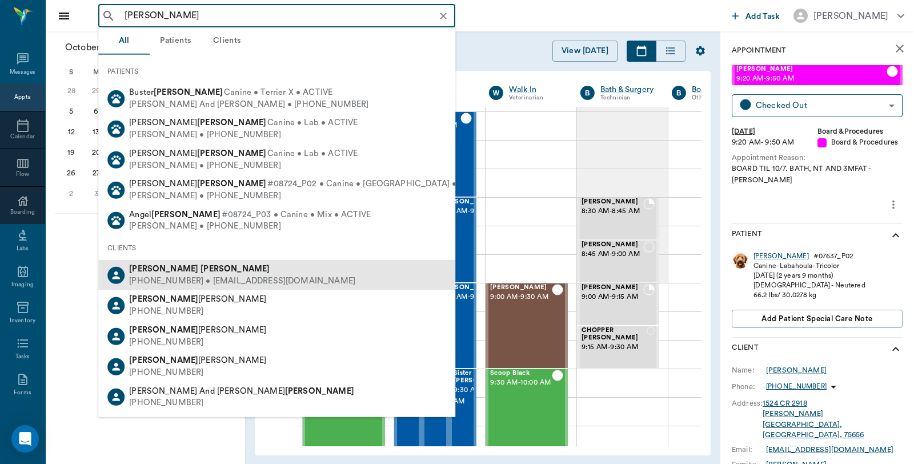
click at [150, 278] on div "[PHONE_NUMBER] • [EMAIL_ADDRESS][DOMAIN_NAME]" at bounding box center [242, 281] width 226 height 12
type input "[PERSON_NAME]"
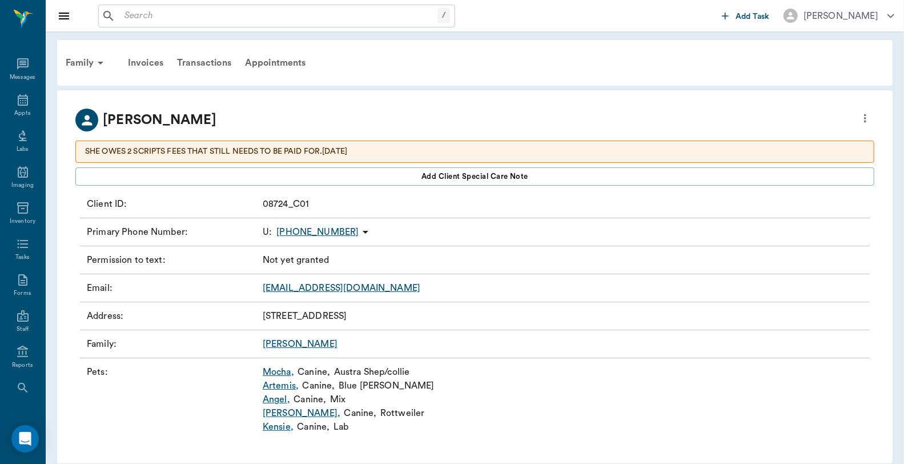
click at [273, 414] on link "[PERSON_NAME] ," at bounding box center [302, 413] width 78 height 14
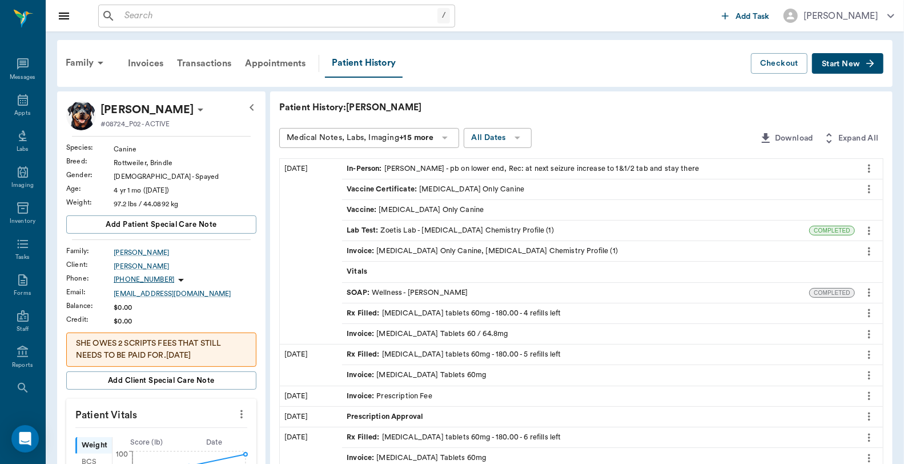
click at [871, 315] on icon "more" at bounding box center [869, 313] width 13 height 14
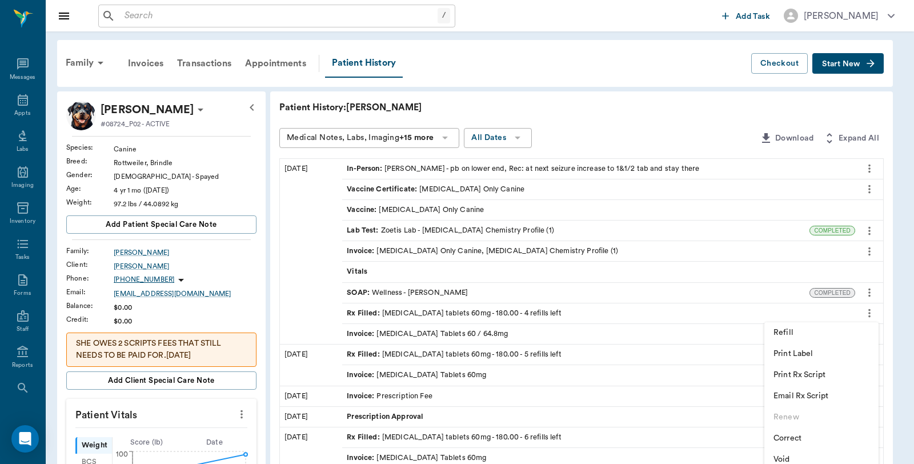
click at [796, 333] on span "Refill" at bounding box center [822, 333] width 96 height 12
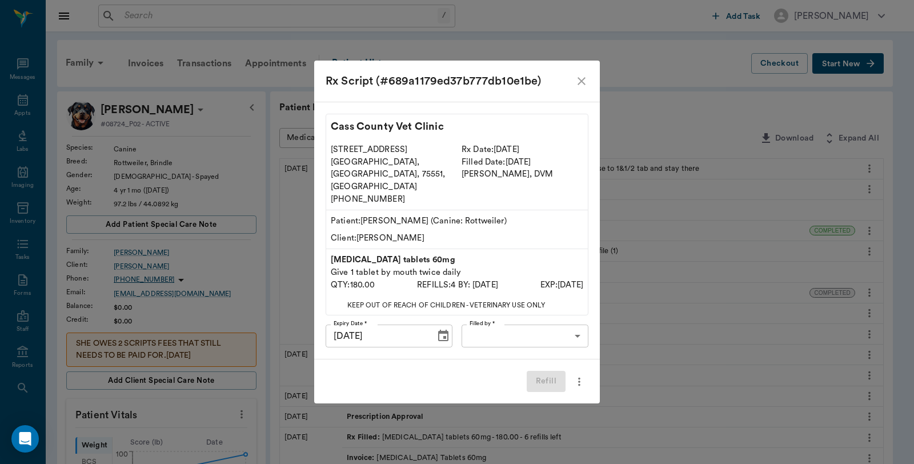
click at [552, 328] on body "/ ​ Add Task [PERSON_NAME] Nectar Messages Appts Labs Imaging Inventory Tasks F…" at bounding box center [457, 456] width 914 height 913
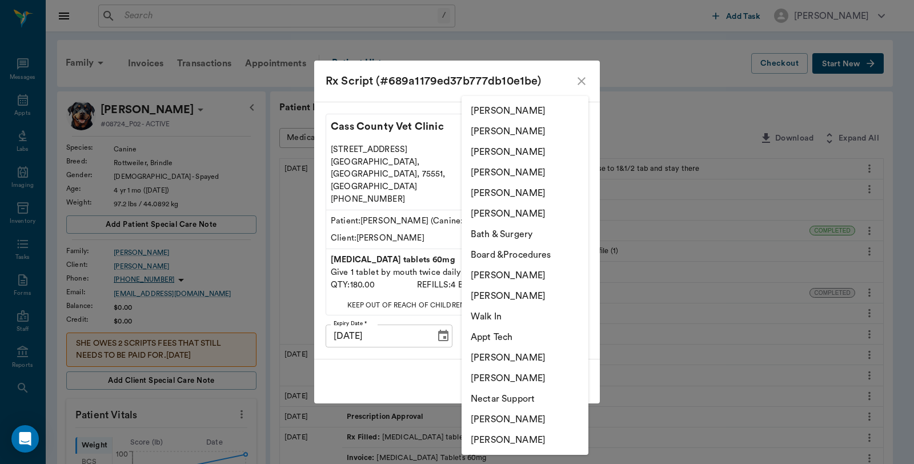
click at [519, 437] on li "[PERSON_NAME]" at bounding box center [525, 440] width 127 height 21
type input "6899ea08ed37b777db10de45"
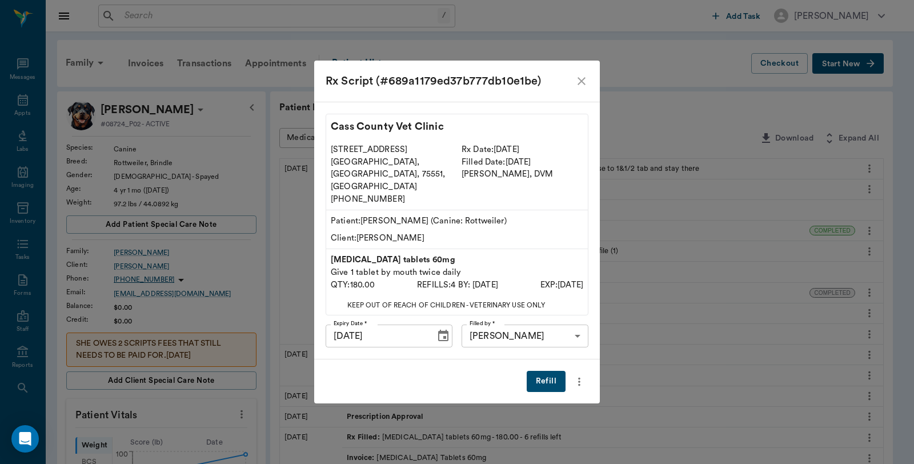
click at [547, 372] on button "Refill" at bounding box center [546, 381] width 39 height 21
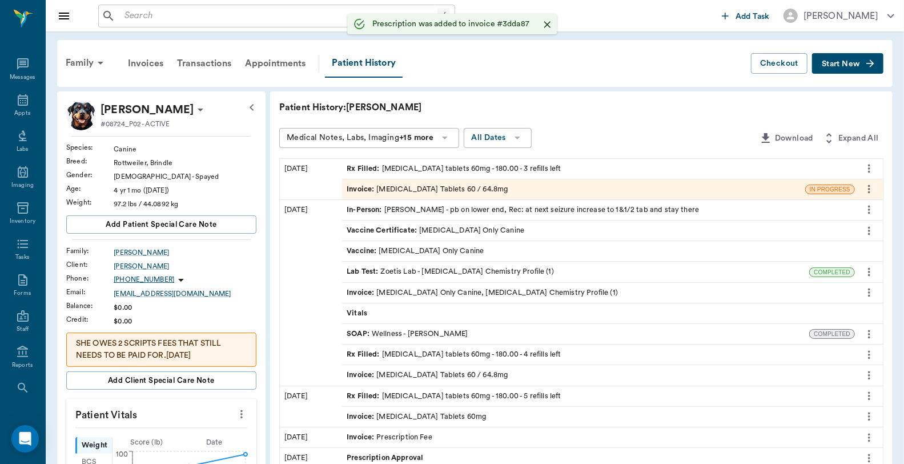
click at [864, 352] on icon "more" at bounding box center [869, 355] width 13 height 14
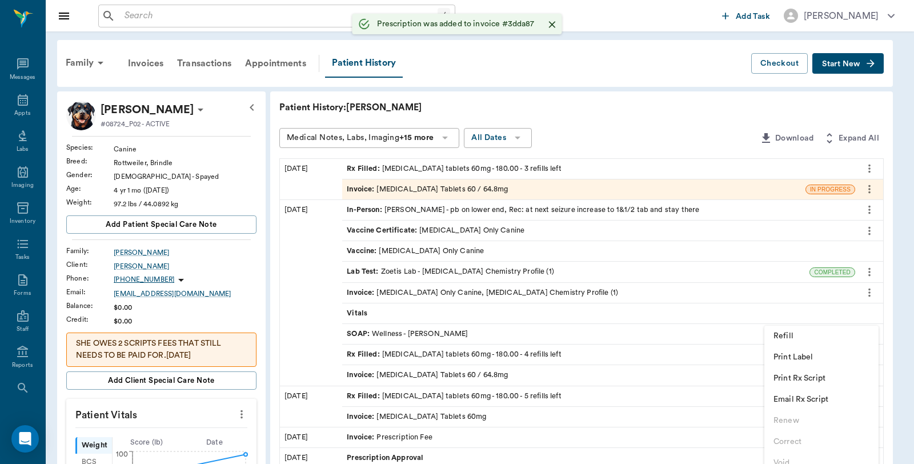
click at [820, 379] on span "Print Rx Script" at bounding box center [822, 378] width 96 height 12
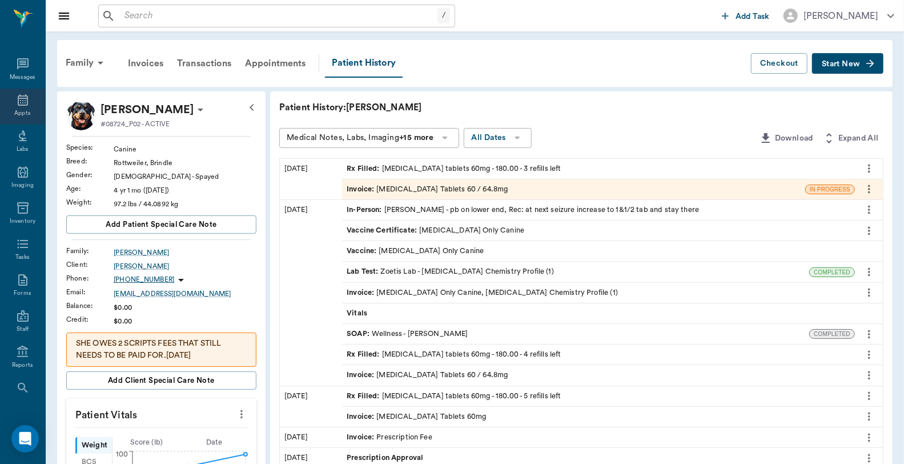
click at [19, 105] on icon at bounding box center [23, 99] width 10 height 11
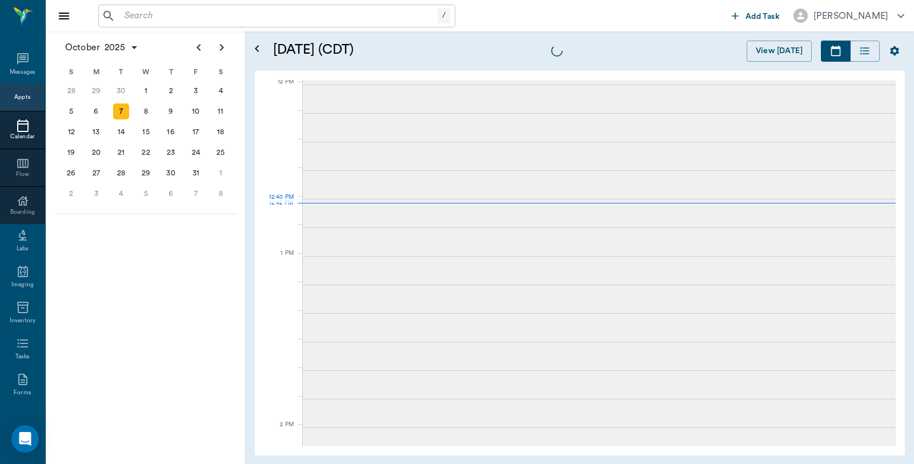
scroll to position [687, 0]
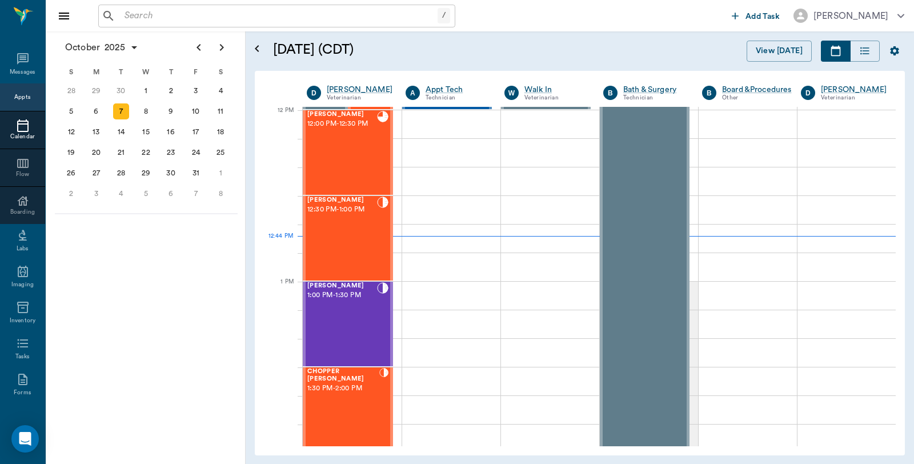
scroll to position [687, 0]
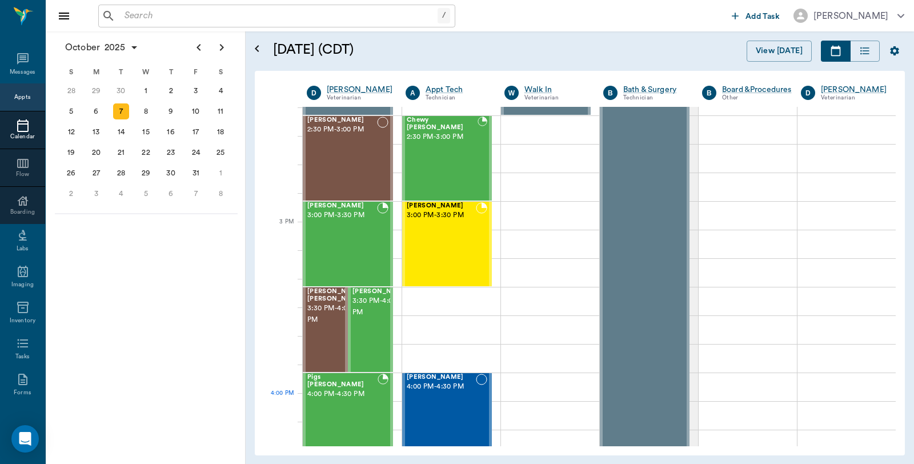
scroll to position [1131, 0]
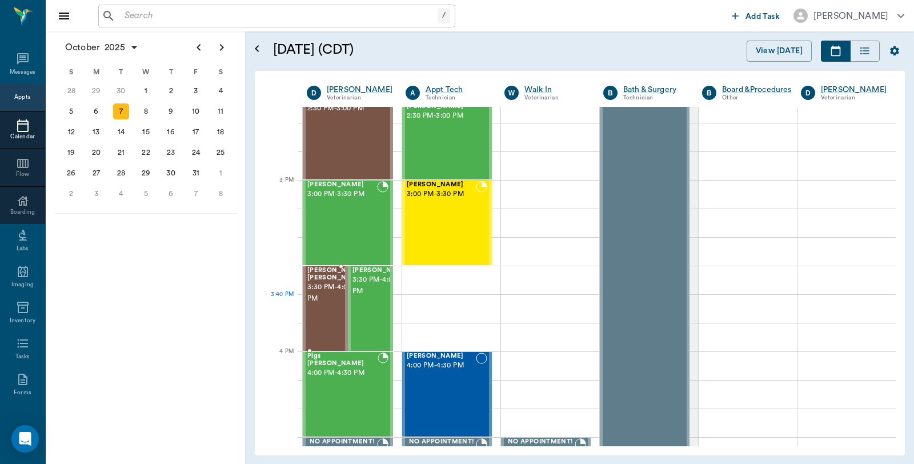
click at [308, 301] on span "3:30 PM - 4:00 PM" at bounding box center [335, 293] width 57 height 23
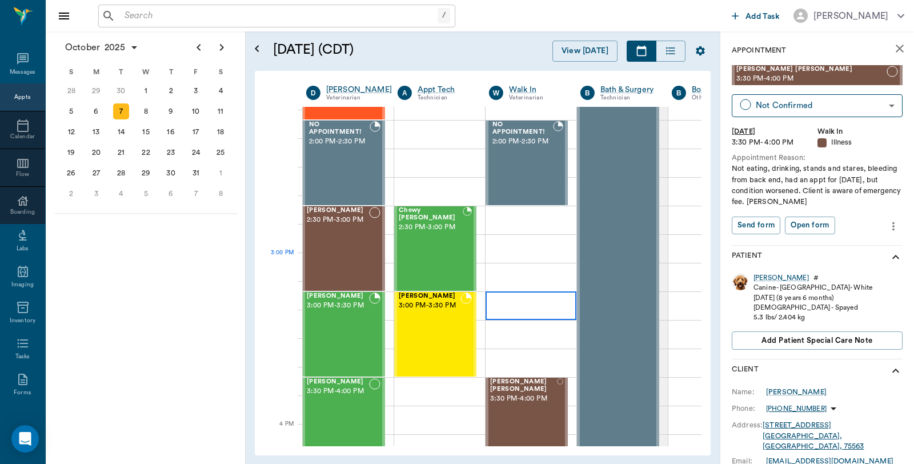
scroll to position [1067, 1]
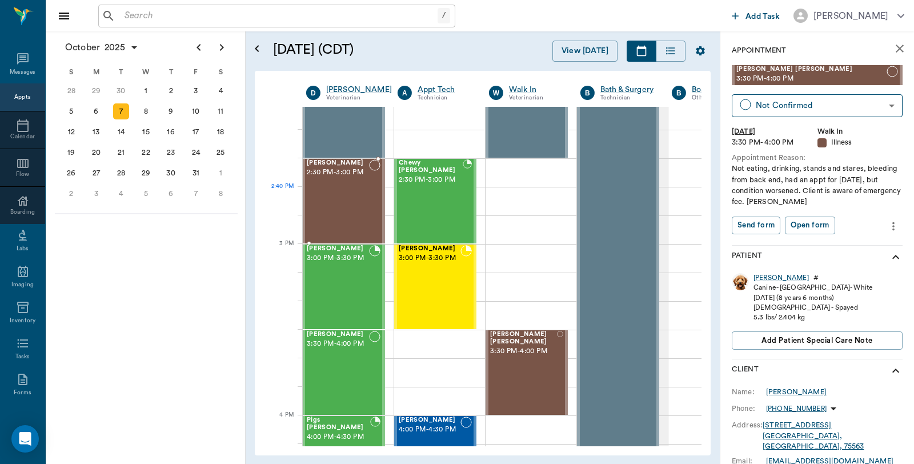
click at [338, 194] on div "Rusty Doss 2:30 PM - 3:00 PM" at bounding box center [338, 200] width 62 height 83
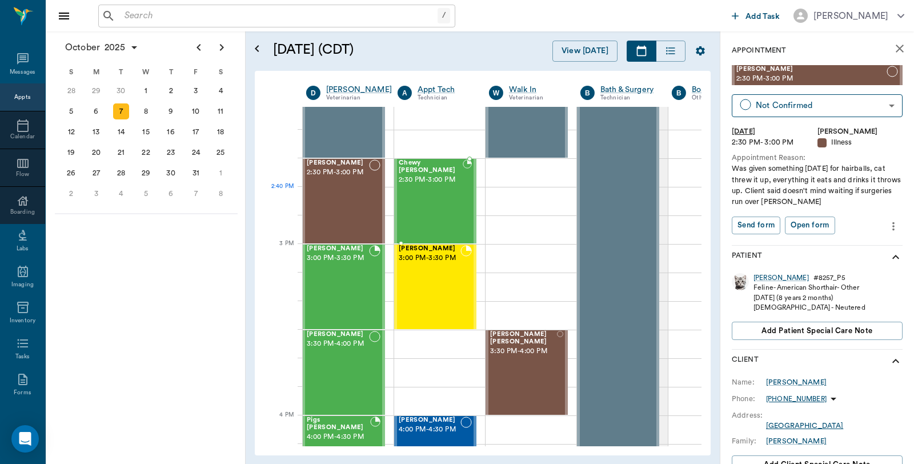
click at [423, 194] on div "Chewy McCasland 2:30 PM - 3:00 PM" at bounding box center [431, 200] width 64 height 83
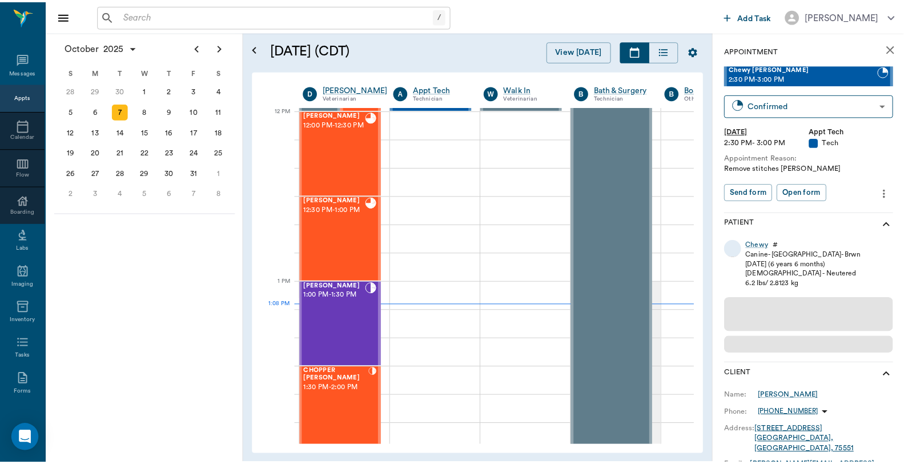
scroll to position [687, 1]
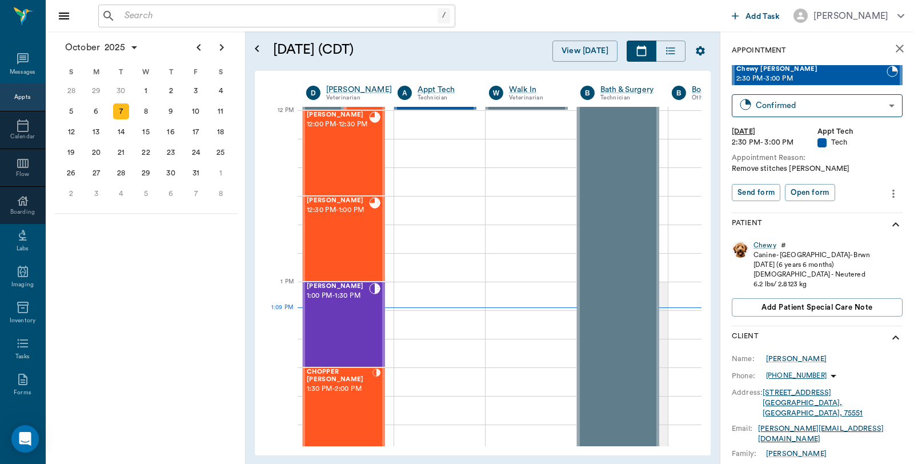
click at [257, 10] on input "text" at bounding box center [279, 16] width 318 height 16
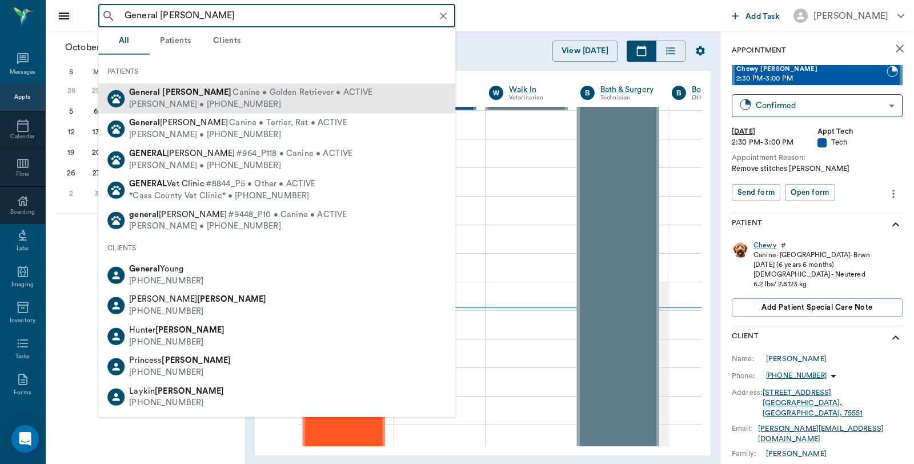
click at [183, 107] on div "Deanna Henson • (430) 342-7216" at bounding box center [250, 104] width 243 height 12
type input "General Henson"
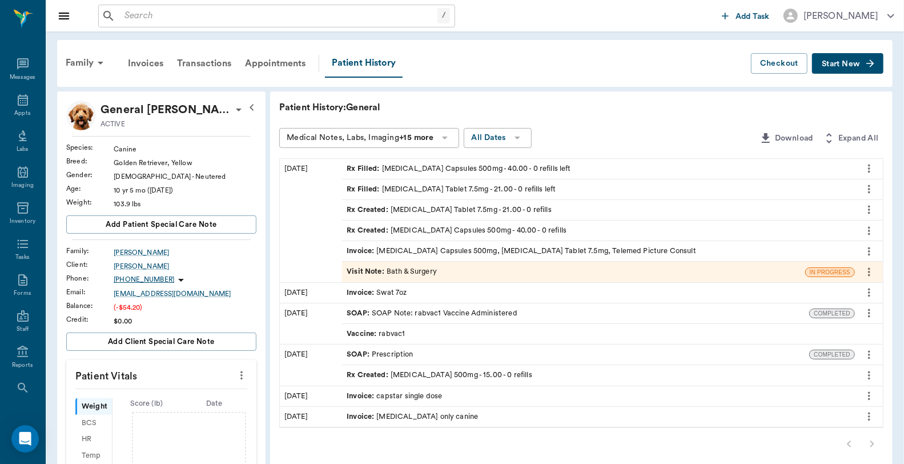
click at [510, 250] on div "Invoice : Amoxicillin Capsules 500mg, Meloxicam Tablet 7.5mg, Telemed Picture C…" at bounding box center [522, 251] width 350 height 11
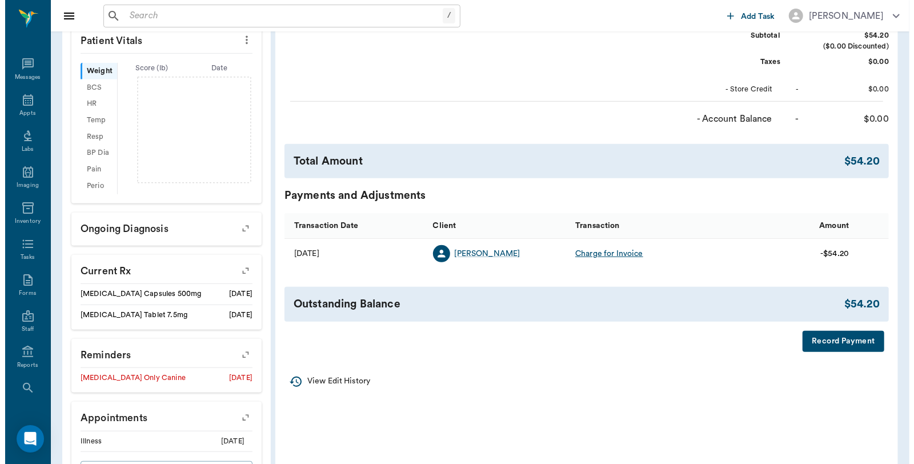
scroll to position [261, 0]
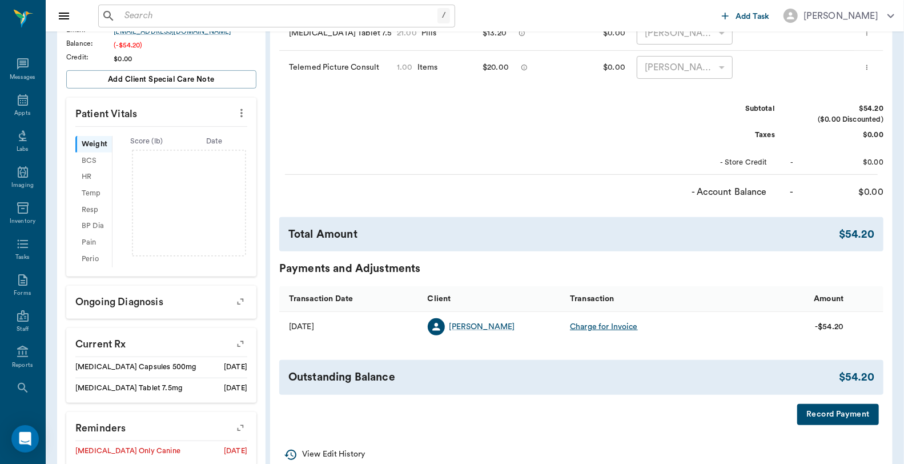
click at [830, 417] on button "Record Payment" at bounding box center [839, 414] width 82 height 21
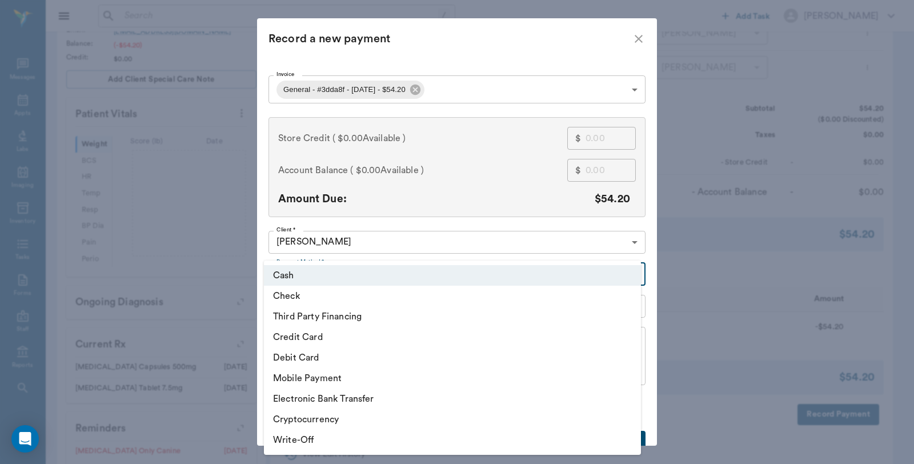
click at [318, 271] on body "/ ​ Add Task Dr. Bert Ellsworth Nectar Messages Appts Labs Imaging Inventory Ta…" at bounding box center [457, 165] width 914 height 852
click at [314, 352] on li "Debit Card" at bounding box center [452, 357] width 377 height 21
type input "DEBIT_CARD"
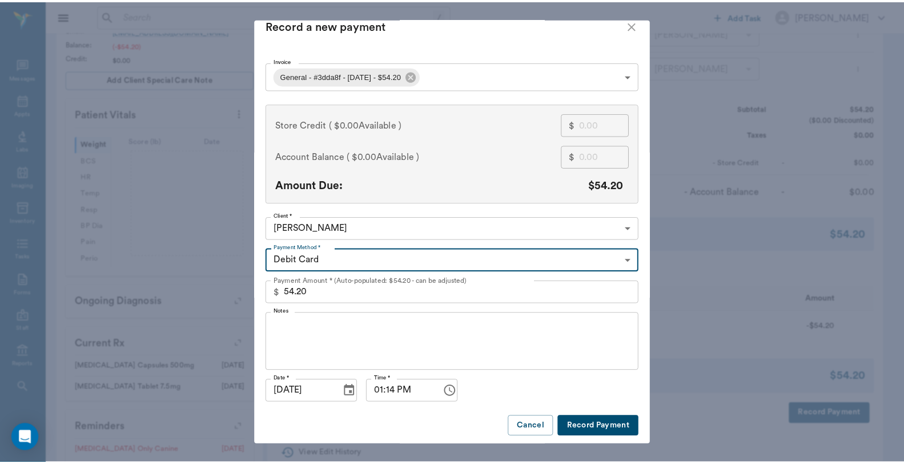
scroll to position [17, 0]
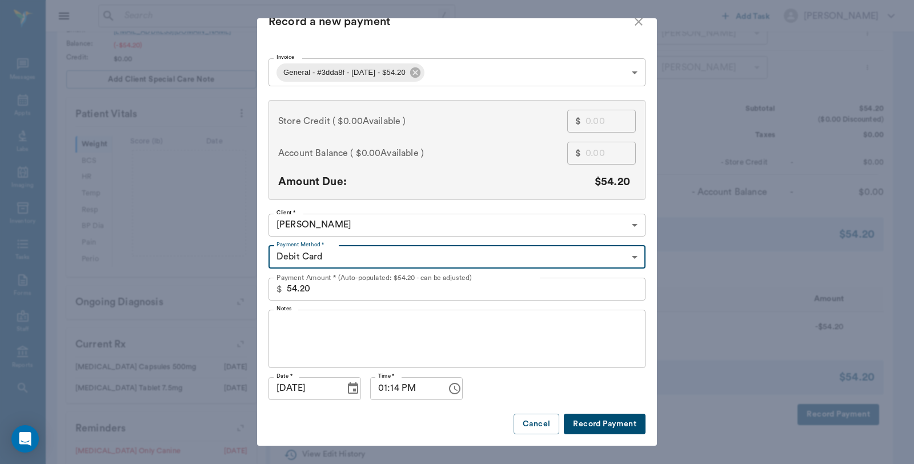
click at [607, 418] on button "Record Payment" at bounding box center [605, 424] width 82 height 21
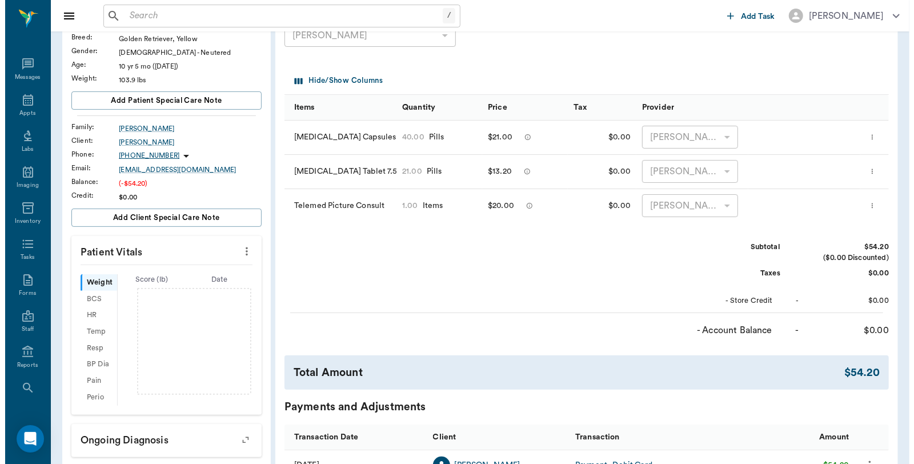
scroll to position [0, 0]
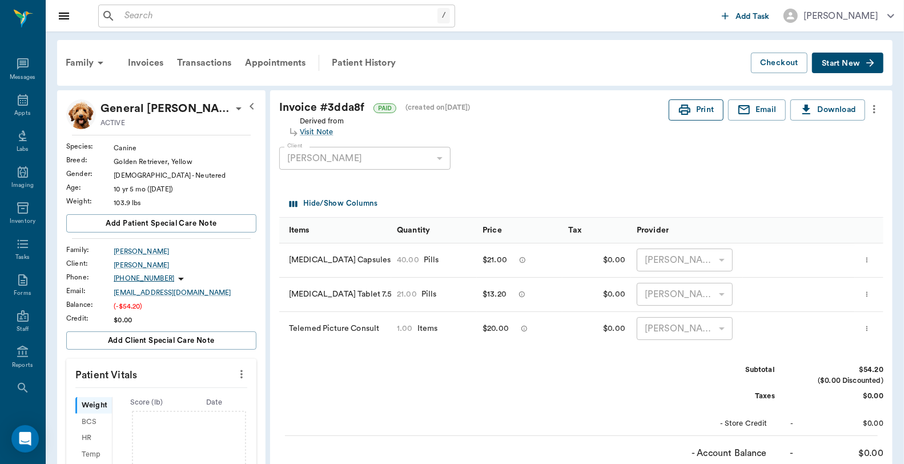
click at [697, 111] on button "Print" at bounding box center [696, 109] width 55 height 21
click at [24, 105] on icon at bounding box center [23, 100] width 14 height 14
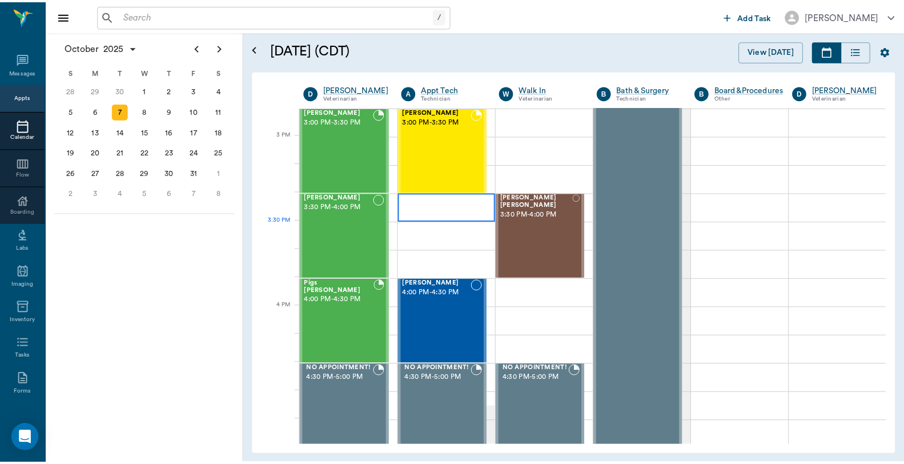
scroll to position [1177, 0]
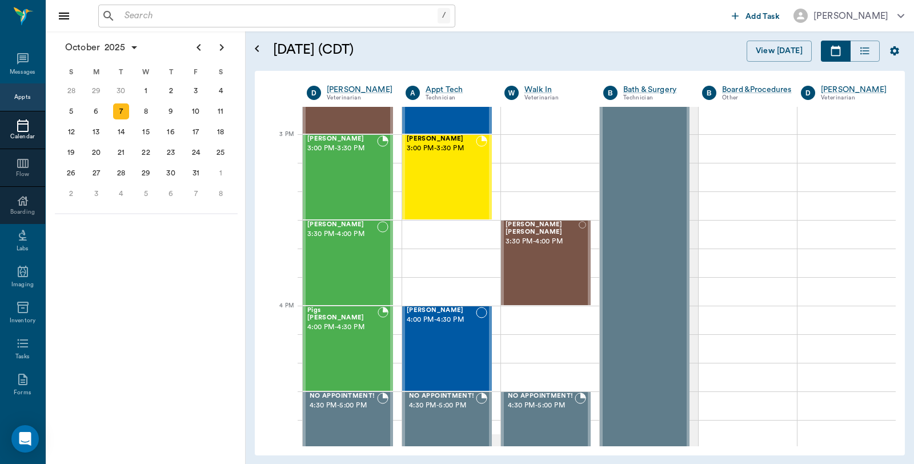
click at [215, 13] on input "text" at bounding box center [279, 16] width 318 height 16
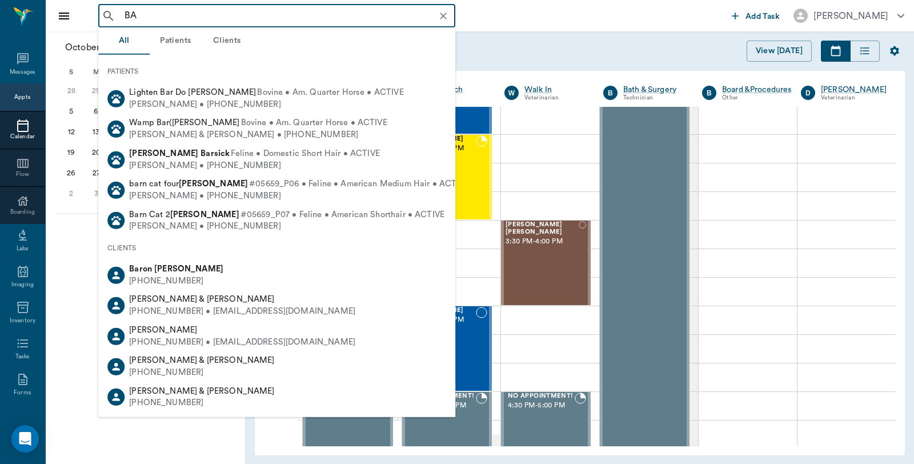
type input "B"
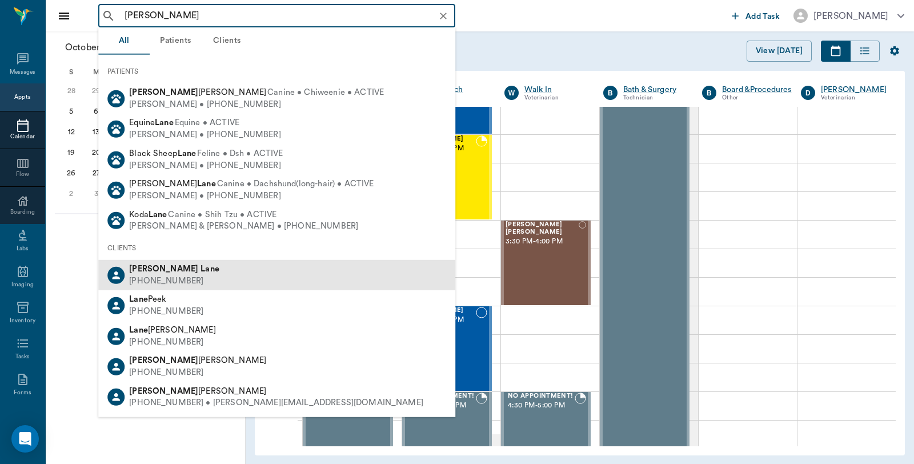
click at [191, 261] on div "Barbara Lane (903) 691-3715" at bounding box center [276, 275] width 357 height 30
type input "Barbara Lane"
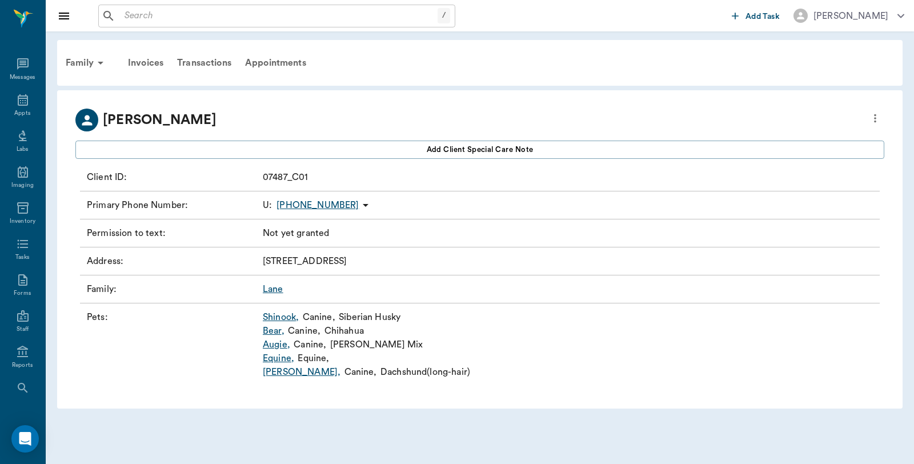
click at [278, 319] on link "Shinook ," at bounding box center [281, 317] width 36 height 14
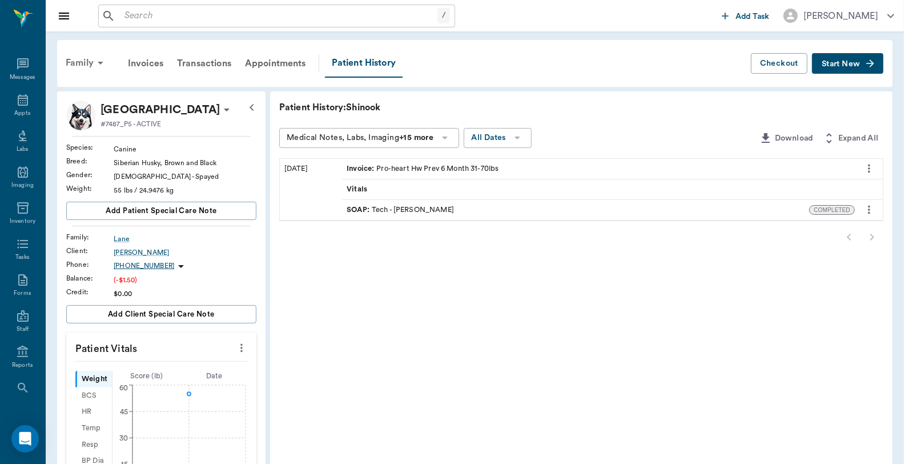
click at [85, 62] on div "Family" at bounding box center [86, 62] width 55 height 27
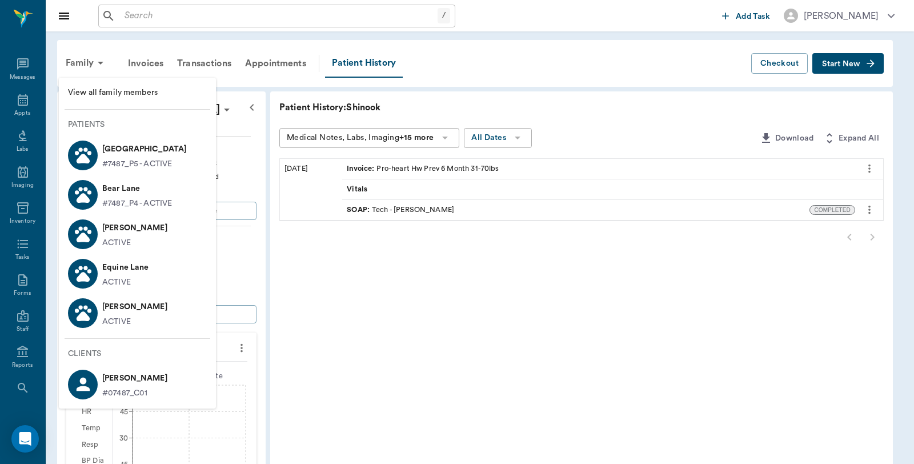
click at [118, 229] on p "Augie Lane" at bounding box center [134, 228] width 65 height 18
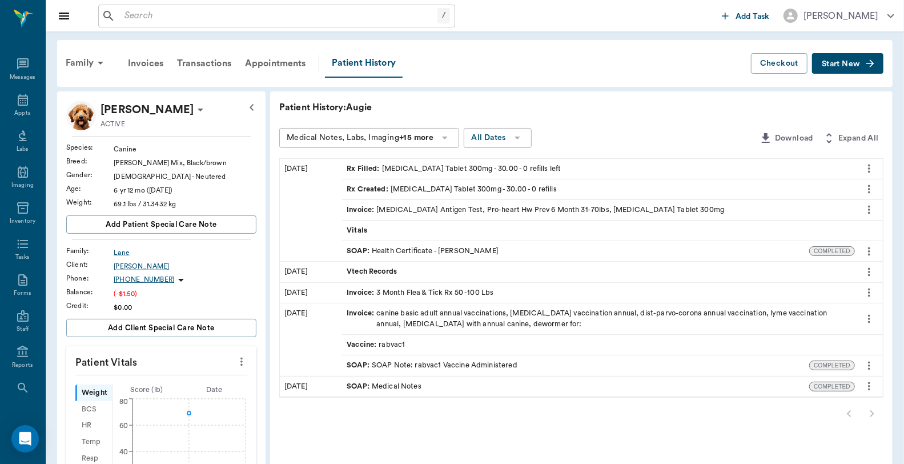
click at [839, 64] on span "Start New" at bounding box center [841, 64] width 38 height 0
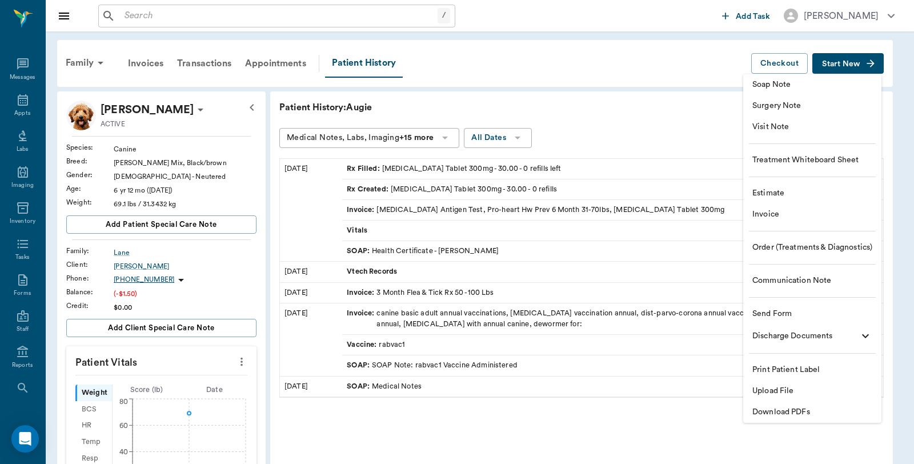
click at [786, 211] on span "Invoice" at bounding box center [812, 215] width 120 height 12
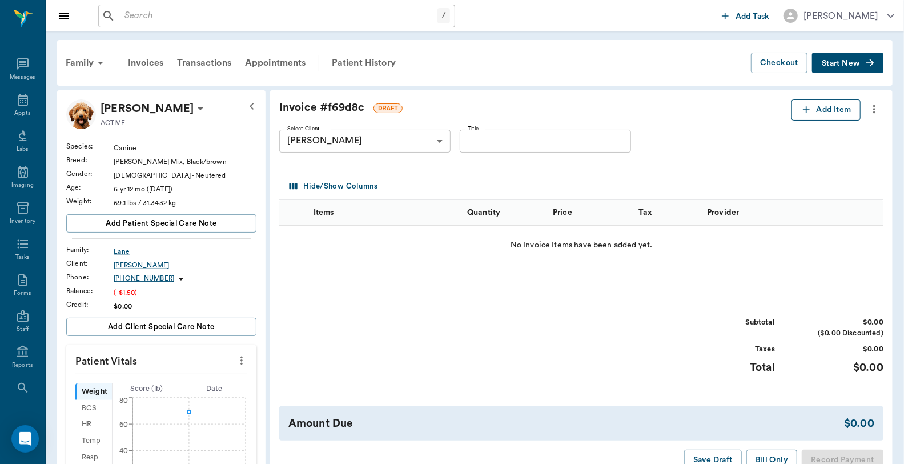
click at [831, 111] on button "Add Item" at bounding box center [826, 109] width 69 height 21
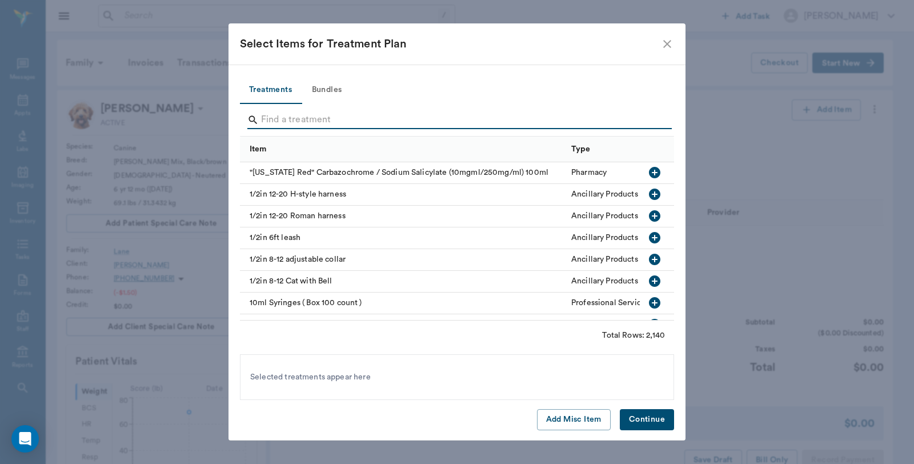
click at [351, 118] on input "Search" at bounding box center [458, 120] width 394 height 18
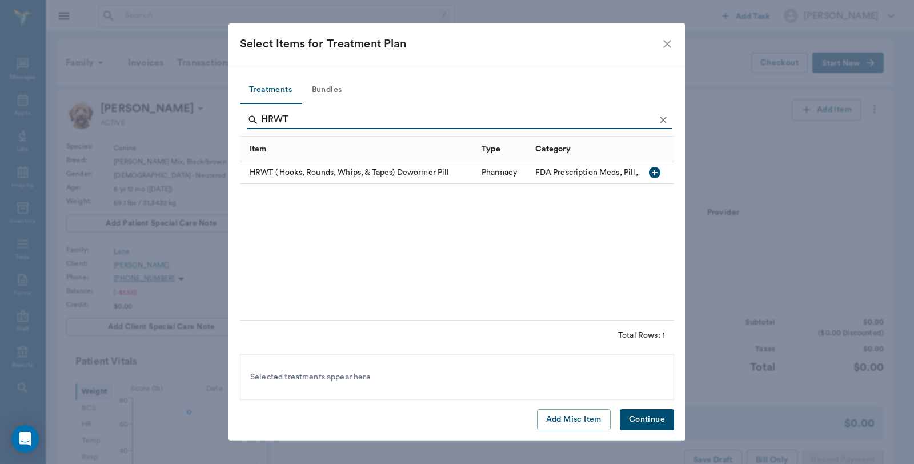
type input "HRWT"
click at [379, 173] on div "HRWT ( Hooks, Rounds, Whips, & Tapes) Dewormer Pill" at bounding box center [358, 173] width 236 height 22
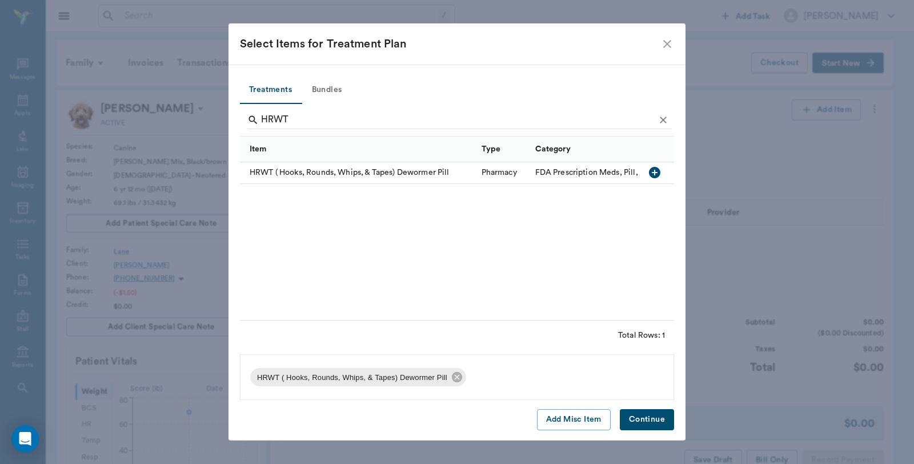
click at [655, 419] on button "Continue" at bounding box center [647, 419] width 54 height 21
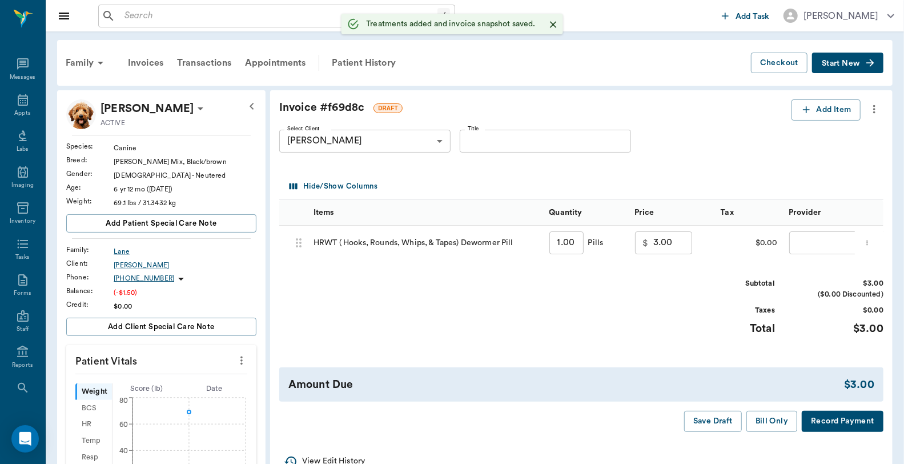
click at [569, 235] on input "1.00" at bounding box center [567, 242] width 34 height 23
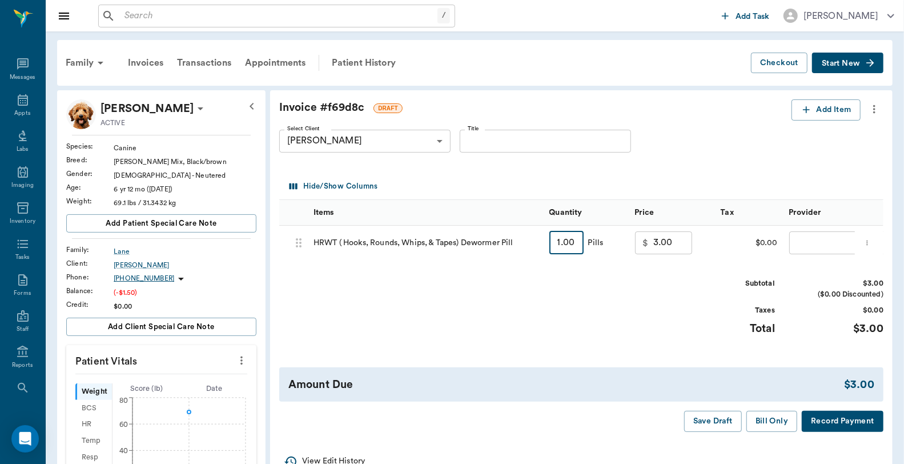
type input "3.54"
type input "10.62"
type input "3.5"
type input "10.50"
type input "3.50"
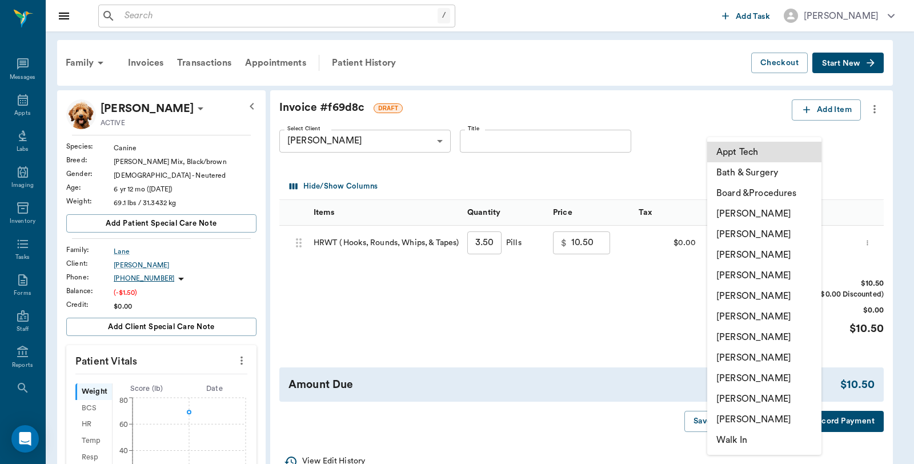
click at [817, 250] on body "/ ​ Add Task Dr. Bert Ellsworth Nectar Messages Appts Labs Imaging Inventory Ta…" at bounding box center [457, 409] width 914 height 818
drag, startPoint x: 785, startPoint y: 213, endPoint x: 792, endPoint y: 221, distance: 11.0
click at [786, 213] on li "Caryn Watson" at bounding box center [764, 213] width 114 height 21
type input "none-6899ea08ed37b777db10de45"
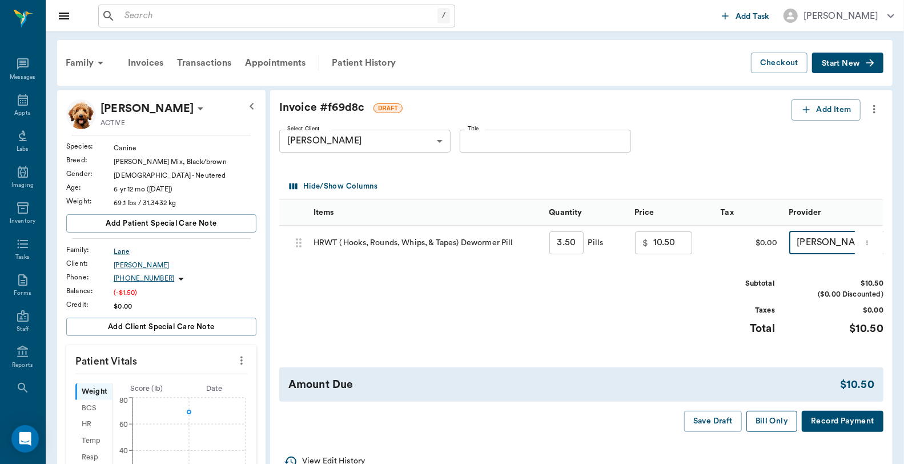
click at [780, 430] on button "Bill Only" at bounding box center [772, 421] width 51 height 21
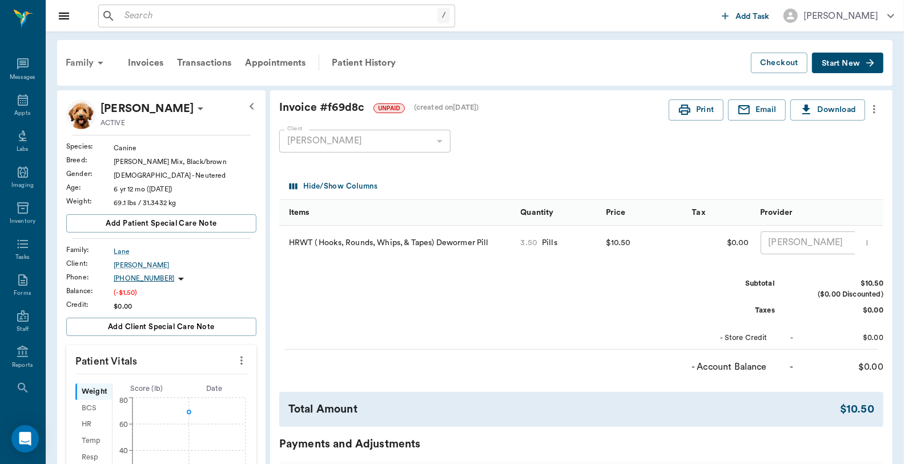
click at [81, 59] on div "Family" at bounding box center [86, 62] width 55 height 27
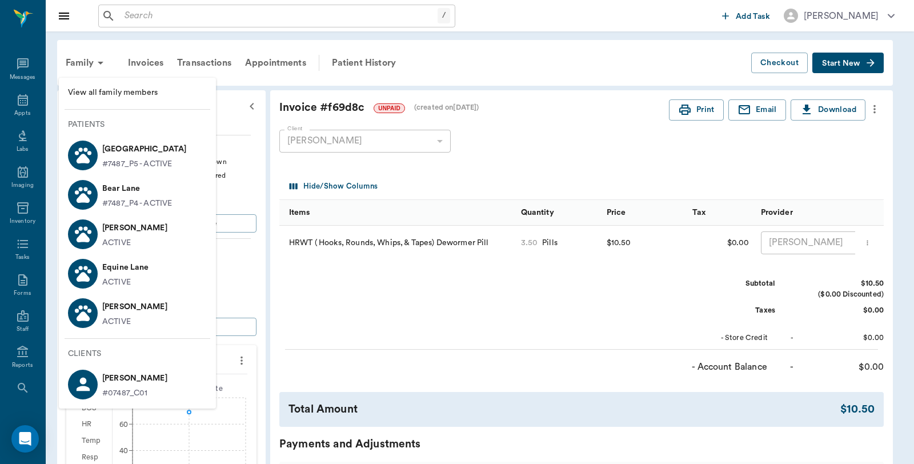
click at [87, 157] on icon at bounding box center [82, 159] width 13 height 10
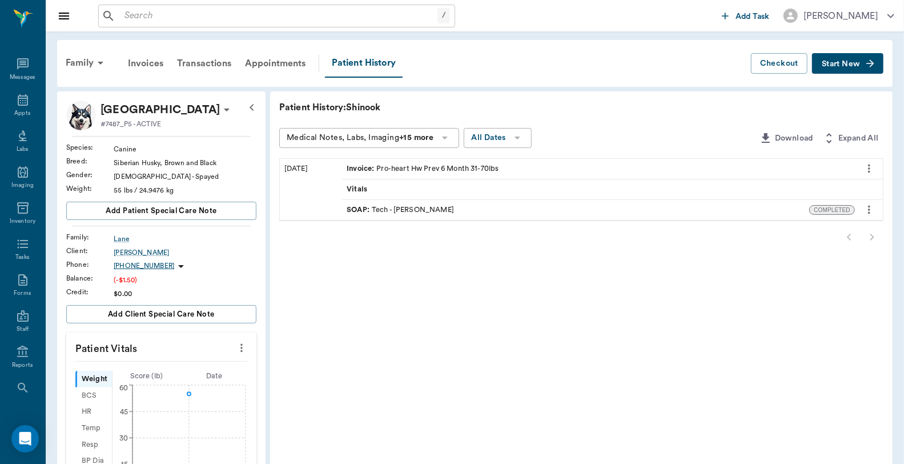
click at [834, 64] on span "Start New" at bounding box center [841, 64] width 38 height 0
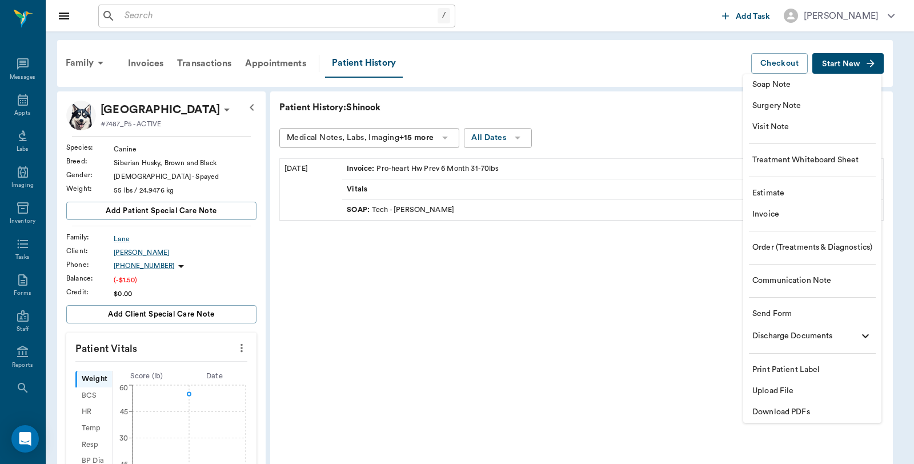
click at [779, 219] on span "Invoice" at bounding box center [812, 215] width 120 height 12
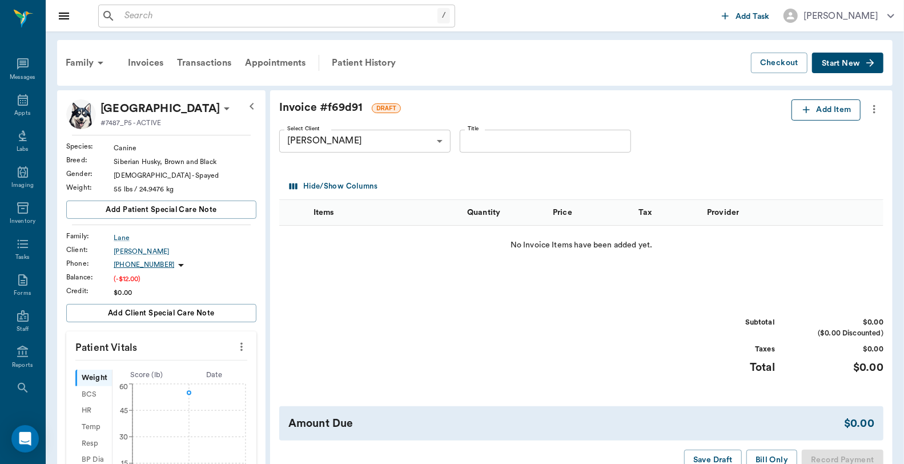
click at [836, 109] on button "Add Item" at bounding box center [826, 109] width 69 height 21
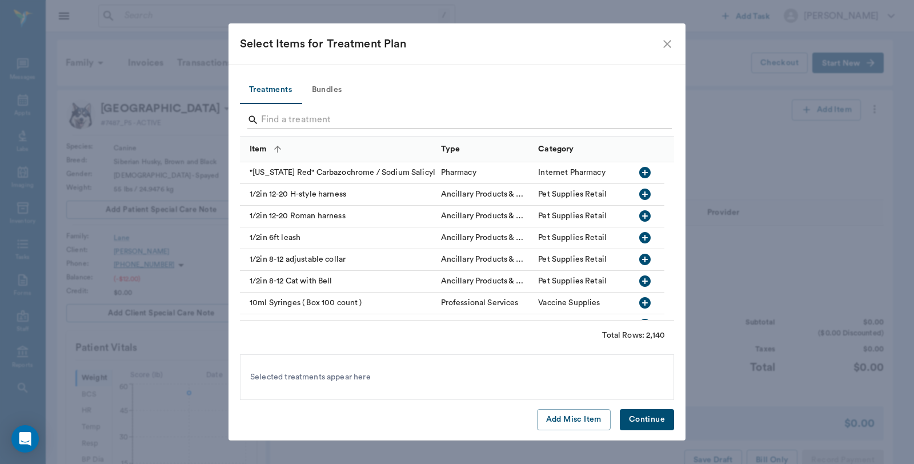
click at [294, 117] on input "Search" at bounding box center [458, 120] width 394 height 18
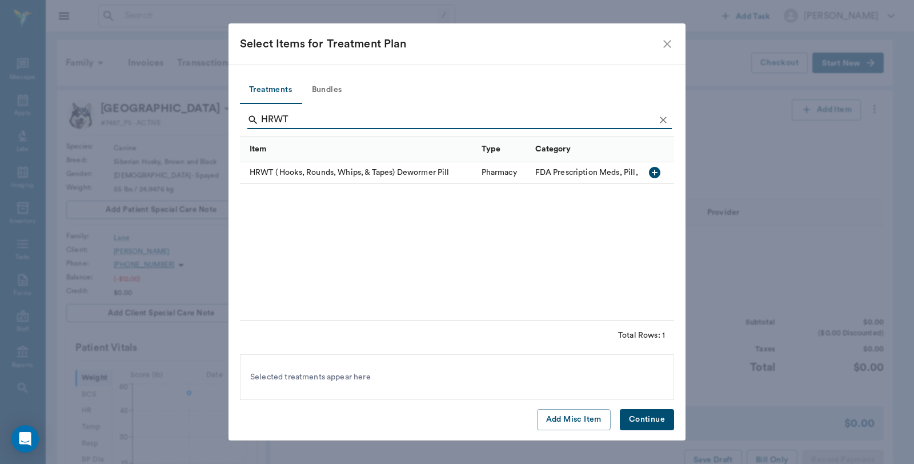
type input "HRWT"
click at [654, 176] on icon "button" at bounding box center [654, 172] width 11 height 11
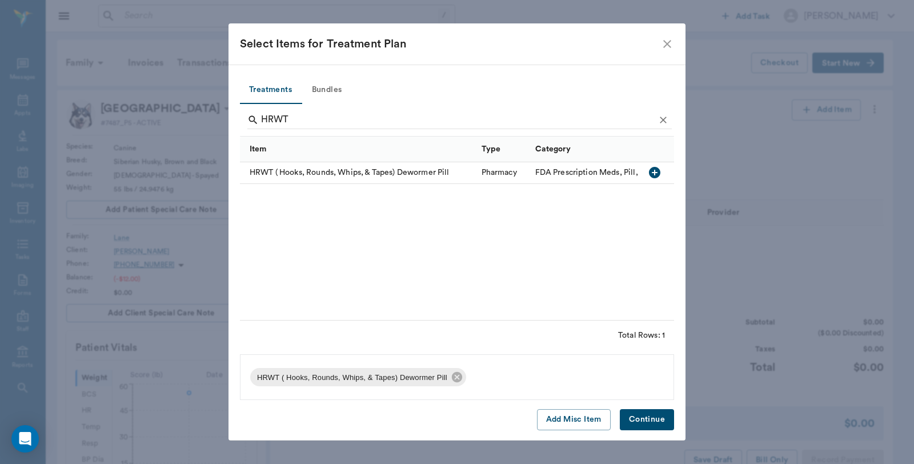
click at [655, 420] on button "Continue" at bounding box center [647, 419] width 54 height 21
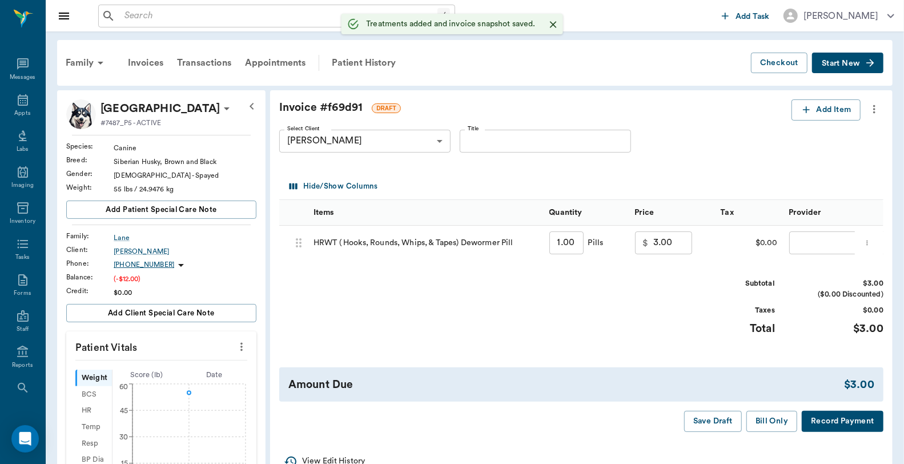
click at [574, 240] on input "1.00" at bounding box center [567, 242] width 34 height 23
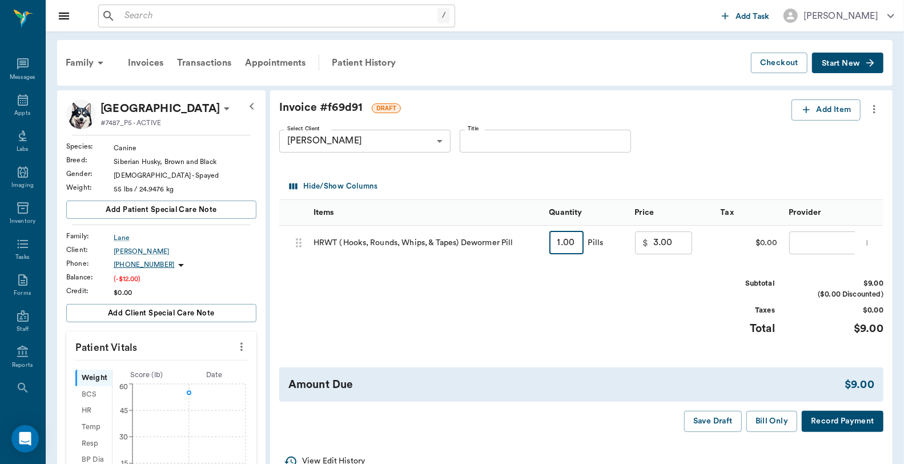
type input "3"
type input "9.00"
type input "3.00"
click at [801, 237] on body "/ ​ Add Task Dr. Bert Ellsworth Nectar Messages Appts Labs Imaging Inventory Ta…" at bounding box center [452, 381] width 904 height 763
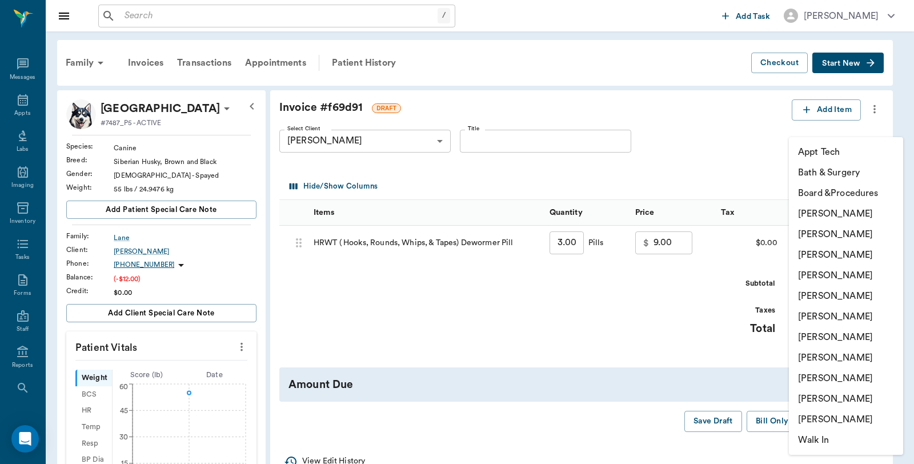
click at [826, 214] on li "Caryn Watson" at bounding box center [846, 213] width 114 height 21
type input "none-6899ea08ed37b777db10de45"
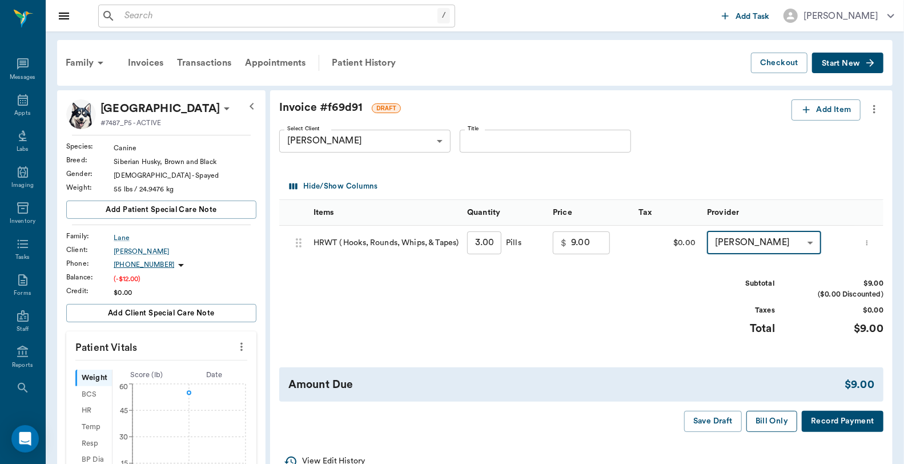
click at [767, 423] on button "Bill Only" at bounding box center [772, 421] width 51 height 21
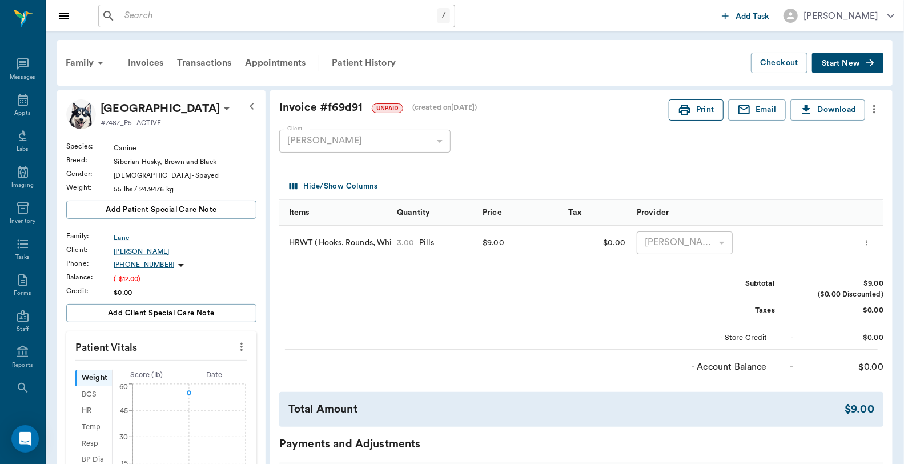
click at [700, 112] on button "Print" at bounding box center [696, 109] width 55 height 21
click at [72, 61] on div "Family" at bounding box center [86, 62] width 55 height 27
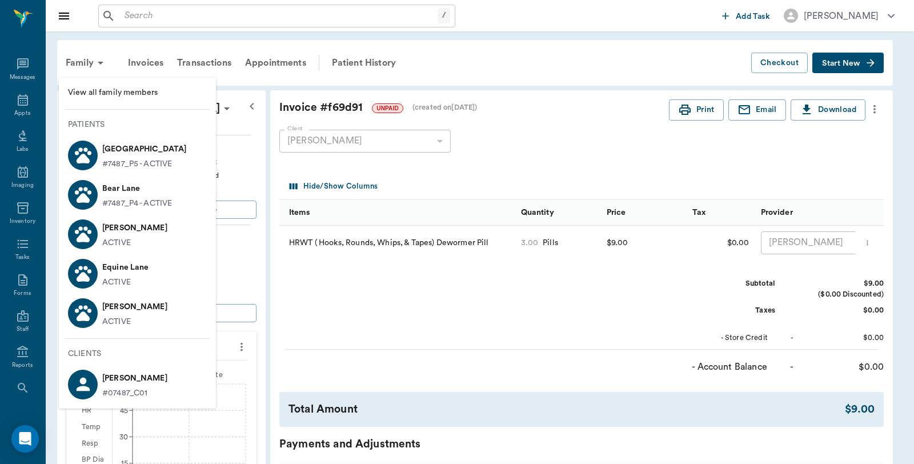
click at [86, 224] on icon at bounding box center [83, 234] width 20 height 20
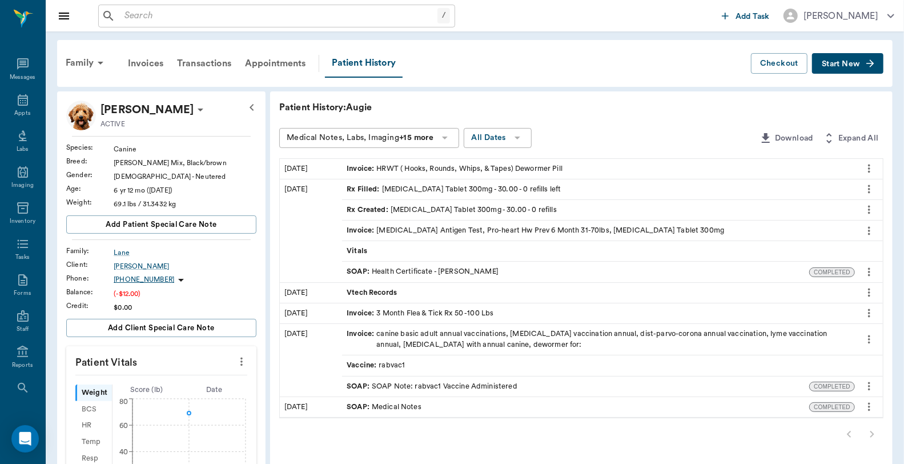
click at [470, 168] on div "Invoice : HRWT ( Hooks, Rounds, Whips, & Tapes) Dewormer Pill" at bounding box center [455, 168] width 216 height 11
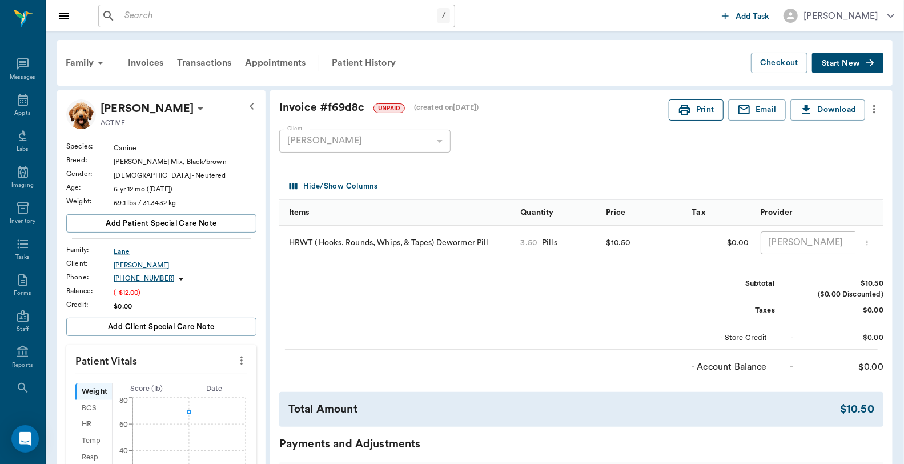
click at [682, 105] on icon "button" at bounding box center [684, 110] width 11 height 10
click at [81, 63] on div "Family" at bounding box center [86, 62] width 55 height 27
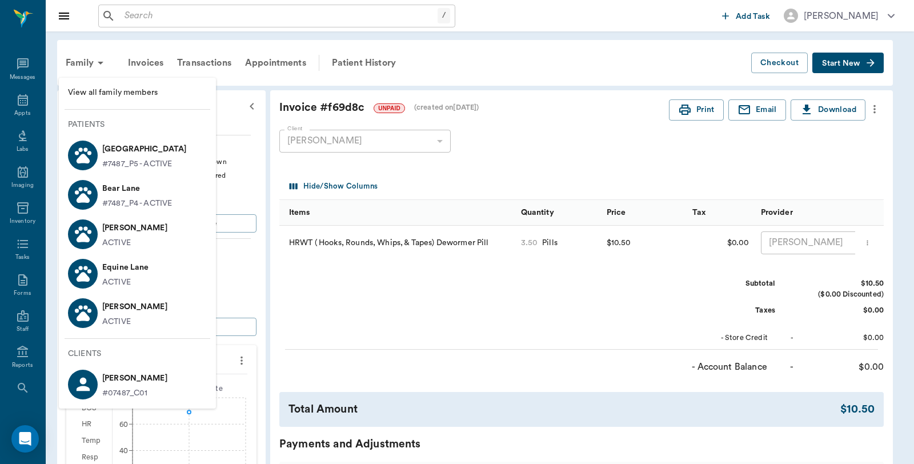
click at [93, 190] on div at bounding box center [83, 195] width 30 height 30
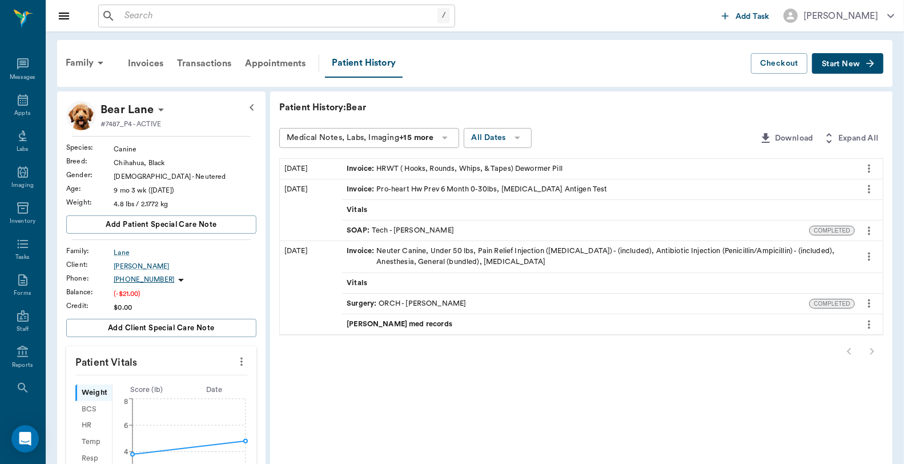
click at [391, 167] on div "Invoice : HRWT ( Hooks, Rounds, Whips, & Tapes) Dewormer Pill" at bounding box center [455, 168] width 216 height 11
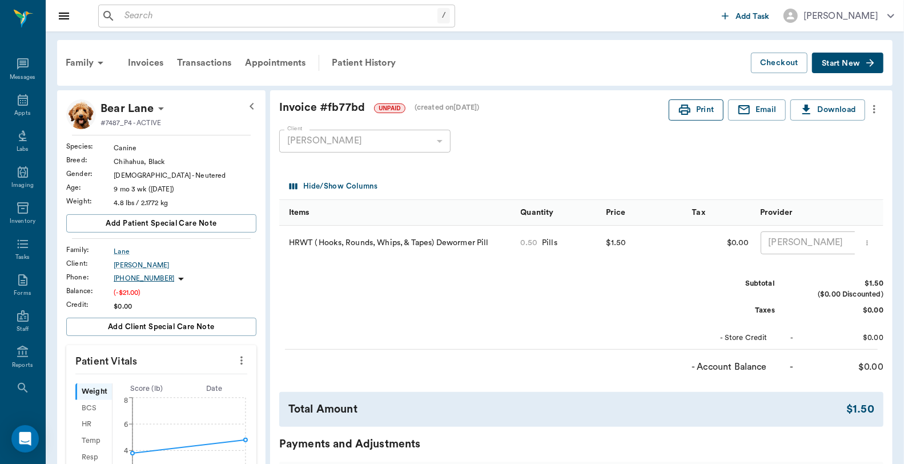
click at [700, 112] on button "Print" at bounding box center [696, 109] width 55 height 21
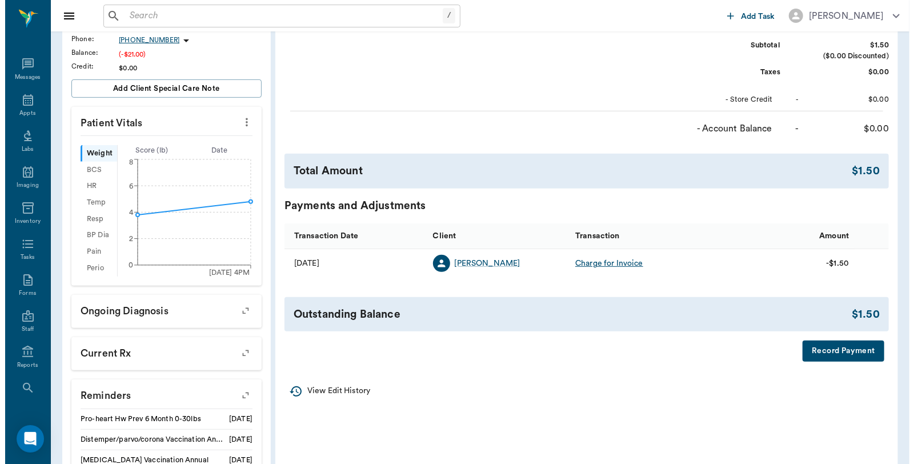
scroll to position [254, 0]
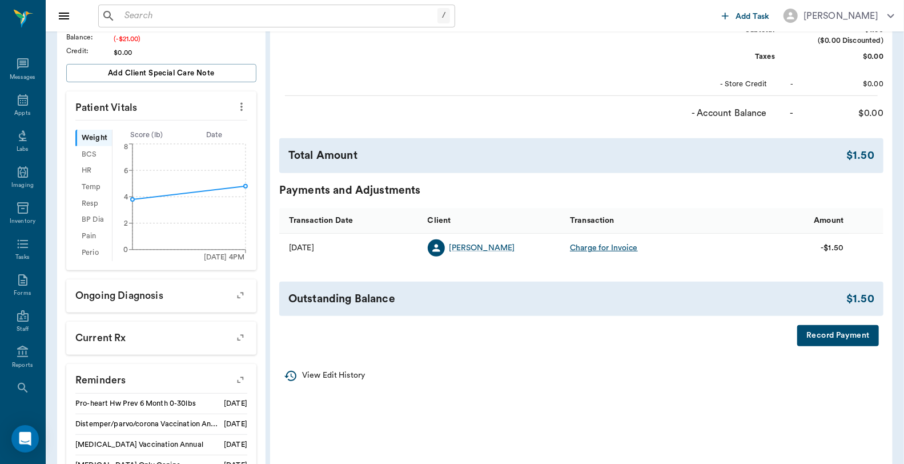
click at [853, 339] on button "Record Payment" at bounding box center [839, 335] width 82 height 21
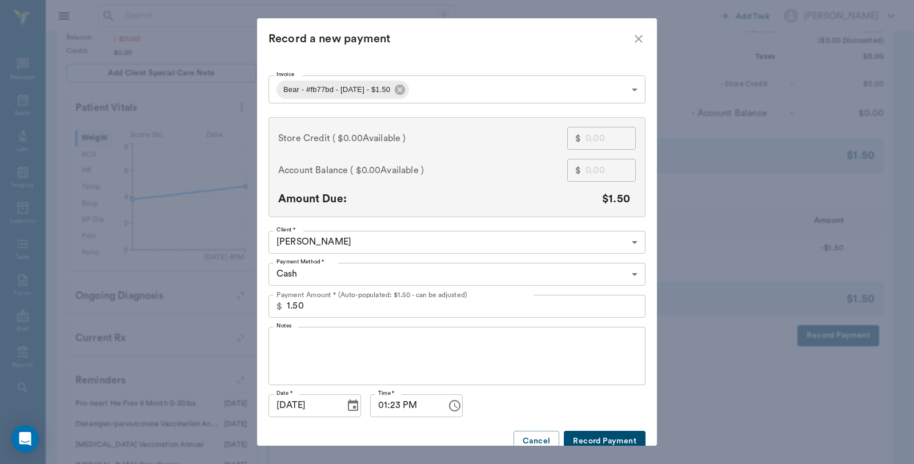
click at [413, 88] on body "/ ​ Add Task Dr. Bert Ellsworth Nectar Messages Appts Labs Imaging Inventory Ta…" at bounding box center [457, 165] width 914 height 838
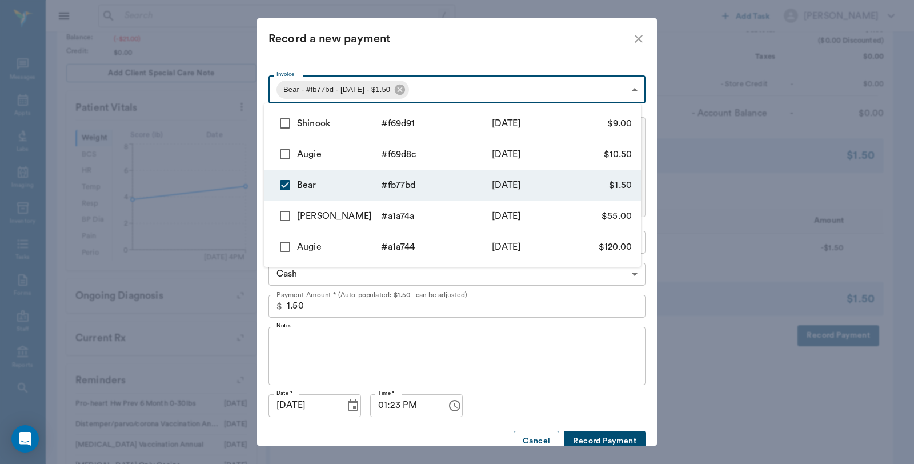
click at [283, 156] on input "checkbox" at bounding box center [285, 154] width 24 height 24
checkbox input "true"
type input "68e532cdbbfaf00e06fb77bd,68e55a1dab1176096bf69d8c"
type input "12.00"
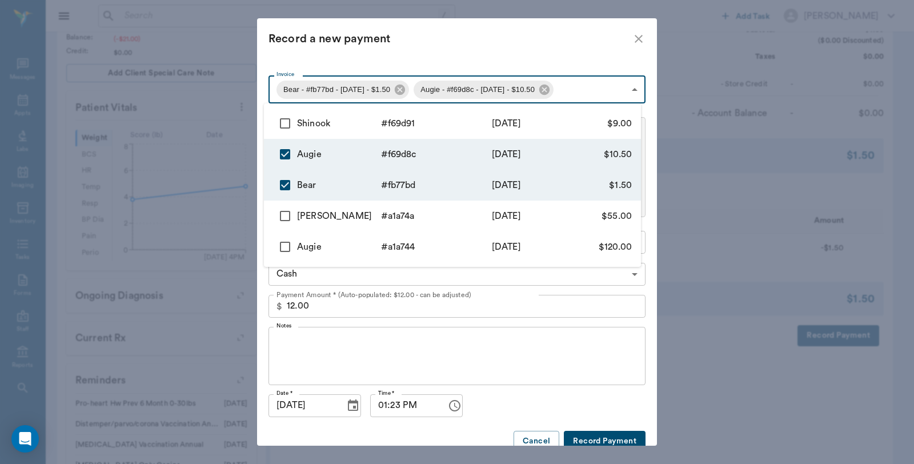
click at [282, 117] on input "checkbox" at bounding box center [285, 123] width 24 height 24
checkbox input "true"
type input "68e532cdbbfaf00e06fb77bd,68e55a1dab1176096bf69d8c,68e55a46ab1176096bf69d91"
type input "21.00"
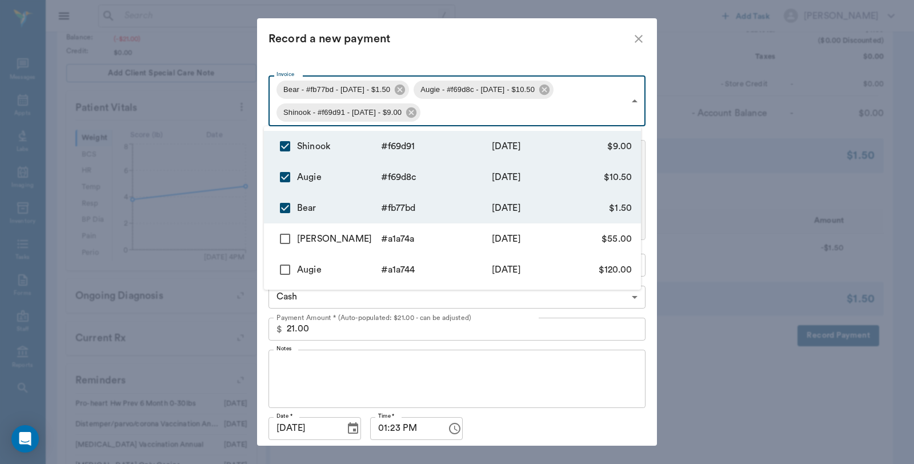
click at [430, 39] on div at bounding box center [457, 232] width 914 height 464
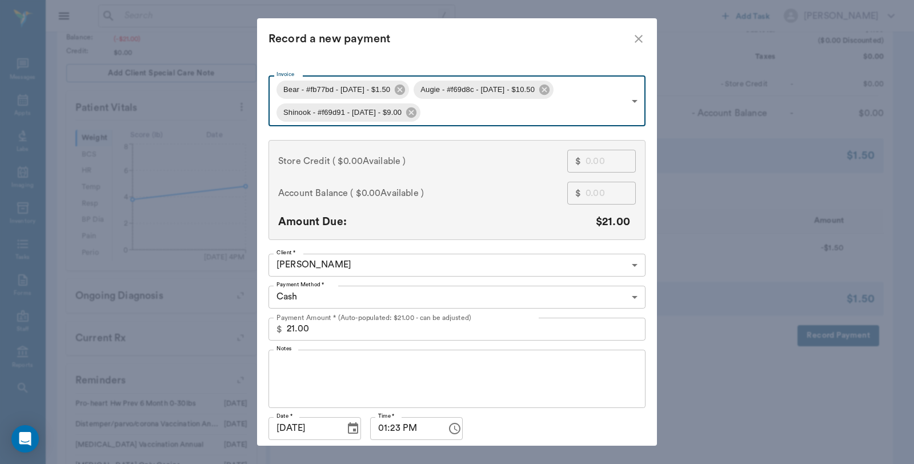
click at [383, 292] on body "/ ​ Add Task Dr. Bert Ellsworth Nectar Messages Appts Labs Imaging Inventory Ta…" at bounding box center [457, 165] width 914 height 838
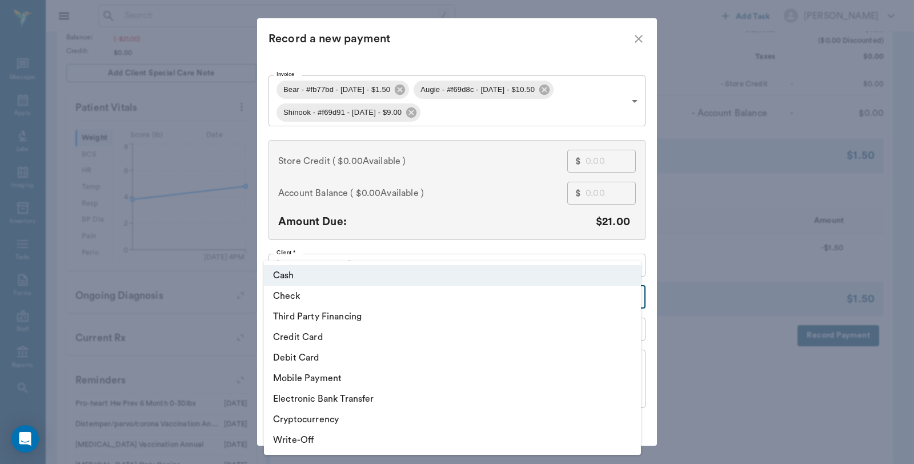
click at [342, 352] on li "Debit Card" at bounding box center [452, 357] width 377 height 21
type input "DEBIT_CARD"
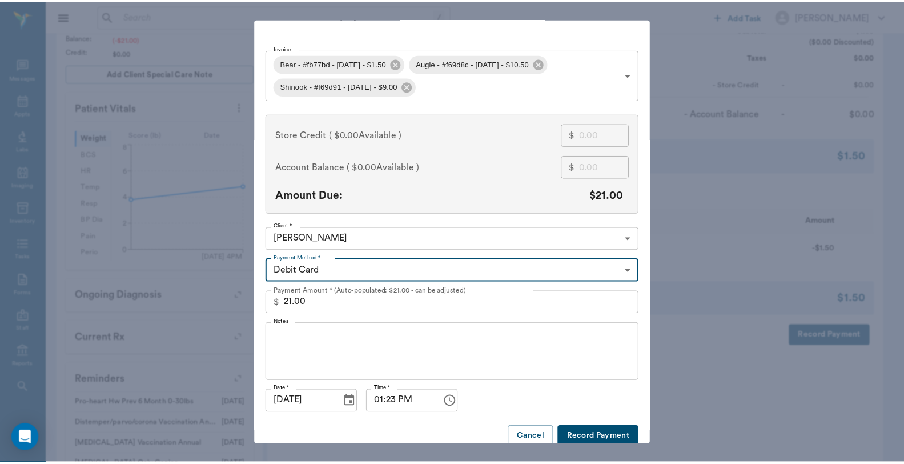
scroll to position [40, 0]
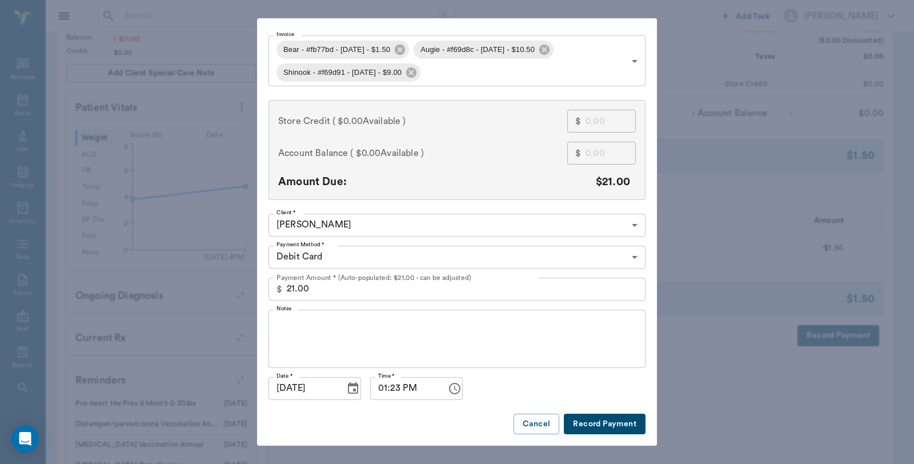
click at [598, 426] on button "Record Payment" at bounding box center [605, 424] width 82 height 21
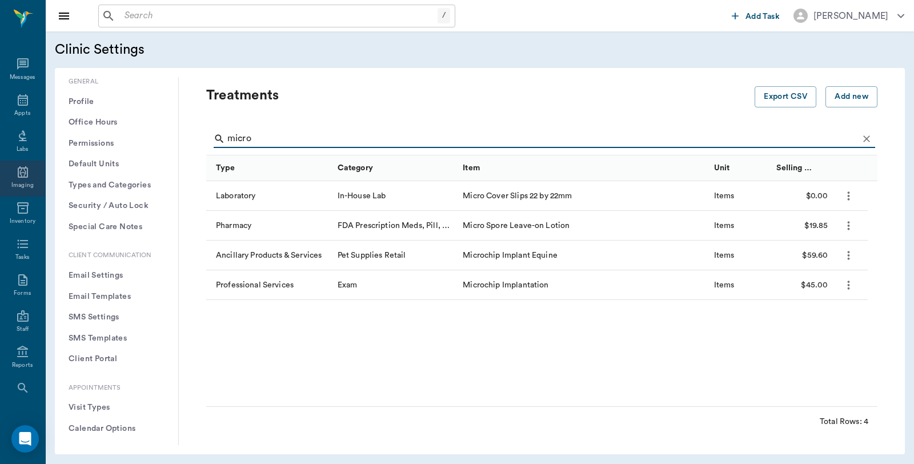
scroll to position [190, 0]
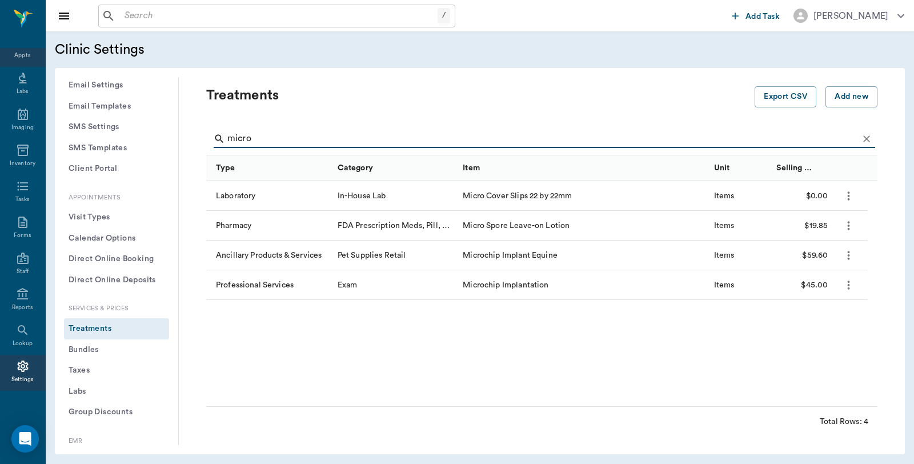
click at [19, 58] on div "Appts" at bounding box center [22, 55] width 16 height 9
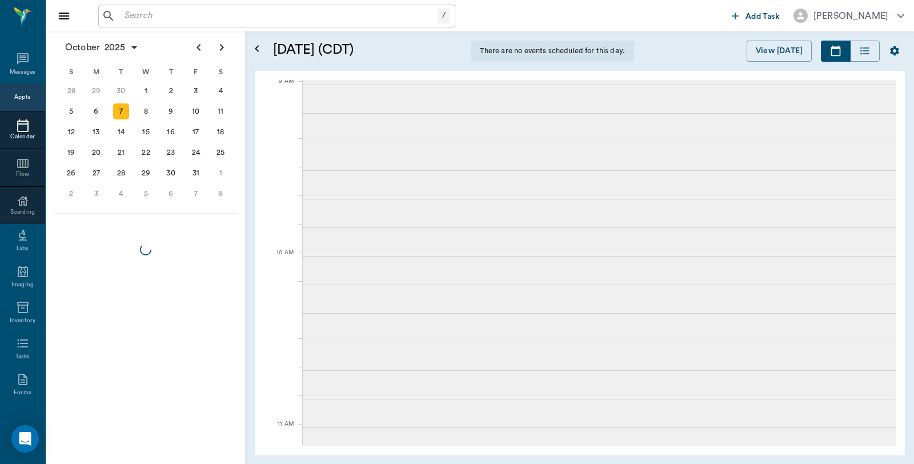
scroll to position [58, 0]
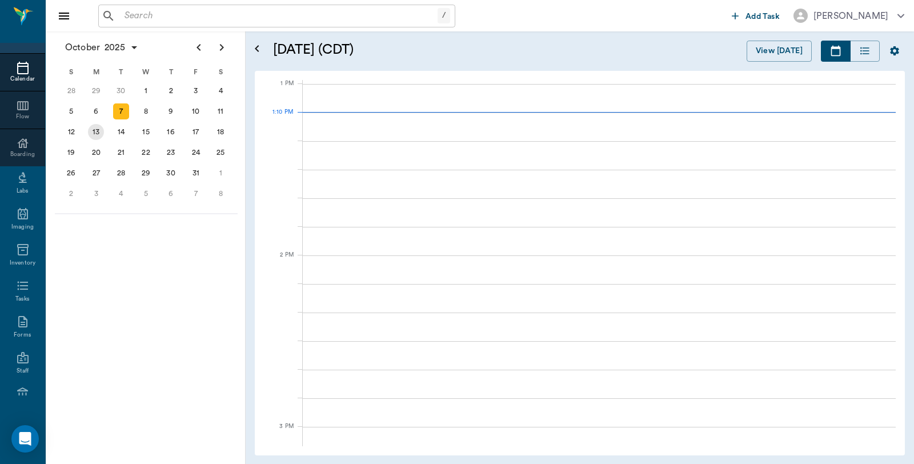
click at [98, 133] on div "13" at bounding box center [96, 132] width 16 height 16
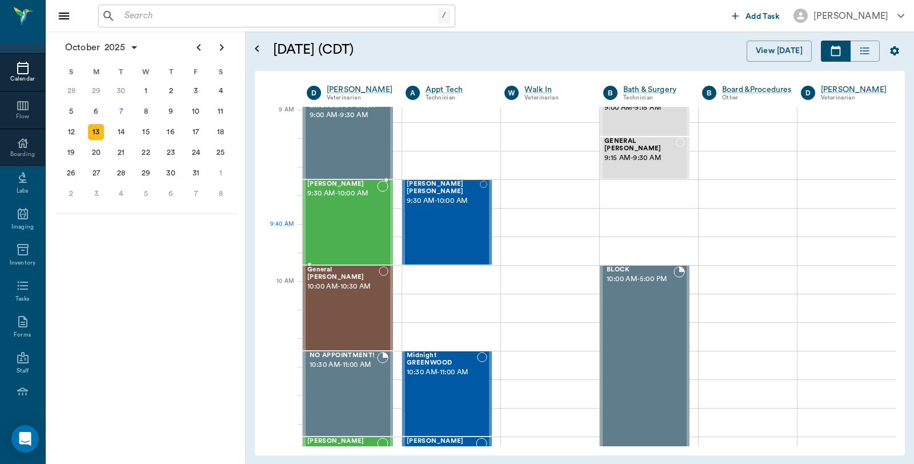
scroll to position [190, 0]
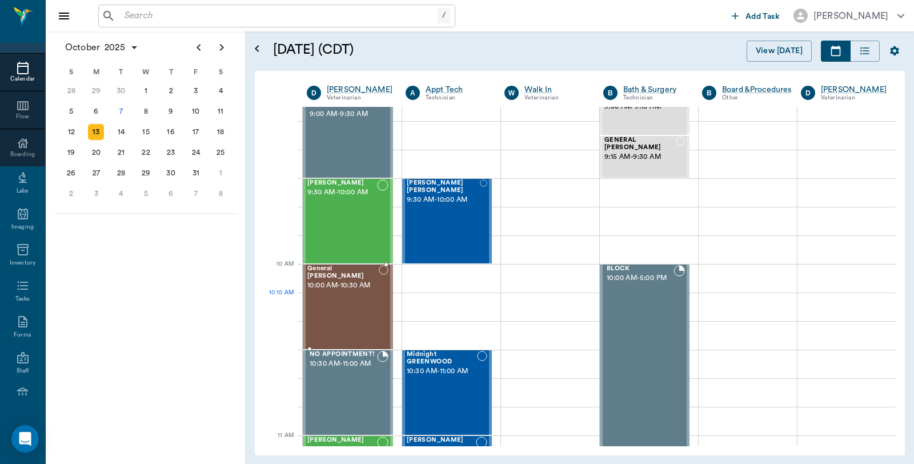
click at [343, 291] on span "10:00 AM - 10:30 AM" at bounding box center [342, 285] width 71 height 11
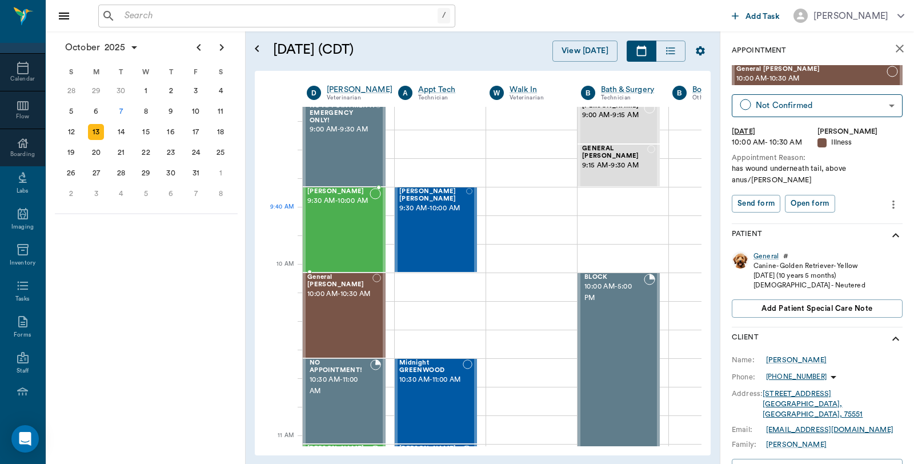
scroll to position [190, 0]
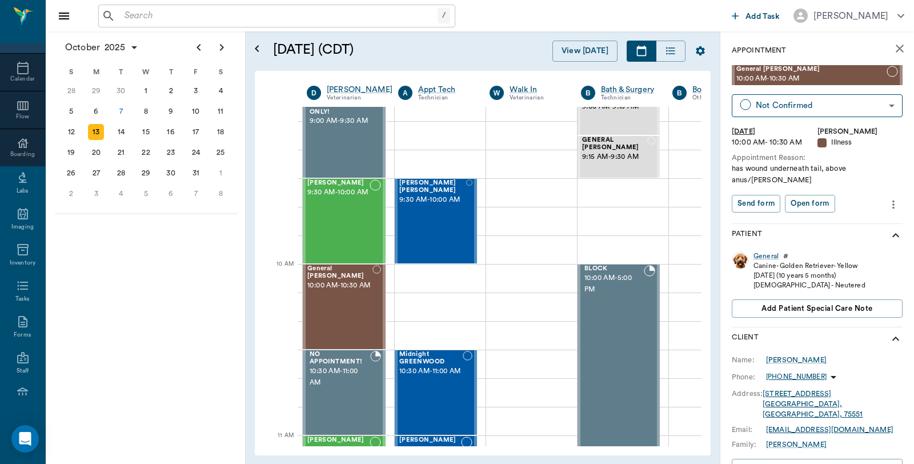
click at [896, 51] on icon "close" at bounding box center [900, 49] width 14 height 14
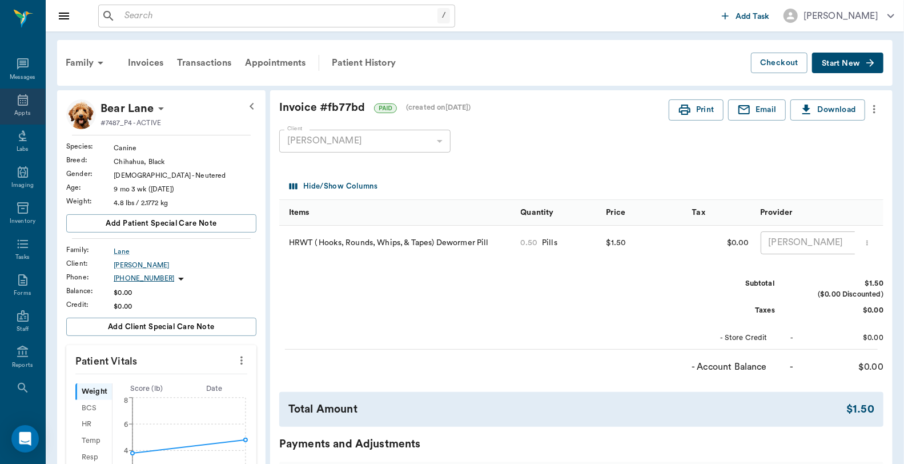
click at [16, 106] on icon at bounding box center [23, 100] width 14 height 14
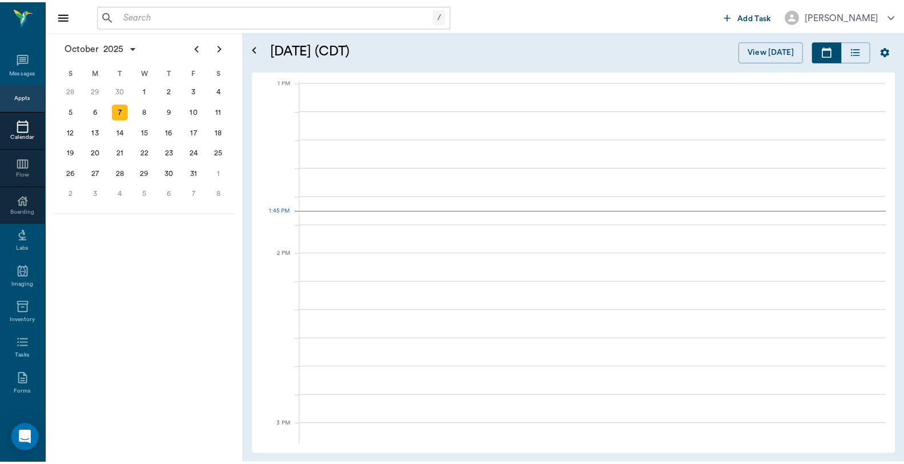
scroll to position [859, 0]
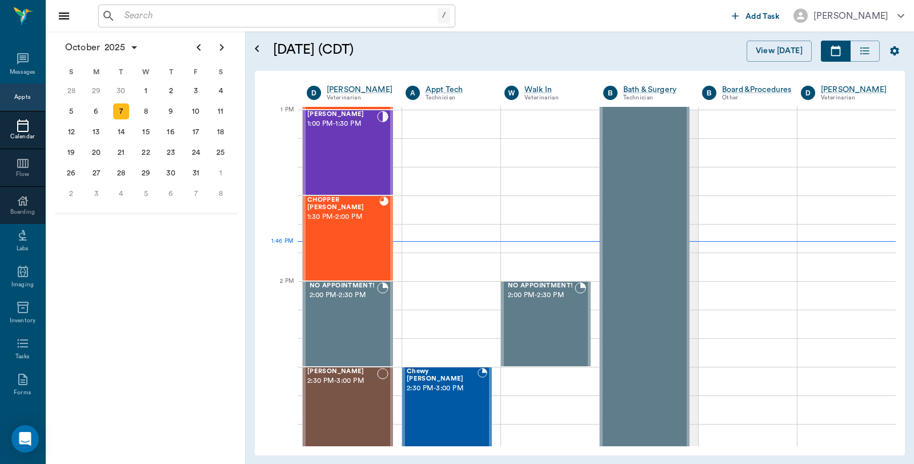
click at [207, 9] on input "text" at bounding box center [279, 16] width 318 height 16
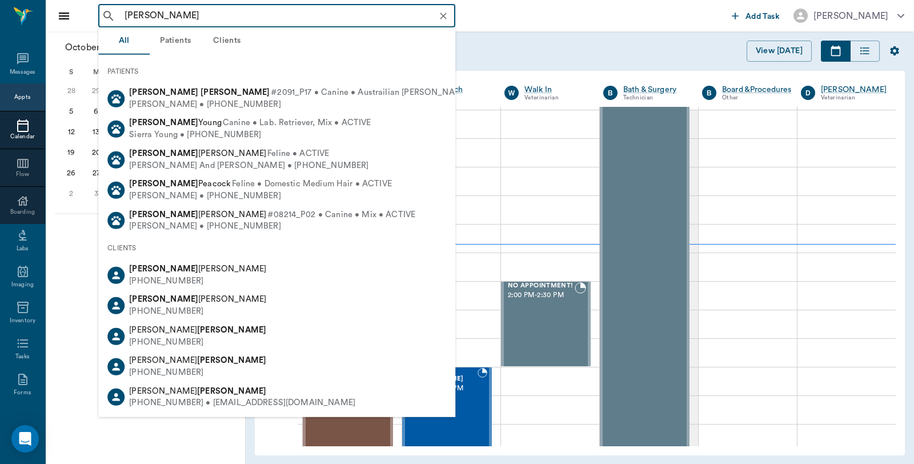
type input "[PERSON_NAME]"
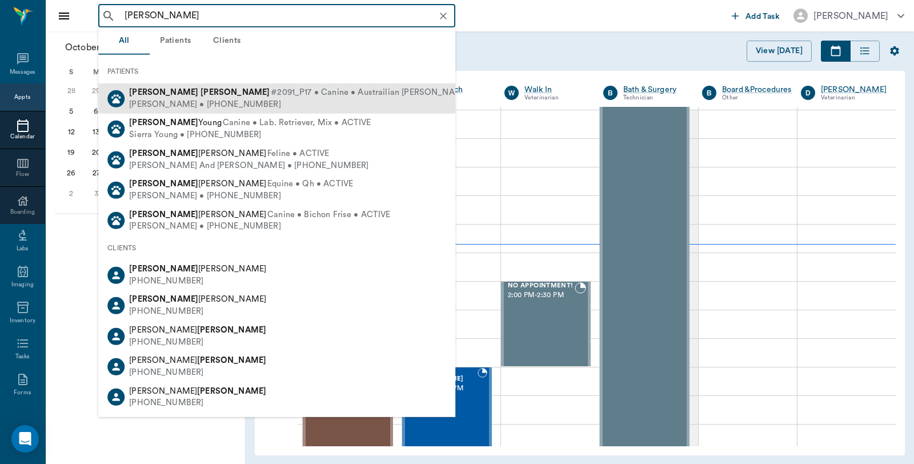
click at [184, 101] on div "[PERSON_NAME] • [PHONE_NUMBER]" at bounding box center [318, 104] width 379 height 12
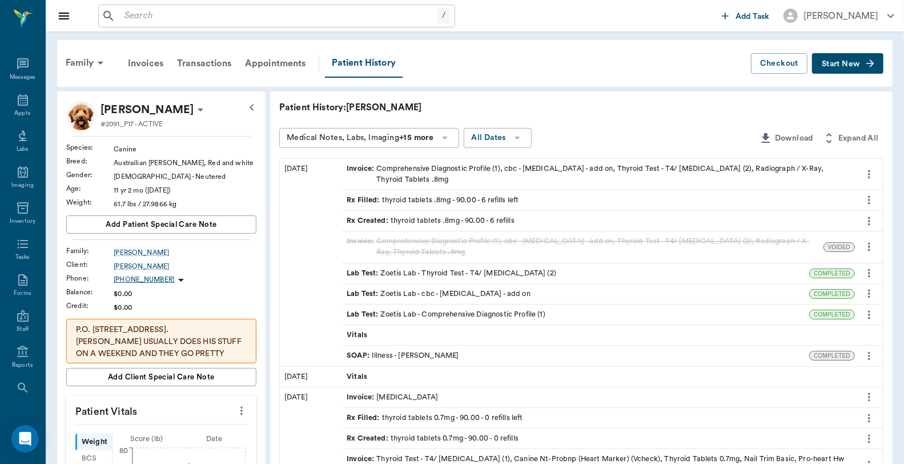
click at [868, 202] on icon "more" at bounding box center [869, 200] width 13 height 14
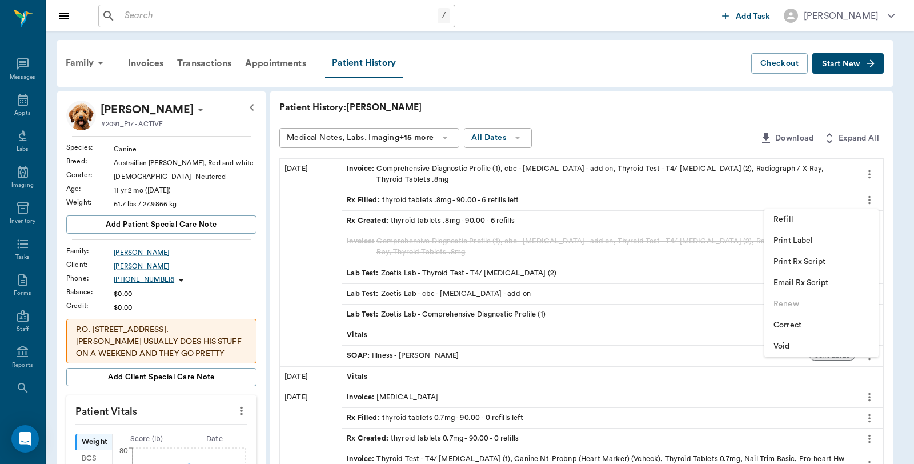
click at [808, 216] on span "Refill" at bounding box center [822, 220] width 96 height 12
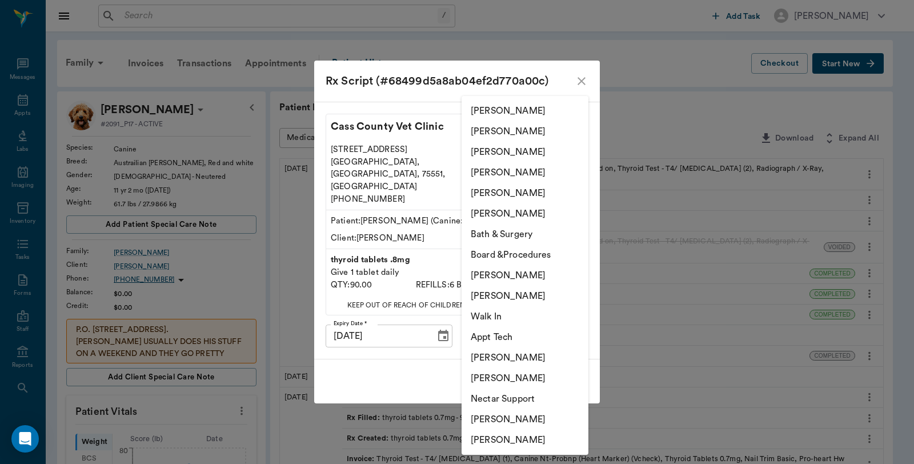
click at [497, 440] on li "Caryn Watson" at bounding box center [525, 440] width 127 height 21
type input "6899ea08ed37b777db10de45"
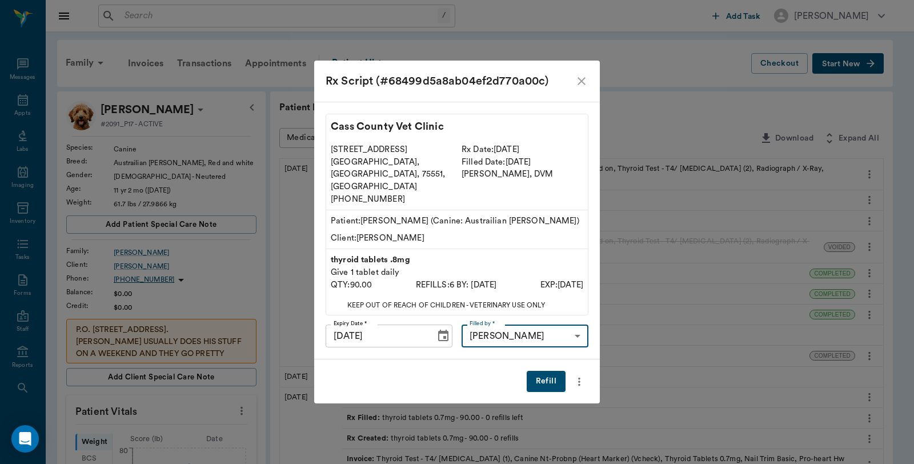
click at [544, 371] on button "Refill" at bounding box center [546, 381] width 39 height 21
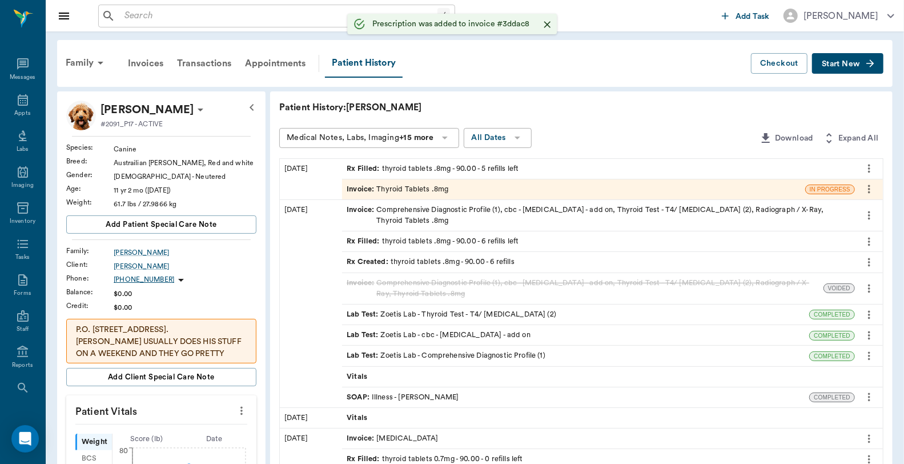
click at [466, 191] on div "Invoice : Thyroid Tablets .8mg" at bounding box center [573, 189] width 463 height 20
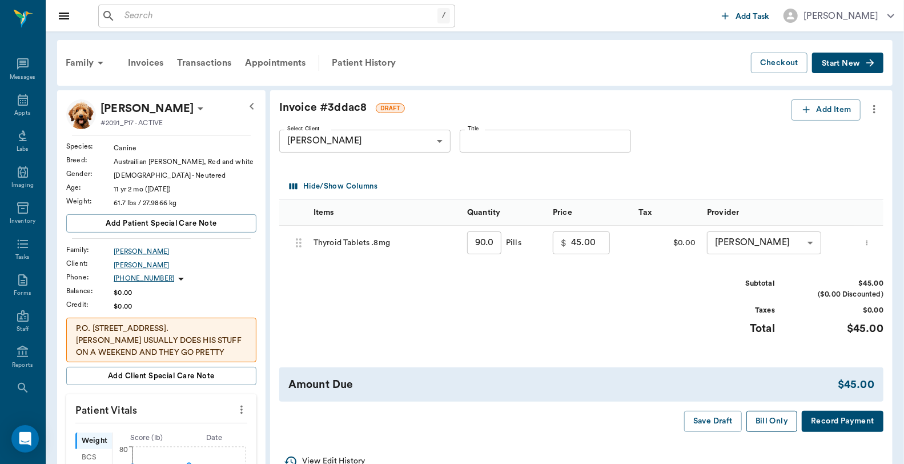
click at [756, 416] on button "Bill Only" at bounding box center [772, 421] width 51 height 21
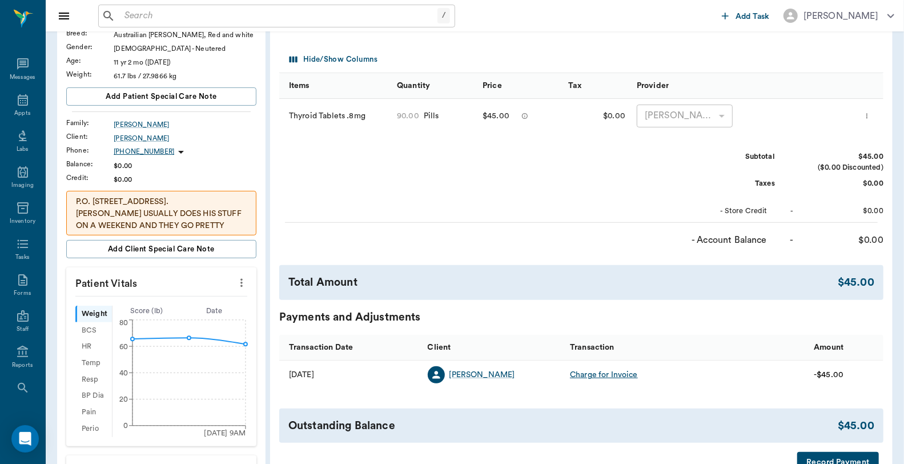
scroll to position [254, 0]
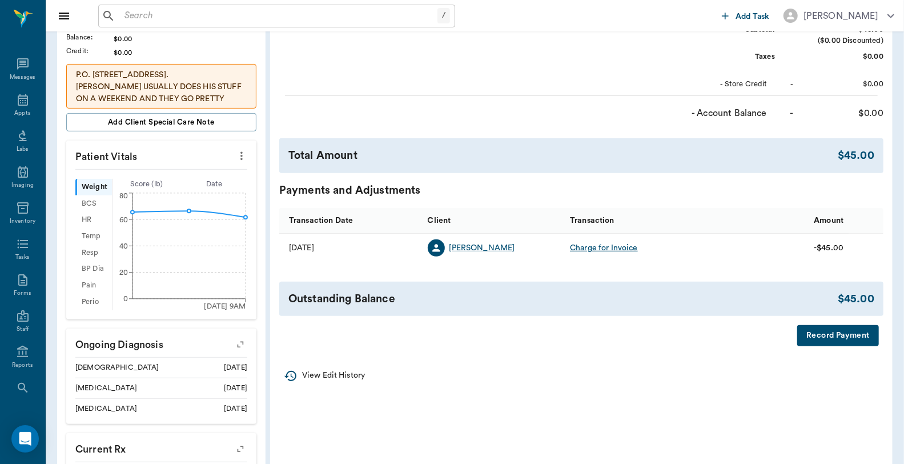
click at [839, 340] on button "Record Payment" at bounding box center [839, 335] width 82 height 21
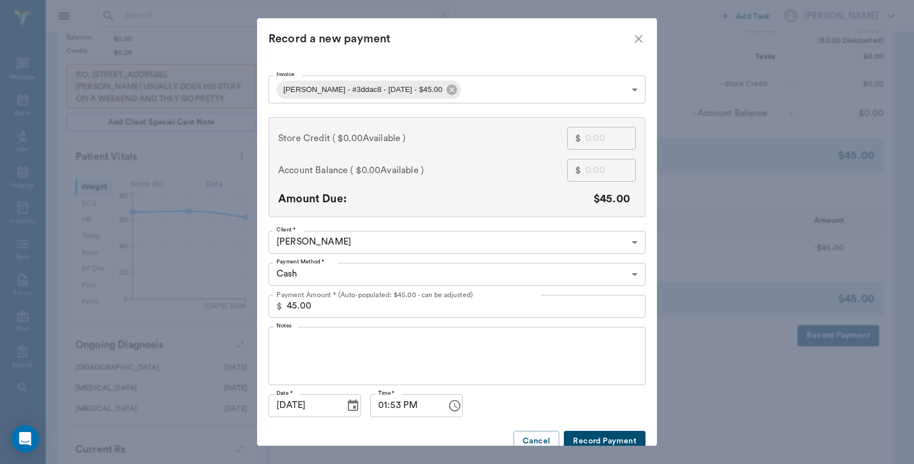
click at [354, 275] on body "/ ​ Add Task Dr. Bert Ellsworth Nectar Messages Appts Labs Imaging Inventory Ta…" at bounding box center [457, 252] width 914 height 1012
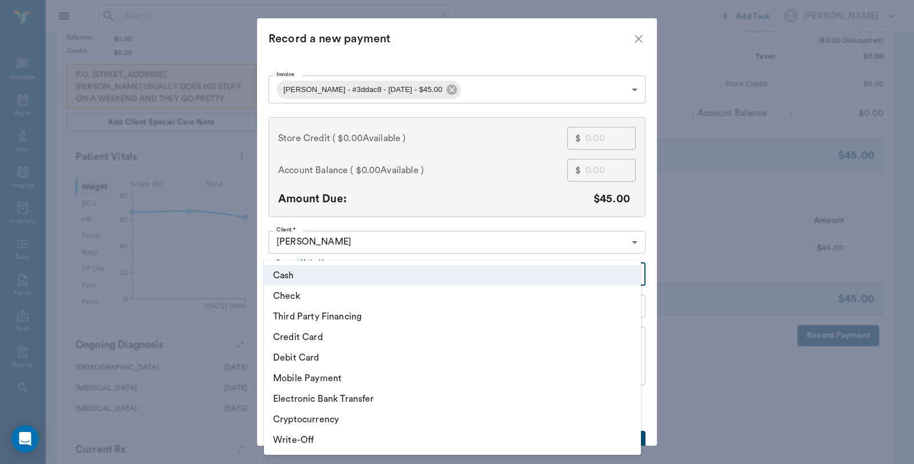
click at [331, 359] on li "Debit Card" at bounding box center [452, 357] width 377 height 21
type input "DEBIT_CARD"
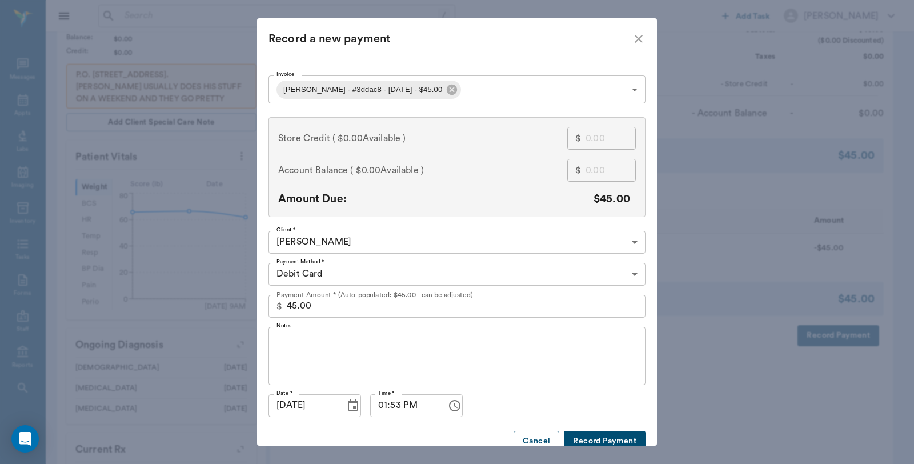
click at [608, 438] on button "Record Payment" at bounding box center [605, 441] width 82 height 21
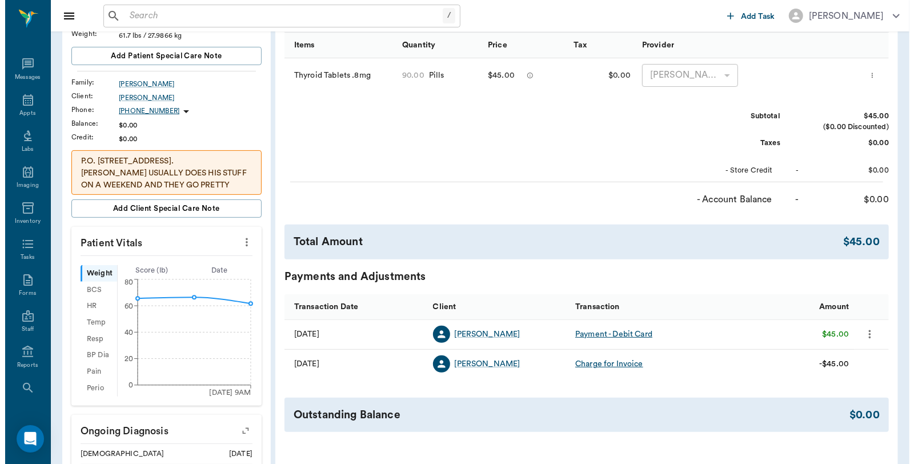
scroll to position [0, 0]
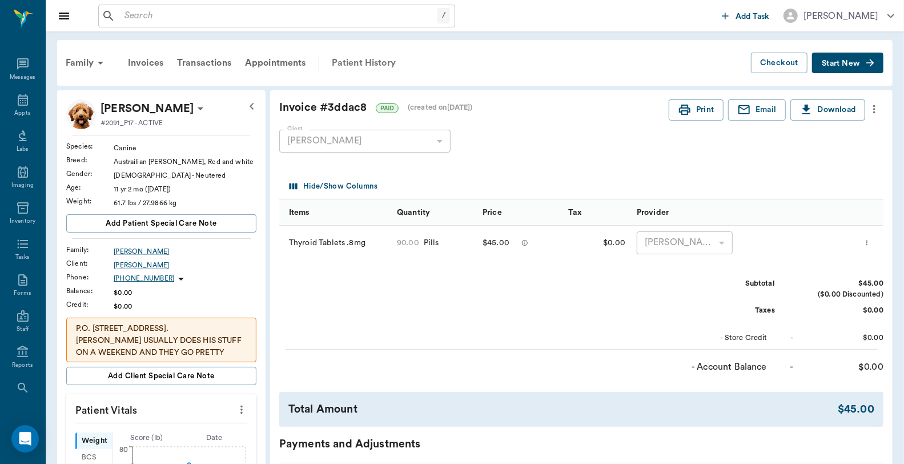
click at [362, 60] on div "Patient History" at bounding box center [364, 62] width 78 height 27
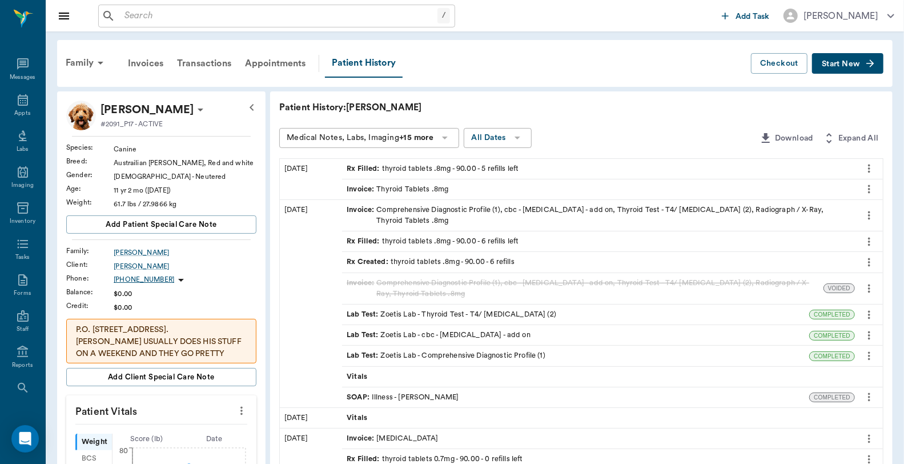
click at [404, 190] on div "Invoice : Thyroid Tablets .8mg" at bounding box center [398, 189] width 102 height 11
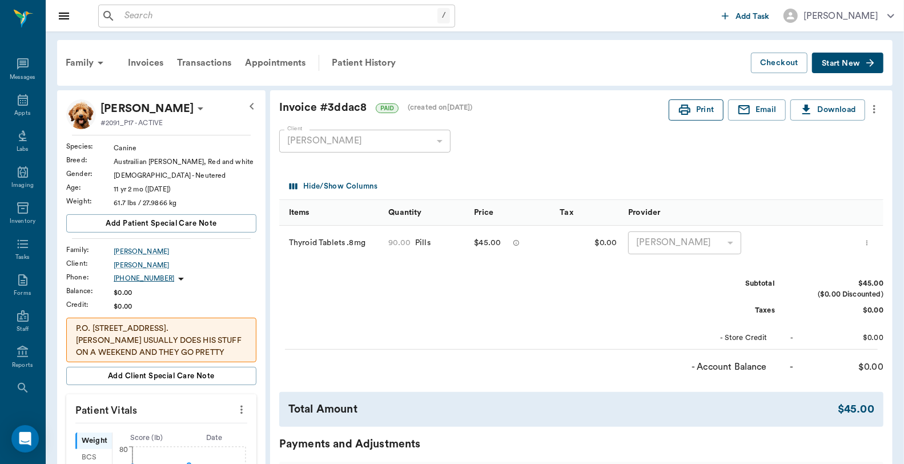
click at [688, 115] on icon "button" at bounding box center [685, 110] width 14 height 14
click at [16, 104] on icon at bounding box center [23, 100] width 14 height 14
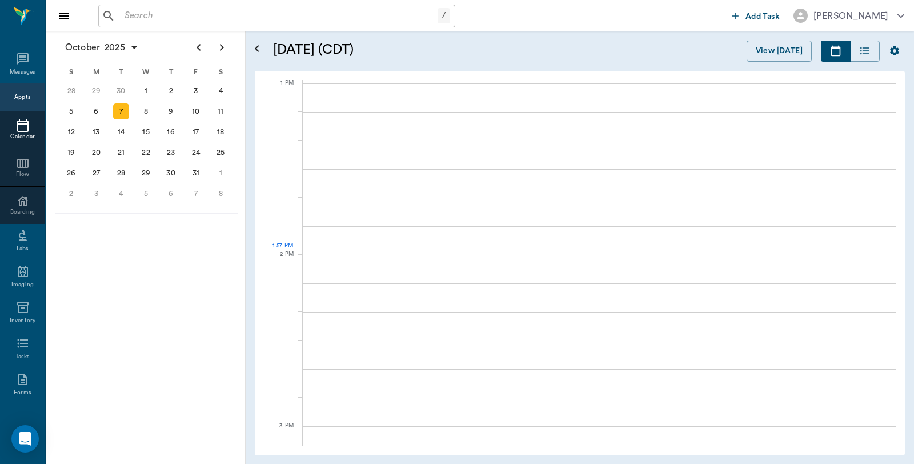
scroll to position [858, 0]
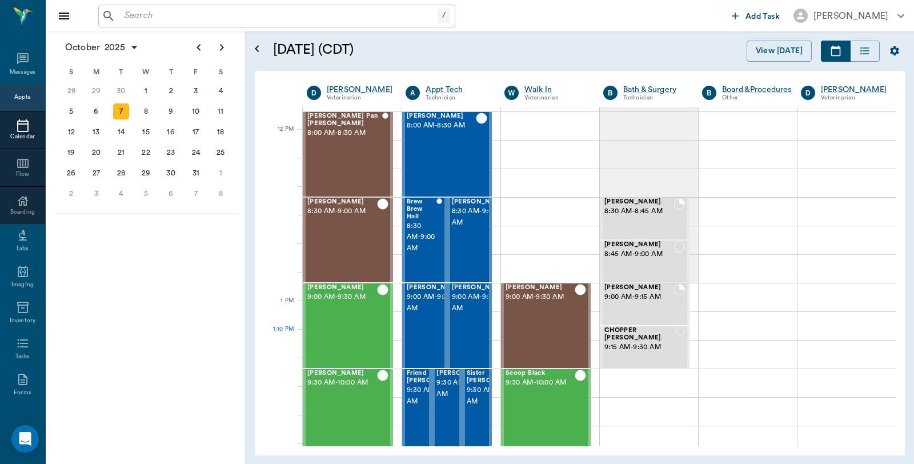
scroll to position [667, 0]
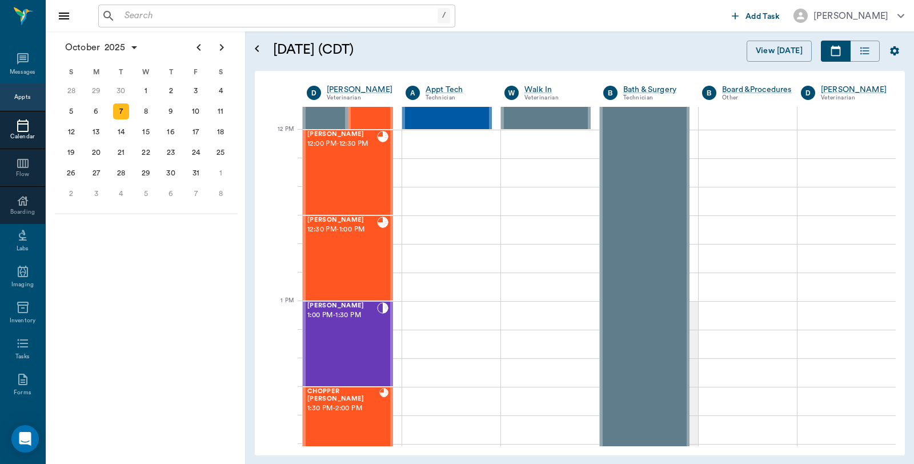
click at [315, 18] on input "text" at bounding box center [279, 16] width 318 height 16
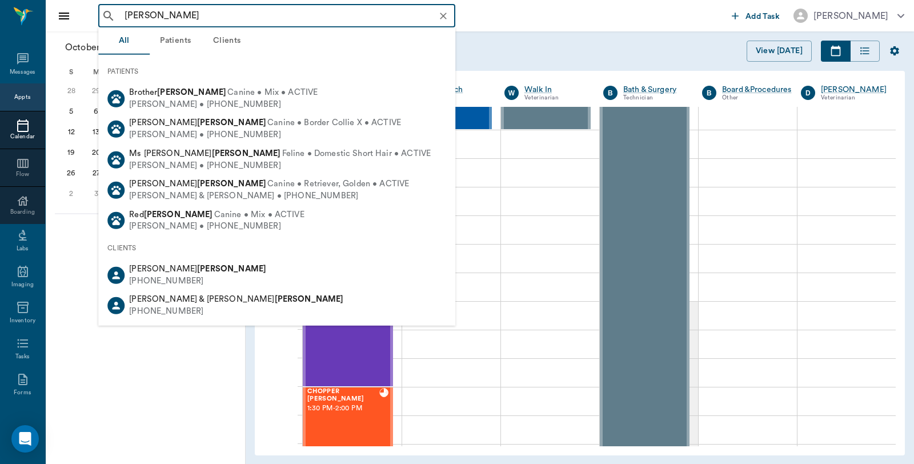
click at [122, 13] on input "[PERSON_NAME]" at bounding box center [286, 16] width 332 height 16
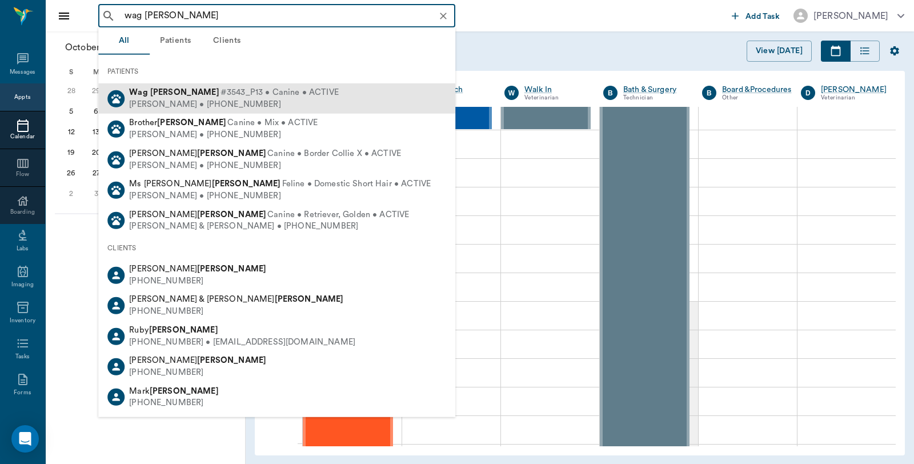
click at [167, 106] on div "[PERSON_NAME] • [PHONE_NUMBER]" at bounding box center [234, 104] width 210 height 12
type input "wag [PERSON_NAME]"
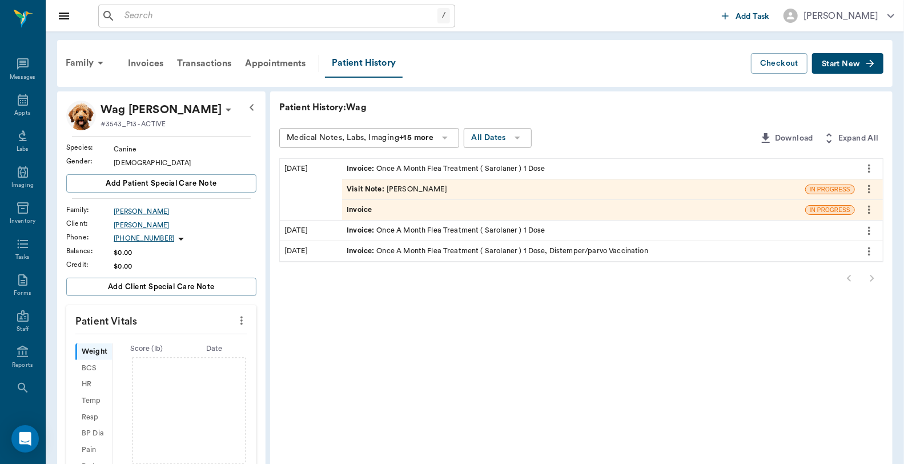
click at [427, 214] on div "Invoice" at bounding box center [573, 210] width 463 height 20
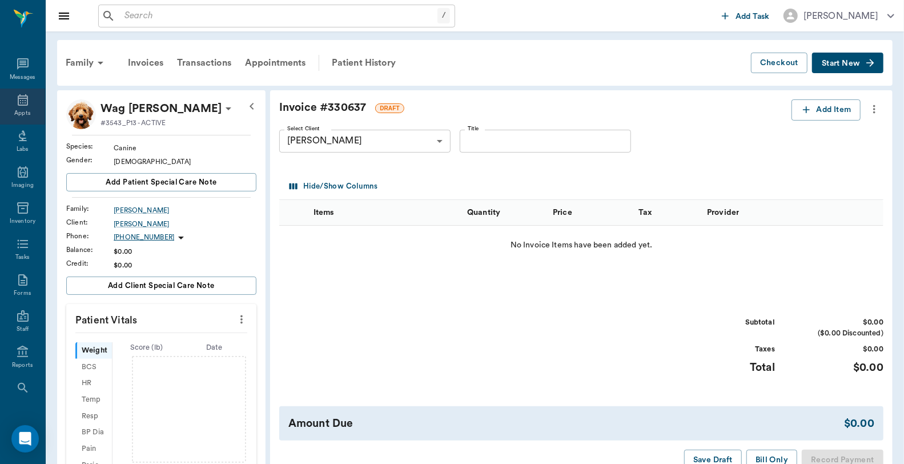
click at [9, 109] on div "Appts" at bounding box center [22, 107] width 45 height 36
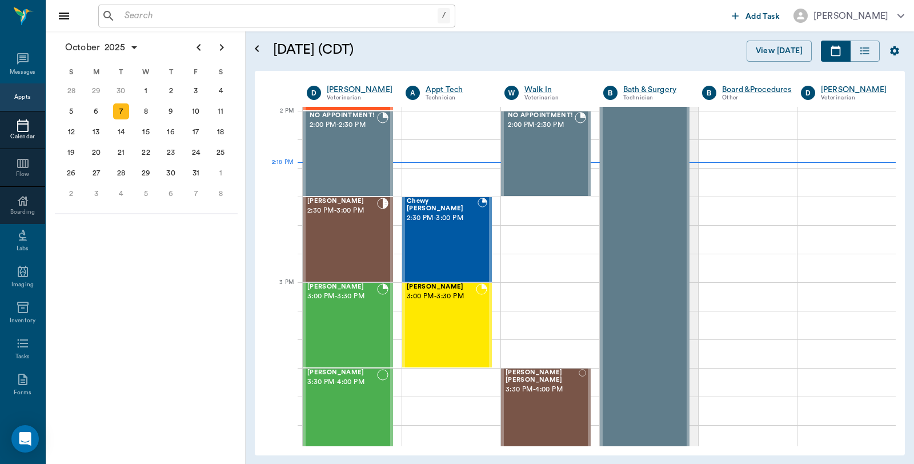
scroll to position [1029, 0]
drag, startPoint x: 450, startPoint y: 312, endPoint x: 454, endPoint y: 317, distance: 6.9
click at [450, 312] on div "[PERSON_NAME] 3:00 PM - 3:30 PM" at bounding box center [441, 324] width 69 height 83
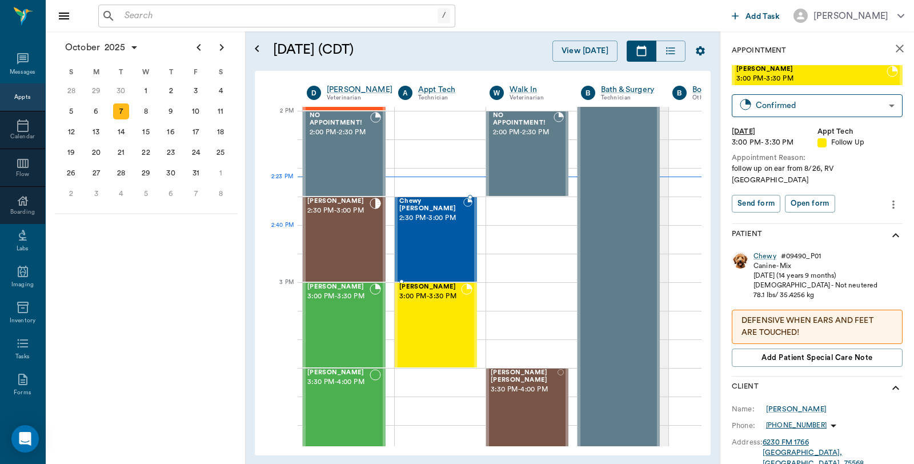
click at [453, 231] on div "Chewy [PERSON_NAME] 2:30 PM - 3:00 PM" at bounding box center [431, 239] width 64 height 83
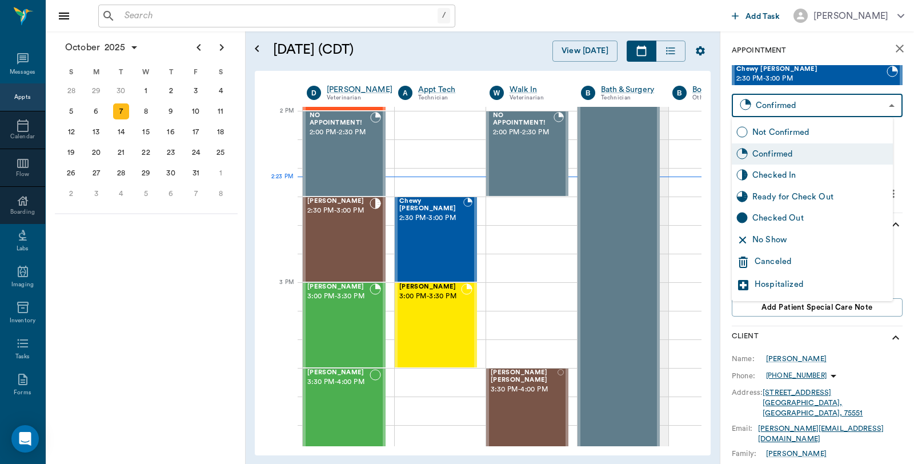
click at [794, 100] on body "/ ​ Add Task [PERSON_NAME] Nectar Messages Appts Calendar Flow Boarding Labs Im…" at bounding box center [457, 232] width 914 height 464
click at [766, 170] on div "Checked In" at bounding box center [820, 175] width 136 height 13
type input "CHECKED_IN"
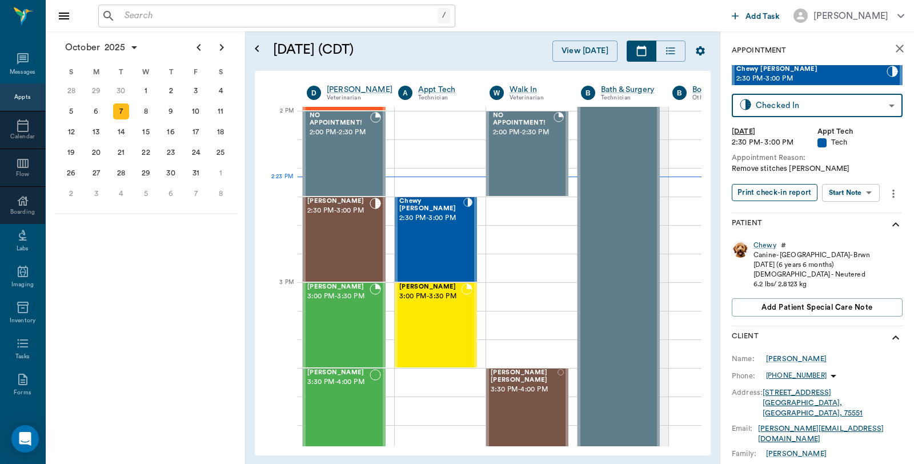
click at [767, 193] on button "Print check-in report" at bounding box center [775, 193] width 86 height 18
click at [146, 112] on div "8" at bounding box center [146, 111] width 16 height 16
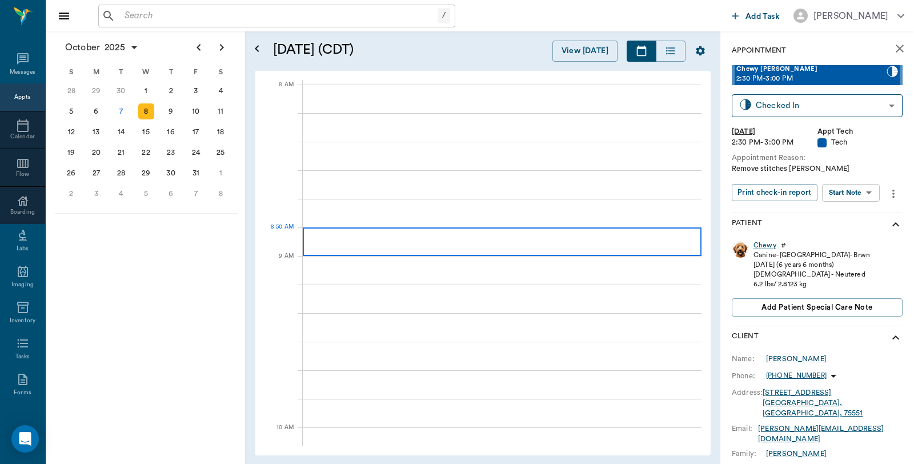
scroll to position [0, 1]
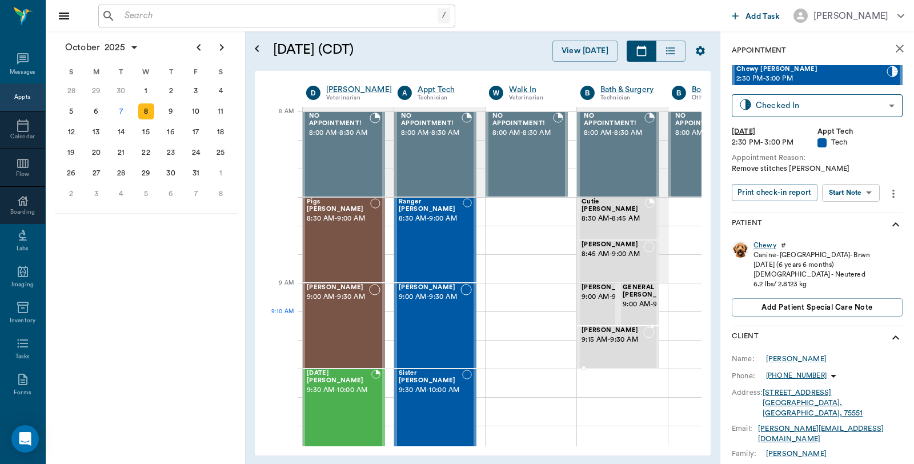
click at [624, 331] on span "Rex Callison" at bounding box center [613, 330] width 62 height 7
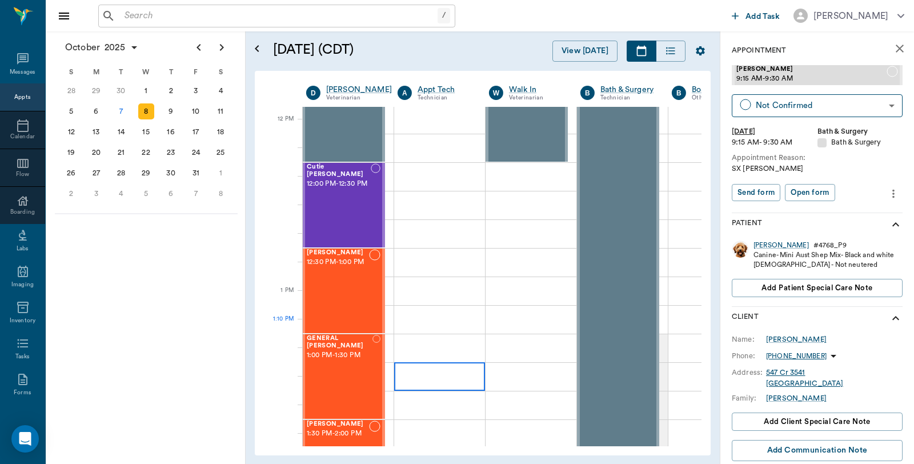
scroll to position [762, 1]
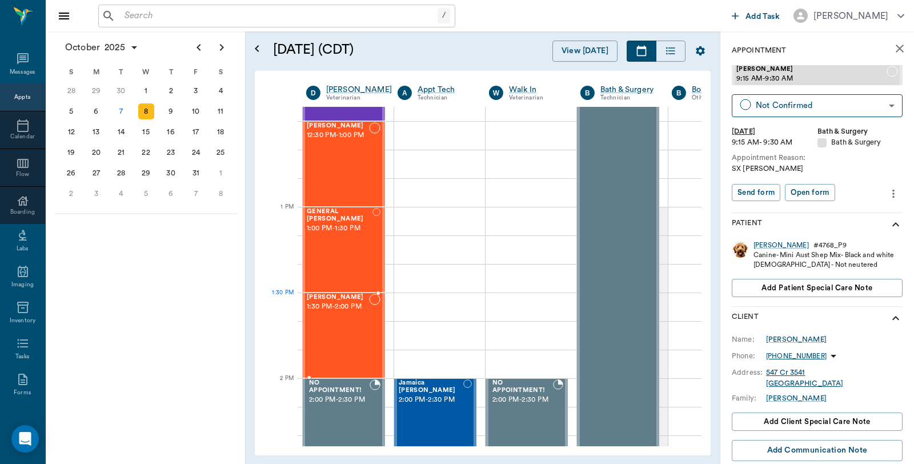
click at [338, 317] on div "Rex Callison 1:30 PM - 2:00 PM" at bounding box center [338, 335] width 62 height 83
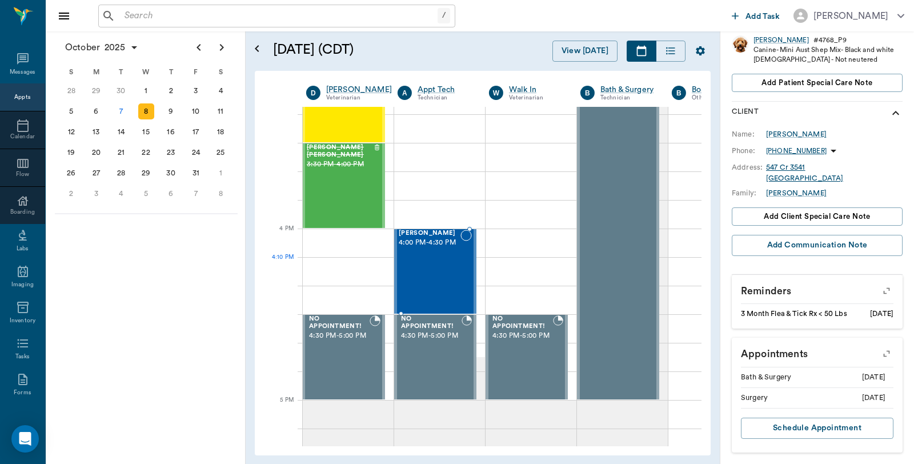
scroll to position [1269, 1]
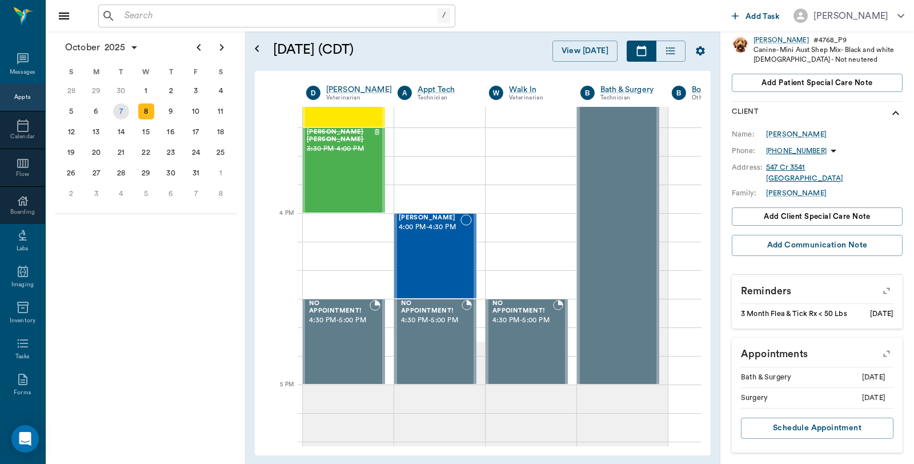
click at [115, 115] on div "7" at bounding box center [121, 111] width 16 height 16
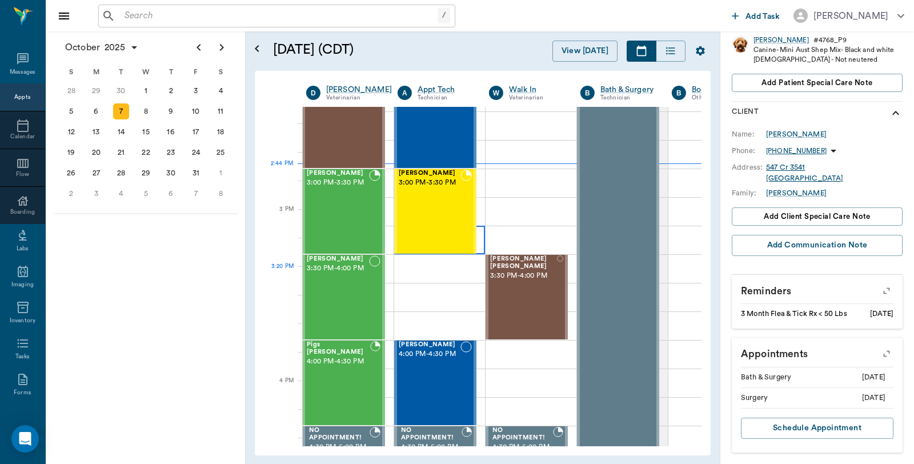
scroll to position [888, 1]
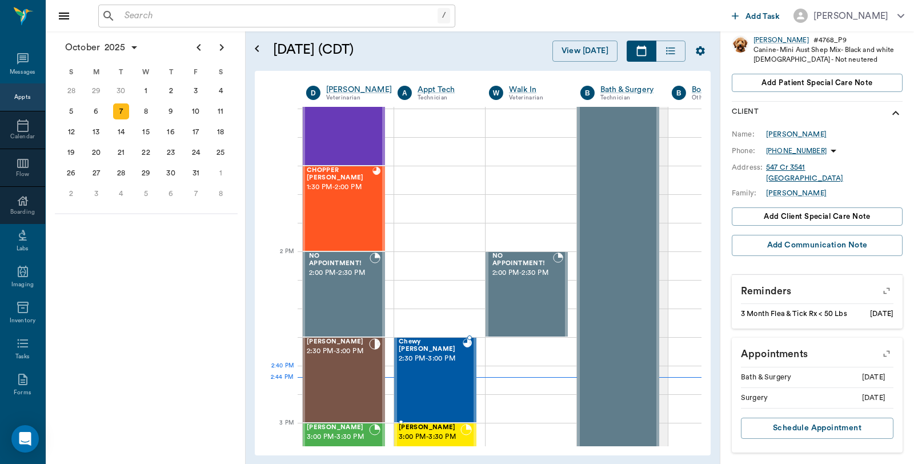
click at [433, 373] on div "Chewy [PERSON_NAME] 2:30 PM - 3:00 PM" at bounding box center [431, 379] width 64 height 83
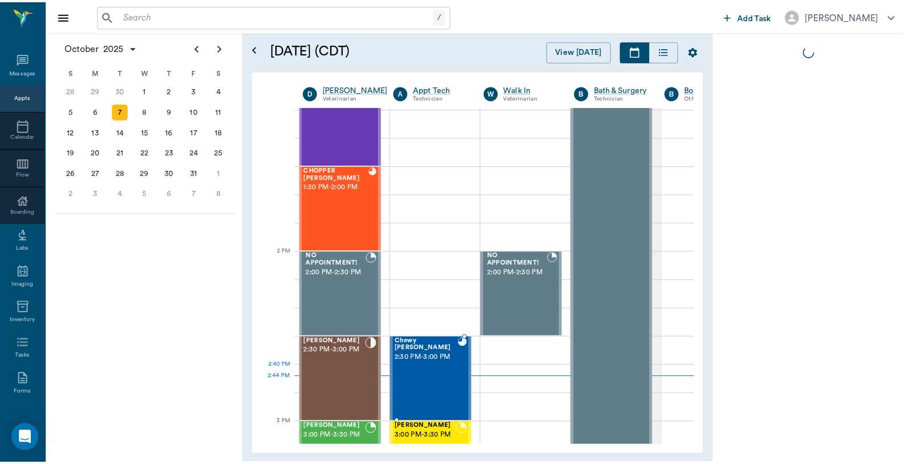
scroll to position [0, 0]
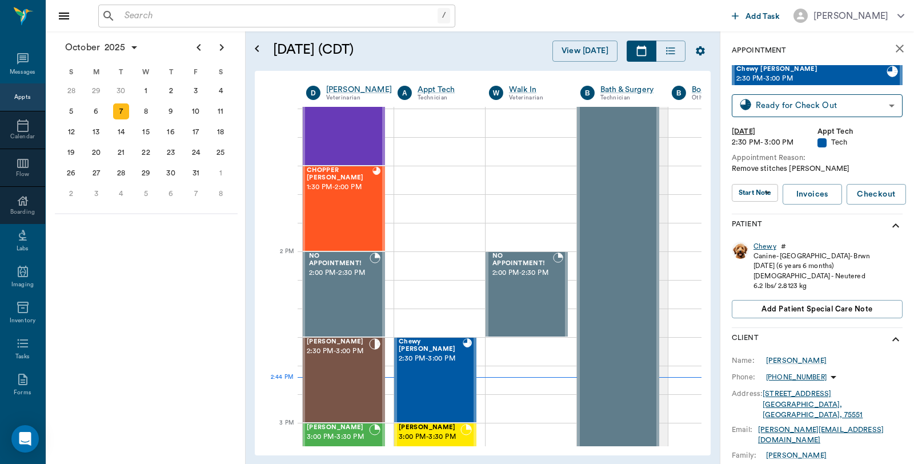
click at [763, 246] on div "Chewy" at bounding box center [765, 247] width 23 height 10
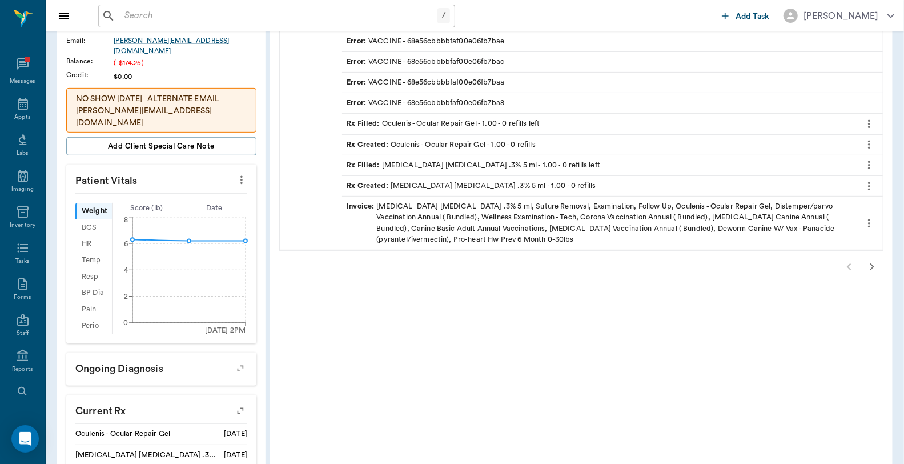
scroll to position [254, 0]
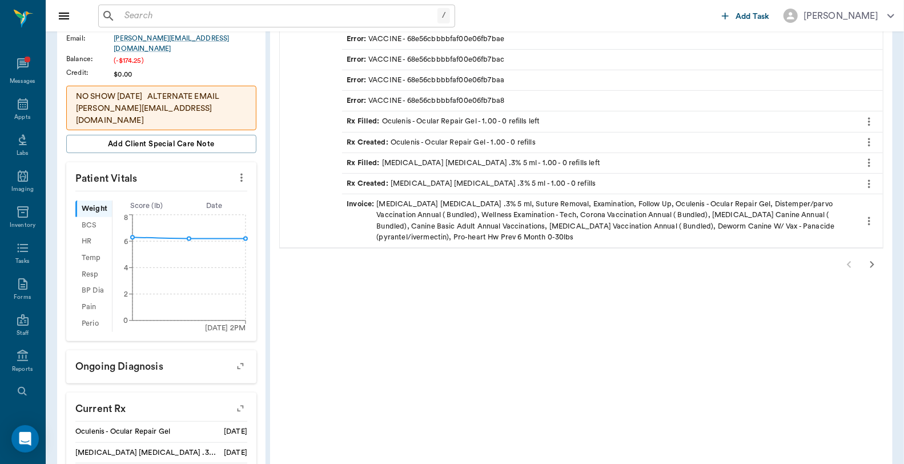
click at [879, 267] on icon "button" at bounding box center [872, 265] width 14 height 14
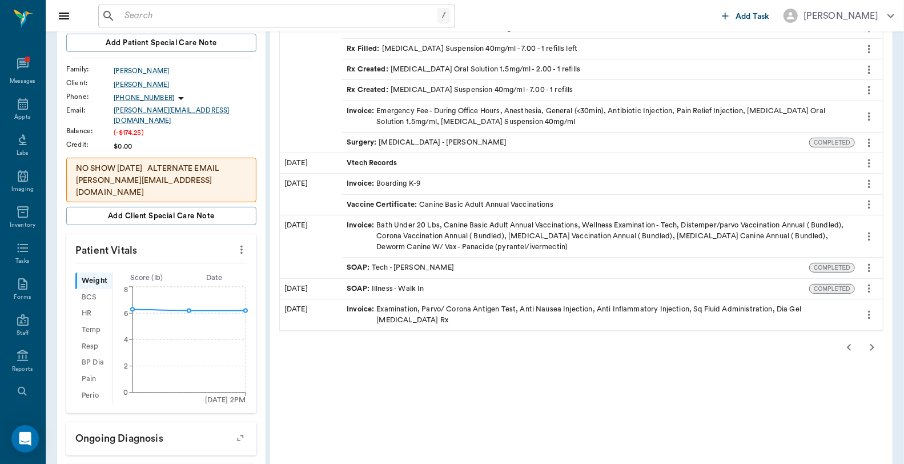
scroll to position [63, 0]
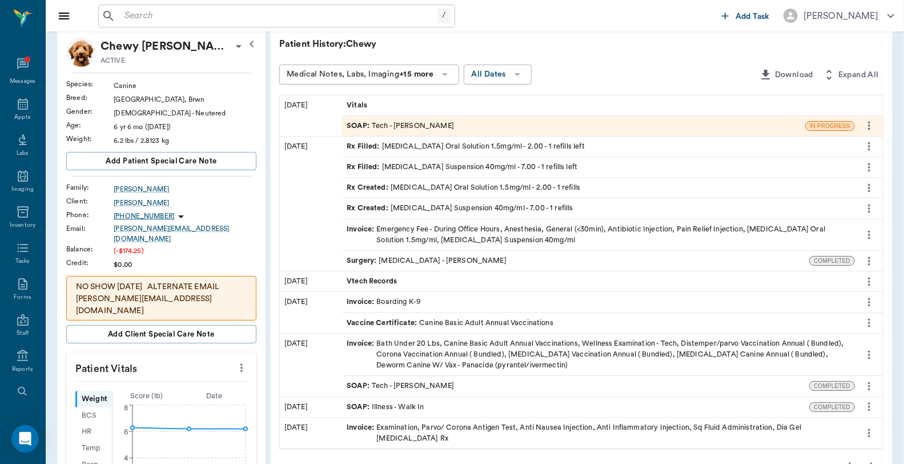
click at [416, 125] on div "SOAP : Tech - Hunter Graves" at bounding box center [400, 126] width 107 height 11
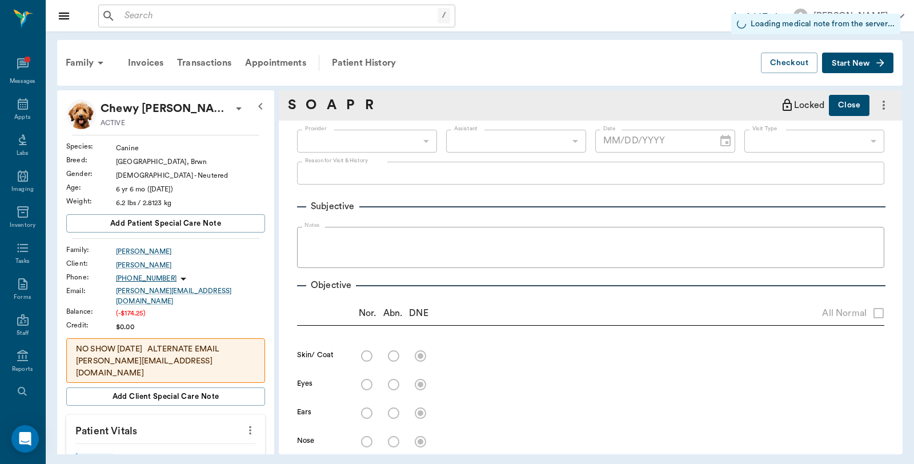
type input "682b670d8bdc6f7f8feef3db"
type input "63ec2f075fda476ae8351a4c"
type input "65d2be4f46e3a538d89b8c1a"
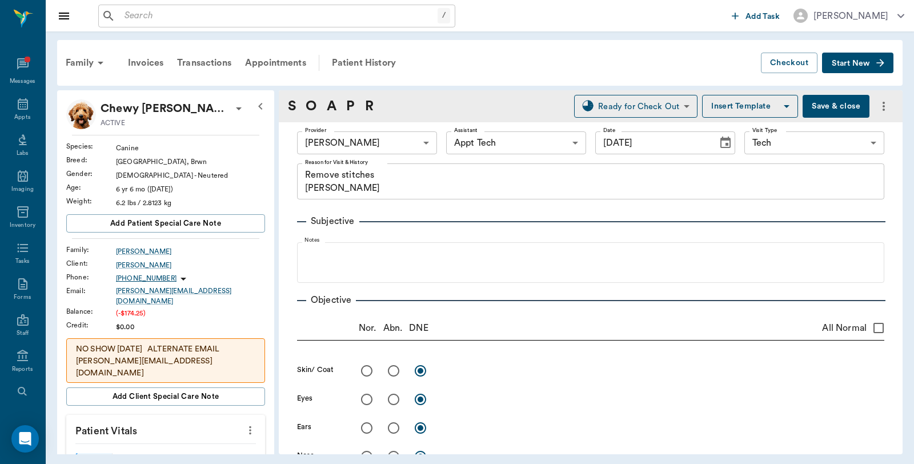
type input "[DATE]"
type textarea "Remove stitches [PERSON_NAME]"
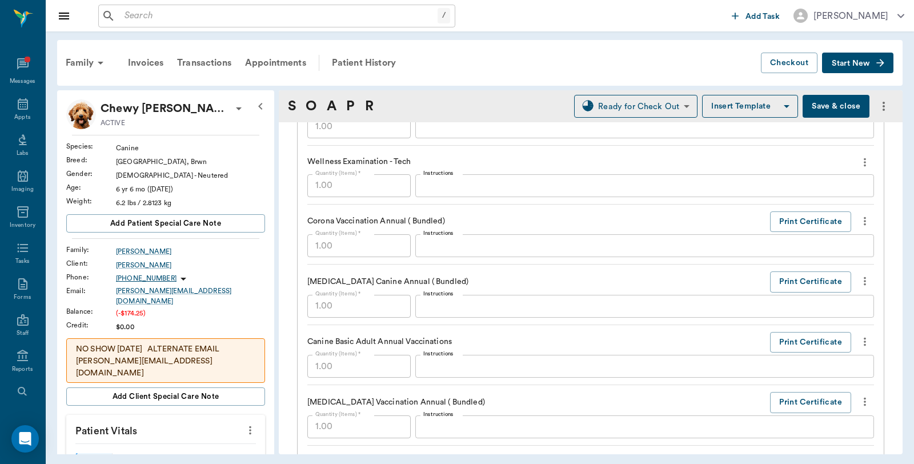
scroll to position [1269, 0]
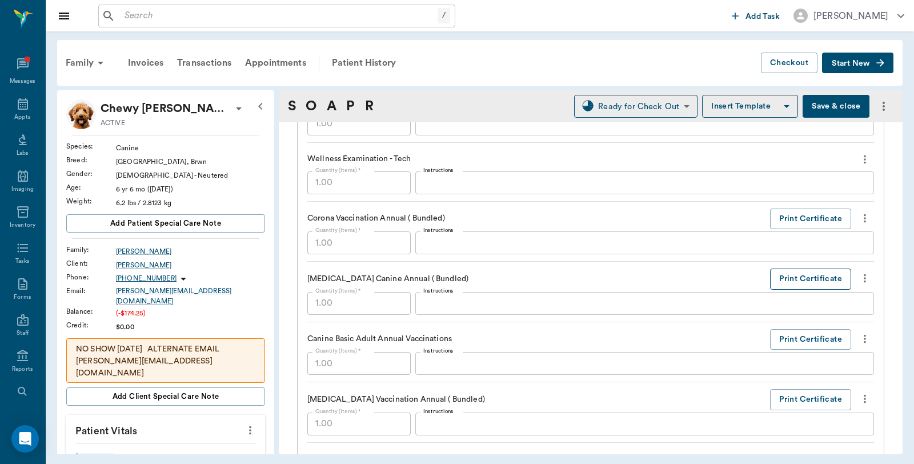
click at [797, 282] on button "Print Certificate" at bounding box center [810, 279] width 81 height 21
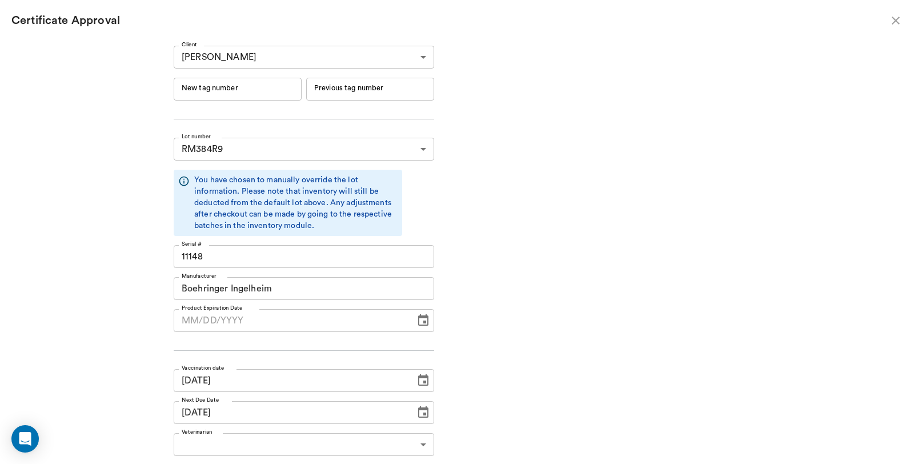
type input "[DATE]"
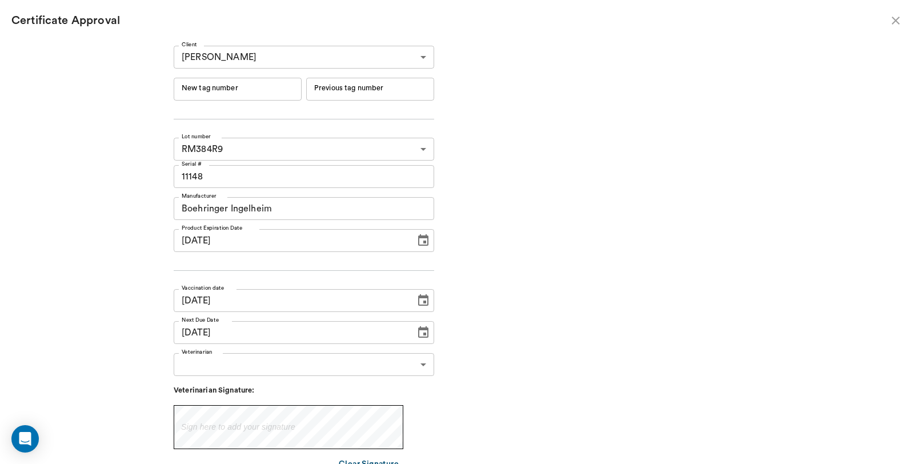
type input "[DATE]"
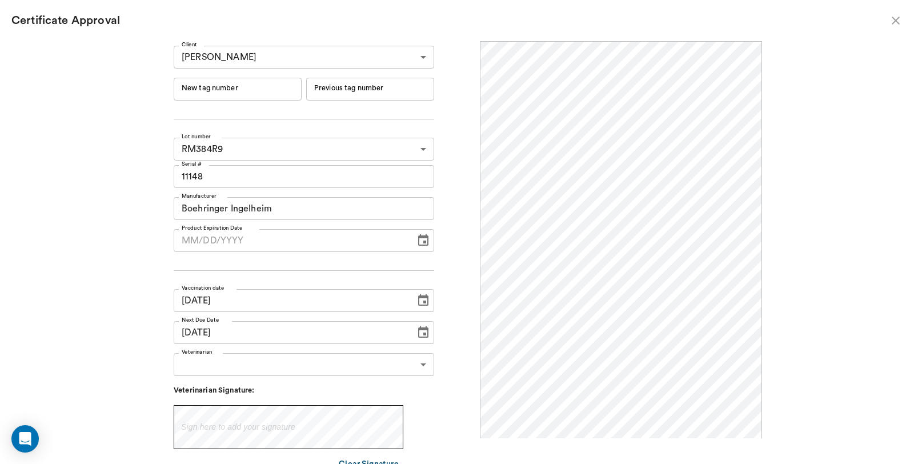
scroll to position [0, 0]
click at [284, 95] on input "New tag number" at bounding box center [238, 89] width 128 height 23
type input "254572"
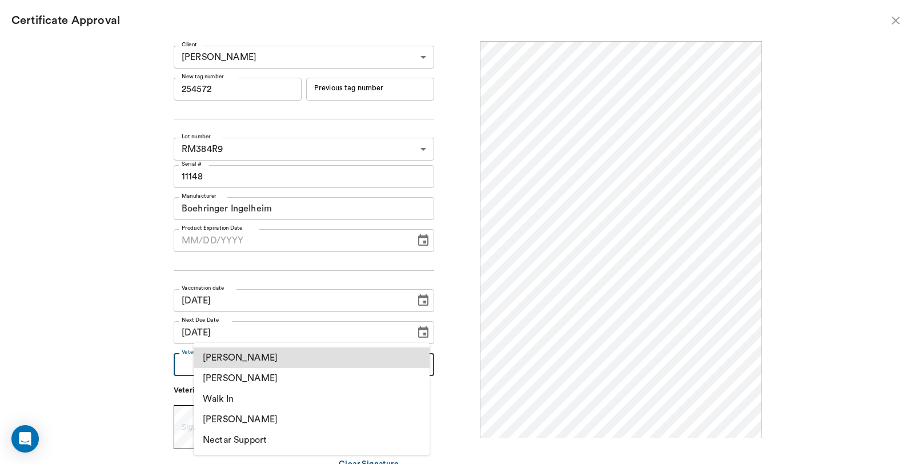
click at [306, 368] on body "/ ​ Add Task Dr. Bert Ellsworth Nectar Messages Appts Labs Imaging Inventory Ta…" at bounding box center [457, 232] width 914 height 464
click at [265, 380] on li "[PERSON_NAME]" at bounding box center [312, 378] width 236 height 21
type input "63ec2f075fda476ae8351a4d"
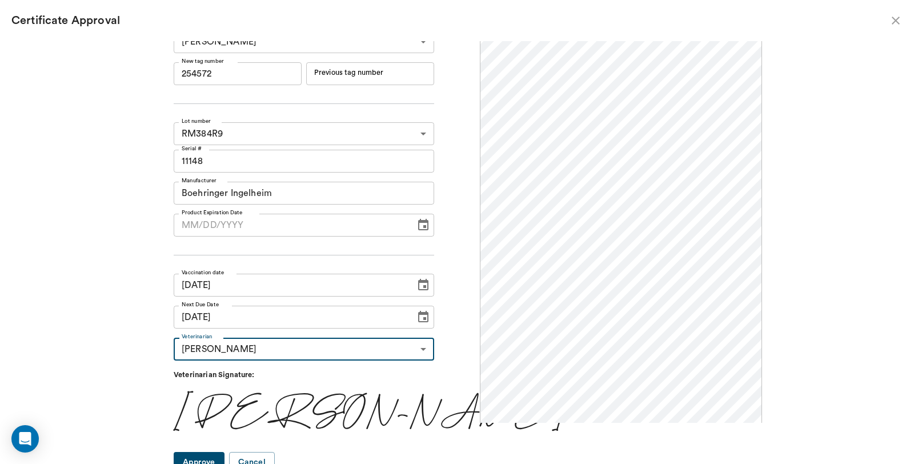
scroll to position [24, 0]
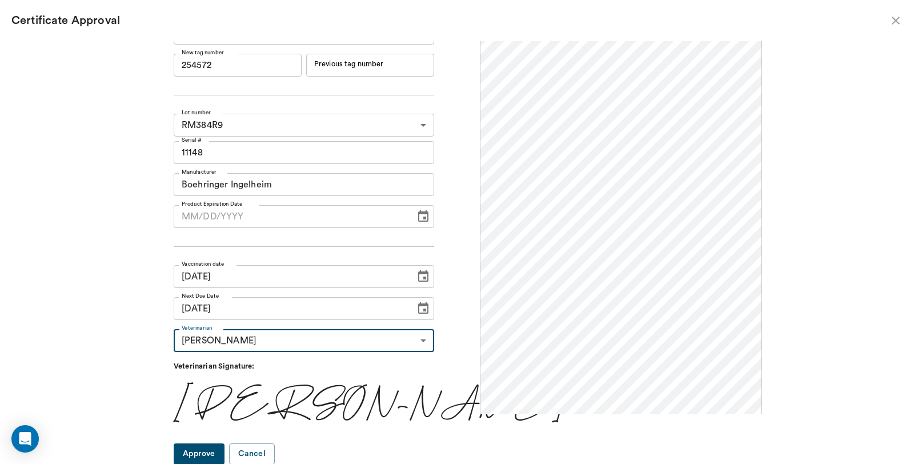
click at [203, 454] on button "Approve" at bounding box center [199, 453] width 51 height 21
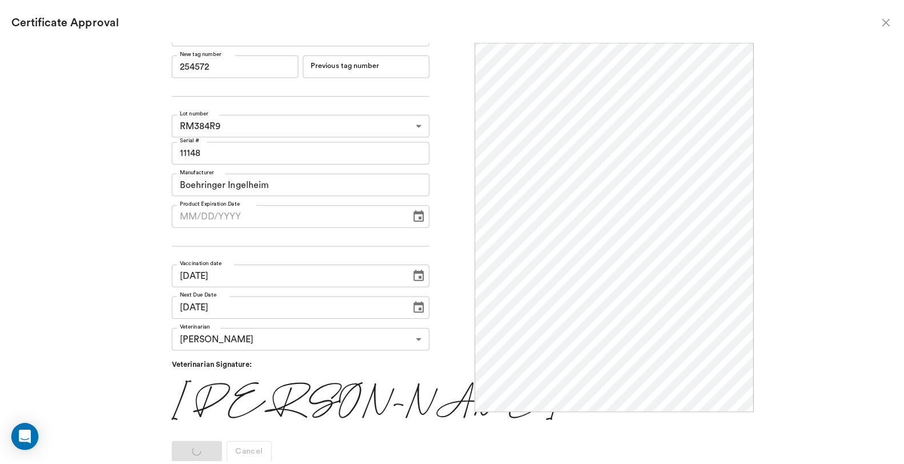
scroll to position [0, 0]
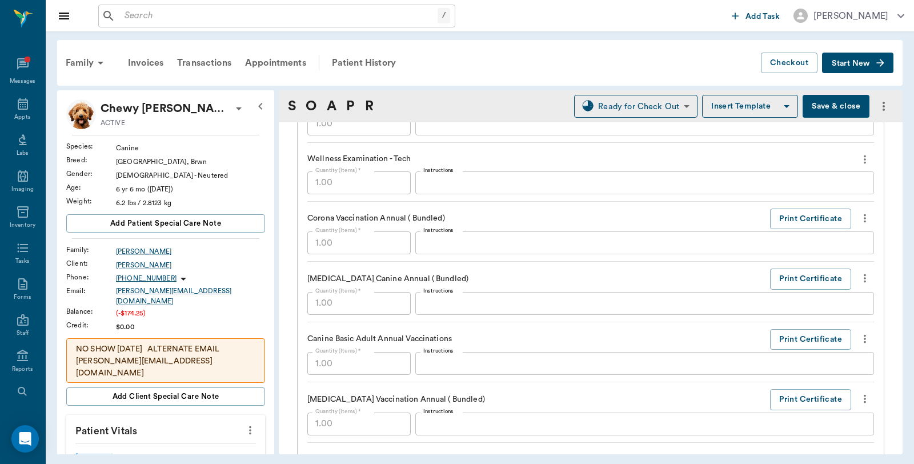
click at [836, 105] on button "Save & close" at bounding box center [836, 106] width 67 height 23
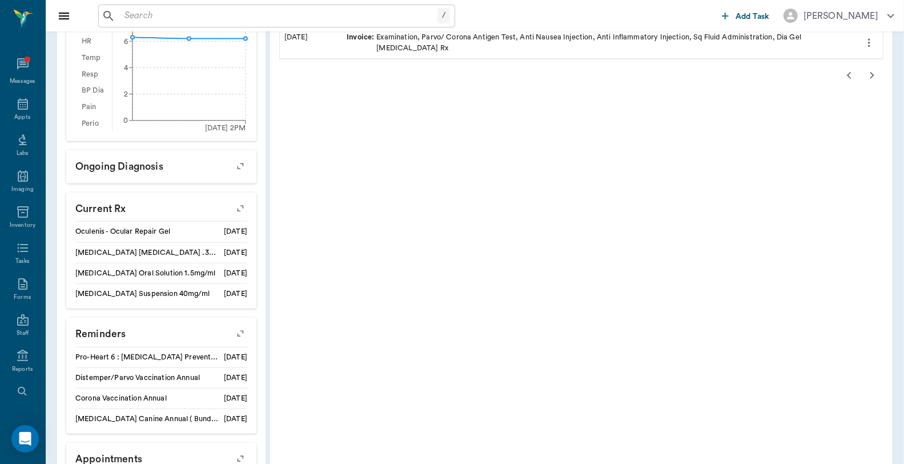
scroll to position [394, 0]
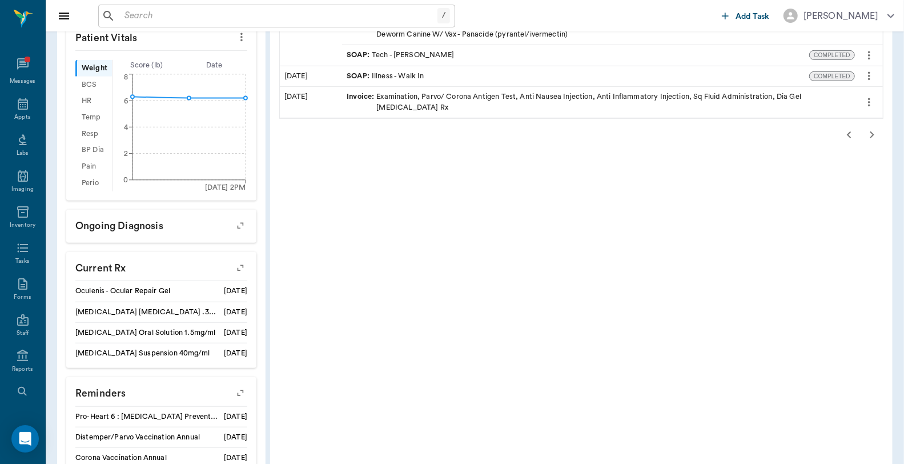
click at [848, 128] on icon "button" at bounding box center [850, 135] width 14 height 14
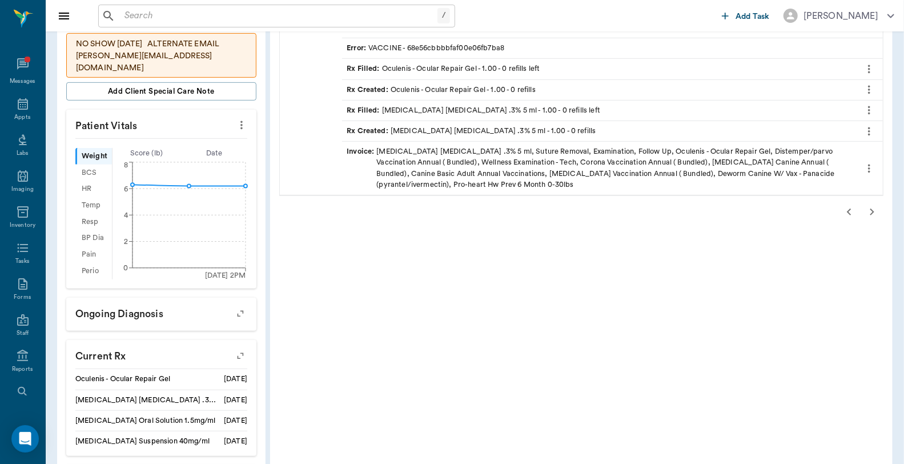
scroll to position [77, 0]
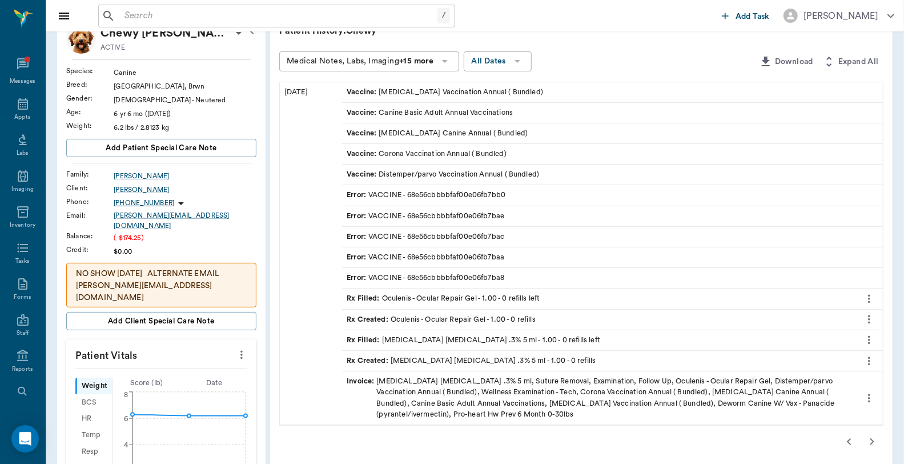
click at [486, 392] on div "Invoice : Ofloxacin Ophthalmic Solution .3% 5 ml, Suture Removal, Examination, …" at bounding box center [599, 398] width 504 height 44
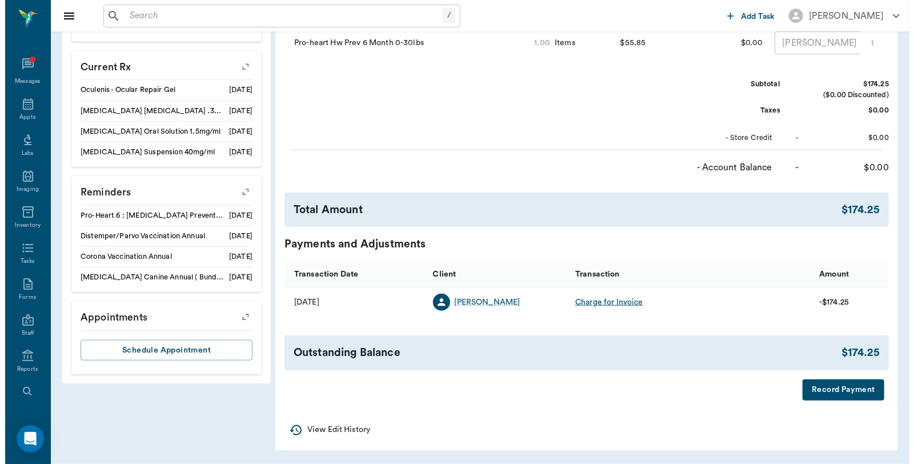
scroll to position [603, 0]
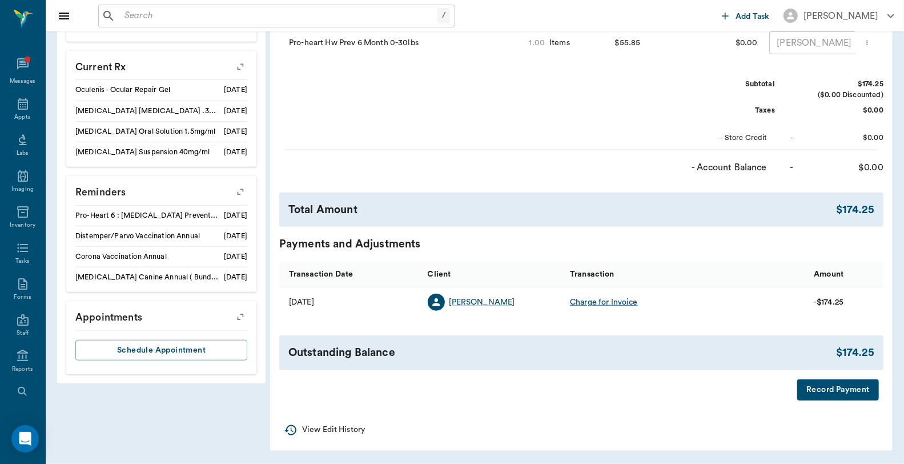
click at [851, 395] on button "Record Payment" at bounding box center [839, 389] width 82 height 21
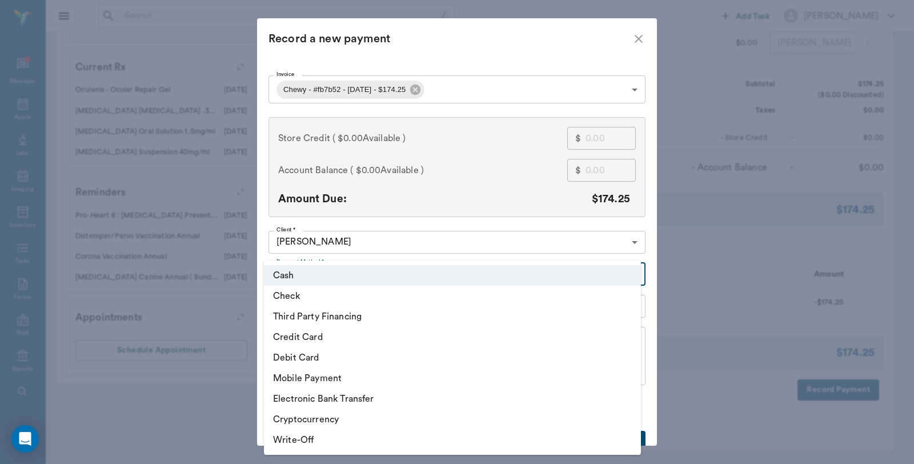
click at [320, 360] on li "Debit Card" at bounding box center [452, 357] width 377 height 21
type input "DEBIT_CARD"
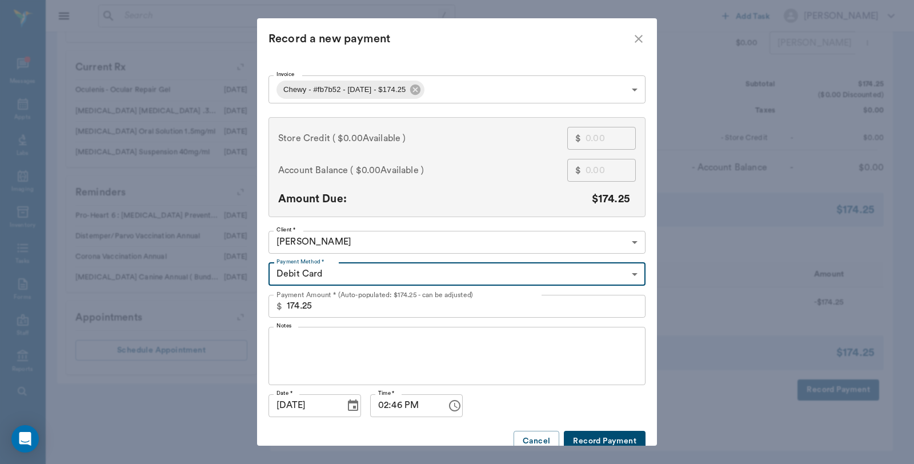
click at [614, 438] on button "Record Payment" at bounding box center [605, 441] width 82 height 21
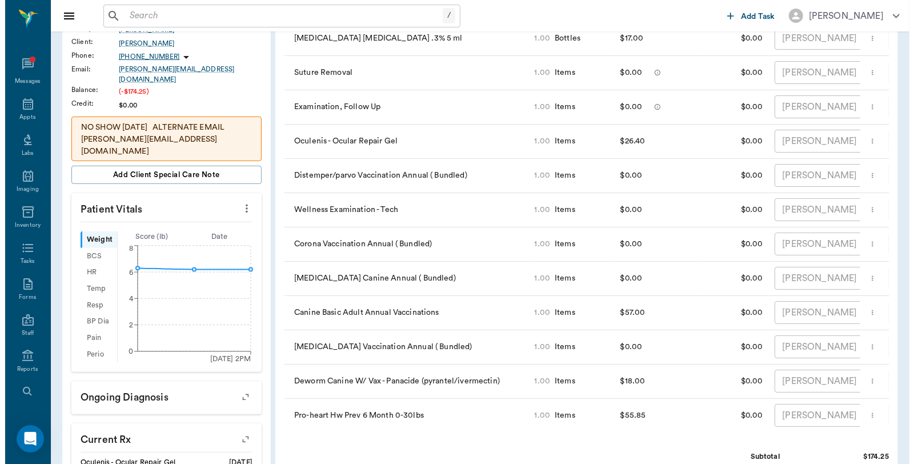
scroll to position [0, 0]
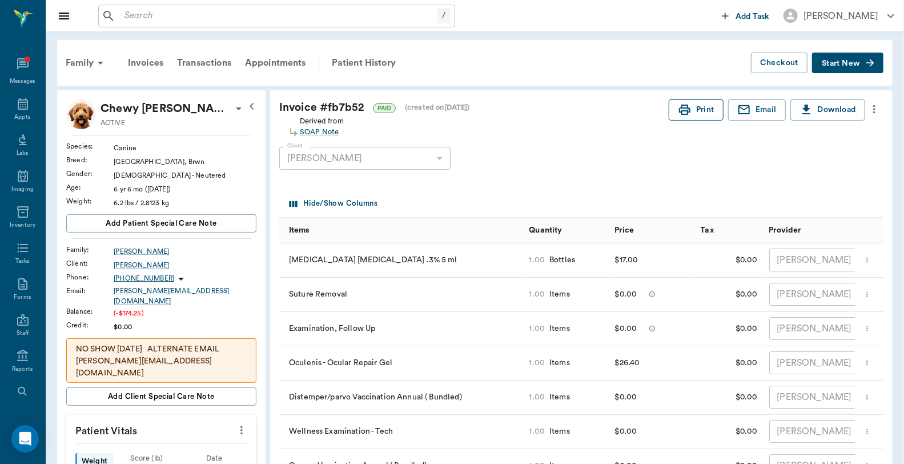
click at [703, 115] on button "Print" at bounding box center [696, 109] width 55 height 21
click at [14, 114] on div "Appts" at bounding box center [22, 117] width 16 height 9
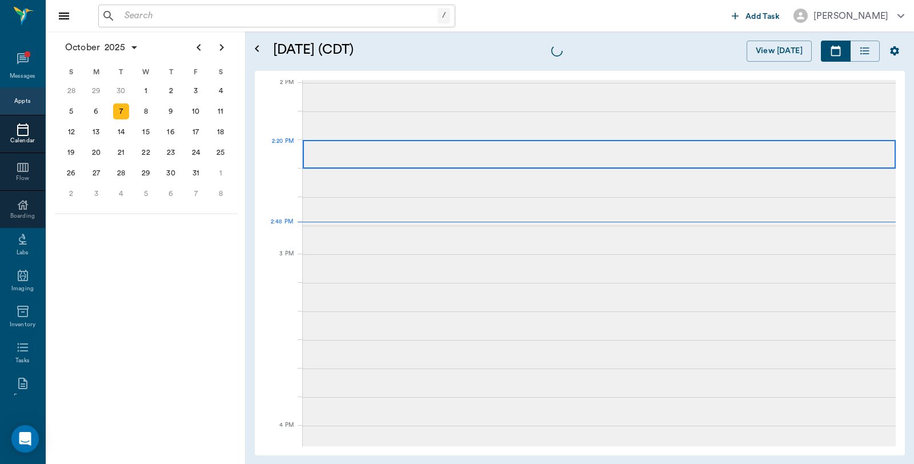
scroll to position [1028, 0]
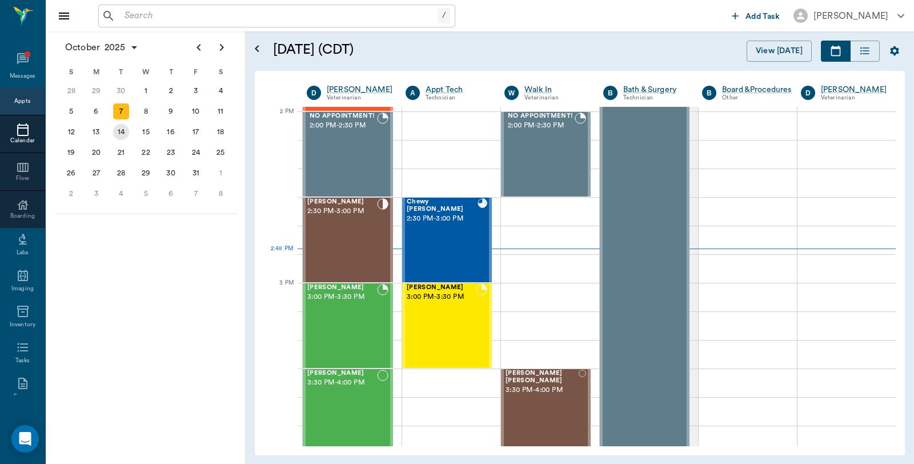
click at [118, 132] on div "14" at bounding box center [121, 132] width 16 height 16
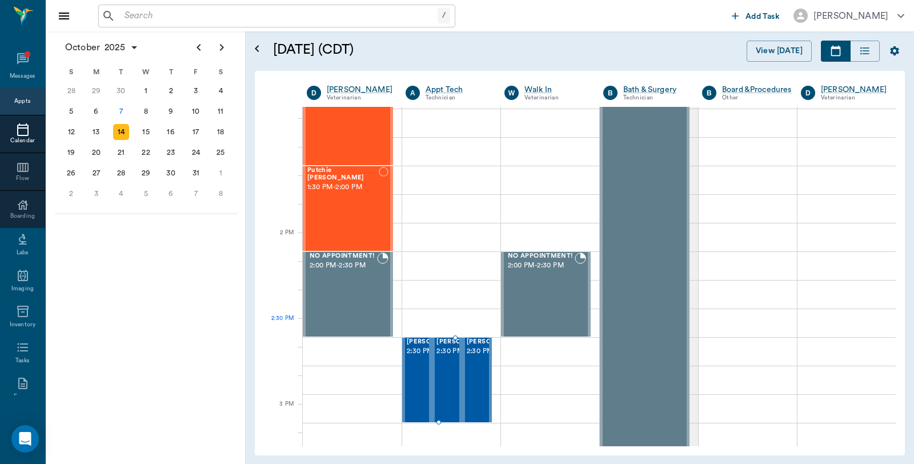
scroll to position [952, 0]
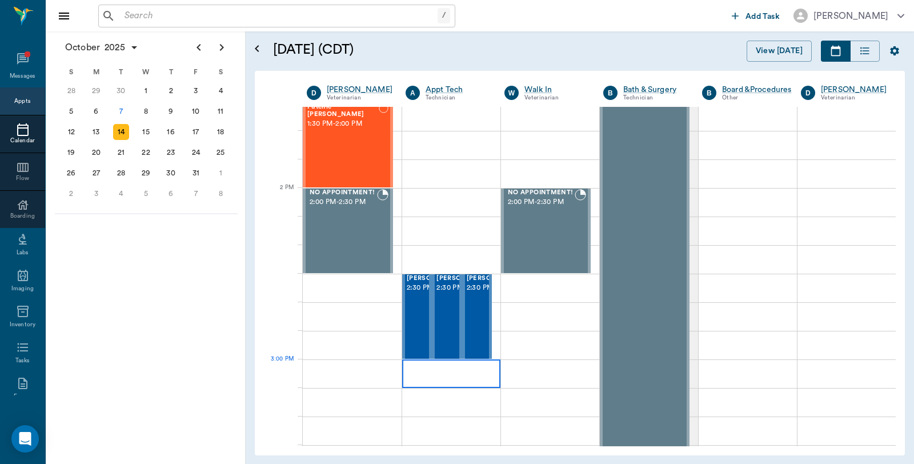
click at [427, 375] on div at bounding box center [451, 373] width 98 height 29
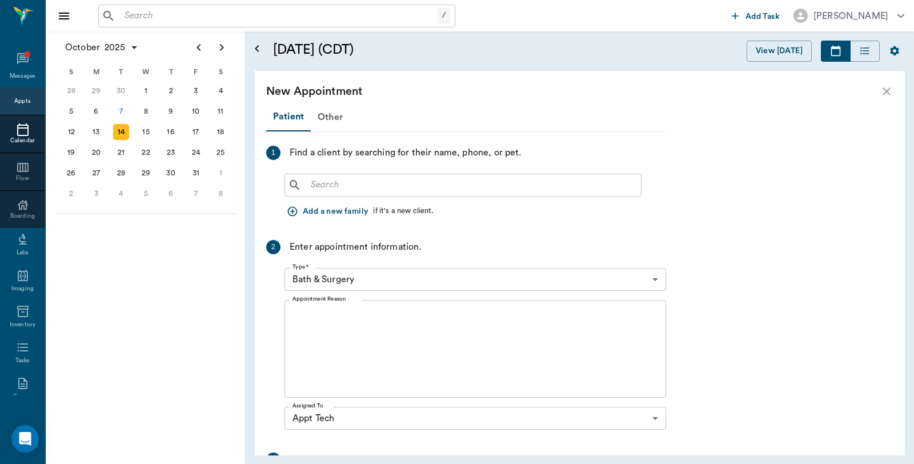
click at [362, 189] on input "text" at bounding box center [471, 185] width 330 height 16
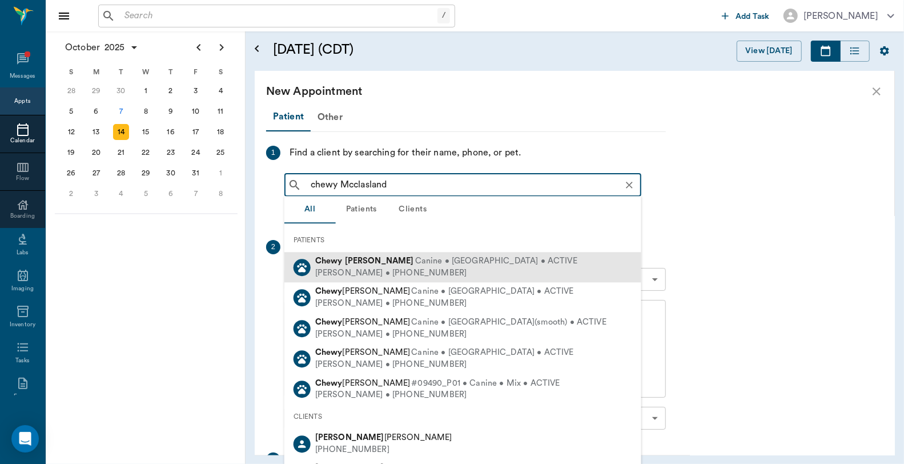
click at [376, 259] on b "[PERSON_NAME]" at bounding box center [379, 261] width 69 height 9
type input "chewy Mcclasland"
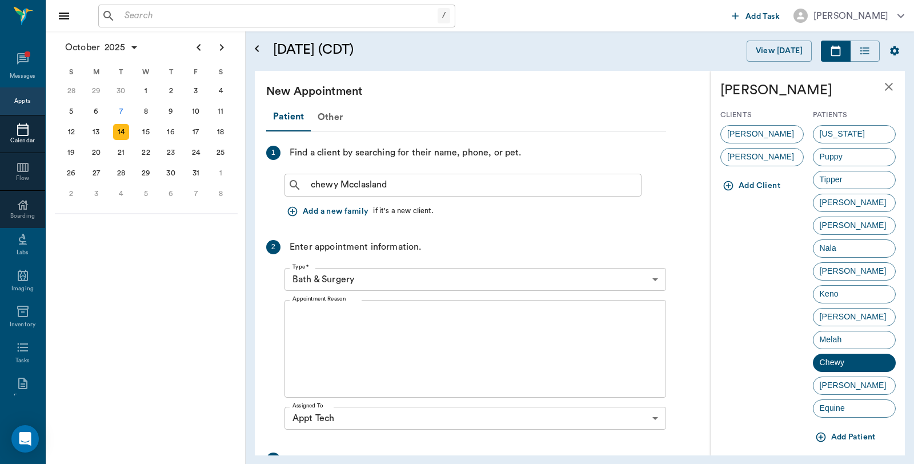
click at [769, 134] on span "[PERSON_NAME]" at bounding box center [760, 134] width 79 height 12
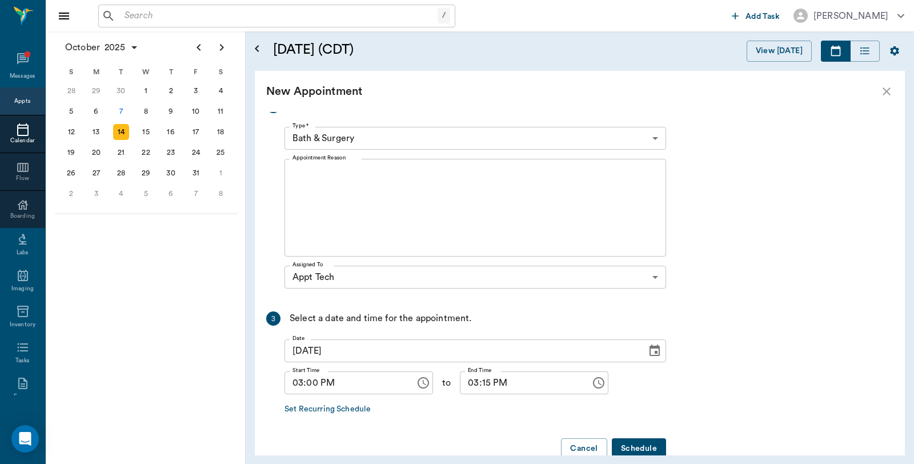
scroll to position [254, 0]
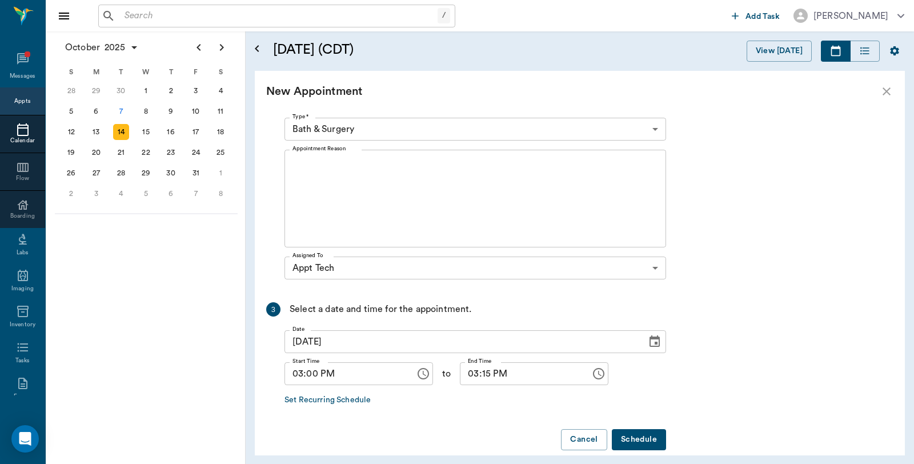
click at [373, 133] on body "/ ​ Add Task Dr. Bert Ellsworth Nectar Messages Appts Calendar Flow Boarding La…" at bounding box center [457, 232] width 914 height 464
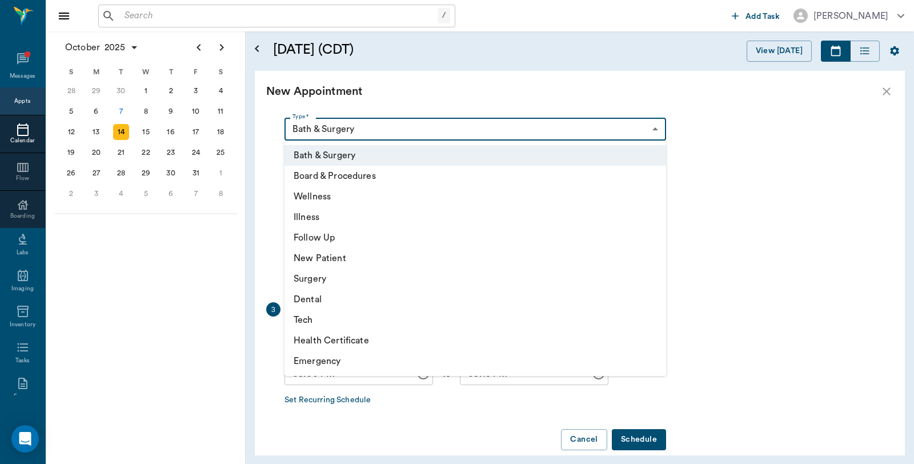
click at [327, 239] on li "Follow Up" at bounding box center [475, 237] width 382 height 21
type input "65d2be4f46e3a538d89b8c16"
type input "03:30 PM"
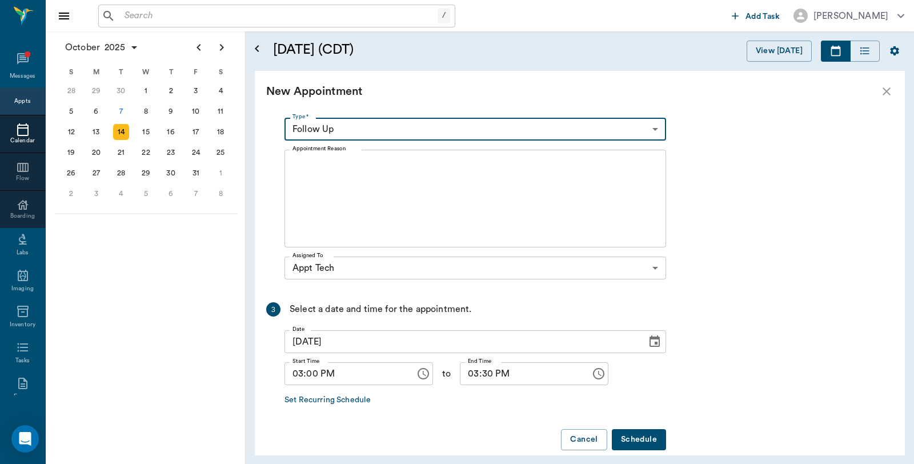
click at [366, 171] on textarea "Appointment Reason" at bounding box center [475, 198] width 366 height 79
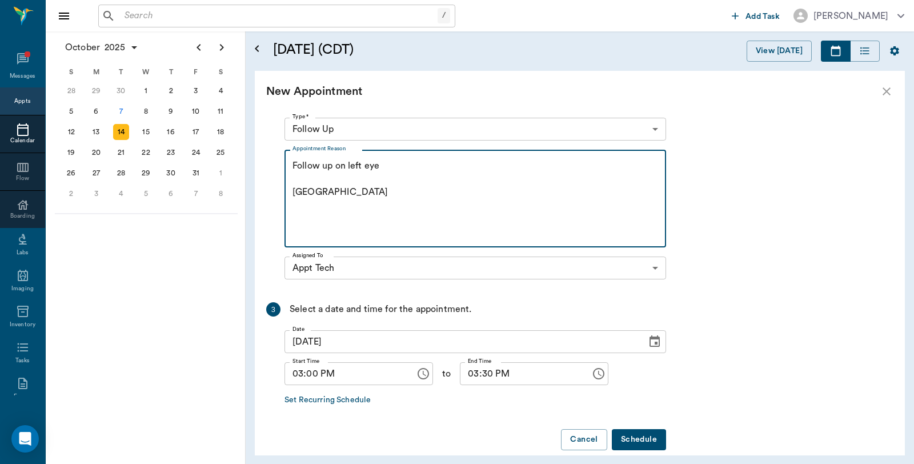
type textarea "Follow up on left eye Caryn"
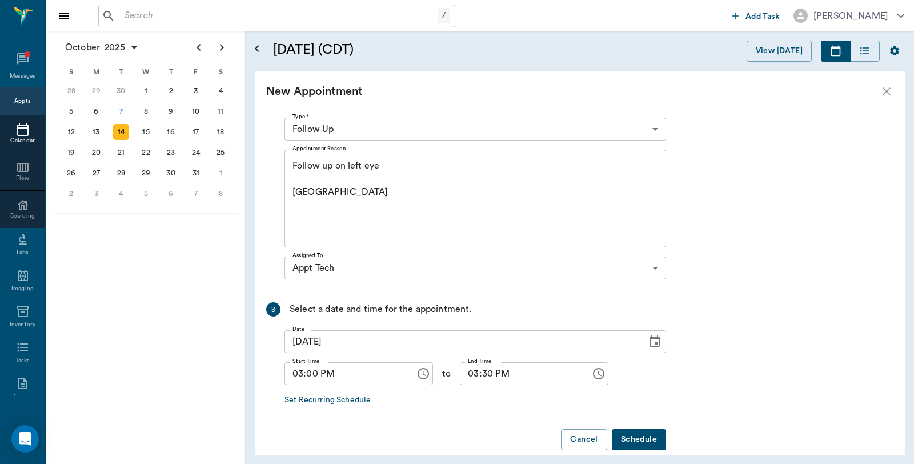
click at [638, 443] on button "Schedule" at bounding box center [639, 439] width 54 height 21
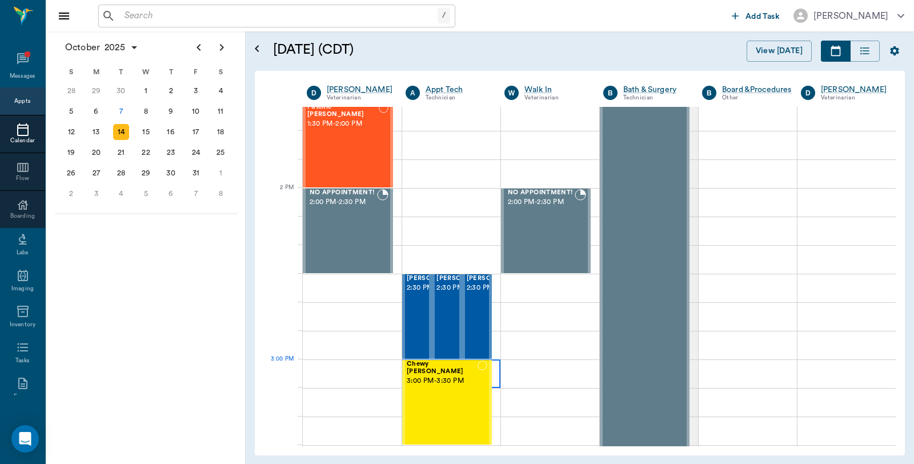
click at [489, 375] on div at bounding box center [451, 373] width 98 height 29
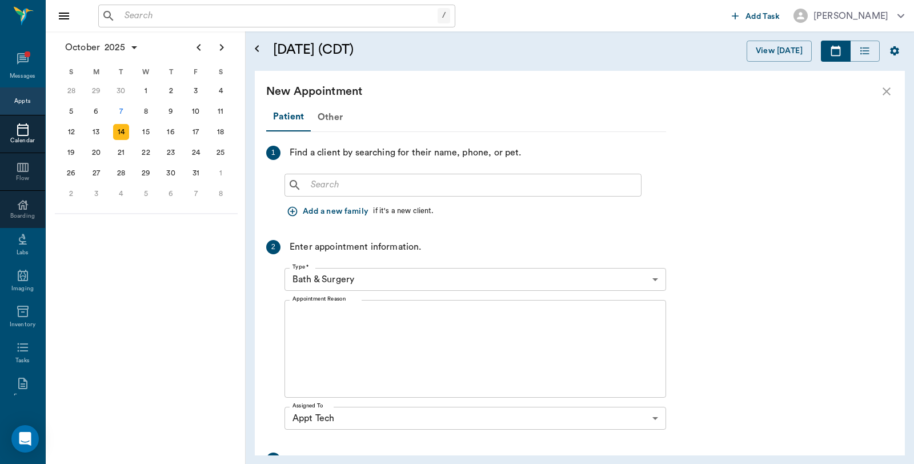
click at [402, 192] on input "text" at bounding box center [471, 185] width 330 height 16
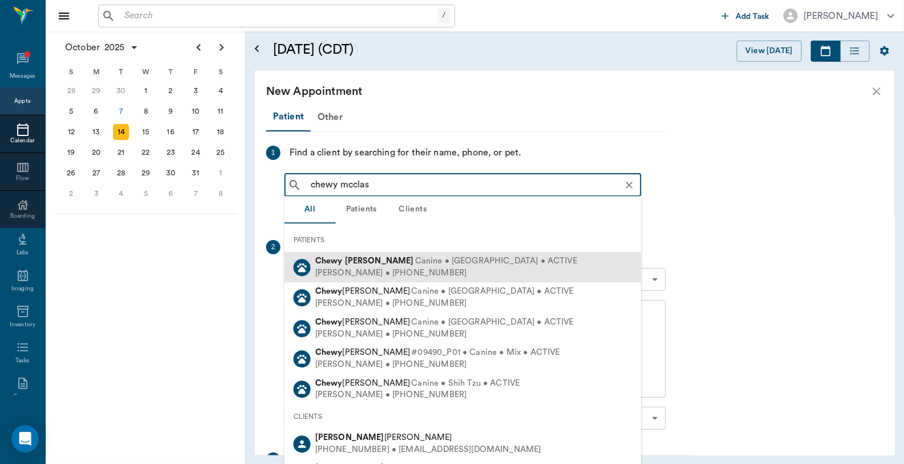
click at [360, 269] on div "Kevin McCasland • (903) 799-9350" at bounding box center [446, 273] width 262 height 12
type input "chewy mcclas"
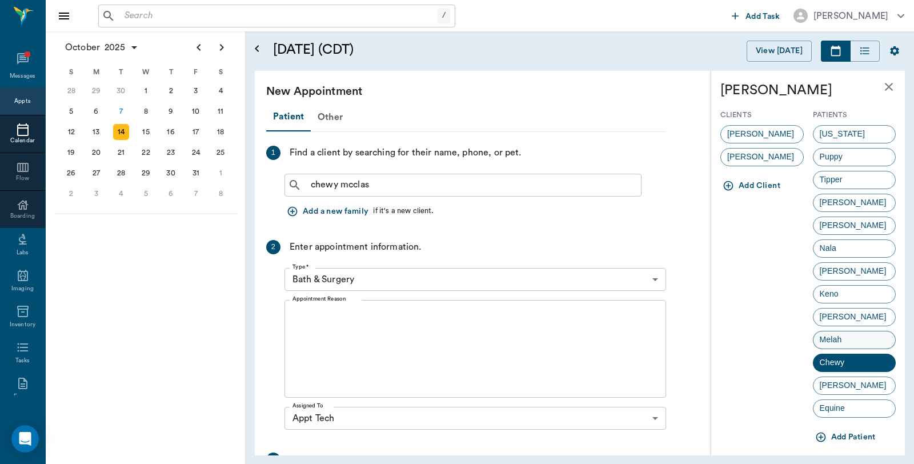
click at [860, 343] on div "Melah" at bounding box center [854, 340] width 83 height 18
click at [761, 133] on span "[PERSON_NAME]" at bounding box center [760, 134] width 79 height 12
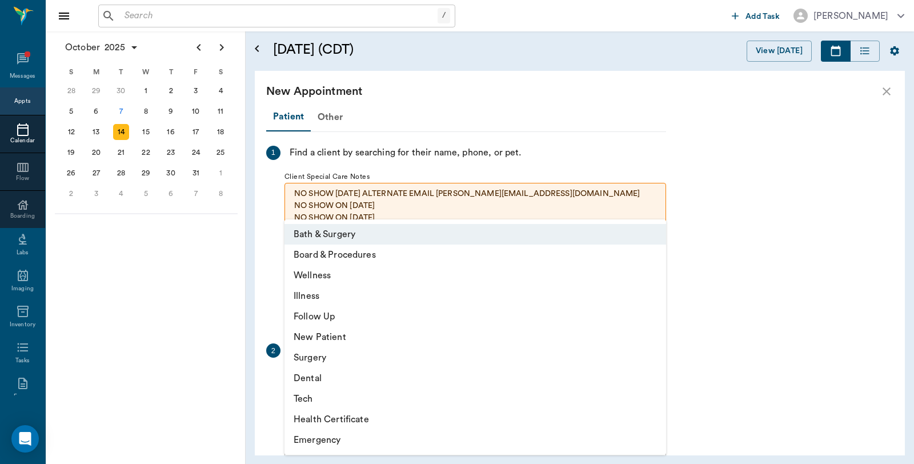
click at [367, 383] on body "/ ​ Add Task Dr. Bert Ellsworth Nectar Messages Appts Calendar Flow Boarding La…" at bounding box center [457, 232] width 914 height 464
click at [332, 392] on li "Tech" at bounding box center [475, 398] width 382 height 21
type input "65d2be4f46e3a538d89b8c1a"
type input "03:30 PM"
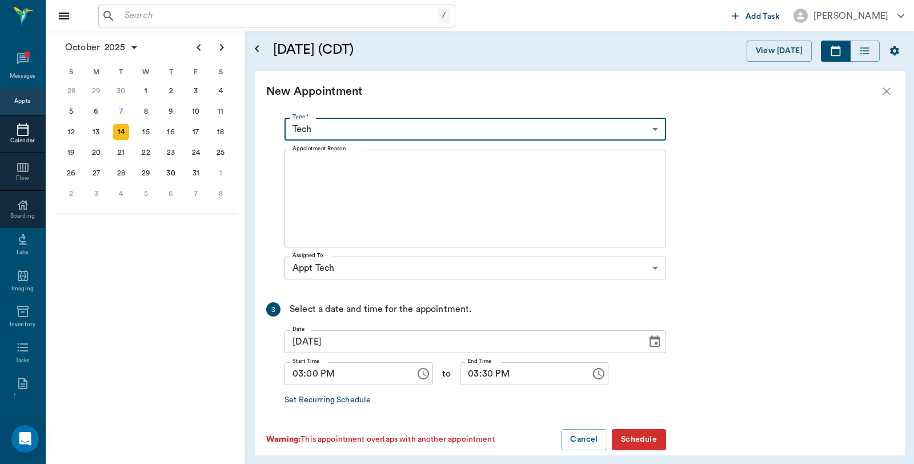
click at [379, 173] on textarea "Appointment Reason" at bounding box center [475, 198] width 366 height 79
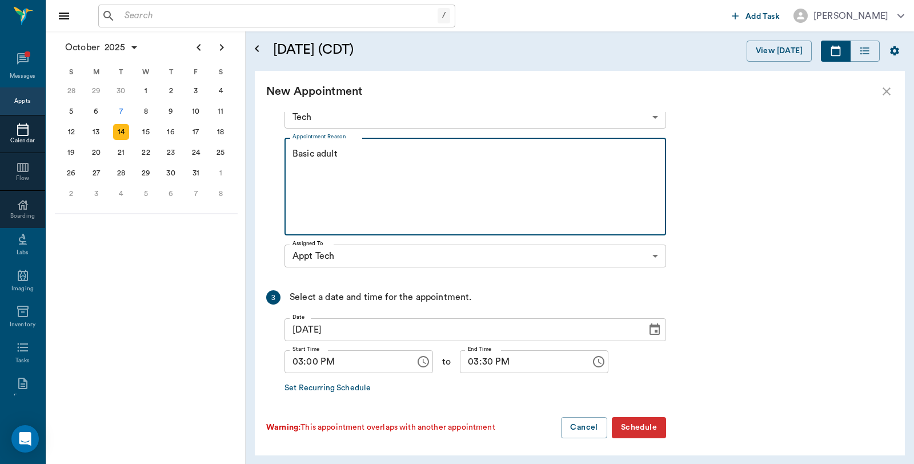
scroll to position [269, 0]
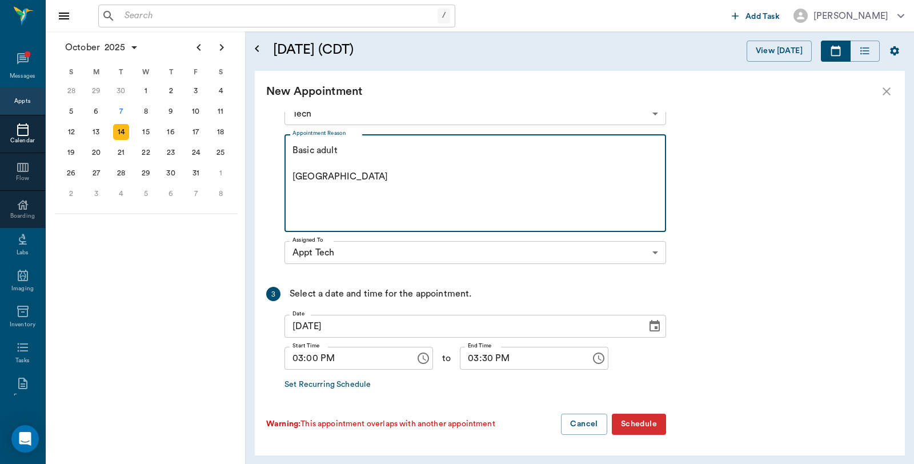
type textarea "Basic adult [GEOGRAPHIC_DATA]"
click at [624, 414] on button "Schedule" at bounding box center [639, 424] width 54 height 21
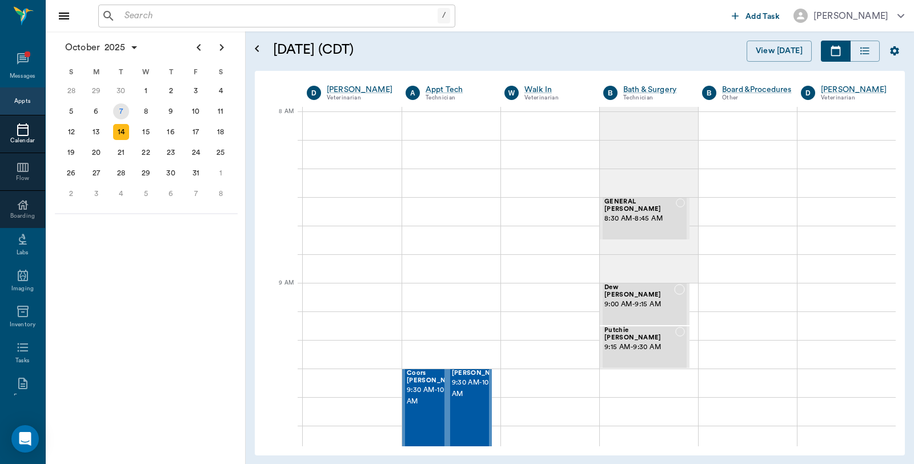
click at [124, 106] on div "7" at bounding box center [121, 111] width 16 height 16
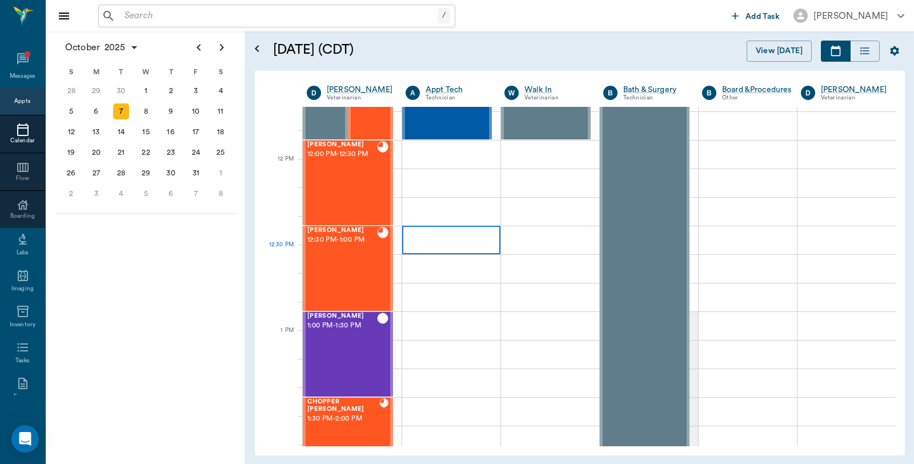
scroll to position [635, 0]
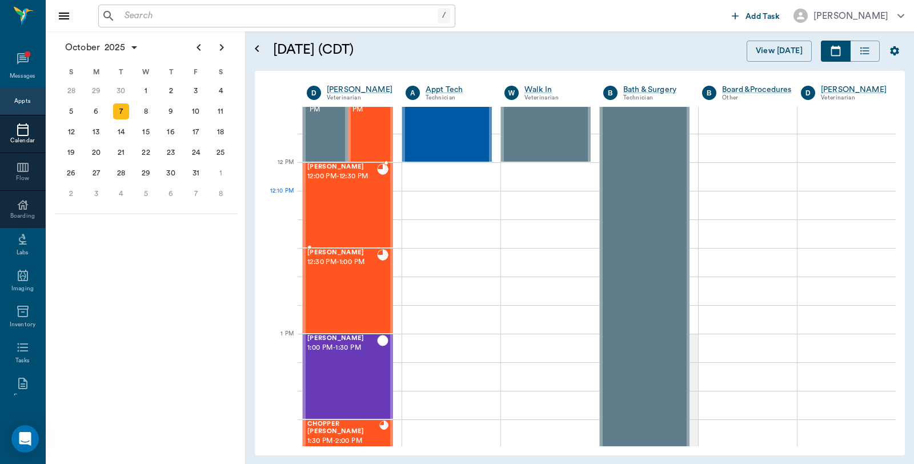
click at [324, 199] on div "Sundae White 12:00 PM - 12:30 PM" at bounding box center [342, 204] width 70 height 83
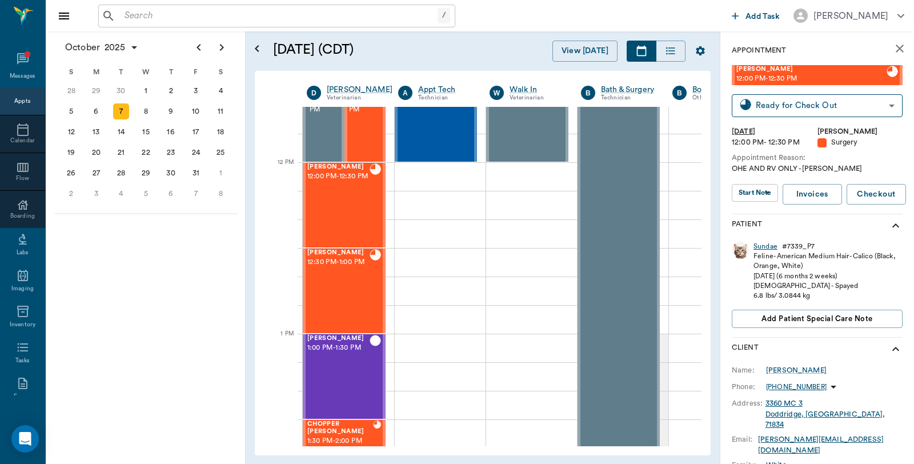
click at [766, 245] on div "Sundae" at bounding box center [766, 247] width 24 height 10
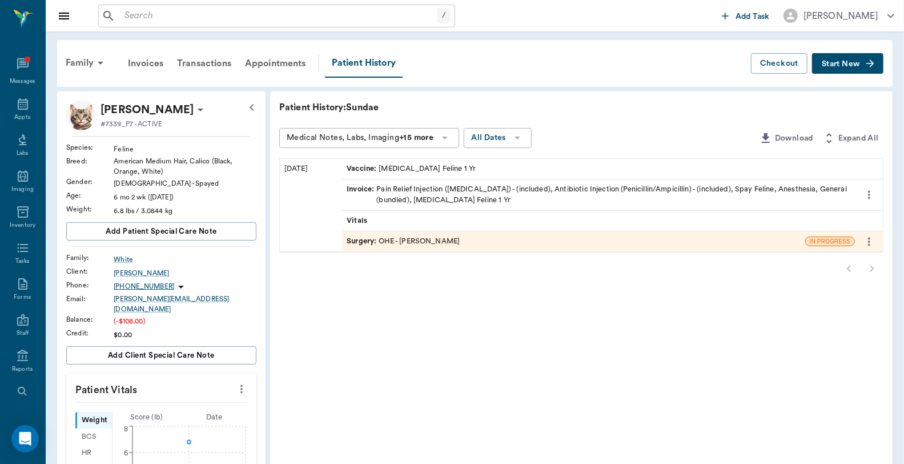
click at [459, 241] on div "Surgery : OHE - [PERSON_NAME]" at bounding box center [403, 241] width 113 height 11
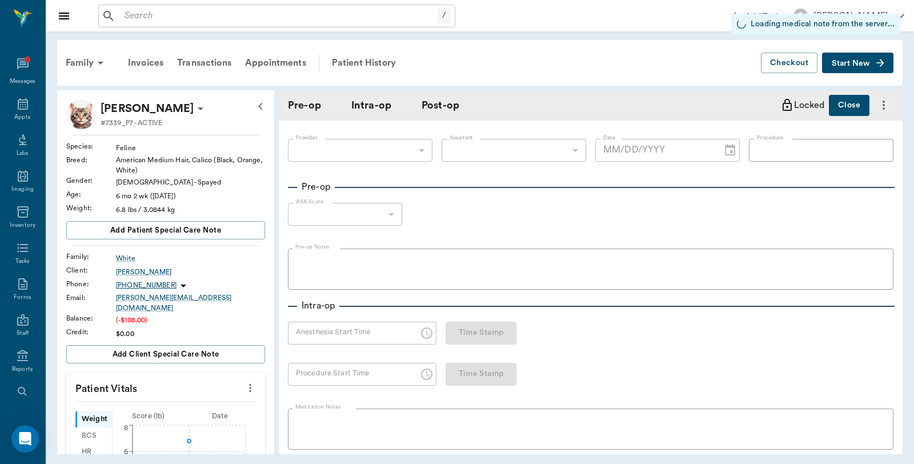
type input "63ec2f075fda476ae8351a4d"
type input "63ec2e7e52e12b0ba117b124"
type input "OHE"
type input "1"
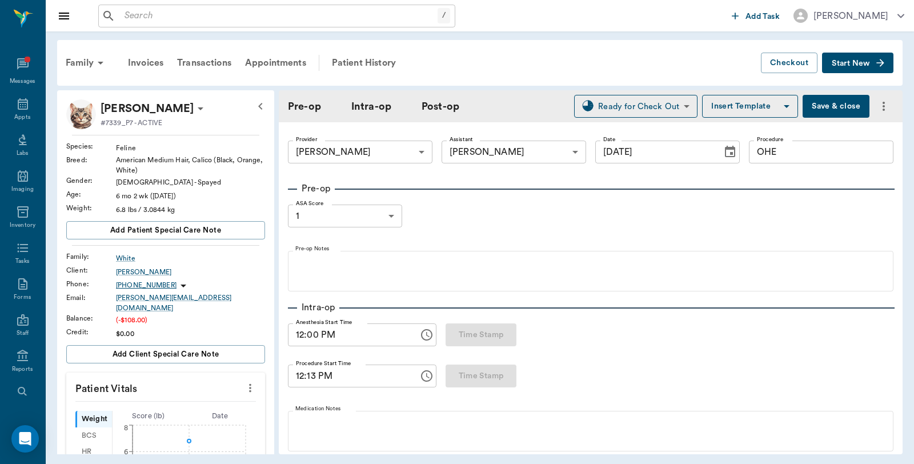
type input "[DATE]"
type input "12:00 PM"
type input "12:13 PM"
type input "12:33 PM"
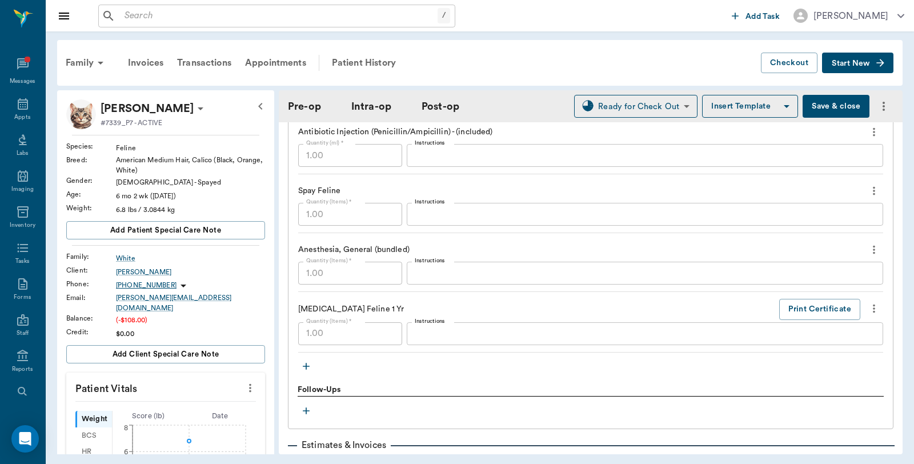
scroll to position [1143, 0]
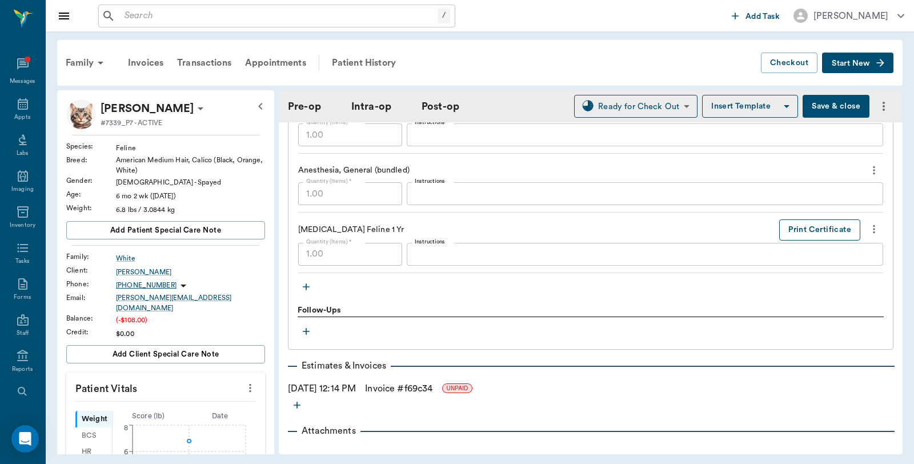
click at [828, 224] on button "Print Certificate" at bounding box center [819, 229] width 81 height 21
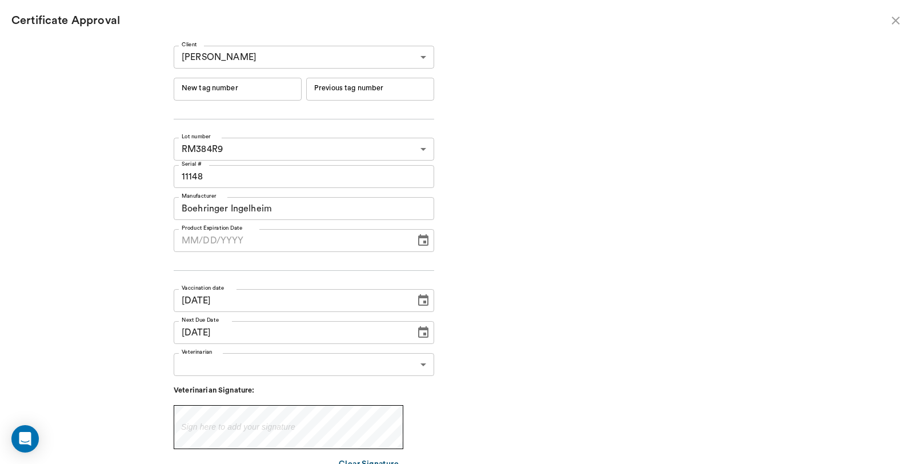
type input "[DATE]"
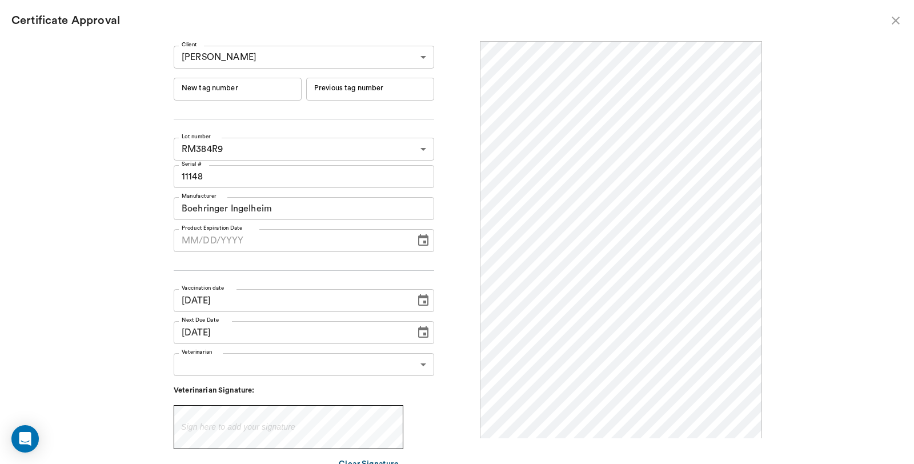
scroll to position [0, 0]
click at [275, 80] on input "New tag number" at bounding box center [238, 89] width 128 height 23
type input "254573"
click at [292, 363] on body "/ ​ Add Task [PERSON_NAME] Nectar Messages Appts Labs Imaging Inventory Tasks F…" at bounding box center [457, 232] width 914 height 464
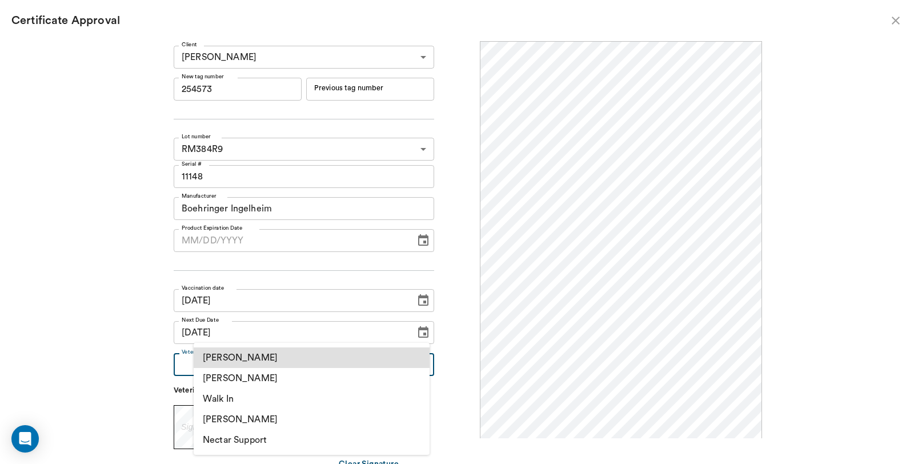
click at [266, 380] on li "[PERSON_NAME]" at bounding box center [312, 378] width 236 height 21
type input "63ec2f075fda476ae8351a4d"
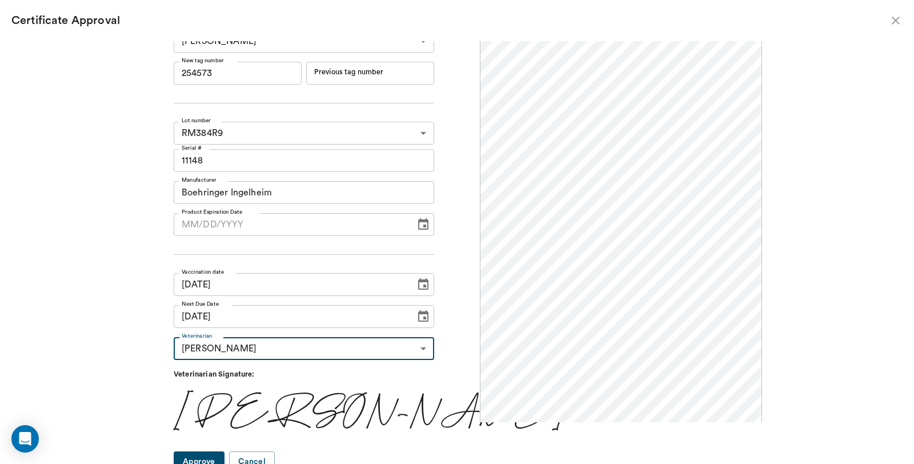
scroll to position [24, 0]
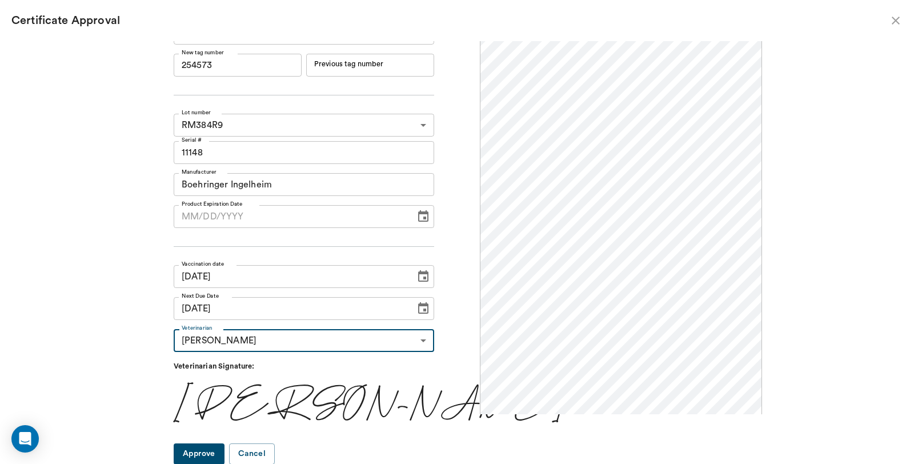
click at [223, 451] on button "Approve" at bounding box center [199, 453] width 51 height 21
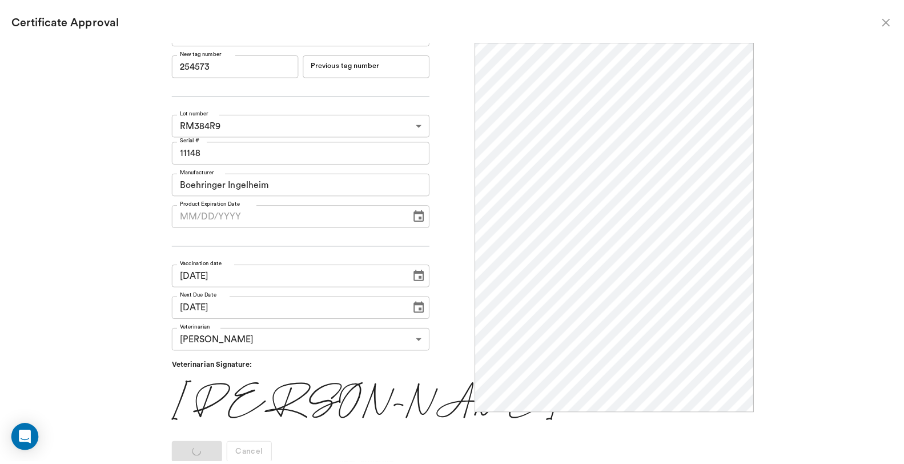
scroll to position [0, 0]
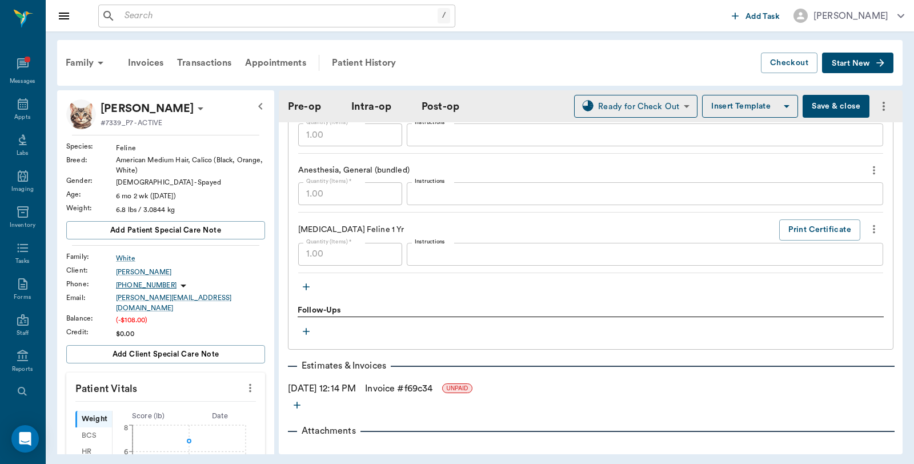
click at [409, 390] on link "Invoice # f69c34" at bounding box center [398, 389] width 67 height 14
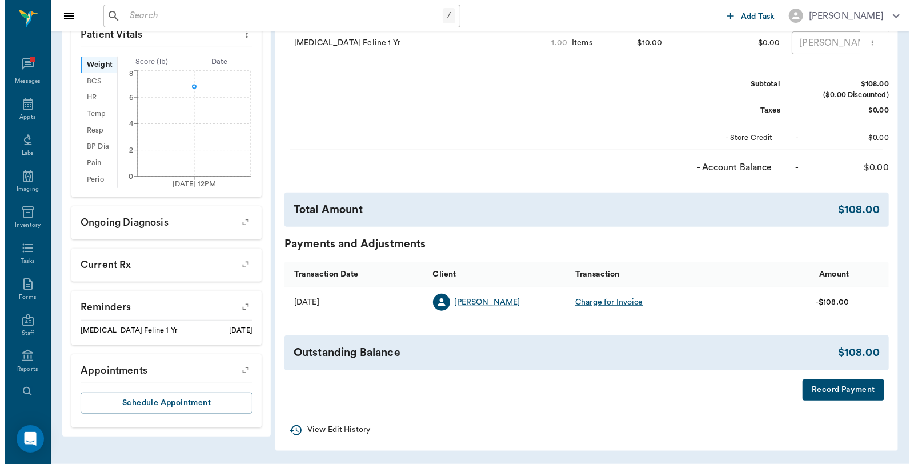
scroll to position [363, 0]
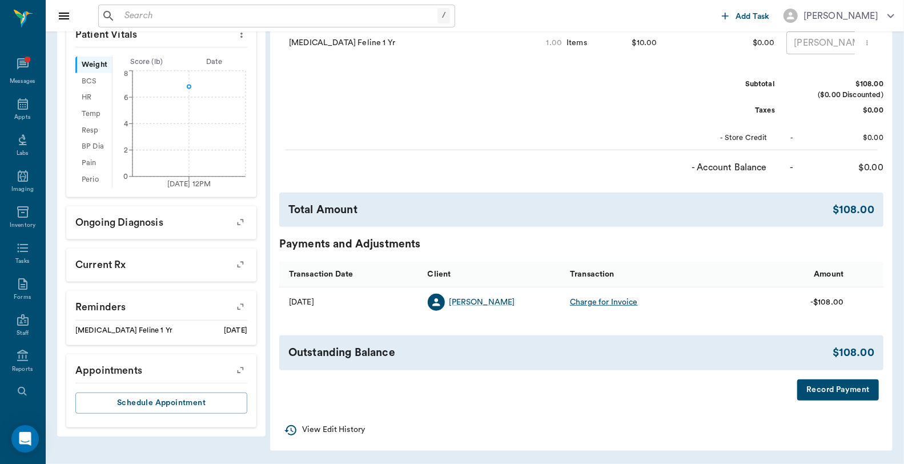
click at [827, 390] on button "Record Payment" at bounding box center [839, 389] width 82 height 21
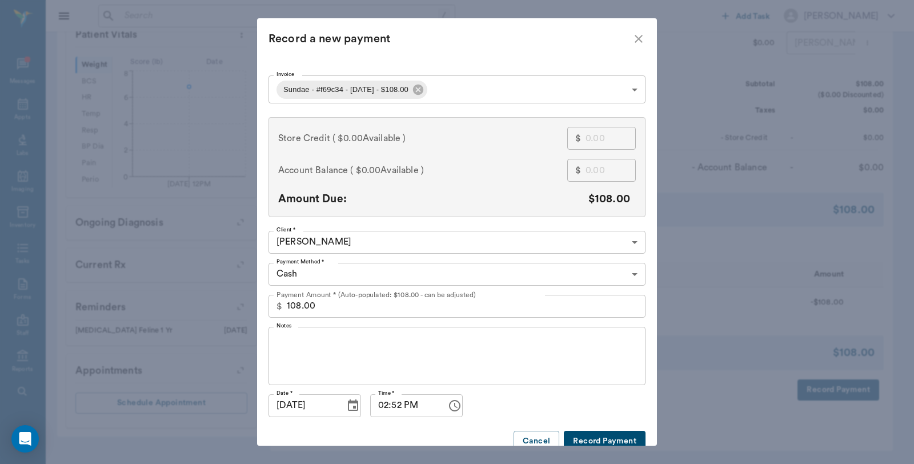
click at [404, 282] on body "/ ​ Add Task [PERSON_NAME] Nectar Messages Appts Labs Imaging Inventory Tasks F…" at bounding box center [457, 55] width 914 height 818
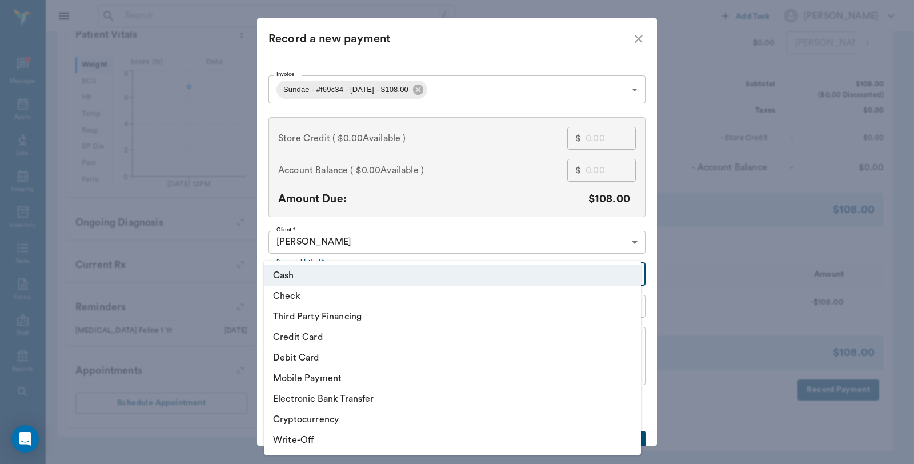
click at [324, 355] on li "Debit Card" at bounding box center [452, 357] width 377 height 21
type input "DEBIT_CARD"
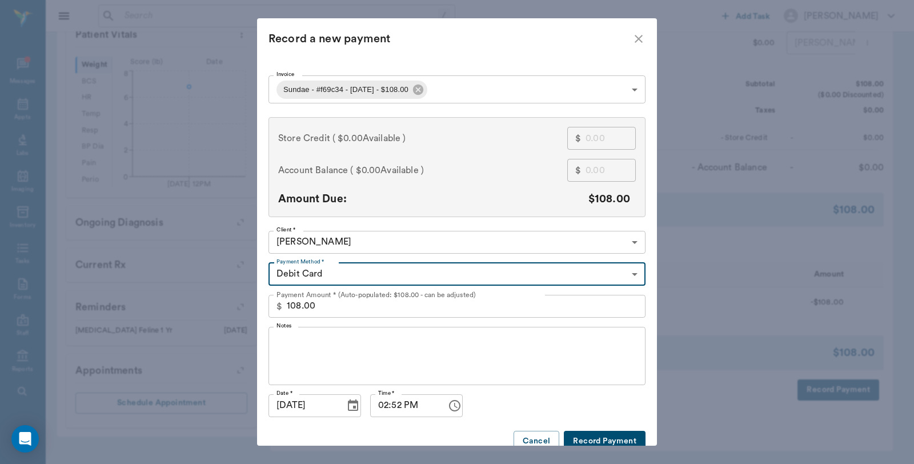
click at [590, 440] on button "Record Payment" at bounding box center [605, 441] width 82 height 21
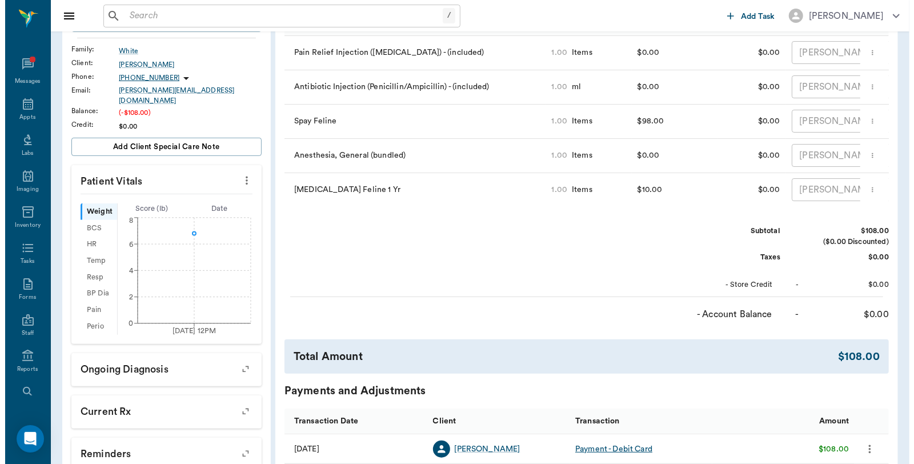
scroll to position [0, 0]
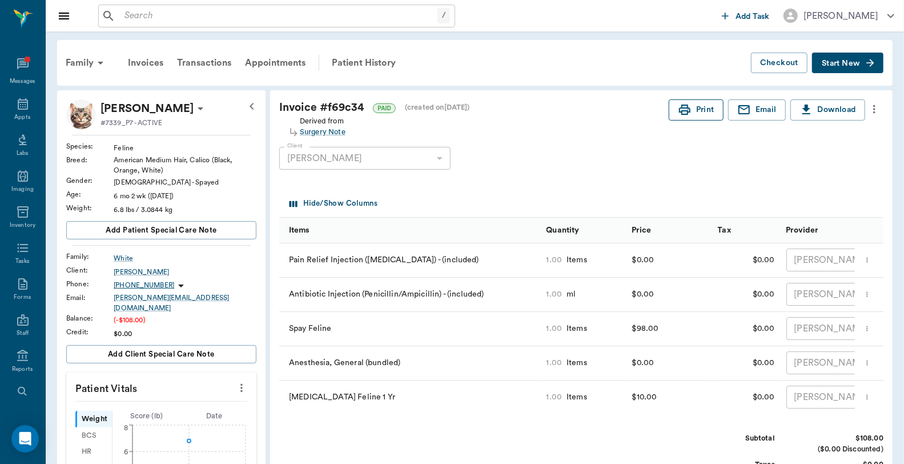
click at [700, 102] on button "Print" at bounding box center [696, 109] width 55 height 21
click at [9, 113] on div "Appts" at bounding box center [22, 111] width 45 height 36
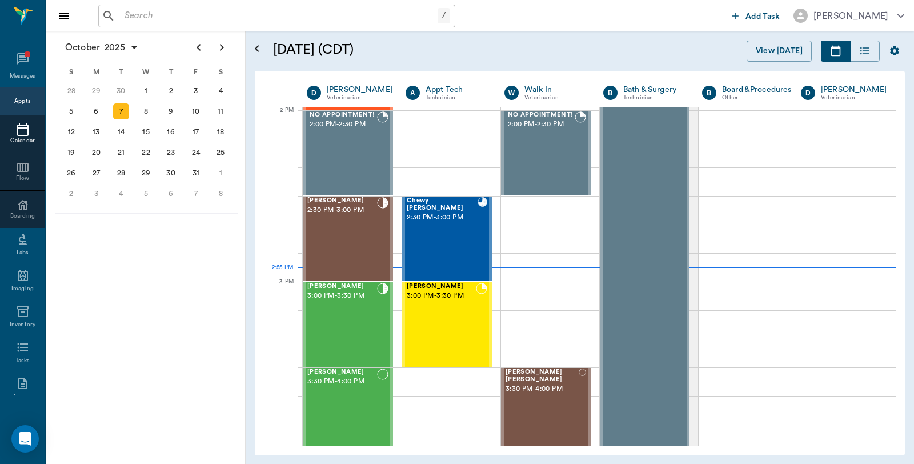
scroll to position [1029, 0]
click at [566, 410] on div "[PERSON_NAME] Brown 3:30 PM - 4:00 PM" at bounding box center [542, 410] width 73 height 83
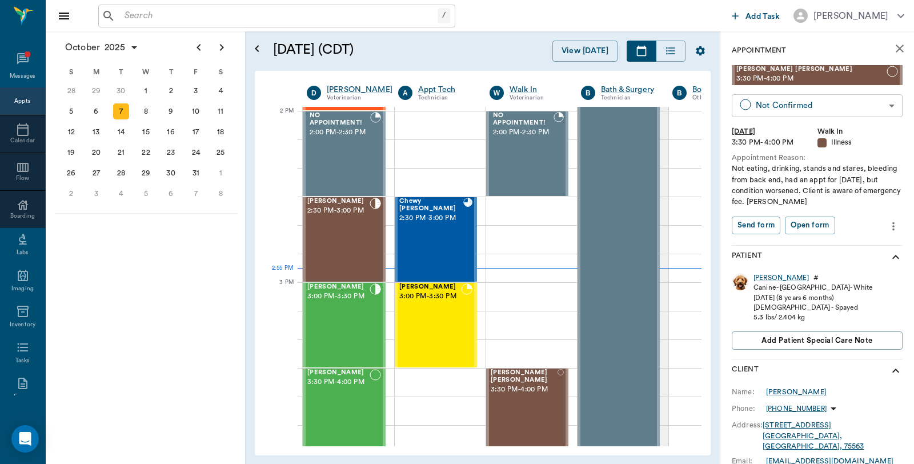
click at [819, 105] on body "/ ​ Add Task [PERSON_NAME] Nectar Messages Appts Calendar Flow Boarding Labs Im…" at bounding box center [457, 232] width 914 height 464
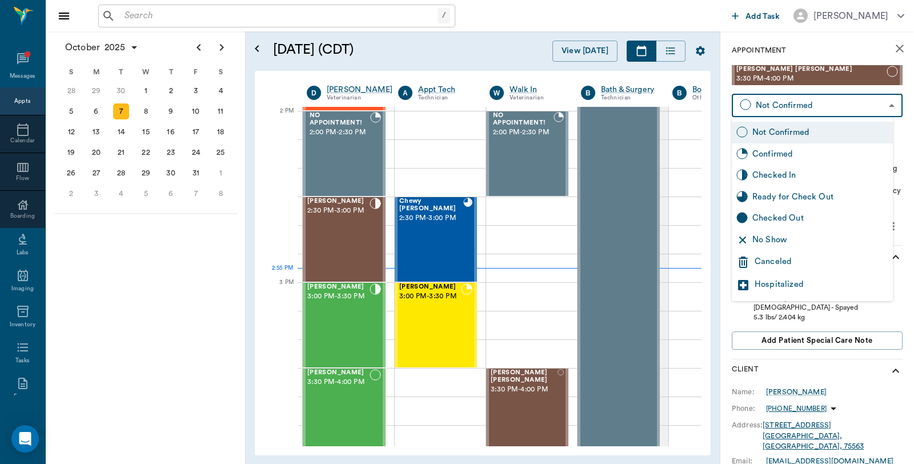
click at [780, 175] on div "Checked In" at bounding box center [820, 175] width 136 height 13
type input "CHECKED_IN"
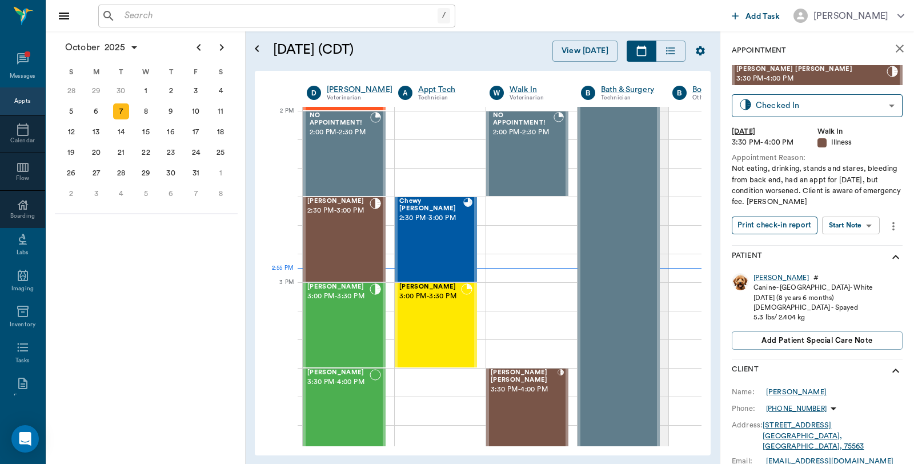
click at [784, 223] on button "Print check-in report" at bounding box center [775, 226] width 86 height 18
click at [460, 319] on div "[PERSON_NAME] 3:00 PM - 3:30 PM" at bounding box center [430, 324] width 62 height 83
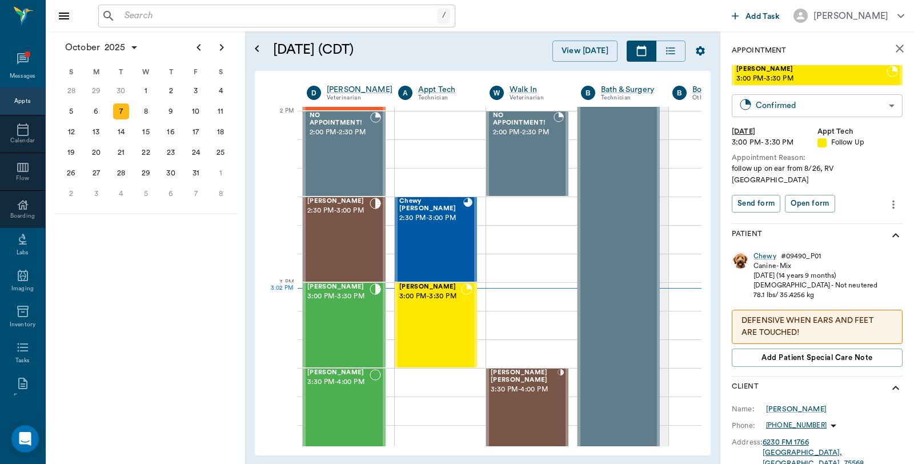
click at [800, 103] on body "/ ​ Add Task [PERSON_NAME] Nectar Messages Appts Calendar Flow Boarding Labs Im…" at bounding box center [457, 232] width 914 height 464
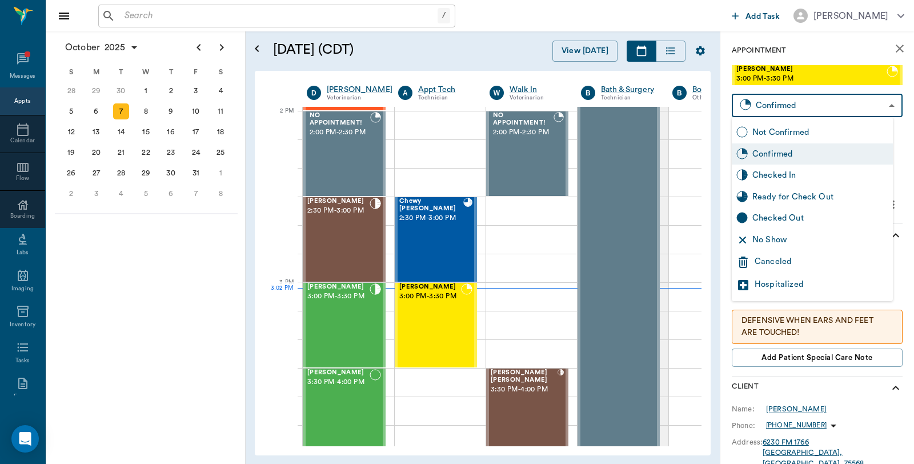
click at [791, 174] on div "Checked In" at bounding box center [820, 175] width 136 height 13
type input "CHECKED_IN"
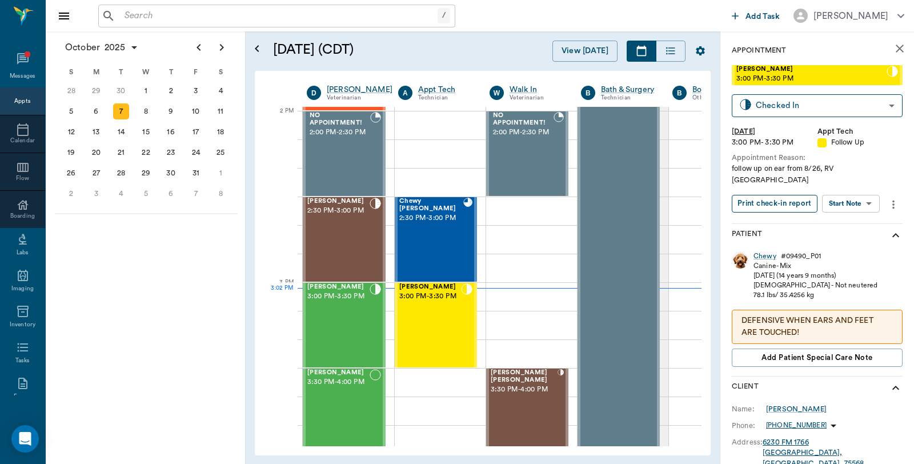
click at [782, 195] on button "Print check-in report" at bounding box center [775, 204] width 86 height 18
click at [416, 226] on div "Chewy [PERSON_NAME] 2:30 PM - 3:00 PM" at bounding box center [431, 239] width 64 height 83
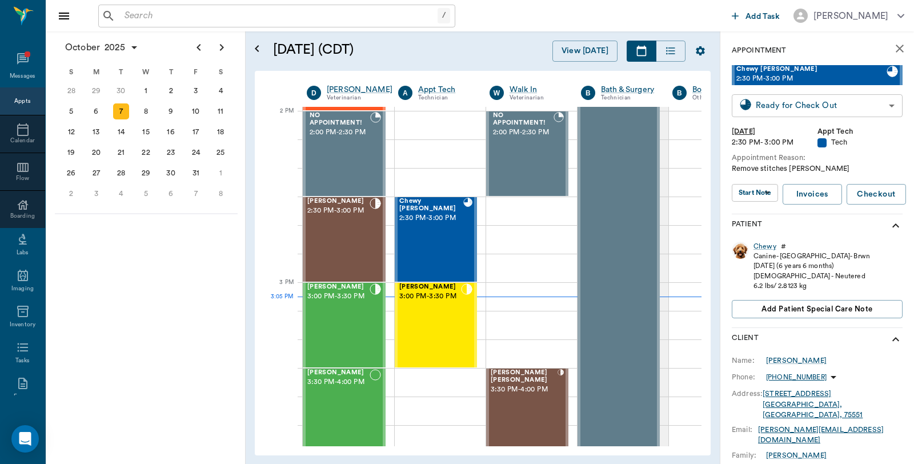
click at [875, 109] on body "/ ​ Add Task [PERSON_NAME] Nectar Messages Appts Calendar Flow Boarding Labs Im…" at bounding box center [457, 232] width 914 height 464
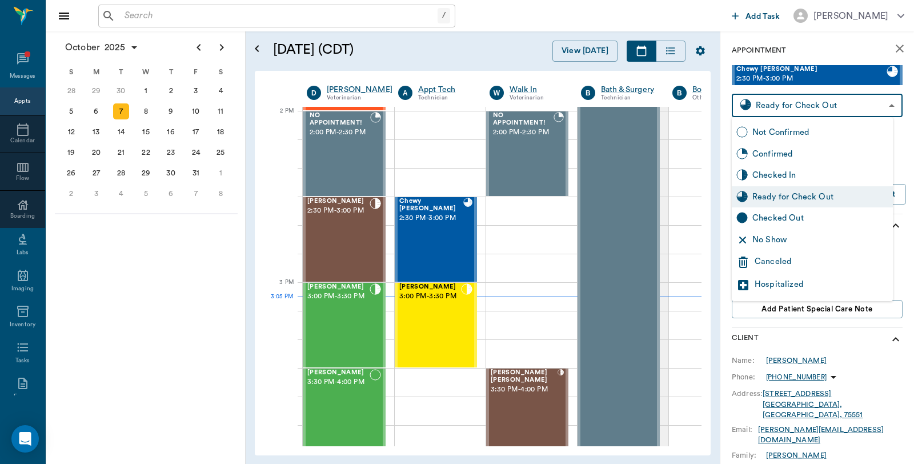
click at [811, 217] on div "Checked Out" at bounding box center [820, 218] width 136 height 13
type input "CHECKED_OUT"
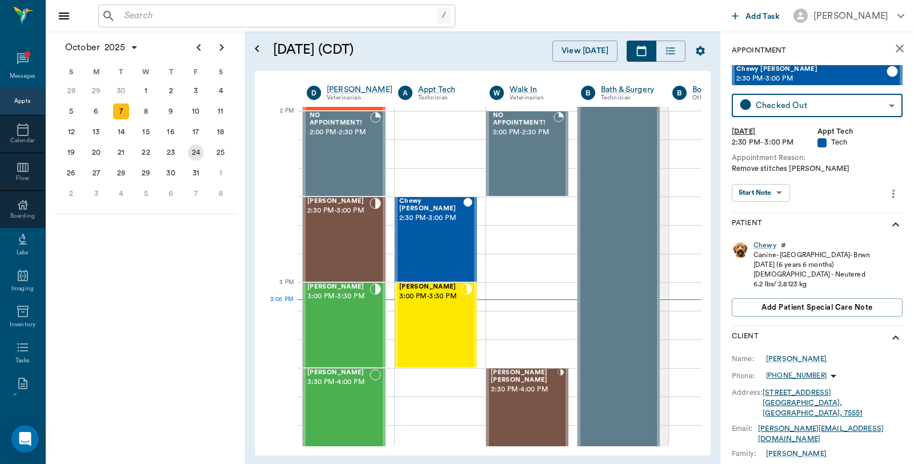
click at [192, 147] on div "24" at bounding box center [196, 153] width 16 height 16
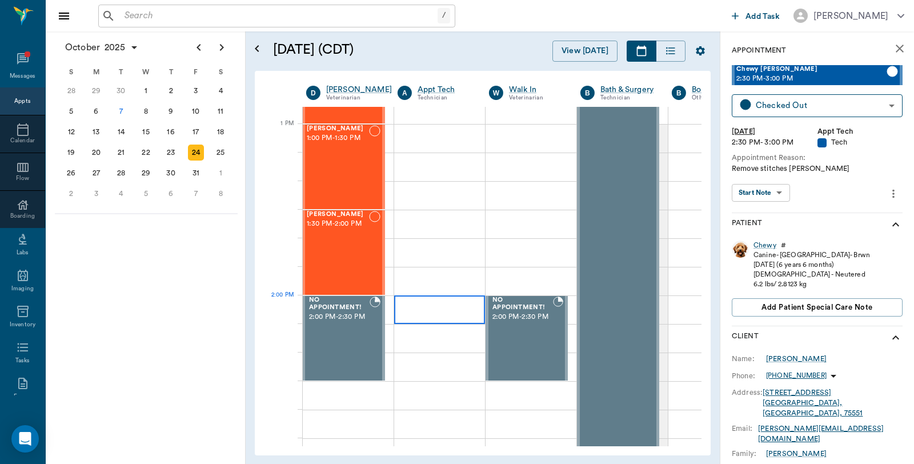
scroll to position [1015, 1]
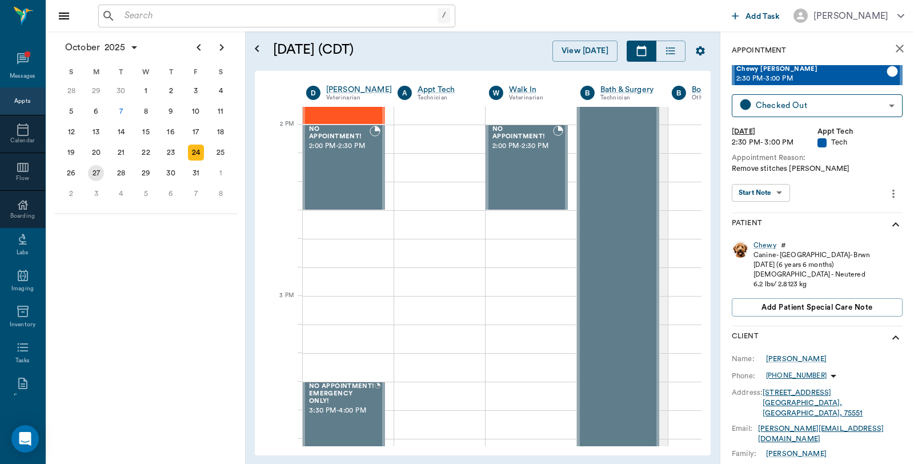
drag, startPoint x: 90, startPoint y: 166, endPoint x: 102, endPoint y: 170, distance: 12.6
click at [90, 166] on div "27" at bounding box center [96, 173] width 16 height 16
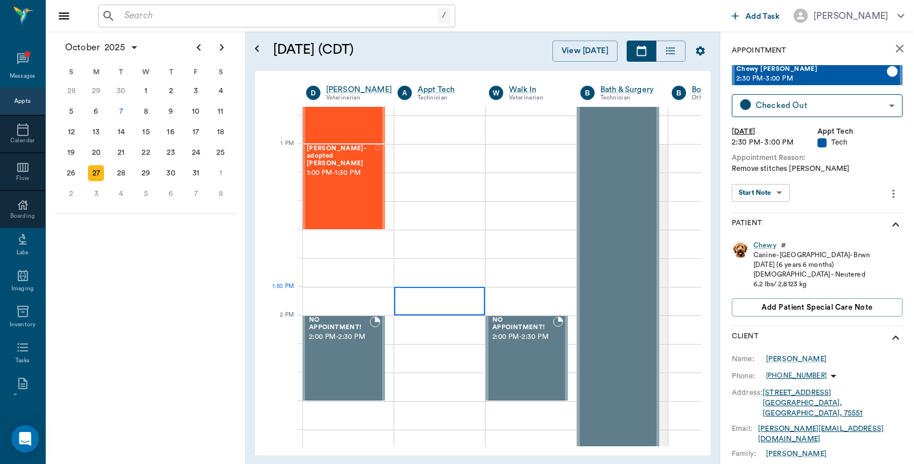
scroll to position [825, 1]
click at [94, 189] on div "3" at bounding box center [96, 194] width 16 height 16
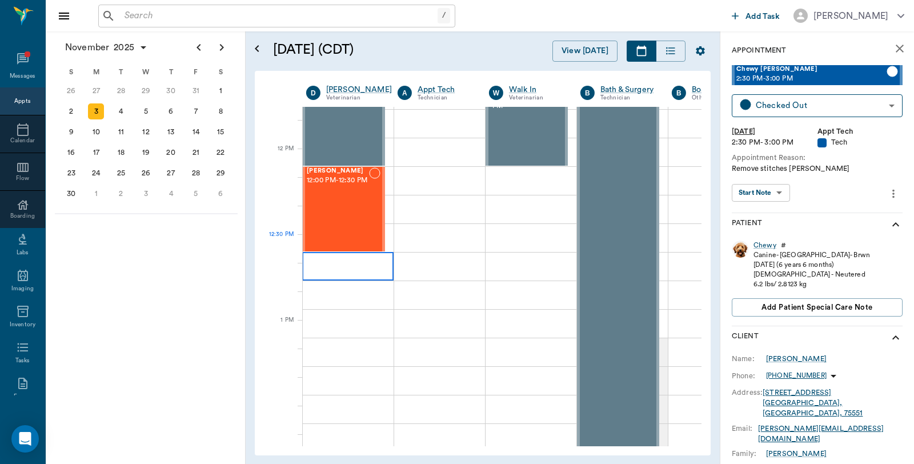
scroll to position [698, 1]
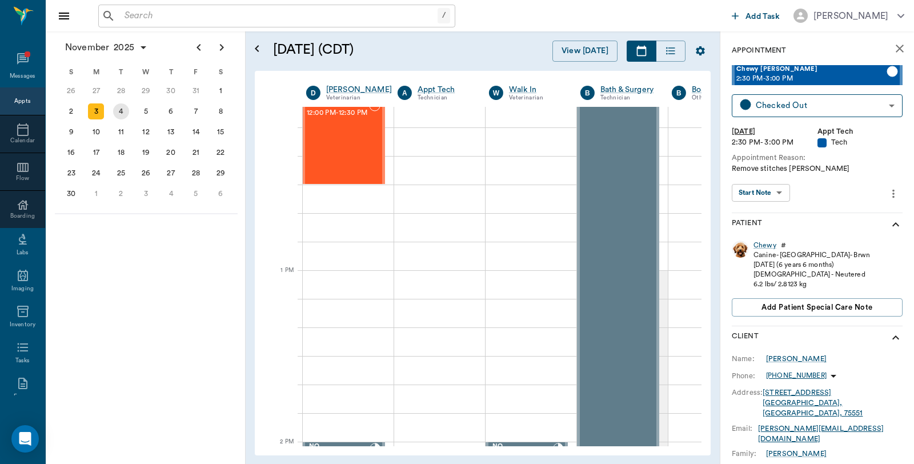
click at [115, 113] on div "4" at bounding box center [121, 111] width 16 height 16
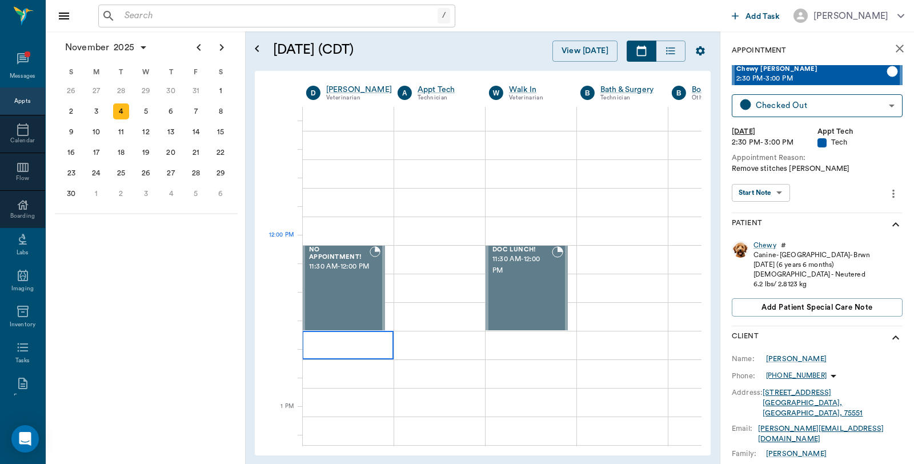
scroll to position [571, 1]
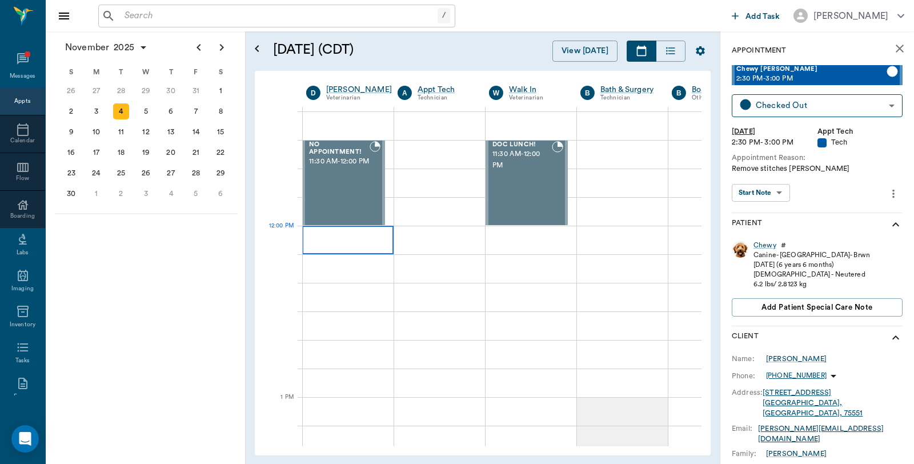
click at [346, 243] on div at bounding box center [347, 240] width 91 height 29
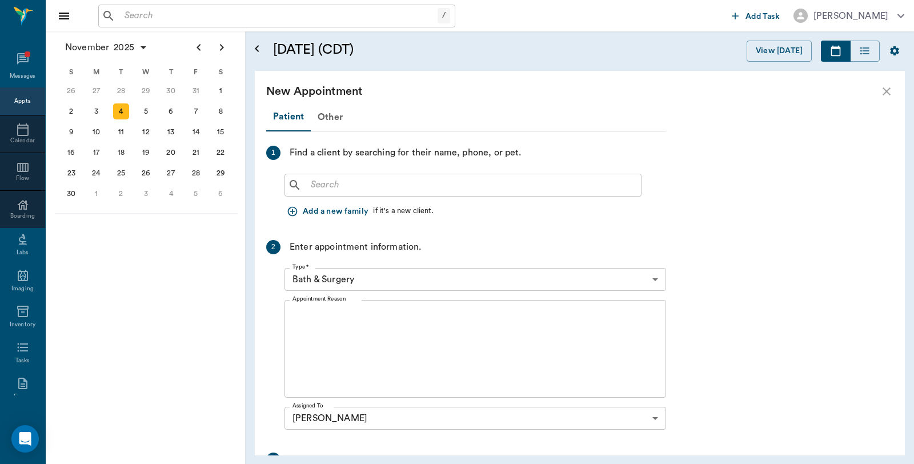
scroll to position [571, 0]
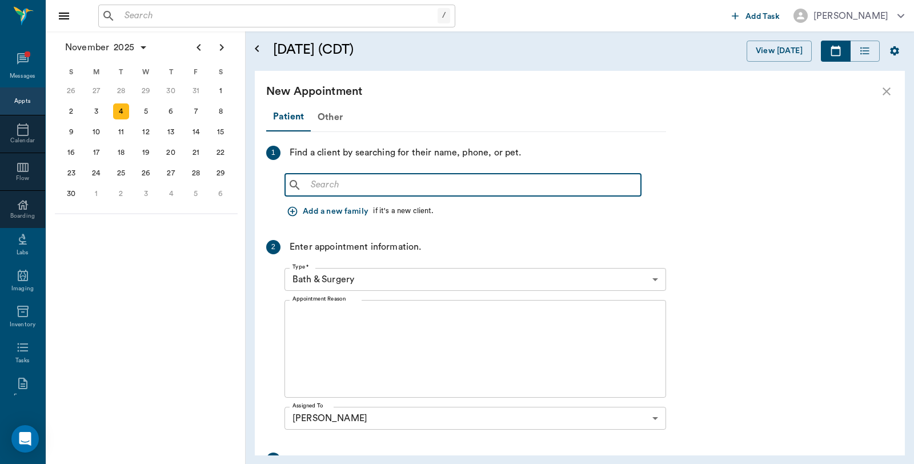
click at [392, 190] on input "text" at bounding box center [471, 185] width 330 height 16
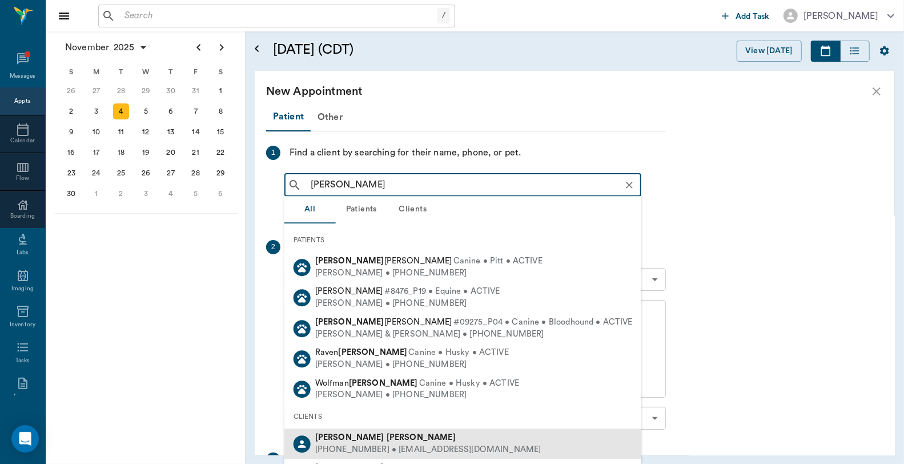
click at [364, 446] on div "(903) 720-9092 • donnavaughn20@ymail.com" at bounding box center [428, 450] width 226 height 12
type input "Donna Vaugh"
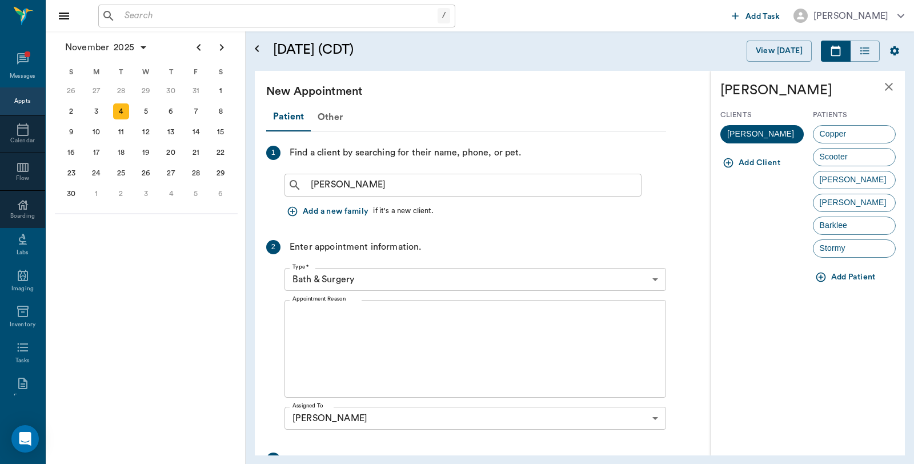
click at [851, 279] on button "Add Patient" at bounding box center [846, 277] width 67 height 21
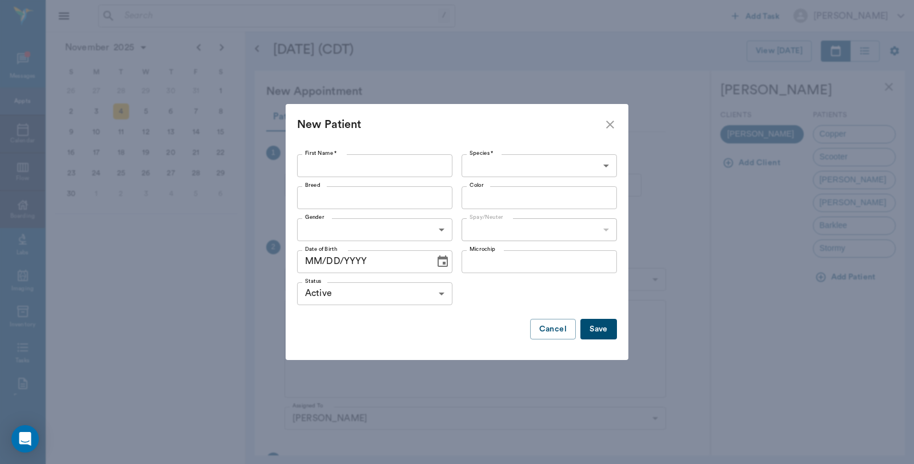
click at [358, 163] on input "First Name *" at bounding box center [374, 165] width 155 height 23
type input "Nookie"
click at [463, 163] on body "/ ​ Add Task Dr. Bert Ellsworth Nectar Messages Appts Calendar Flow Boarding La…" at bounding box center [457, 232] width 914 height 464
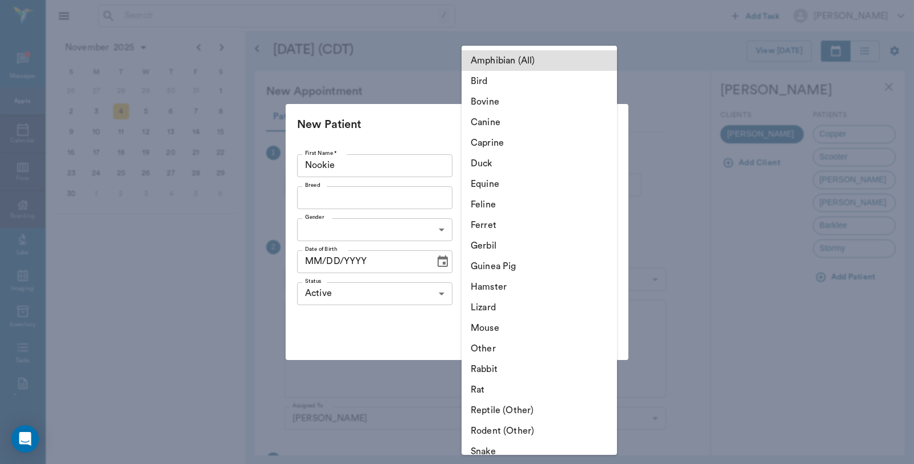
click at [533, 125] on li "Canine" at bounding box center [539, 122] width 155 height 21
type input "Canine"
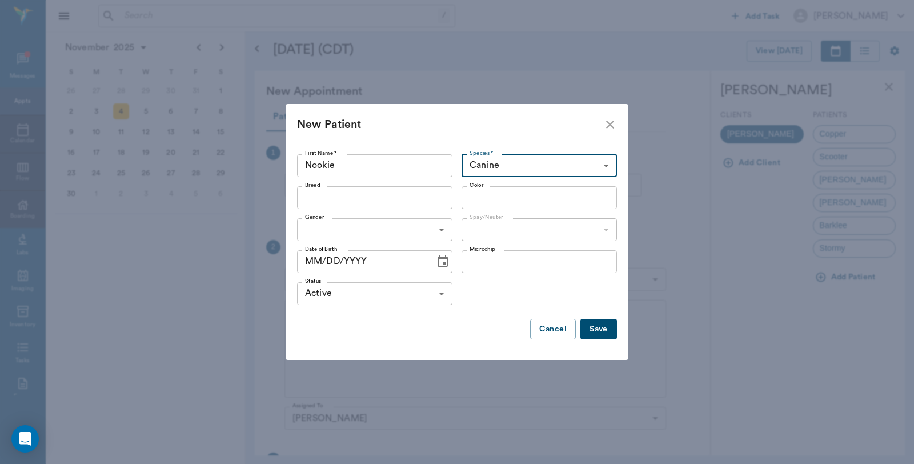
click at [407, 206] on div "Breed" at bounding box center [374, 197] width 155 height 23
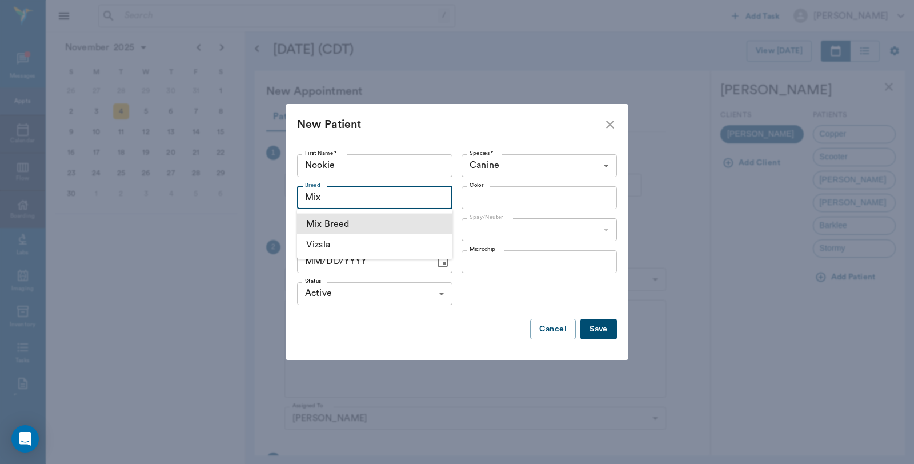
click at [350, 231] on li "Mix Breed" at bounding box center [374, 224] width 155 height 21
type input "Mix Breed"
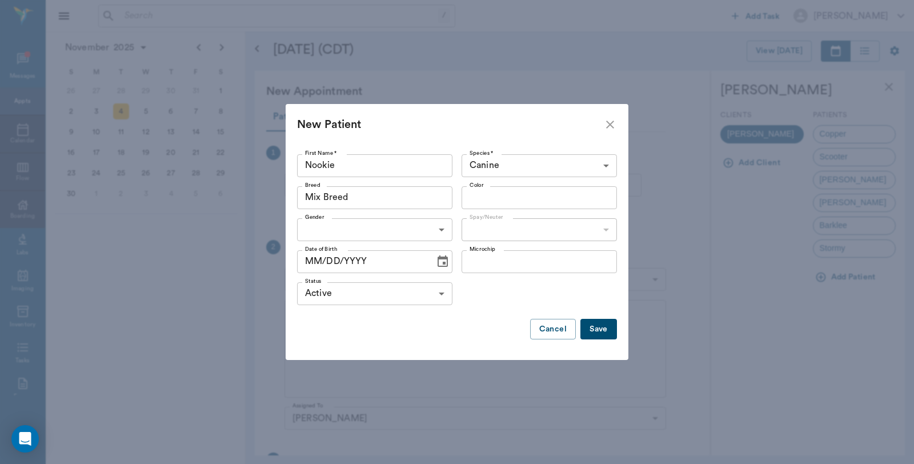
click at [538, 193] on input "Color" at bounding box center [530, 198] width 130 height 16
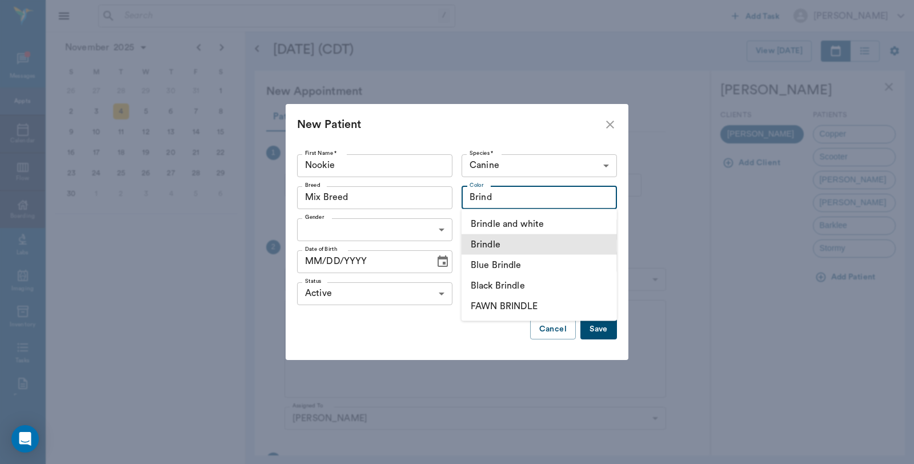
click at [491, 238] on li "Brindle" at bounding box center [539, 244] width 155 height 21
type input "Brindle"
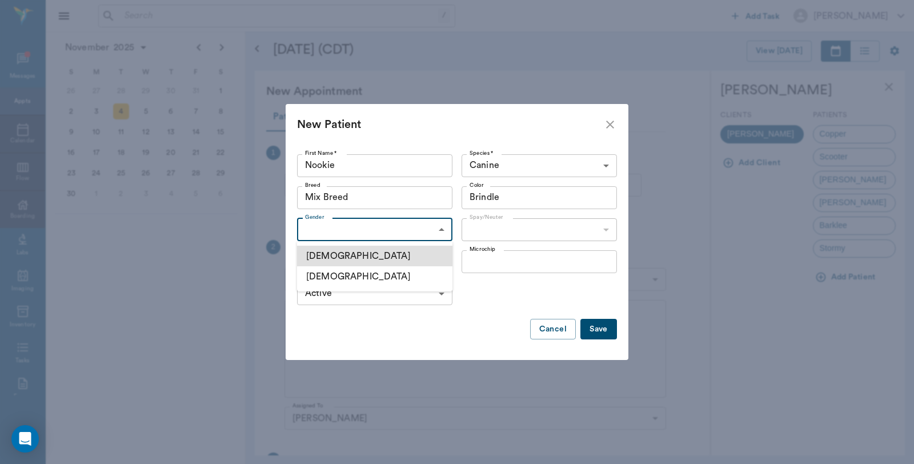
click at [414, 229] on body "/ ​ Add Task Dr. Bert Ellsworth Nectar Messages Appts Calendar Flow Boarding La…" at bounding box center [457, 232] width 914 height 464
click at [341, 278] on li "Female" at bounding box center [374, 276] width 155 height 21
type input "FEMALE"
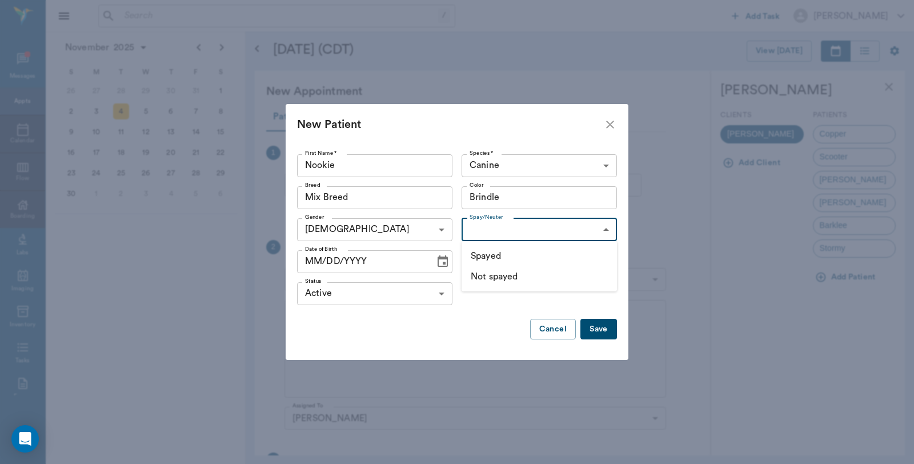
click at [564, 225] on body "/ ​ Add Task Dr. Bert Ellsworth Nectar Messages Appts Calendar Flow Boarding La…" at bounding box center [457, 232] width 914 height 464
click at [498, 275] on li "Not spayed" at bounding box center [539, 276] width 155 height 21
type input "false"
click at [318, 259] on input "MM/DD/YYYY" at bounding box center [362, 261] width 130 height 23
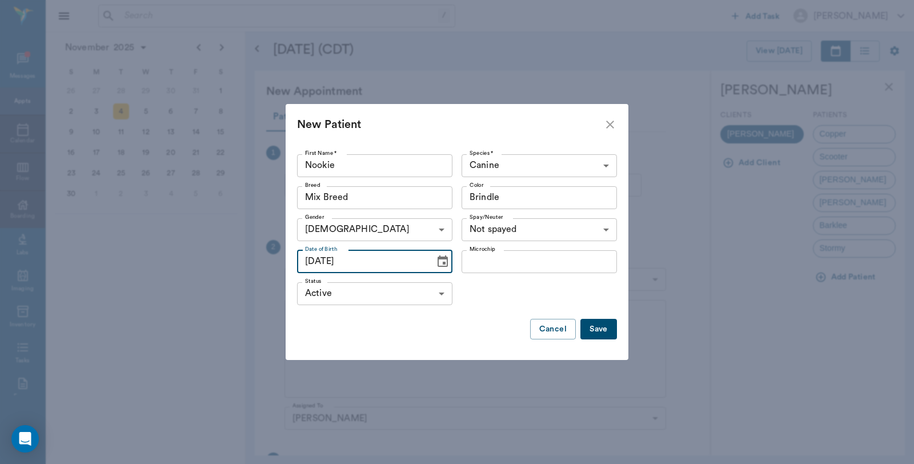
type input "10/07/2024"
click at [600, 328] on button "Save" at bounding box center [598, 329] width 37 height 21
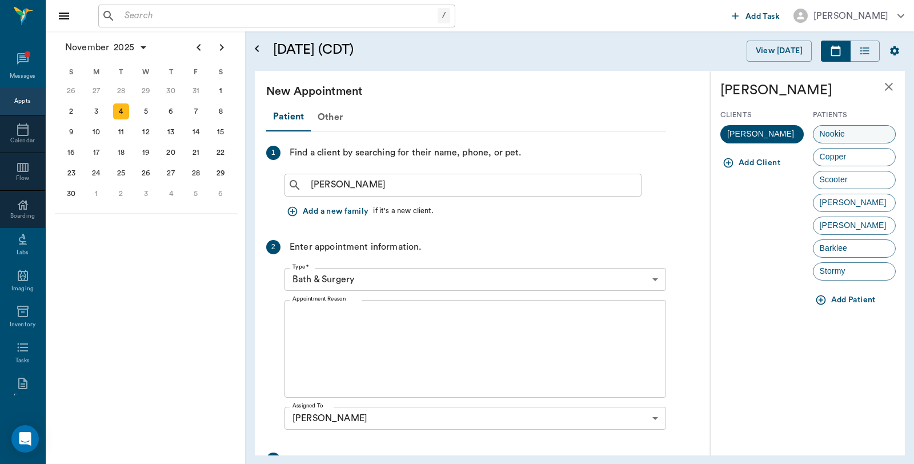
click at [861, 127] on div "Nookie" at bounding box center [854, 134] width 83 height 18
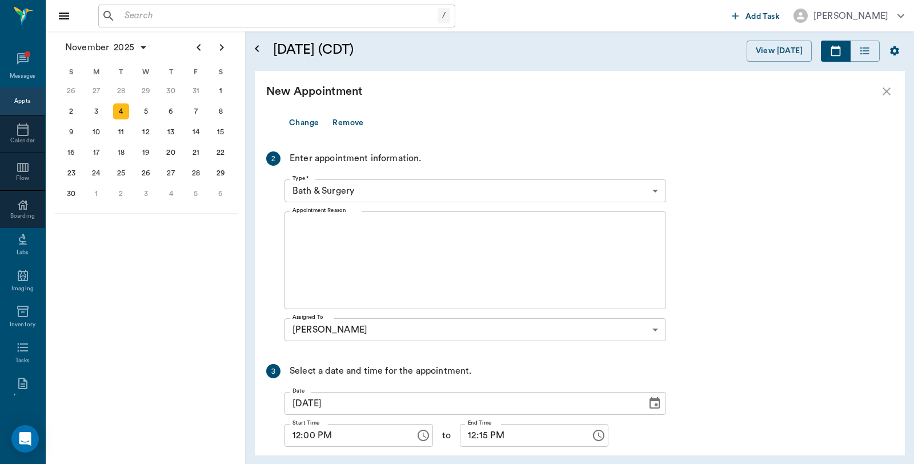
scroll to position [190, 0]
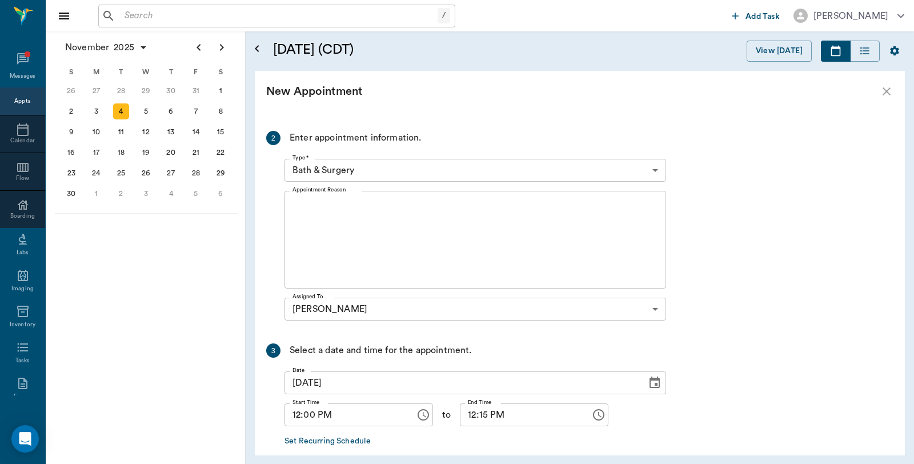
click at [364, 173] on body "/ ​ Add Task Dr. Bert Ellsworth Nectar Messages Appts Calendar Flow Boarding La…" at bounding box center [457, 232] width 914 height 464
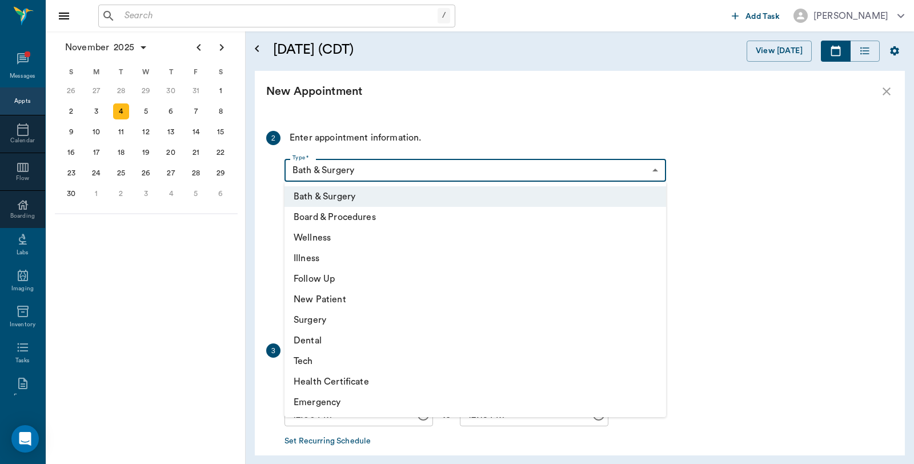
click at [327, 324] on li "Surgery" at bounding box center [475, 320] width 382 height 21
type input "65d2be4f46e3a538d89b8c18"
type input "12:30 PM"
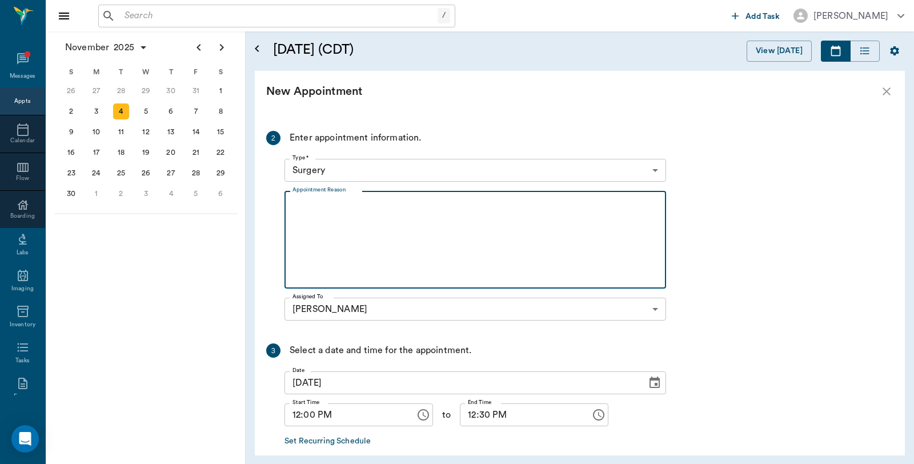
click at [355, 231] on textarea "Appointment Reason" at bounding box center [475, 240] width 366 height 79
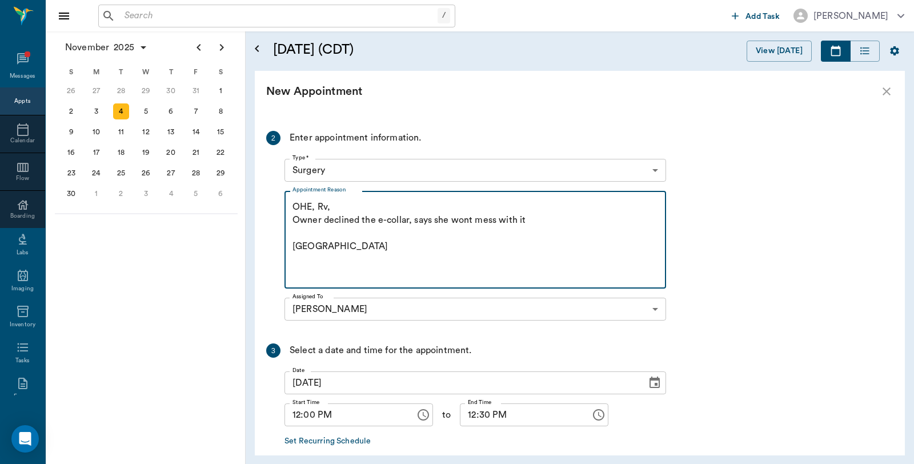
scroll to position [247, 0]
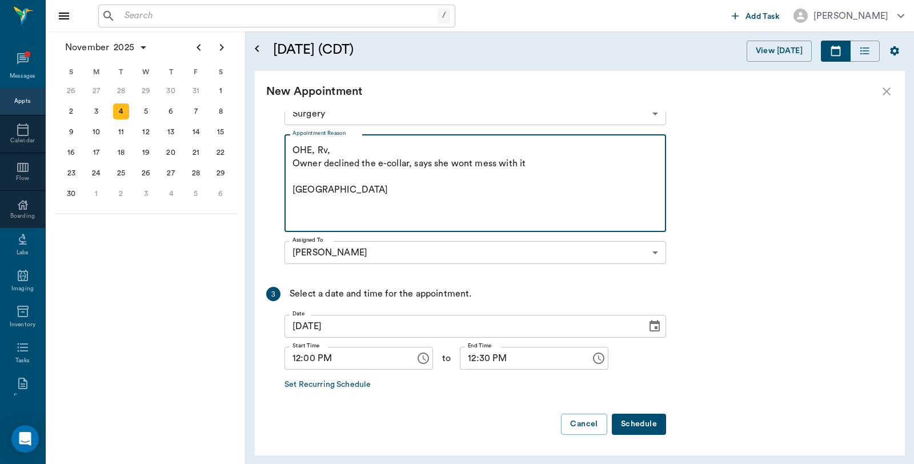
type textarea "OHE, Rv, Owner declined the e-collar, says she wont mess with it Caryn"
click at [635, 423] on button "Schedule" at bounding box center [639, 424] width 54 height 21
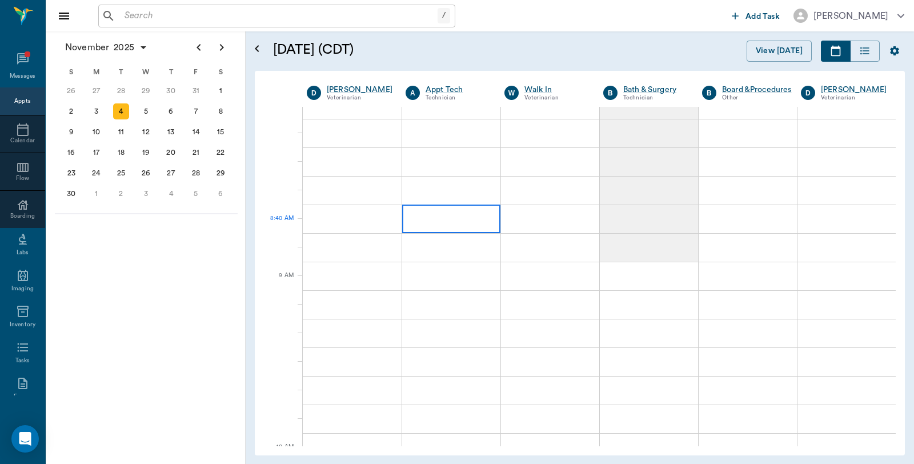
scroll to position [0, 0]
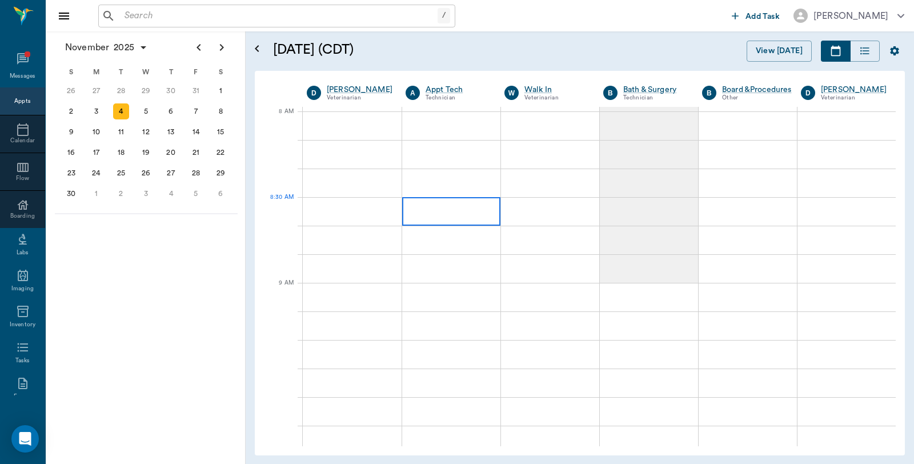
click at [443, 206] on div at bounding box center [451, 211] width 98 height 29
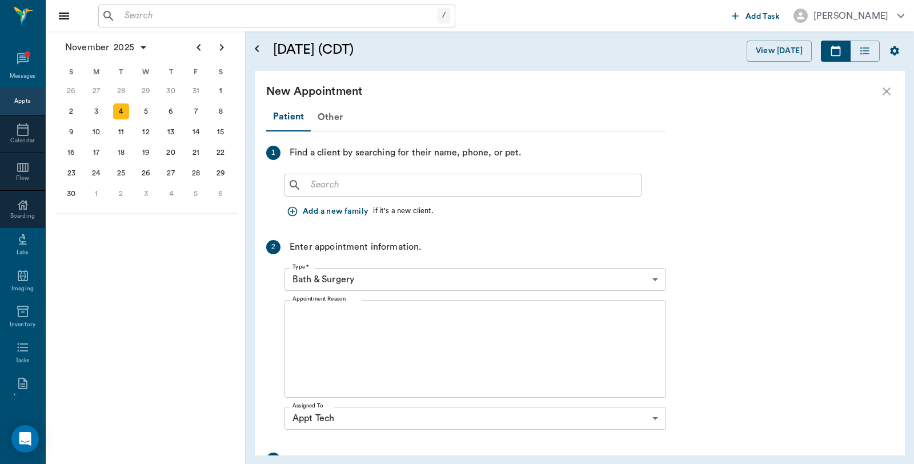
click at [446, 183] on input "text" at bounding box center [471, 185] width 330 height 16
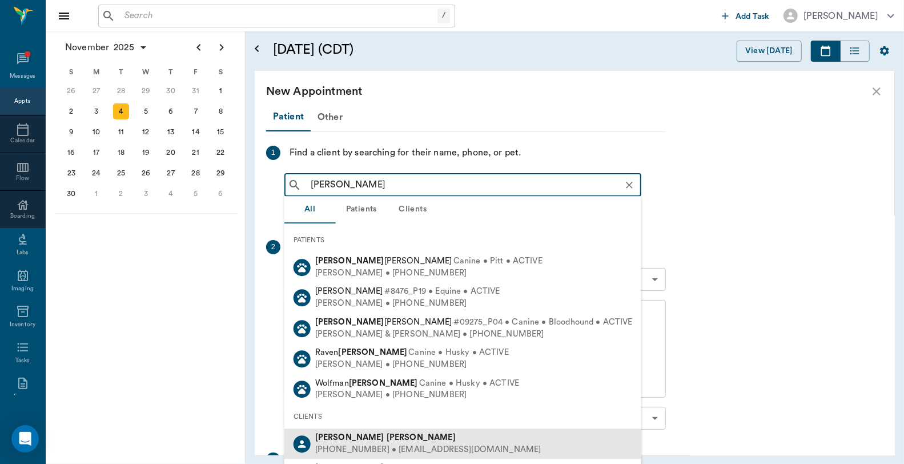
click at [374, 440] on div "Donna Vaughn" at bounding box center [428, 438] width 226 height 12
type input "donna vaugh"
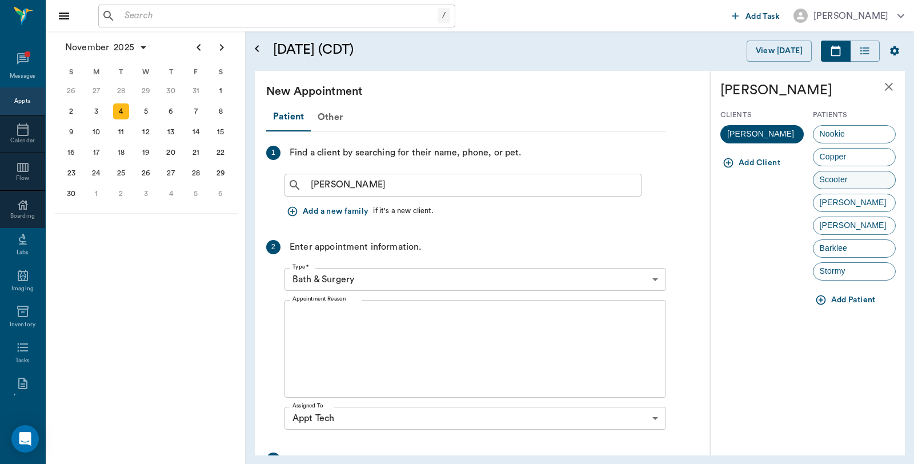
click at [855, 183] on div "Scooter" at bounding box center [854, 180] width 83 height 18
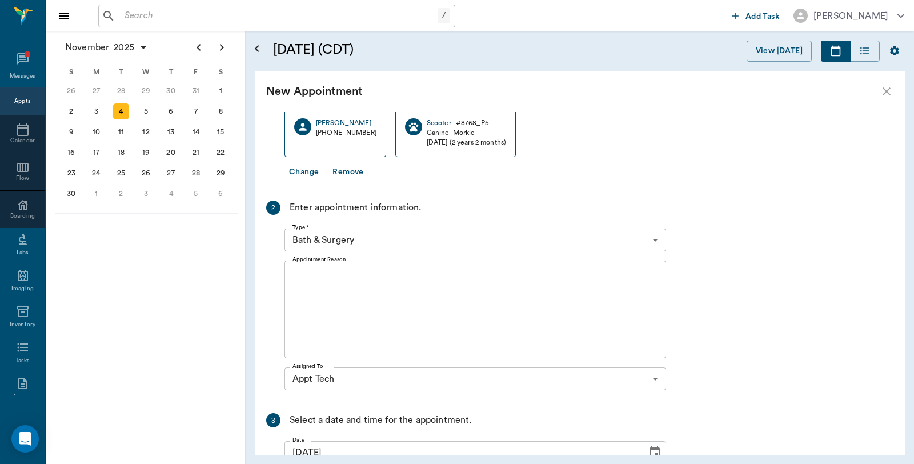
scroll to position [120, 0]
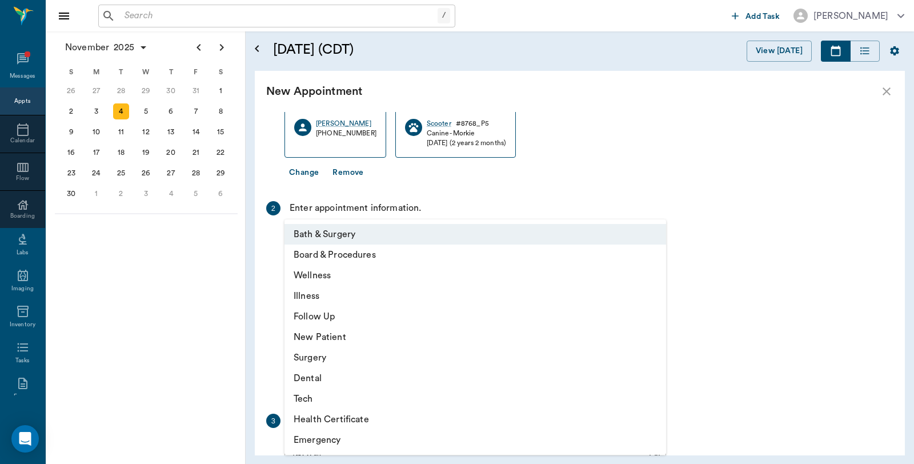
click at [364, 236] on body "/ ​ Add Task Dr. Bert Ellsworth Nectar Messages Appts Calendar Flow Boarding La…" at bounding box center [457, 232] width 914 height 464
click at [328, 397] on li "Tech" at bounding box center [475, 398] width 382 height 21
type input "65d2be4f46e3a538d89b8c1a"
type input "09:00 AM"
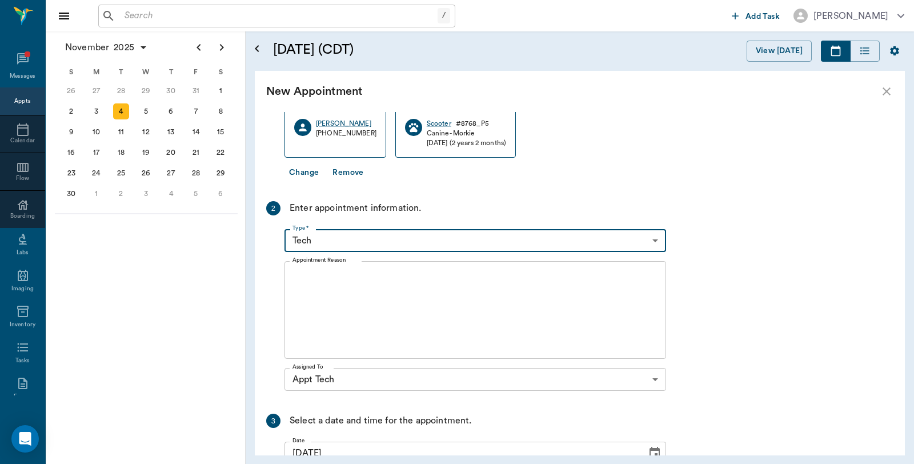
click at [340, 295] on textarea "Appointment Reason" at bounding box center [475, 310] width 366 height 79
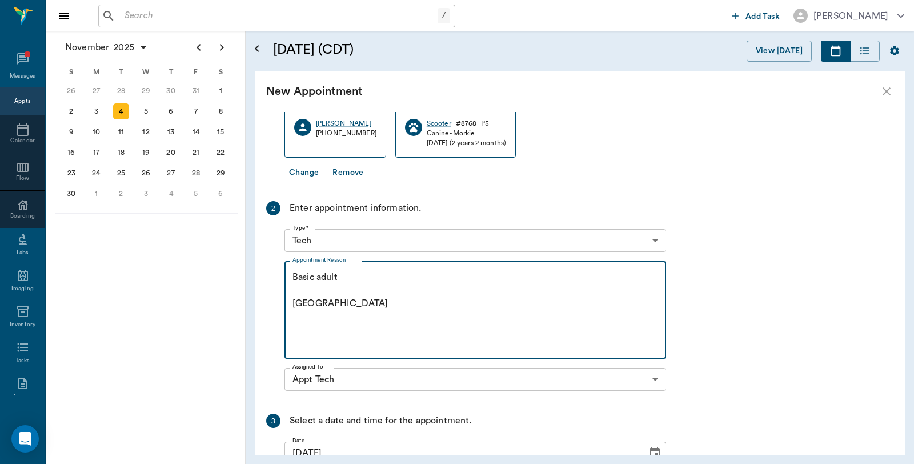
scroll to position [247, 0]
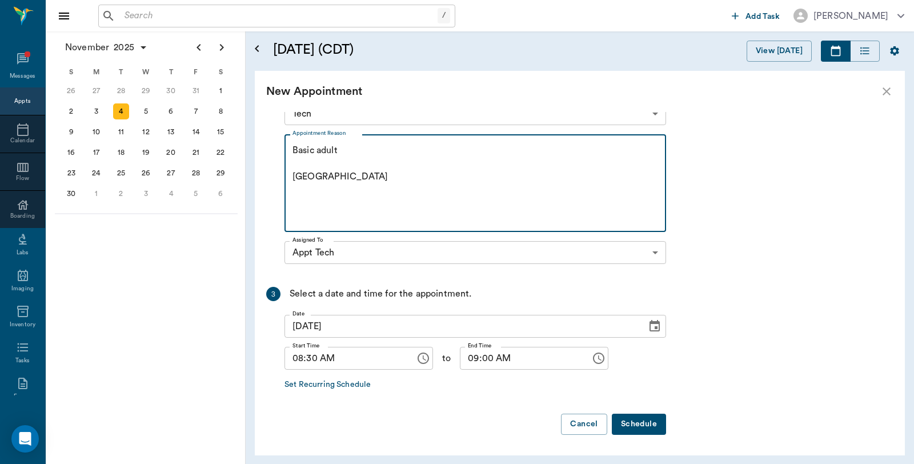
type textarea "Basic adult Caryn"
click at [631, 425] on button "Schedule" at bounding box center [639, 424] width 54 height 21
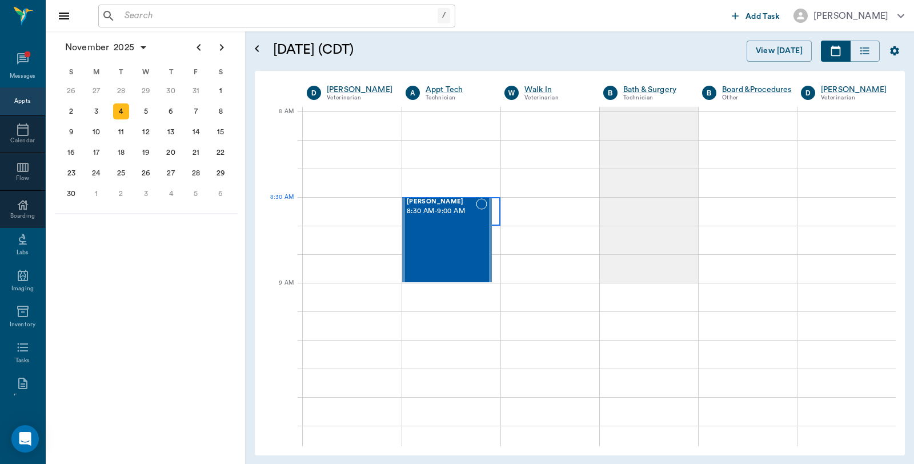
click at [495, 215] on div at bounding box center [451, 211] width 98 height 29
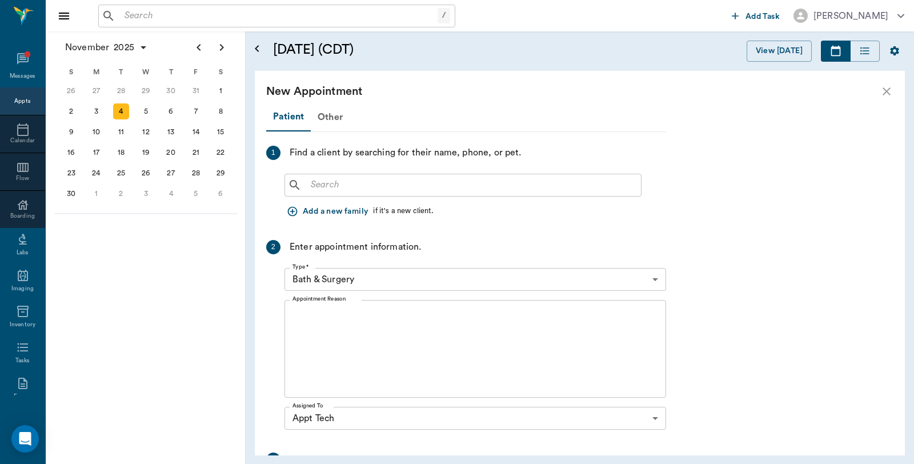
click at [440, 184] on input "text" at bounding box center [471, 185] width 330 height 16
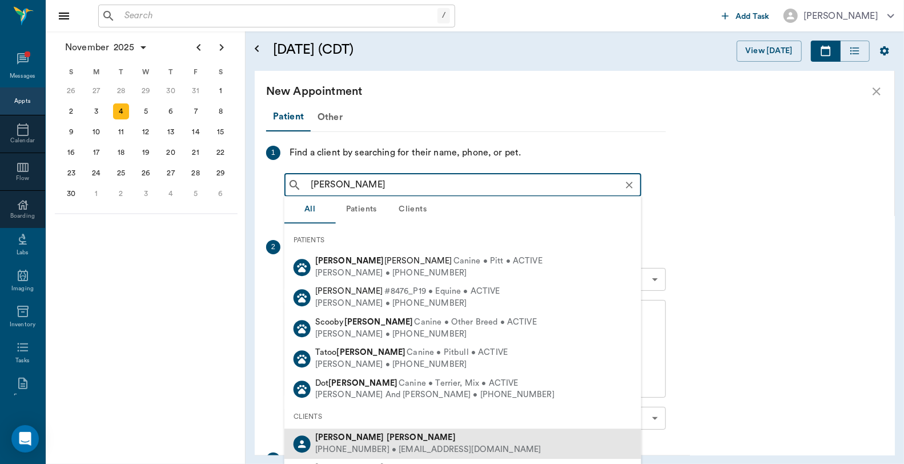
click at [381, 444] on div "(903) 720-9092 • donnavaughn20@ymail.com" at bounding box center [428, 450] width 226 height 12
type input "Donna VAughn"
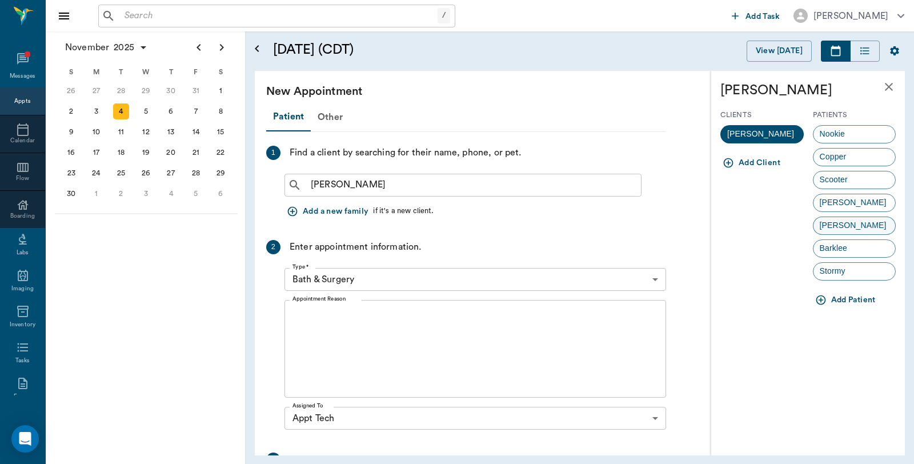
click at [868, 220] on div "Lacee" at bounding box center [854, 226] width 83 height 18
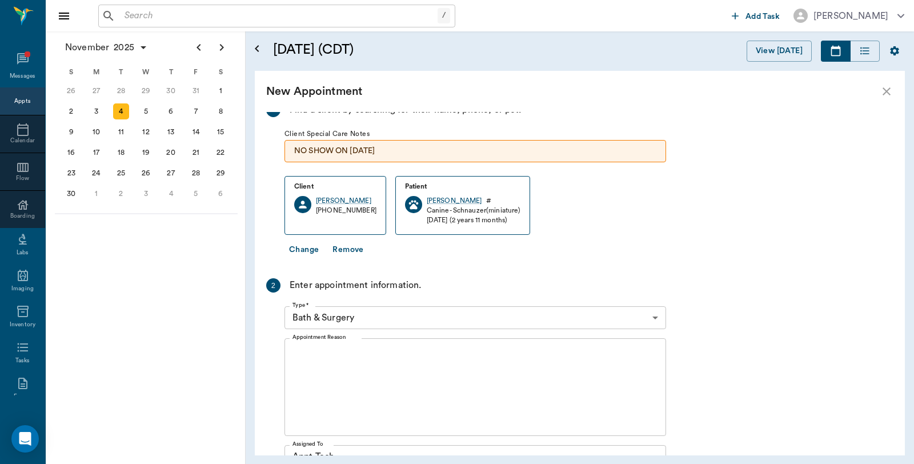
scroll to position [63, 0]
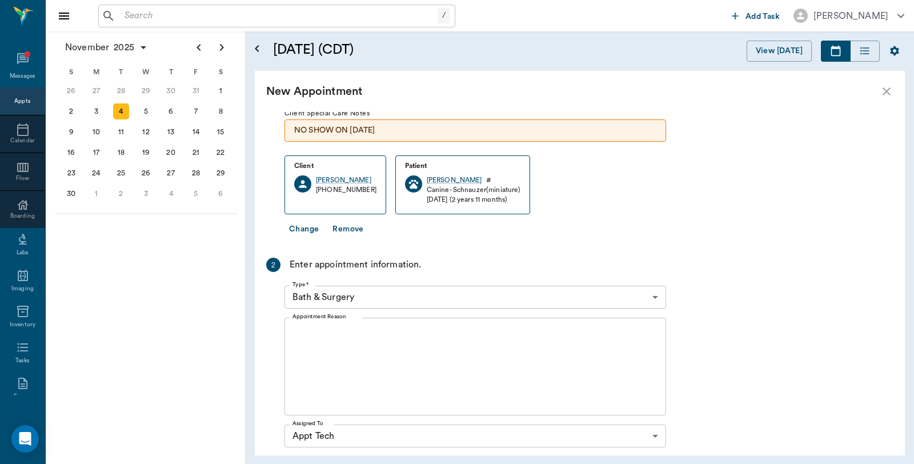
click at [415, 290] on body "/ ​ Add Task Dr. Bert Ellsworth Nectar Messages Appts Calendar Flow Boarding La…" at bounding box center [457, 232] width 914 height 464
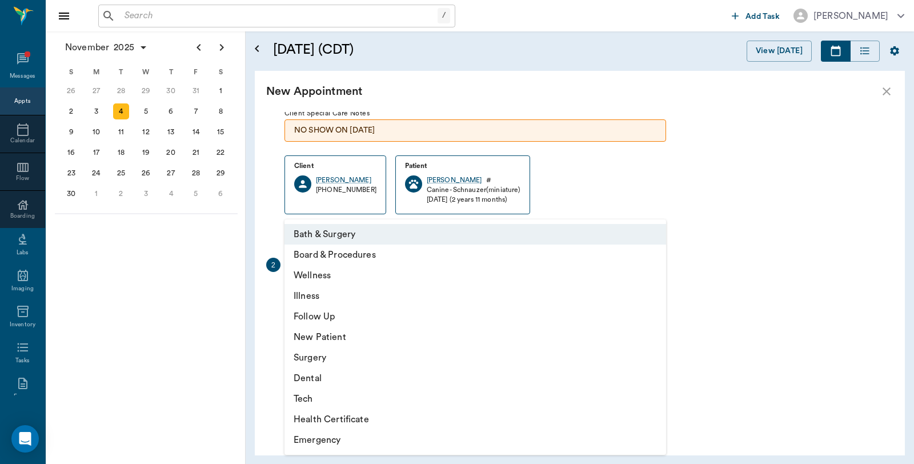
click at [316, 393] on li "Tech" at bounding box center [475, 398] width 382 height 21
type input "65d2be4f46e3a538d89b8c1a"
type input "09:00 AM"
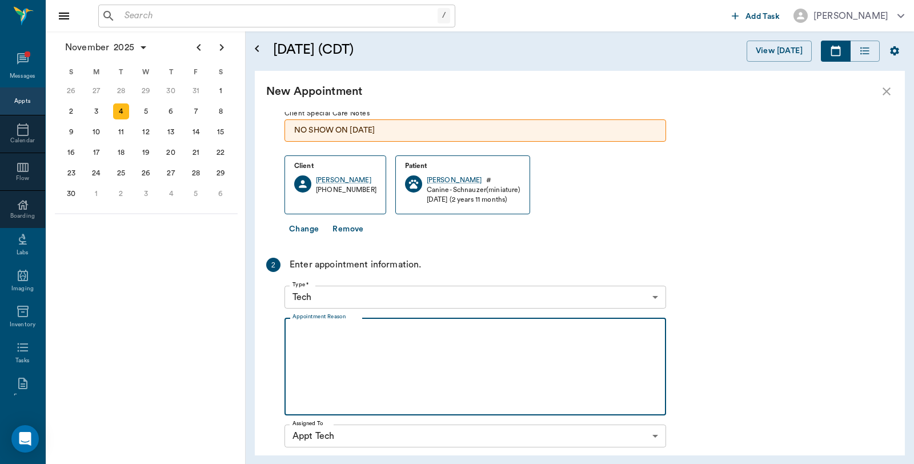
click at [355, 332] on textarea "Appointment Reason" at bounding box center [475, 366] width 366 height 79
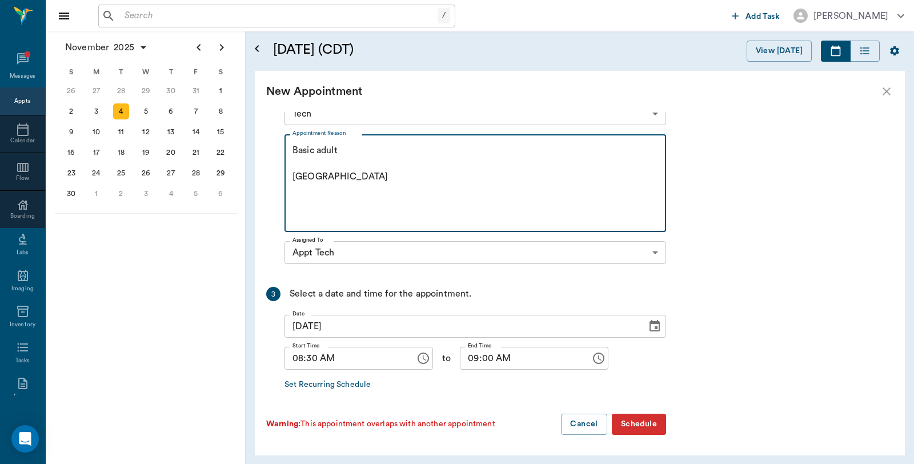
type textarea "Basic adult Caryn"
click at [635, 417] on button "Schedule" at bounding box center [639, 424] width 54 height 21
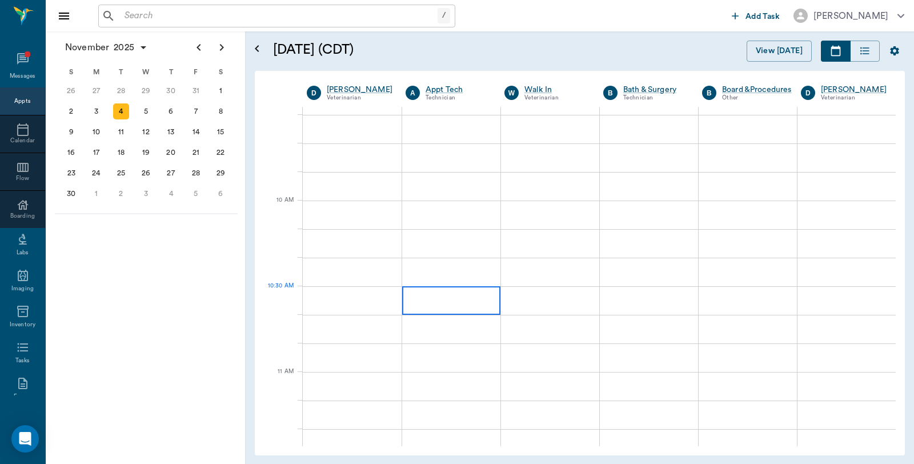
scroll to position [507, 0]
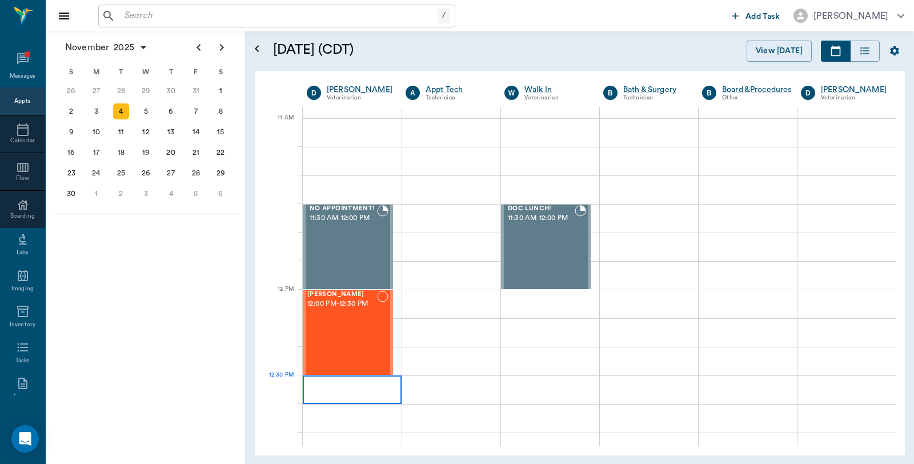
click at [381, 394] on div at bounding box center [352, 389] width 99 height 29
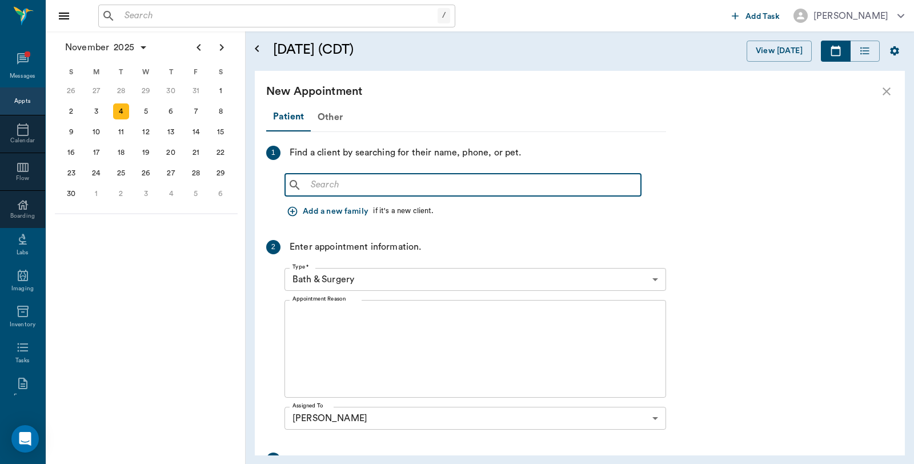
click at [391, 186] on input "text" at bounding box center [471, 185] width 330 height 16
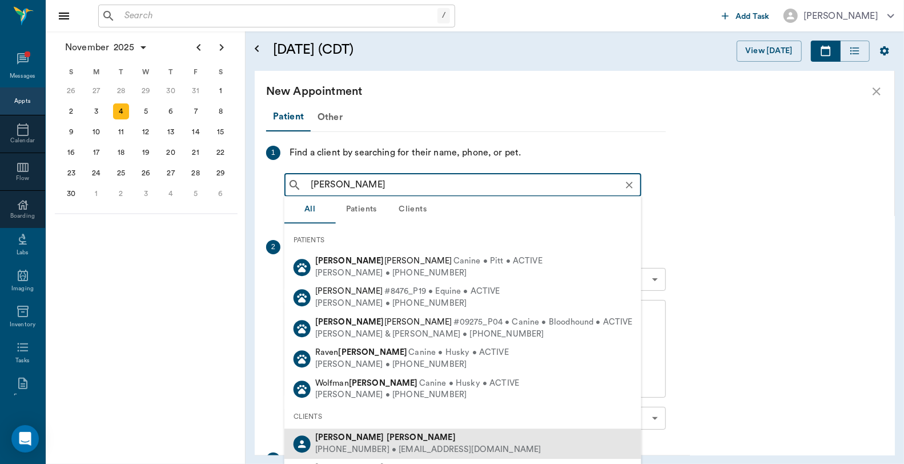
click at [374, 438] on div "Donna Vaughn" at bounding box center [428, 438] width 226 height 12
type input "Donna Vaugh"
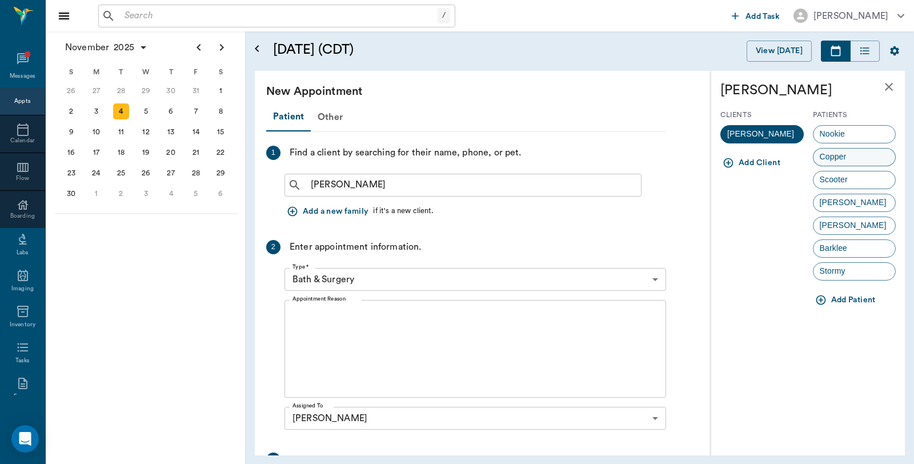
click at [849, 156] on span "Copper" at bounding box center [833, 157] width 39 height 12
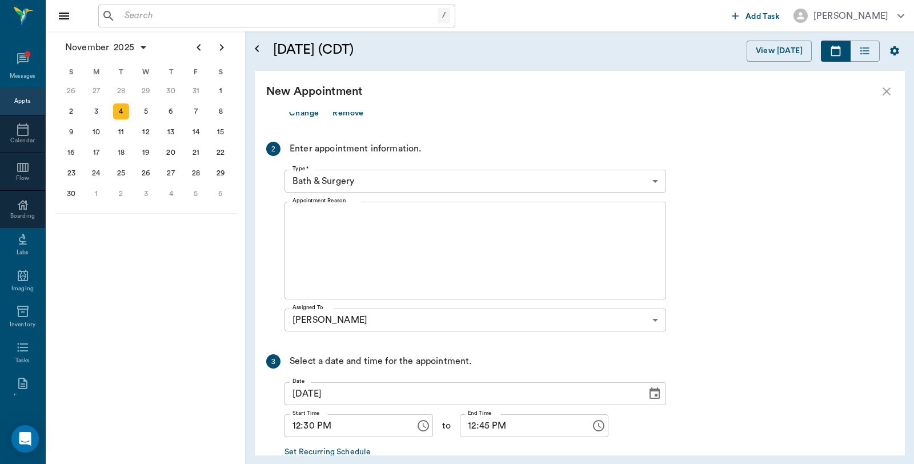
scroll to position [190, 0]
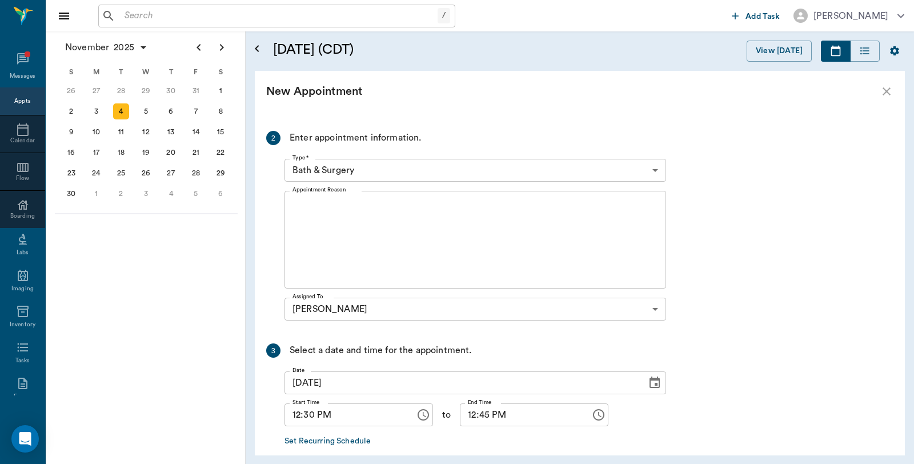
click at [387, 165] on body "/ ​ Add Task Dr. Bert Ellsworth Nectar Messages Appts Calendar Flow Boarding La…" at bounding box center [457, 232] width 914 height 464
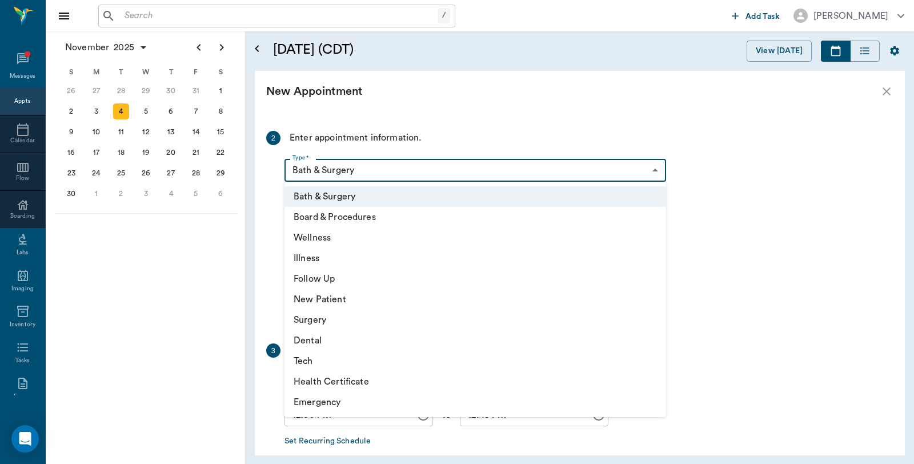
click at [327, 326] on li "Surgery" at bounding box center [475, 320] width 382 height 21
type input "65d2be4f46e3a538d89b8c18"
type input "01:00 PM"
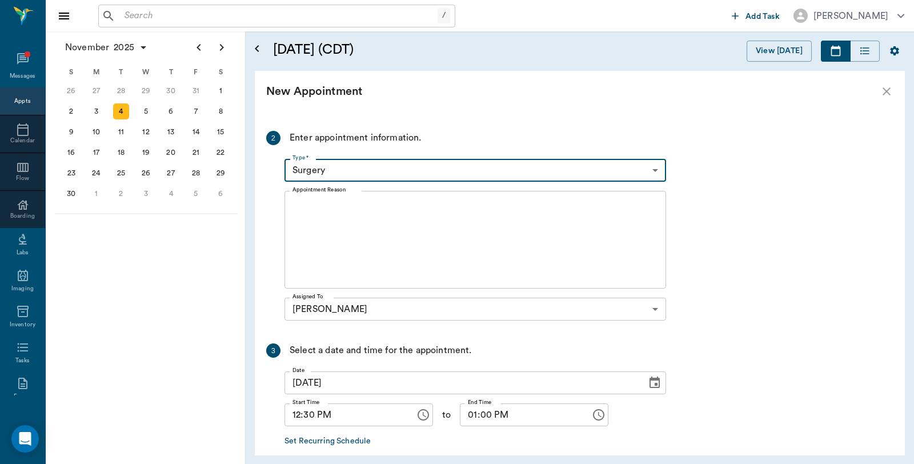
click at [347, 206] on textarea "Appointment Reason" at bounding box center [475, 240] width 366 height 79
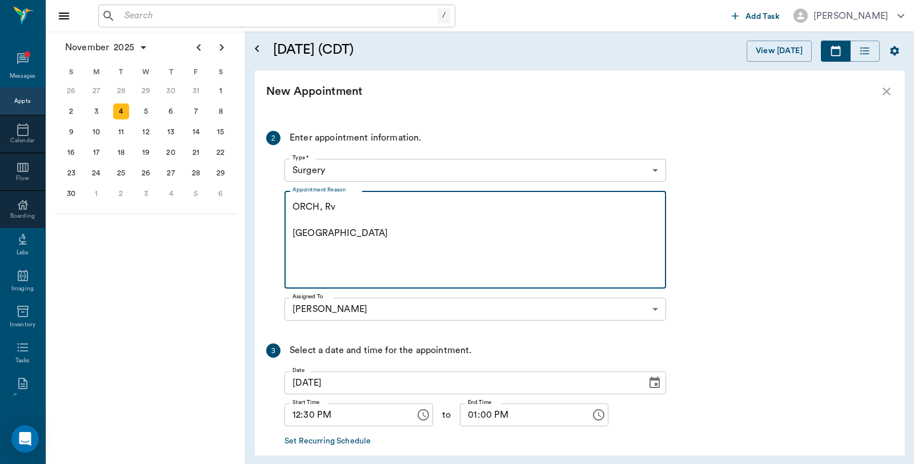
drag, startPoint x: 347, startPoint y: 206, endPoint x: 326, endPoint y: 211, distance: 21.8
click at [326, 211] on textarea "ORCH, Rv Caryn" at bounding box center [475, 240] width 366 height 79
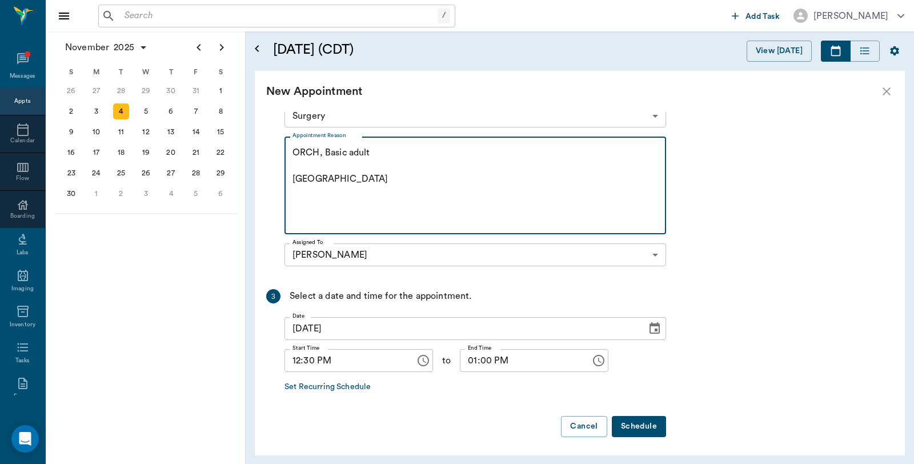
scroll to position [247, 0]
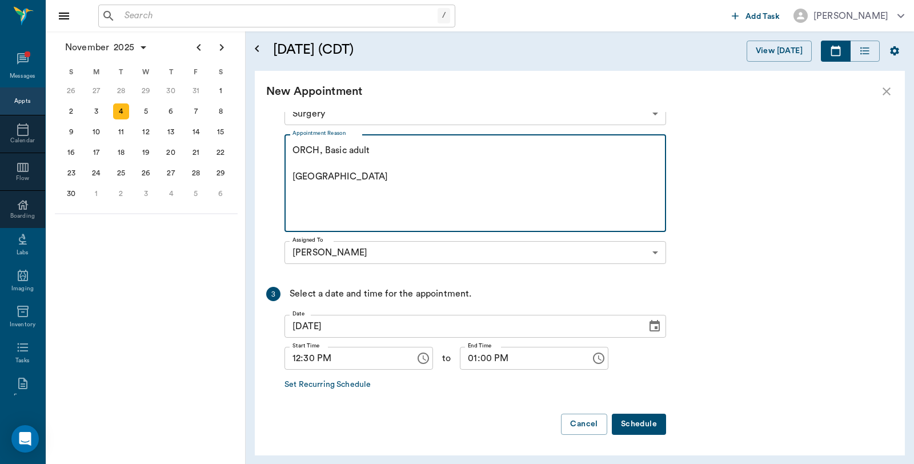
type textarea "ORCH, Basic adult Caryn"
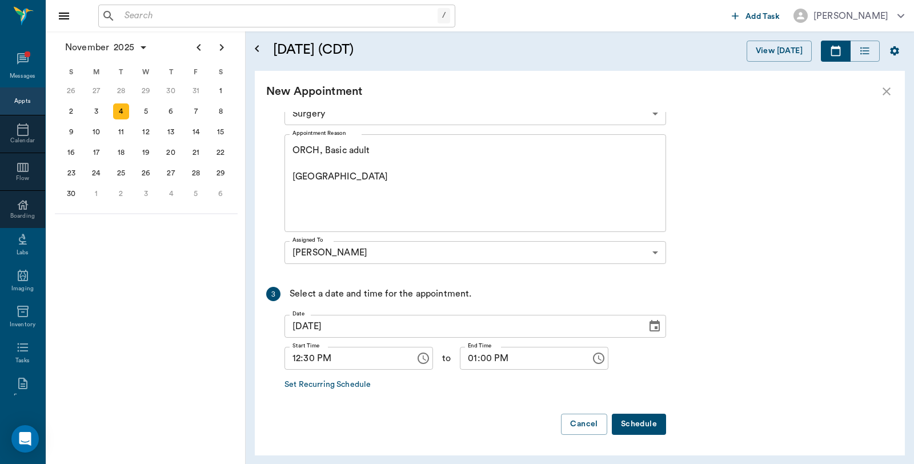
click at [642, 430] on button "Schedule" at bounding box center [639, 424] width 54 height 21
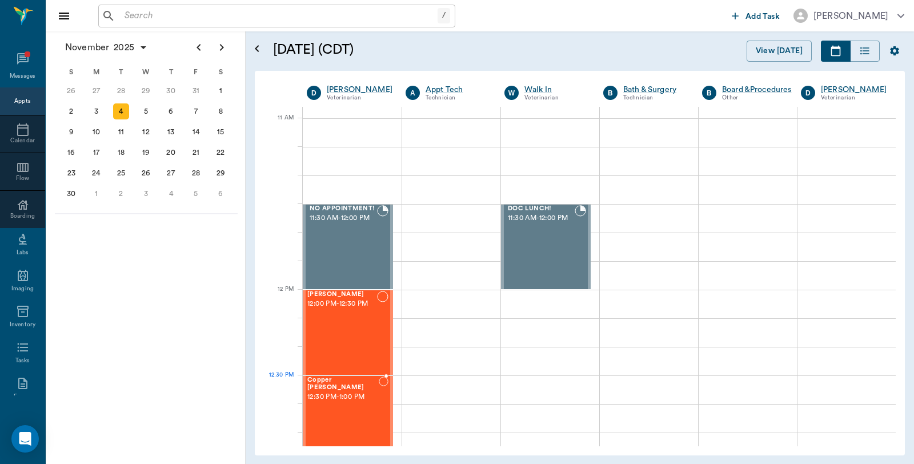
click at [343, 400] on div "Copper Vaughn 12:30 PM - 1:00 PM" at bounding box center [342, 417] width 71 height 83
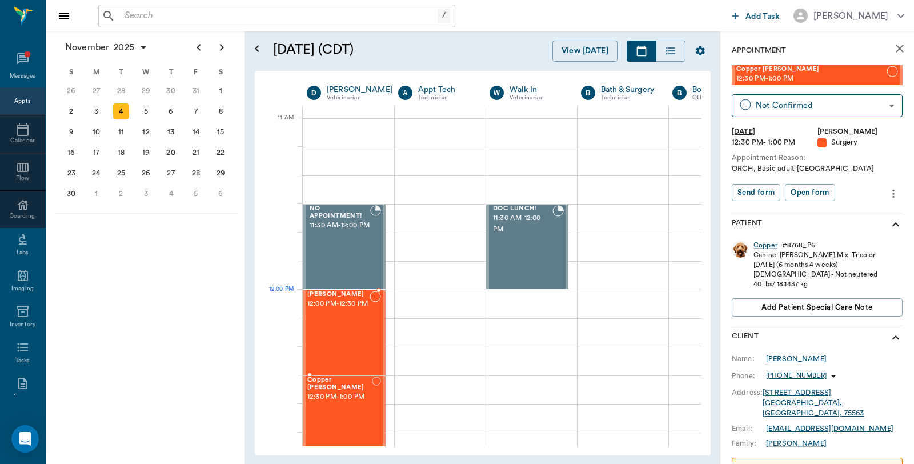
click at [356, 310] on span "12:00 PM - 12:30 PM" at bounding box center [338, 303] width 62 height 11
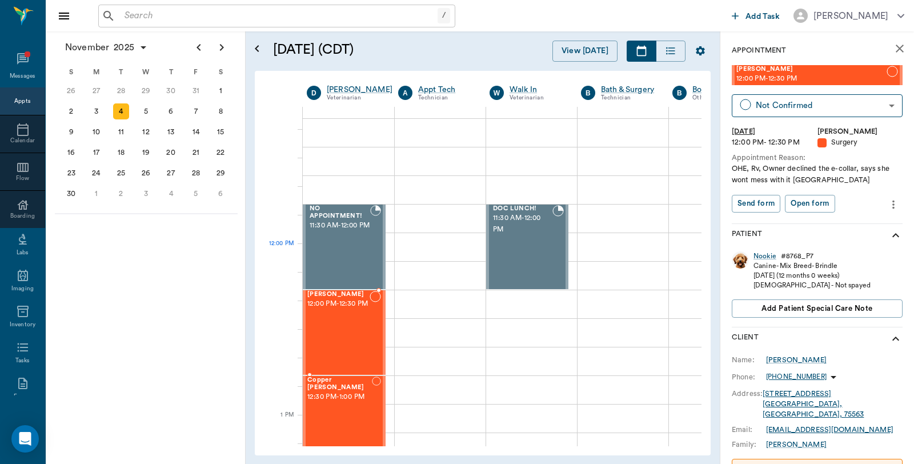
scroll to position [762, 0]
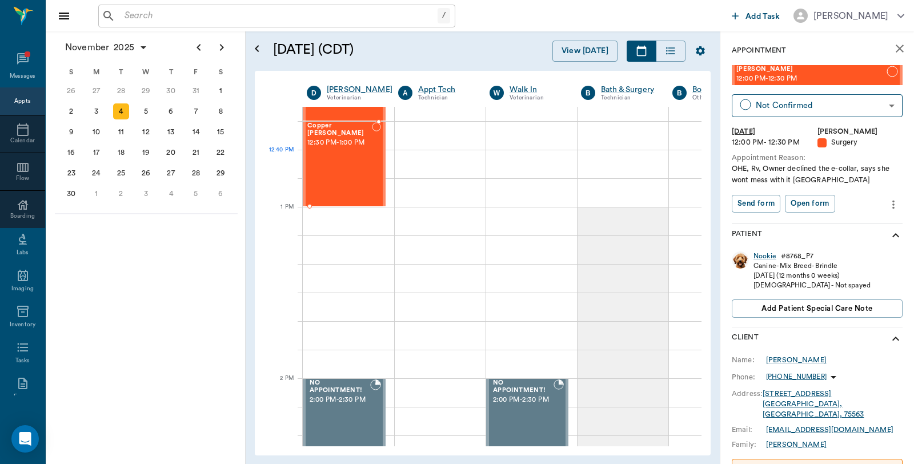
click at [338, 154] on div "Copper Vaughn 12:30 PM - 1:00 PM" at bounding box center [339, 163] width 65 height 83
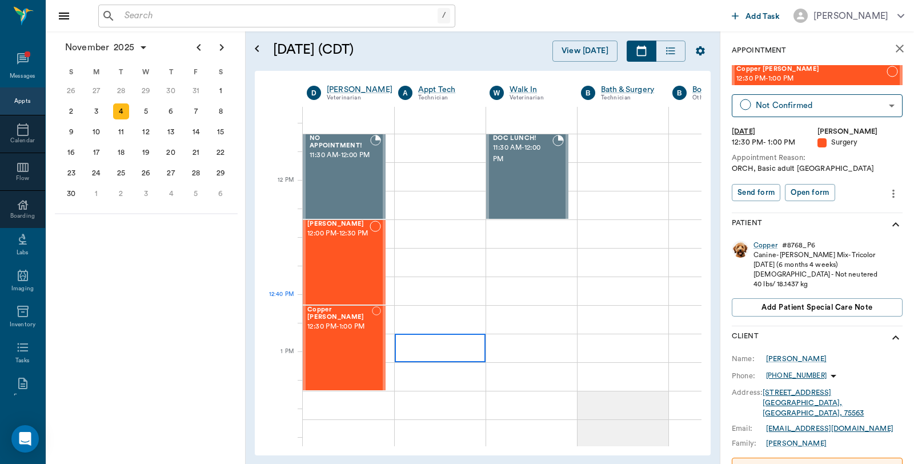
scroll to position [571, 0]
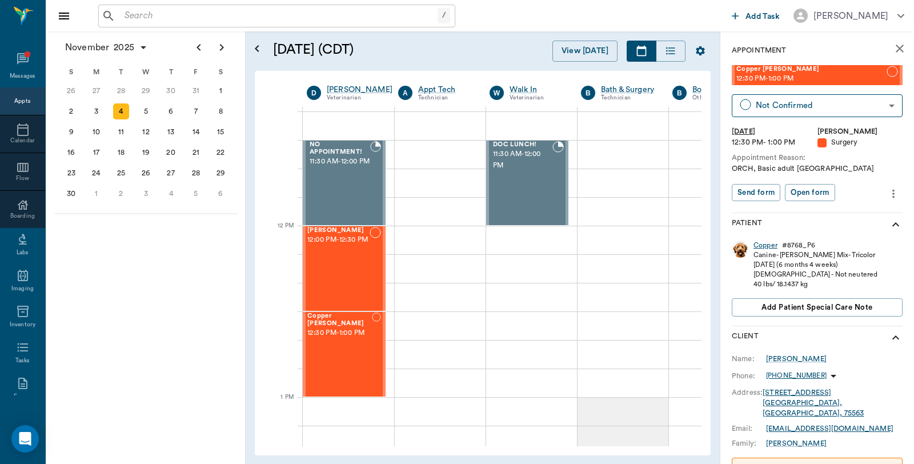
click at [759, 245] on div "Copper" at bounding box center [766, 246] width 24 height 10
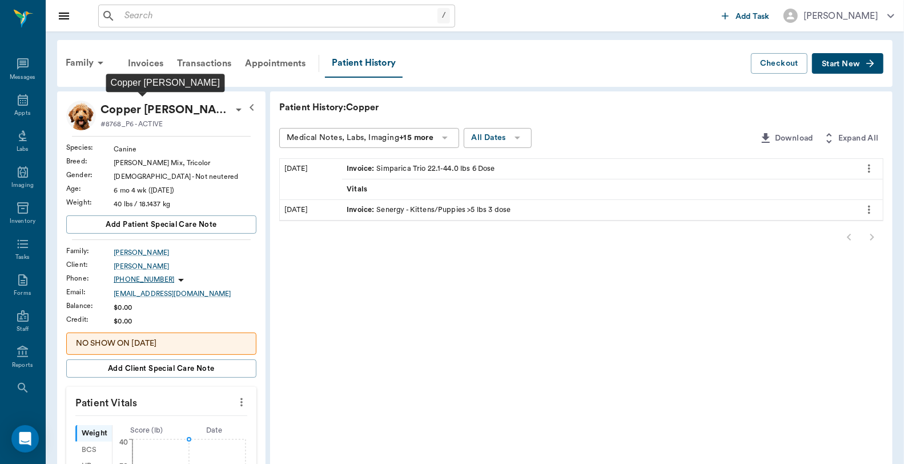
click at [122, 112] on p "Copper Vaughn" at bounding box center [166, 110] width 131 height 18
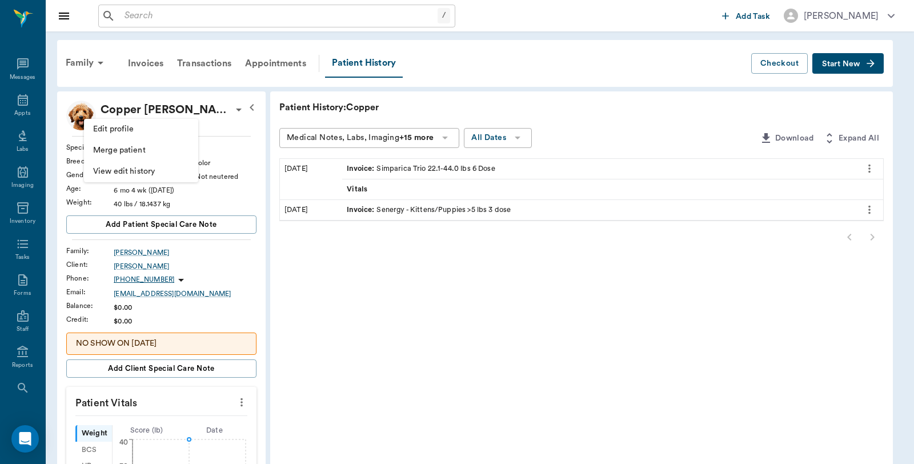
click at [122, 133] on span "Edit profile" at bounding box center [141, 129] width 96 height 12
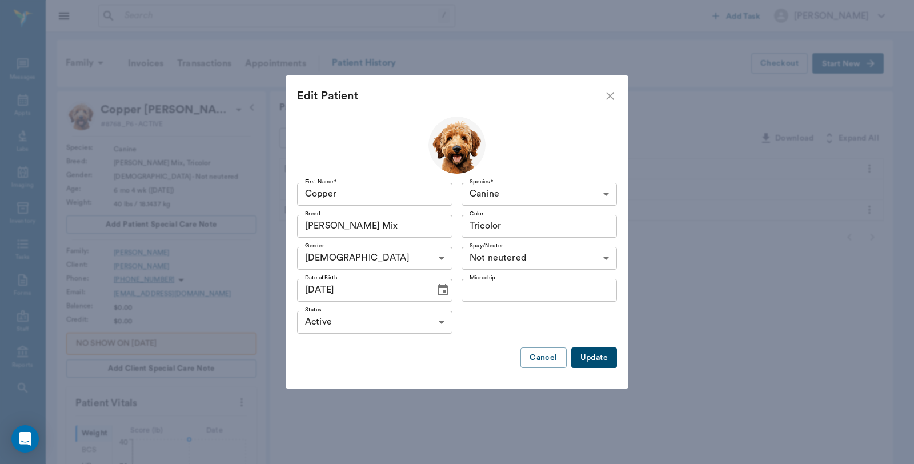
click at [312, 287] on input "03/13/2025" at bounding box center [362, 290] width 130 height 23
click at [312, 287] on input "01/13/2025" at bounding box center [362, 290] width 130 height 23
drag, startPoint x: 316, startPoint y: 290, endPoint x: 310, endPoint y: 290, distance: 6.3
click at [310, 290] on input "02/13/2025" at bounding box center [362, 290] width 130 height 23
type input "03/12/2025"
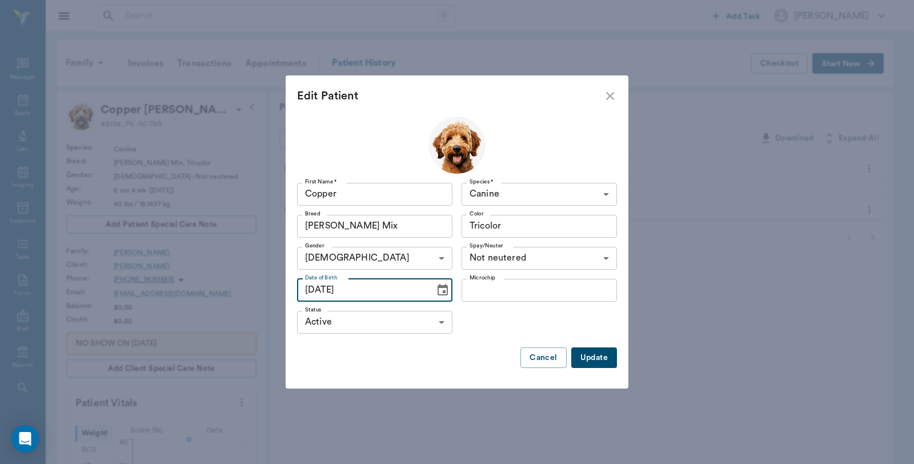
click at [596, 353] on button "Update" at bounding box center [594, 357] width 46 height 21
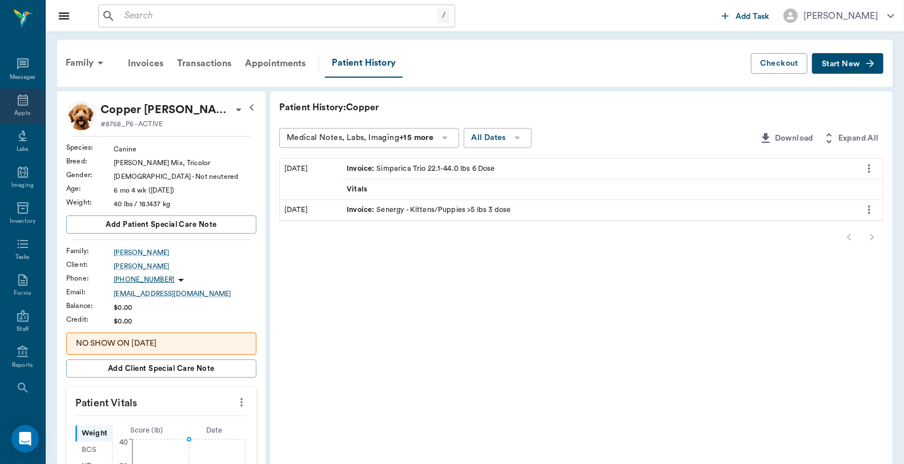
click at [6, 100] on div "Appts" at bounding box center [22, 107] width 45 height 36
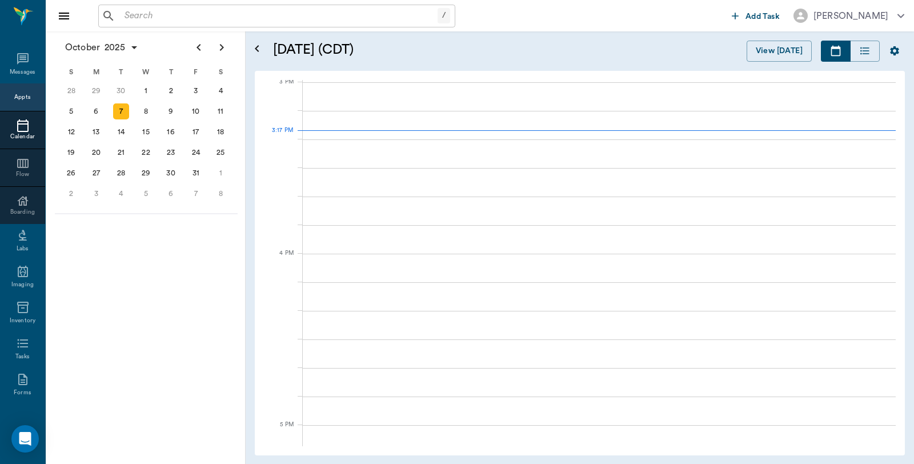
scroll to position [1202, 0]
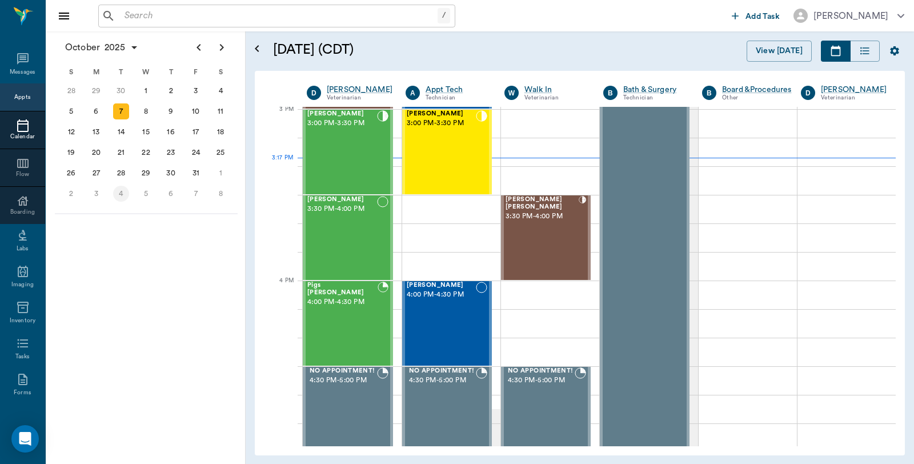
click at [119, 187] on div "4" at bounding box center [121, 194] width 16 height 16
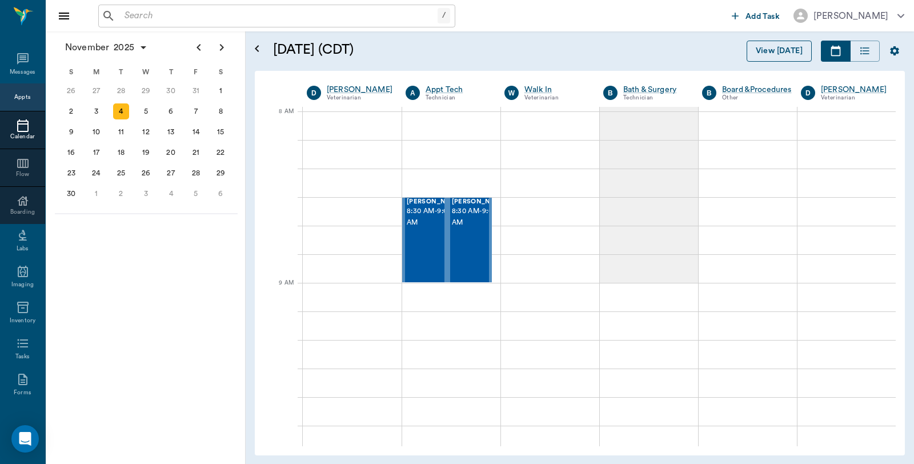
click at [784, 55] on button "View [DATE]" at bounding box center [779, 51] width 65 height 21
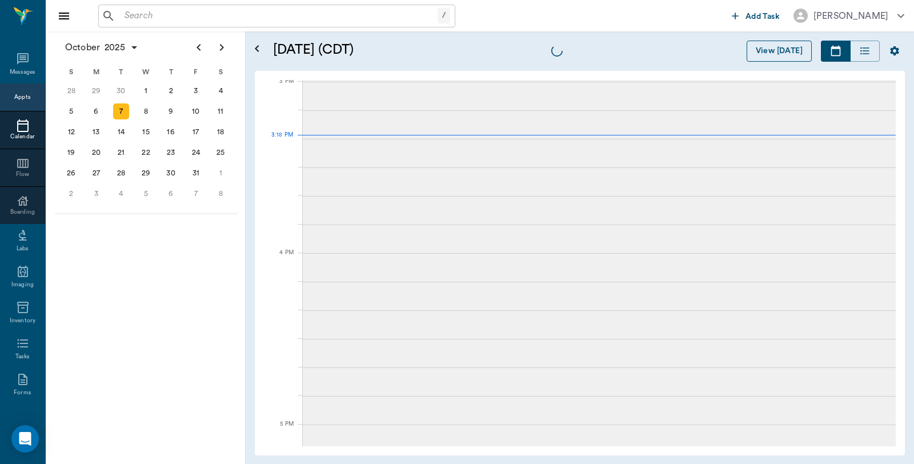
scroll to position [1201, 0]
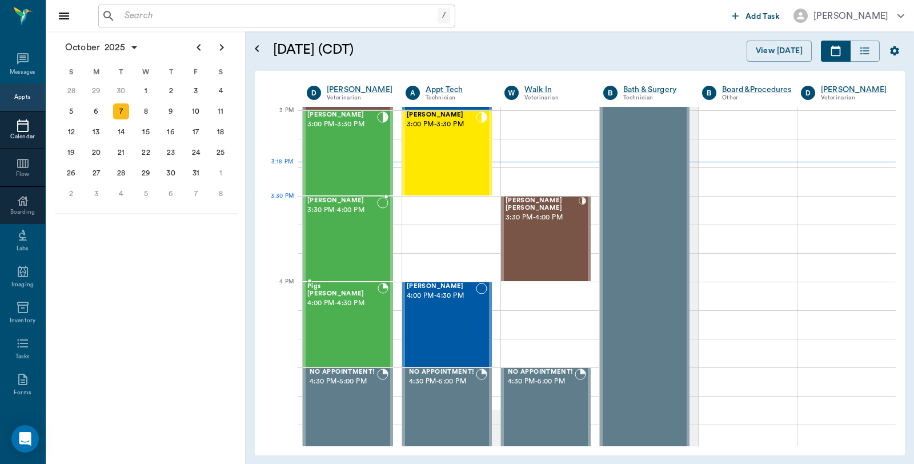
click at [327, 221] on div "Mila Ashmore 3:30 PM - 4:00 PM" at bounding box center [342, 238] width 70 height 83
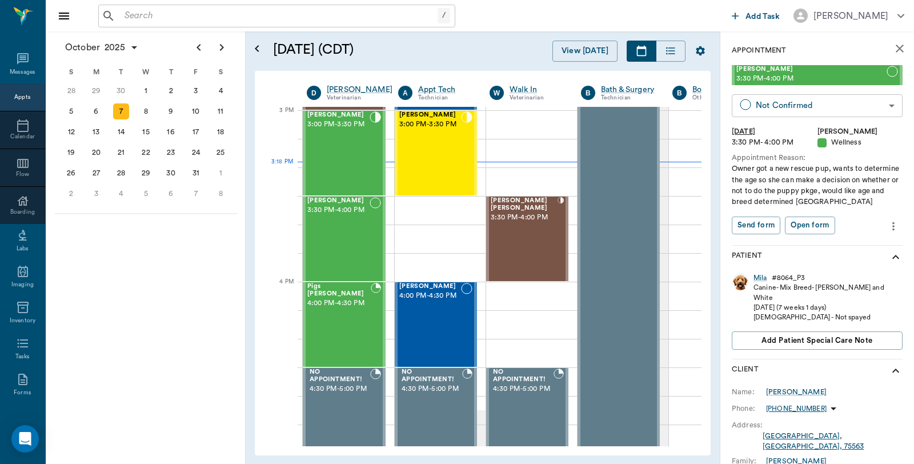
click at [815, 107] on body "/ ​ Add Task Dr. Bert Ellsworth Nectar Messages Appts Calendar Flow Boarding La…" at bounding box center [457, 232] width 914 height 464
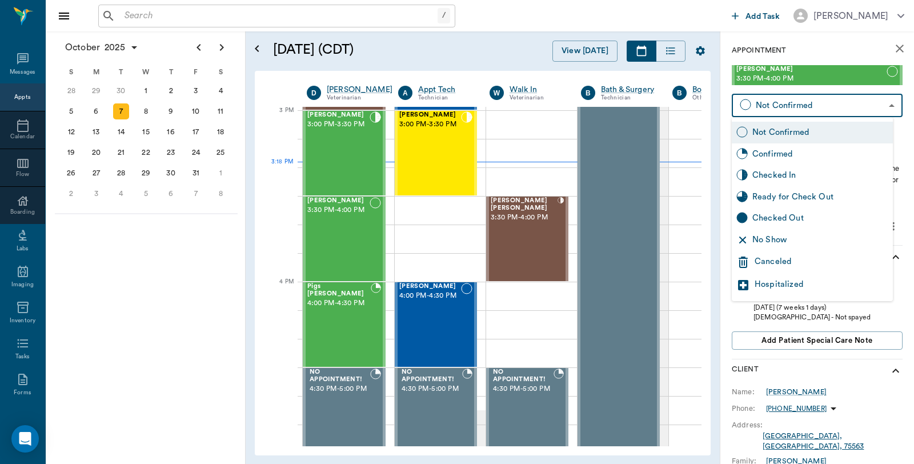
click at [782, 169] on div "Checked In" at bounding box center [820, 175] width 136 height 13
type input "CHECKED_IN"
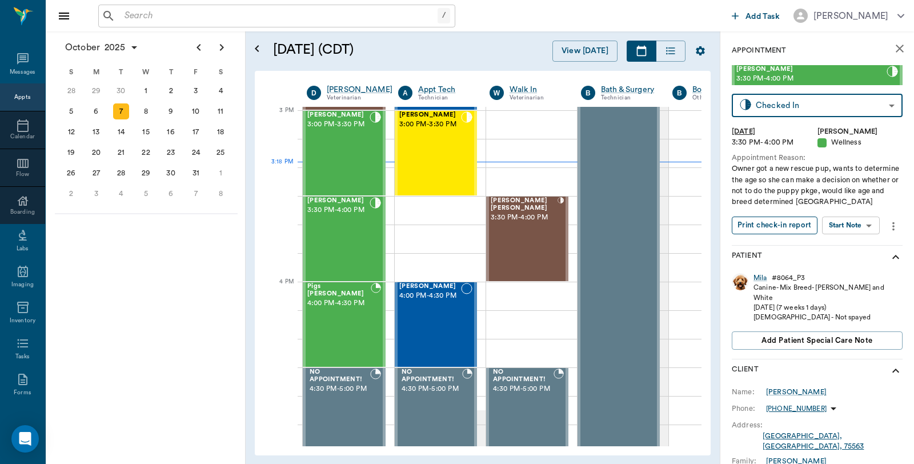
click at [764, 223] on button "Print check-in report" at bounding box center [775, 226] width 86 height 18
click at [756, 276] on div "Mila" at bounding box center [761, 278] width 14 height 10
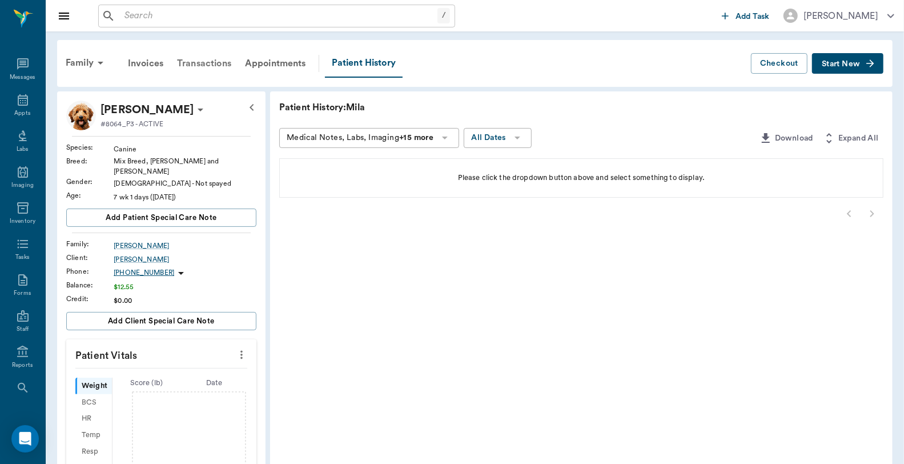
click at [198, 59] on div "Transactions" at bounding box center [204, 63] width 68 height 27
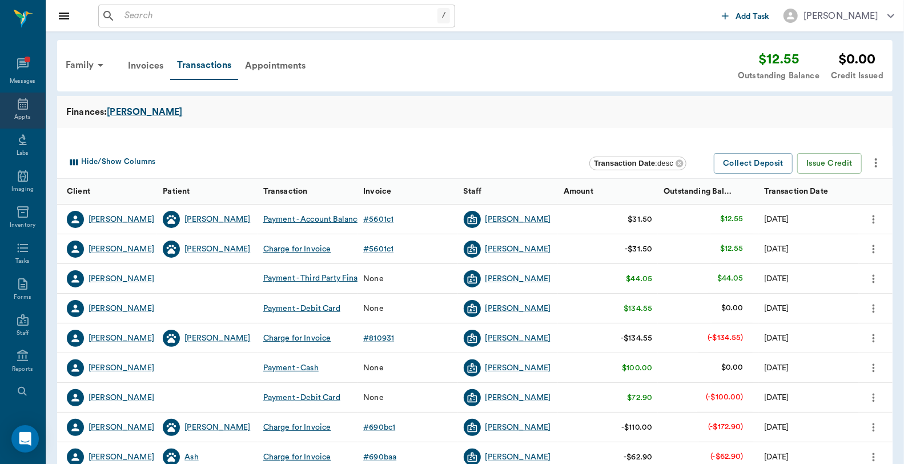
click at [25, 110] on div "Appts" at bounding box center [22, 111] width 45 height 36
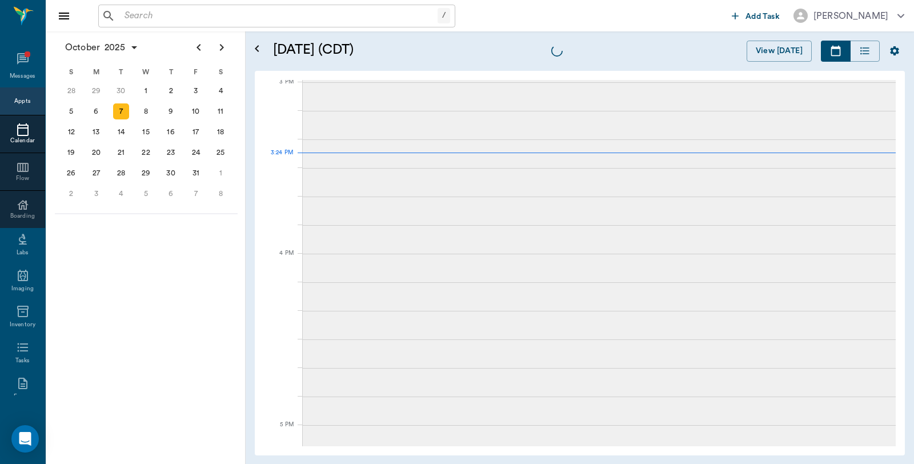
click at [186, 17] on input "text" at bounding box center [279, 16] width 318 height 16
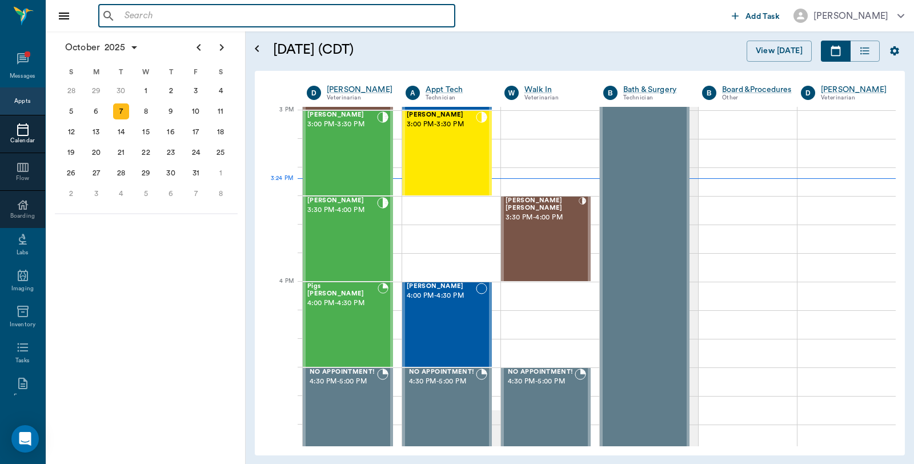
scroll to position [1200, 0]
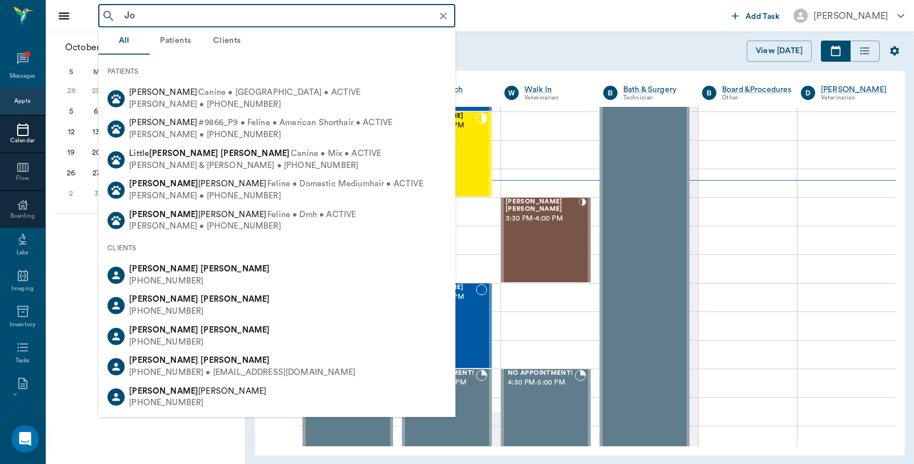
type input "J"
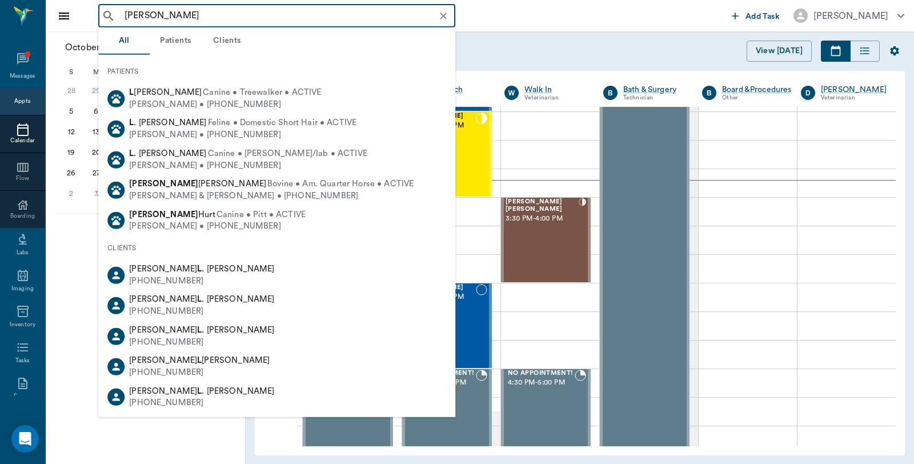
type input "[PERSON_NAME]"
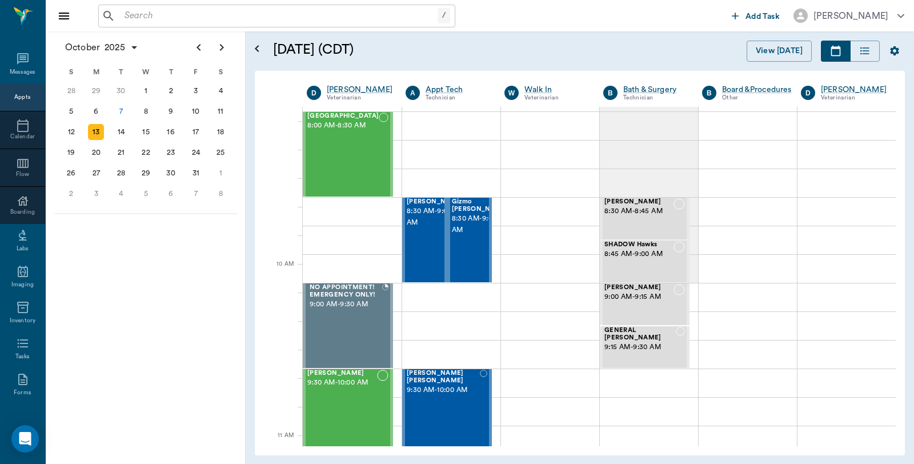
scroll to position [190, 0]
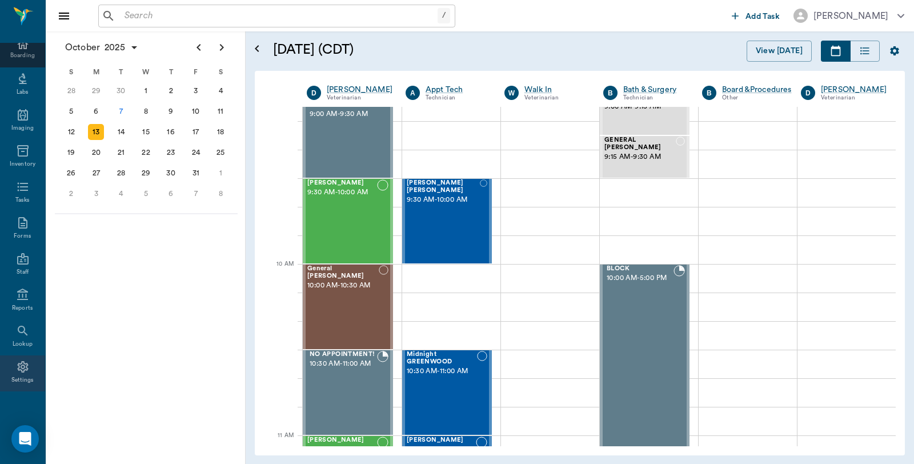
click at [21, 372] on icon at bounding box center [23, 367] width 14 height 14
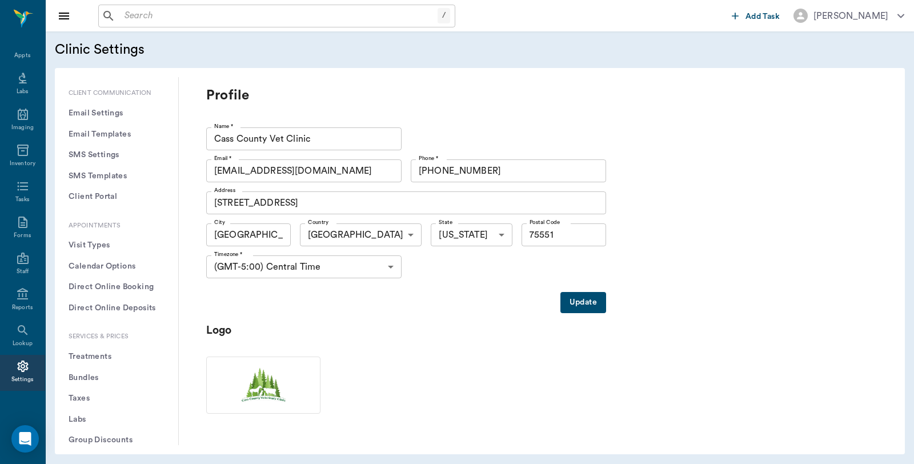
scroll to position [190, 0]
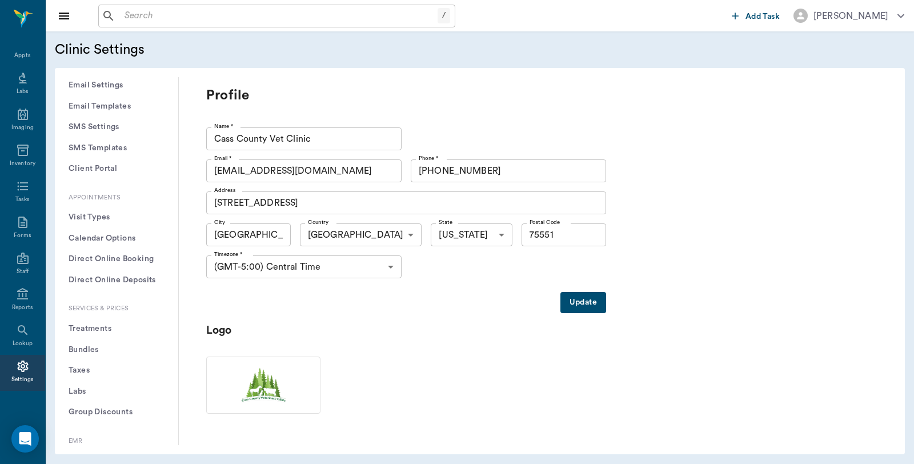
click at [82, 326] on button "Treatments" at bounding box center [116, 328] width 105 height 21
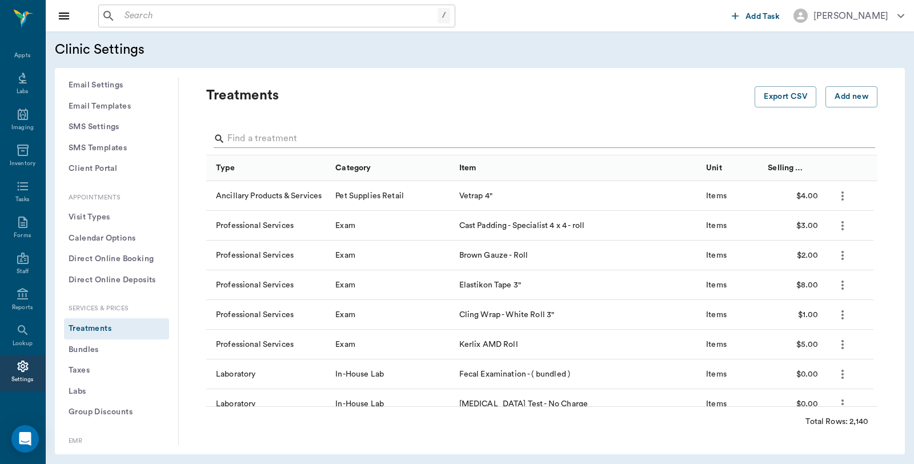
click at [250, 136] on input "Search" at bounding box center [542, 139] width 631 height 18
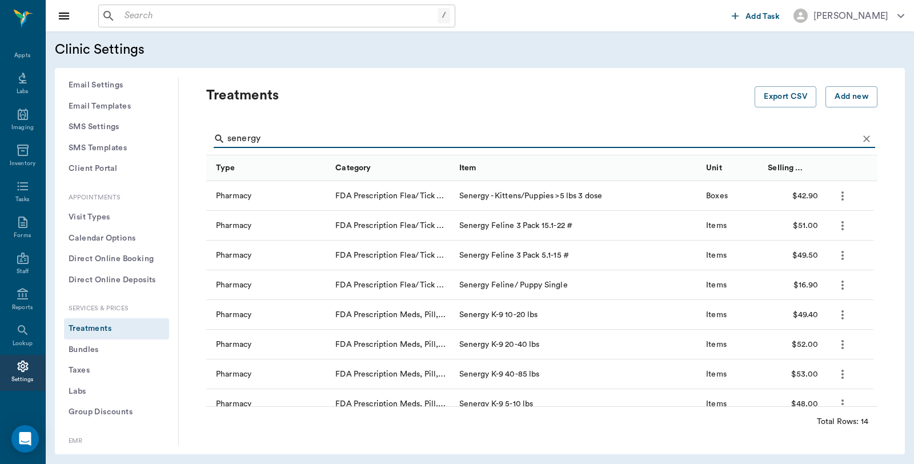
type input "senergy"
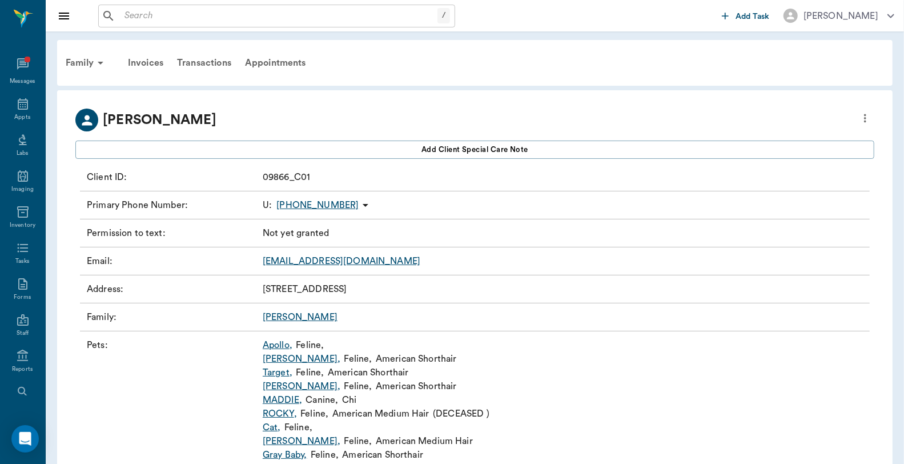
click at [301, 360] on link "[PERSON_NAME] ," at bounding box center [302, 359] width 78 height 14
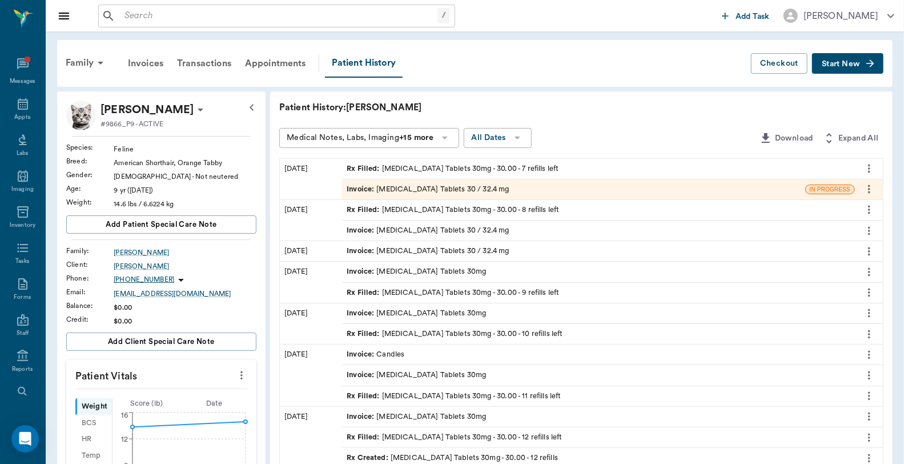
click at [406, 186] on div "Invoice : [MEDICAL_DATA] Tablets 30 / 32.4 mg" at bounding box center [428, 189] width 162 height 11
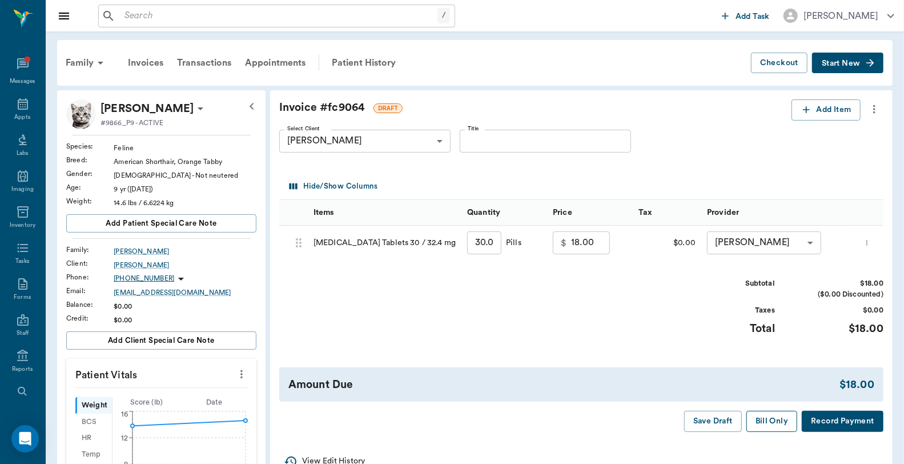
click at [764, 416] on button "Bill Only" at bounding box center [772, 421] width 51 height 21
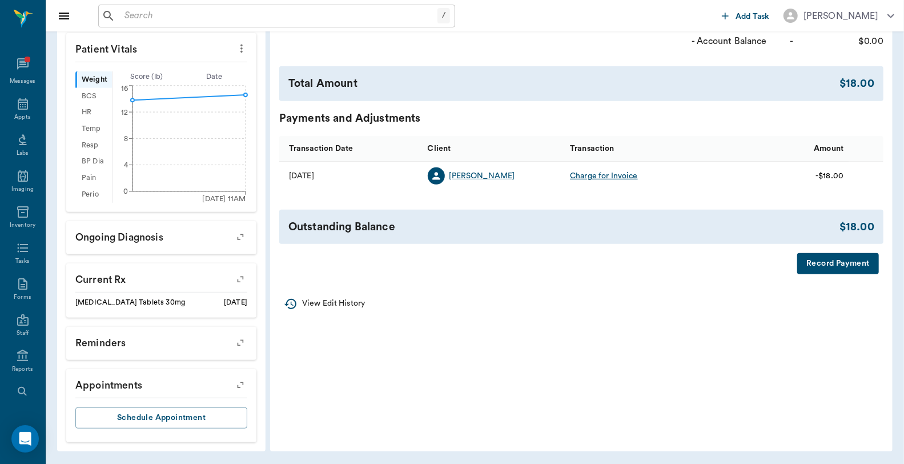
scroll to position [326, 0]
click at [842, 266] on button "Record Payment" at bounding box center [839, 263] width 82 height 21
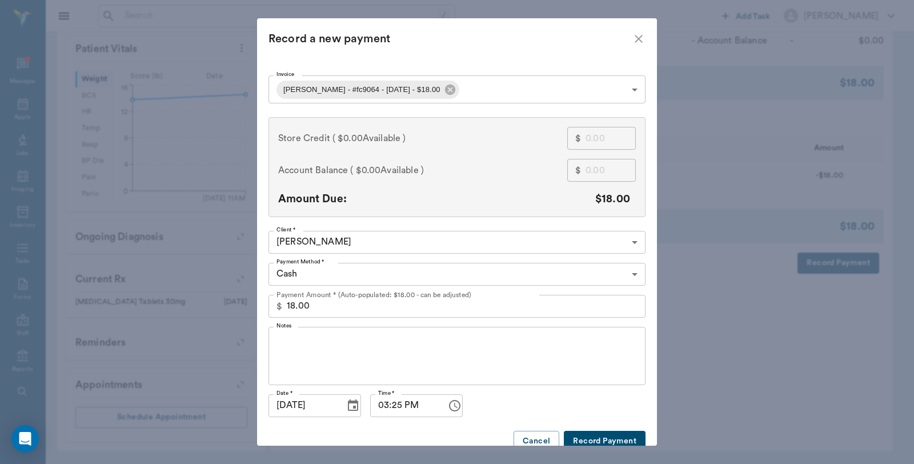
click at [311, 271] on body "/ ​ Add Task [PERSON_NAME] Nectar Messages Appts Labs Imaging Inventory Tasks F…" at bounding box center [457, 69] width 914 height 790
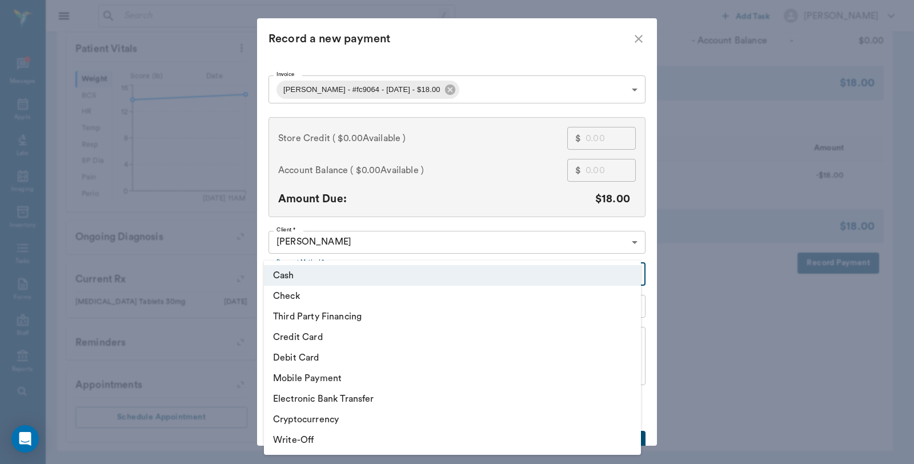
click at [295, 354] on li "Debit Card" at bounding box center [452, 357] width 377 height 21
type input "DEBIT_CARD"
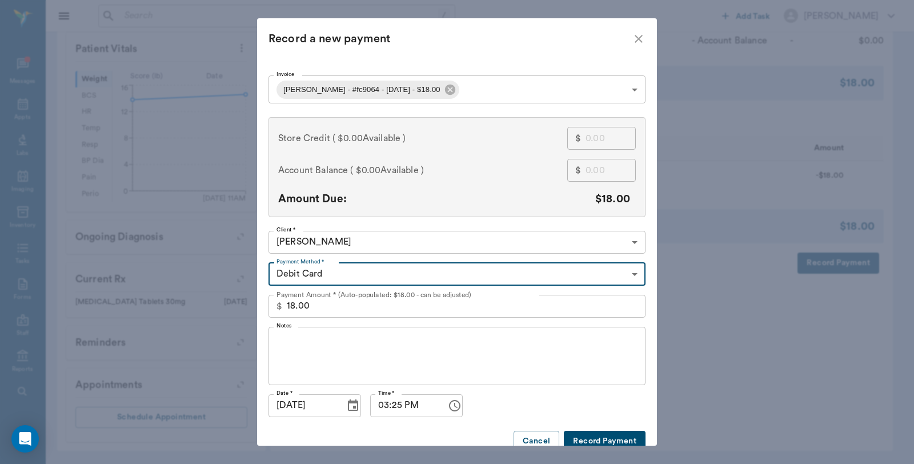
click at [583, 432] on button "Record Payment" at bounding box center [605, 441] width 82 height 21
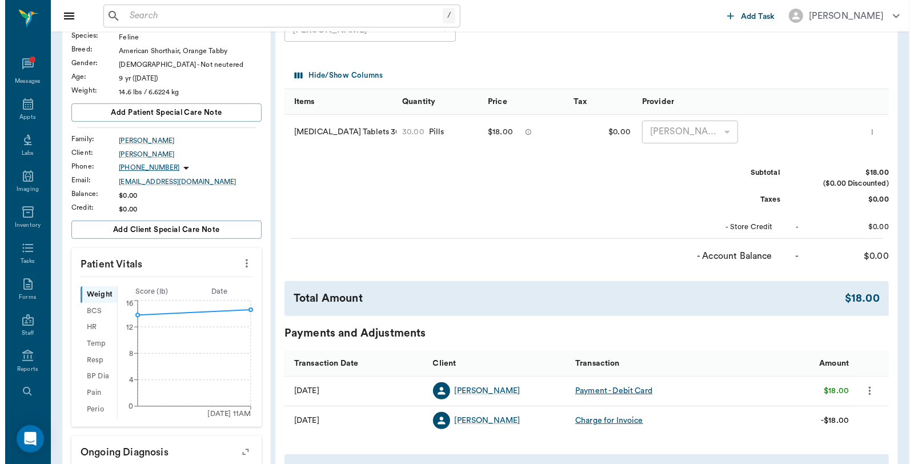
scroll to position [0, 0]
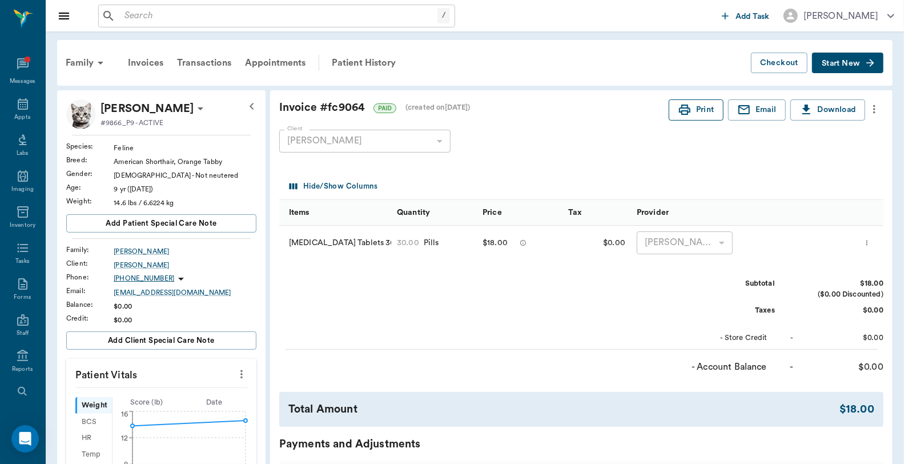
click at [707, 106] on button "Print" at bounding box center [696, 109] width 55 height 21
click at [18, 109] on icon at bounding box center [23, 103] width 10 height 11
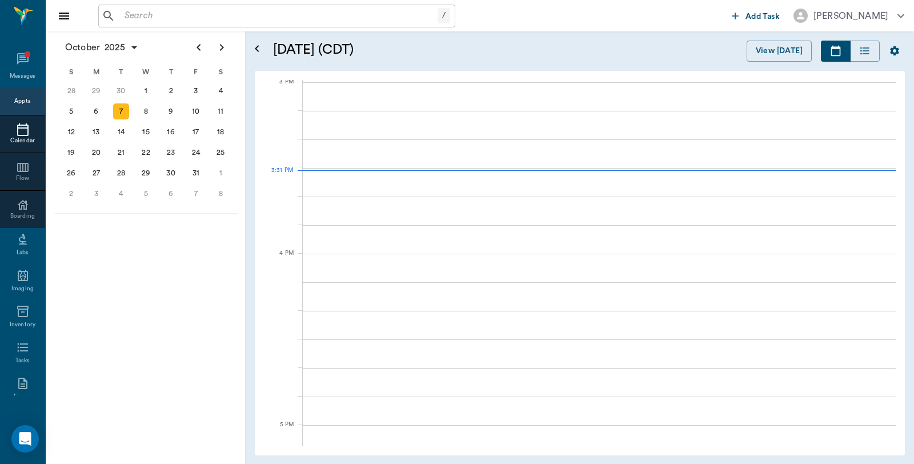
scroll to position [1202, 0]
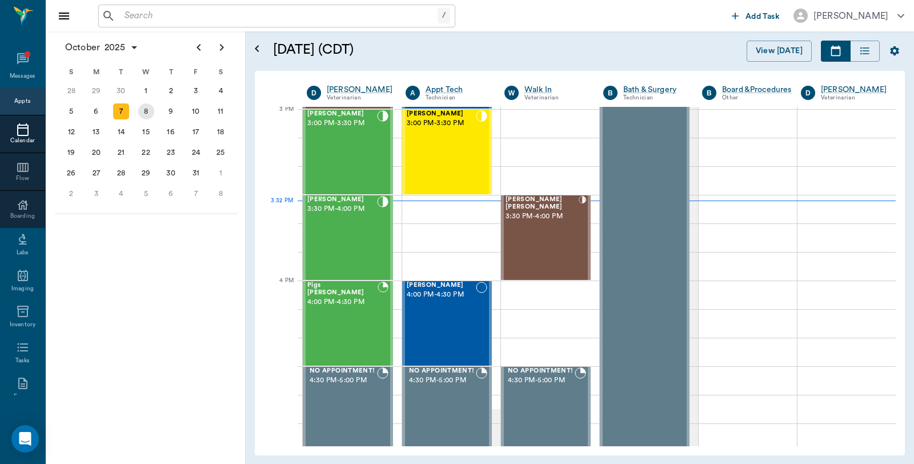
click at [144, 116] on div "8" at bounding box center [146, 111] width 16 height 16
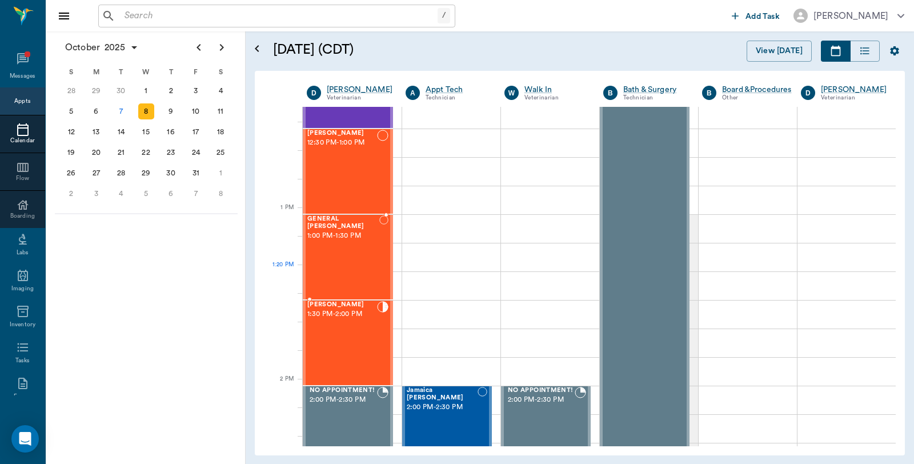
scroll to position [762, 0]
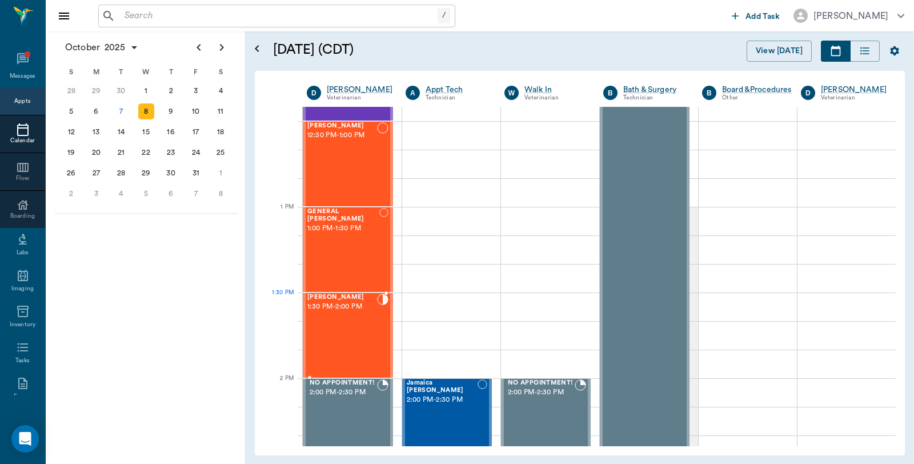
click at [345, 311] on span "1:30 PM - 2:00 PM" at bounding box center [342, 306] width 70 height 11
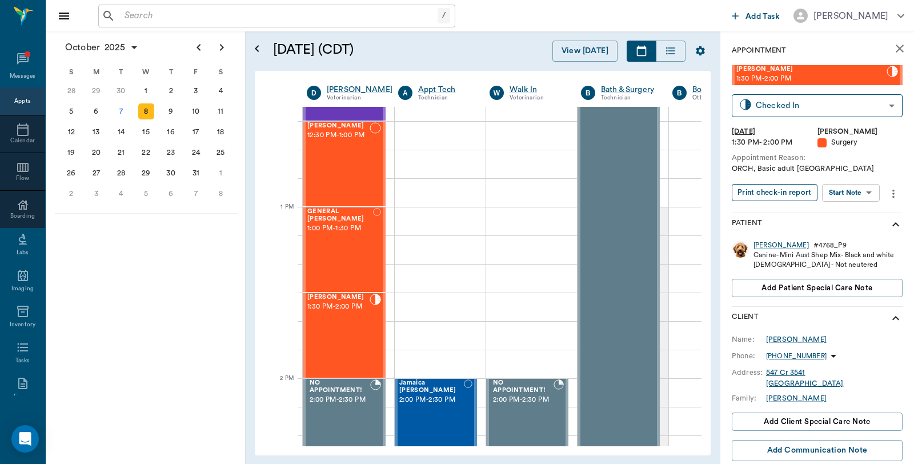
click at [767, 193] on button "Print check-in report" at bounding box center [775, 193] width 86 height 18
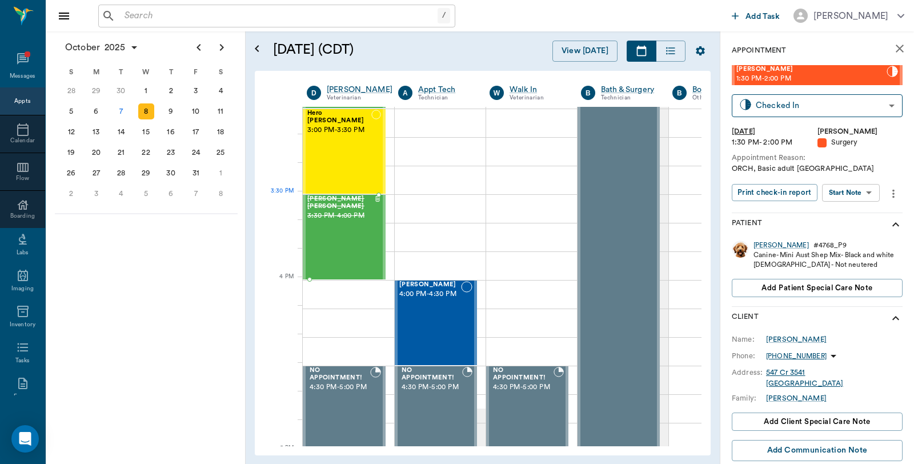
scroll to position [1206, 0]
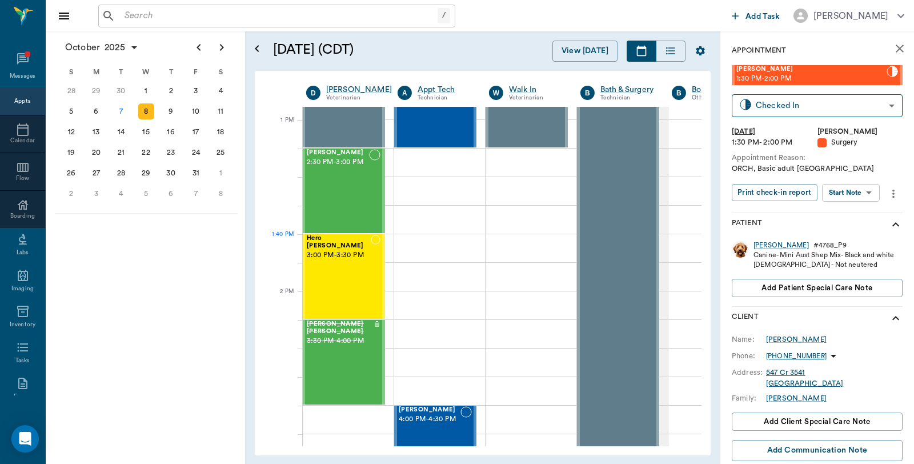
scroll to position [1079, 1]
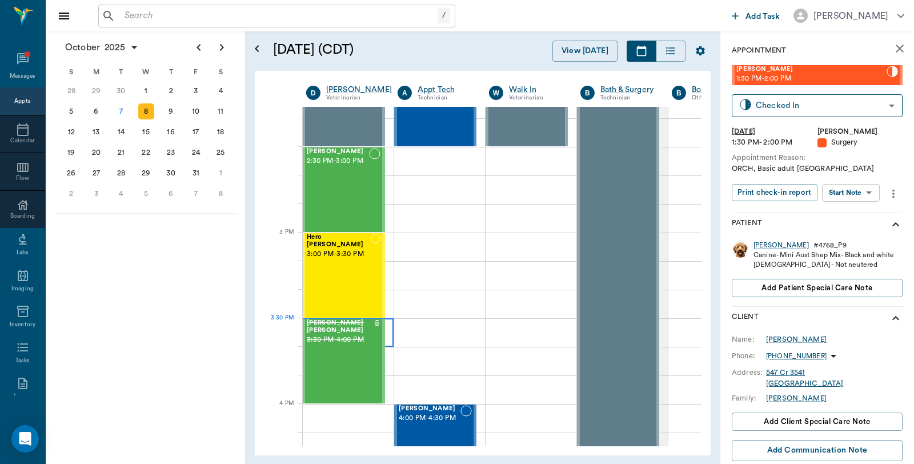
click at [390, 335] on div at bounding box center [347, 332] width 91 height 29
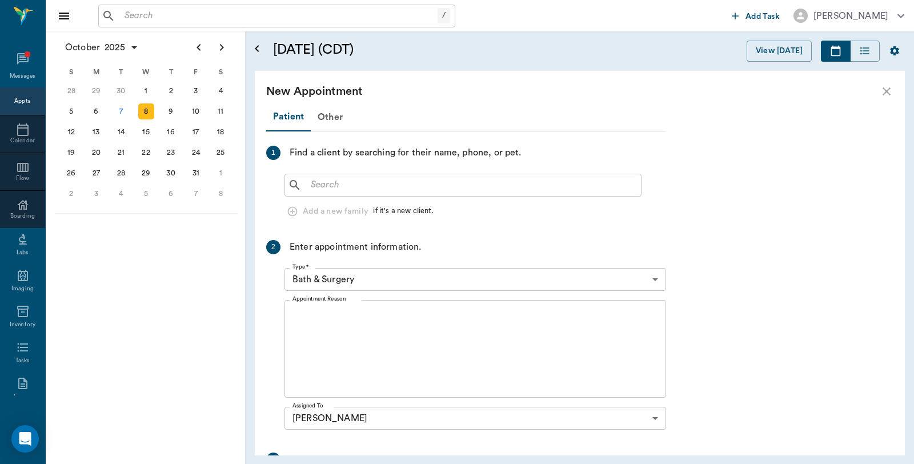
scroll to position [1079, 0]
click at [402, 186] on input "text" at bounding box center [471, 185] width 330 height 16
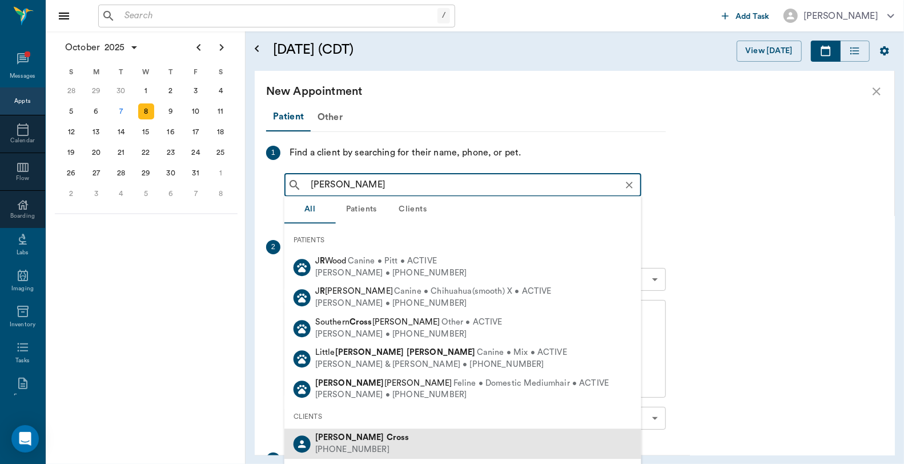
click at [387, 441] on b "Cross" at bounding box center [398, 437] width 23 height 9
type input "John R Cross"
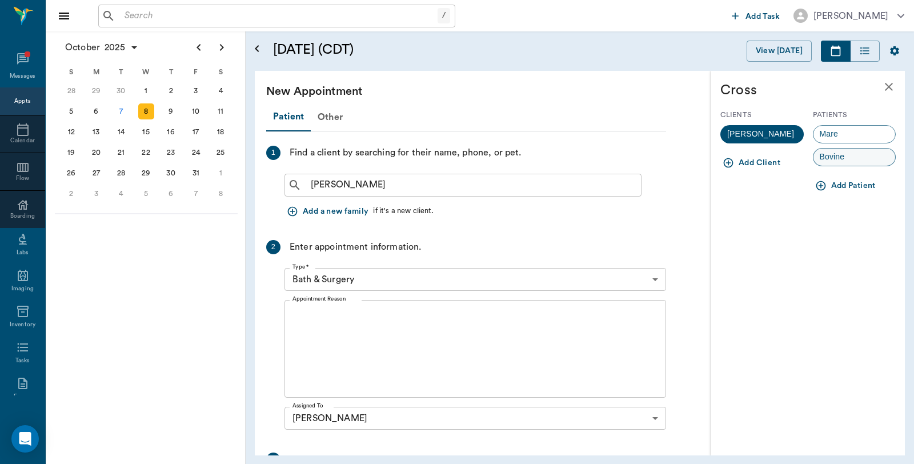
click at [832, 156] on span "Bovine" at bounding box center [833, 157] width 38 height 12
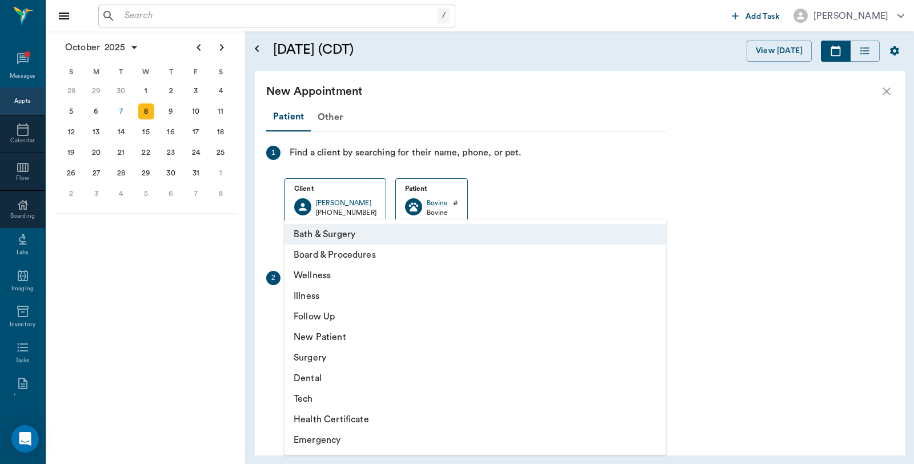
click at [376, 308] on body "/ ​ Add Task Dr. Bert Ellsworth Nectar Messages Appts Calendar Flow Boarding La…" at bounding box center [457, 232] width 914 height 464
click at [326, 295] on li "Illness" at bounding box center [475, 296] width 382 height 21
type input "65d2be4f46e3a538d89b8c15"
type input "04:00 PM"
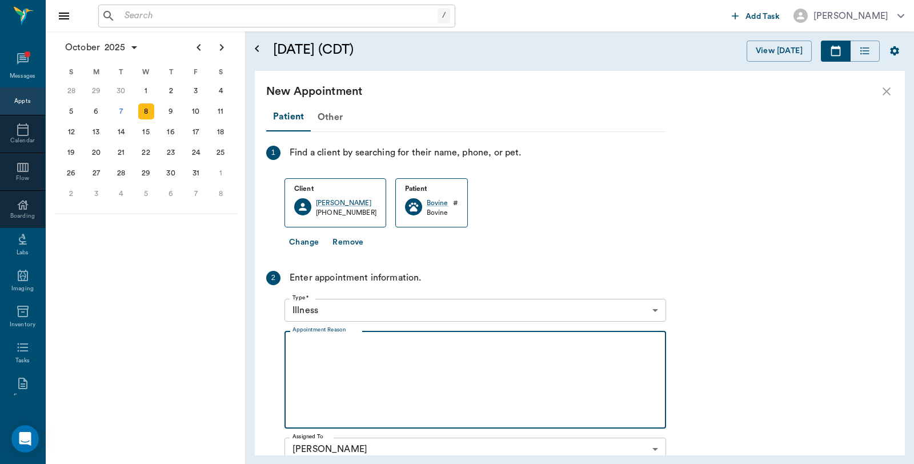
click at [340, 355] on textarea "Appointment Reason" at bounding box center [475, 379] width 366 height 79
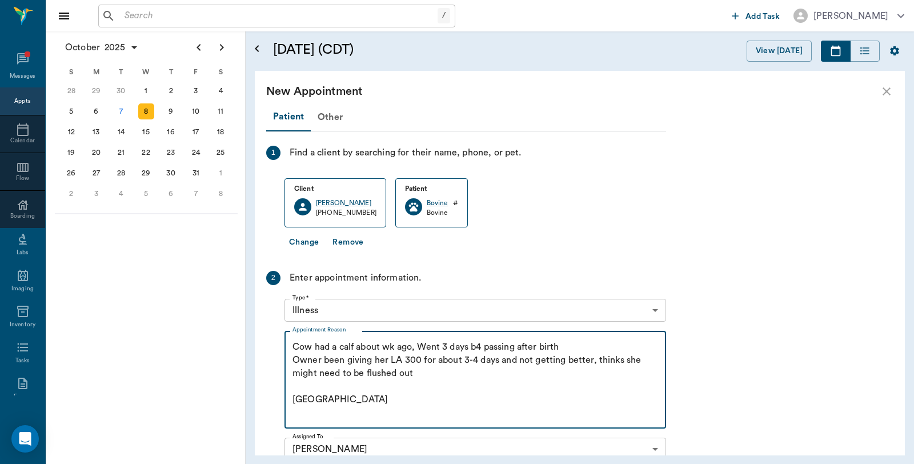
drag, startPoint x: 420, startPoint y: 358, endPoint x: 392, endPoint y: 359, distance: 28.6
click at [392, 359] on textarea "Cow had a calf about wk ago, Went 3 days b4 passing after birth Owner been givi…" at bounding box center [475, 379] width 366 height 79
click at [387, 355] on textarea "Cow had a calf about wk ago, Went 3 days b4 passing after birth Owner been givi…" at bounding box center [475, 379] width 366 height 79
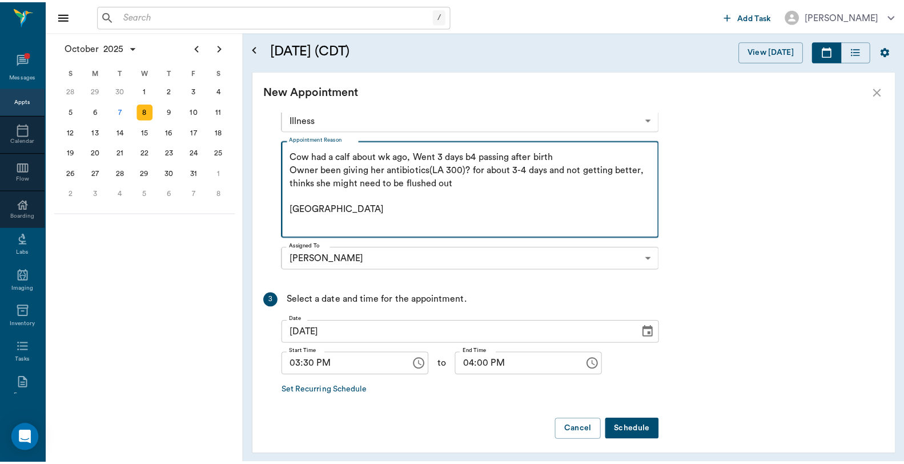
scroll to position [196, 0]
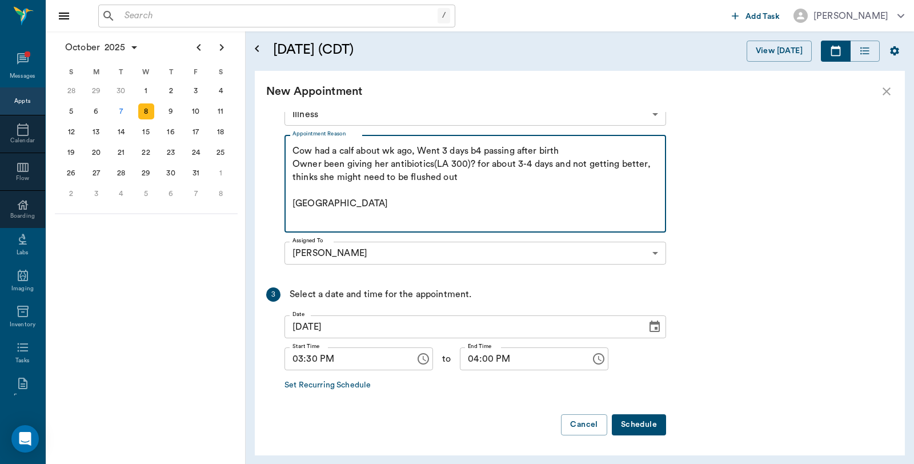
type textarea "Cow had a calf about wk ago, Went 3 days b4 passing after birth Owner been givi…"
click at [642, 431] on button "Schedule" at bounding box center [639, 424] width 54 height 21
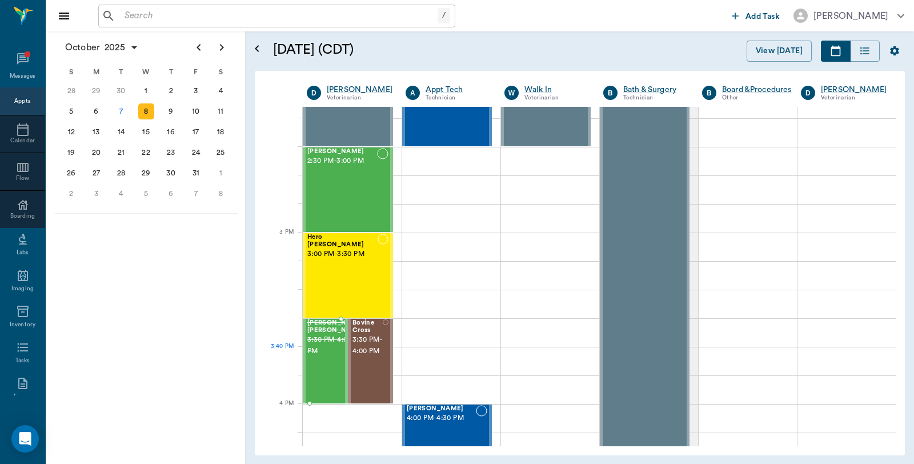
click at [364, 370] on div at bounding box center [364, 360] width 0 height 83
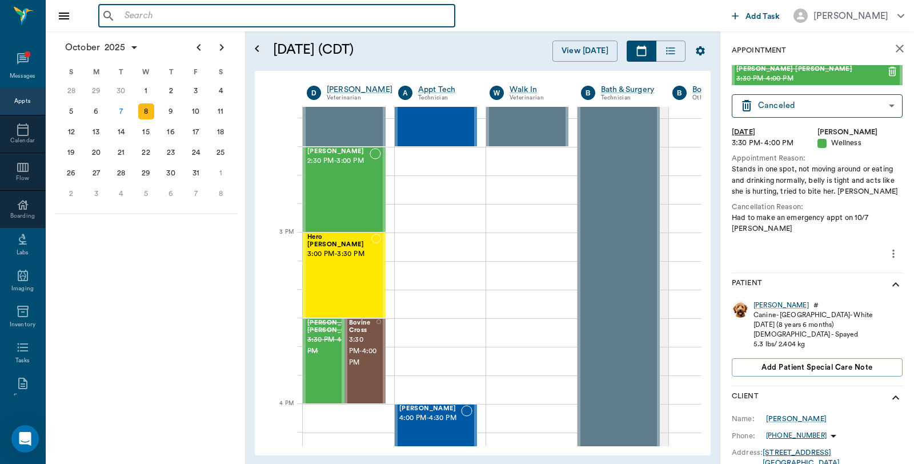
click at [172, 13] on input "text" at bounding box center [285, 16] width 330 height 16
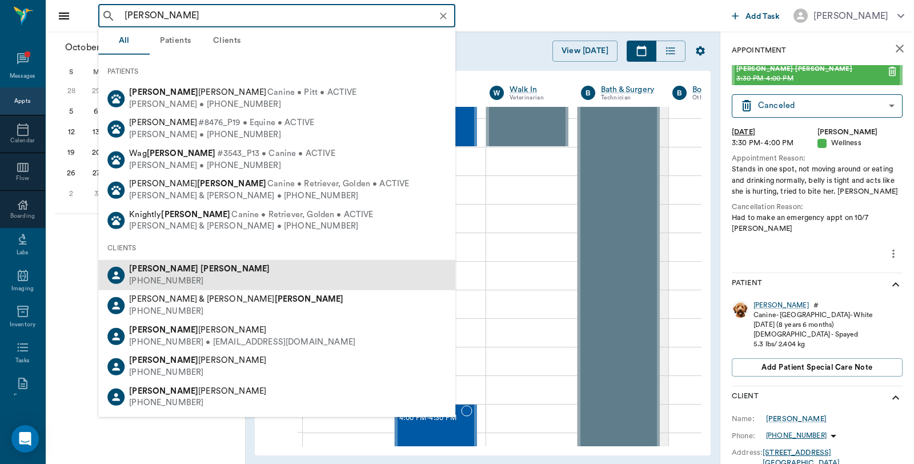
click at [201, 269] on b "[PERSON_NAME]" at bounding box center [235, 269] width 69 height 9
type input "[PERSON_NAME]"
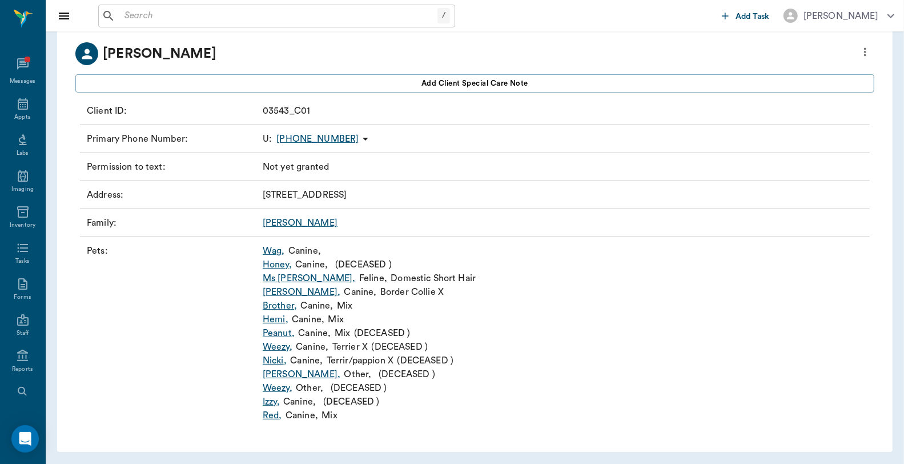
scroll to position [67, 0]
click at [270, 249] on link "Wag ," at bounding box center [274, 250] width 22 height 14
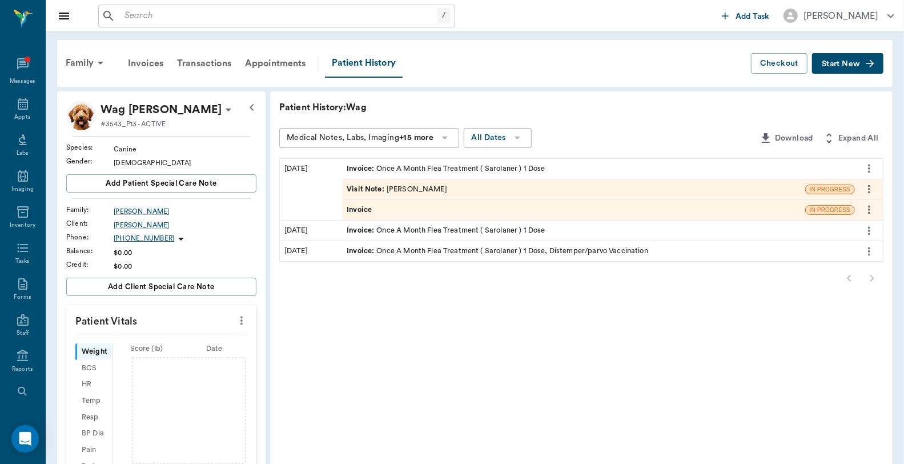
click at [871, 215] on icon "more" at bounding box center [869, 210] width 13 height 14
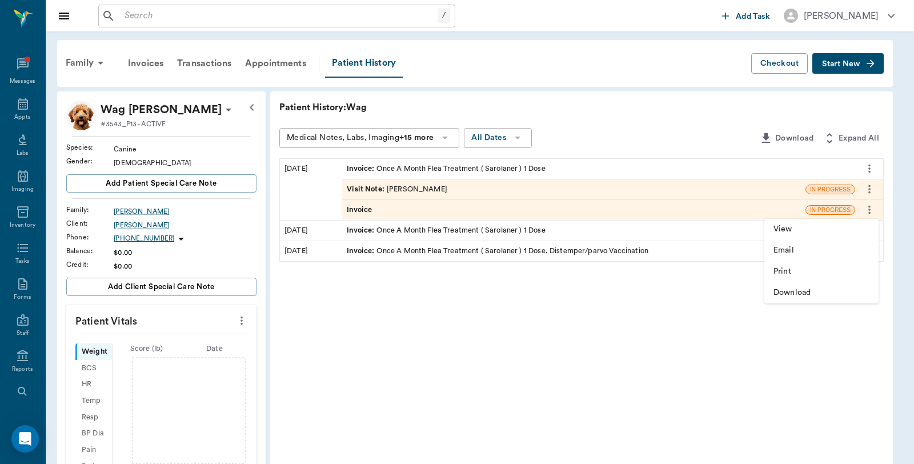
click at [871, 207] on div at bounding box center [457, 232] width 914 height 464
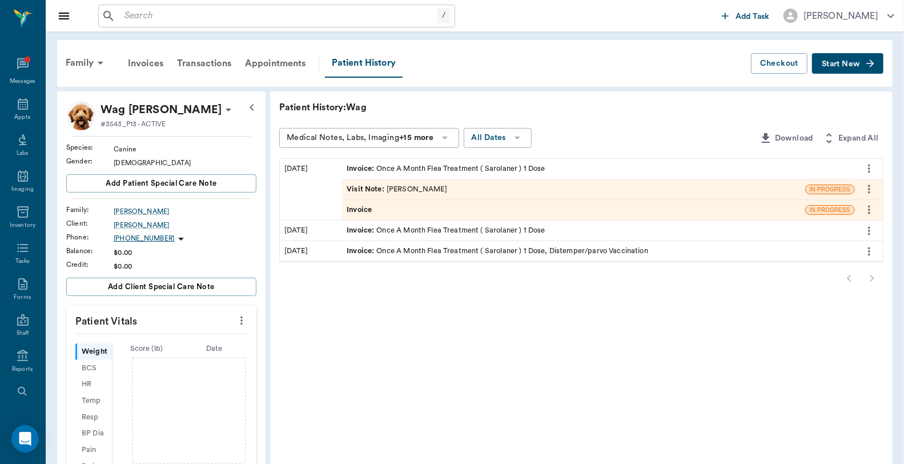
click at [866, 214] on icon "more" at bounding box center [869, 210] width 13 height 14
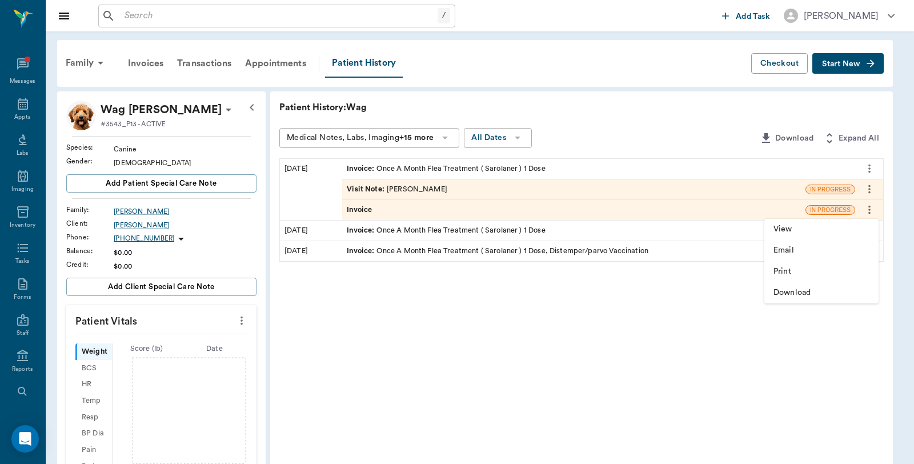
click at [840, 64] on div at bounding box center [457, 232] width 914 height 464
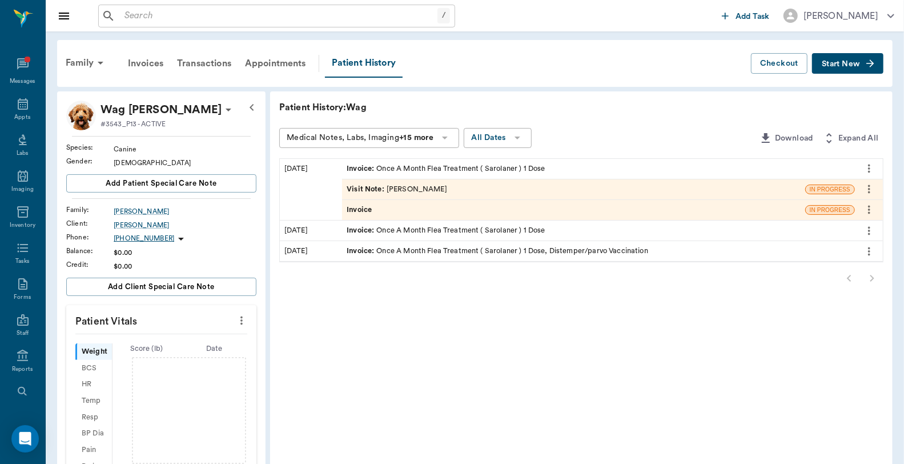
click at [843, 64] on span "Start New" at bounding box center [841, 64] width 38 height 0
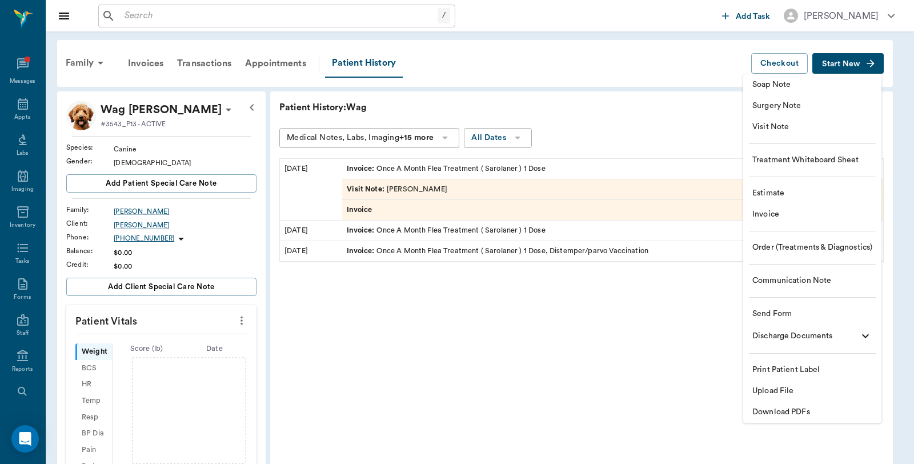
click at [780, 211] on span "Invoice" at bounding box center [812, 215] width 120 height 12
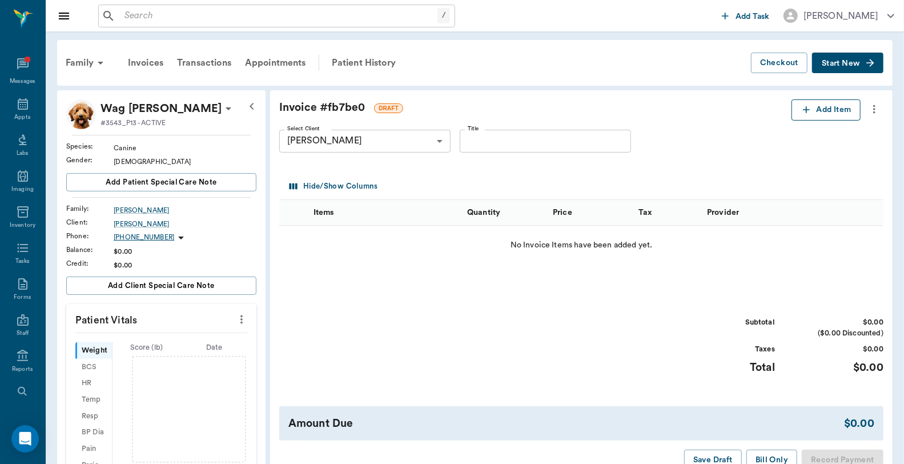
click at [817, 105] on button "Add Item" at bounding box center [826, 109] width 69 height 21
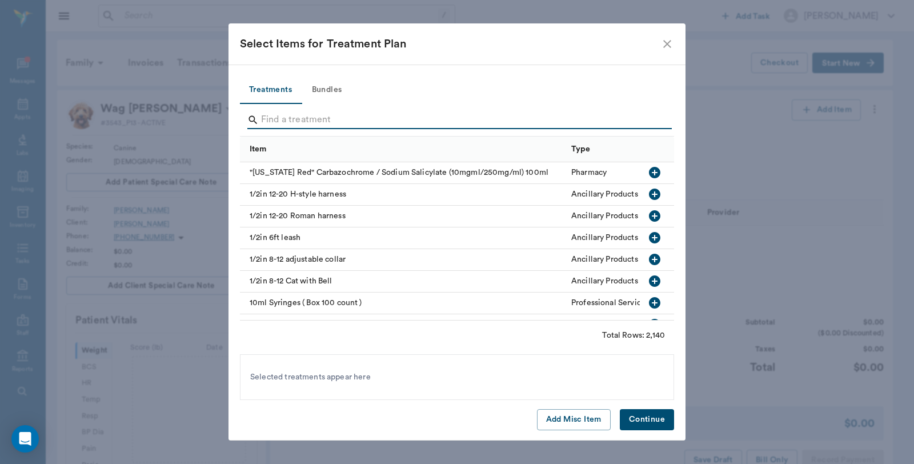
click at [318, 115] on input "Search" at bounding box center [458, 120] width 394 height 18
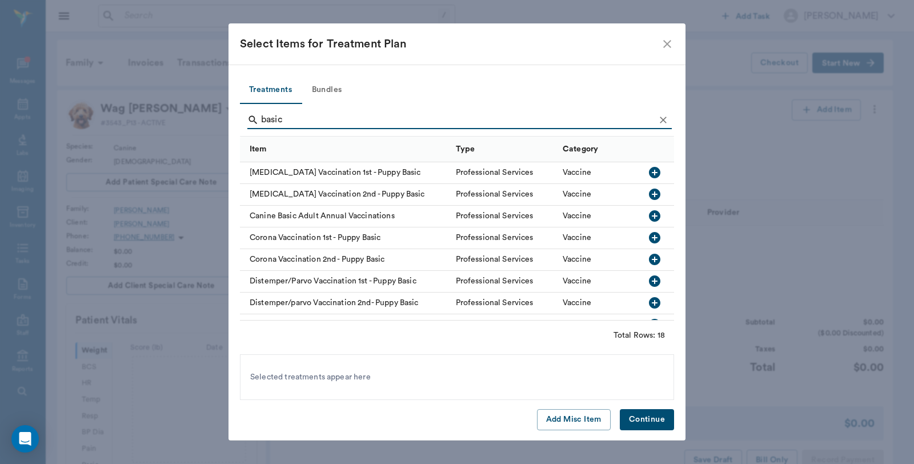
click at [649, 301] on icon "button" at bounding box center [654, 302] width 11 height 11
click at [422, 376] on icon at bounding box center [425, 377] width 10 height 10
click at [291, 111] on input "basic" at bounding box center [458, 120] width 394 height 18
type input "b"
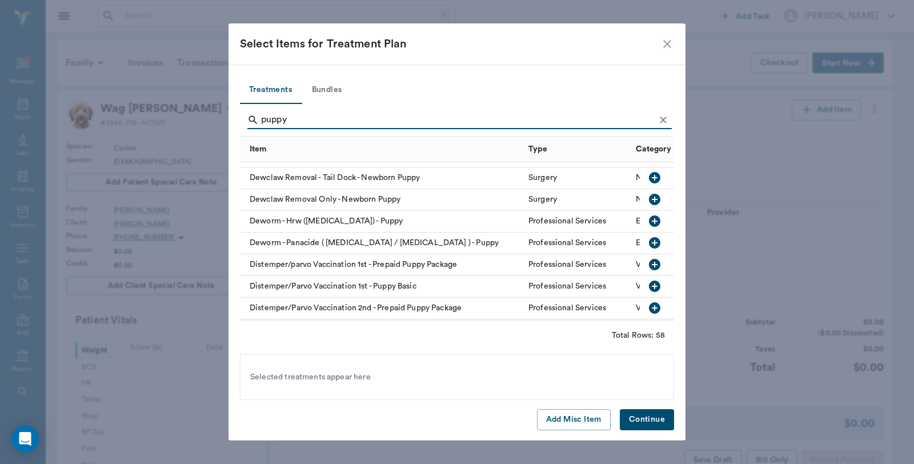
scroll to position [254, 0]
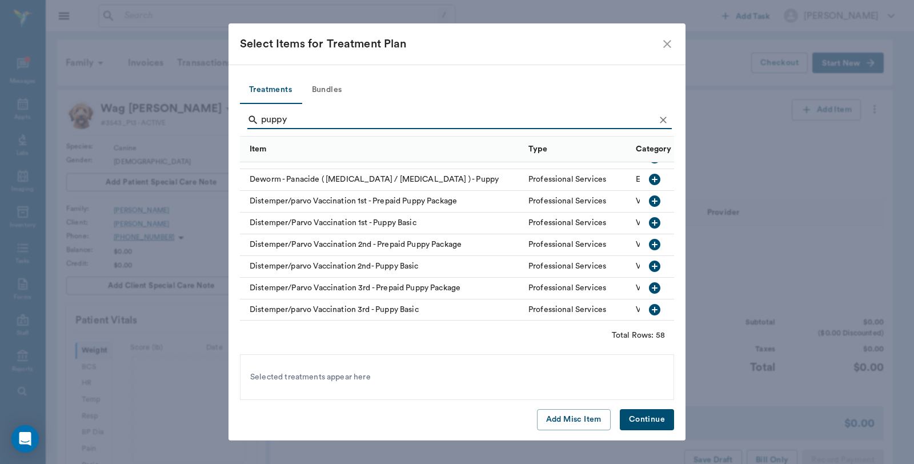
type input "puppy"
click at [339, 83] on button "Bundles" at bounding box center [326, 90] width 51 height 27
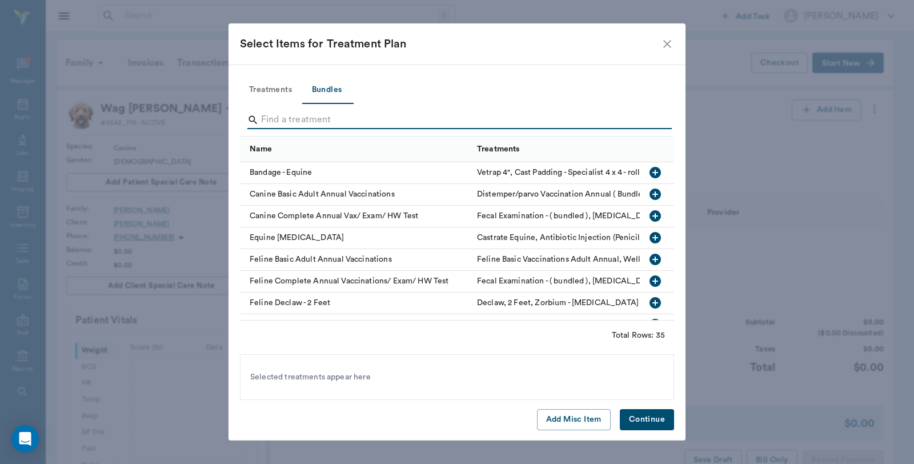
click at [329, 118] on input "Search" at bounding box center [458, 120] width 394 height 18
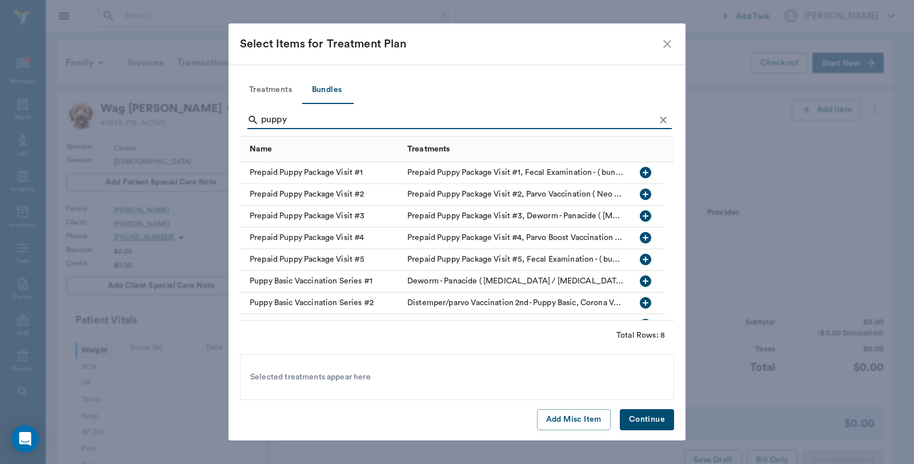
type input "puppy"
click at [649, 300] on icon "button" at bounding box center [645, 302] width 11 height 11
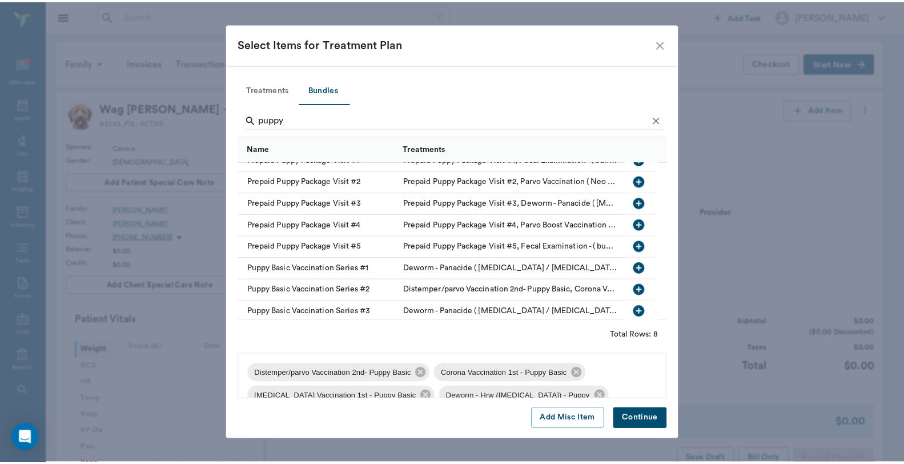
scroll to position [15, 0]
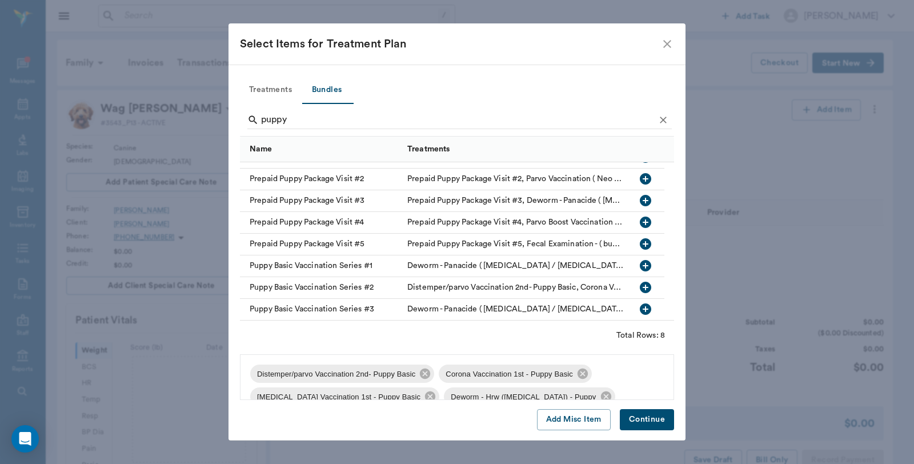
click at [651, 415] on button "Continue" at bounding box center [647, 419] width 54 height 21
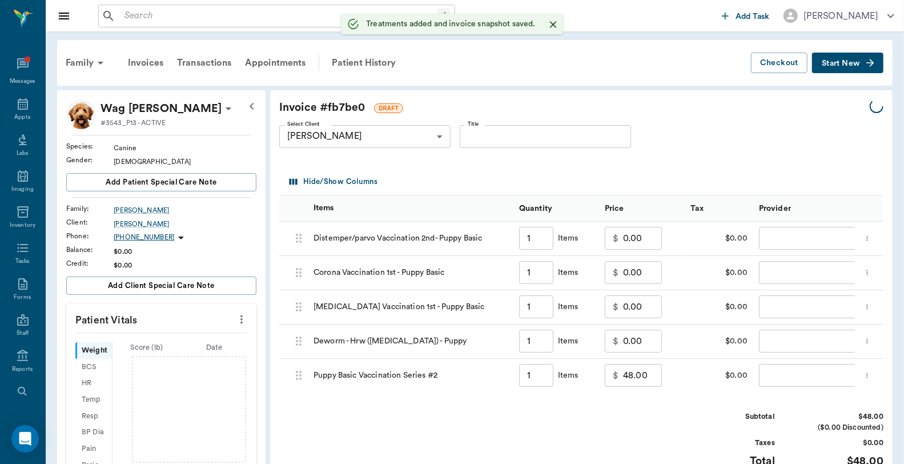
type input "1.00"
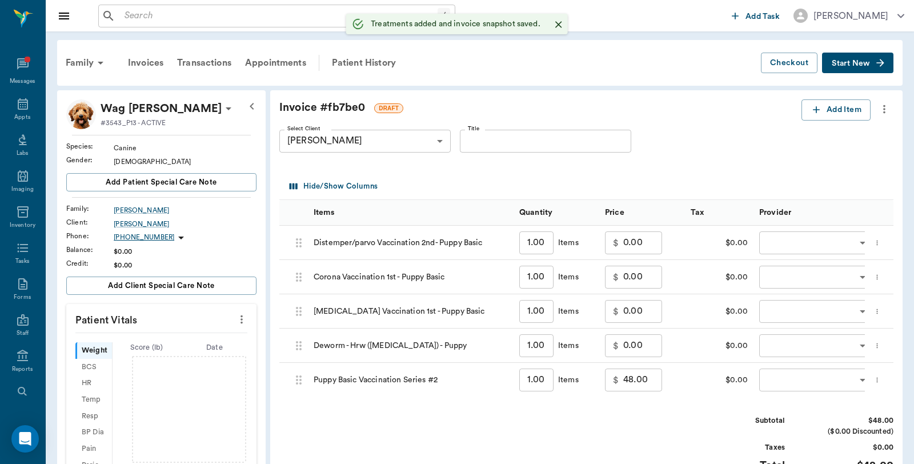
click at [812, 248] on body "/ ​ Add Task Dr. Bert Ellsworth Nectar Messages Appts Labs Imaging Inventory Ta…" at bounding box center [457, 378] width 914 height 756
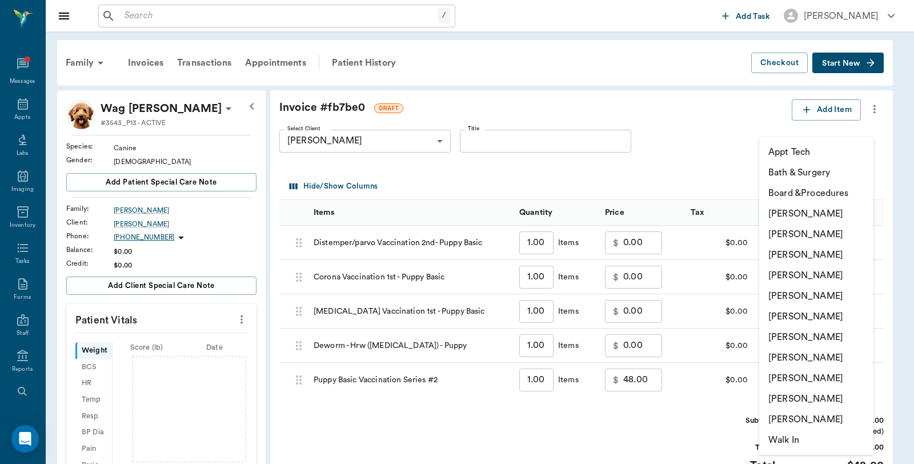
click at [794, 212] on li "[PERSON_NAME]" at bounding box center [816, 213] width 114 height 21
type input "none-6899ea08ed37b777db10de45"
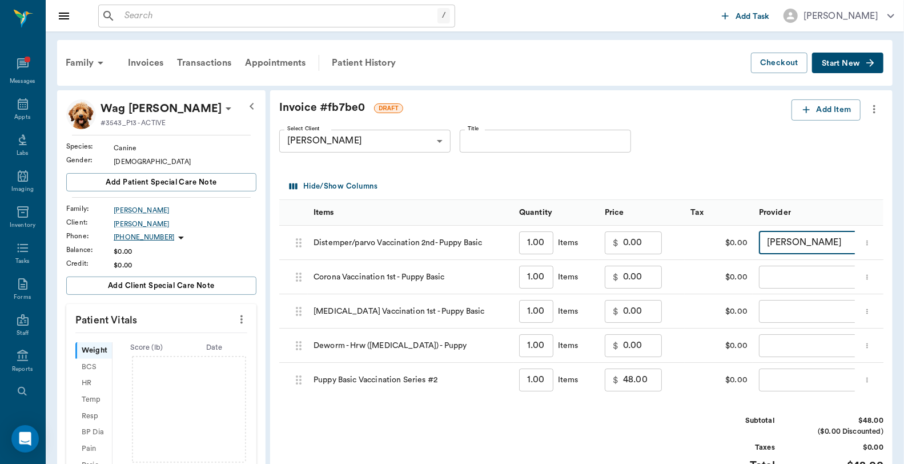
click at [794, 276] on body "/ ​ Add Task Dr. Bert Ellsworth Nectar Messages Appts Labs Imaging Inventory Ta…" at bounding box center [452, 378] width 904 height 756
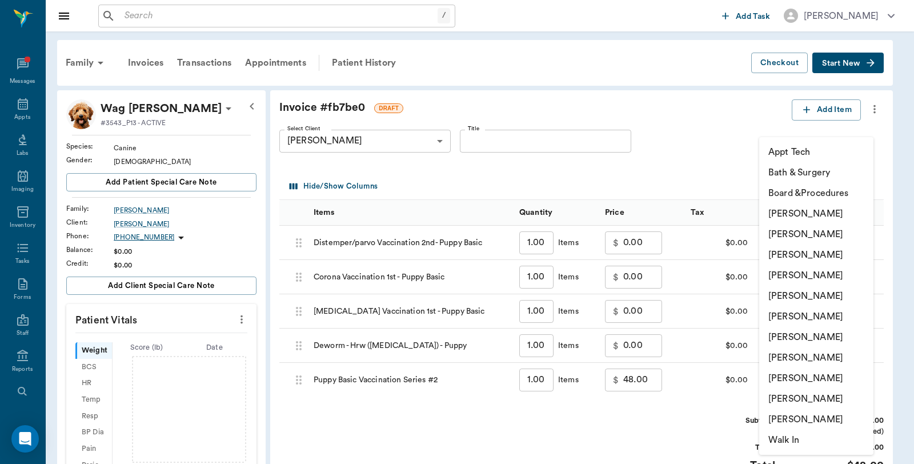
click at [809, 218] on li "[PERSON_NAME]" at bounding box center [816, 213] width 114 height 21
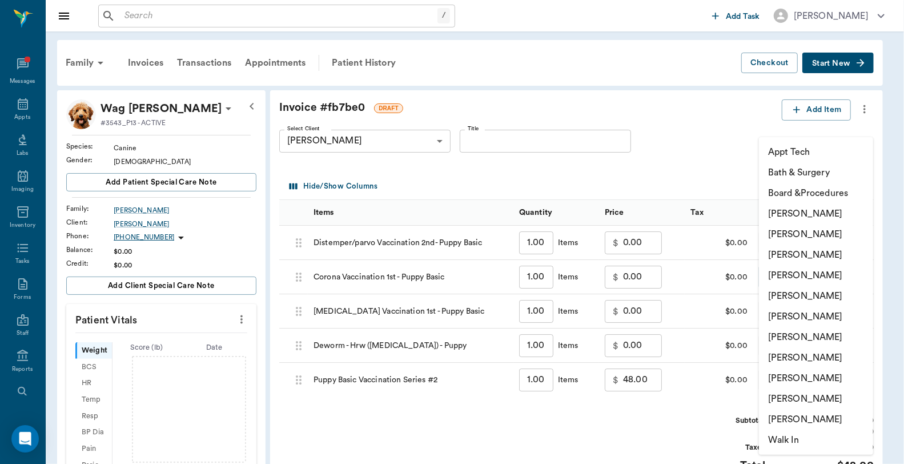
type input "none-6899ea08ed37b777db10de45"
click at [775, 311] on body "/ ​ Add Task Dr. Bert Ellsworth Nectar Messages Appts Labs Imaging Inventory Ta…" at bounding box center [452, 378] width 904 height 756
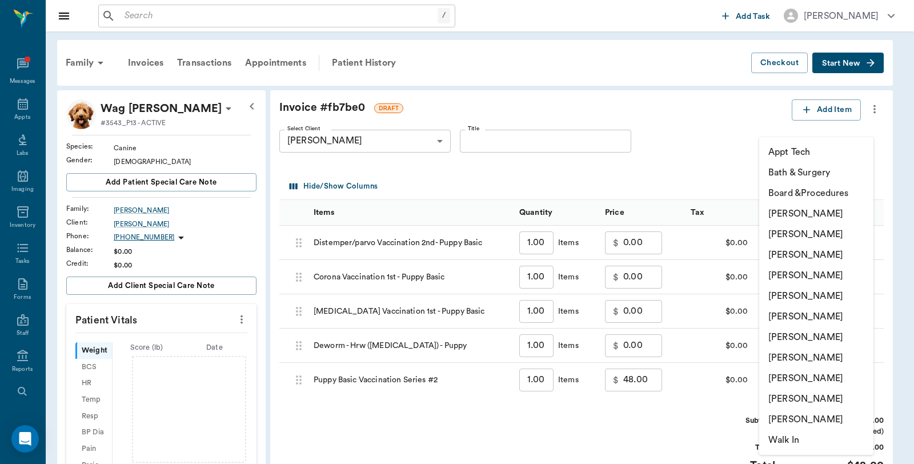
click at [794, 213] on li "[PERSON_NAME]" at bounding box center [816, 213] width 114 height 21
type input "none-6899ea08ed37b777db10de45"
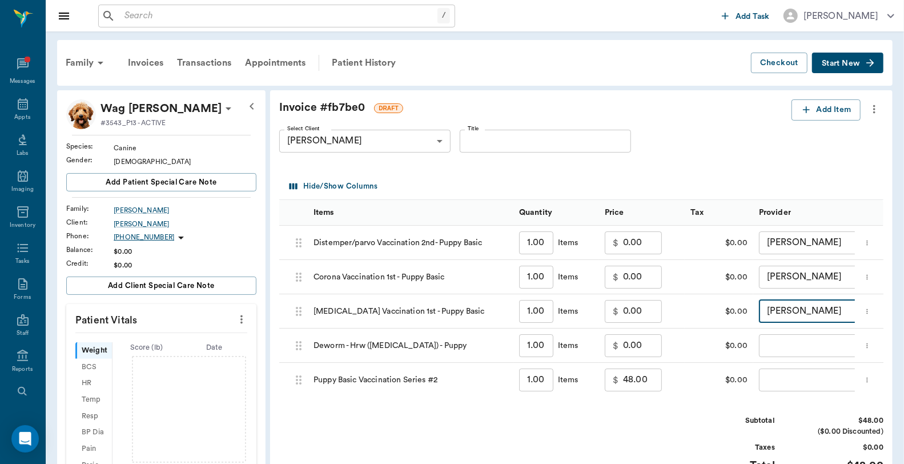
click at [781, 346] on body "/ ​ Add Task Dr. Bert Ellsworth Nectar Messages Appts Labs Imaging Inventory Ta…" at bounding box center [452, 378] width 904 height 756
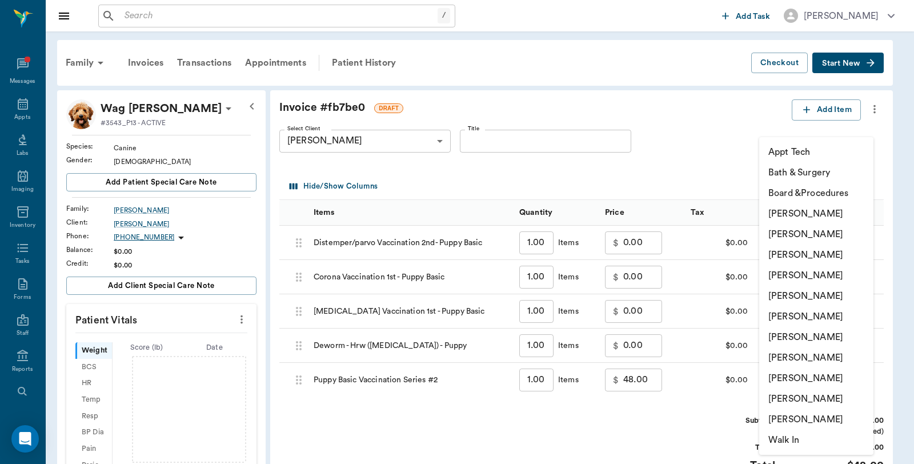
click at [798, 215] on li "[PERSON_NAME]" at bounding box center [816, 213] width 114 height 21
type input "none-6899ea08ed37b777db10de45"
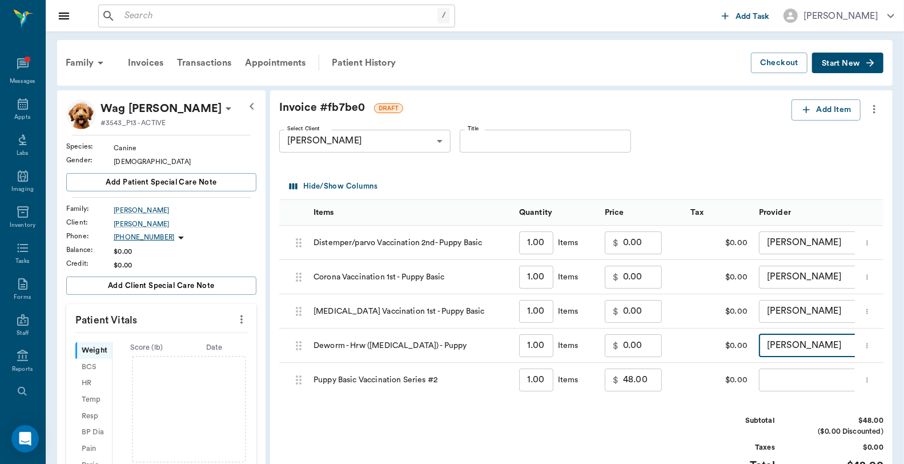
click at [763, 383] on body "/ ​ Add Task Dr. Bert Ellsworth Nectar Messages Appts Labs Imaging Inventory Ta…" at bounding box center [452, 378] width 904 height 756
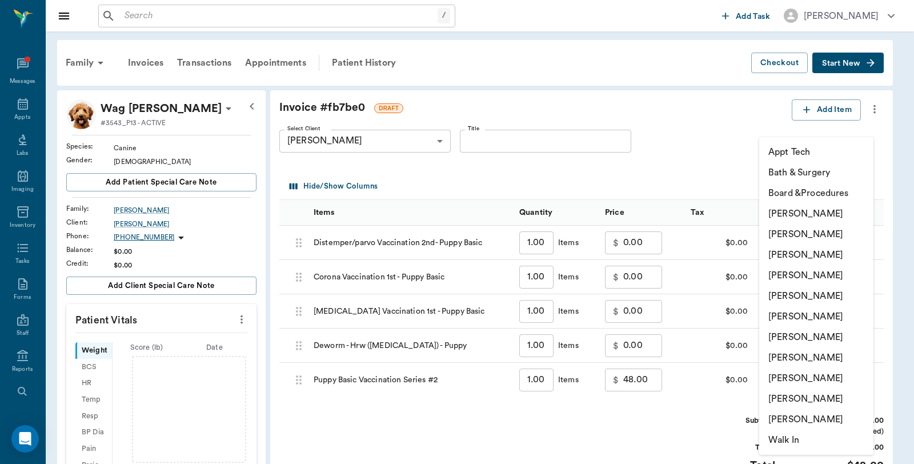
click at [795, 210] on li "[PERSON_NAME]" at bounding box center [816, 213] width 114 height 21
type input "none-6899ea08ed37b777db10de45"
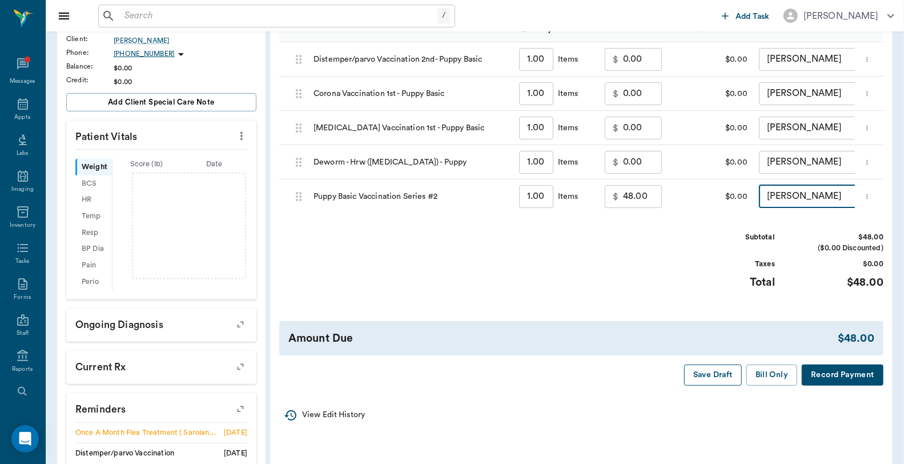
scroll to position [190, 0]
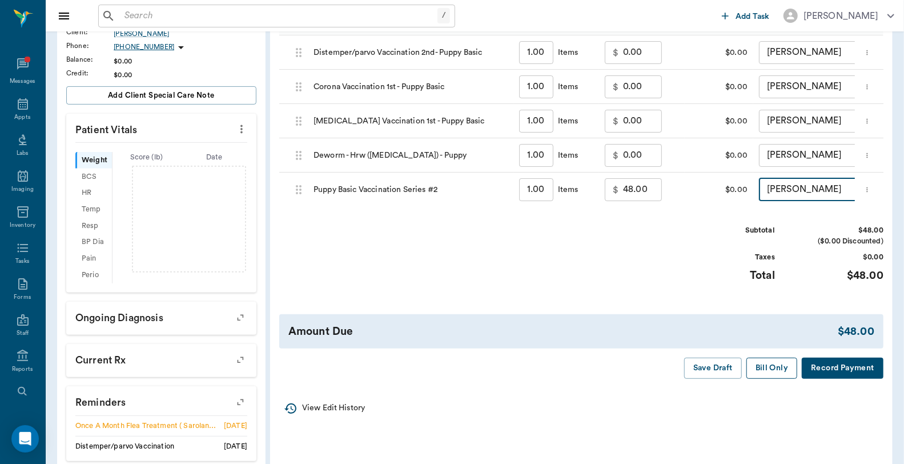
click at [764, 379] on button "Bill Only" at bounding box center [772, 368] width 51 height 21
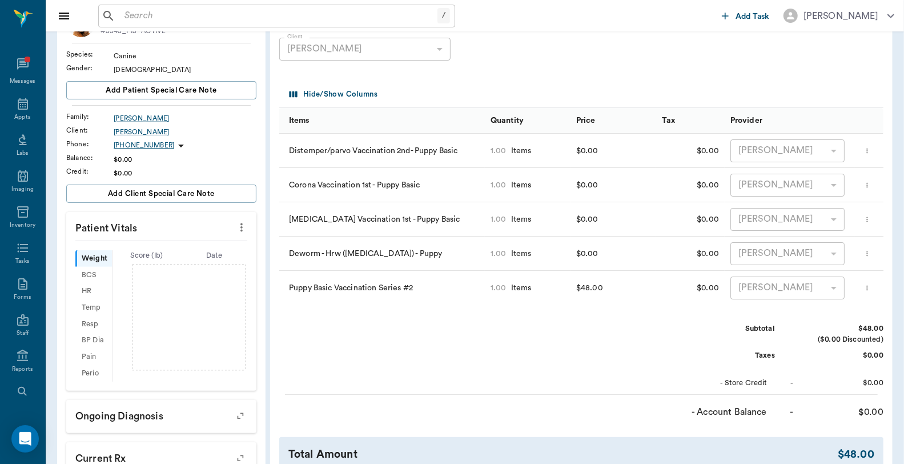
scroll to position [29, 0]
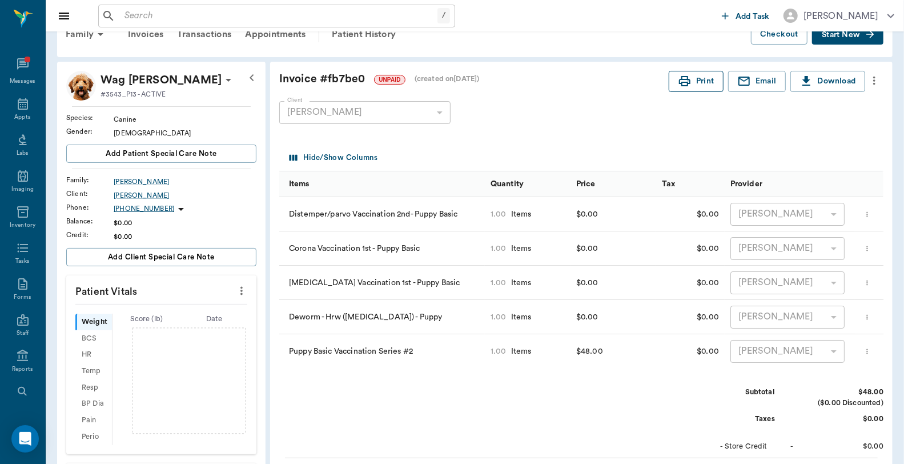
click at [691, 82] on button "Print" at bounding box center [696, 81] width 55 height 21
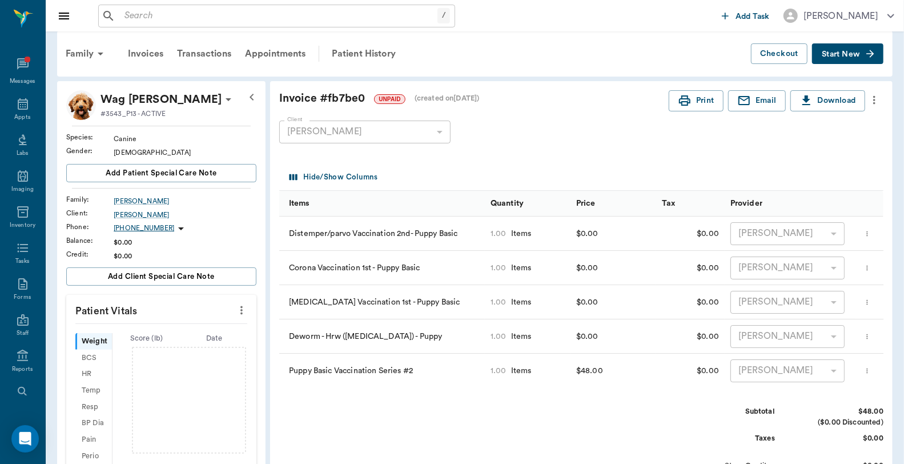
scroll to position [0, 0]
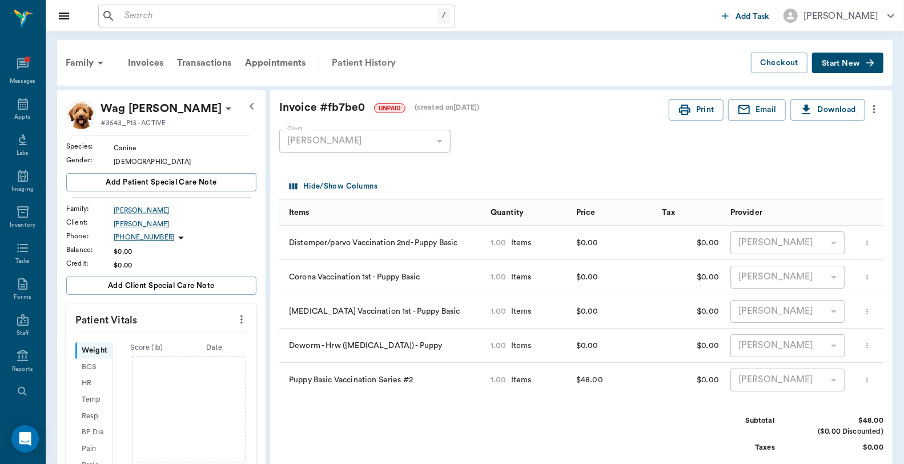
click at [357, 54] on div "Patient History" at bounding box center [364, 62] width 78 height 27
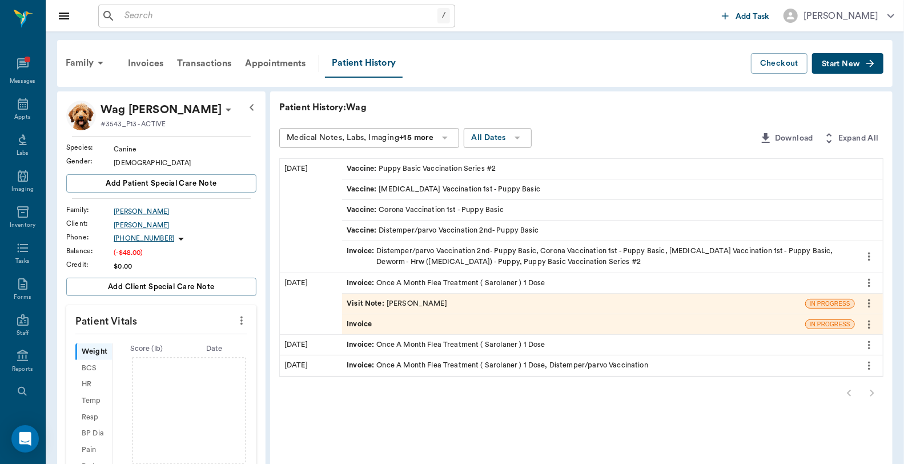
click at [448, 260] on div "Invoice : Distemper/parvo Vaccination 2nd- Puppy Basic, Corona Vaccination 1st …" at bounding box center [599, 257] width 504 height 22
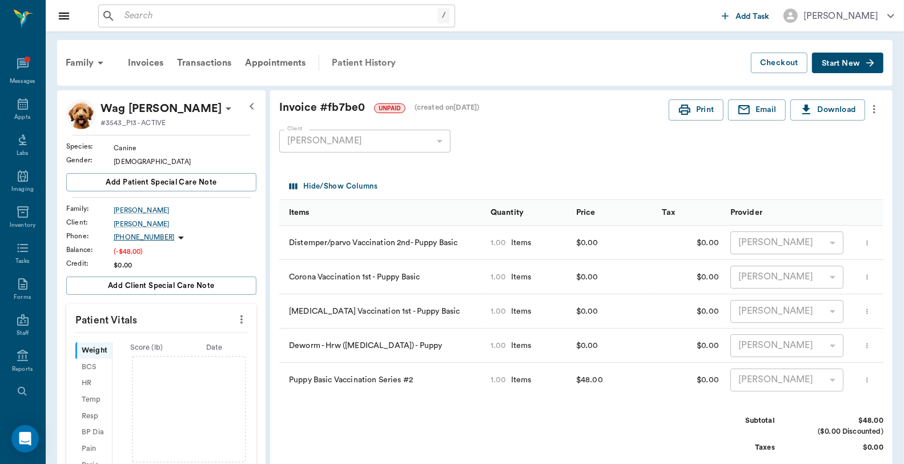
click at [362, 61] on div "Patient History" at bounding box center [364, 62] width 78 height 27
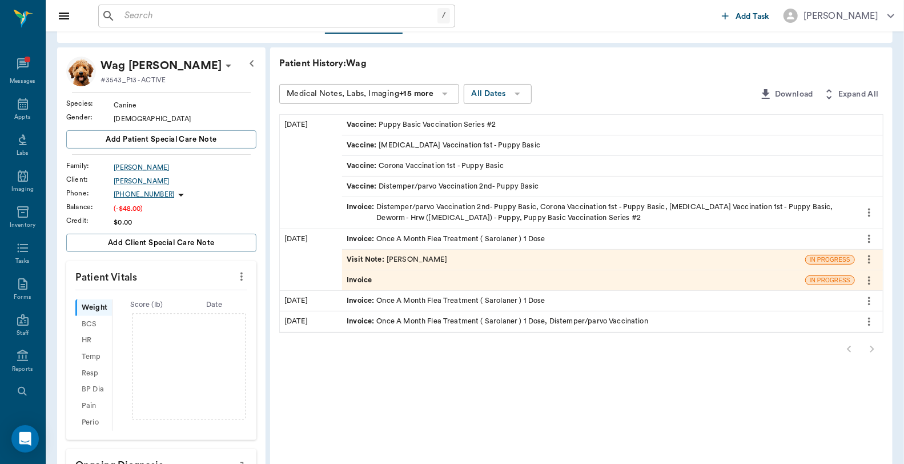
scroll to position [63, 0]
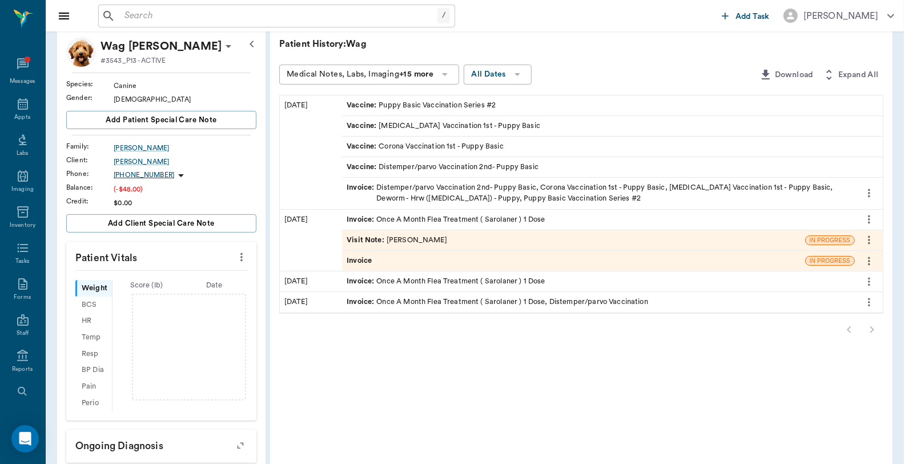
click at [647, 303] on div "Invoice : Once A Month Flea Treatment ( Sarolaner ) 1 Dose, Distemper/parvo Vac…" at bounding box center [598, 302] width 513 height 20
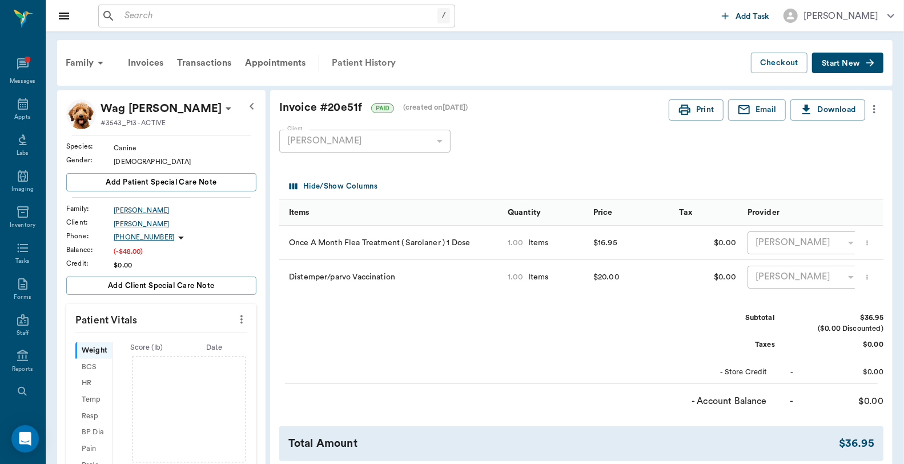
click at [346, 61] on div "Patient History" at bounding box center [364, 62] width 78 height 27
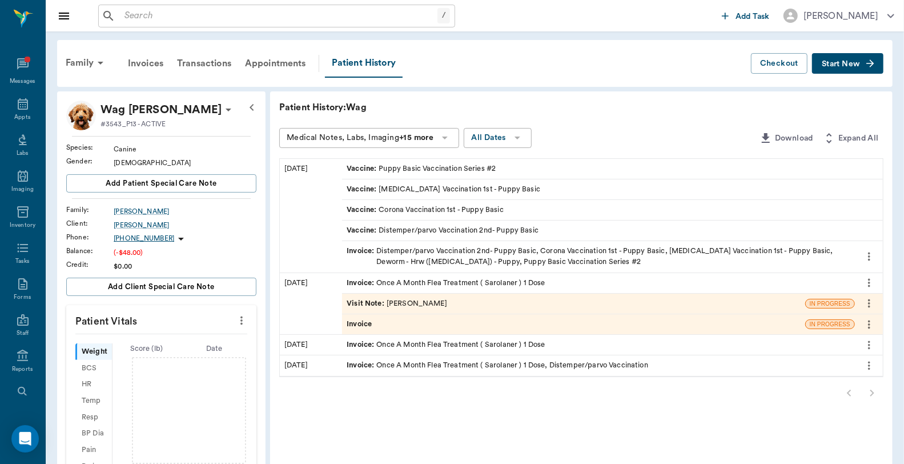
click at [450, 250] on div "Invoice : Distemper/parvo Vaccination 2nd- Puppy Basic, Corona Vaccination 1st …" at bounding box center [599, 257] width 504 height 22
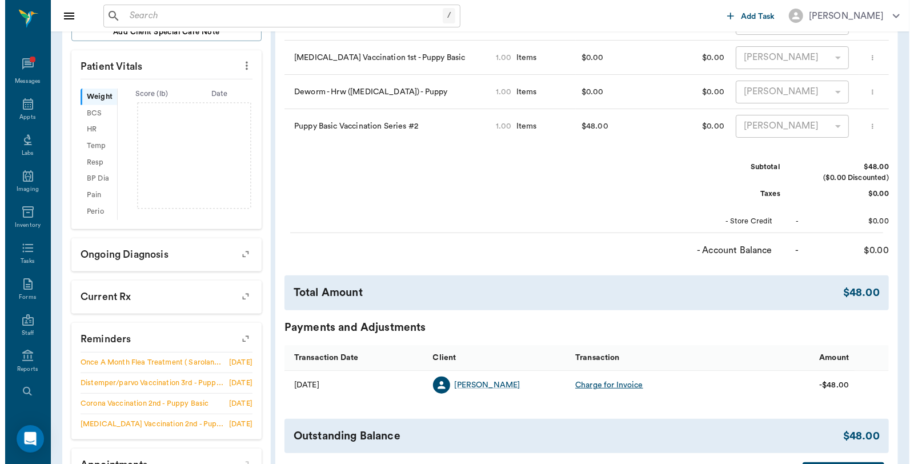
scroll to position [346, 0]
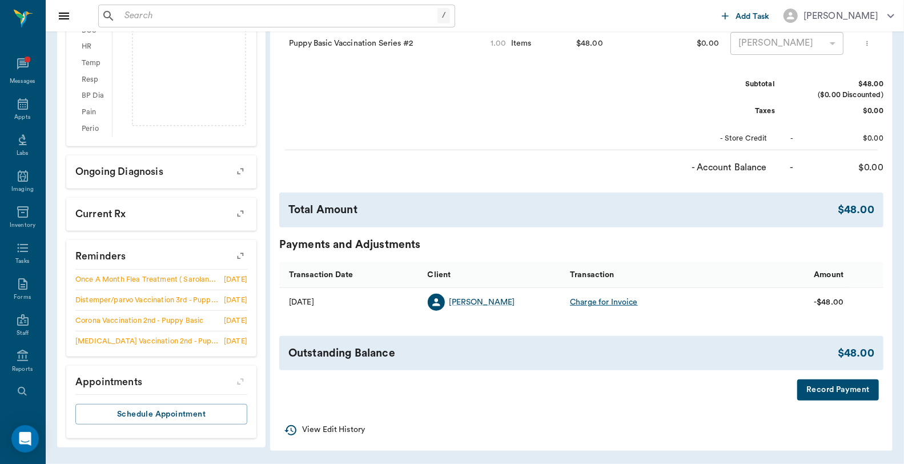
click at [847, 386] on button "Record Payment" at bounding box center [839, 389] width 82 height 21
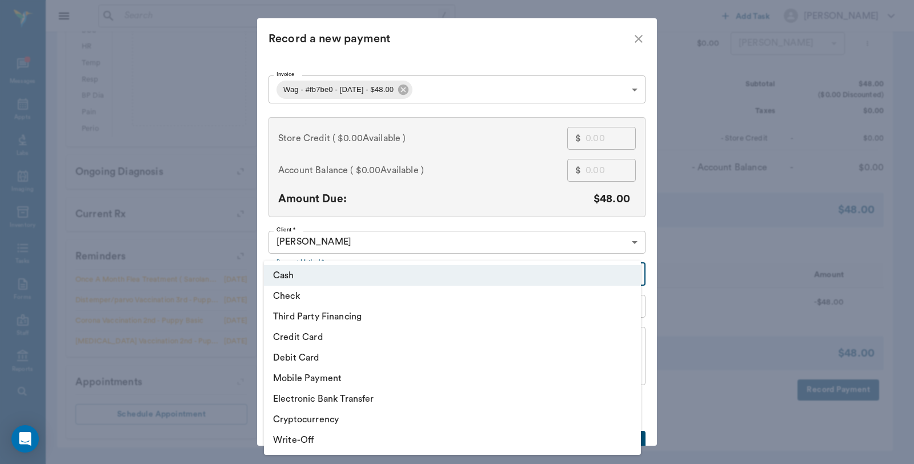
click at [316, 273] on body "/ ​ Add Task Dr. Bert Ellsworth Nectar Messages Appts Labs Imaging Inventory Ta…" at bounding box center [457, 64] width 914 height 800
click at [318, 358] on li "Debit Card" at bounding box center [452, 357] width 377 height 21
type input "DEBIT_CARD"
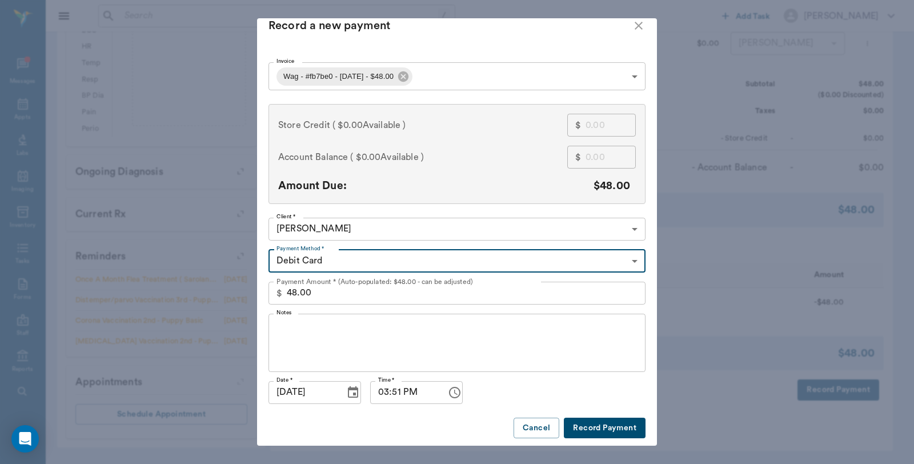
scroll to position [17, 0]
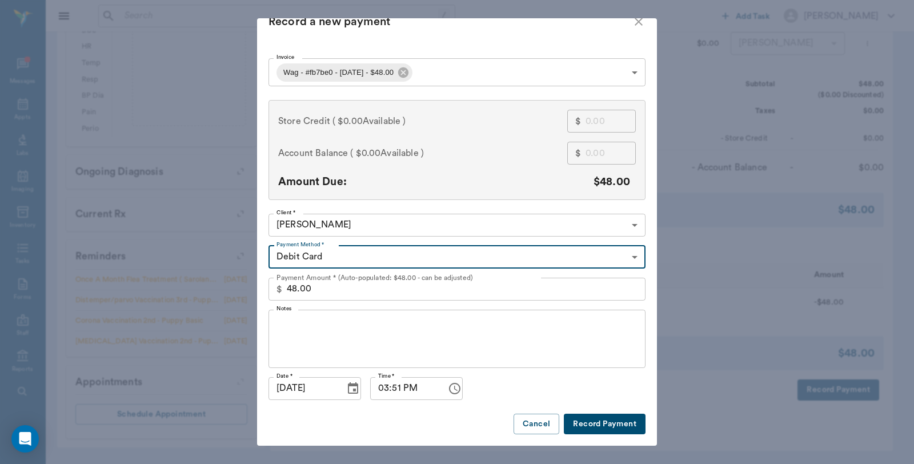
click at [601, 427] on button "Record Payment" at bounding box center [605, 424] width 82 height 21
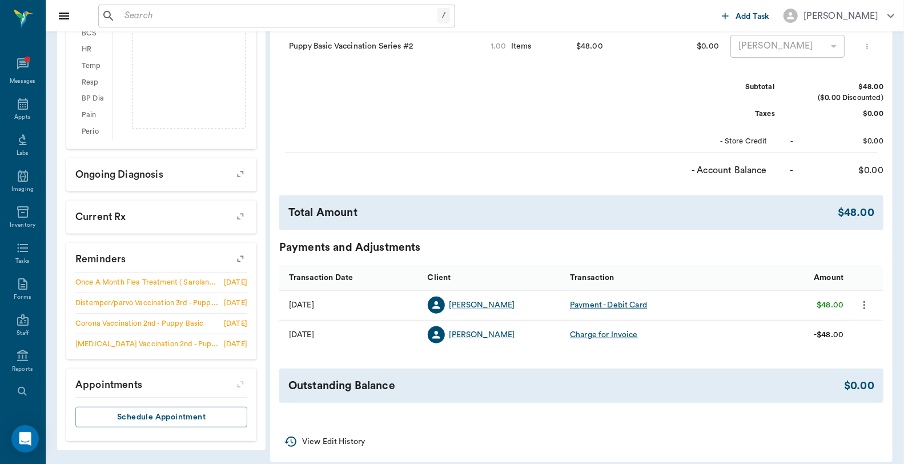
scroll to position [0, 0]
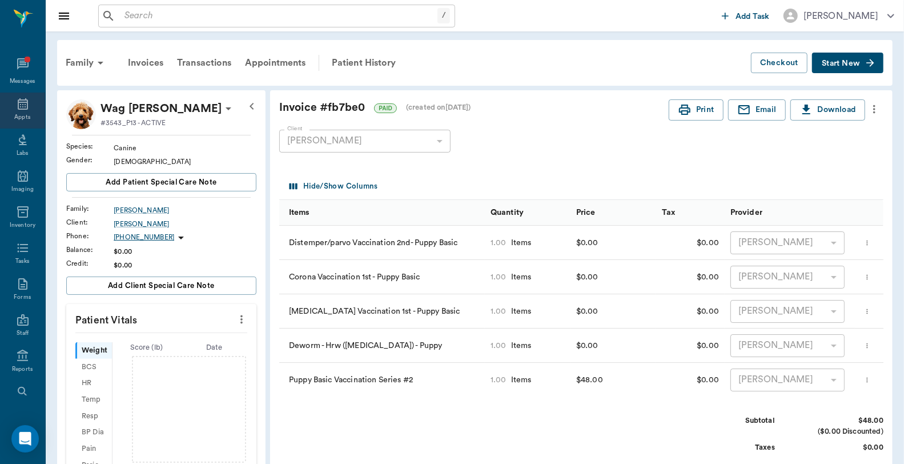
click at [23, 103] on icon at bounding box center [23, 104] width 14 height 14
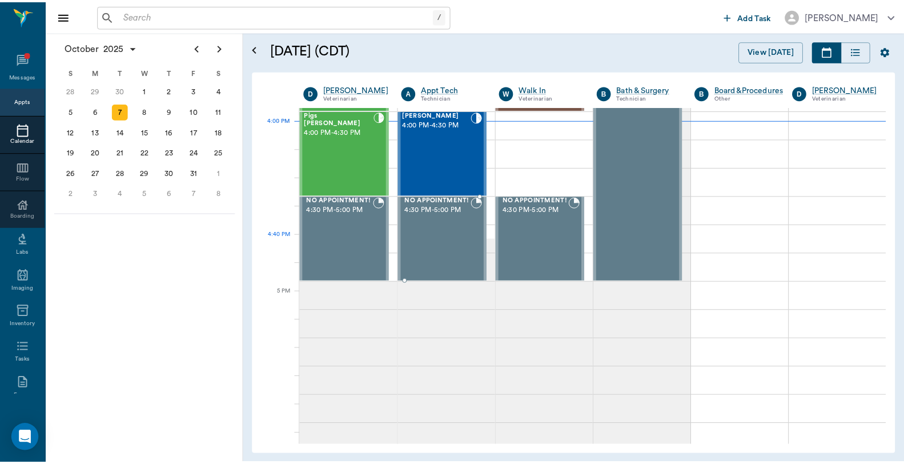
scroll to position [1055, 0]
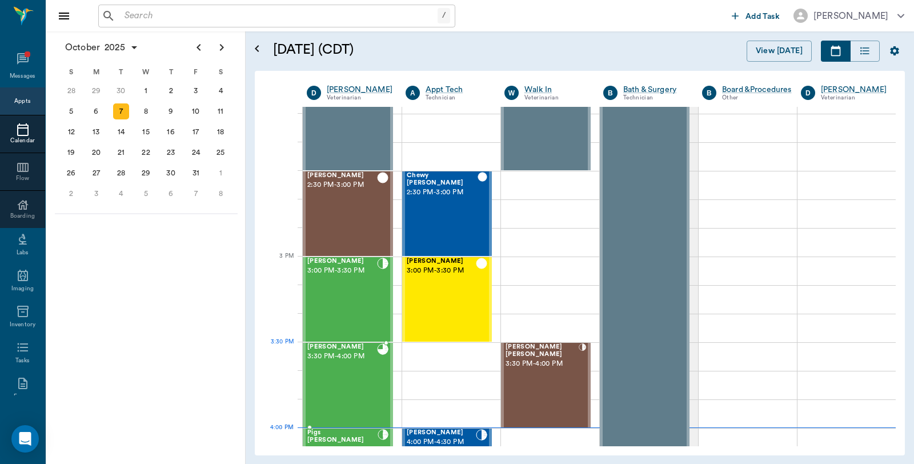
click at [373, 363] on div "[PERSON_NAME] 3:30 PM - 4:00 PM" at bounding box center [342, 384] width 70 height 83
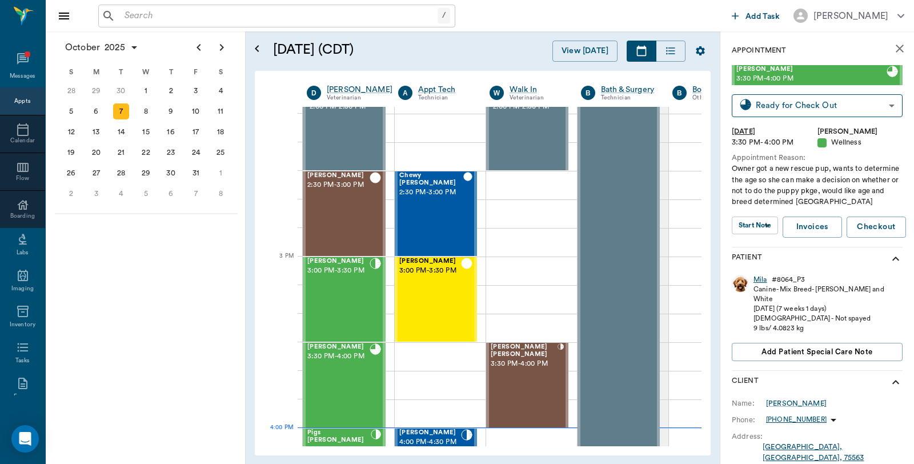
click at [764, 282] on div "Mila" at bounding box center [761, 280] width 14 height 10
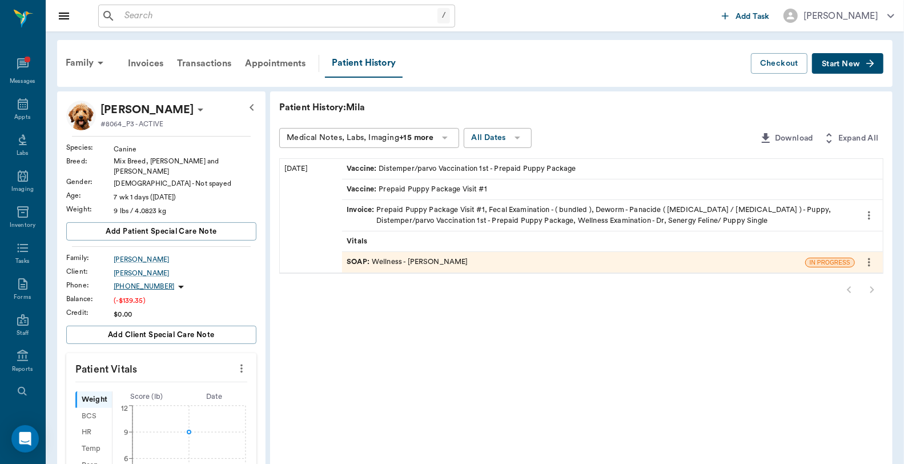
click at [496, 209] on div "Invoice : Prepaid Puppy Package Visit #1, Fecal Examination - ( bundled ), Dewo…" at bounding box center [599, 216] width 504 height 22
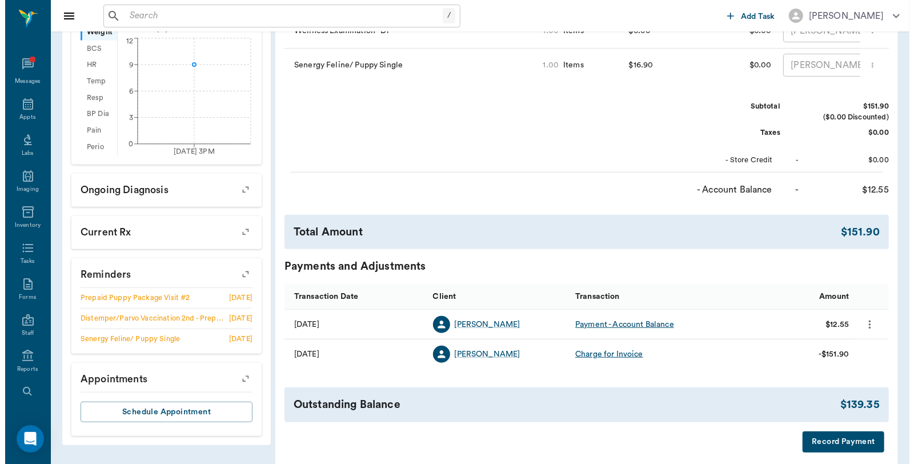
scroll to position [427, 0]
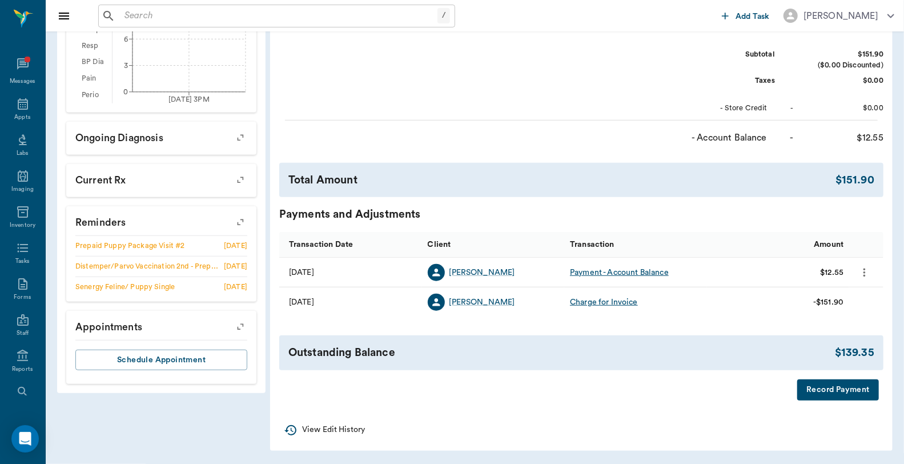
click at [832, 392] on button "Record Payment" at bounding box center [839, 389] width 82 height 21
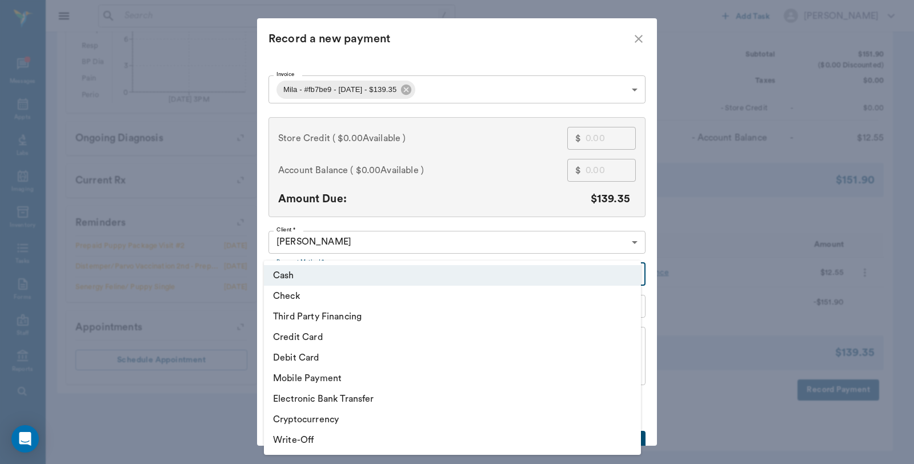
click at [316, 270] on body "/ ​ Add Task [PERSON_NAME] Nectar Messages Appts Labs Imaging Inventory Tasks F…" at bounding box center [457, 23] width 914 height 882
click at [318, 356] on li "Debit Card" at bounding box center [452, 357] width 377 height 21
type input "DEBIT_CARD"
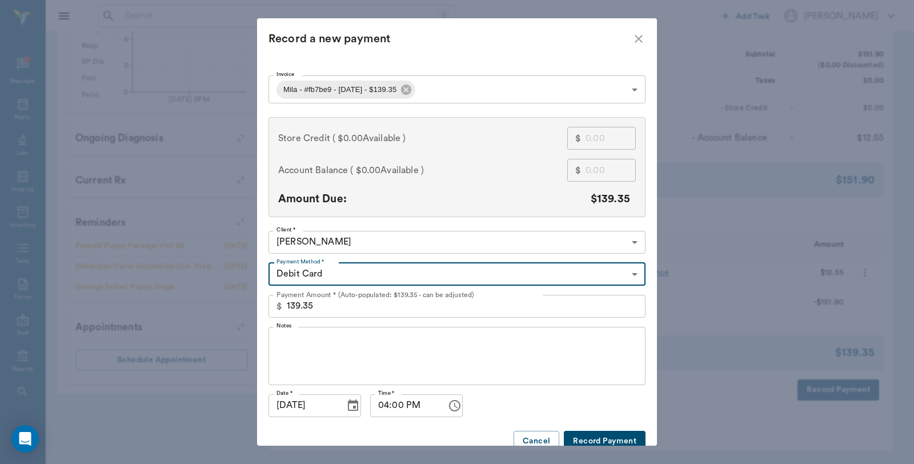
click at [610, 437] on button "Record Payment" at bounding box center [605, 441] width 82 height 21
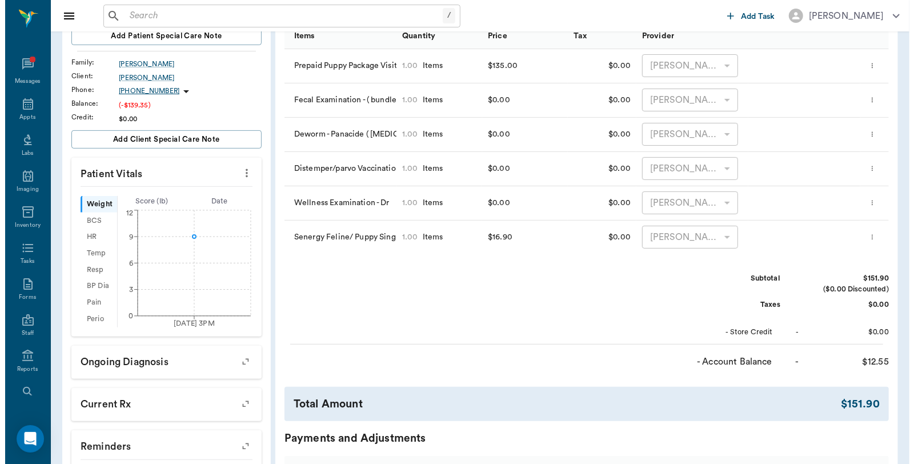
scroll to position [0, 0]
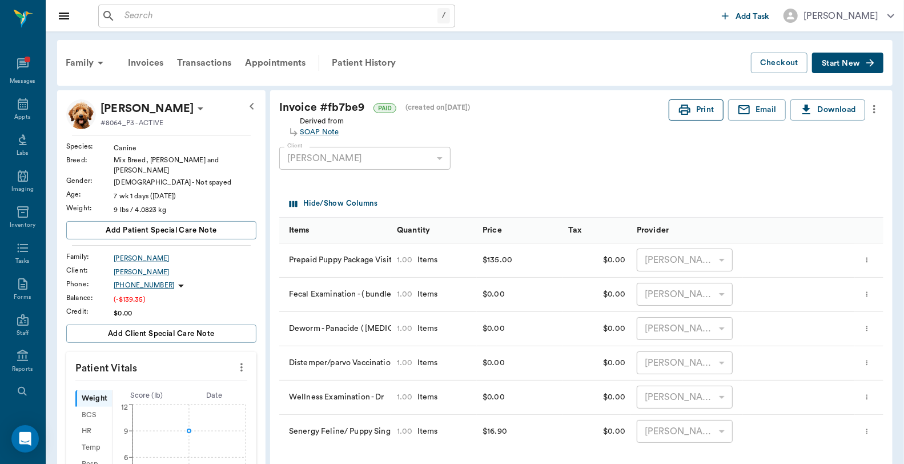
click at [699, 109] on button "Print" at bounding box center [696, 109] width 55 height 21
click at [29, 106] on div "Appts" at bounding box center [22, 111] width 45 height 36
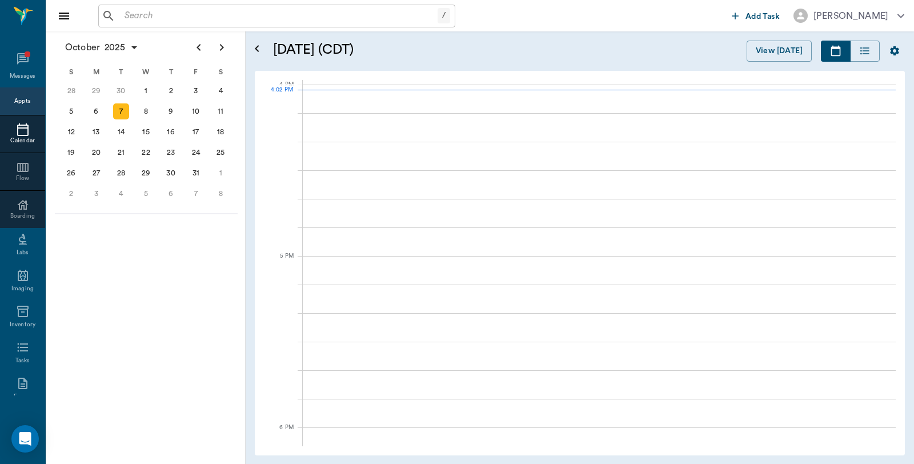
scroll to position [1371, 0]
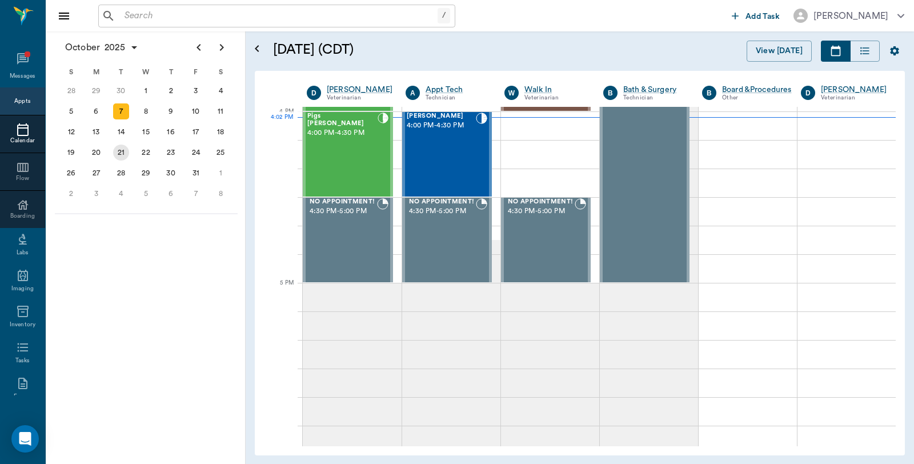
click at [121, 149] on div "21" at bounding box center [121, 153] width 16 height 16
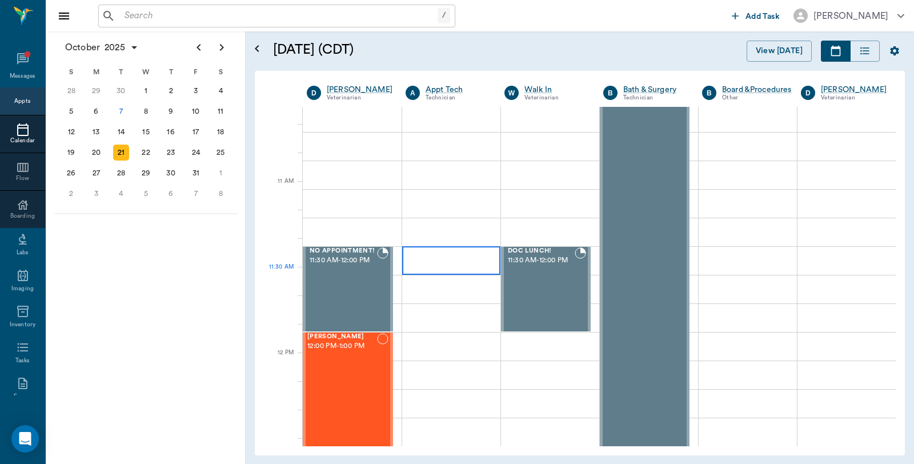
scroll to position [444, 0]
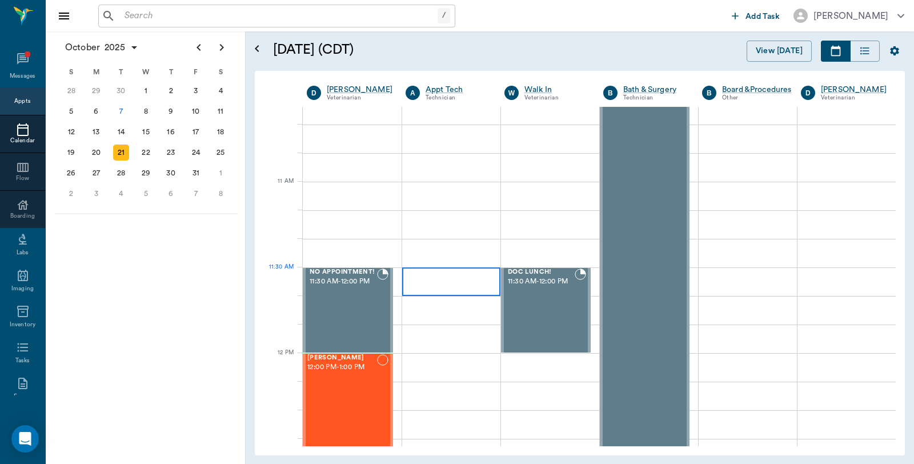
click at [431, 279] on div at bounding box center [451, 281] width 98 height 29
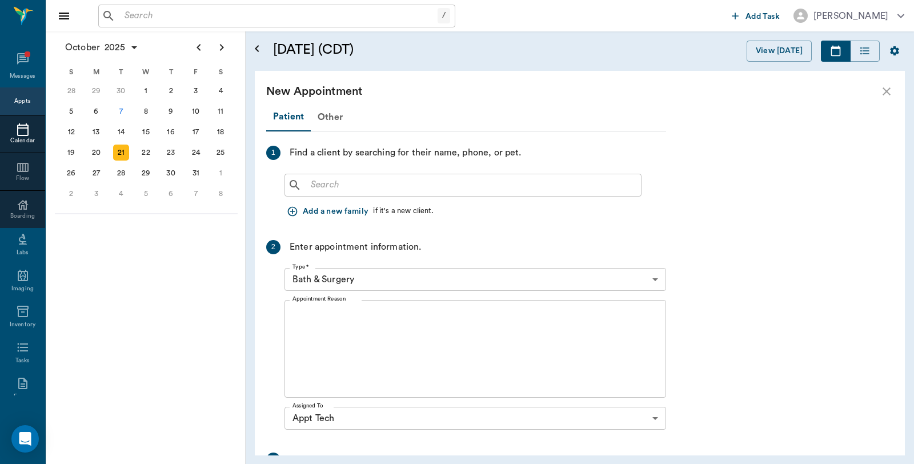
click at [386, 277] on body "/ ​ Add Task [PERSON_NAME] Nectar Messages Appts Calendar Flow Boarding Labs Im…" at bounding box center [457, 232] width 914 height 464
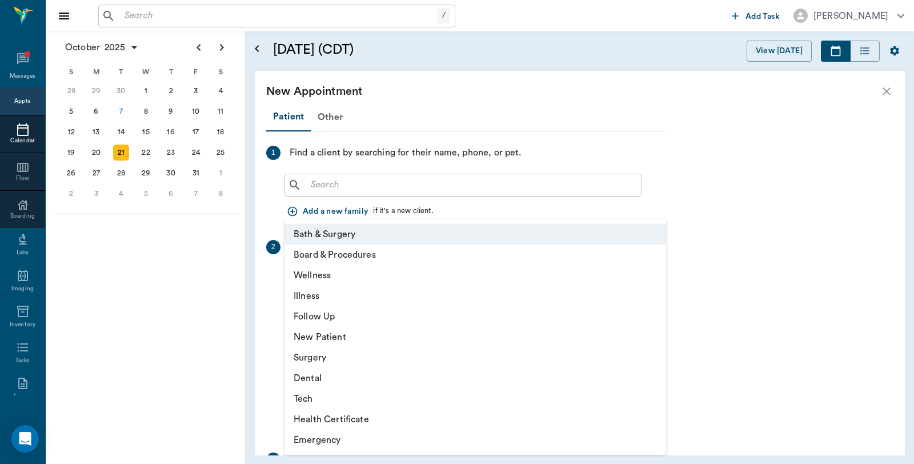
click at [311, 402] on li "Tech" at bounding box center [475, 398] width 382 height 21
type input "65d2be4f46e3a538d89b8c1a"
type input "12:00 PM"
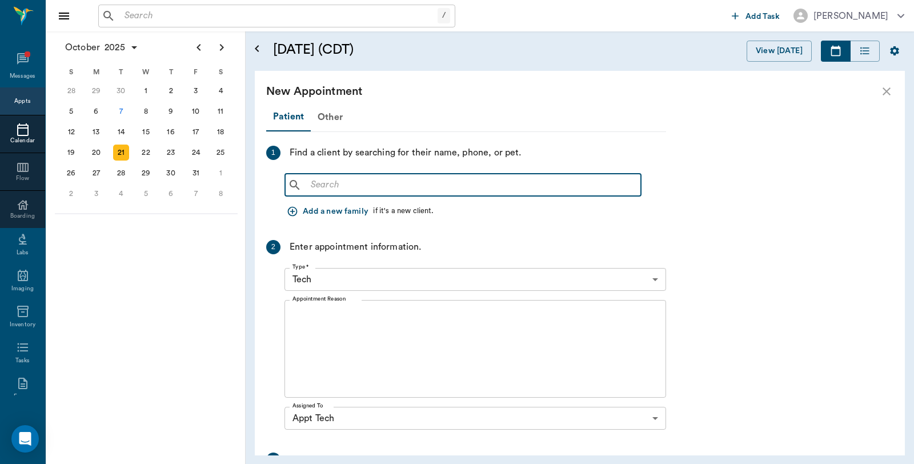
click at [378, 187] on input "text" at bounding box center [471, 185] width 330 height 16
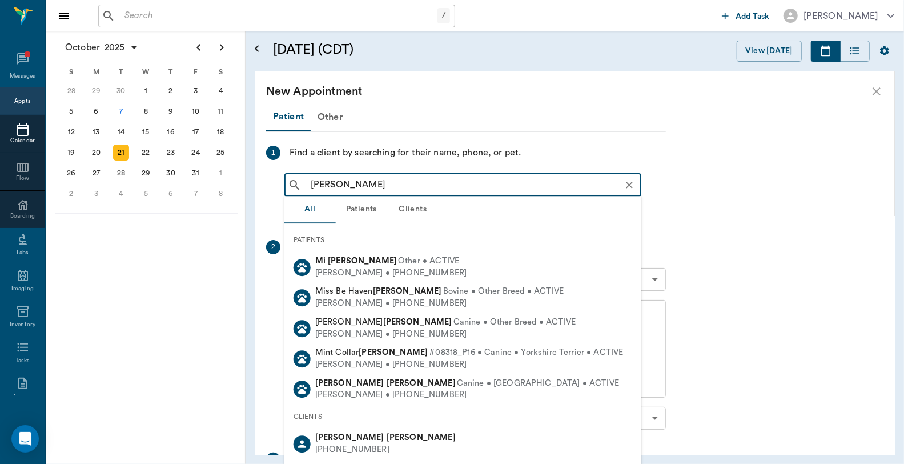
type input "Mila As"
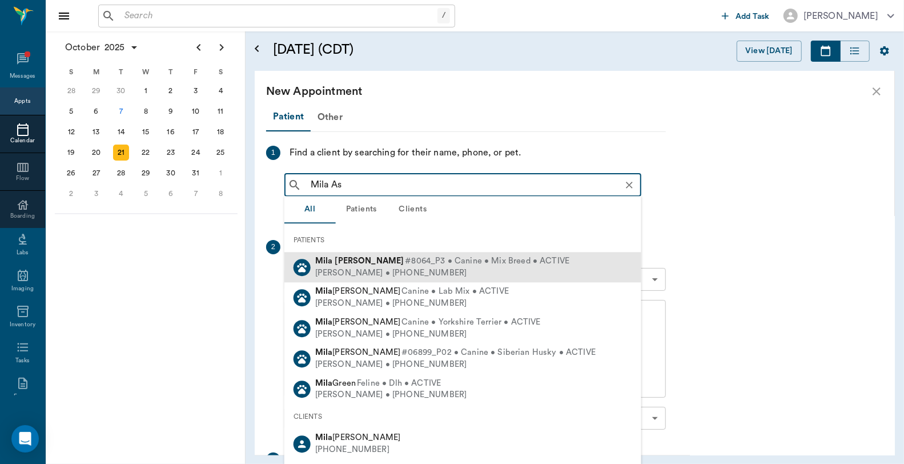
click at [405, 265] on span "#8064_P3 • Canine • Mix Breed • ACTIVE" at bounding box center [487, 261] width 165 height 12
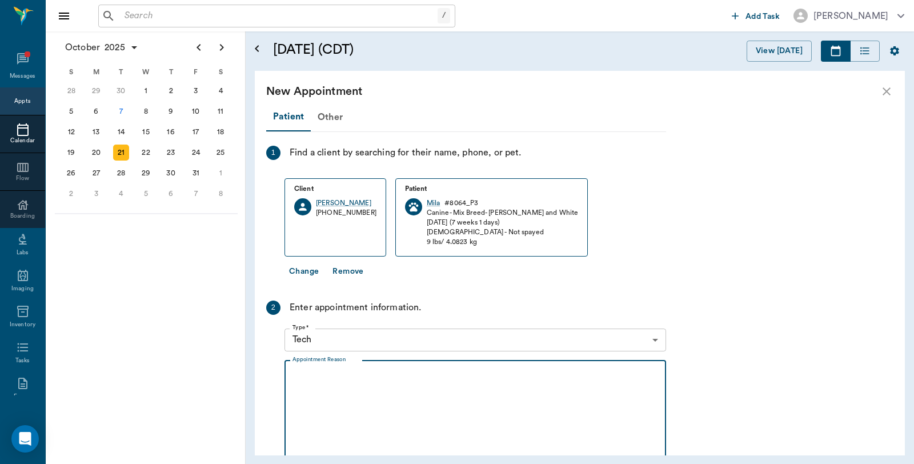
click at [378, 402] on textarea "Appointment Reason" at bounding box center [475, 409] width 366 height 79
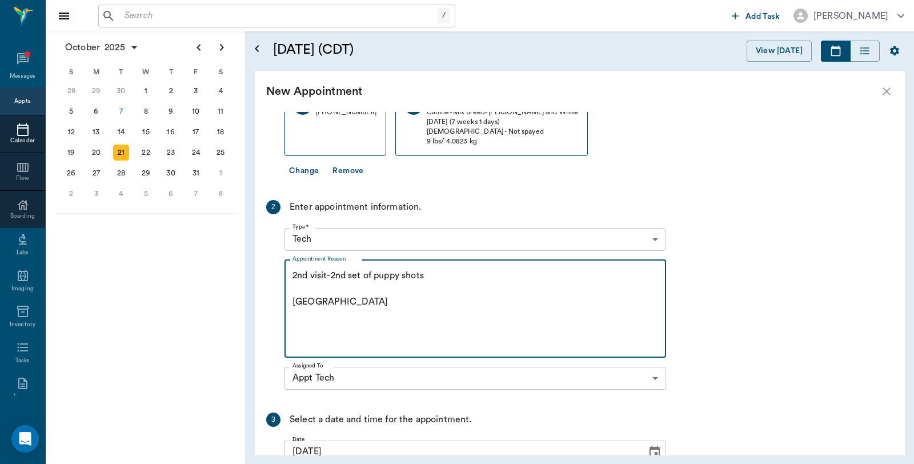
scroll to position [225, 0]
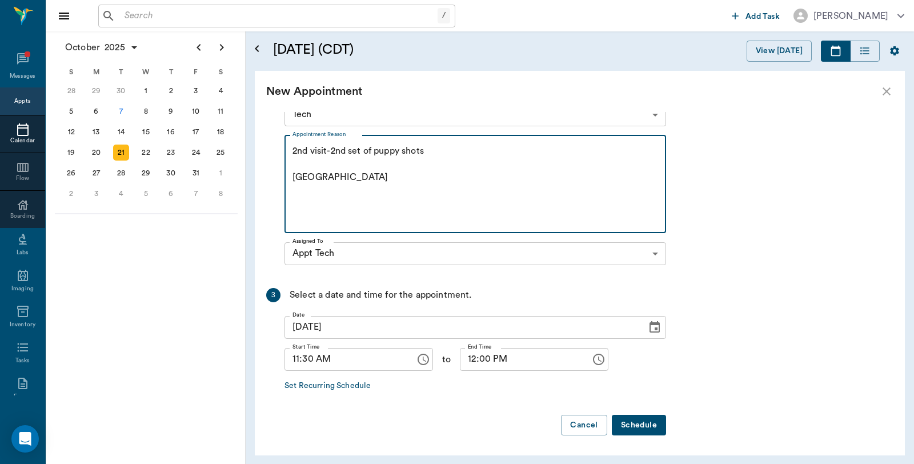
type textarea "2nd visit-2nd set of puppy shots [GEOGRAPHIC_DATA]"
click at [654, 425] on button "Schedule" at bounding box center [639, 425] width 54 height 21
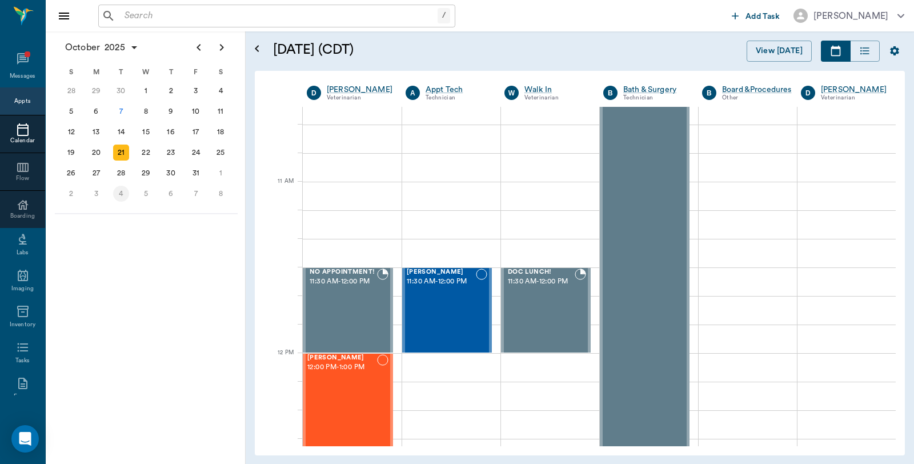
click at [121, 192] on div "4" at bounding box center [121, 194] width 16 height 16
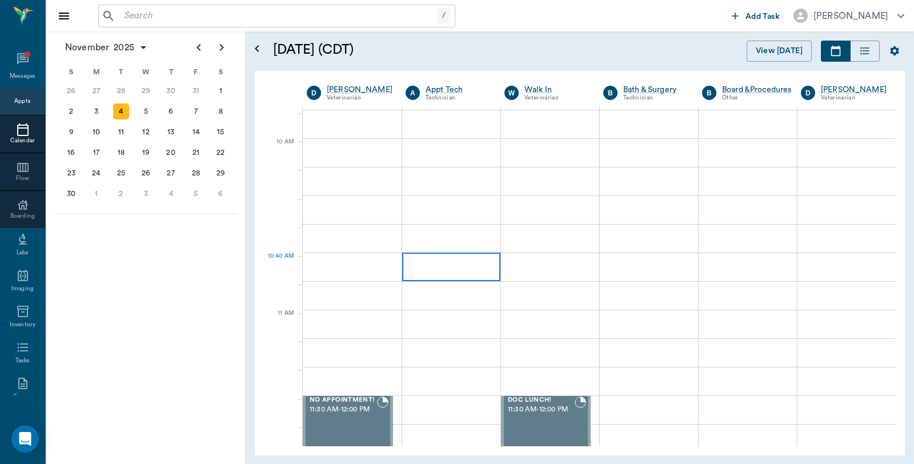
scroll to position [317, 0]
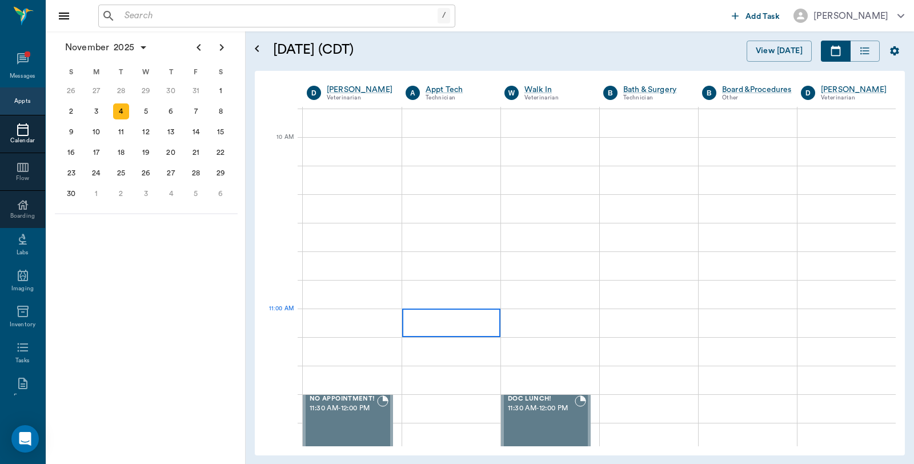
click at [444, 320] on div at bounding box center [451, 322] width 98 height 29
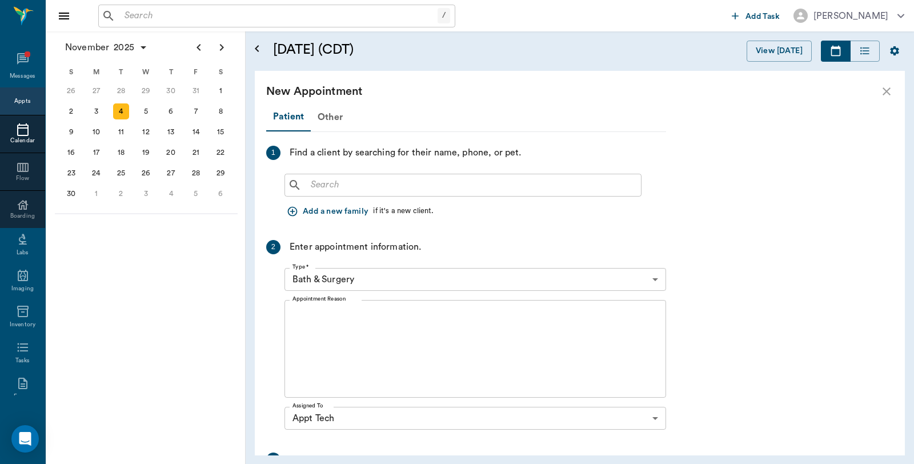
click at [387, 279] on body "/ ​ Add Task [PERSON_NAME] Nectar Messages Appts Calendar Flow Boarding Labs Im…" at bounding box center [457, 232] width 914 height 464
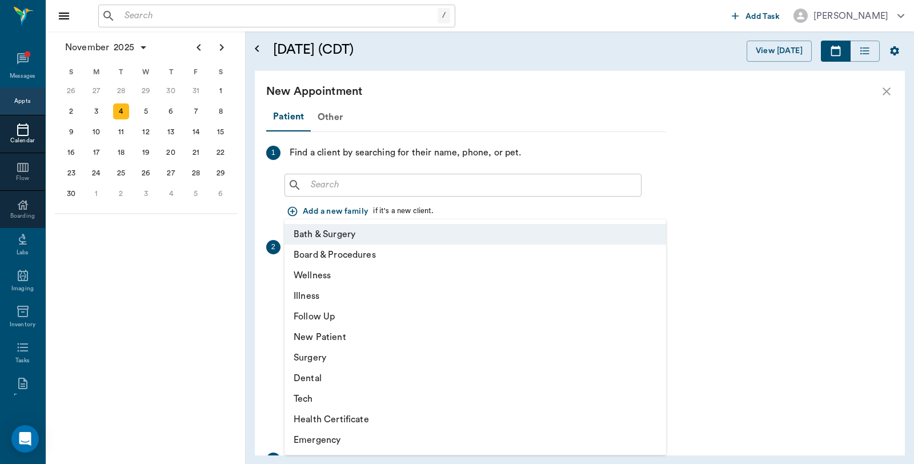
click at [312, 399] on li "Tech" at bounding box center [475, 398] width 382 height 21
type input "65d2be4f46e3a538d89b8c1a"
type input "11:30 AM"
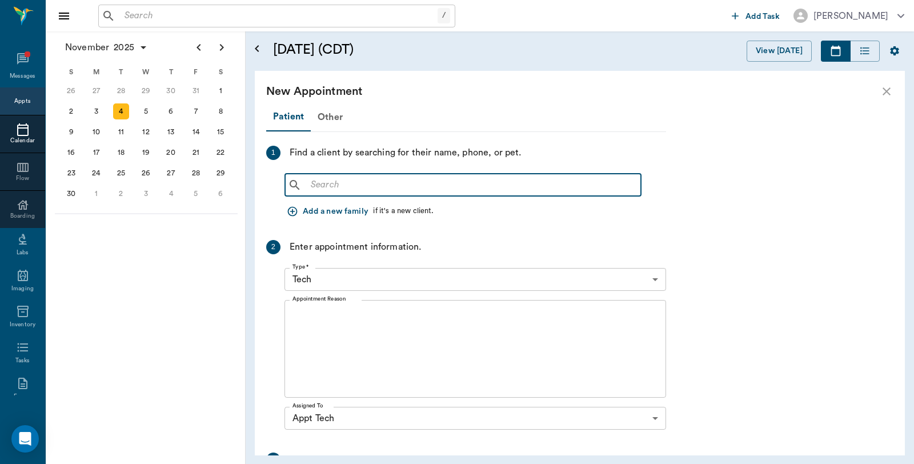
click at [357, 187] on input "text" at bounding box center [471, 185] width 330 height 16
type input "N"
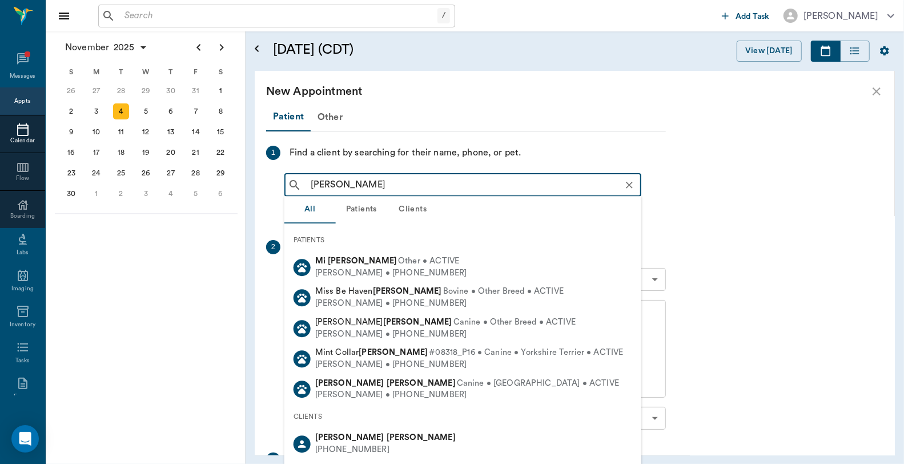
type input "[PERSON_NAME]"
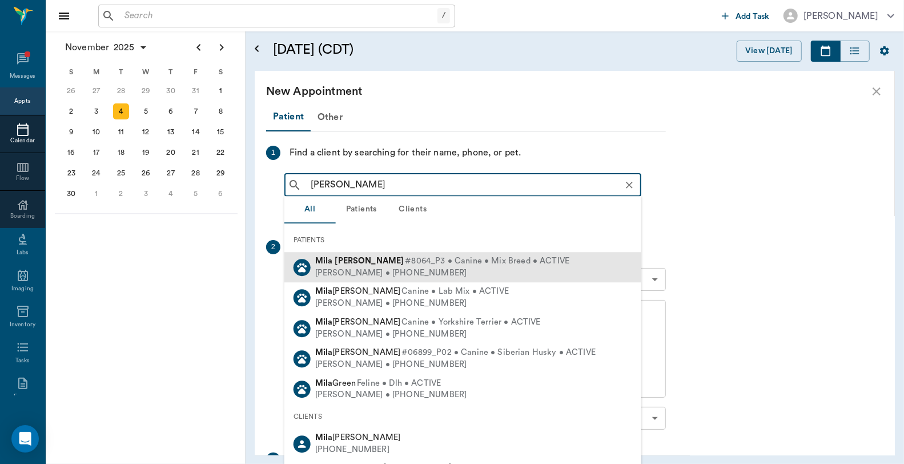
click at [357, 254] on div "[PERSON_NAME] #8064_P3 • Canine • Mix Breed • ACTIVE [PERSON_NAME] • [PHONE_NUM…" at bounding box center [462, 267] width 357 height 30
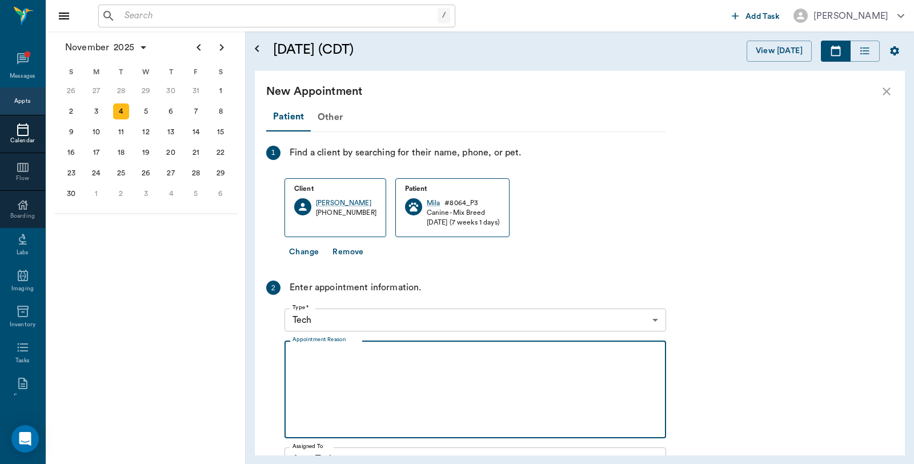
click at [378, 362] on textarea "Appointment Reason" at bounding box center [475, 389] width 366 height 79
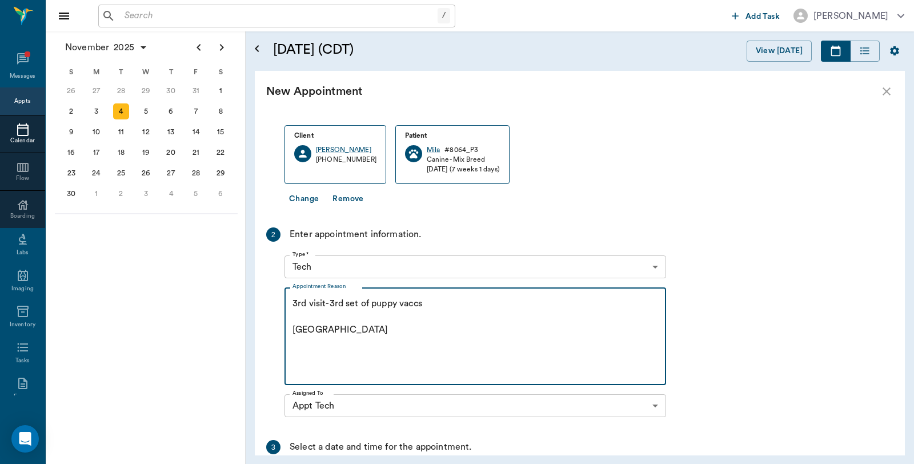
scroll to position [206, 0]
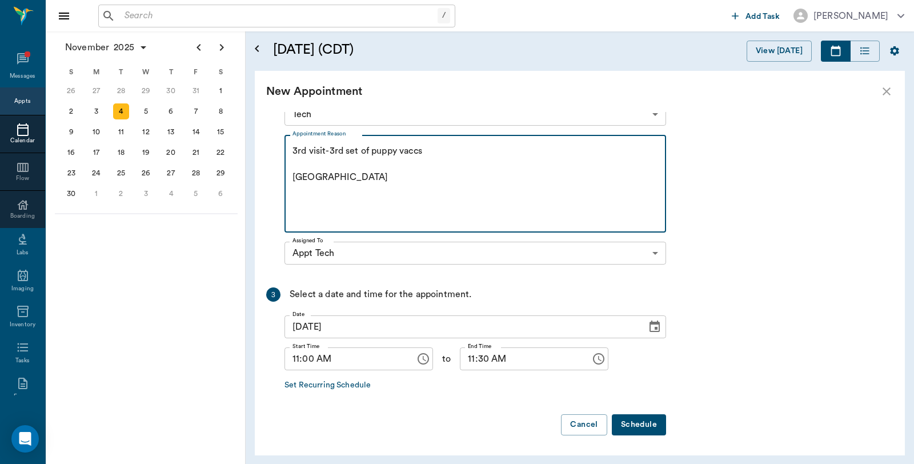
type textarea "3rd visit-3rd set of puppy vaccs [GEOGRAPHIC_DATA]"
click at [635, 424] on button "Schedule" at bounding box center [639, 424] width 54 height 21
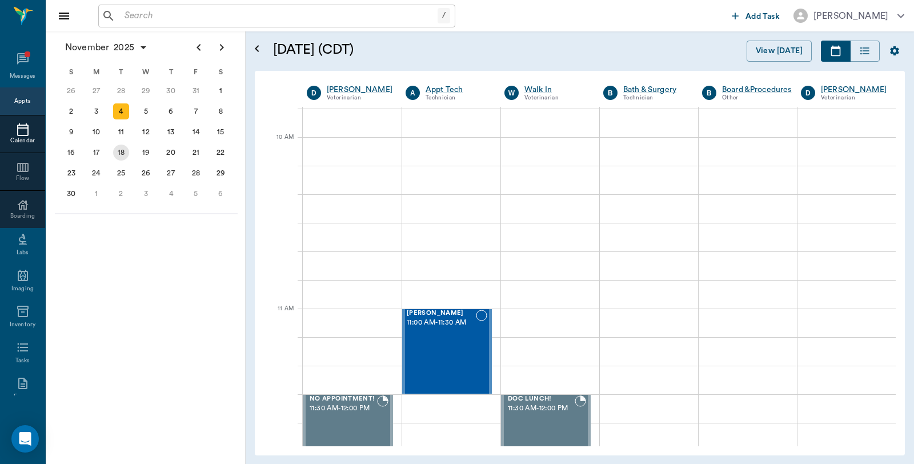
click at [123, 151] on div "18" at bounding box center [121, 153] width 16 height 16
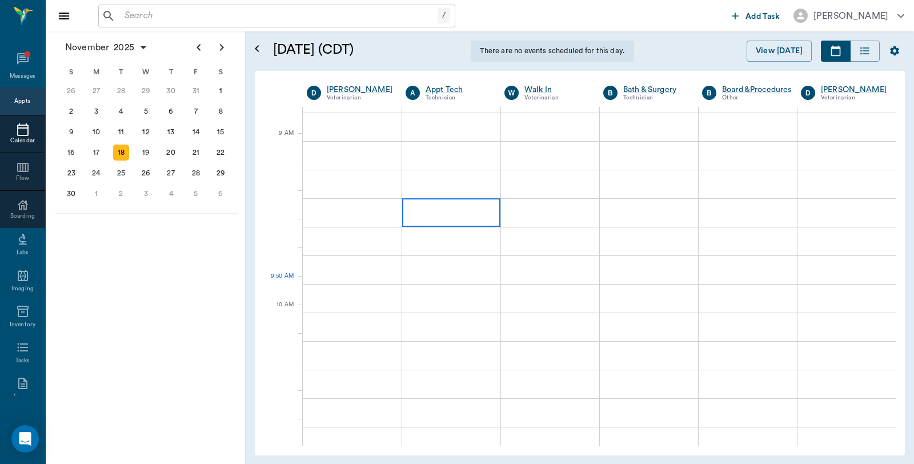
scroll to position [254, 0]
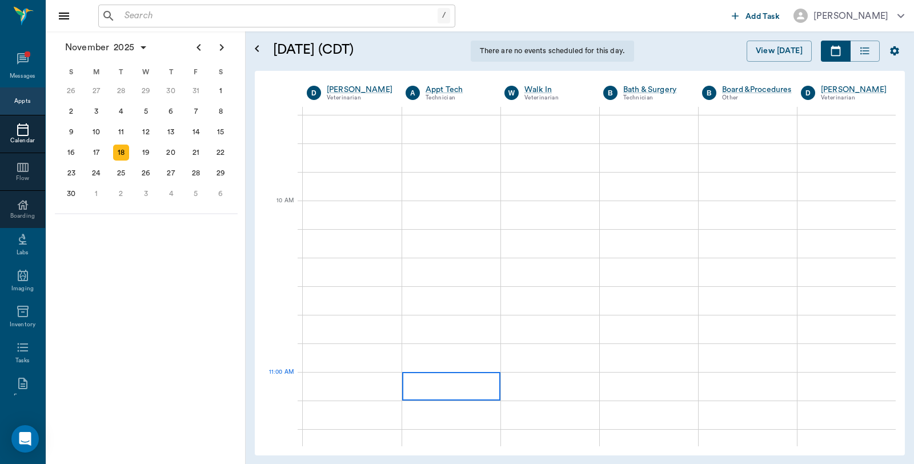
click at [455, 383] on div at bounding box center [451, 386] width 98 height 29
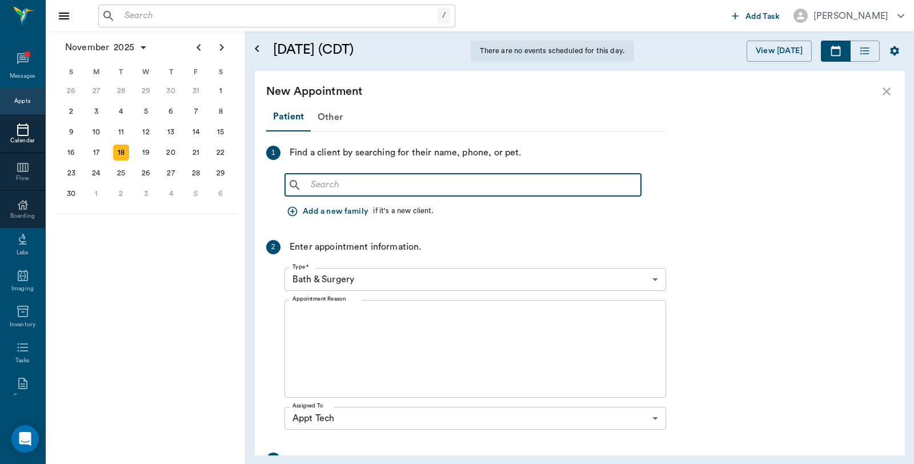
click at [401, 180] on input "text" at bounding box center [471, 185] width 330 height 16
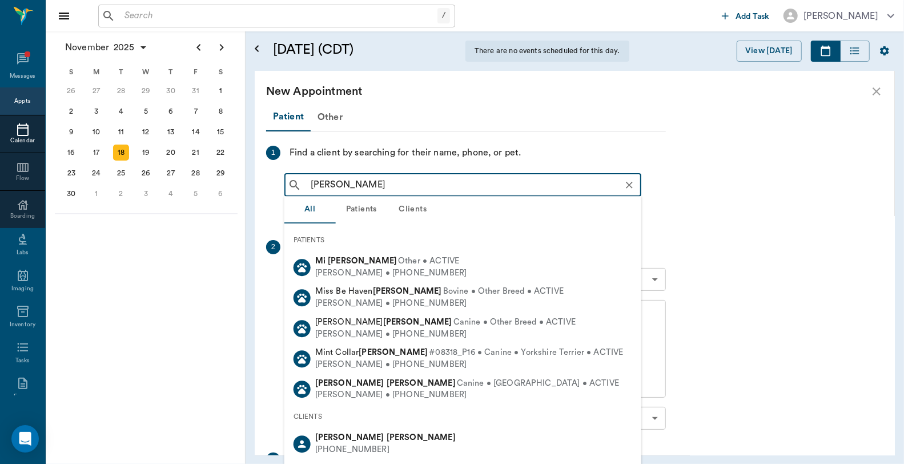
type input "[PERSON_NAME]"
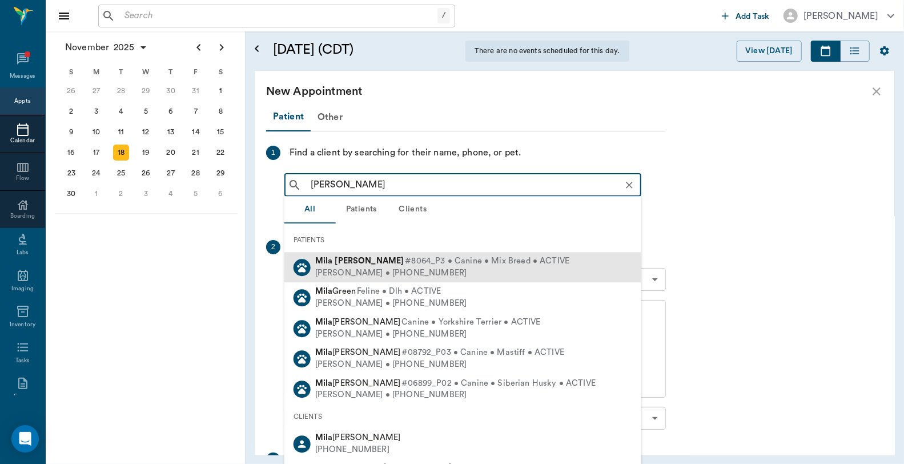
click at [359, 262] on b "[PERSON_NAME]" at bounding box center [369, 261] width 69 height 9
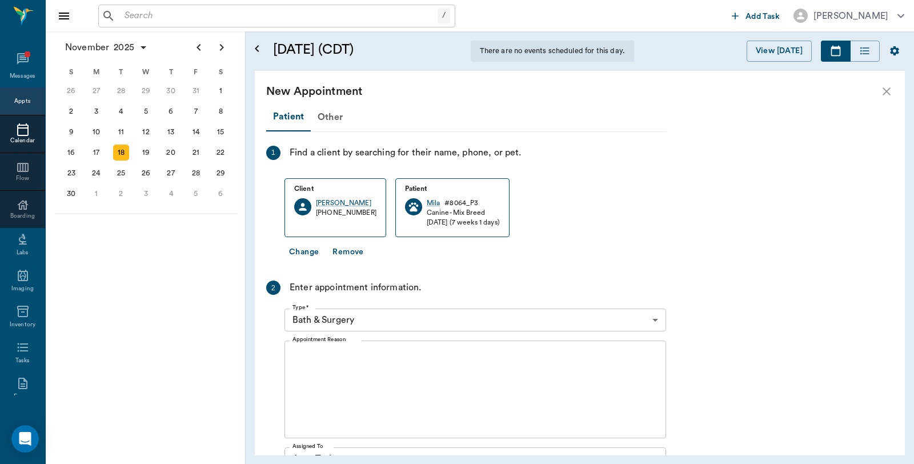
click at [390, 314] on body "/ ​ Add Task [PERSON_NAME] Nectar Messages Appts Calendar Flow Boarding Labs Im…" at bounding box center [457, 232] width 914 height 464
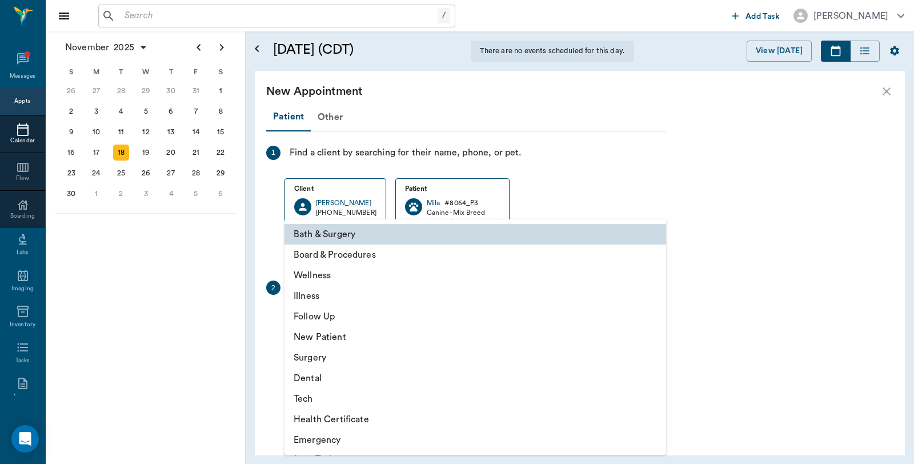
click at [322, 402] on li "Tech" at bounding box center [475, 398] width 382 height 21
type input "65d2be4f46e3a538d89b8c1a"
type input "11:30 AM"
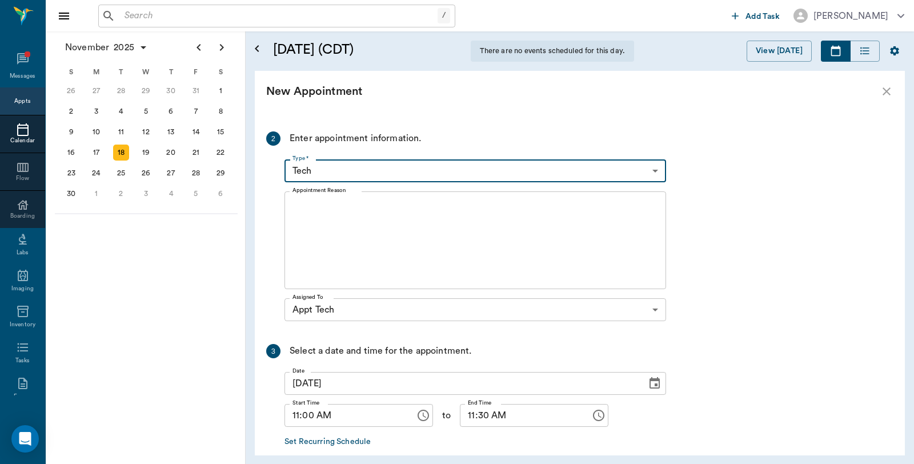
scroll to position [190, 0]
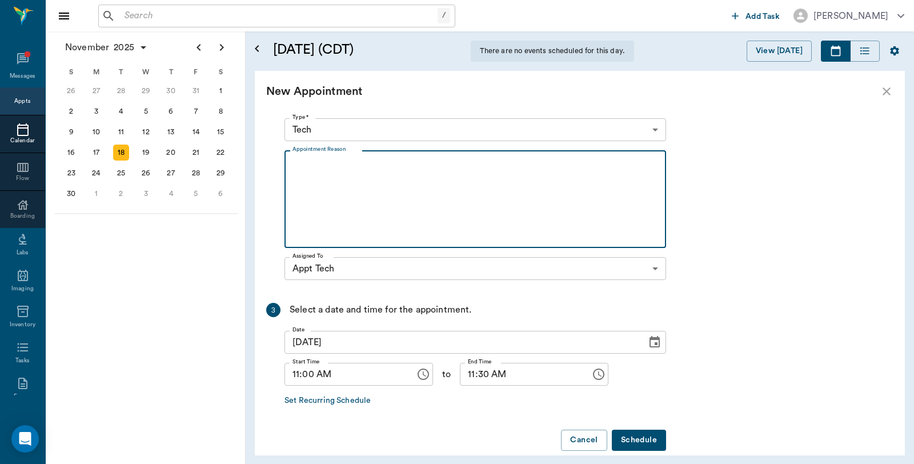
click at [336, 187] on textarea "Appointment Reason" at bounding box center [475, 199] width 366 height 79
type textarea "4th visit-4th set of puppy shots [GEOGRAPHIC_DATA]"
click at [658, 443] on button "Schedule" at bounding box center [639, 440] width 54 height 21
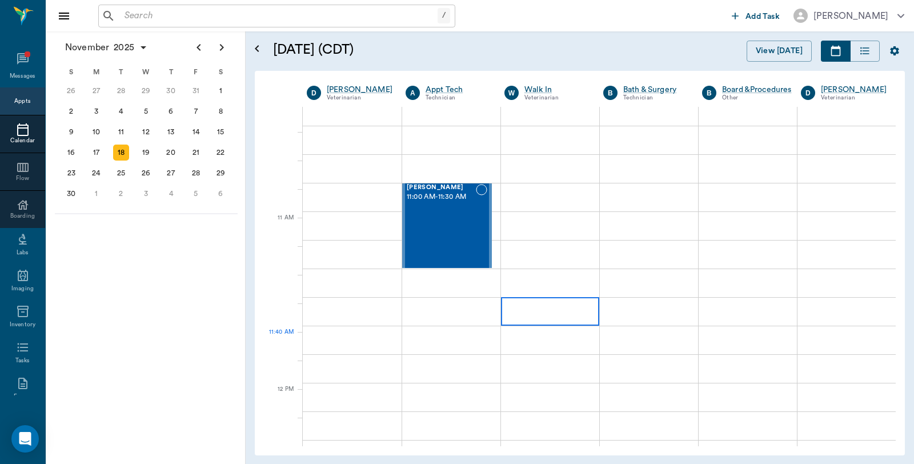
scroll to position [444, 0]
click at [118, 189] on div "2" at bounding box center [121, 194] width 16 height 16
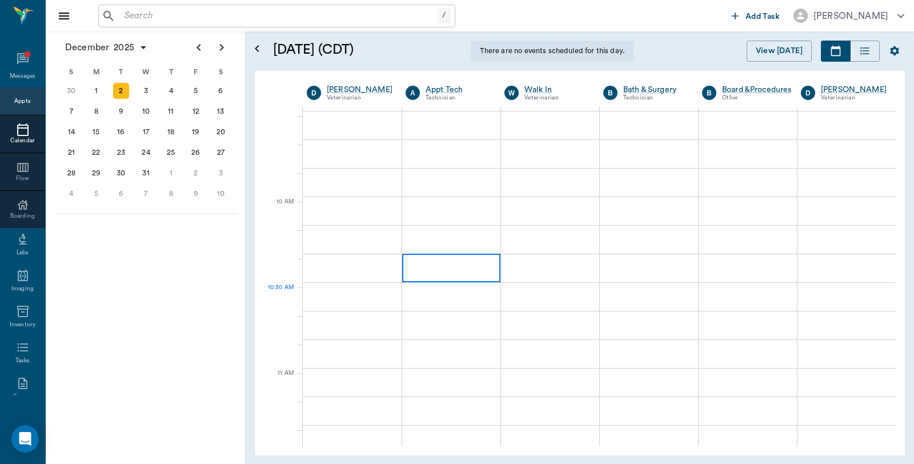
scroll to position [317, 0]
click at [464, 329] on div at bounding box center [451, 322] width 98 height 29
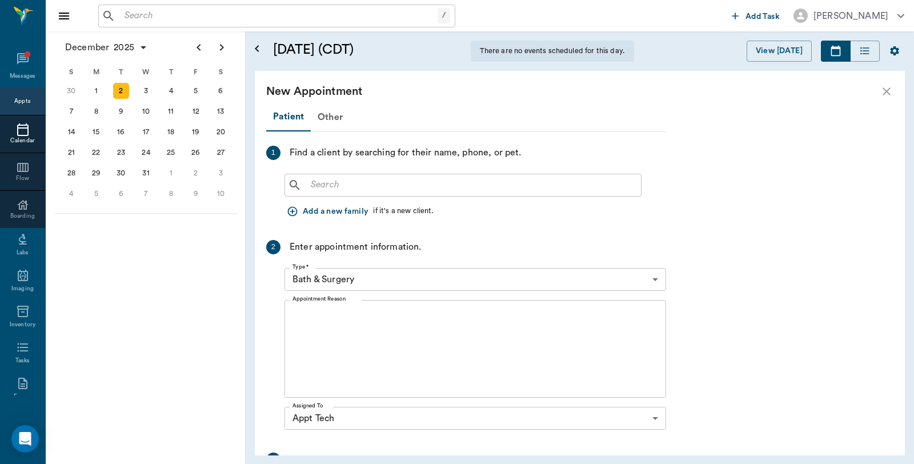
click at [377, 189] on input "text" at bounding box center [471, 185] width 330 height 16
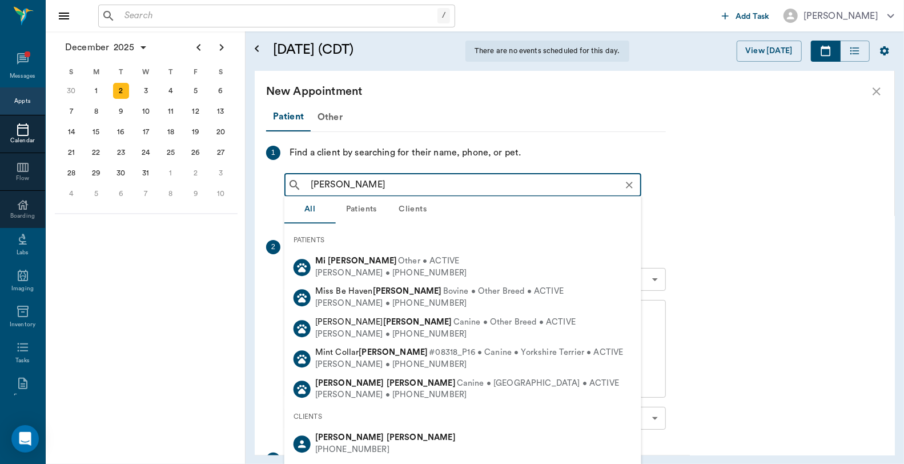
type input "[PERSON_NAME]"
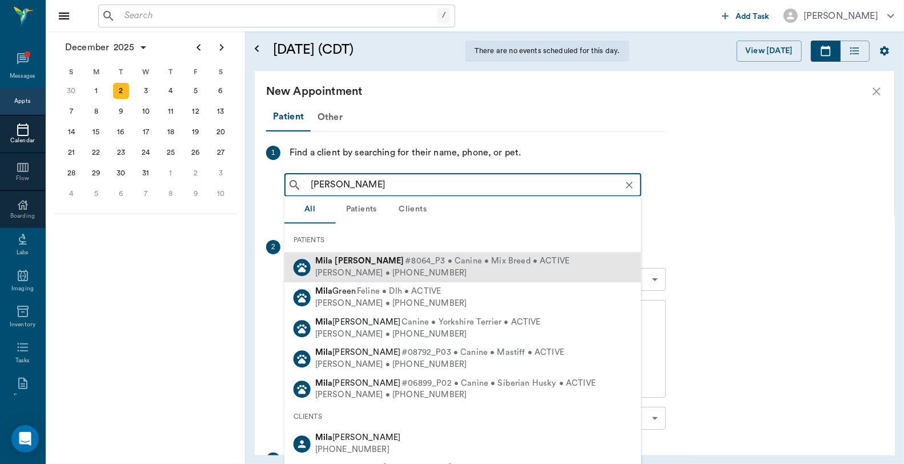
click at [405, 255] on span "#8064_P3 • Canine • Mix Breed • ACTIVE" at bounding box center [487, 261] width 165 height 12
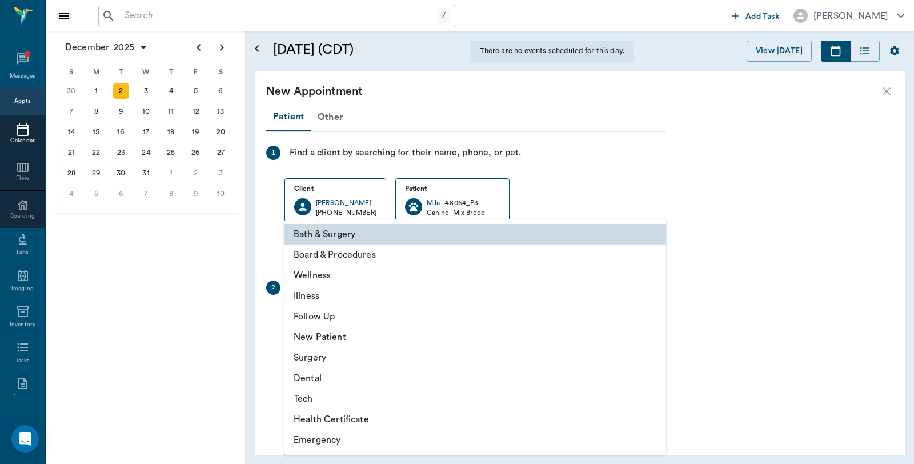
click at [368, 322] on body "/ ​ Add Task [PERSON_NAME] Nectar Messages Appts Calendar Flow Boarding Labs Im…" at bounding box center [457, 232] width 914 height 464
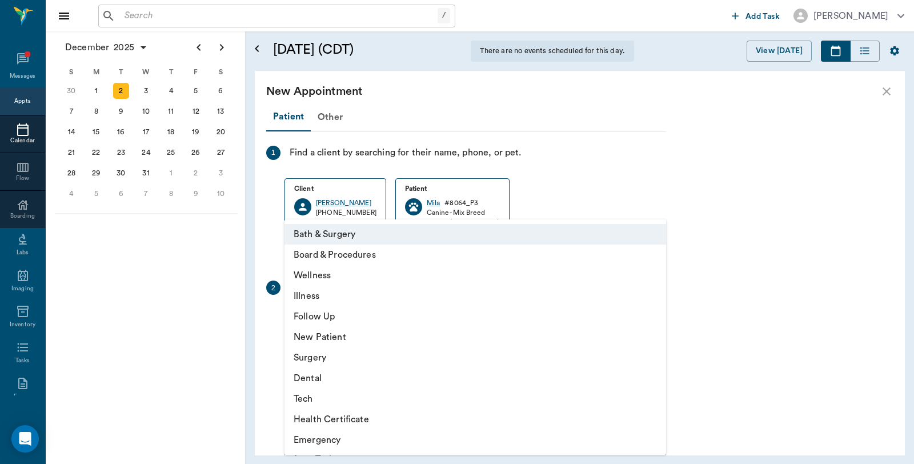
click at [316, 396] on li "Tech" at bounding box center [475, 398] width 382 height 21
type input "65d2be4f46e3a538d89b8c1a"
type input "11:30 AM"
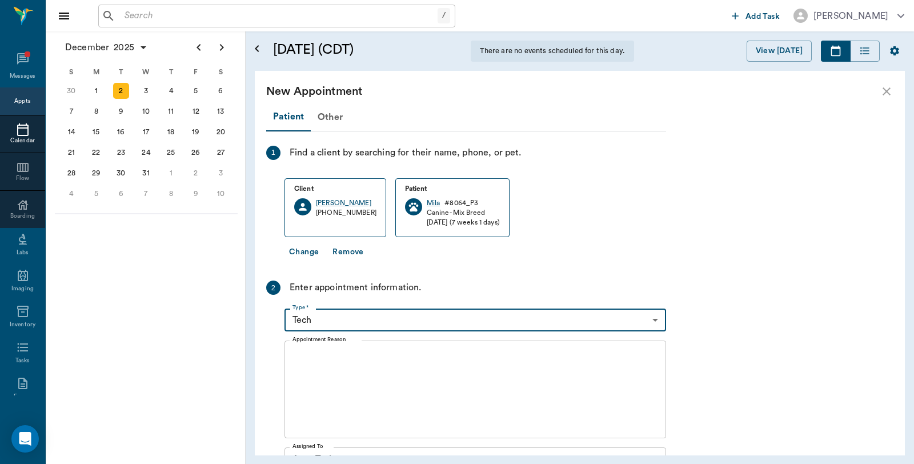
click at [328, 367] on textarea "Appointment Reason" at bounding box center [475, 389] width 366 height 79
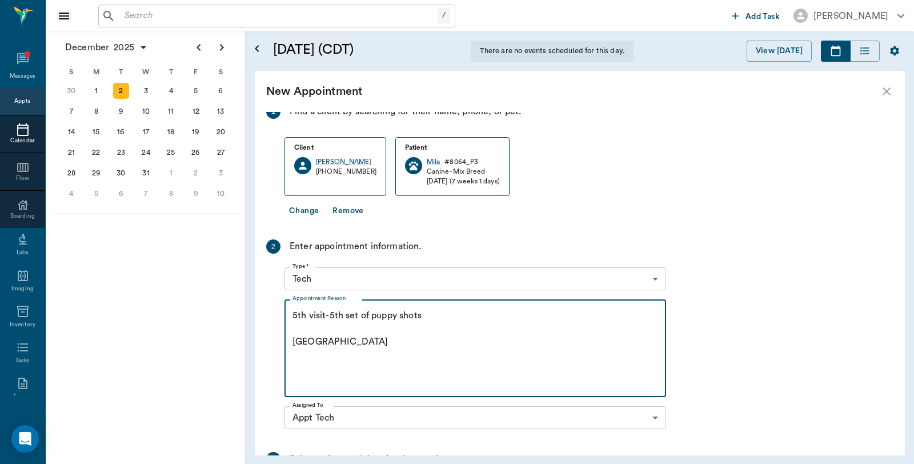
scroll to position [190, 0]
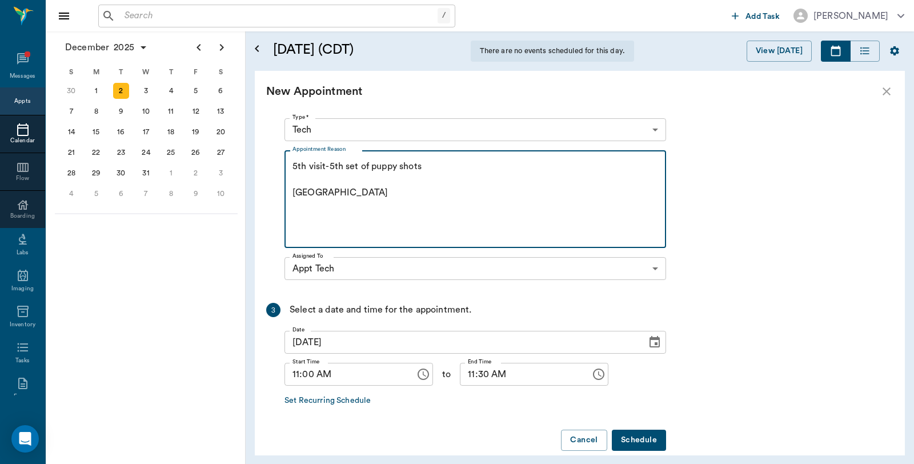
type textarea "5th visit-5th set of puppy shots [GEOGRAPHIC_DATA]"
click at [659, 436] on button "Schedule" at bounding box center [639, 440] width 54 height 21
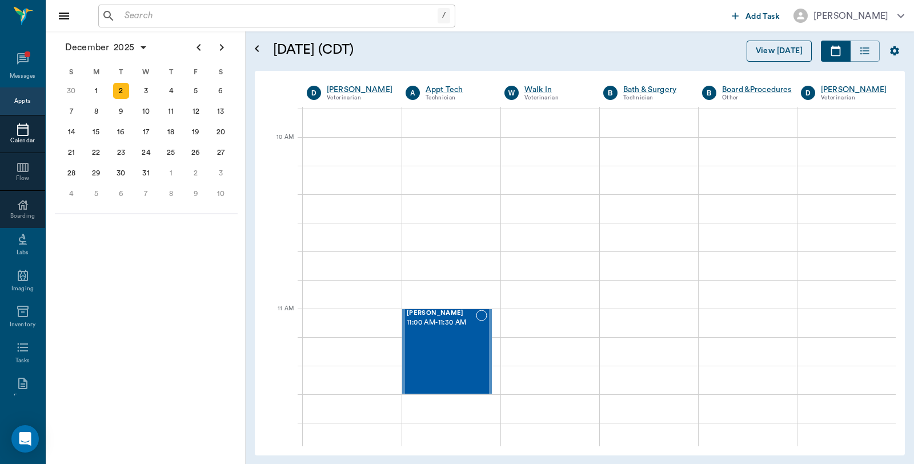
click at [756, 50] on button "View [DATE]" at bounding box center [779, 51] width 65 height 21
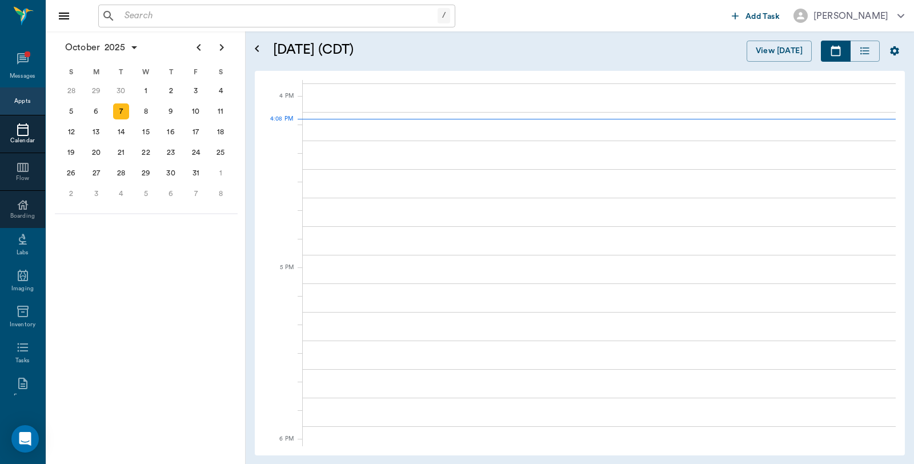
scroll to position [1374, 0]
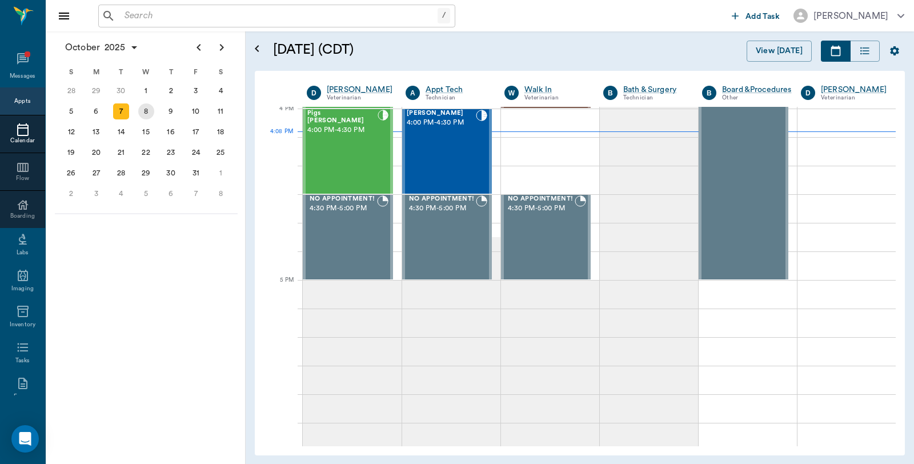
click at [147, 115] on div "8" at bounding box center [146, 111] width 16 height 16
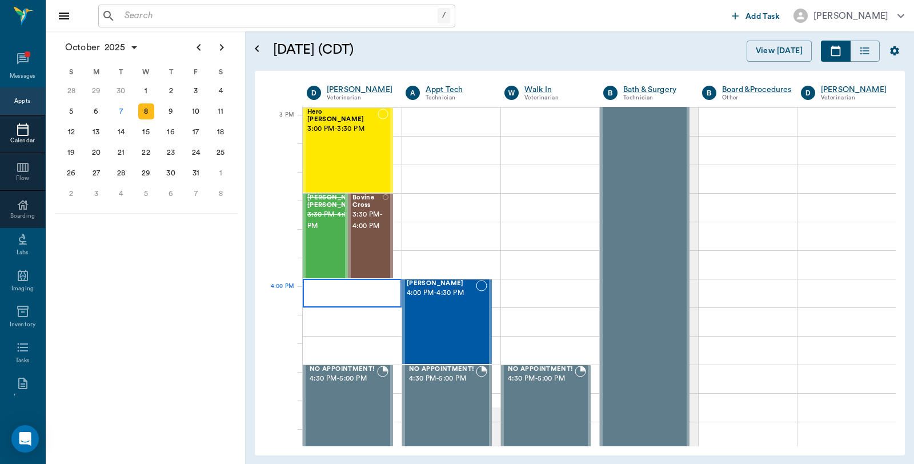
scroll to position [1206, 0]
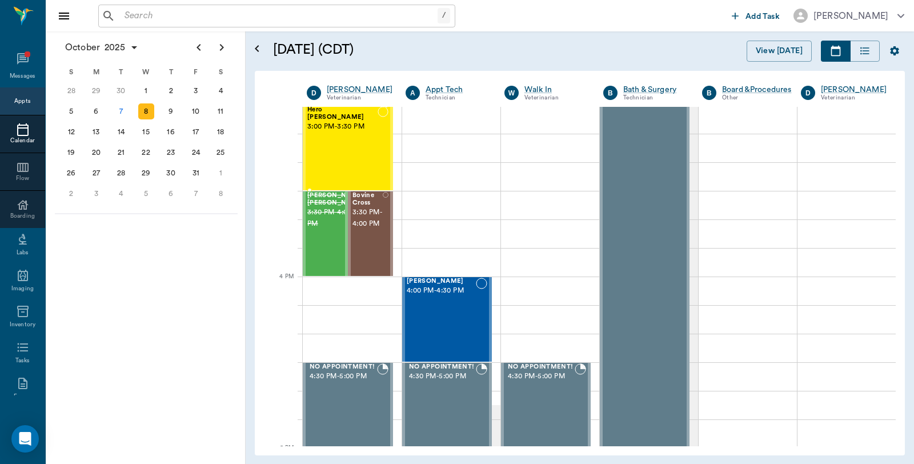
click at [339, 126] on div "Hero [PERSON_NAME] 3:00 PM - 3:30 PM" at bounding box center [342, 147] width 70 height 83
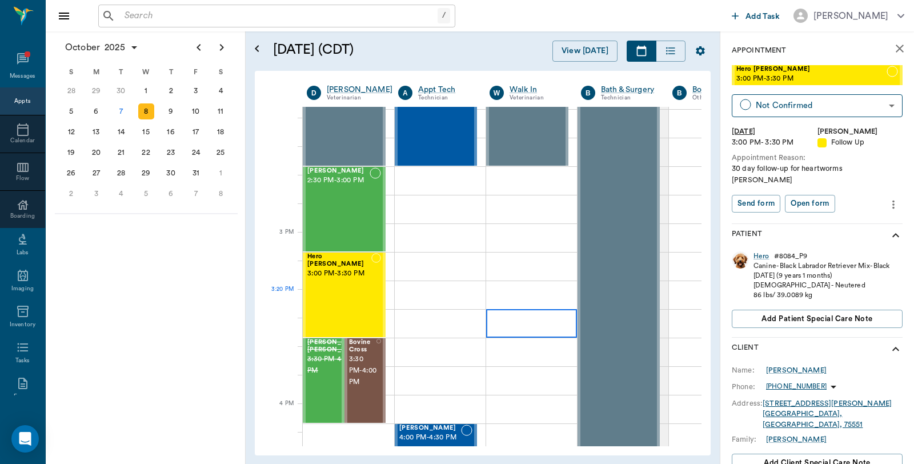
scroll to position [1079, 0]
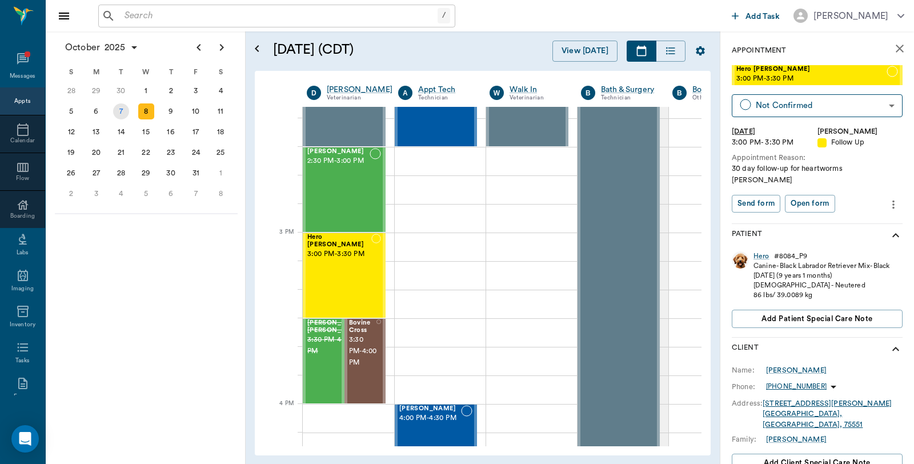
click at [123, 107] on div "7" at bounding box center [121, 111] width 16 height 16
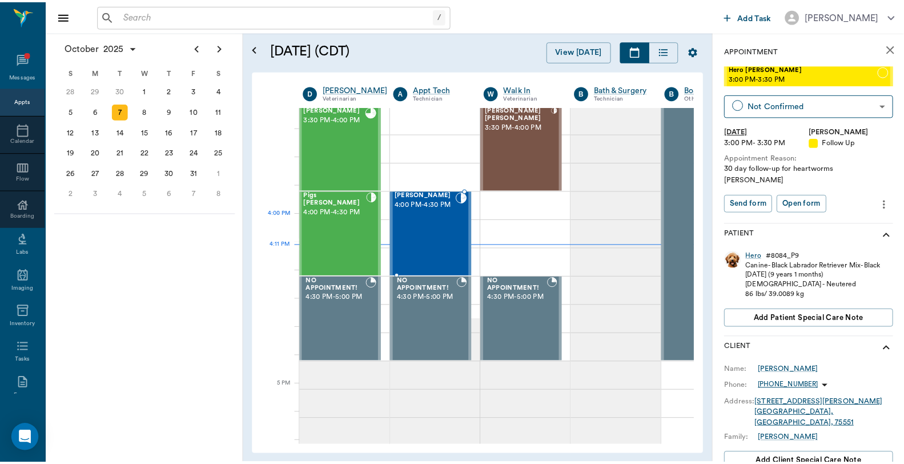
scroll to position [1269, 1]
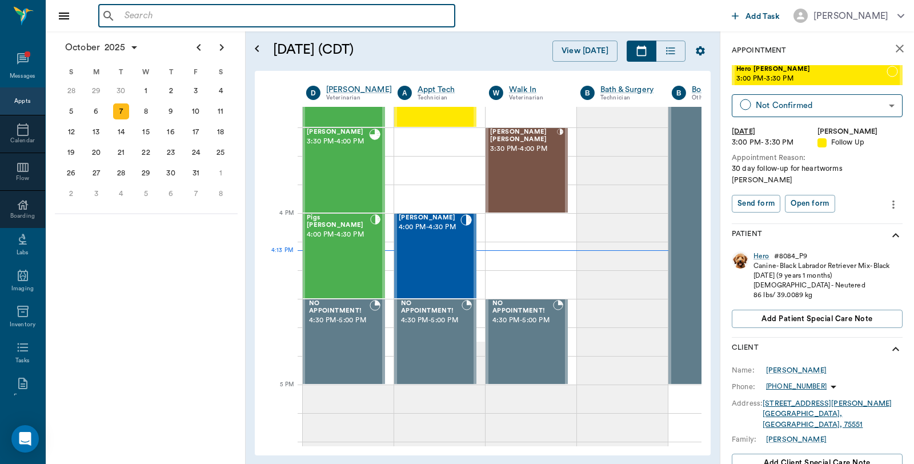
click at [243, 15] on input "text" at bounding box center [285, 16] width 330 height 16
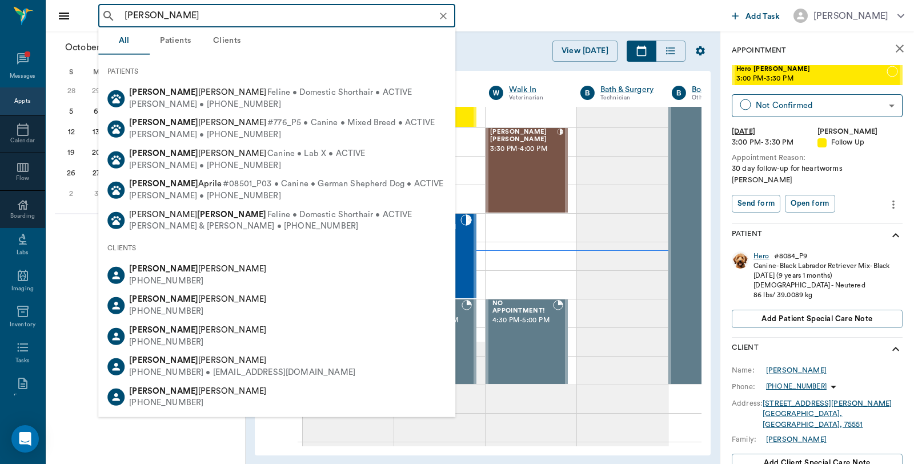
drag, startPoint x: 146, startPoint y: 14, endPoint x: 82, endPoint y: 14, distance: 64.0
click at [82, 14] on div "[PERSON_NAME] ​ Add Task [PERSON_NAME]" at bounding box center [480, 15] width 868 height 31
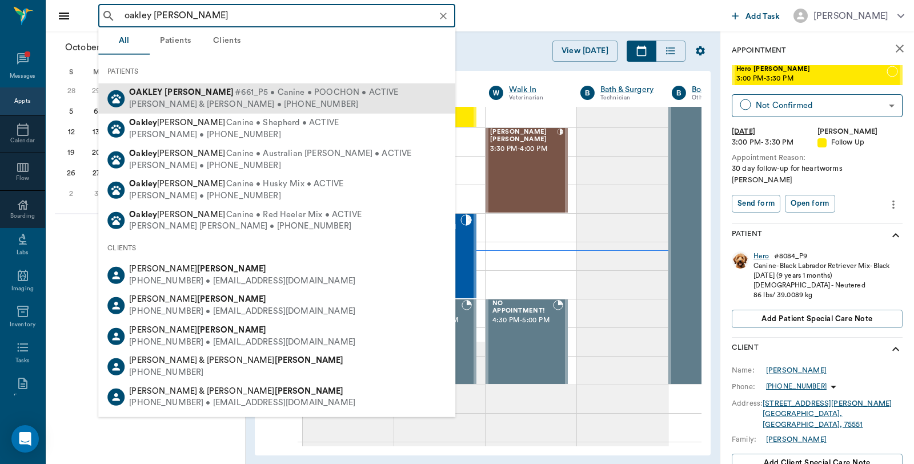
click at [189, 97] on div "[PERSON_NAME] #661_P5 • Canine • POOCHON • ACTIVE" at bounding box center [263, 93] width 269 height 12
type input "oakley [PERSON_NAME]"
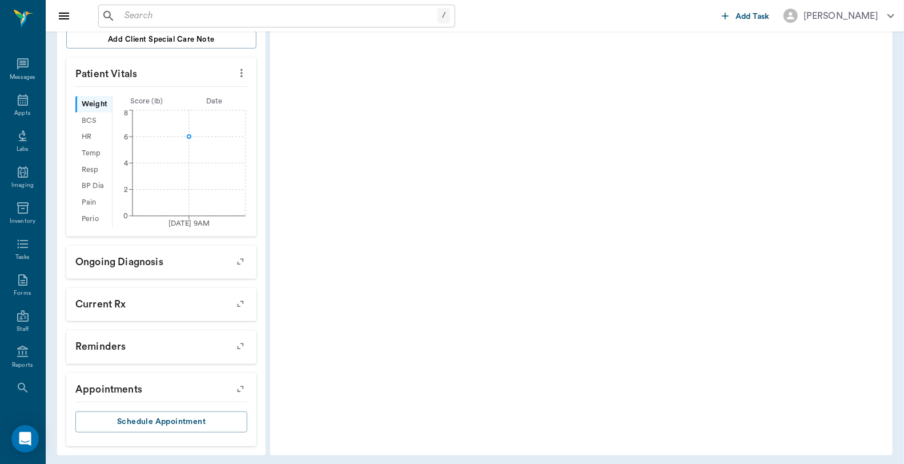
scroll to position [333, 0]
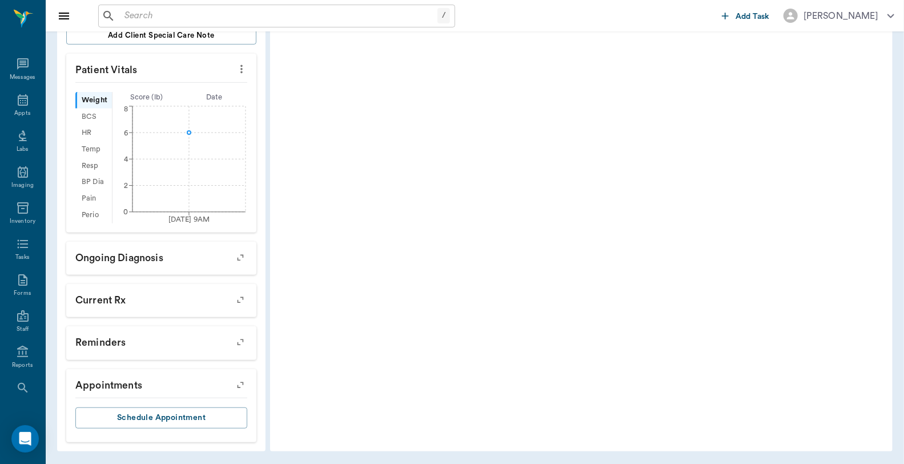
click at [243, 390] on button "button" at bounding box center [240, 384] width 29 height 29
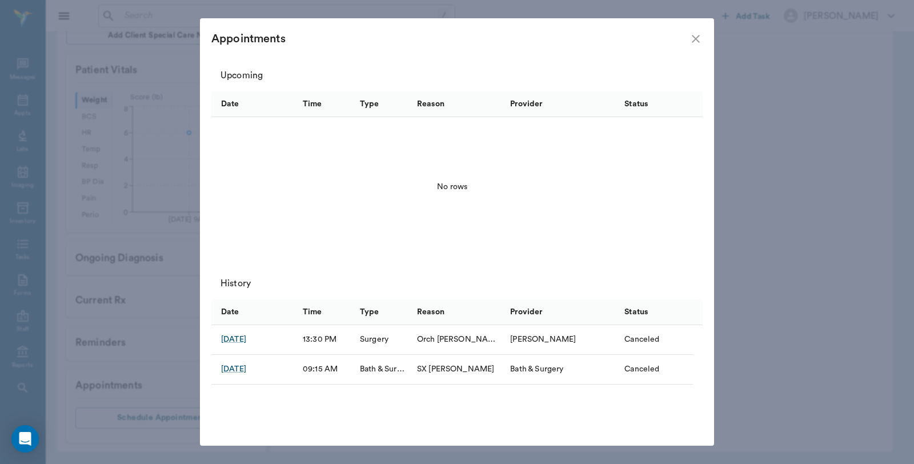
click at [698, 35] on icon "close" at bounding box center [696, 39] width 14 height 14
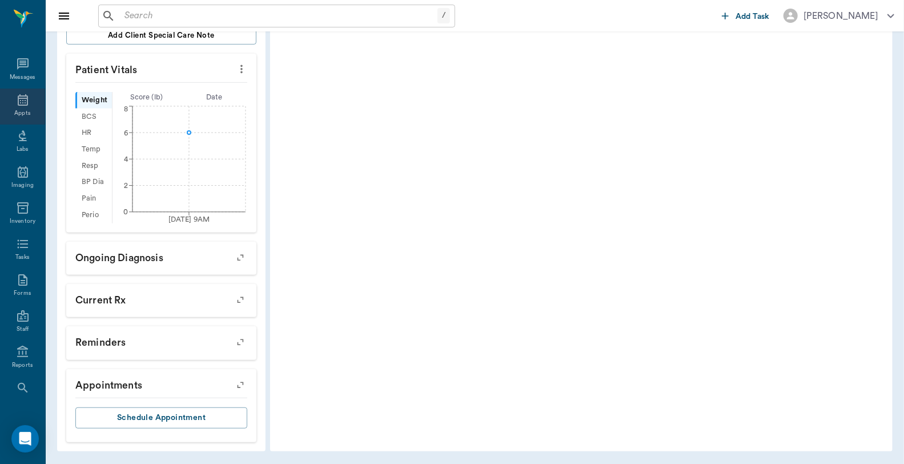
click at [16, 101] on icon at bounding box center [23, 100] width 14 height 14
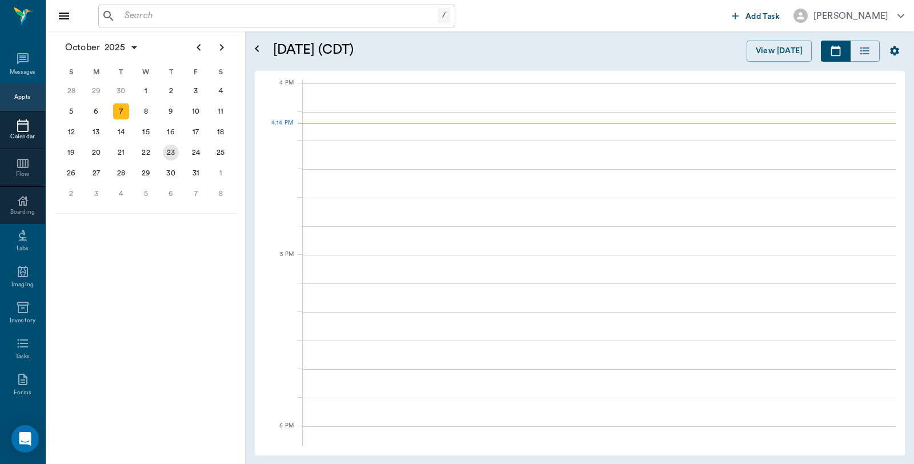
scroll to position [1372, 0]
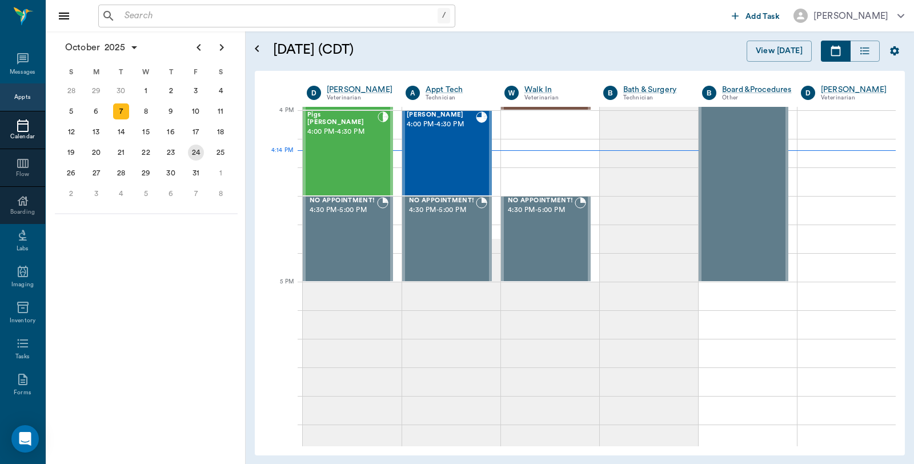
click at [200, 155] on div "24" at bounding box center [196, 153] width 16 height 16
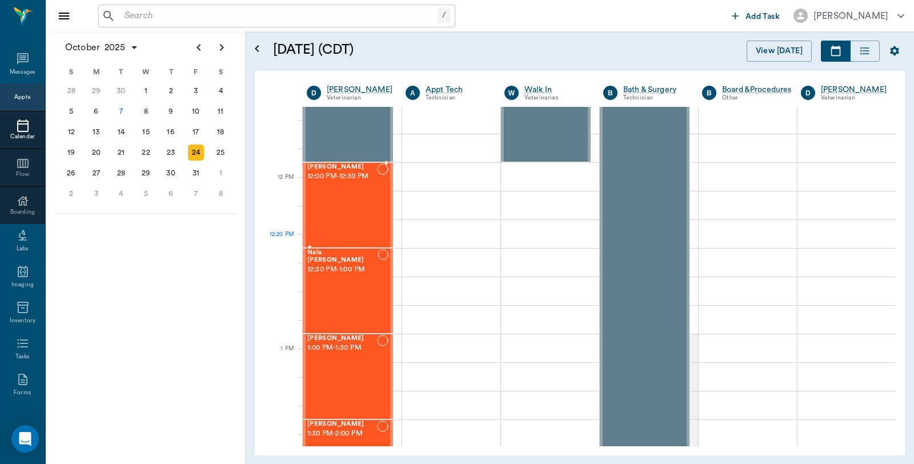
scroll to position [571, 0]
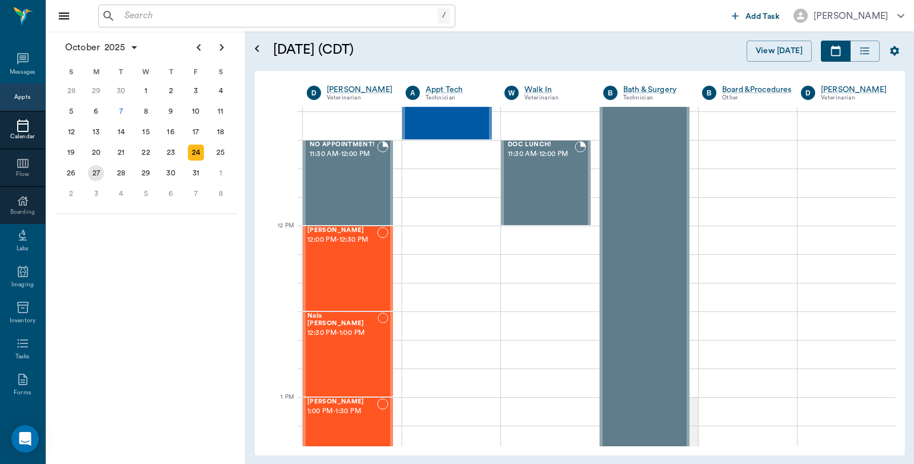
click at [97, 169] on div "27" at bounding box center [96, 173] width 16 height 16
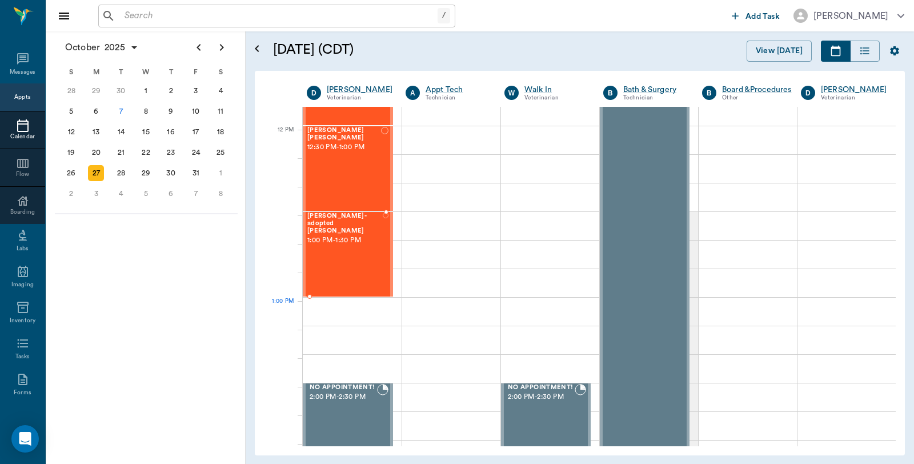
scroll to position [762, 0]
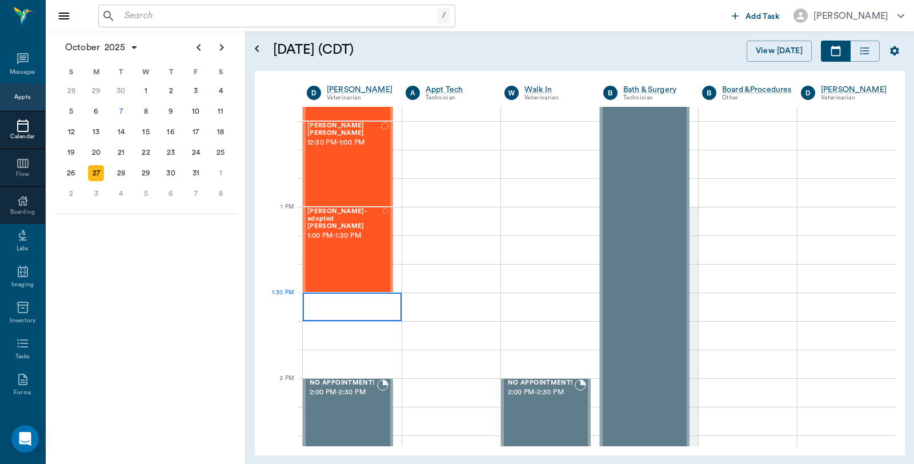
click at [323, 314] on div at bounding box center [352, 306] width 99 height 29
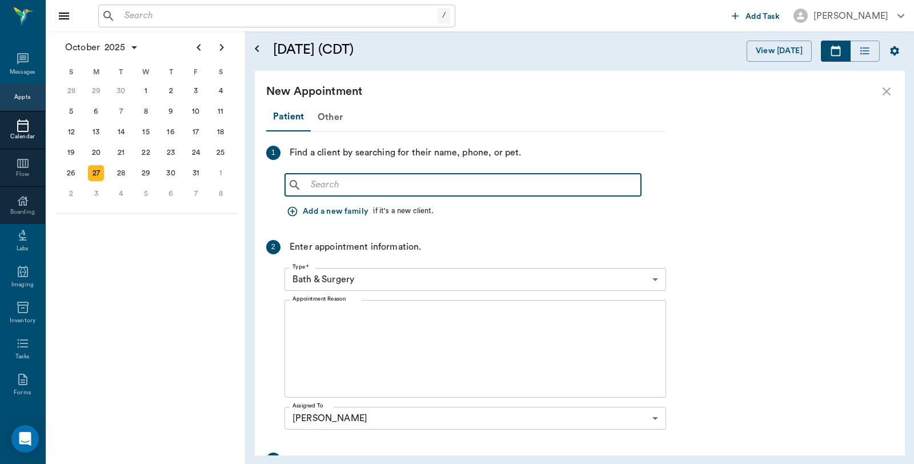
click at [359, 187] on input "text" at bounding box center [471, 185] width 330 height 16
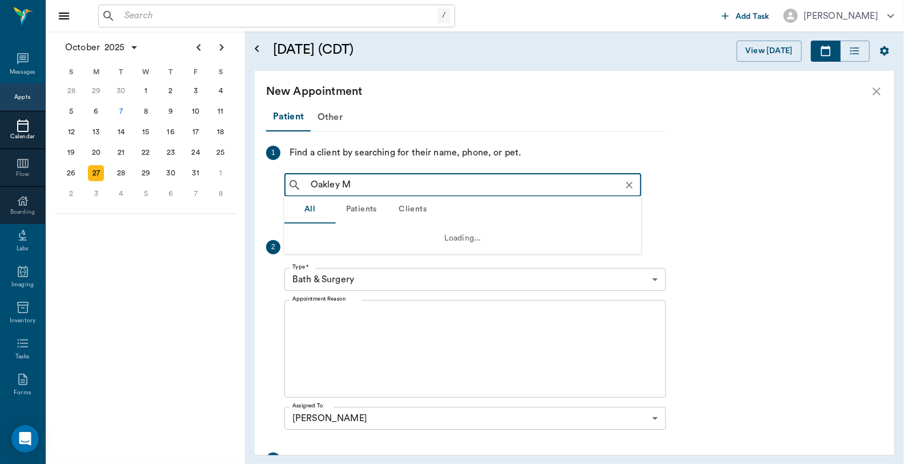
type input "Oakley Mc"
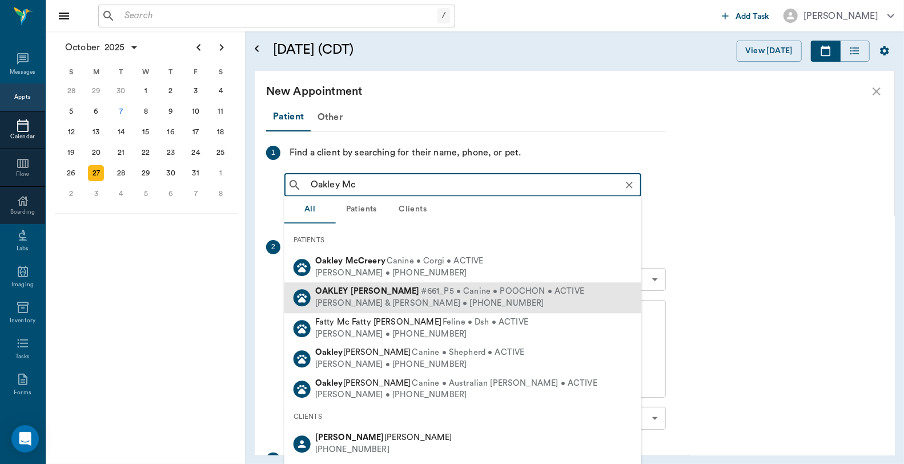
click at [373, 299] on div "Danny & Julia McKnight • (903) 748-2405" at bounding box center [449, 304] width 269 height 12
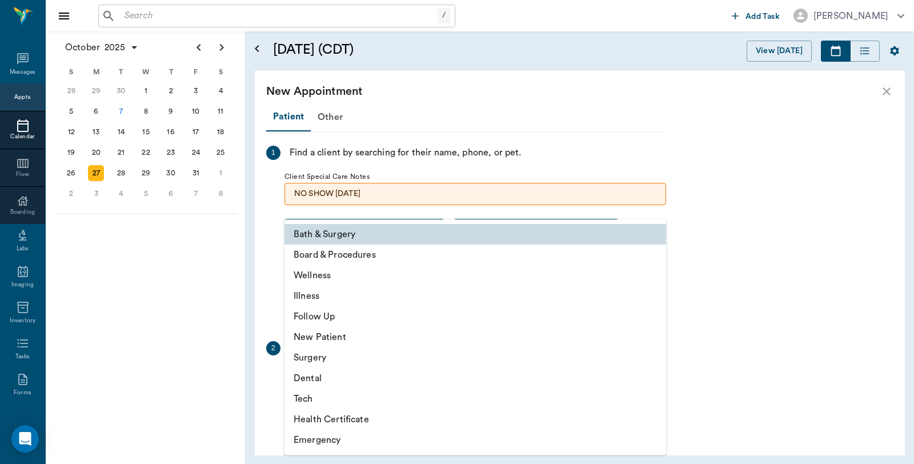
click at [369, 373] on body "/ ​ Add Task Dr. Bert Ellsworth Nectar Messages Appts Calendar Flow Boarding La…" at bounding box center [457, 232] width 914 height 464
click at [327, 362] on li "Surgery" at bounding box center [475, 357] width 382 height 21
type input "65d2be4f46e3a538d89b8c18"
type input "02:00 PM"
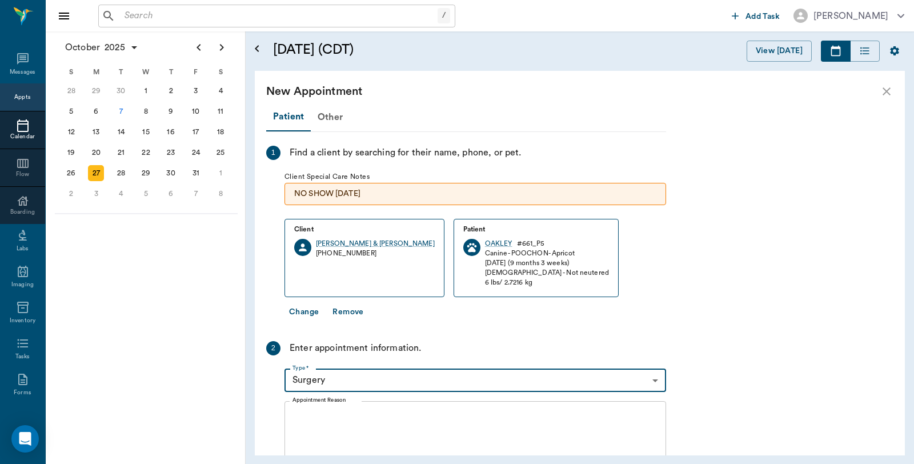
click at [363, 428] on textarea "Appointment Reason" at bounding box center [475, 449] width 366 height 79
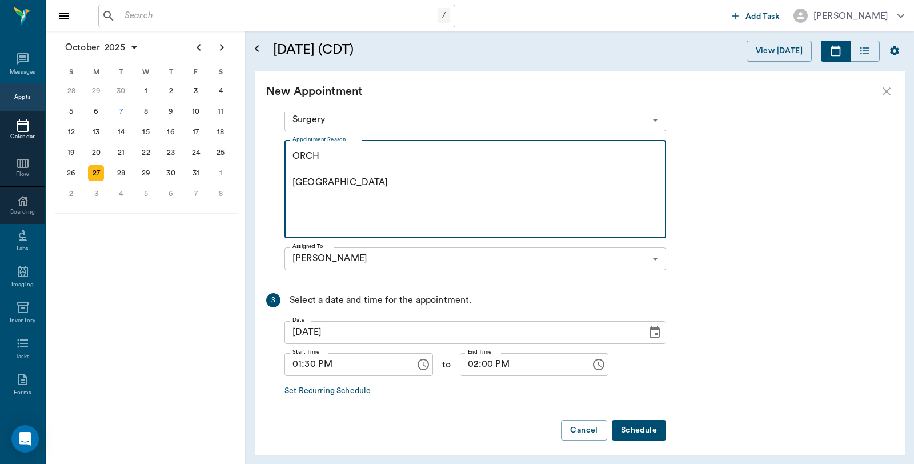
scroll to position [266, 0]
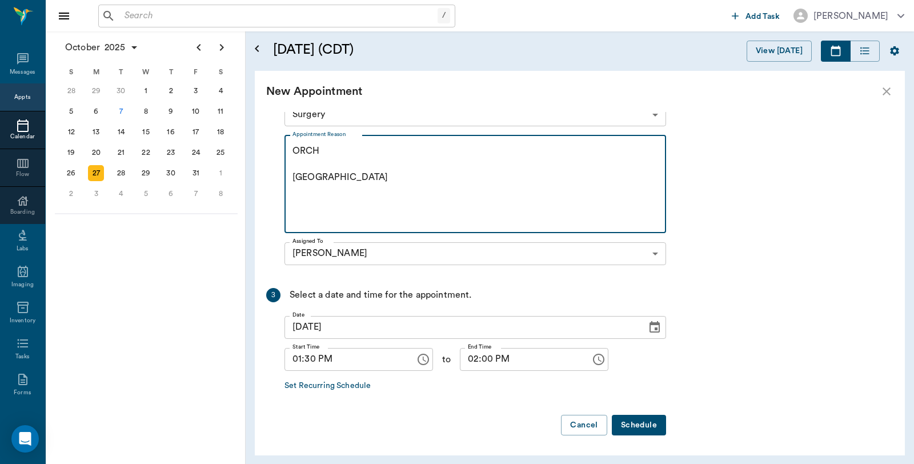
type textarea "ORCH [GEOGRAPHIC_DATA]"
click at [651, 425] on button "Schedule" at bounding box center [639, 425] width 54 height 21
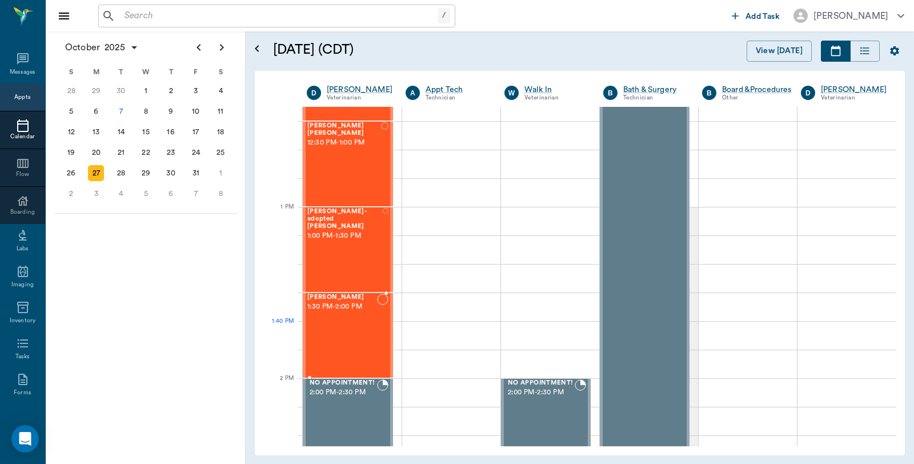
click at [348, 334] on div "OAKLEY McKnight 1:30 PM - 2:00 PM" at bounding box center [342, 335] width 70 height 83
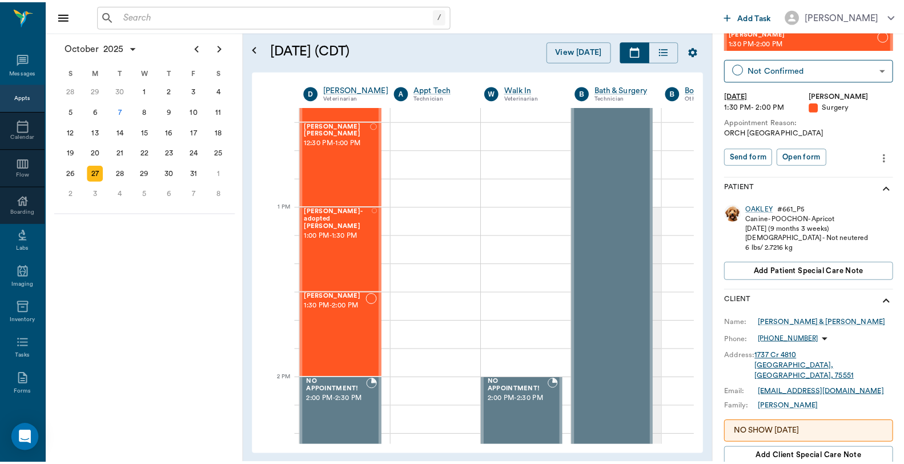
scroll to position [35, 0]
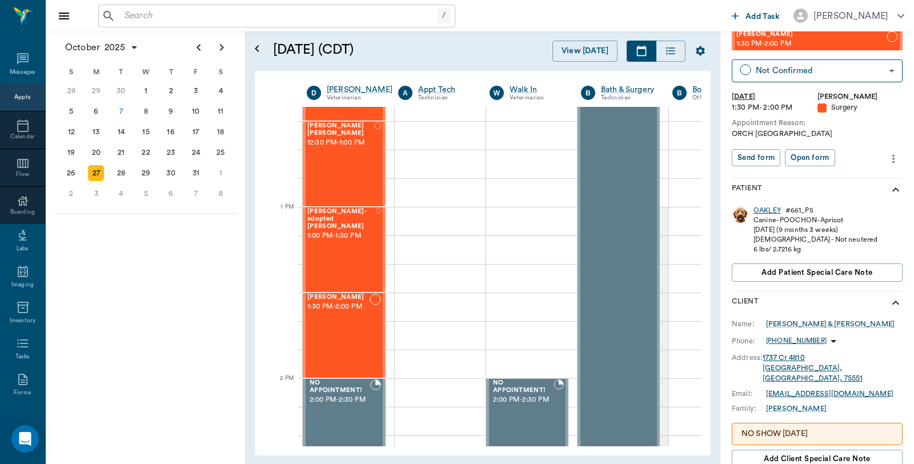
click at [766, 206] on div "OAKLEY" at bounding box center [767, 211] width 27 height 10
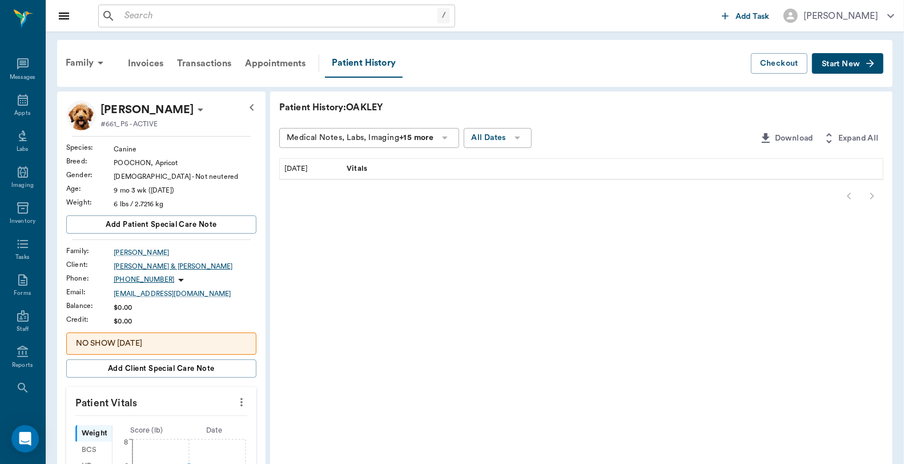
click at [140, 267] on div "Danny & Julia McKnight" at bounding box center [185, 266] width 143 height 10
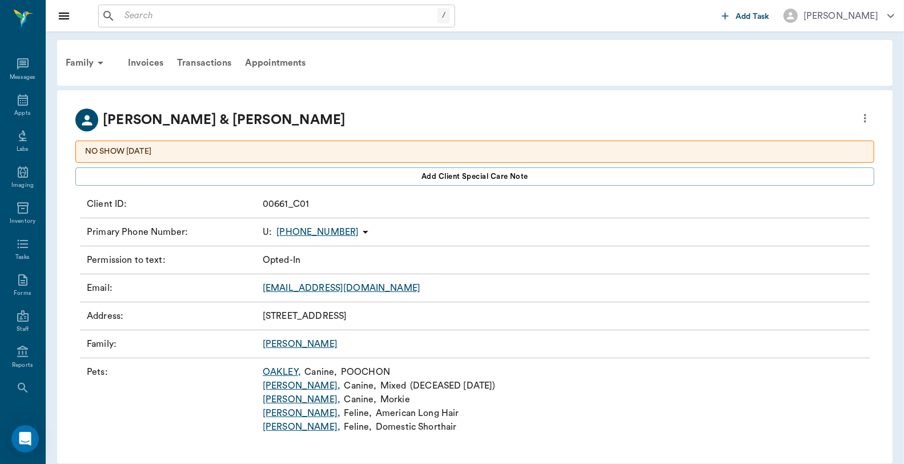
click at [864, 117] on icon "more" at bounding box center [865, 118] width 13 height 14
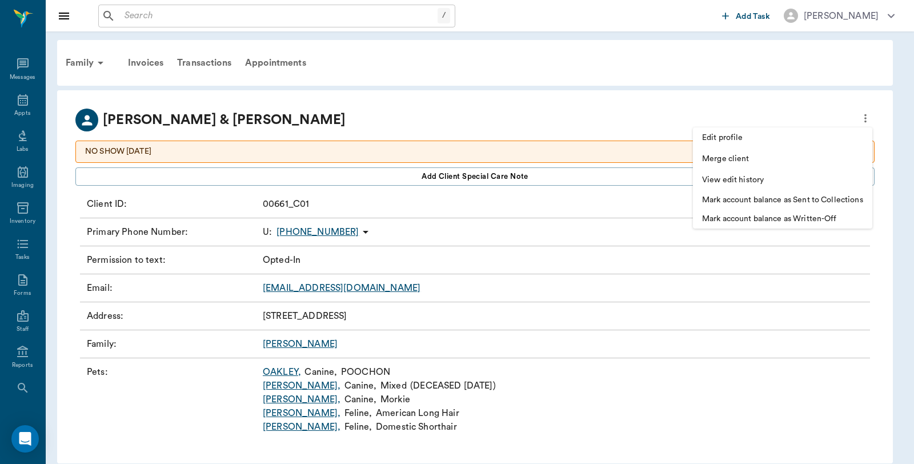
click at [734, 133] on span "Edit profile" at bounding box center [782, 138] width 161 height 12
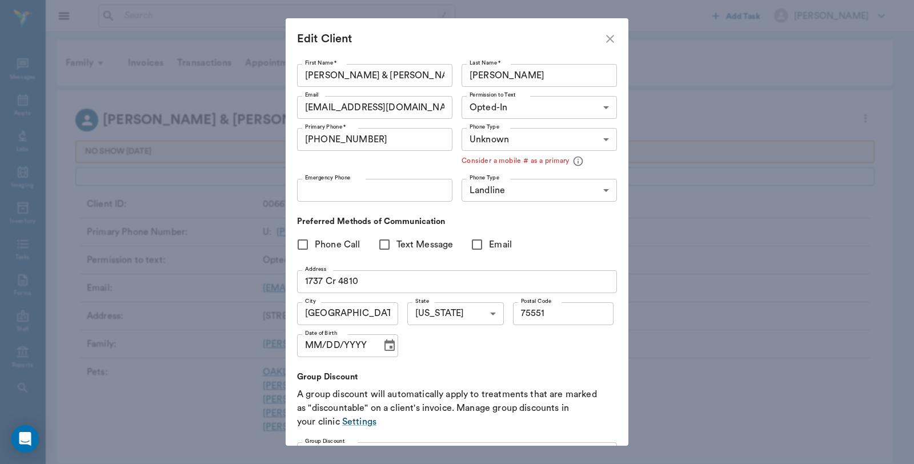
click at [372, 138] on input "(903) 748-2405" at bounding box center [374, 139] width 155 height 23
type input "[PHONE_NUMBER]"
click at [375, 75] on input "Danny & Julia" at bounding box center [374, 75] width 155 height 23
type input "Danny"
drag, startPoint x: 410, startPoint y: 103, endPoint x: 298, endPoint y: 113, distance: 111.8
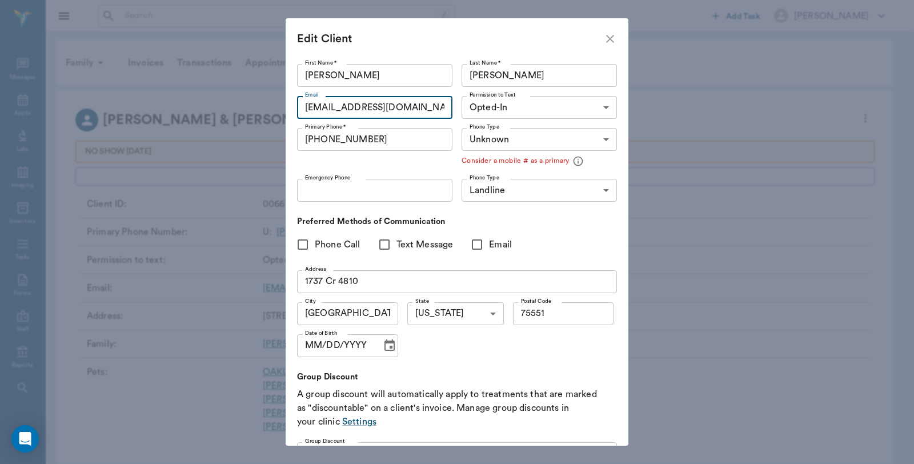
click at [298, 113] on input "juliafmcknight@gmail.com" at bounding box center [374, 107] width 155 height 23
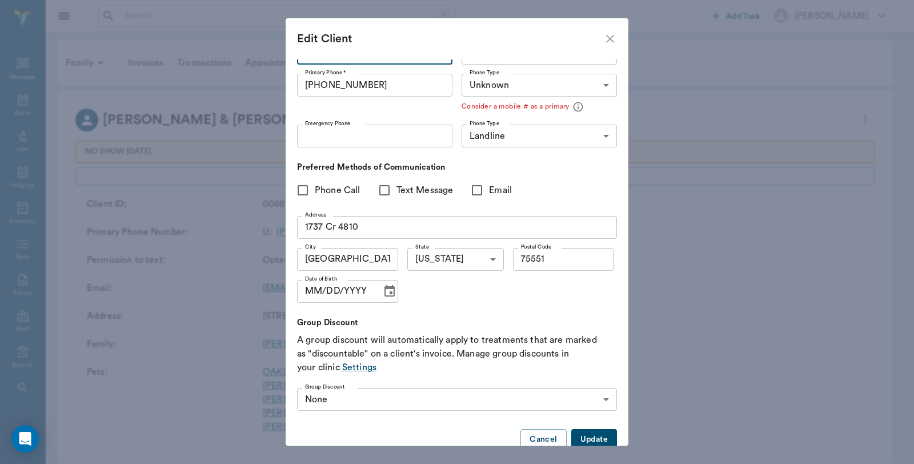
scroll to position [78, 0]
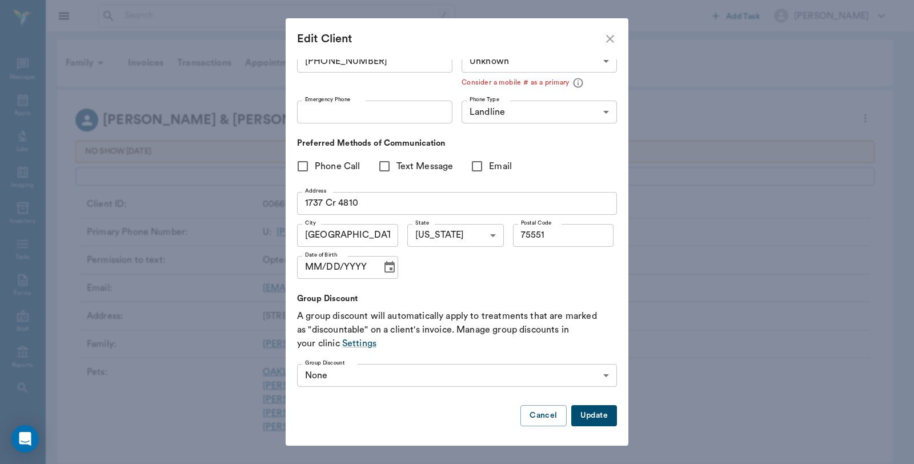
type input "ddm5459@gmail.com"
click at [591, 412] on button "Update" at bounding box center [594, 415] width 46 height 21
type input "UNKNOWN"
type input "MOBILE"
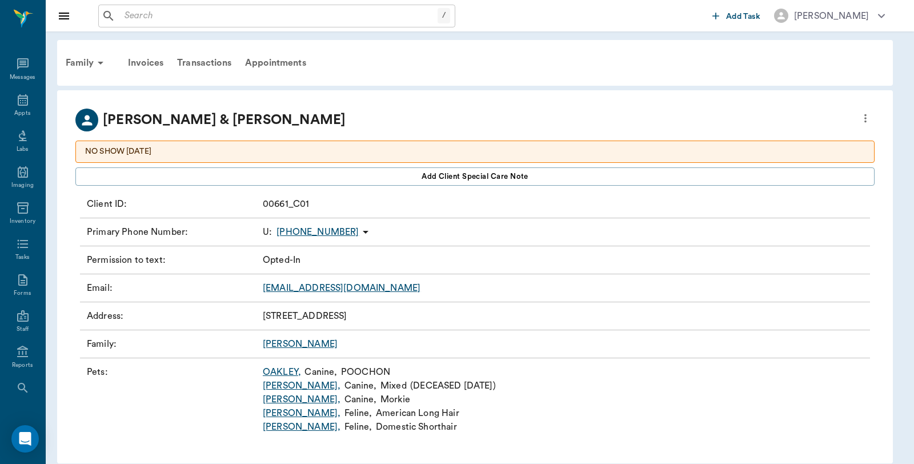
type input "Danny"
type input "OPT_IN"
type input "UNKNOWN"
type input "75551"
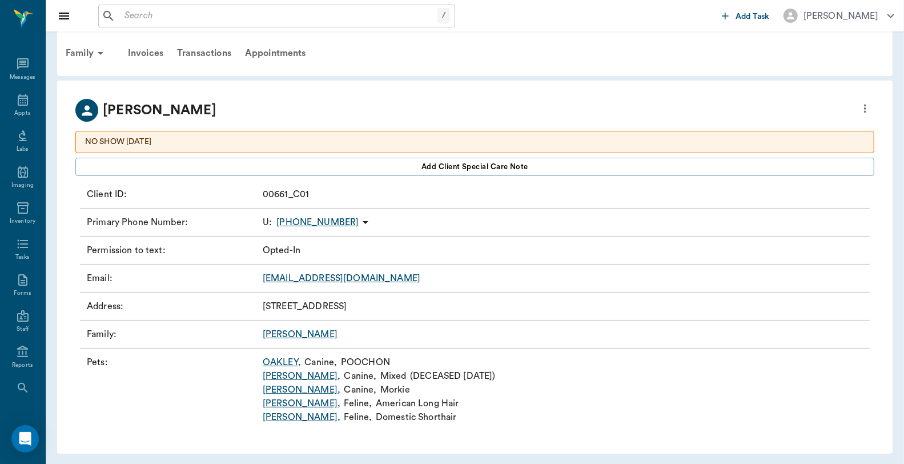
scroll to position [13, 0]
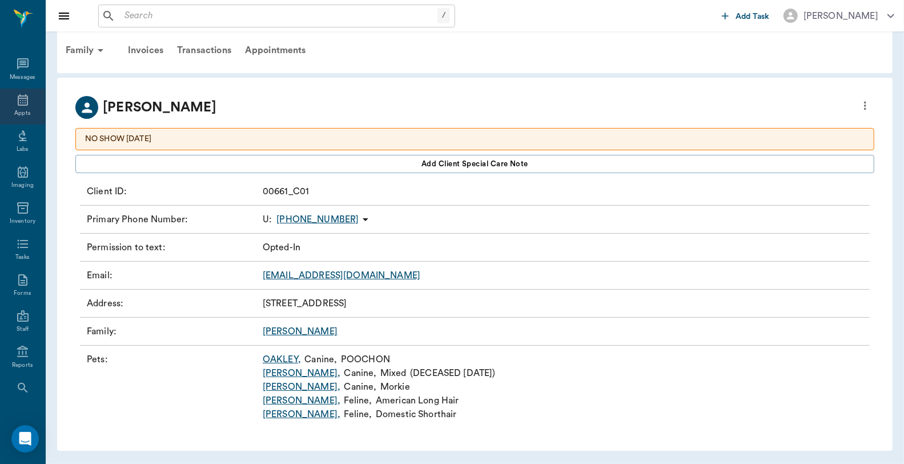
click at [17, 102] on icon at bounding box center [23, 100] width 14 height 14
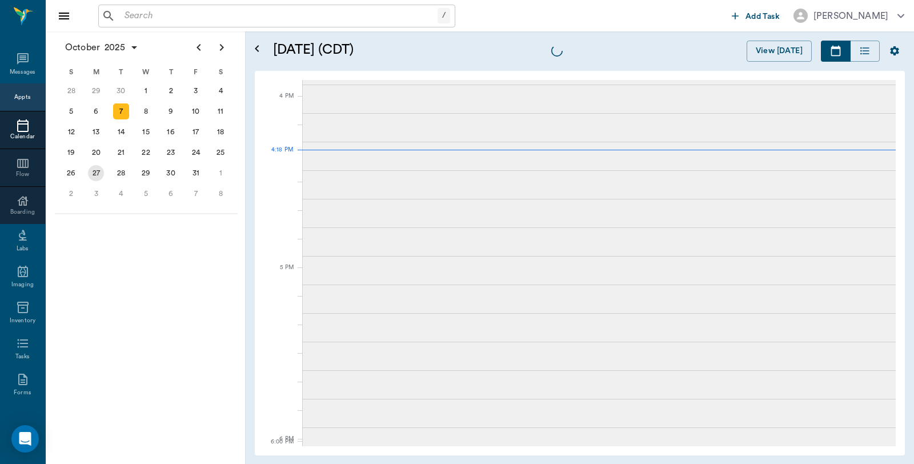
scroll to position [1373, 0]
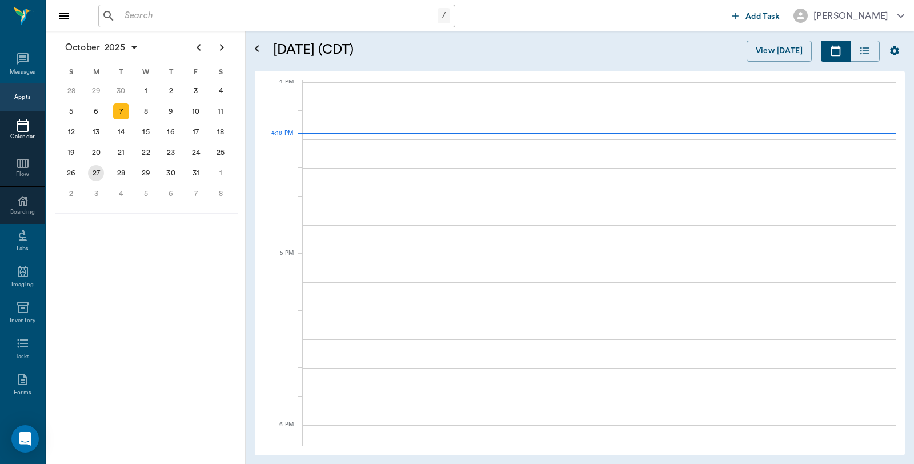
click at [98, 170] on div "27" at bounding box center [96, 173] width 16 height 16
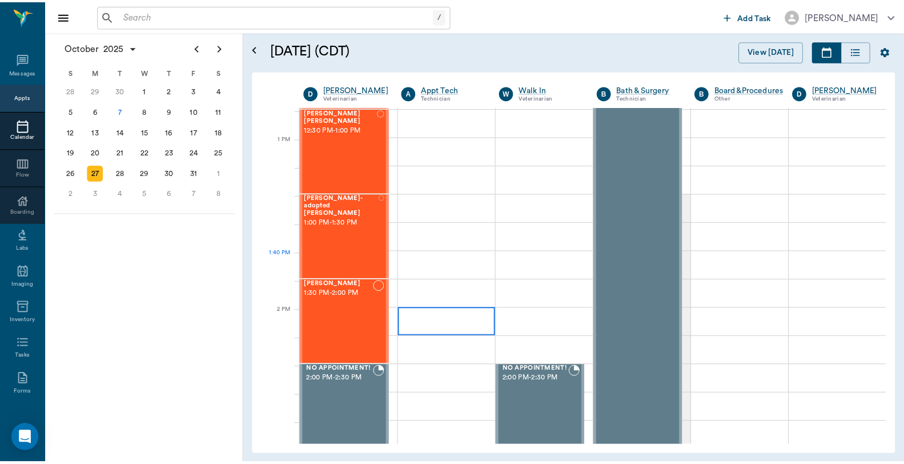
scroll to position [762, 0]
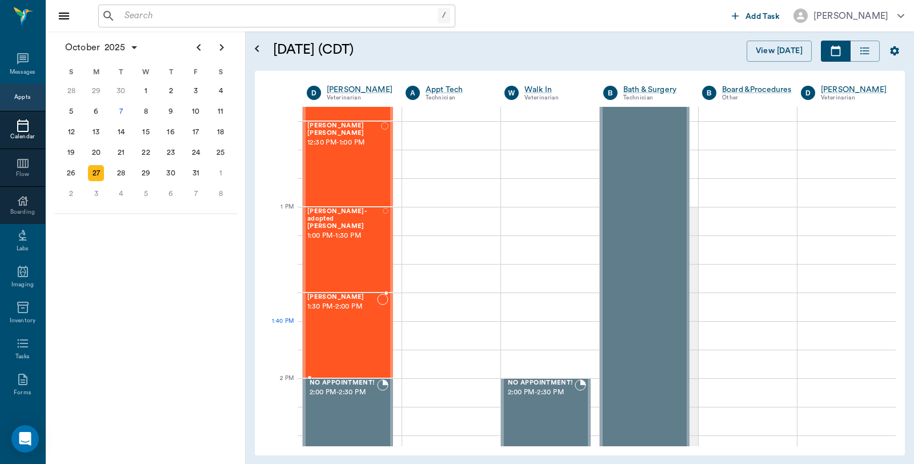
click at [360, 324] on div "OAKLEY McKnight 1:30 PM - 2:00 PM" at bounding box center [342, 335] width 70 height 83
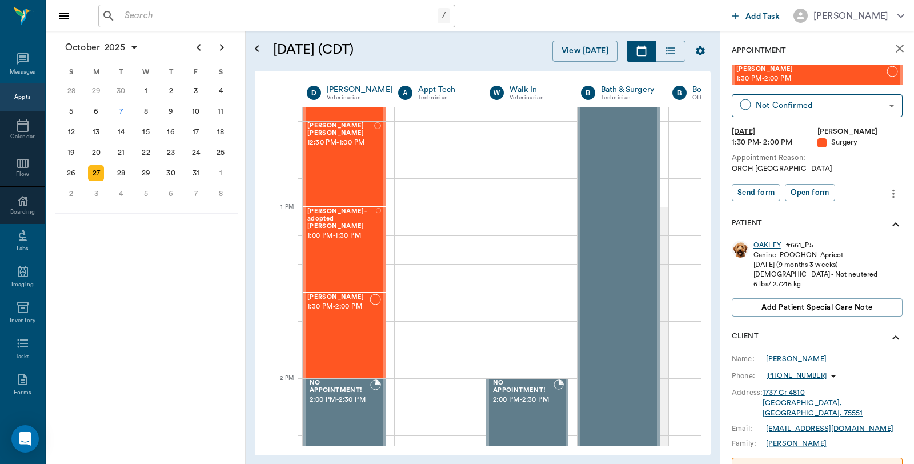
click at [771, 246] on div "OAKLEY" at bounding box center [767, 246] width 27 height 10
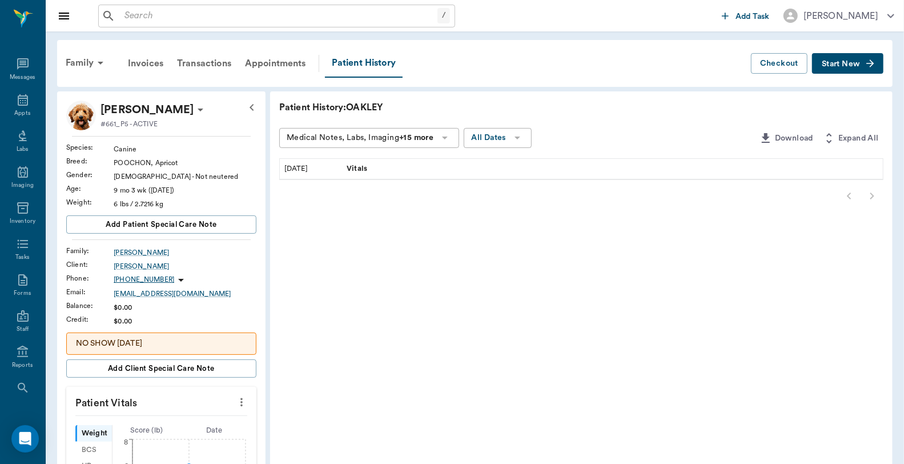
click at [434, 141] on div "Medical Notes, Labs, Imaging +15 more" at bounding box center [360, 138] width 147 height 14
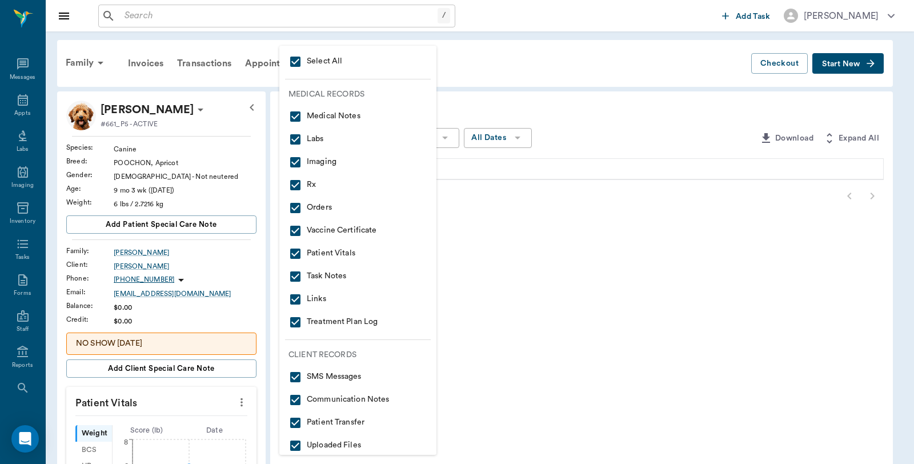
click at [586, 101] on div at bounding box center [457, 232] width 914 height 464
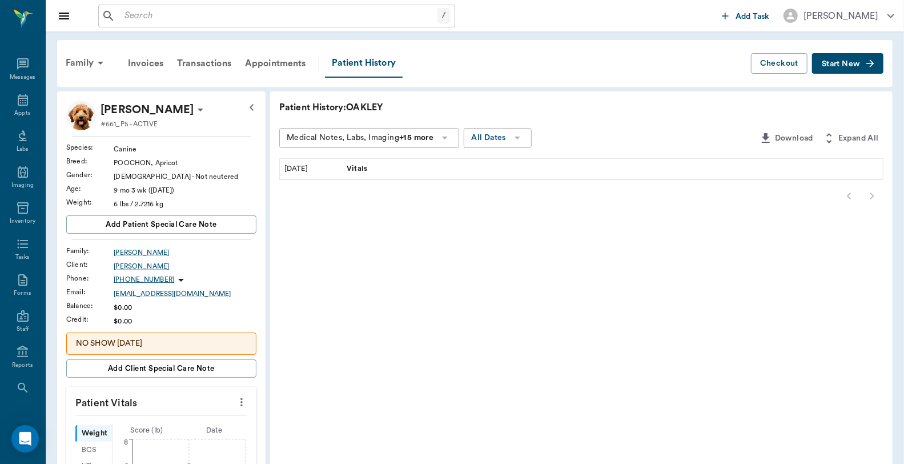
click at [452, 138] on icon at bounding box center [445, 138] width 14 height 14
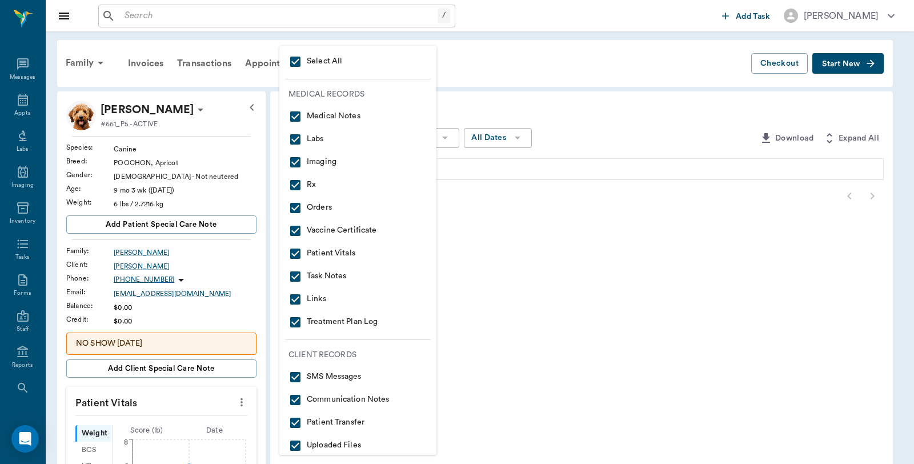
click at [592, 133] on div at bounding box center [457, 232] width 914 height 464
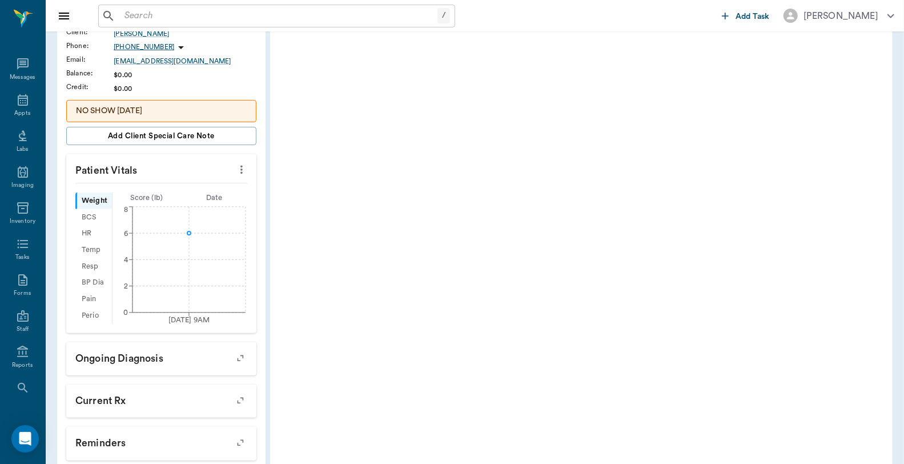
scroll to position [254, 0]
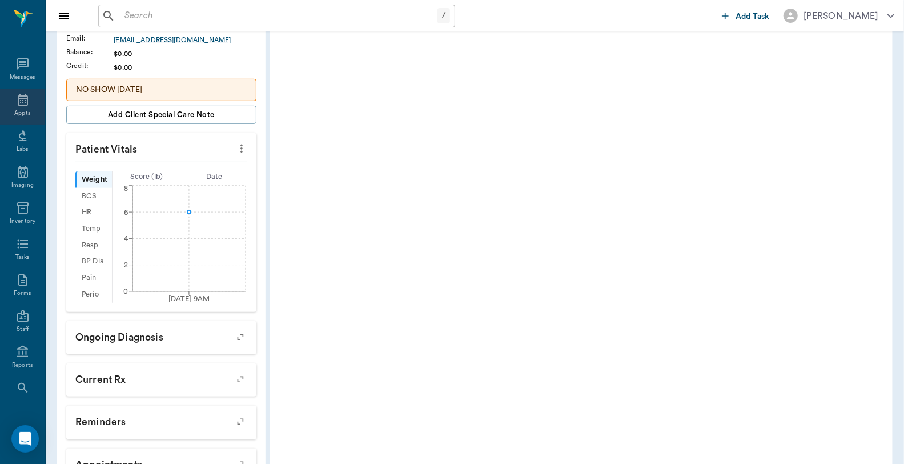
click at [17, 103] on icon at bounding box center [23, 100] width 14 height 14
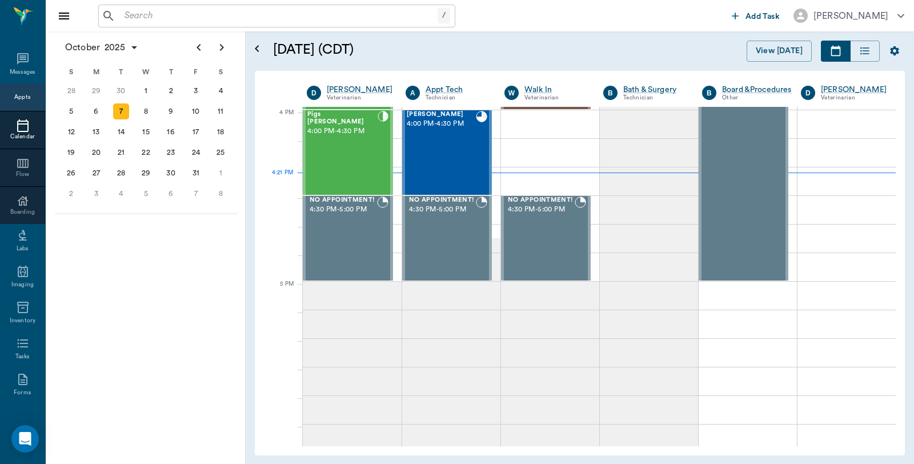
scroll to position [1373, 0]
click at [94, 169] on div "27" at bounding box center [96, 173] width 16 height 16
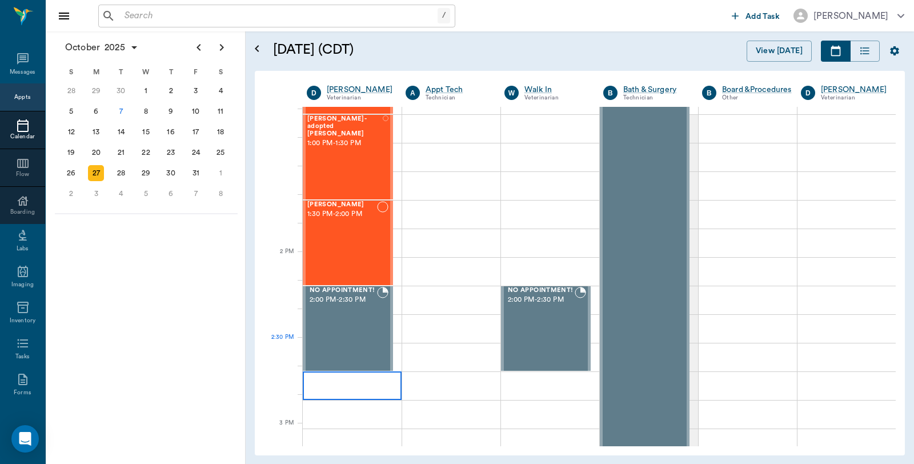
scroll to position [888, 0]
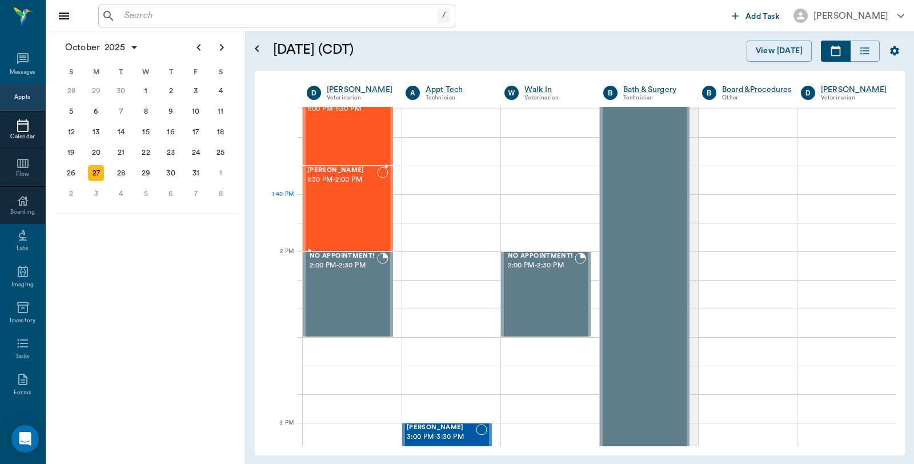
click at [337, 201] on div "OAKLEY McKnight 1:30 PM - 2:00 PM" at bounding box center [342, 208] width 70 height 83
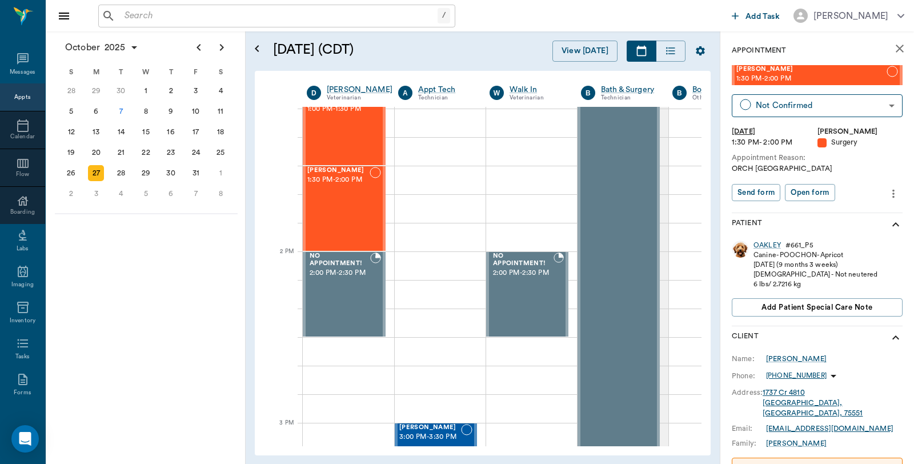
click at [889, 189] on icon "more" at bounding box center [893, 194] width 13 height 14
click at [843, 217] on span "Edit appointment" at bounding box center [836, 213] width 96 height 12
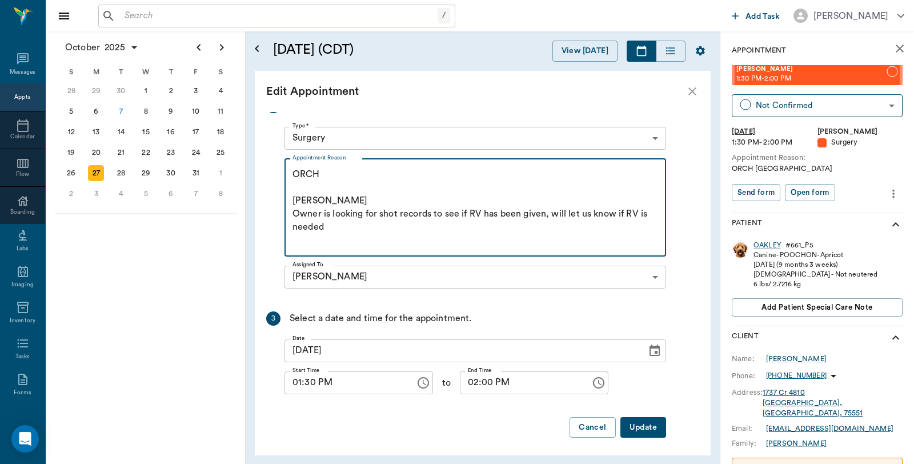
scroll to position [212, 0]
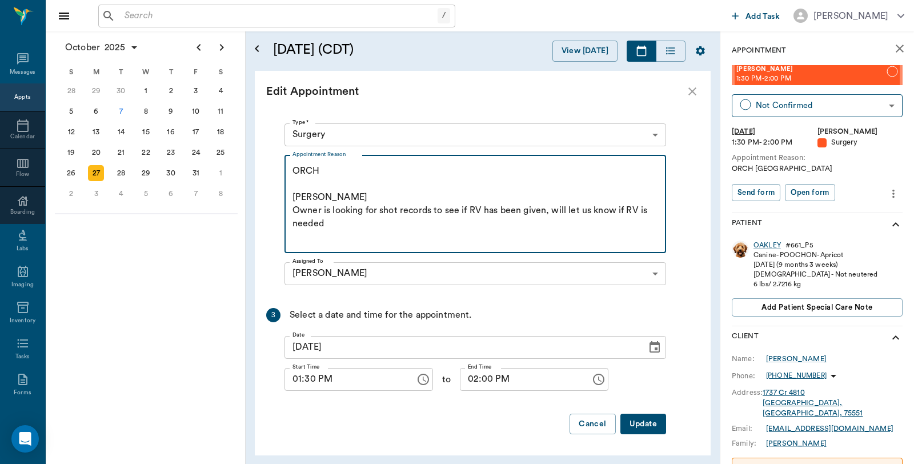
type textarea "ORCH [PERSON_NAME] Owner is looking for shot records to see if RV has been give…"
click at [641, 417] on button "Update" at bounding box center [643, 424] width 46 height 21
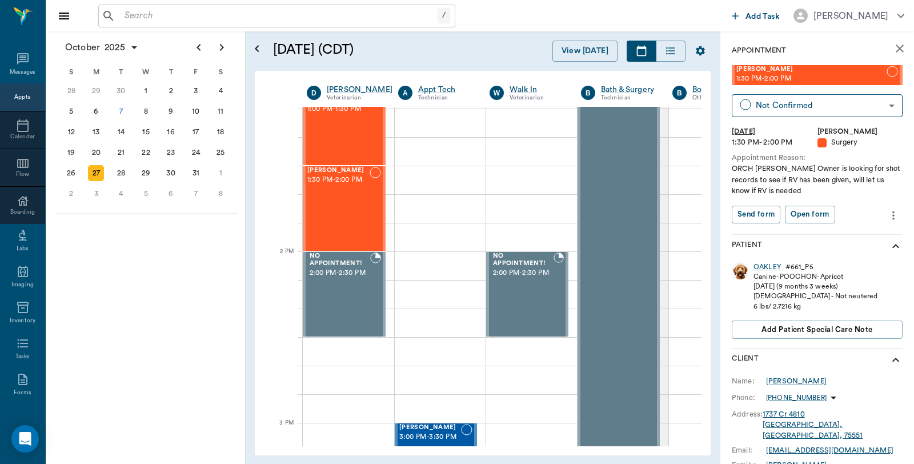
click at [896, 51] on icon "close" at bounding box center [900, 49] width 8 height 8
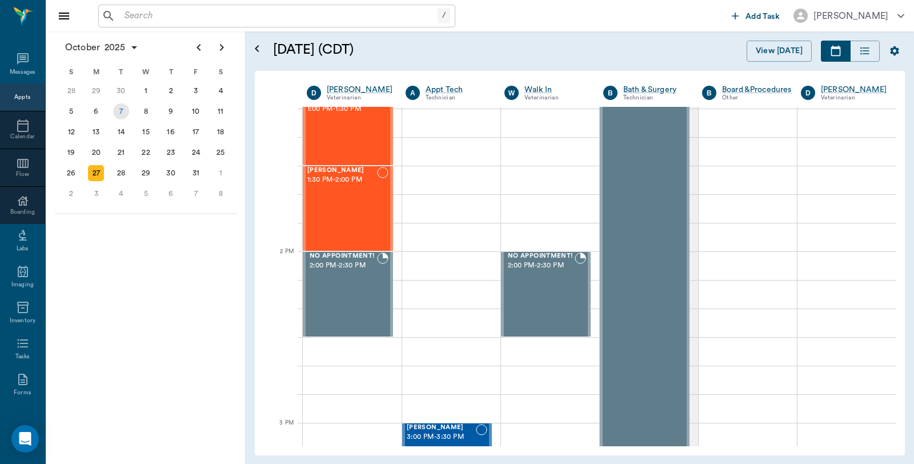
click at [120, 107] on div "7" at bounding box center [121, 111] width 16 height 16
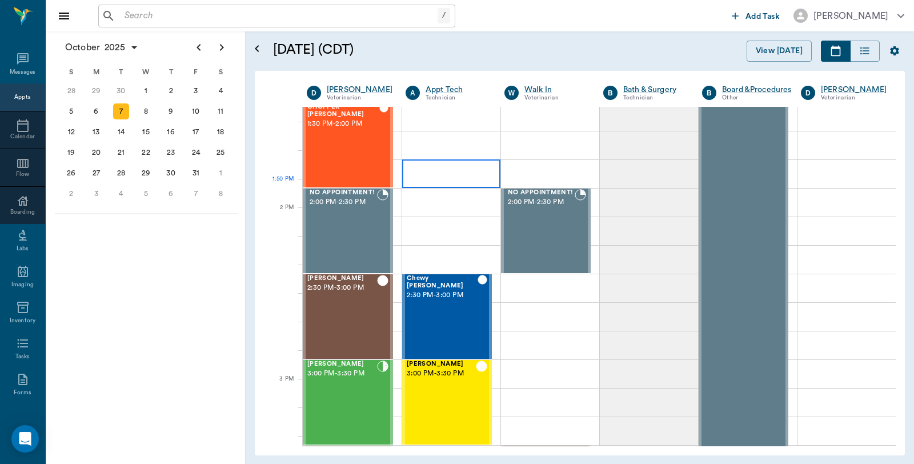
scroll to position [762, 0]
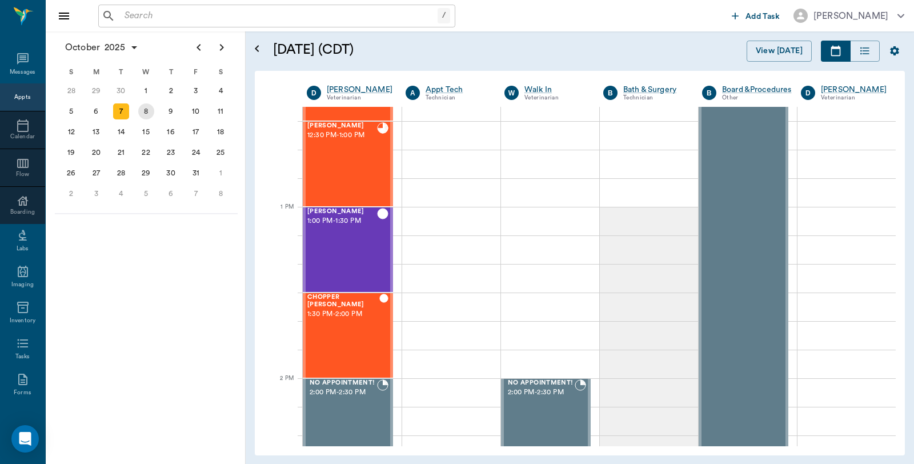
click at [142, 109] on div "8" at bounding box center [146, 111] width 16 height 16
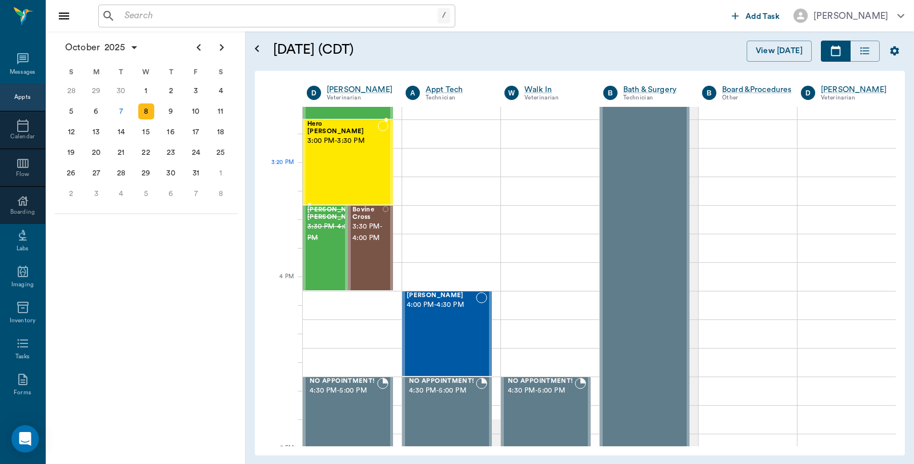
scroll to position [1206, 0]
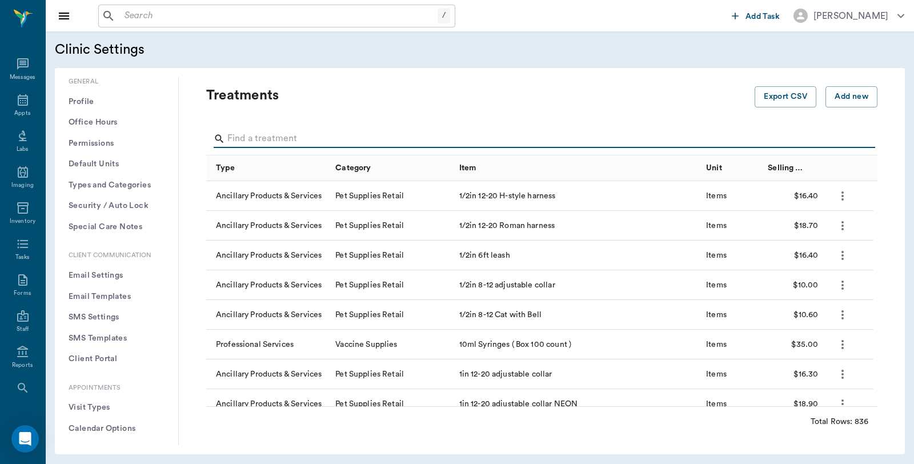
scroll to position [190, 0]
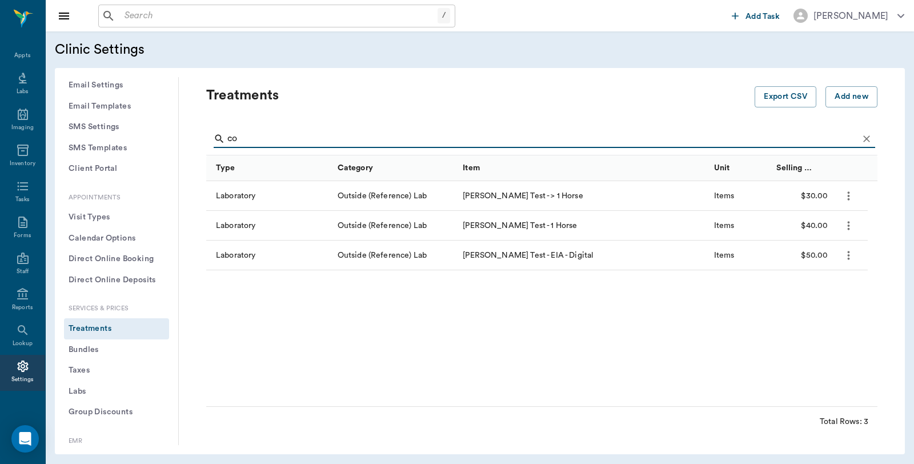
type input "c"
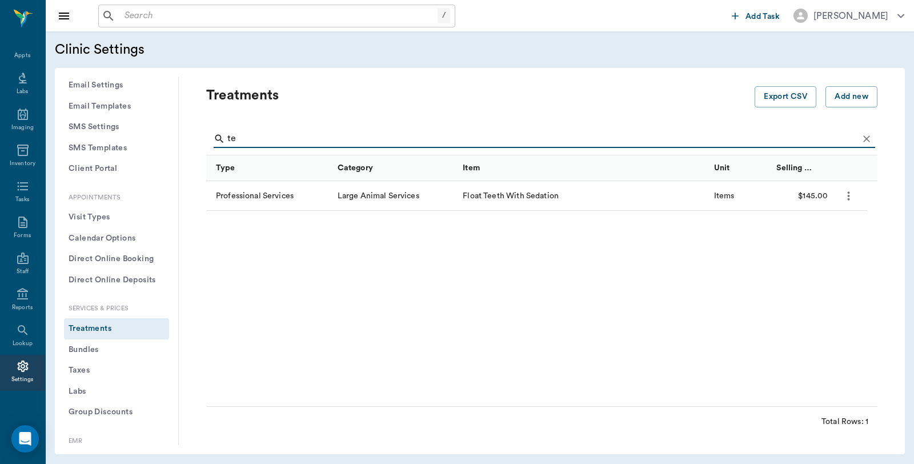
type input "t"
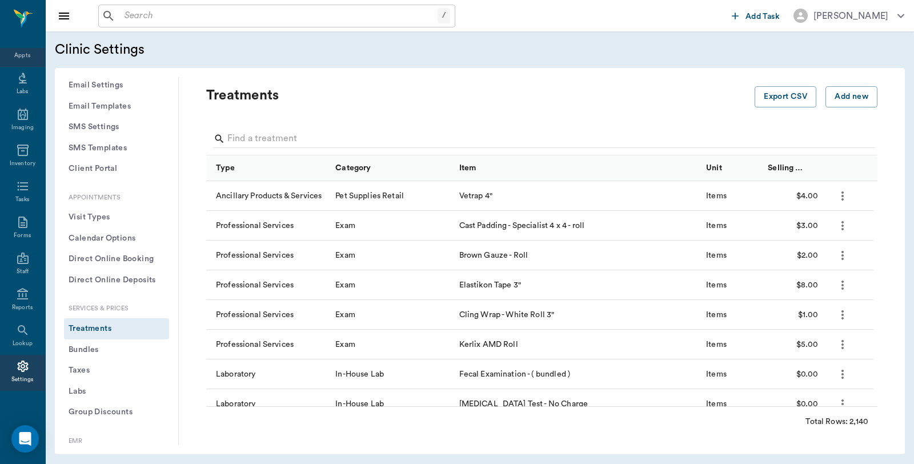
click at [16, 49] on icon at bounding box center [23, 42] width 14 height 14
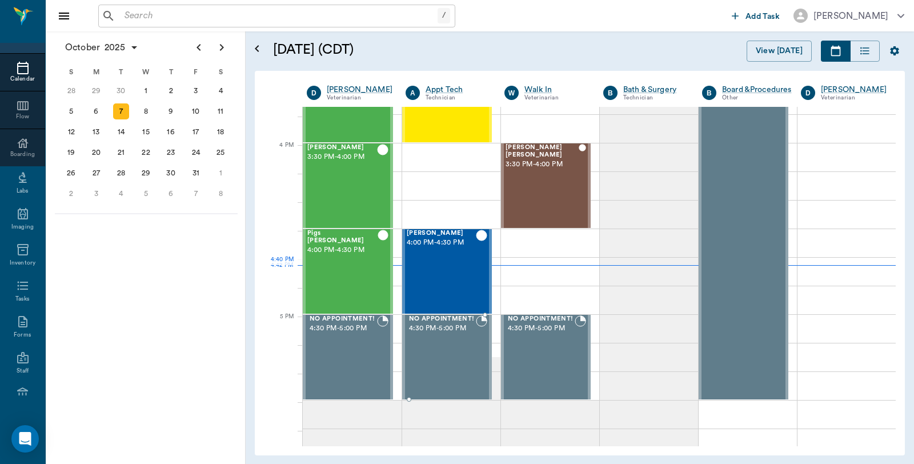
scroll to position [1247, 0]
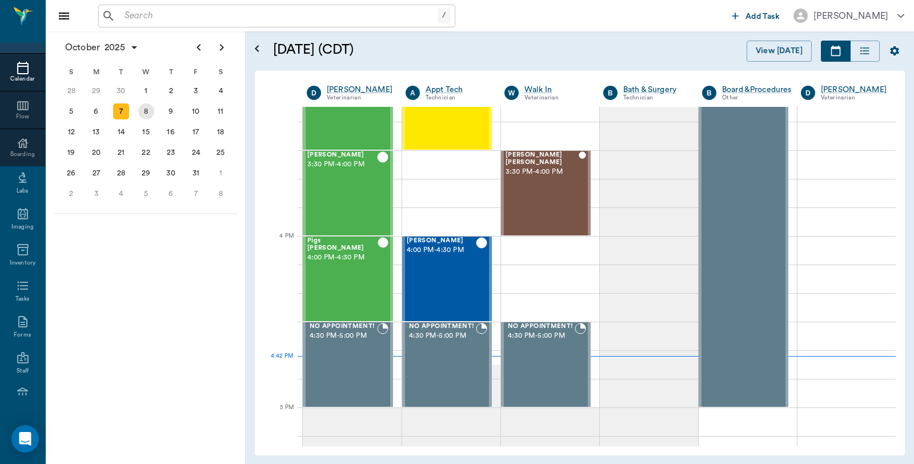
click at [153, 109] on div "8" at bounding box center [146, 111] width 25 height 21
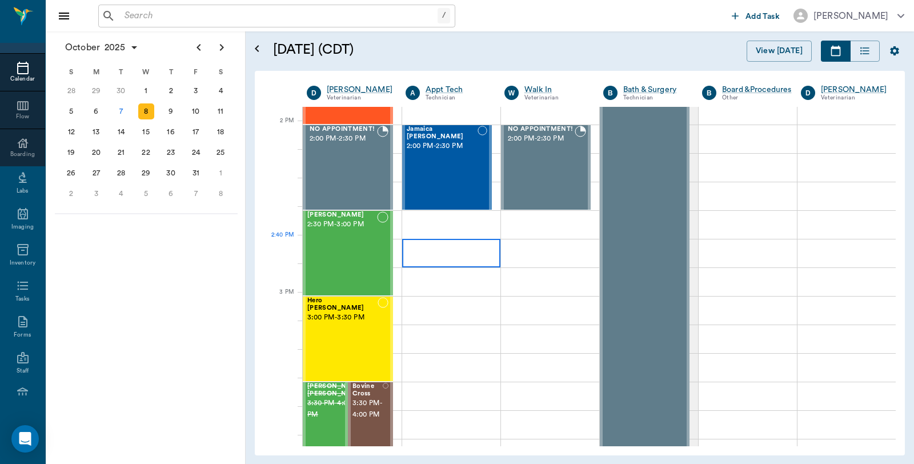
scroll to position [1333, 0]
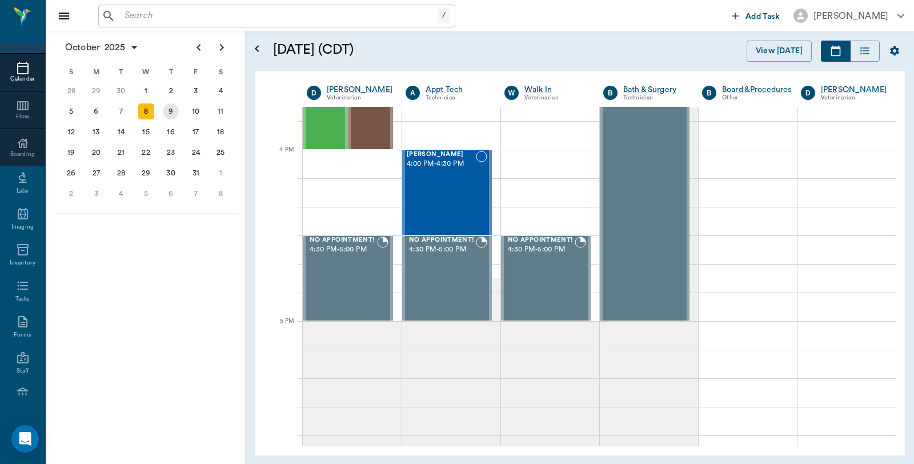
click at [167, 107] on div "9" at bounding box center [171, 111] width 16 height 16
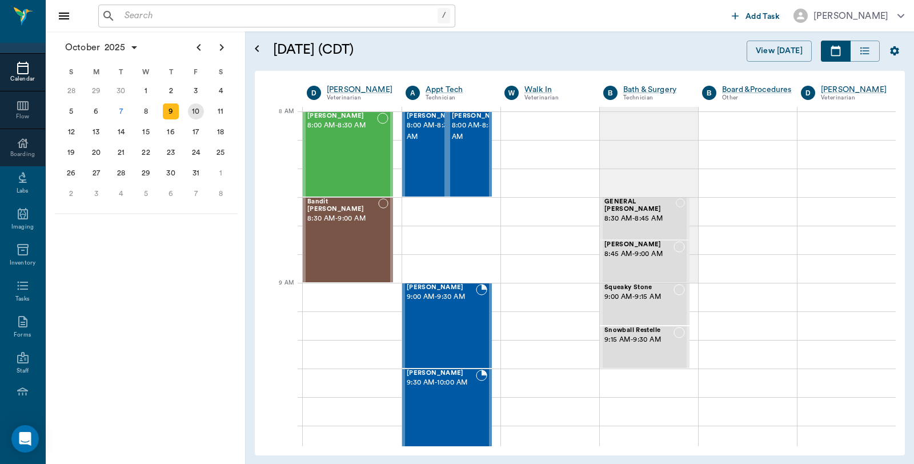
click at [196, 114] on div "10" at bounding box center [196, 111] width 16 height 16
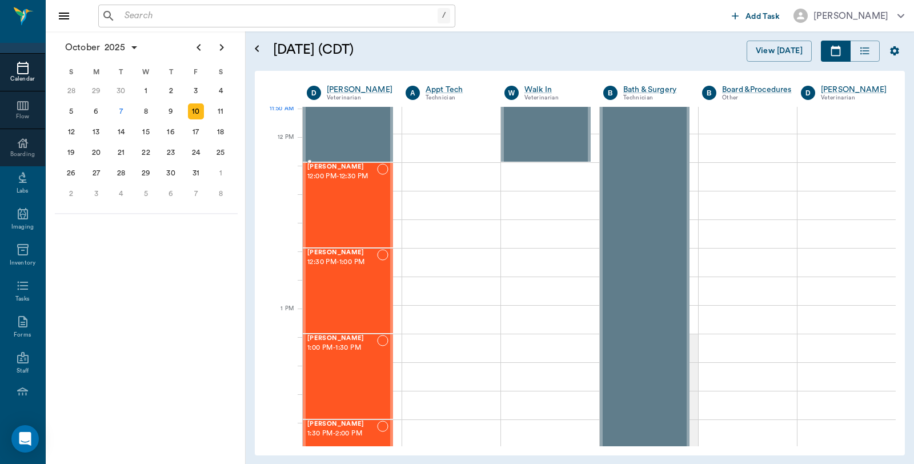
scroll to position [825, 0]
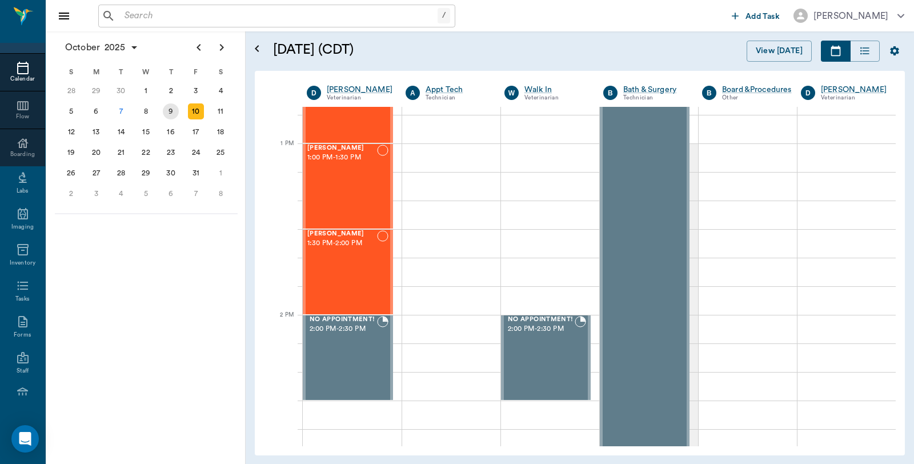
click at [174, 113] on div "9" at bounding box center [171, 111] width 16 height 16
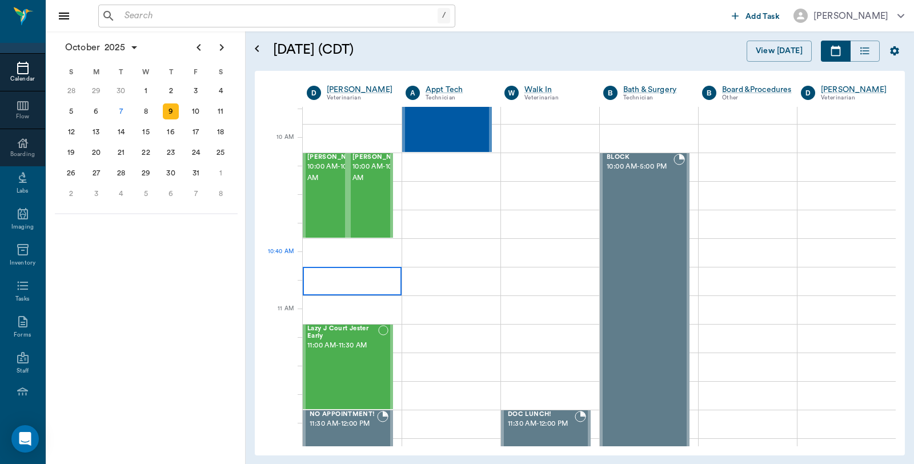
scroll to position [317, 0]
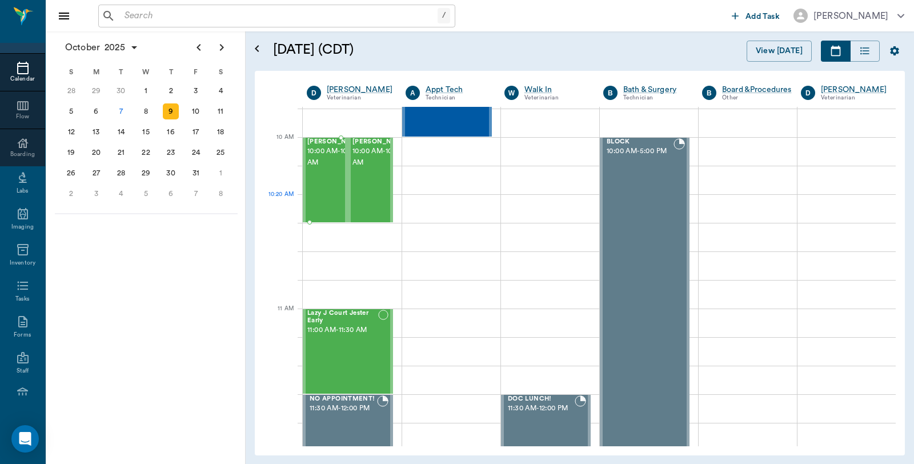
click at [341, 222] on div at bounding box center [325, 222] width 45 height 2
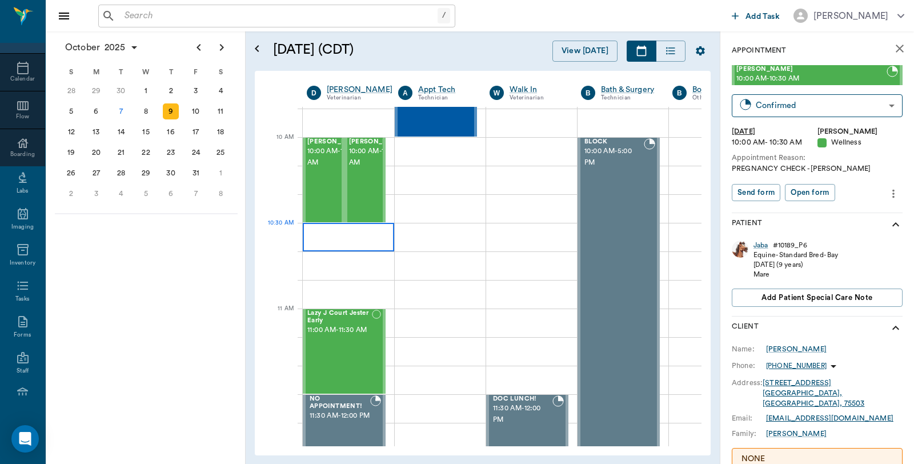
click at [339, 235] on div at bounding box center [348, 237] width 91 height 29
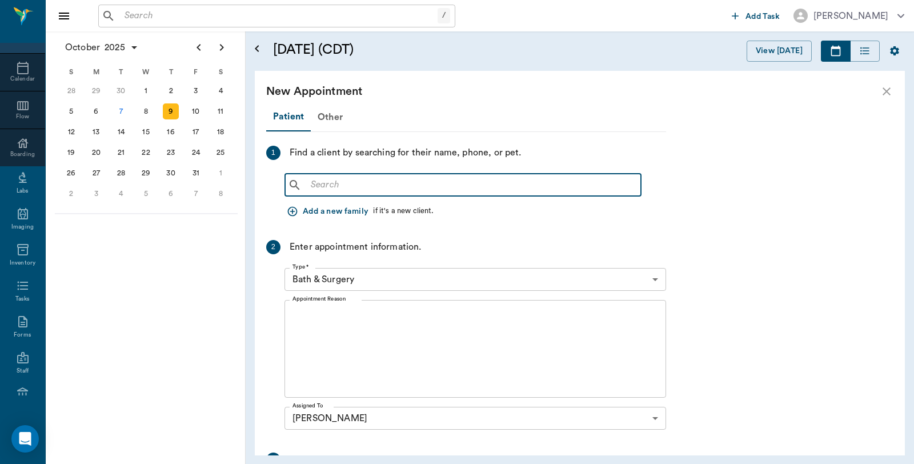
click at [350, 184] on input "text" at bounding box center [471, 185] width 330 height 16
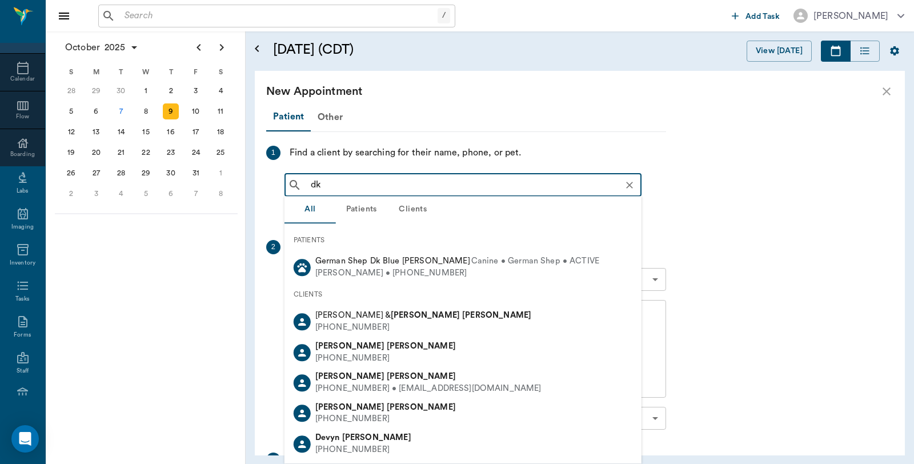
type input "d"
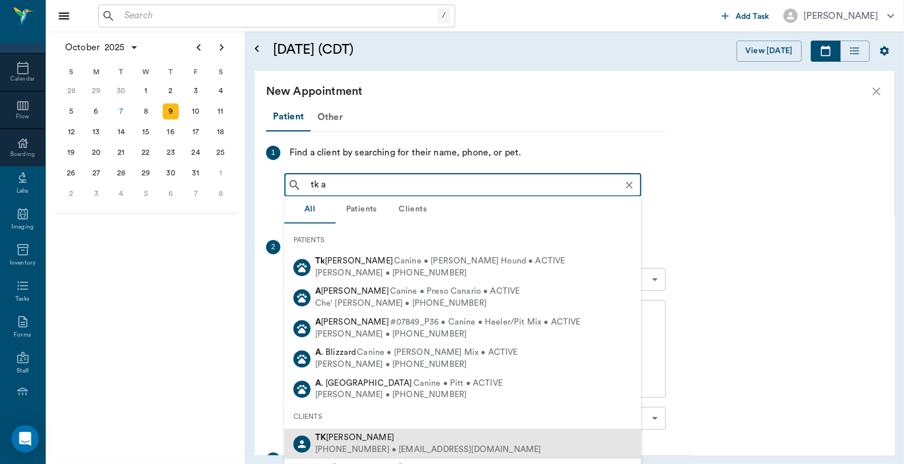
click at [333, 436] on span "[PERSON_NAME]" at bounding box center [354, 437] width 79 height 9
type input "tk a"
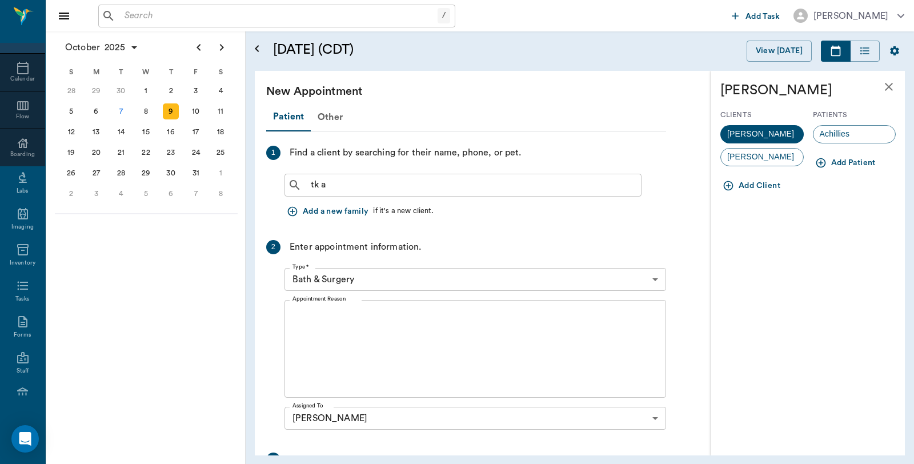
click at [838, 163] on button "Add Patient" at bounding box center [846, 163] width 67 height 21
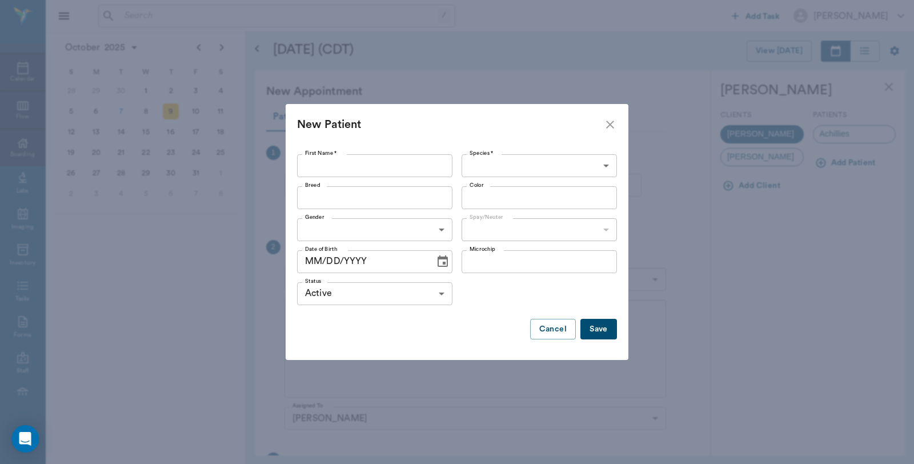
click at [356, 160] on input "First Name *" at bounding box center [374, 165] width 155 height 23
type input "Goober"
click at [470, 166] on body "/ ​ Add Task [PERSON_NAME] Nectar Messages Appts Calendar Flow Boarding Labs Im…" at bounding box center [457, 232] width 914 height 464
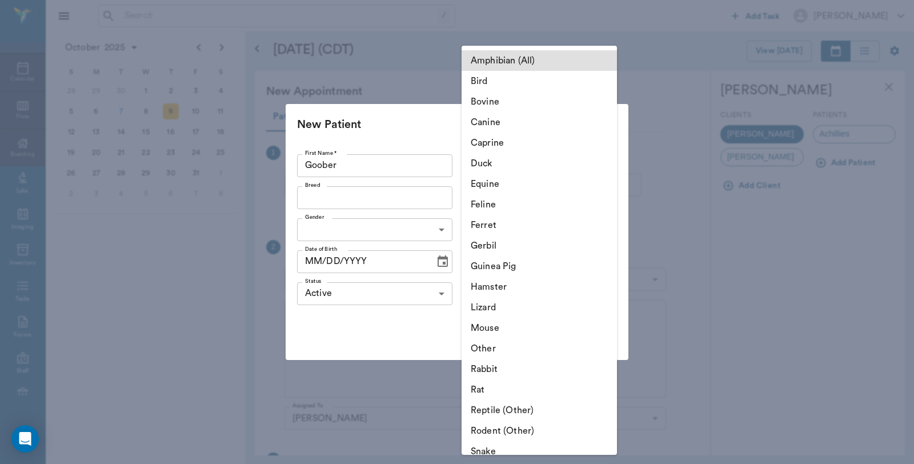
click at [516, 185] on li "Equine" at bounding box center [539, 184] width 155 height 21
type input "Equine"
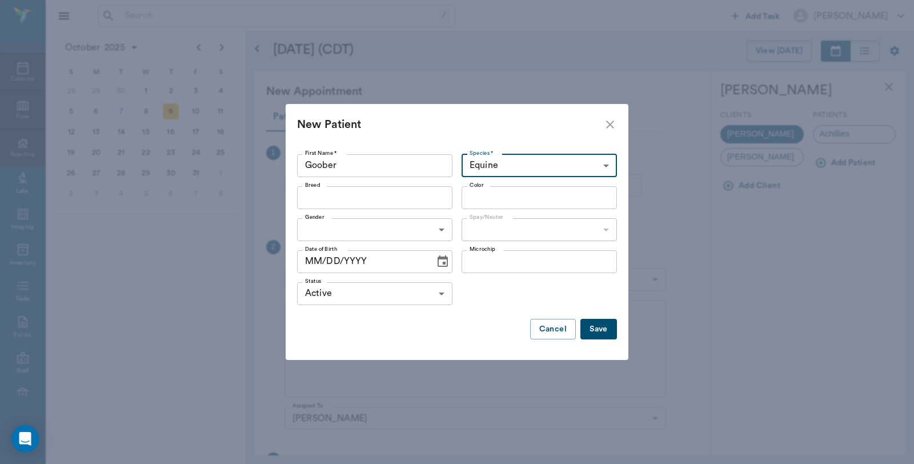
click at [410, 197] on input "Breed" at bounding box center [365, 198] width 130 height 16
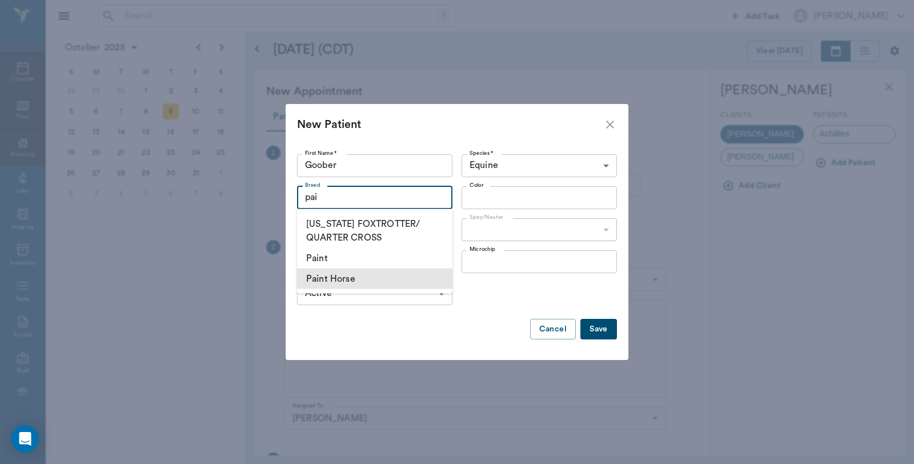
click at [359, 271] on li "Paint Horse" at bounding box center [374, 279] width 155 height 21
type input "Paint Horse"
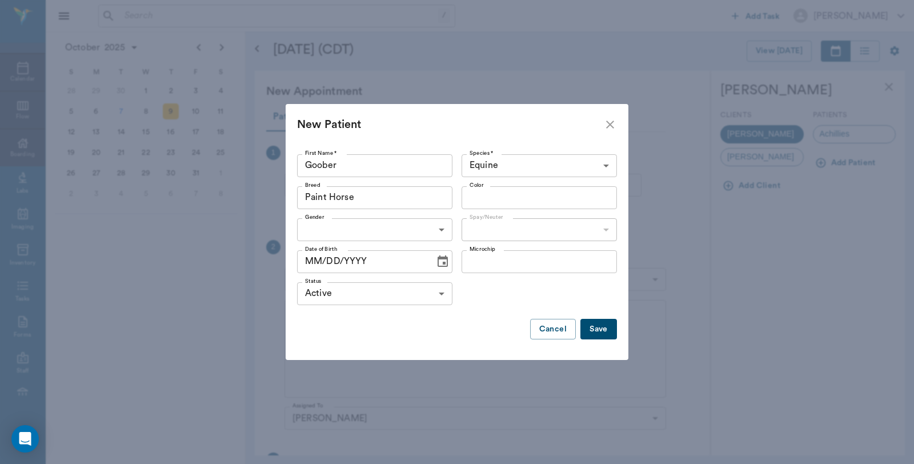
click at [502, 198] on input "Color" at bounding box center [530, 198] width 130 height 16
click at [518, 225] on div "No options" at bounding box center [539, 224] width 155 height 30
click at [552, 201] on input "brown and white" at bounding box center [530, 198] width 130 height 16
type input "brown and white"
click at [389, 229] on body "/ ​ Add Task [PERSON_NAME] Nectar Messages Appts Calendar Flow Boarding Labs Im…" at bounding box center [457, 232] width 914 height 464
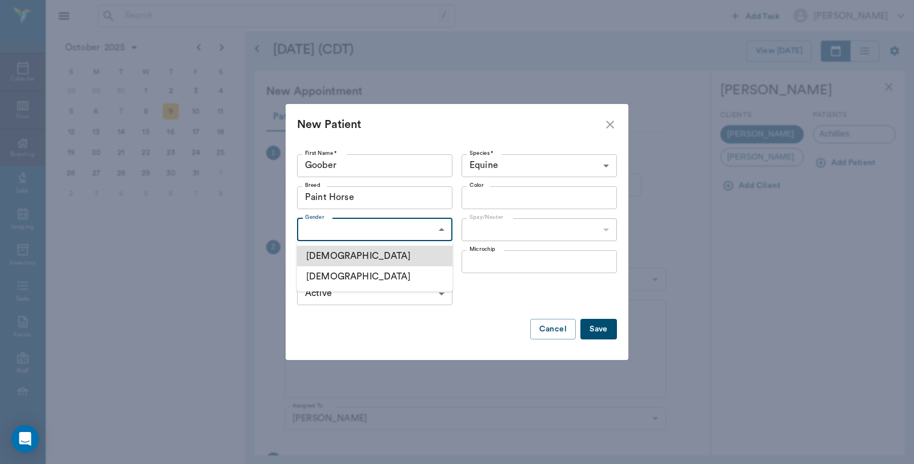
click at [346, 257] on li "[DEMOGRAPHIC_DATA]" at bounding box center [374, 256] width 155 height 21
type input "[DEMOGRAPHIC_DATA]"
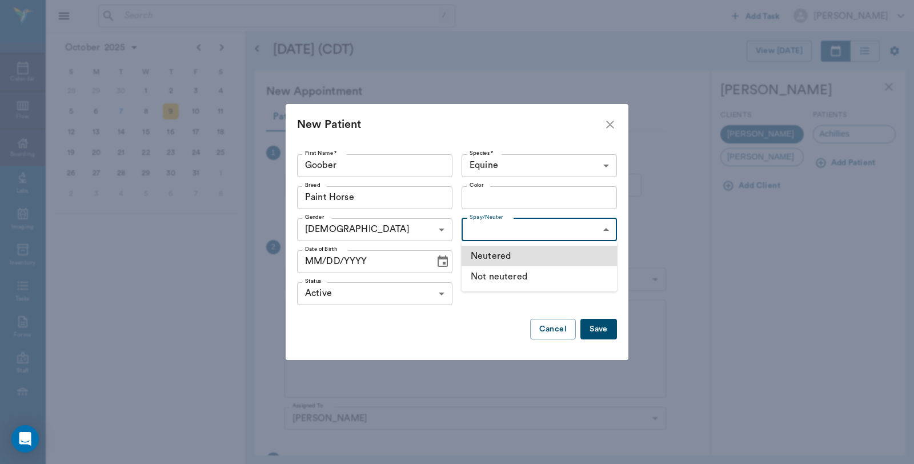
click at [522, 230] on body "/ ​ Add Task [PERSON_NAME] Nectar Messages Appts Calendar Flow Boarding Labs Im…" at bounding box center [457, 232] width 914 height 464
click at [519, 259] on li "Neutered" at bounding box center [539, 256] width 155 height 21
type input "true"
click at [442, 261] on icon "Choose date" at bounding box center [443, 262] width 14 height 14
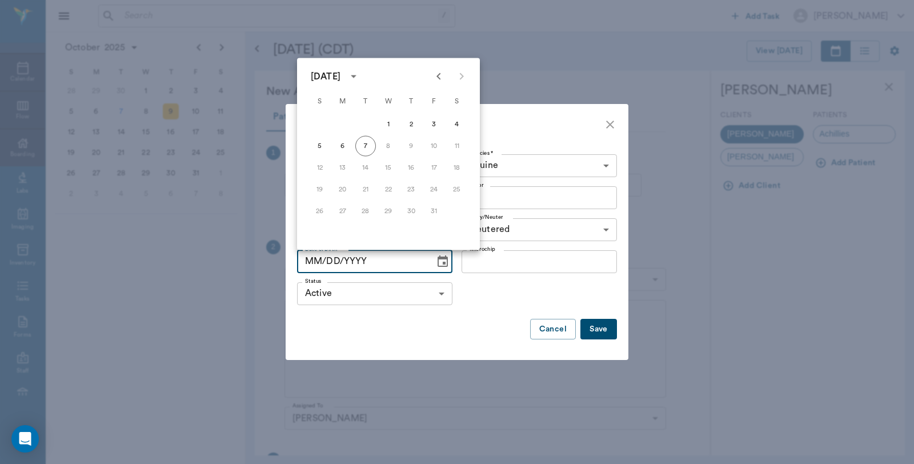
click at [340, 74] on div "[DATE]" at bounding box center [326, 77] width 30 height 14
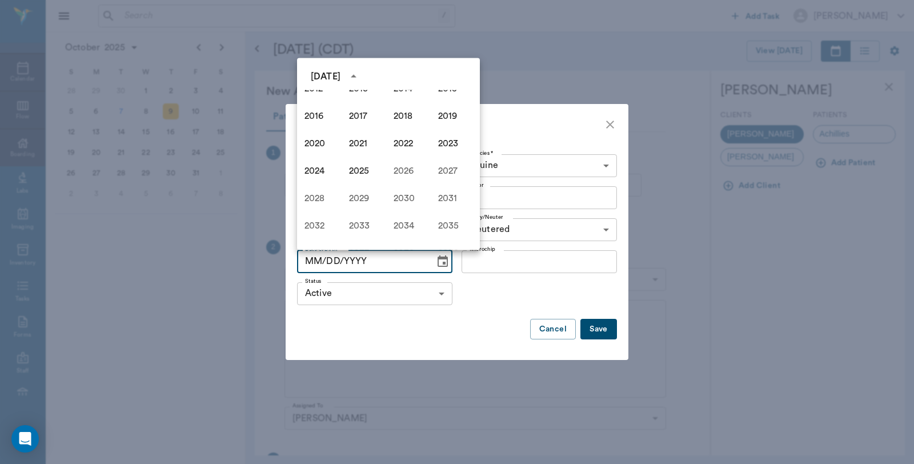
scroll to position [720, 0]
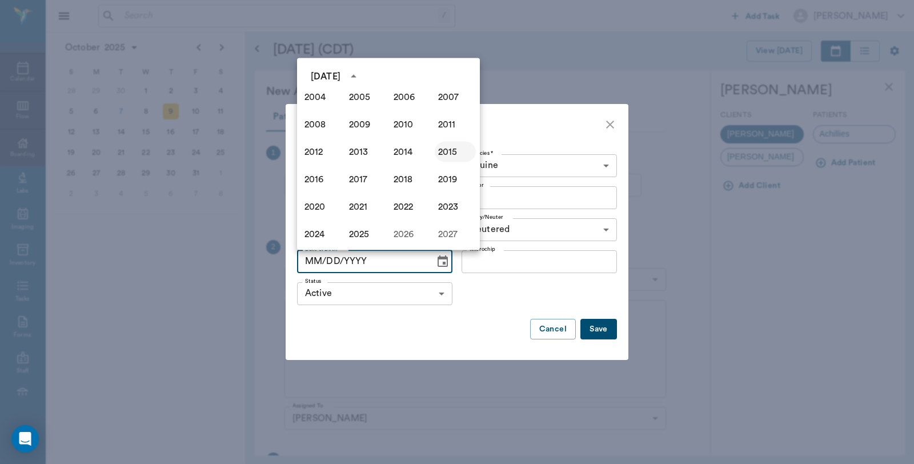
click at [440, 157] on button "2015" at bounding box center [455, 152] width 41 height 21
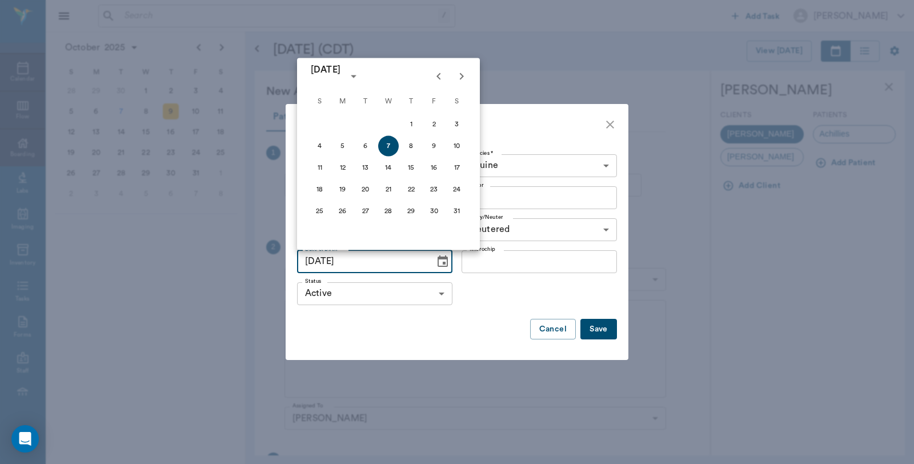
type input "[DATE]"
click at [388, 143] on button "7" at bounding box center [388, 146] width 21 height 21
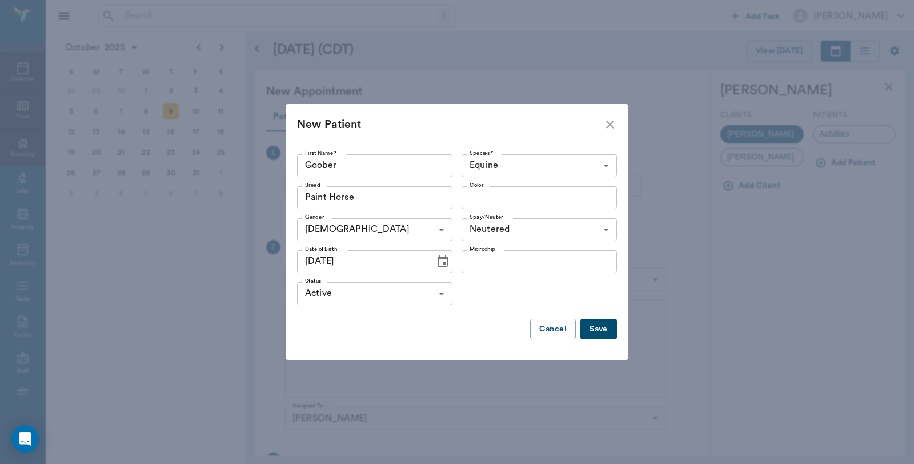
click at [593, 330] on button "Save" at bounding box center [598, 329] width 37 height 21
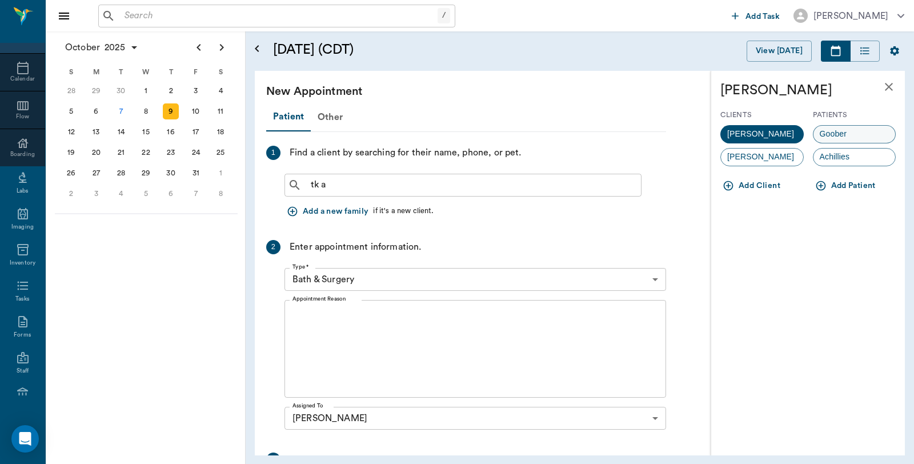
click at [875, 130] on div "Goober" at bounding box center [854, 134] width 83 height 18
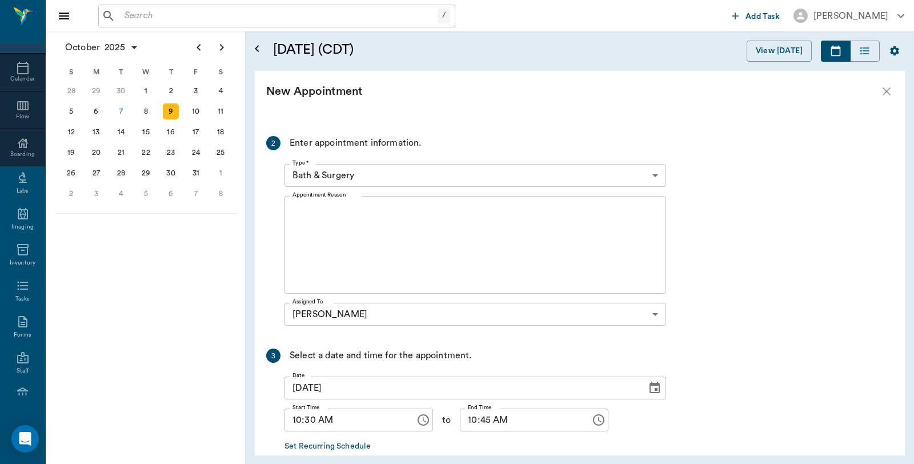
scroll to position [190, 0]
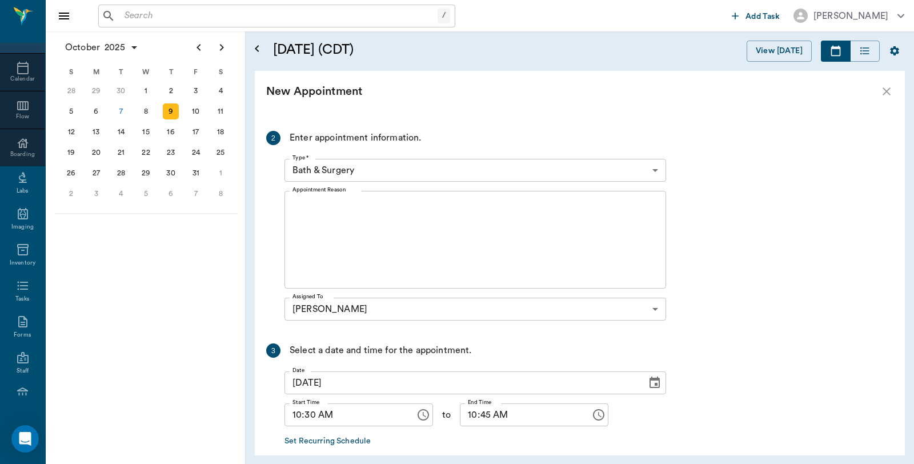
click at [394, 165] on body "/ ​ Add Task [PERSON_NAME] Nectar Messages Appts Calendar Flow Boarding Labs Im…" at bounding box center [457, 232] width 914 height 464
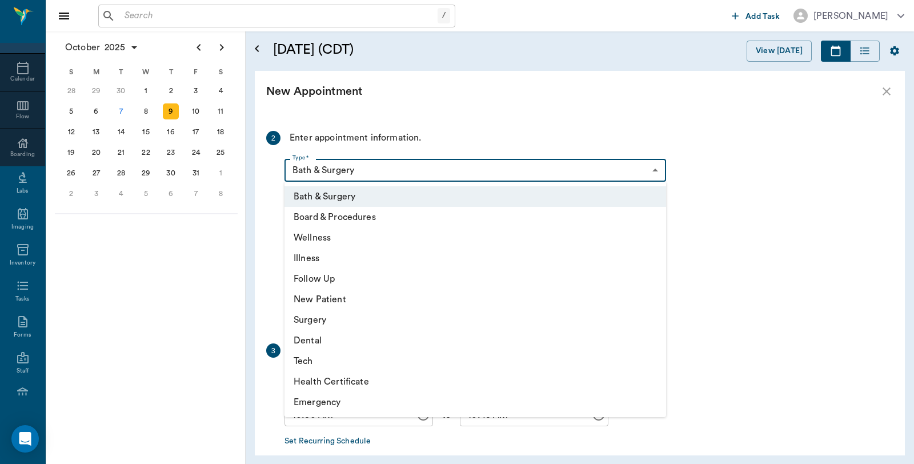
click at [332, 241] on li "Wellness" at bounding box center [475, 237] width 382 height 21
type input "65d2be4f46e3a538d89b8c14"
type input "11:00 AM"
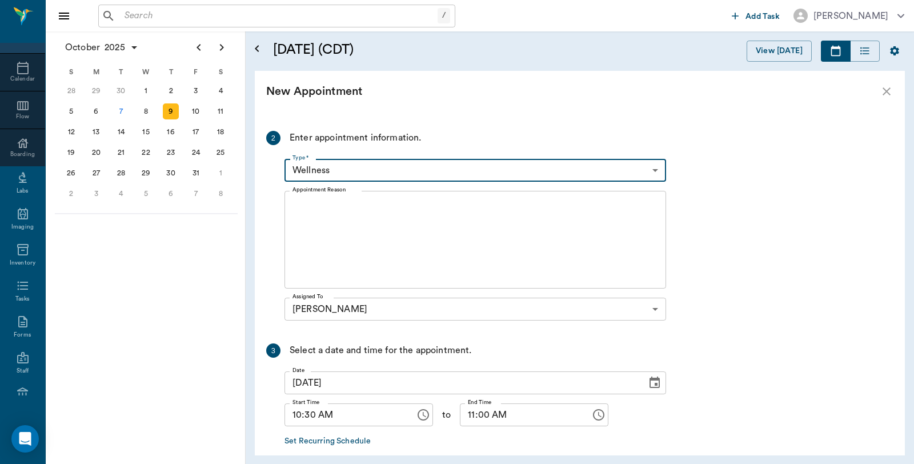
click at [335, 207] on textarea "Appointment Reason" at bounding box center [475, 240] width 366 height 79
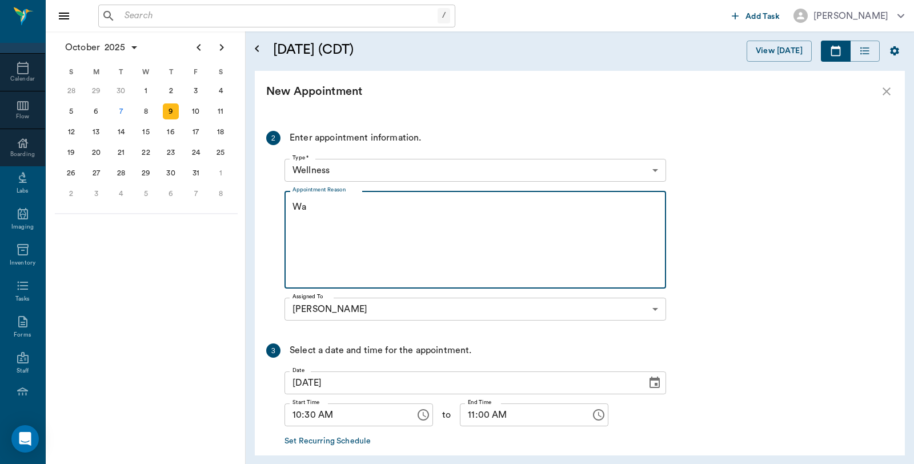
type textarea "W"
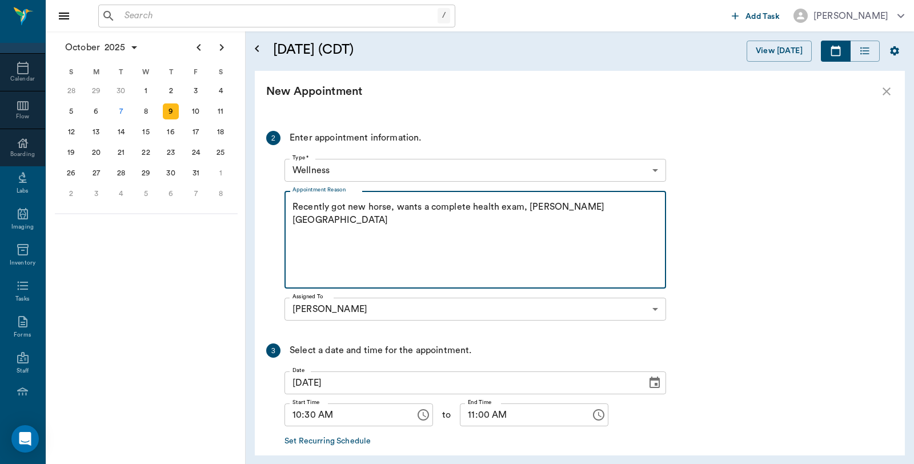
scroll to position [247, 0]
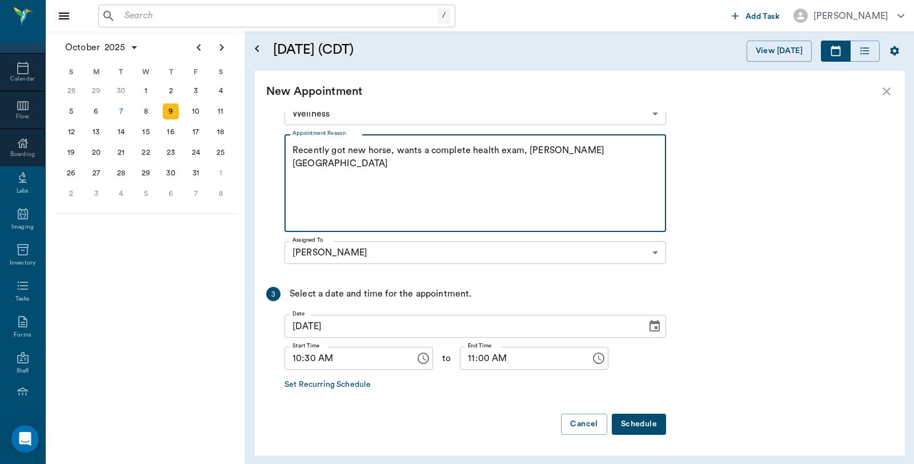
type textarea "Recently got new horse, wants a complete health exam, [PERSON_NAME][GEOGRAPHIC_…"
click at [640, 420] on button "Schedule" at bounding box center [639, 424] width 54 height 21
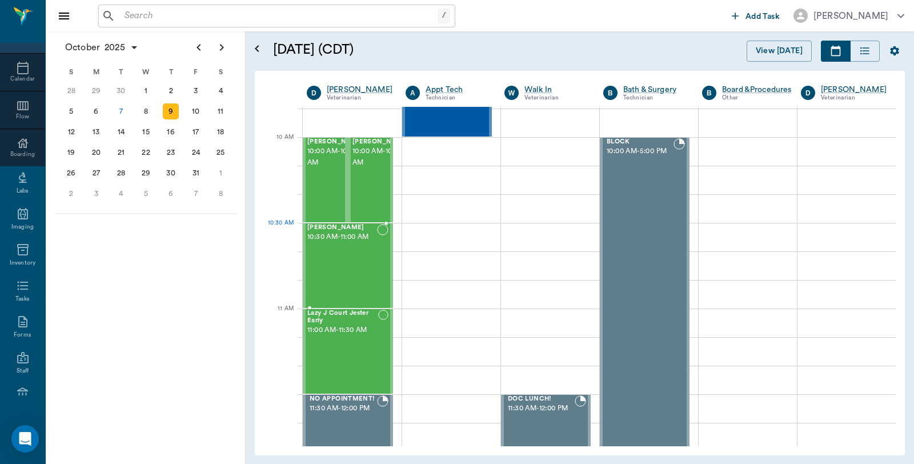
click at [360, 246] on div "[PERSON_NAME] 10:30 AM - 11:00 AM" at bounding box center [342, 265] width 70 height 83
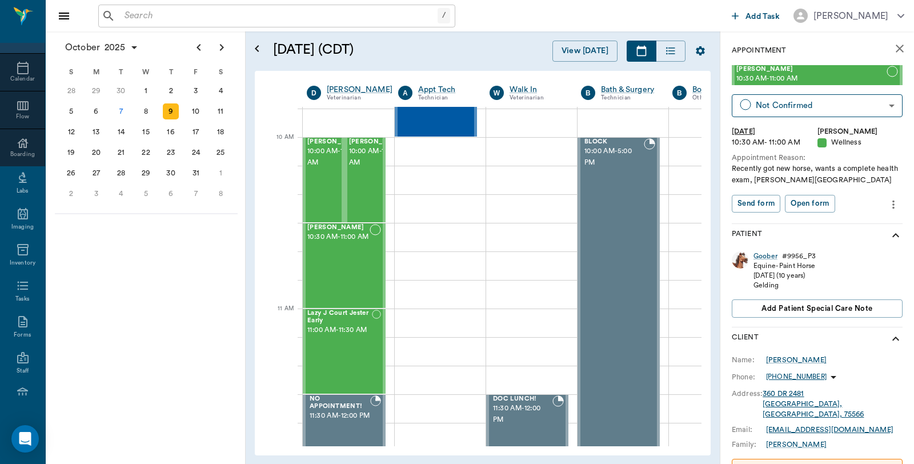
click at [892, 207] on icon "more" at bounding box center [893, 204] width 2 height 9
click at [835, 223] on span "Edit appointment" at bounding box center [836, 224] width 96 height 12
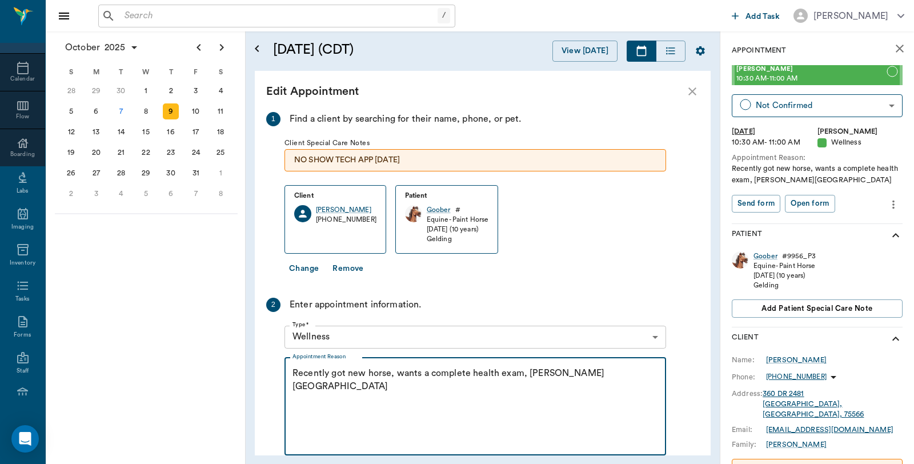
click at [578, 379] on textarea "Recently got new horse, wants a complete health exam, [PERSON_NAME][GEOGRAPHIC_…" at bounding box center [475, 406] width 366 height 79
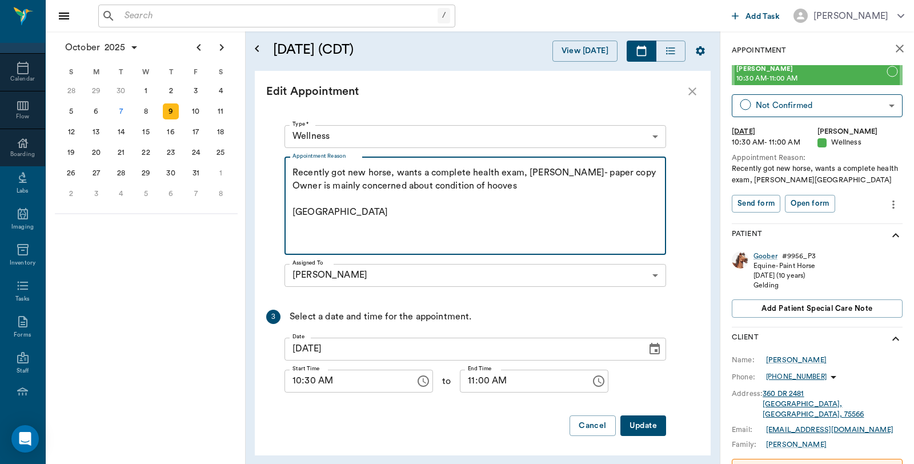
scroll to position [202, 0]
type textarea "Recently got new horse, wants a complete health exam, [PERSON_NAME]- paper copy…"
click at [638, 423] on button "Update" at bounding box center [643, 424] width 46 height 21
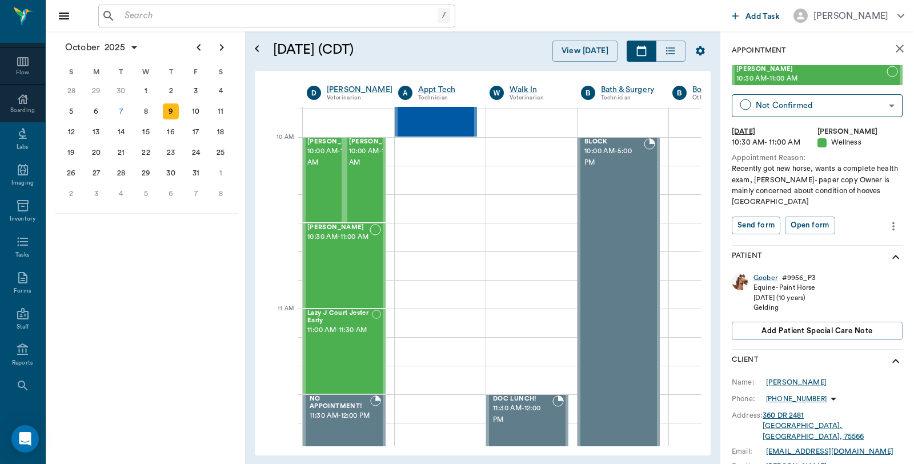
scroll to position [157, 0]
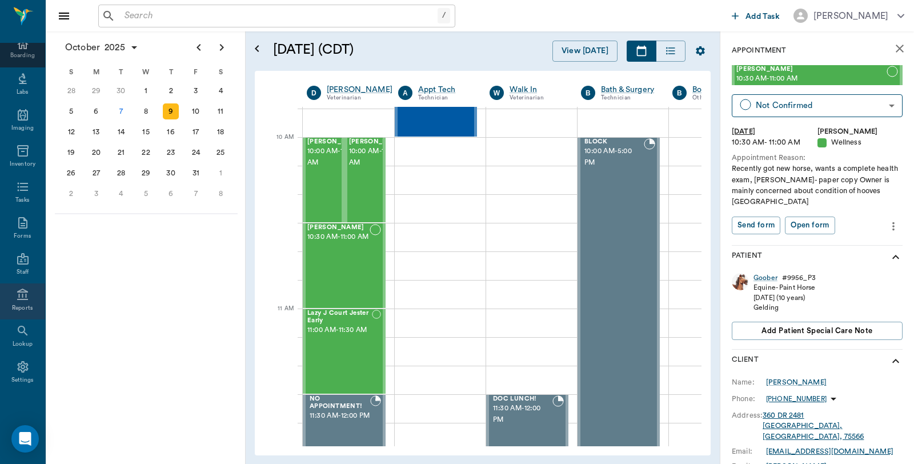
click at [11, 303] on div "Reports" at bounding box center [22, 301] width 45 height 36
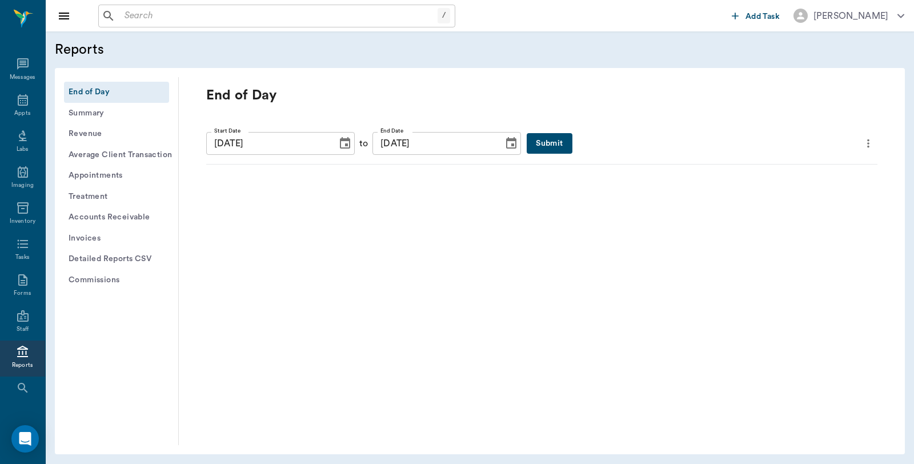
scroll to position [58, 0]
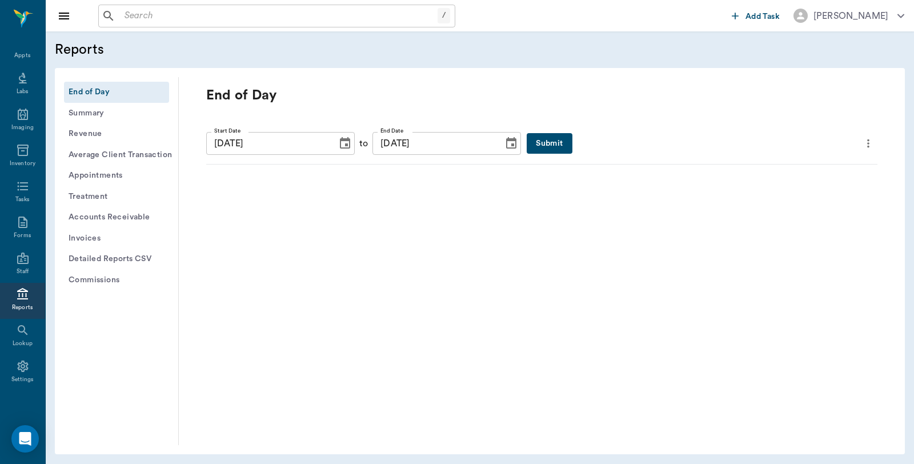
click at [530, 139] on button "Submit" at bounding box center [549, 143] width 45 height 21
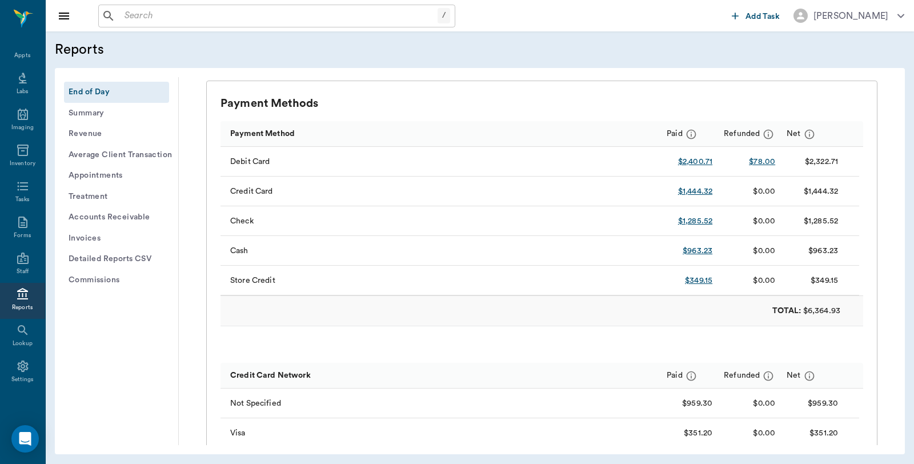
scroll to position [317, 0]
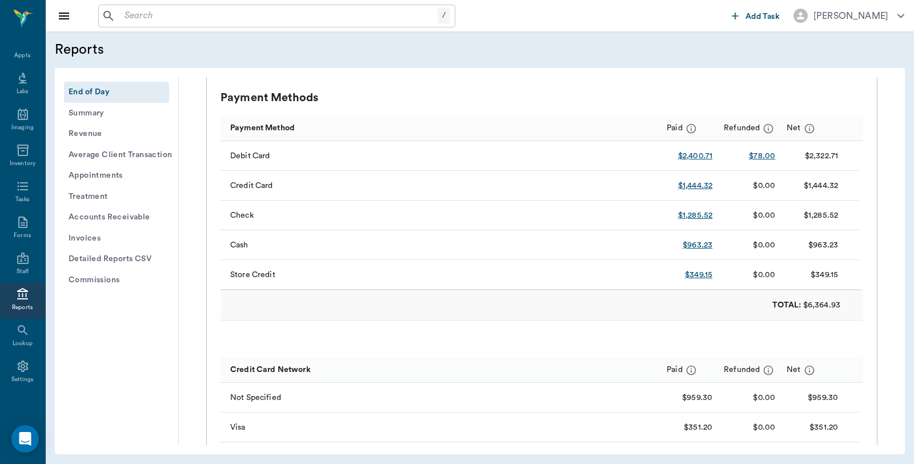
click at [87, 259] on button "Detailed Reports CSV" at bounding box center [116, 259] width 105 height 21
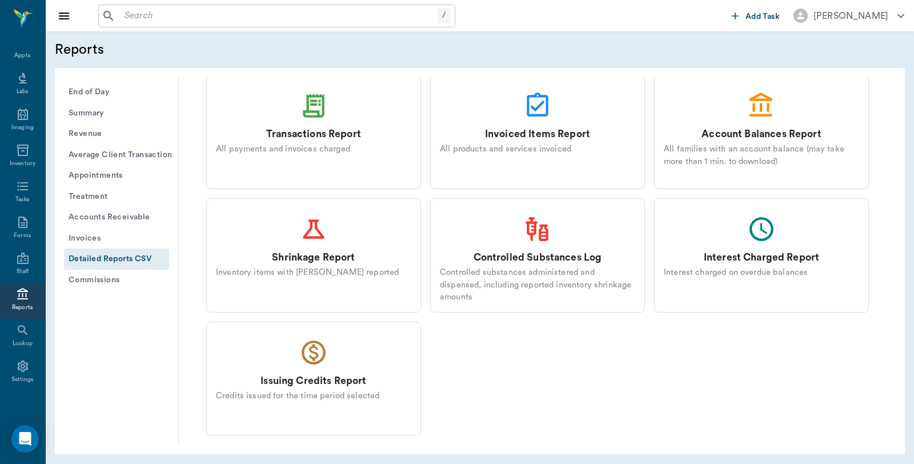
scroll to position [111, 0]
click at [278, 132] on div "Transactions Report" at bounding box center [313, 134] width 95 height 15
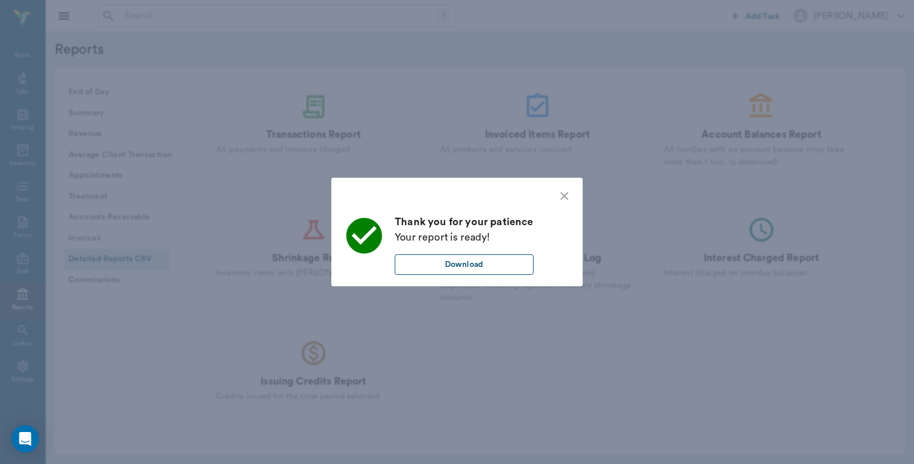
click at [487, 267] on button "Download" at bounding box center [464, 264] width 139 height 21
click at [179, 71] on div "Thank you for your patience Your report is ready! Download" at bounding box center [457, 232] width 914 height 464
